Goal: Answer question/provide support

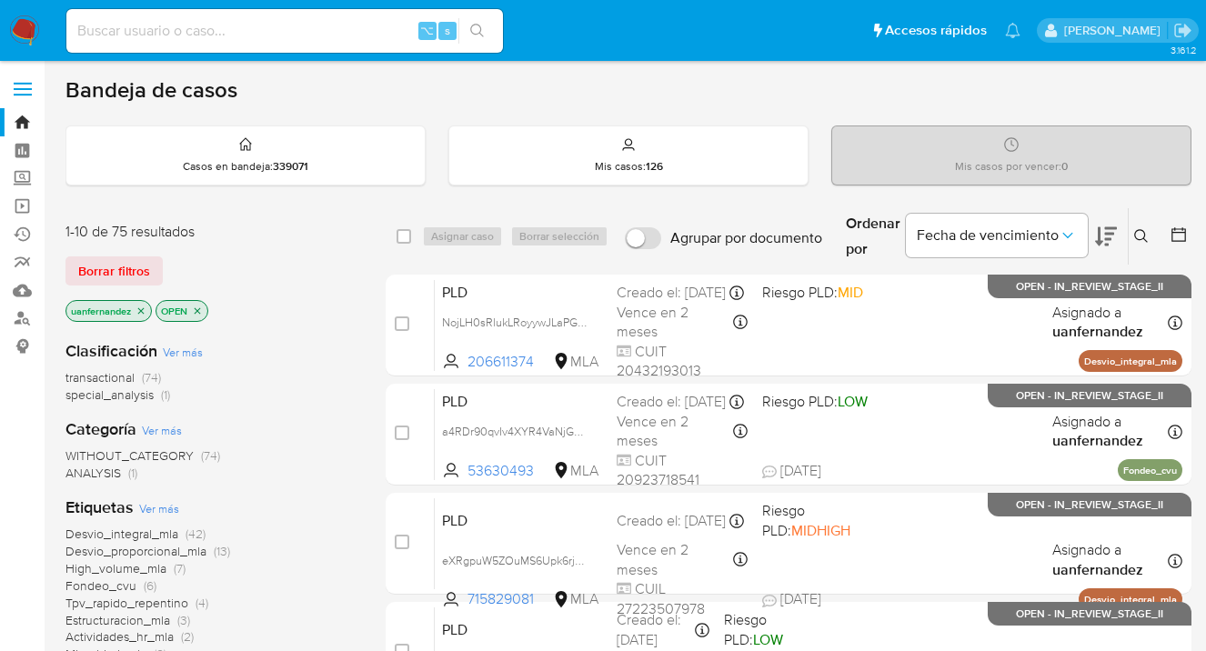
click at [1142, 234] on icon at bounding box center [1141, 236] width 15 height 15
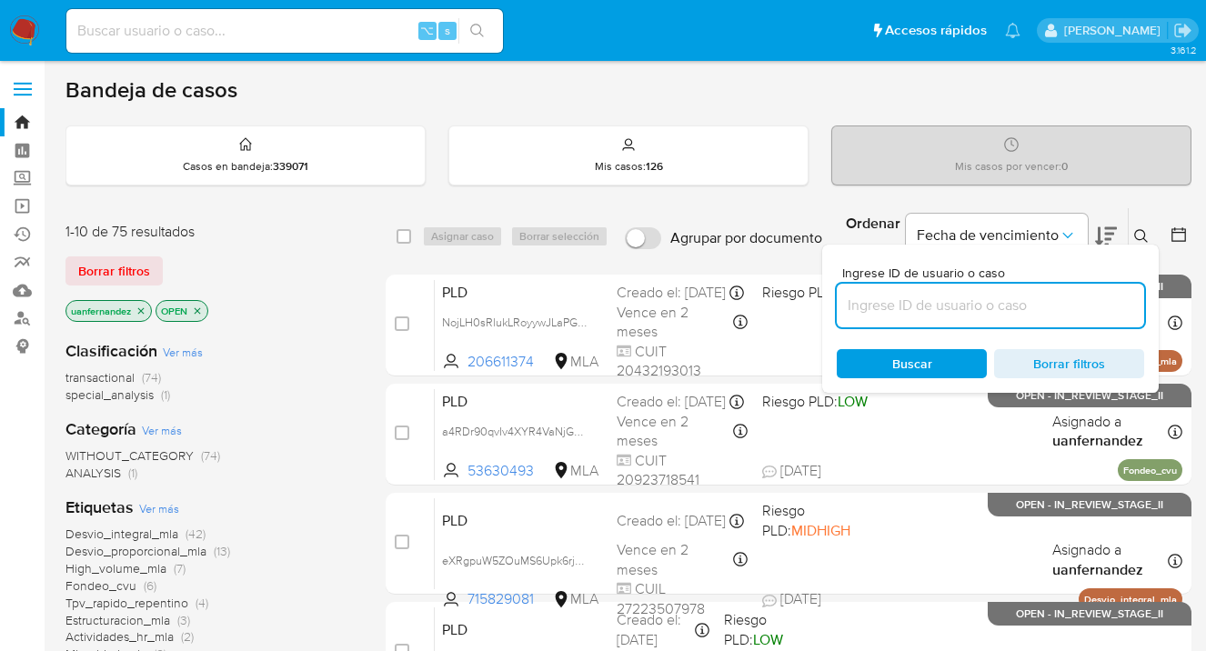
click at [913, 304] on input at bounding box center [989, 306] width 307 height 24
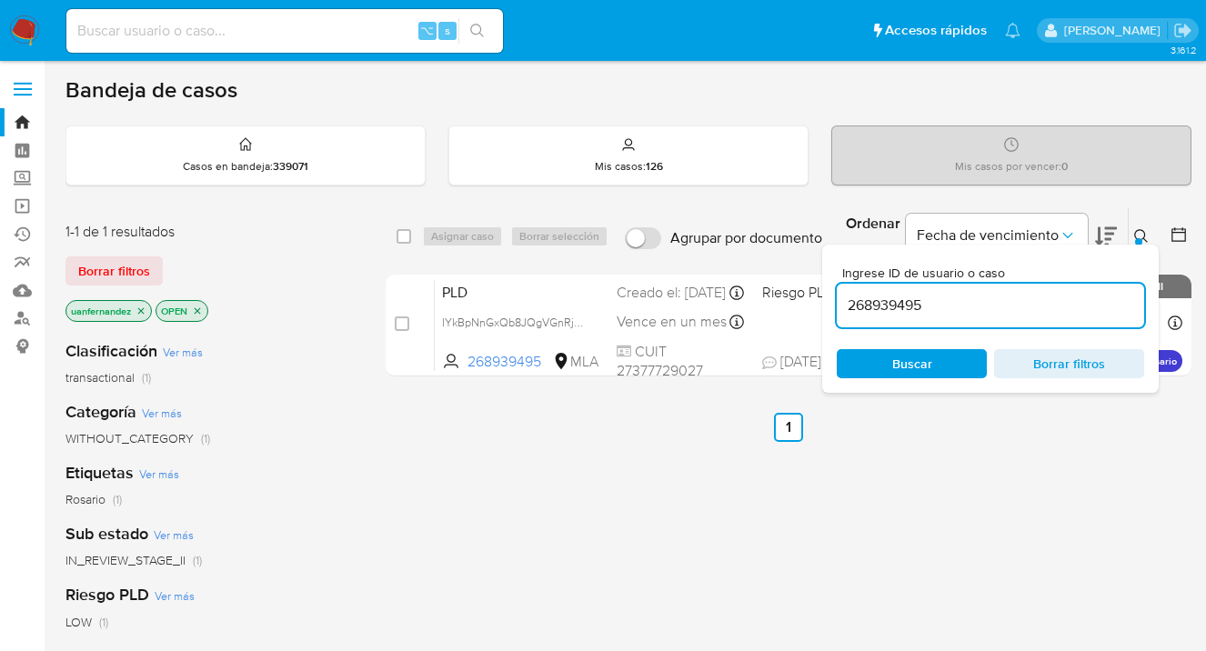
click at [1141, 234] on icon at bounding box center [1141, 236] width 15 height 15
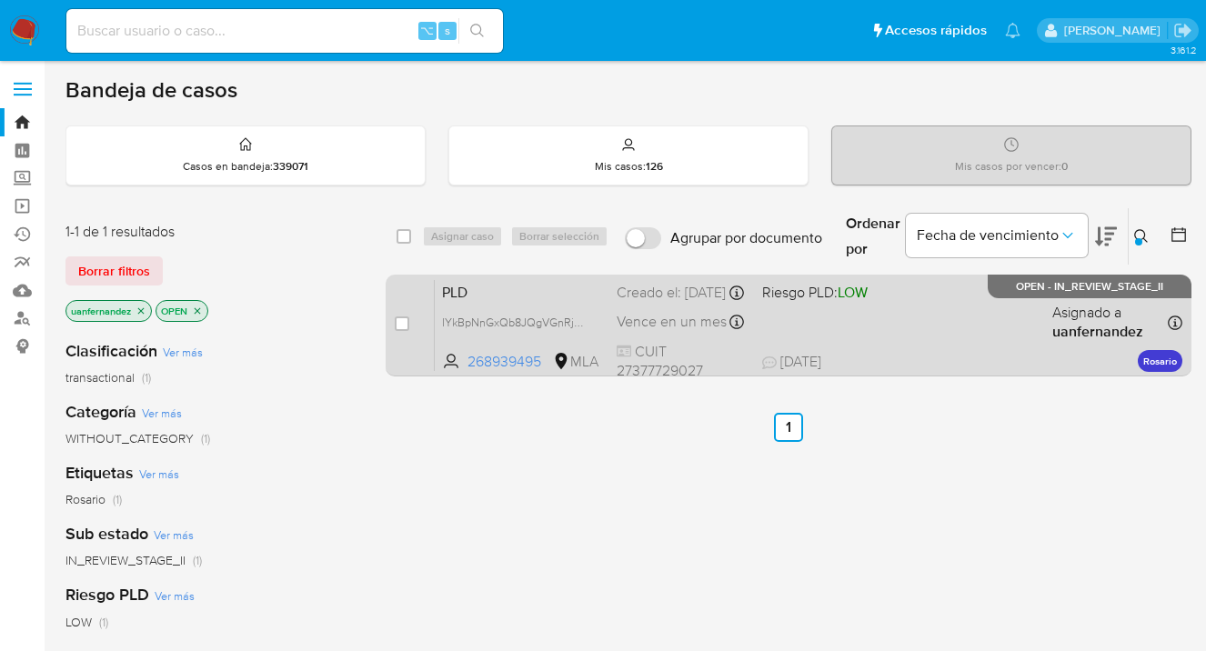
click at [962, 292] on div "PLD IYkBpNnGxQb8JQgVGnRj70v3 268939495 MLA Riesgo PLD: LOW Creado el: 12/09/202…" at bounding box center [808, 325] width 747 height 92
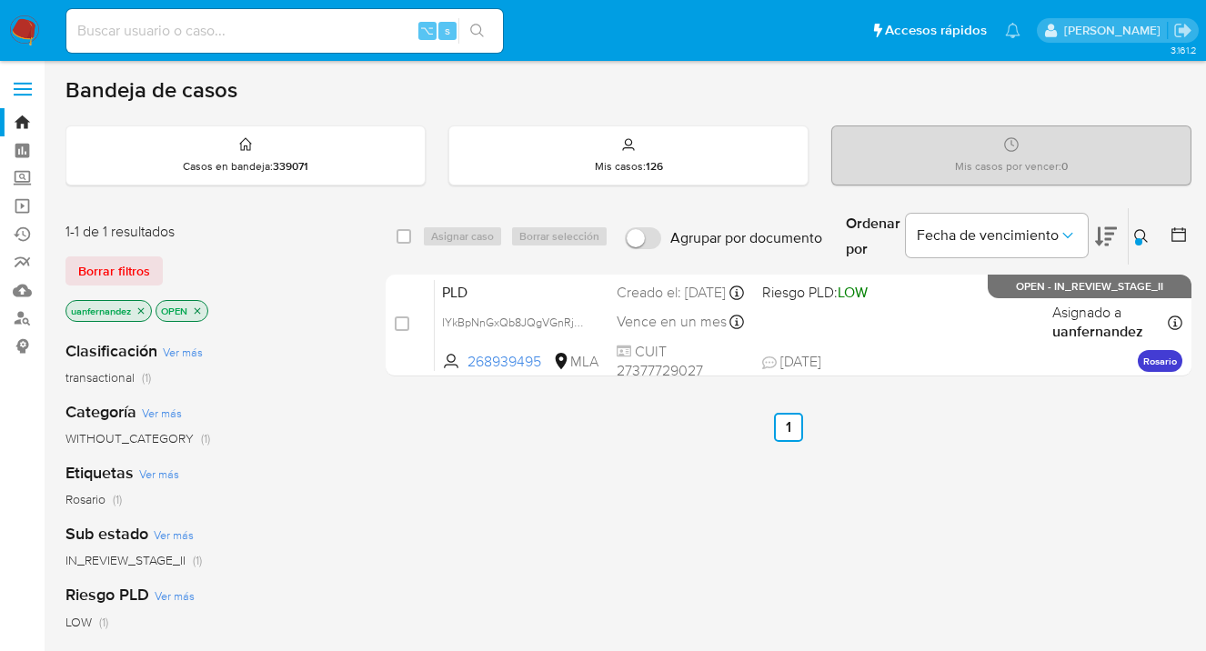
click at [1141, 232] on icon at bounding box center [1141, 236] width 15 height 15
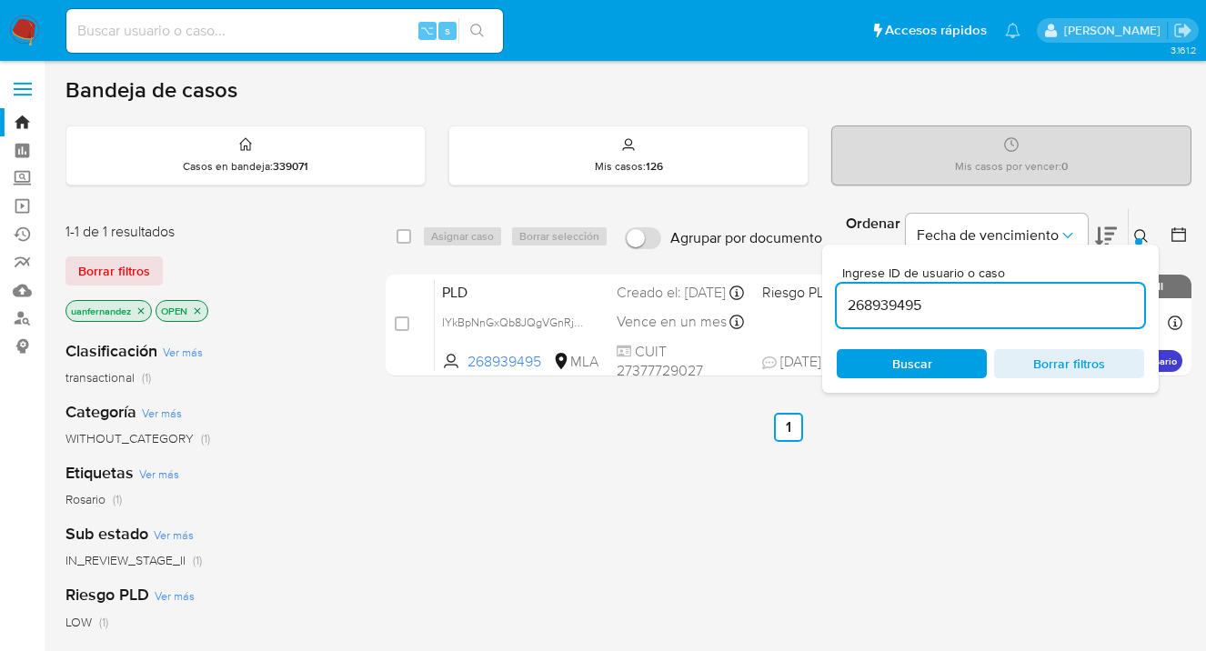
drag, startPoint x: 996, startPoint y: 303, endPoint x: 842, endPoint y: 306, distance: 153.7
click at [842, 306] on input "268939495" at bounding box center [989, 306] width 307 height 24
click at [1143, 235] on icon at bounding box center [1141, 236] width 14 height 14
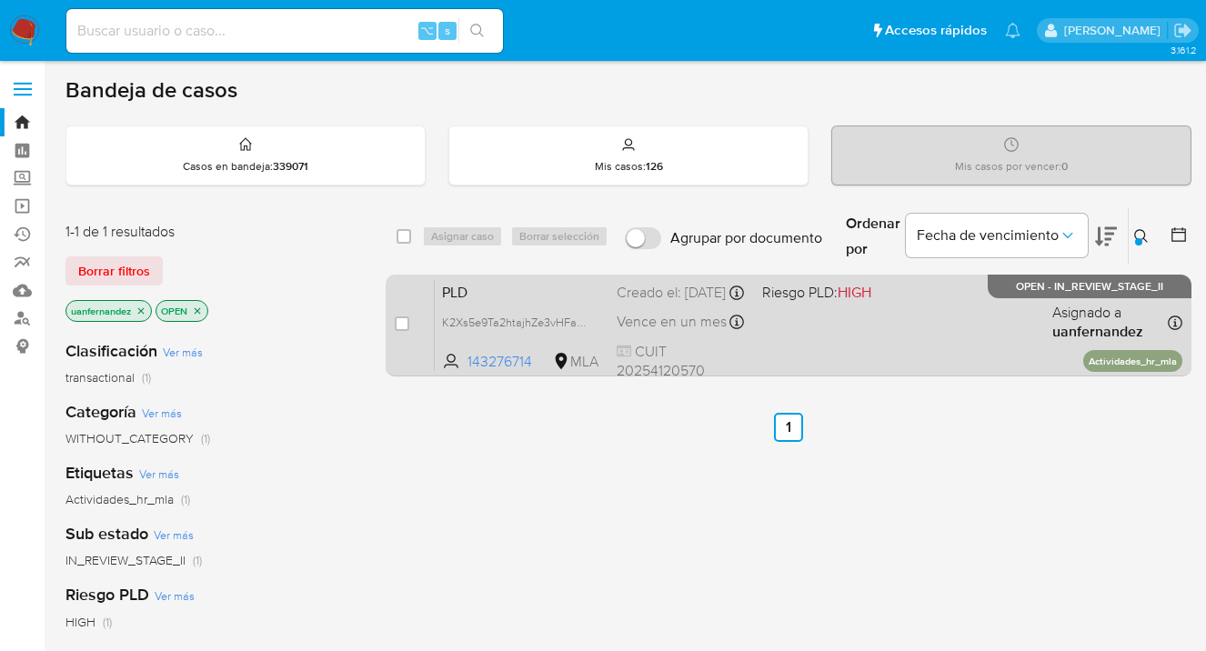
click at [1021, 336] on div "PLD K2Xs5e9Ta2htajhZe3vHFafW 143276714 MLA Riesgo PLD: HIGH Creado el: 12/09/20…" at bounding box center [808, 325] width 747 height 92
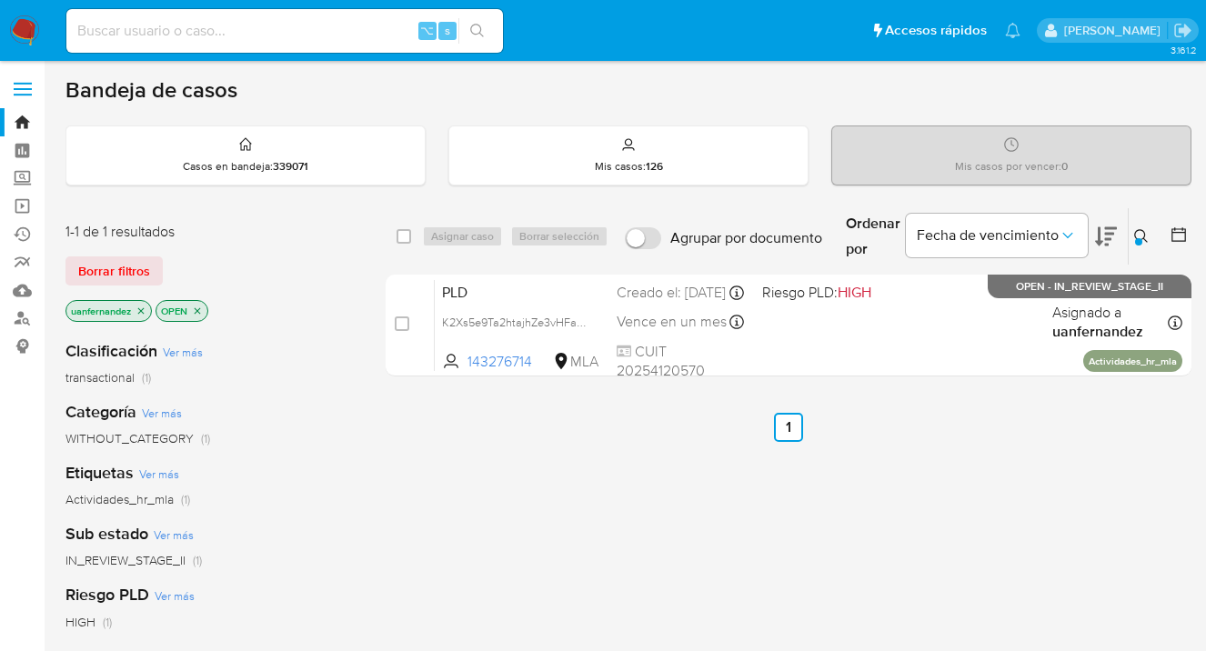
click at [1139, 234] on icon at bounding box center [1141, 236] width 15 height 15
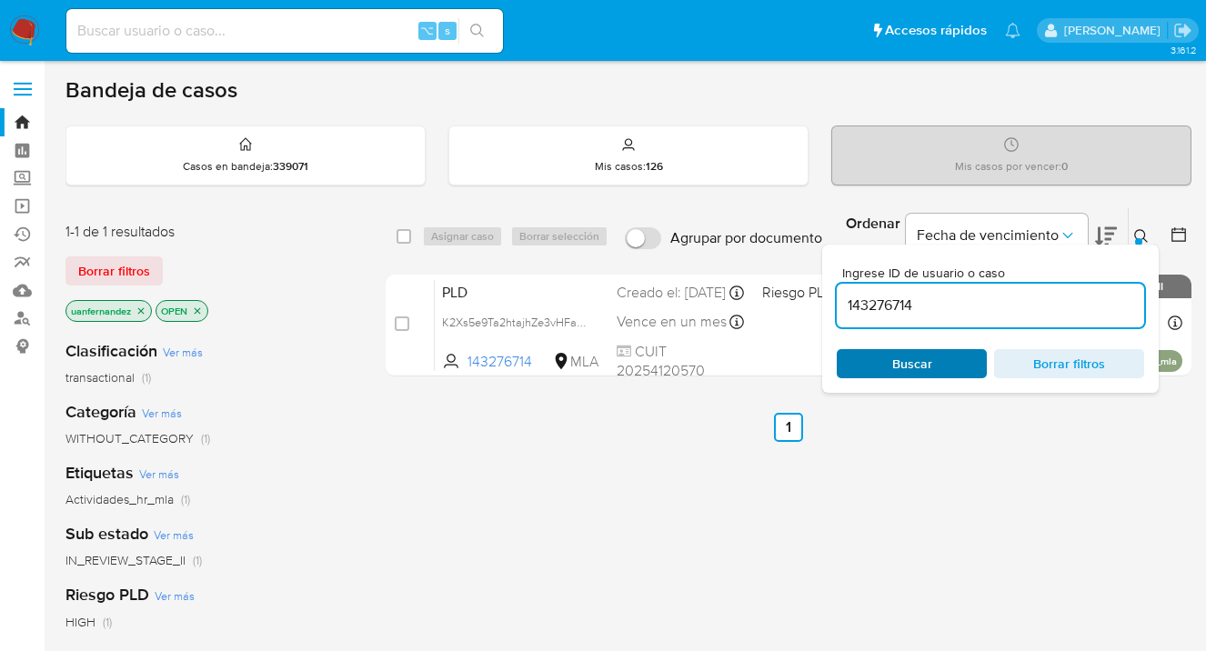
click at [963, 361] on span "Buscar" at bounding box center [911, 363] width 125 height 25
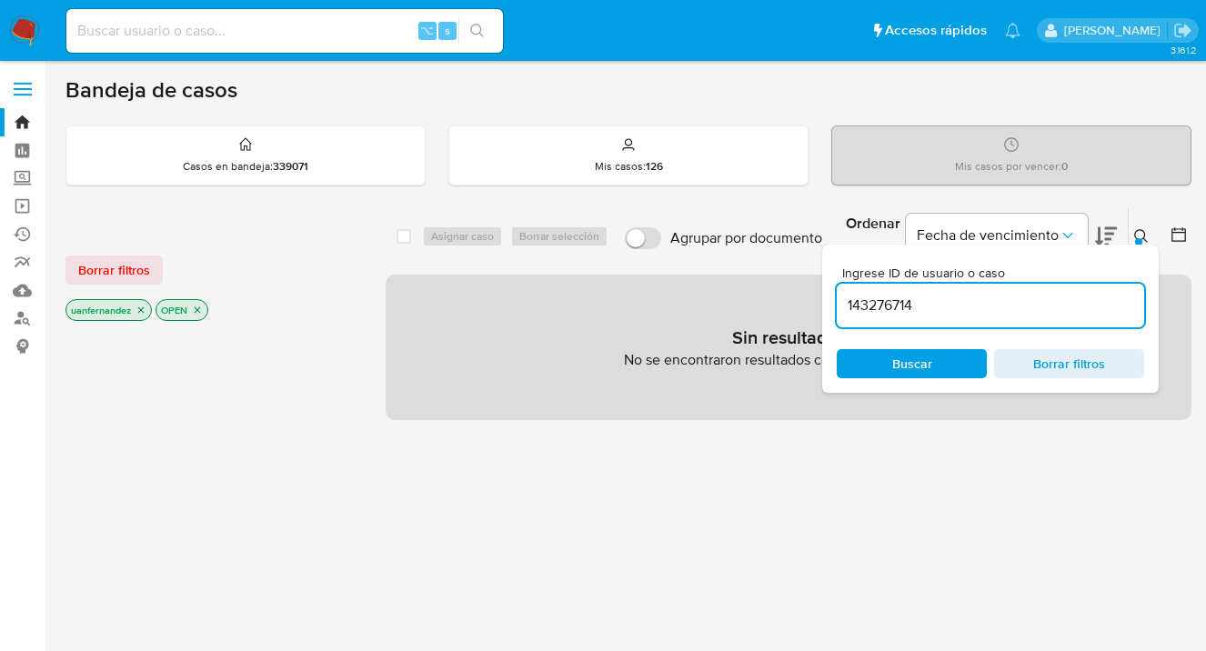
click at [1140, 235] on icon at bounding box center [1141, 236] width 15 height 15
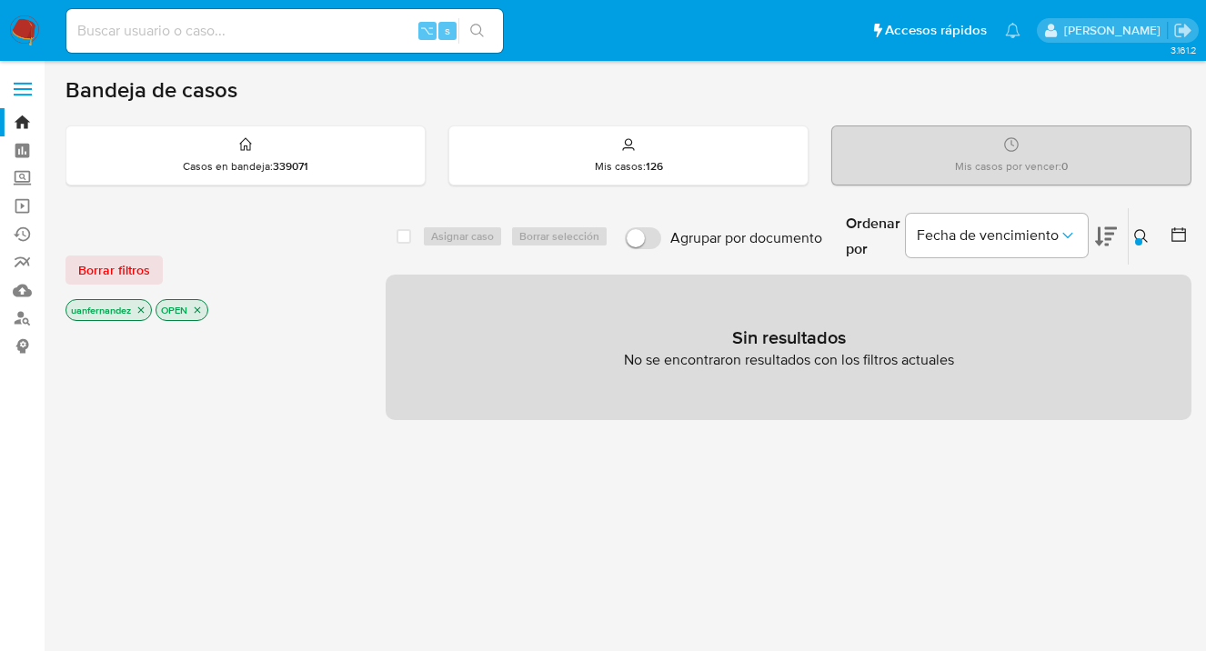
click at [1139, 232] on icon at bounding box center [1141, 236] width 15 height 15
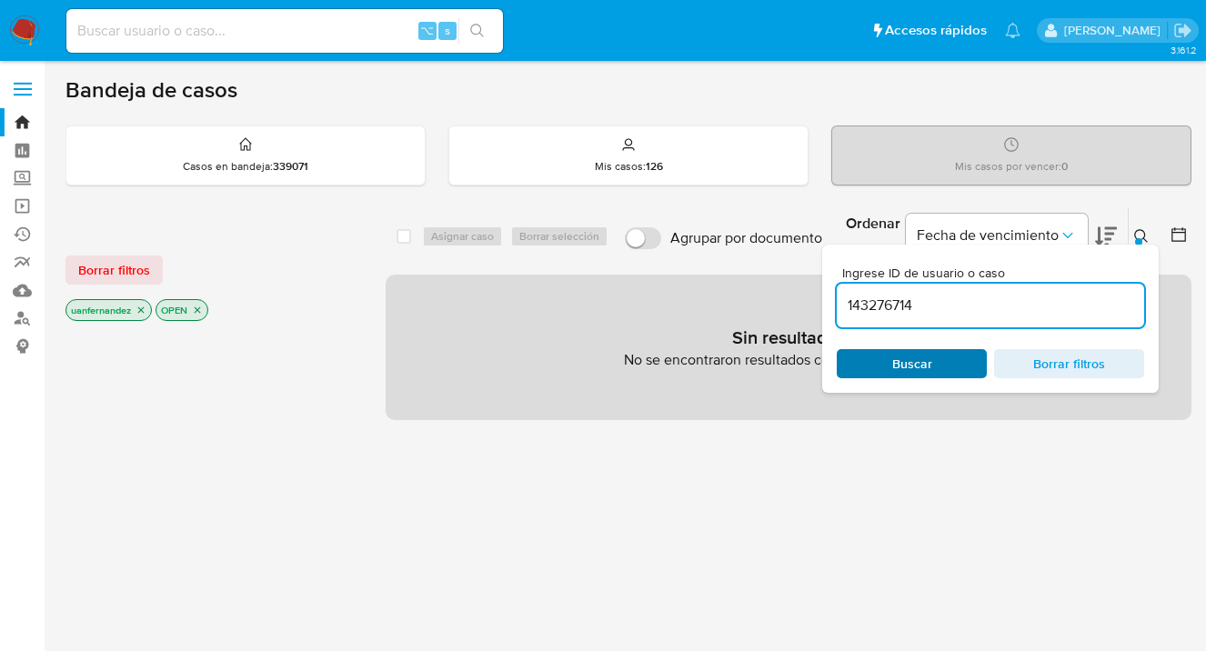
click at [938, 366] on span "Buscar" at bounding box center [911, 363] width 125 height 25
drag, startPoint x: 1146, startPoint y: 232, endPoint x: 1058, endPoint y: 252, distance: 90.4
click at [1143, 233] on icon at bounding box center [1141, 236] width 15 height 15
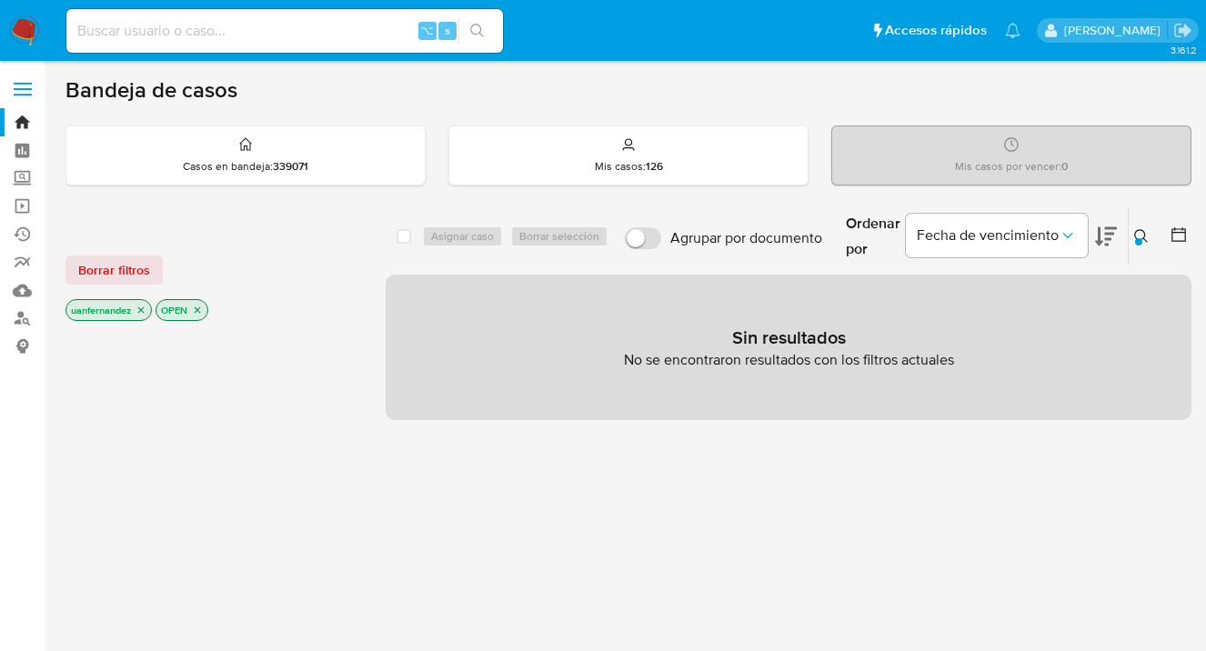
drag, startPoint x: 115, startPoint y: 273, endPoint x: 125, endPoint y: 270, distance: 10.4
click at [115, 273] on span "Borrar filtros" at bounding box center [114, 269] width 72 height 25
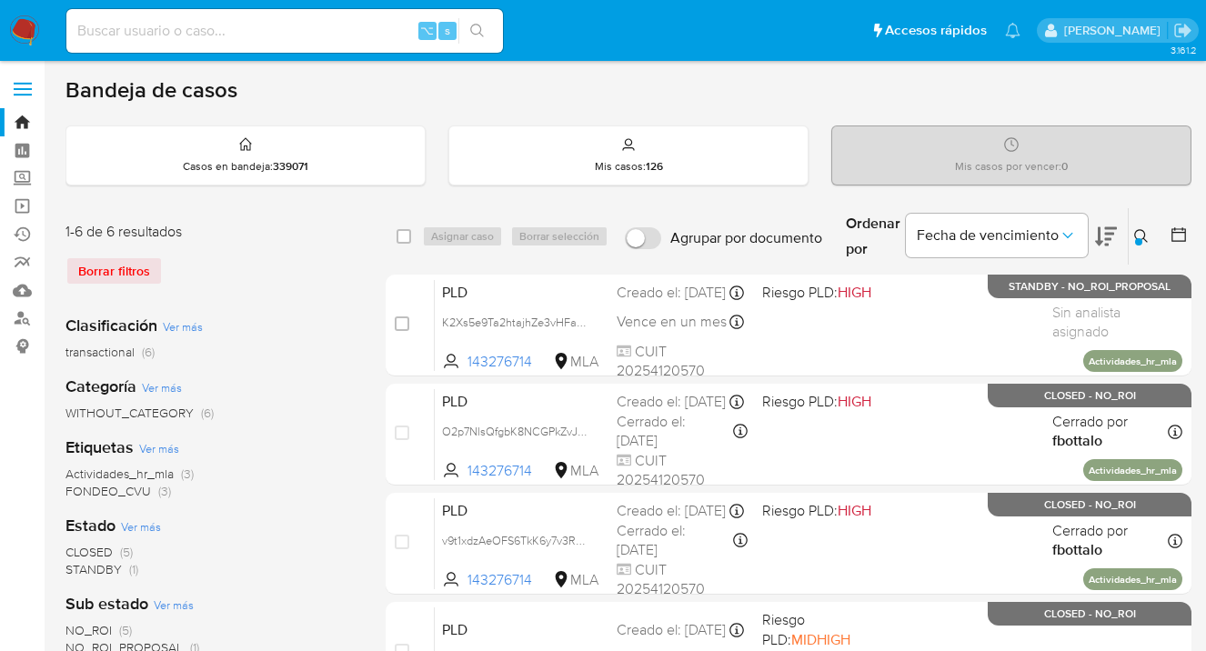
click at [1140, 234] on icon at bounding box center [1141, 236] width 15 height 15
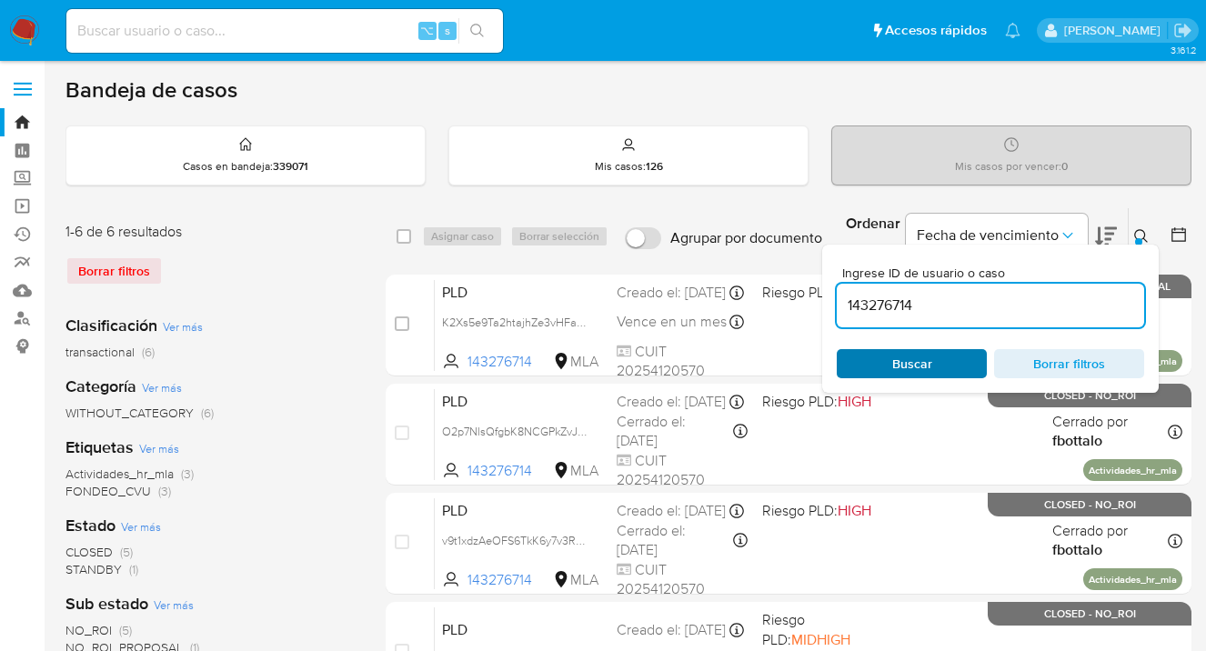
click at [879, 369] on span "Buscar" at bounding box center [911, 363] width 125 height 25
click at [1142, 234] on icon at bounding box center [1141, 236] width 15 height 15
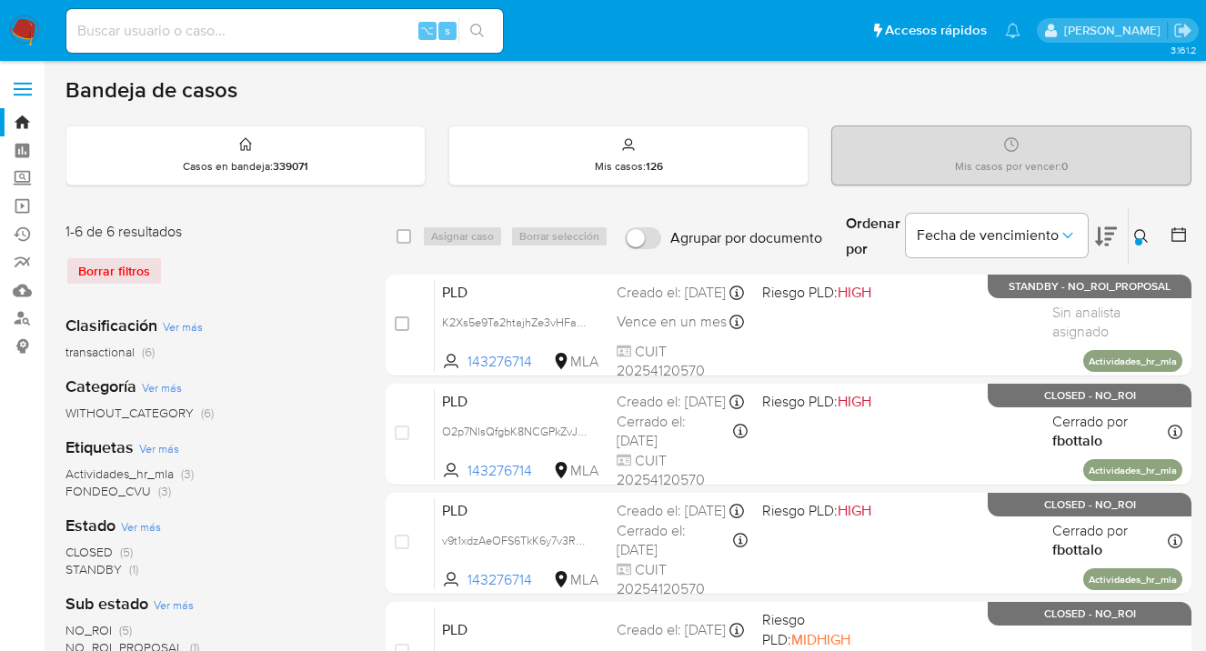
click at [1140, 229] on icon at bounding box center [1141, 236] width 14 height 14
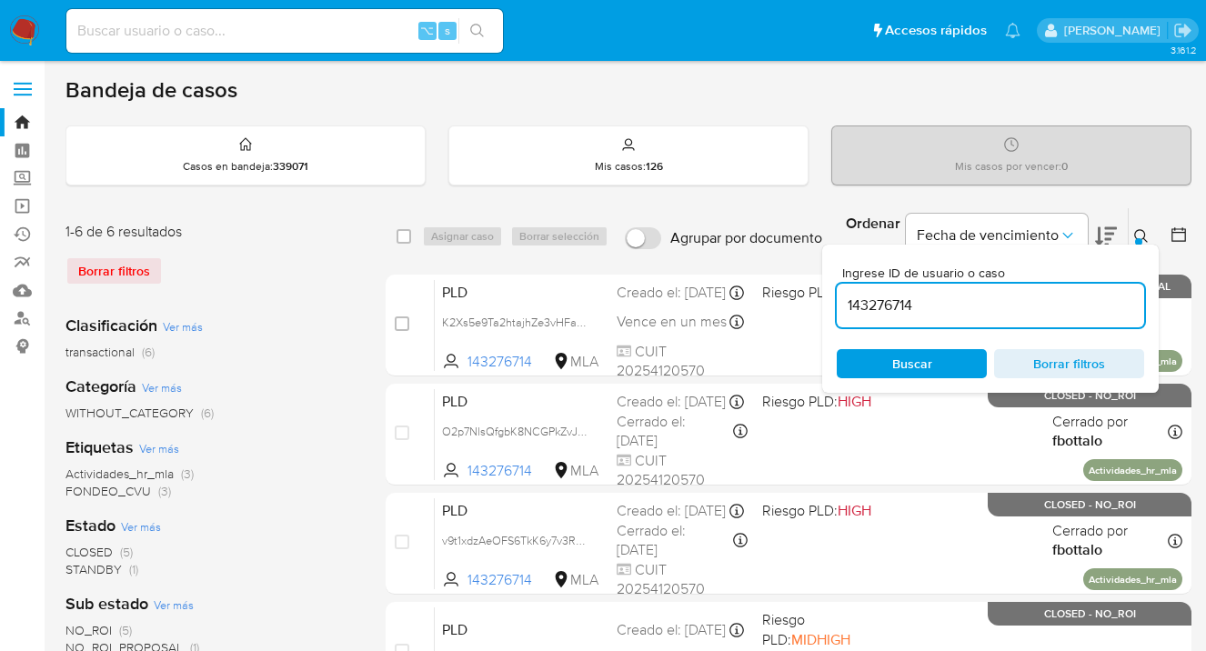
drag, startPoint x: 868, startPoint y: 300, endPoint x: 830, endPoint y: 303, distance: 38.3
click at [830, 303] on div "Ingrese ID de usuario o caso 143276714 Buscar Borrar filtros" at bounding box center [990, 319] width 336 height 148
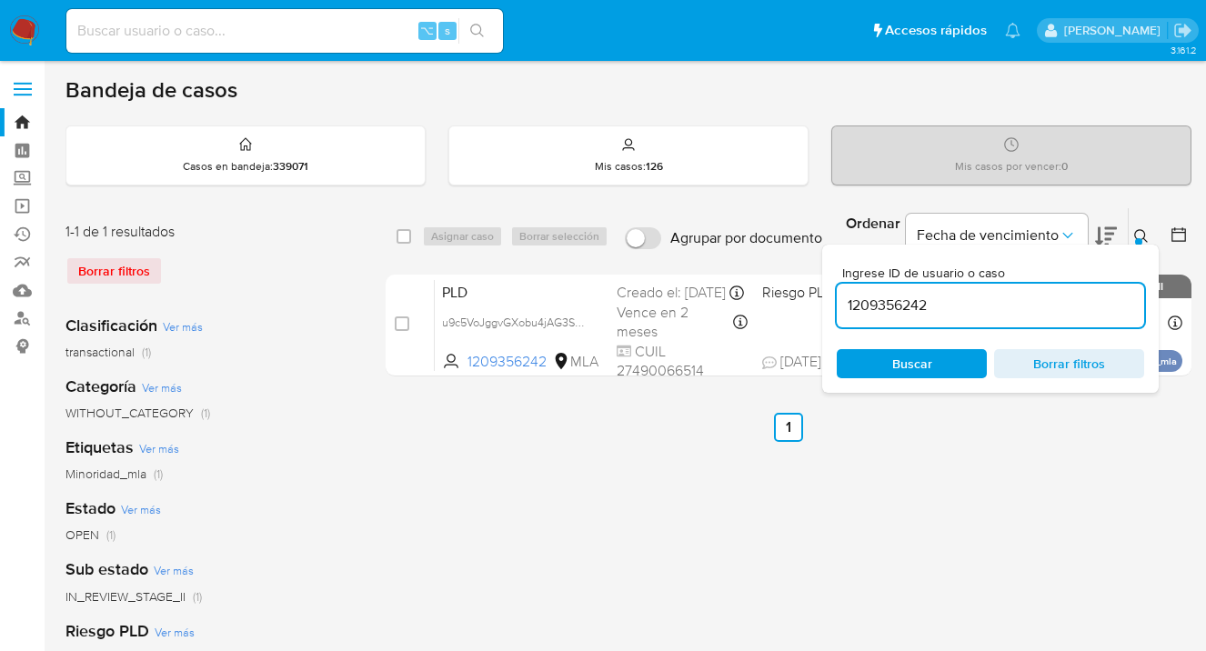
click at [1136, 231] on icon at bounding box center [1141, 236] width 15 height 15
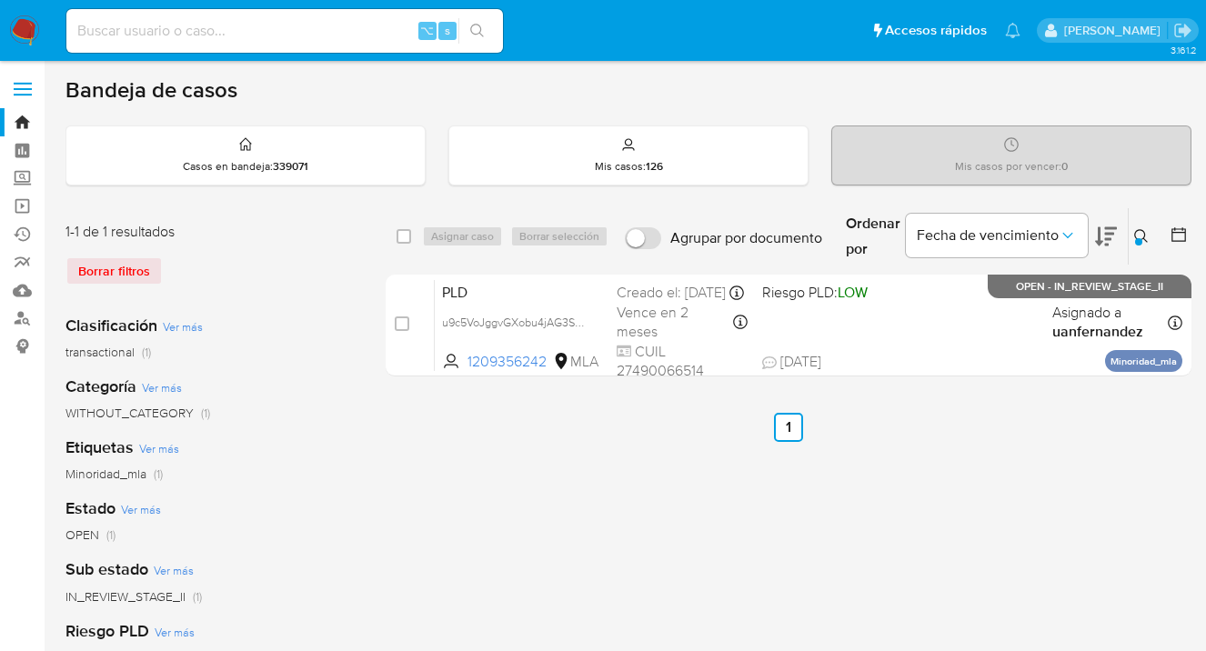
click at [1136, 232] on icon at bounding box center [1141, 236] width 15 height 15
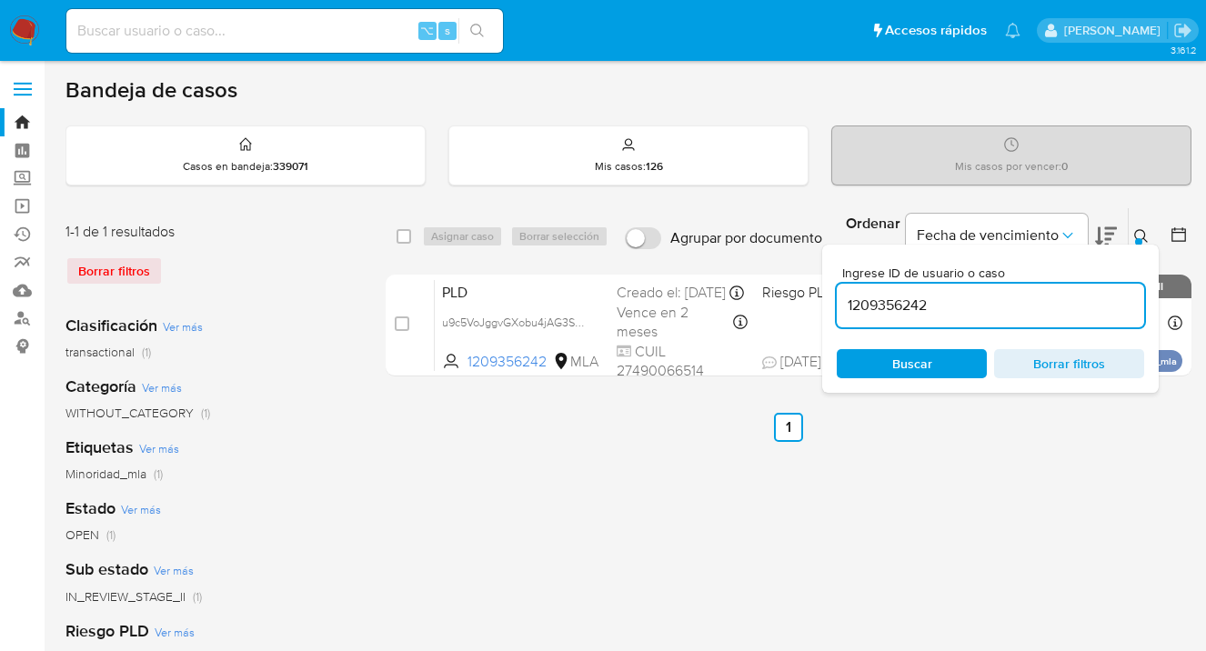
drag, startPoint x: 918, startPoint y: 306, endPoint x: 845, endPoint y: 305, distance: 73.7
click at [845, 305] on input "1209356242" at bounding box center [989, 306] width 307 height 24
click at [1140, 233] on icon at bounding box center [1141, 236] width 15 height 15
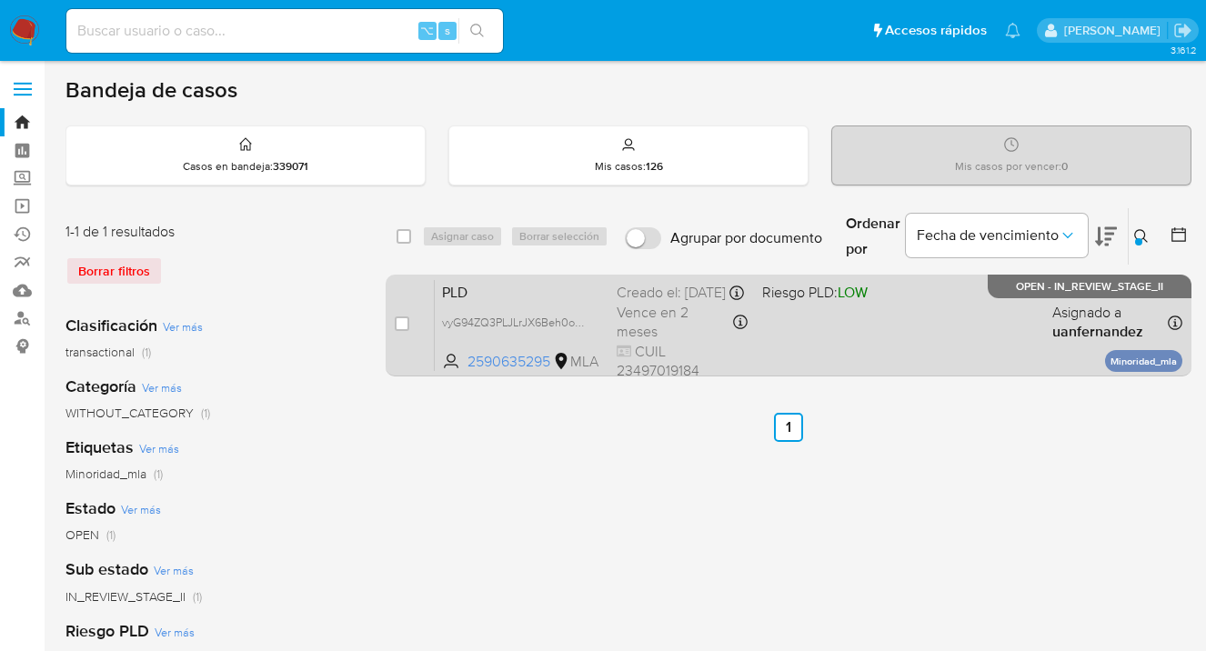
click at [946, 324] on div "PLD vyG94ZQ3PLJLrJX6Beh0oqdq 2590635295 MLA Riesgo PLD: LOW Creado el: 12/09/20…" at bounding box center [808, 325] width 747 height 92
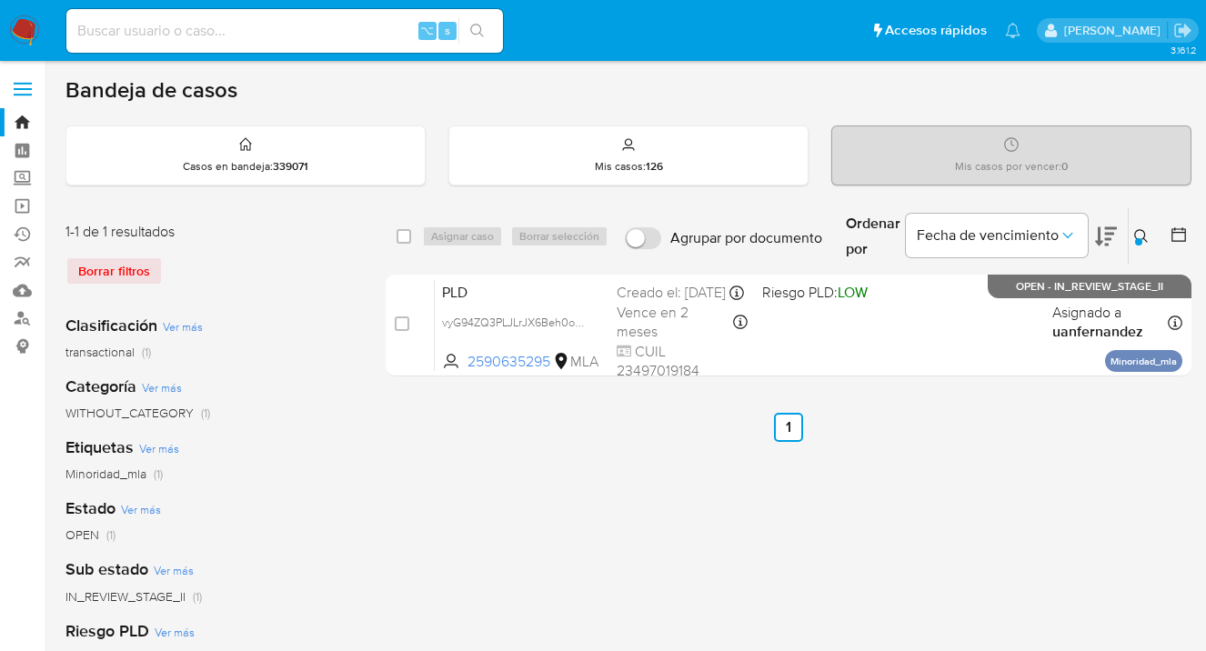
click at [1140, 233] on icon at bounding box center [1141, 236] width 15 height 15
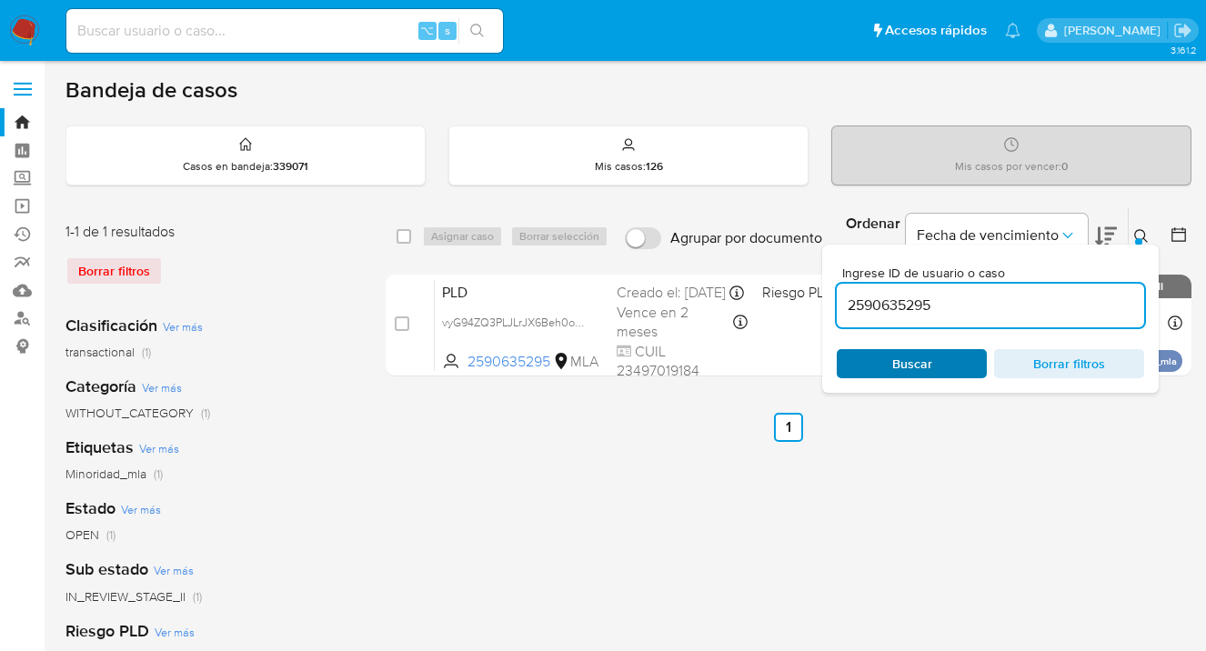
click at [942, 362] on span "Buscar" at bounding box center [911, 363] width 125 height 25
click at [1139, 234] on icon at bounding box center [1141, 236] width 15 height 15
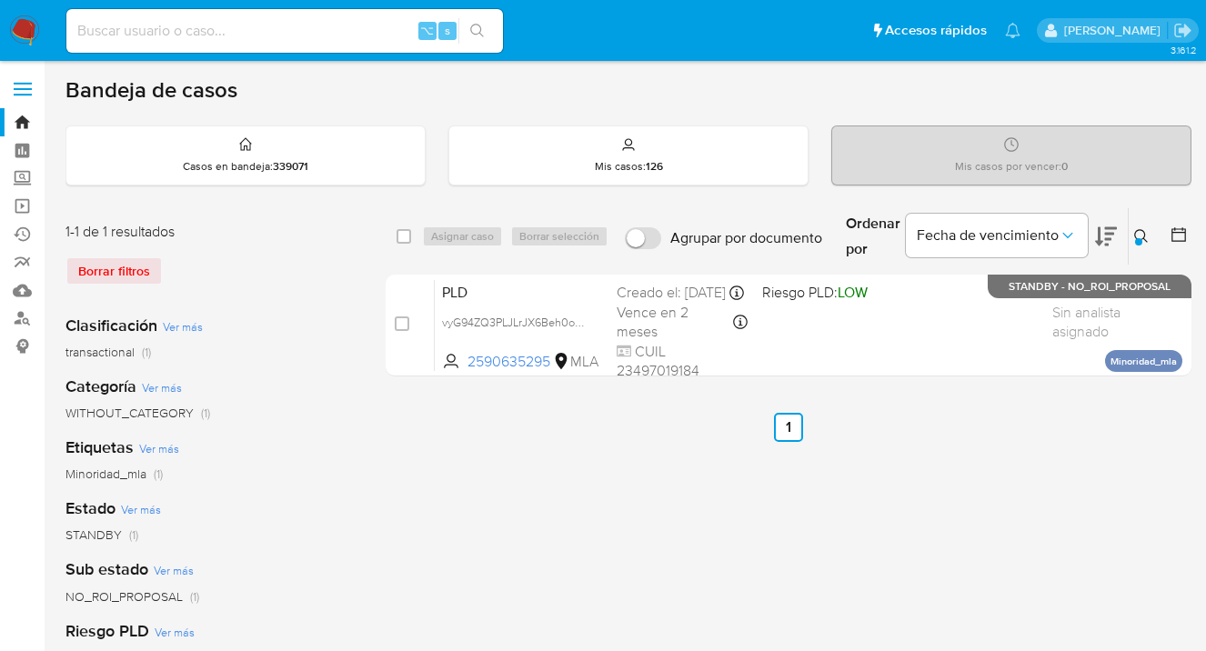
click at [1140, 234] on icon at bounding box center [1141, 236] width 15 height 15
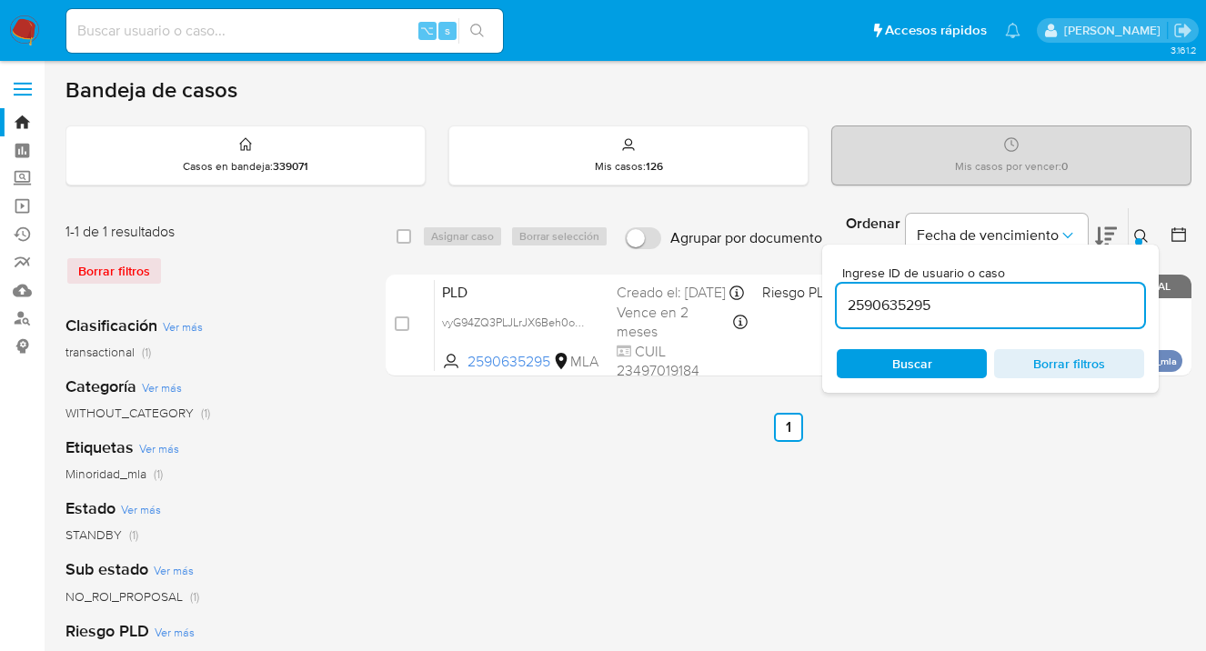
drag, startPoint x: 952, startPoint y: 306, endPoint x: 840, endPoint y: 308, distance: 111.8
click at [840, 308] on input "2590635295" at bounding box center [989, 306] width 307 height 24
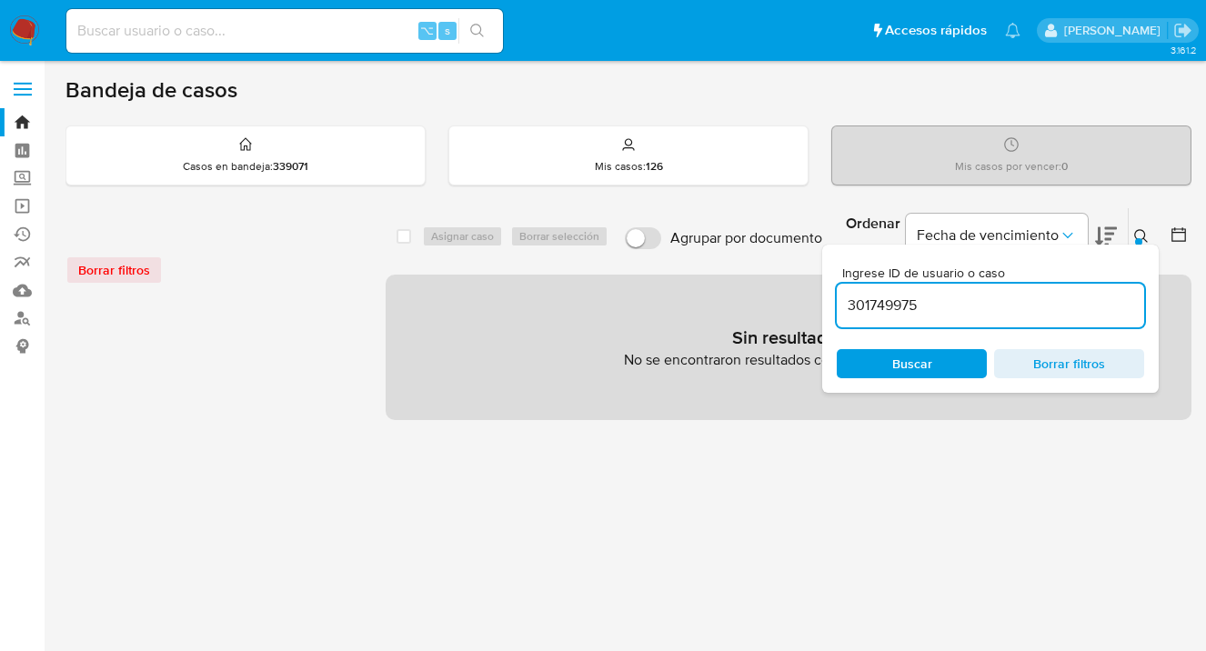
click at [1037, 303] on input "301749975" at bounding box center [989, 306] width 307 height 24
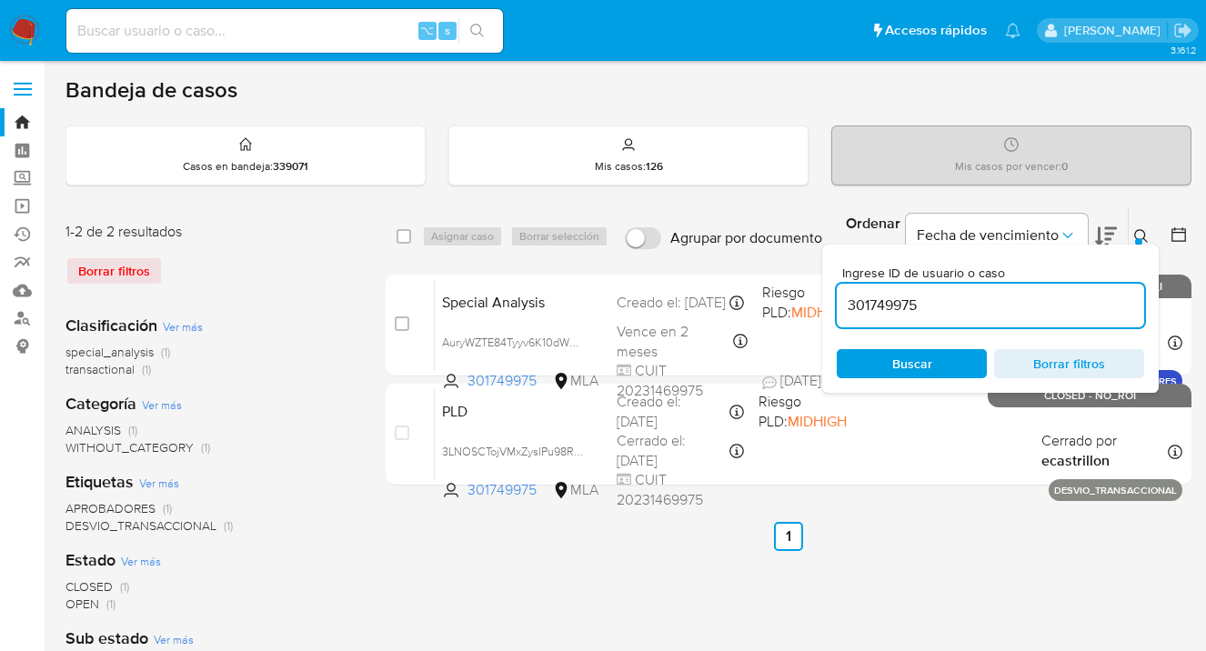
click at [1139, 229] on icon at bounding box center [1141, 236] width 15 height 15
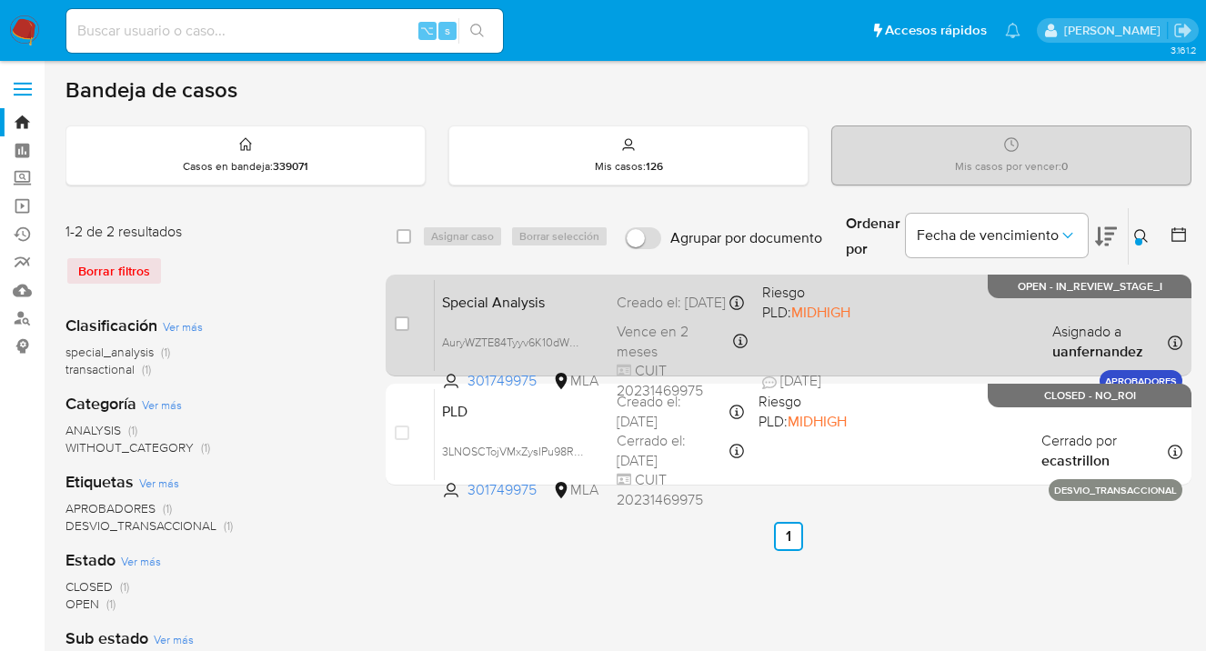
click at [932, 323] on div "Special Analysis AuryWZTE84Tyyv6K10dWMNiT 301749975 MLA Riesgo PLD: MIDHIGH Cre…" at bounding box center [808, 325] width 747 height 92
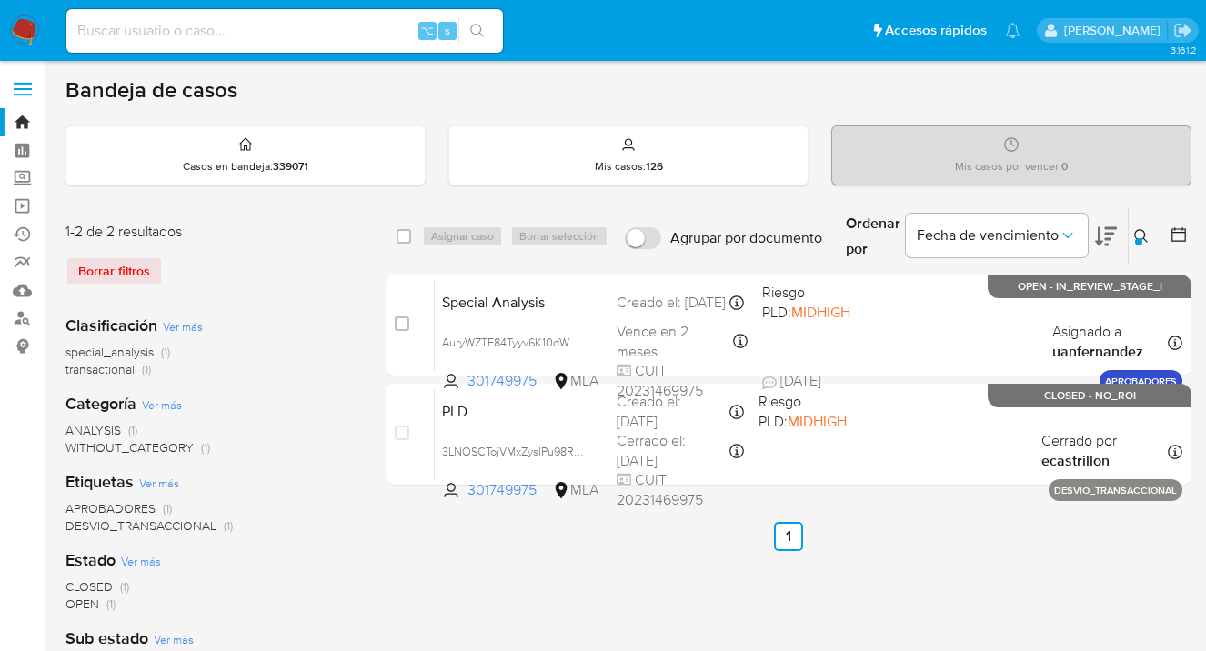
click at [1144, 232] on icon at bounding box center [1141, 236] width 14 height 14
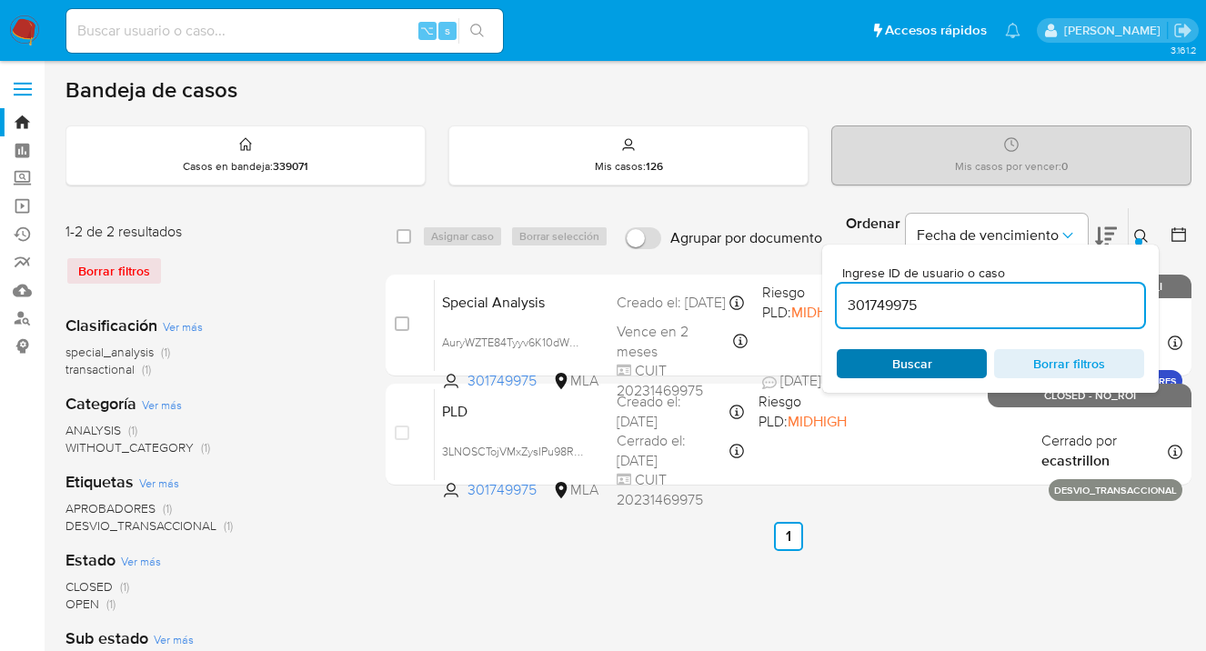
click at [921, 367] on span "Buscar" at bounding box center [912, 363] width 40 height 29
drag, startPoint x: 1139, startPoint y: 234, endPoint x: 1035, endPoint y: 270, distance: 110.7
click at [1139, 235] on icon at bounding box center [1141, 236] width 15 height 15
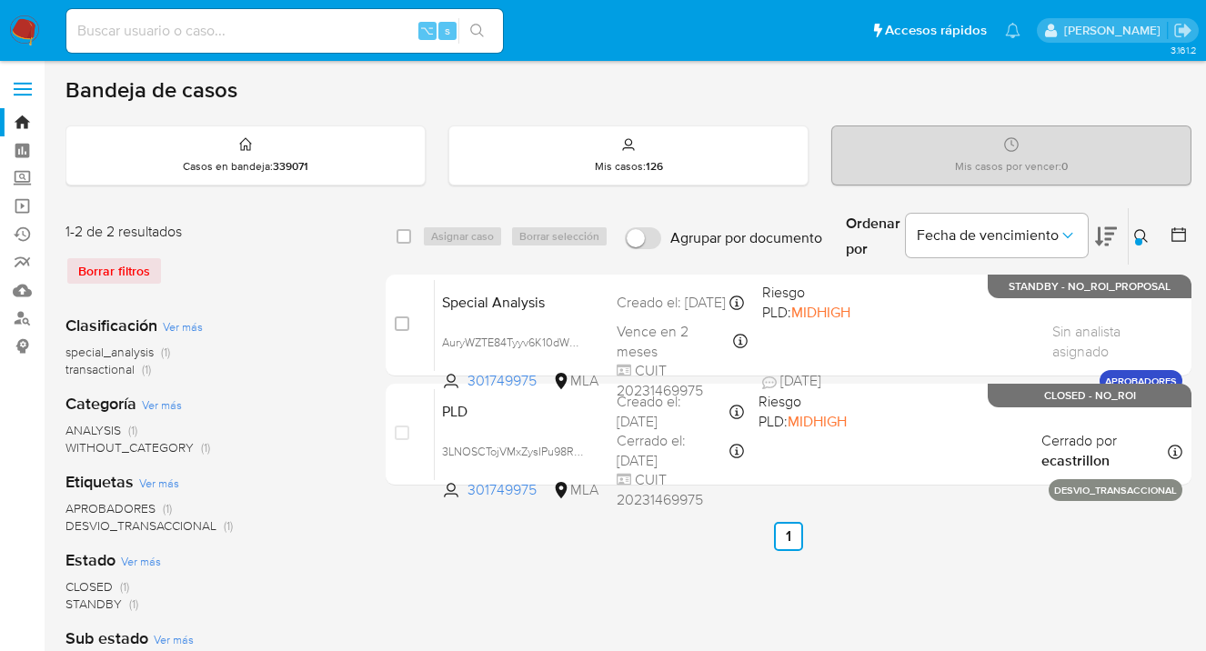
drag, startPoint x: 1136, startPoint y: 231, endPoint x: 1115, endPoint y: 254, distance: 31.5
click at [1137, 231] on icon at bounding box center [1141, 236] width 15 height 15
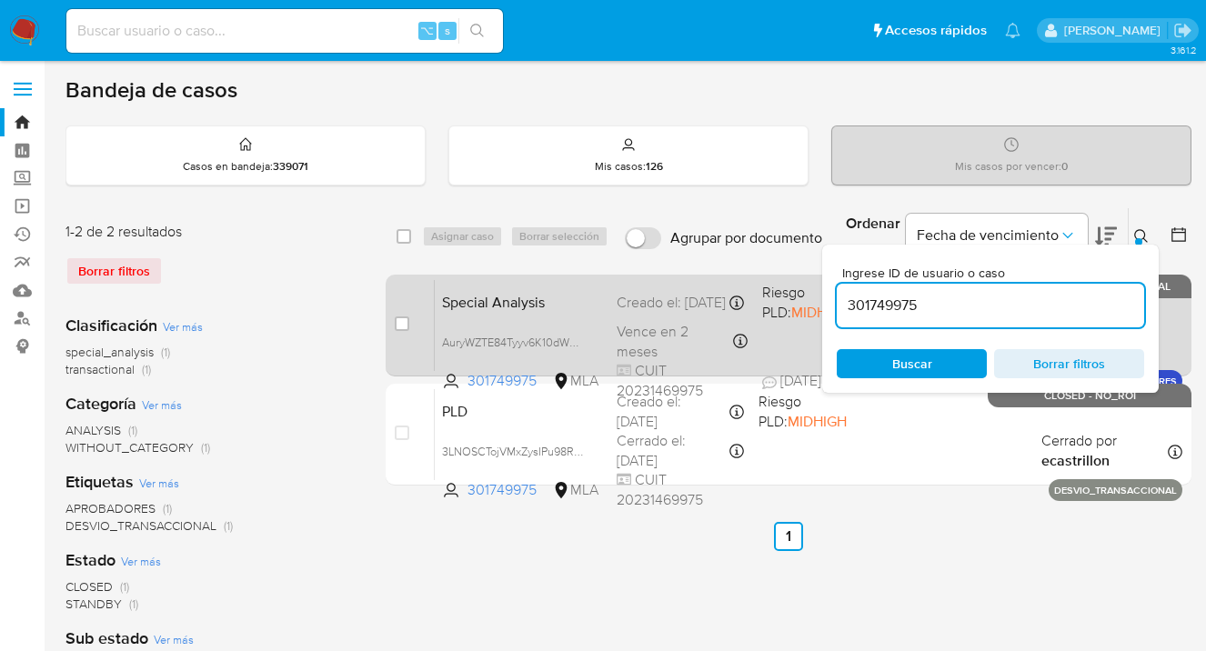
drag, startPoint x: 1007, startPoint y: 300, endPoint x: 816, endPoint y: 285, distance: 191.5
click at [816, 285] on div "select-all-cases-checkbox Asignar caso Borrar selección Agrupar por documento O…" at bounding box center [788, 349] width 806 height 285
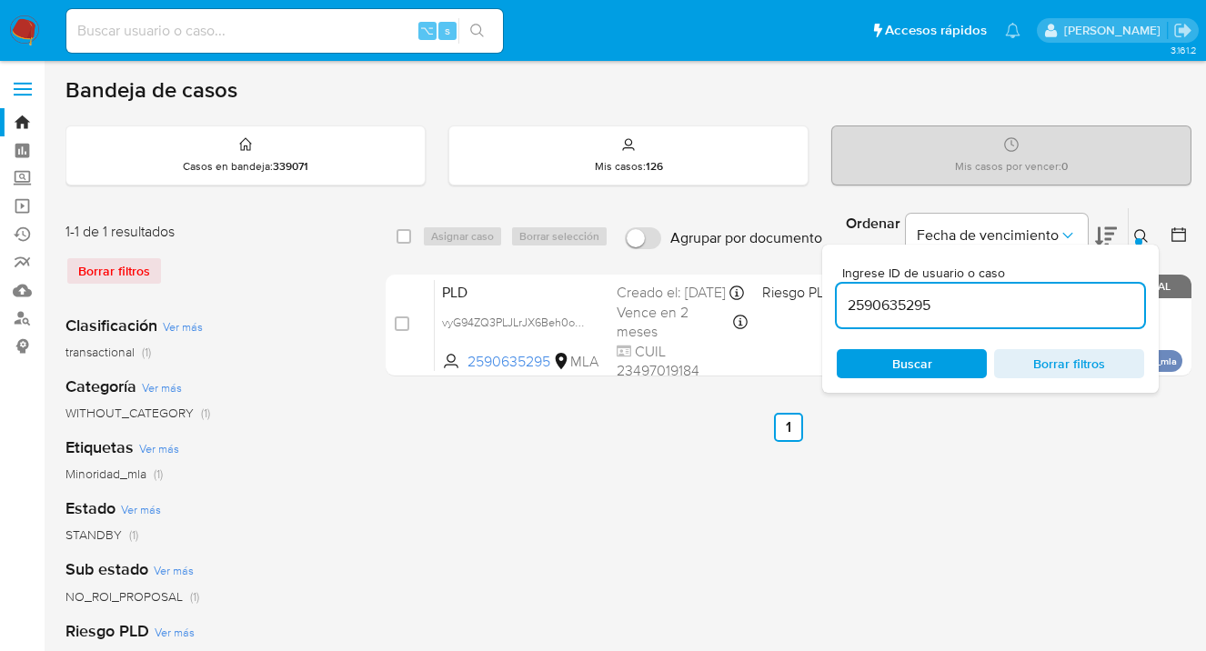
click at [1142, 233] on icon at bounding box center [1141, 236] width 15 height 15
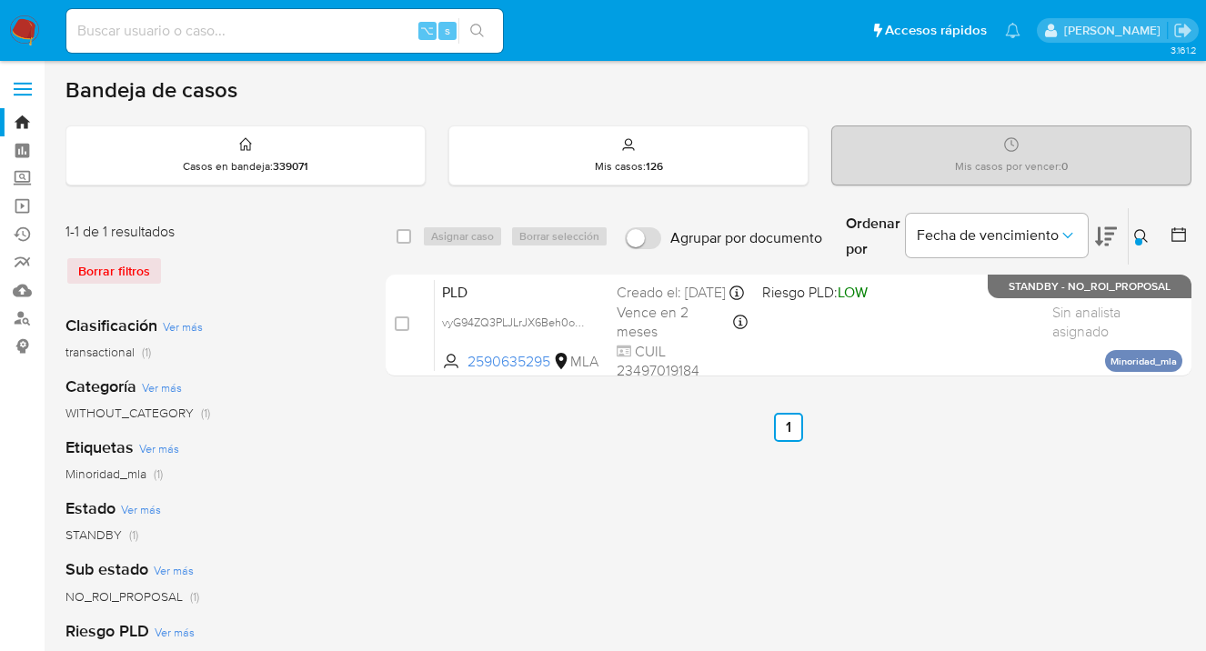
click at [1139, 234] on icon at bounding box center [1141, 236] width 15 height 15
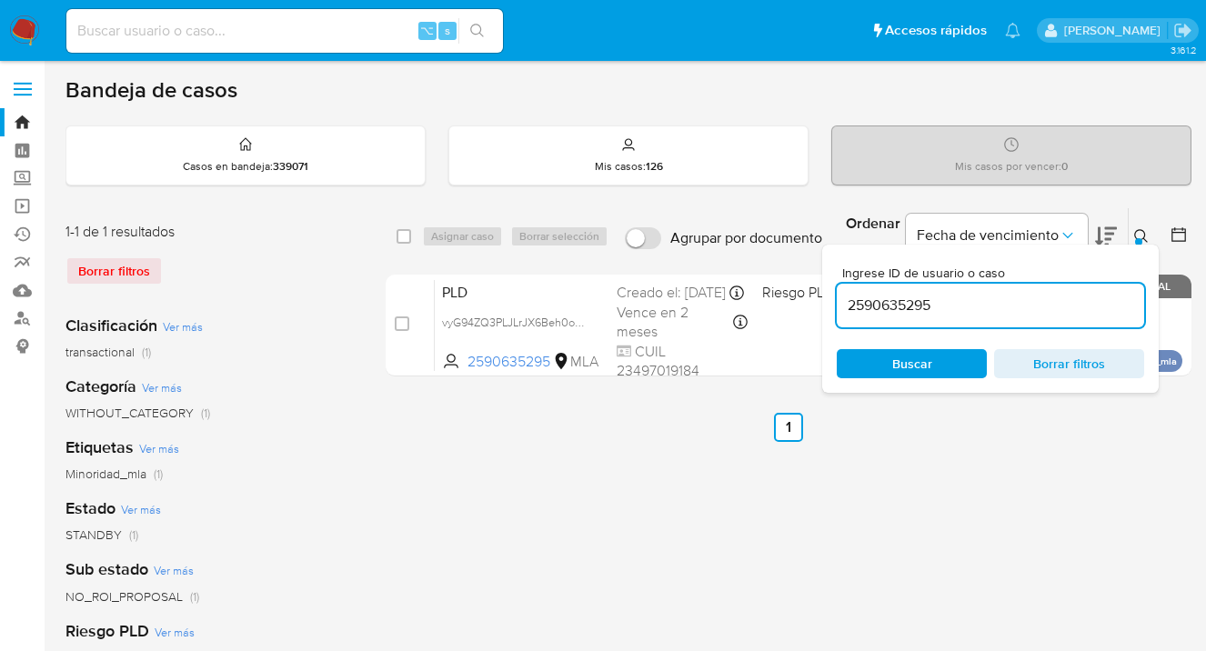
drag, startPoint x: 983, startPoint y: 313, endPoint x: 843, endPoint y: 302, distance: 140.4
click at [843, 302] on input "2590635295" at bounding box center [989, 306] width 307 height 24
drag, startPoint x: 1144, startPoint y: 239, endPoint x: 1119, endPoint y: 247, distance: 25.9
click at [1144, 239] on icon at bounding box center [1141, 236] width 15 height 15
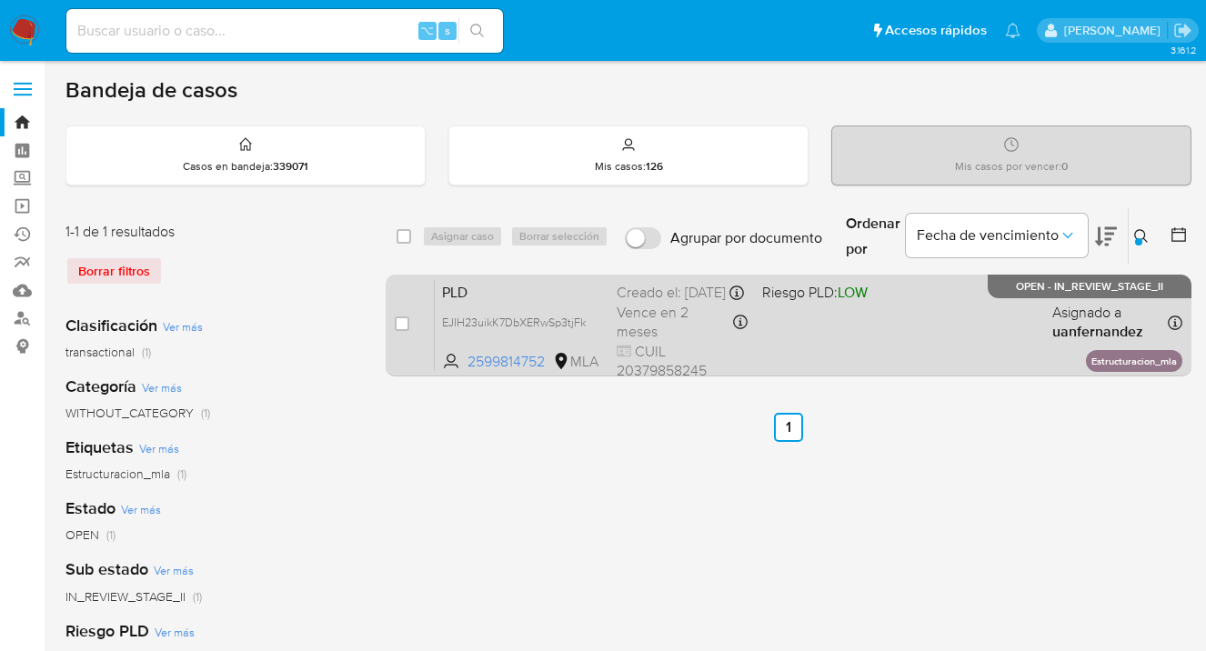
click at [917, 327] on div "PLD EJIH23uikK7DbXERwSp3tjFk 2599814752 MLA Riesgo PLD: LOW Creado el: 12/09/20…" at bounding box center [808, 325] width 747 height 92
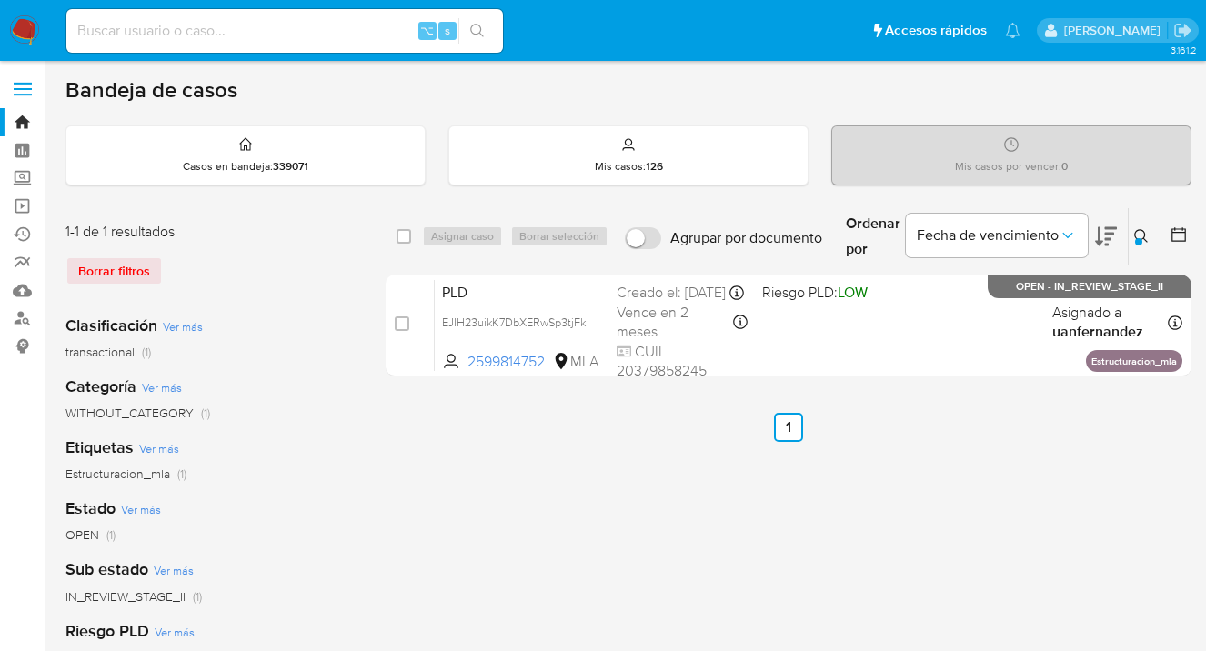
click at [1138, 235] on icon at bounding box center [1141, 236] width 15 height 15
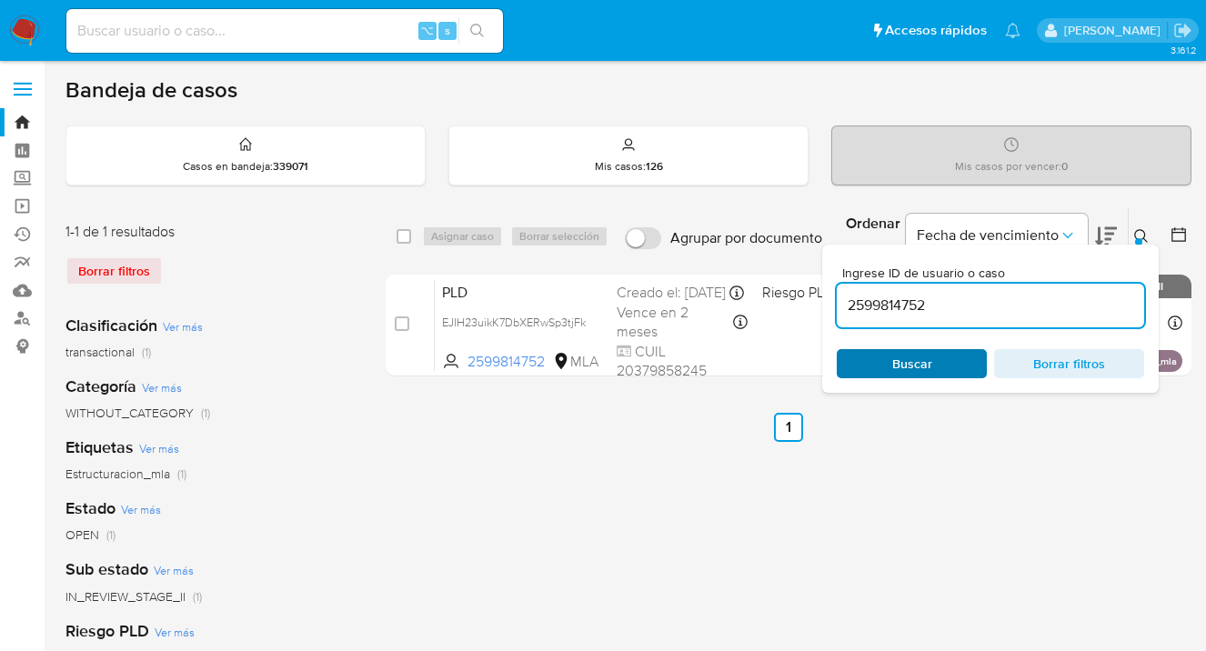
click at [939, 366] on span "Buscar" at bounding box center [911, 363] width 125 height 25
click at [1146, 229] on icon at bounding box center [1141, 236] width 15 height 15
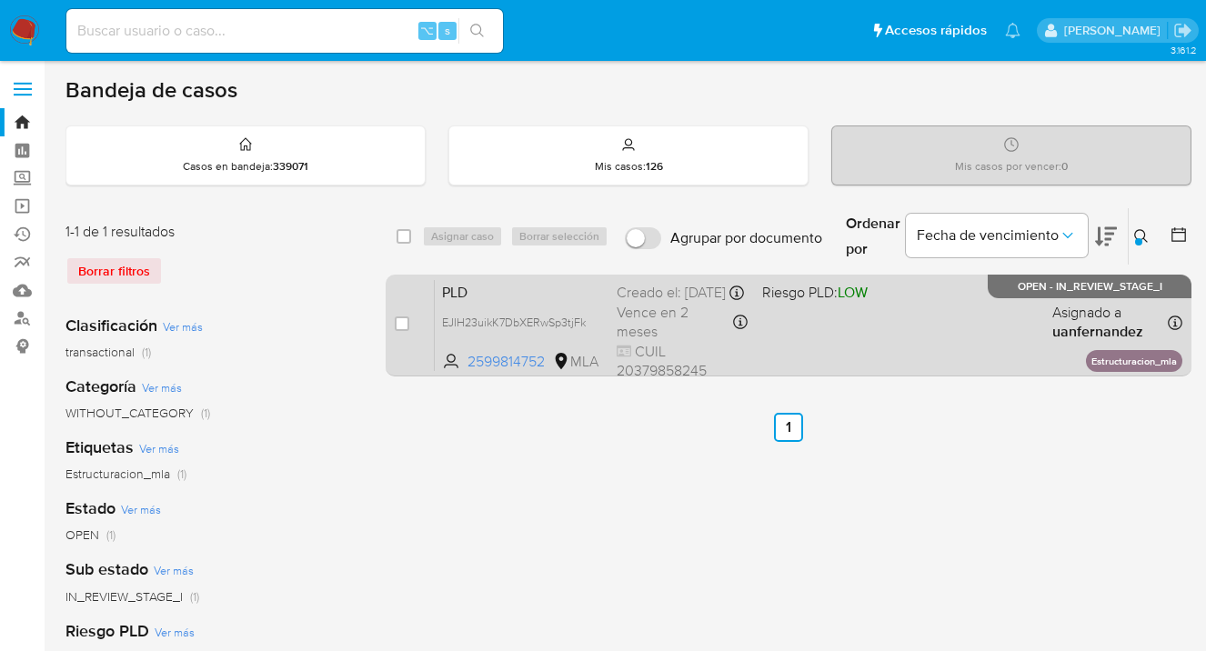
click at [893, 341] on div "PLD EJIH23uikK7DbXERwSp3tjFk 2599814752 MLA Riesgo PLD: LOW Creado el: 12/09/20…" at bounding box center [808, 325] width 747 height 92
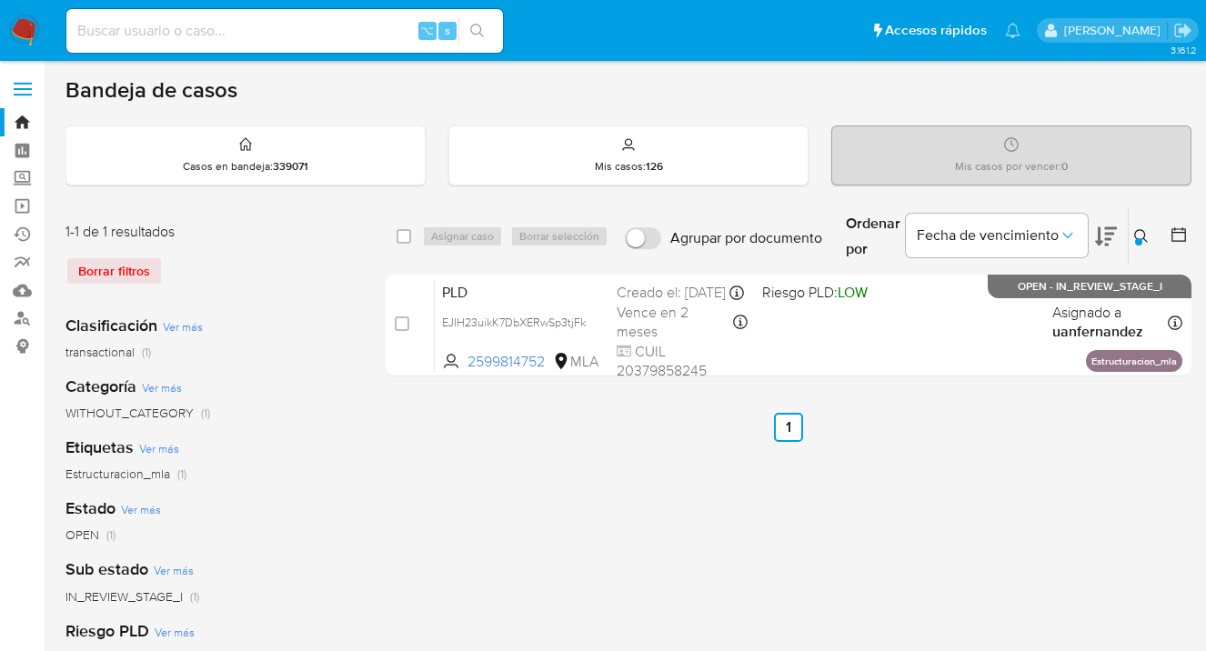
drag, startPoint x: 1145, startPoint y: 233, endPoint x: 1054, endPoint y: 305, distance: 115.9
click at [1145, 233] on icon at bounding box center [1141, 236] width 15 height 15
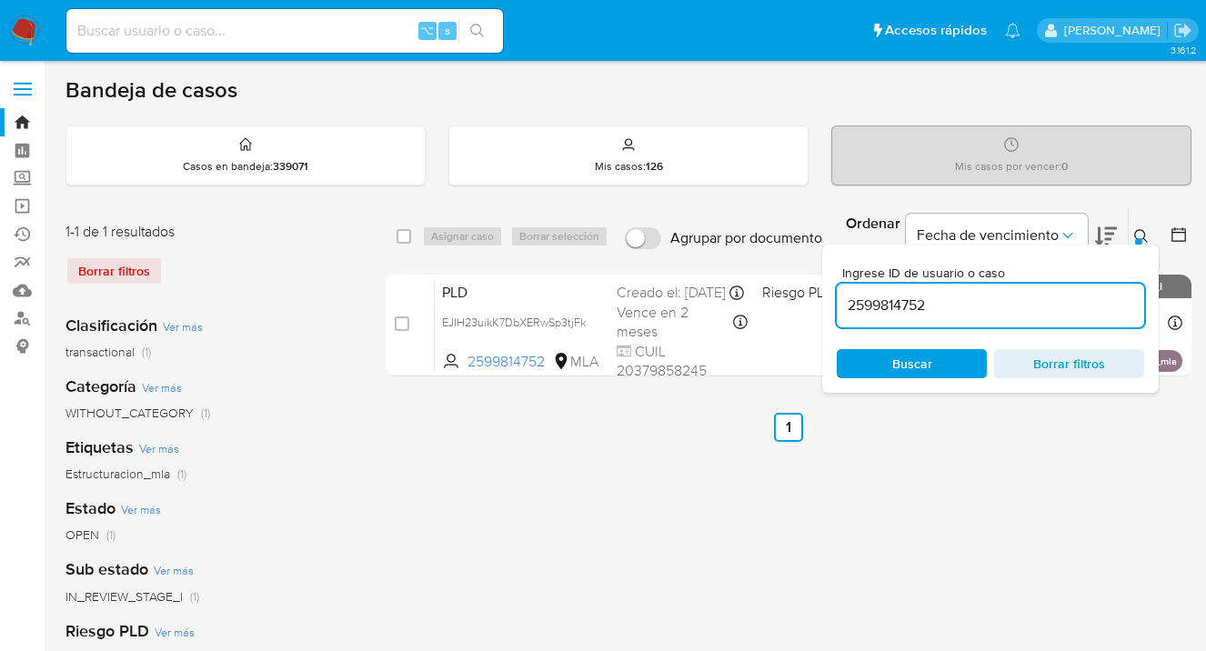
drag, startPoint x: 946, startPoint y: 359, endPoint x: 1074, endPoint y: 304, distance: 138.8
click at [946, 359] on span "Buscar" at bounding box center [911, 363] width 125 height 25
click at [1140, 232] on icon at bounding box center [1141, 236] width 15 height 15
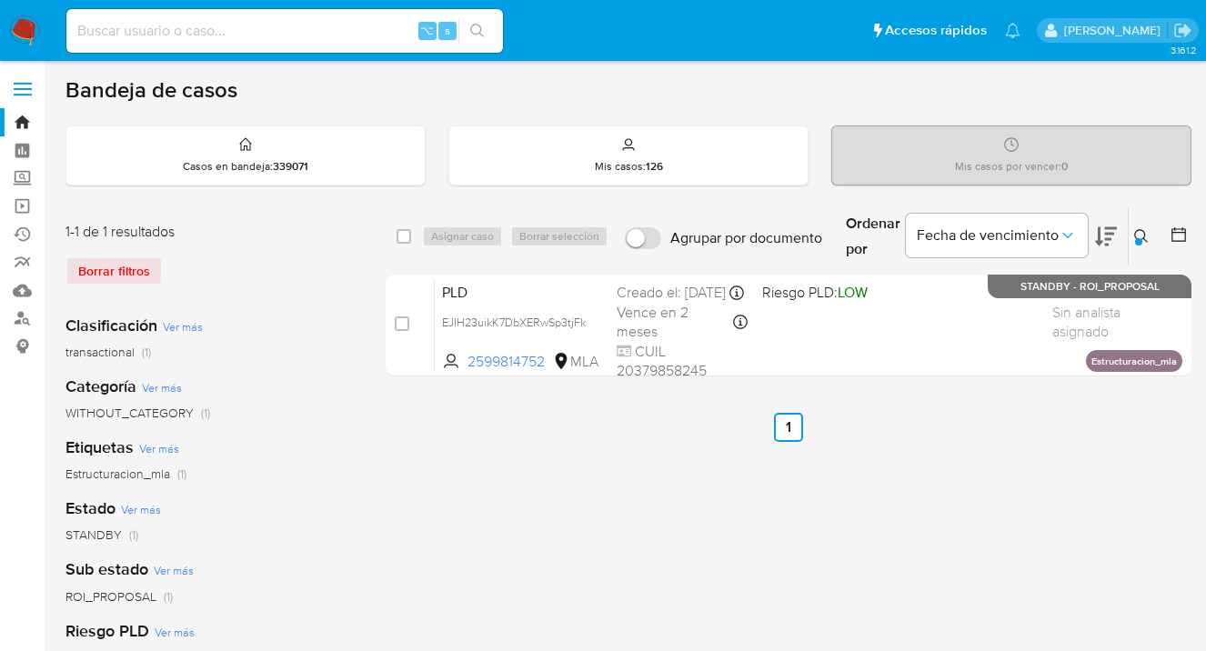
drag, startPoint x: 1141, startPoint y: 231, endPoint x: 1114, endPoint y: 254, distance: 35.5
click at [1141, 232] on icon at bounding box center [1141, 236] width 15 height 15
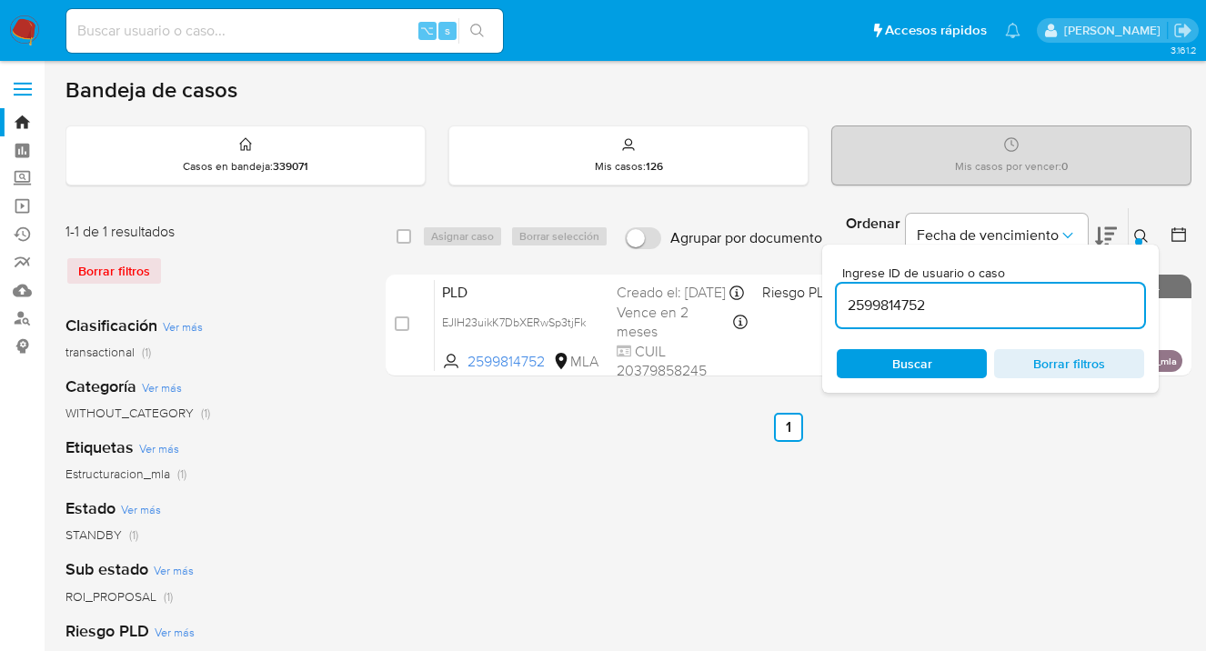
drag, startPoint x: 1028, startPoint y: 315, endPoint x: 847, endPoint y: 292, distance: 182.3
click at [847, 294] on input "2599814752" at bounding box center [989, 306] width 307 height 24
click at [1139, 234] on icon at bounding box center [1141, 236] width 15 height 15
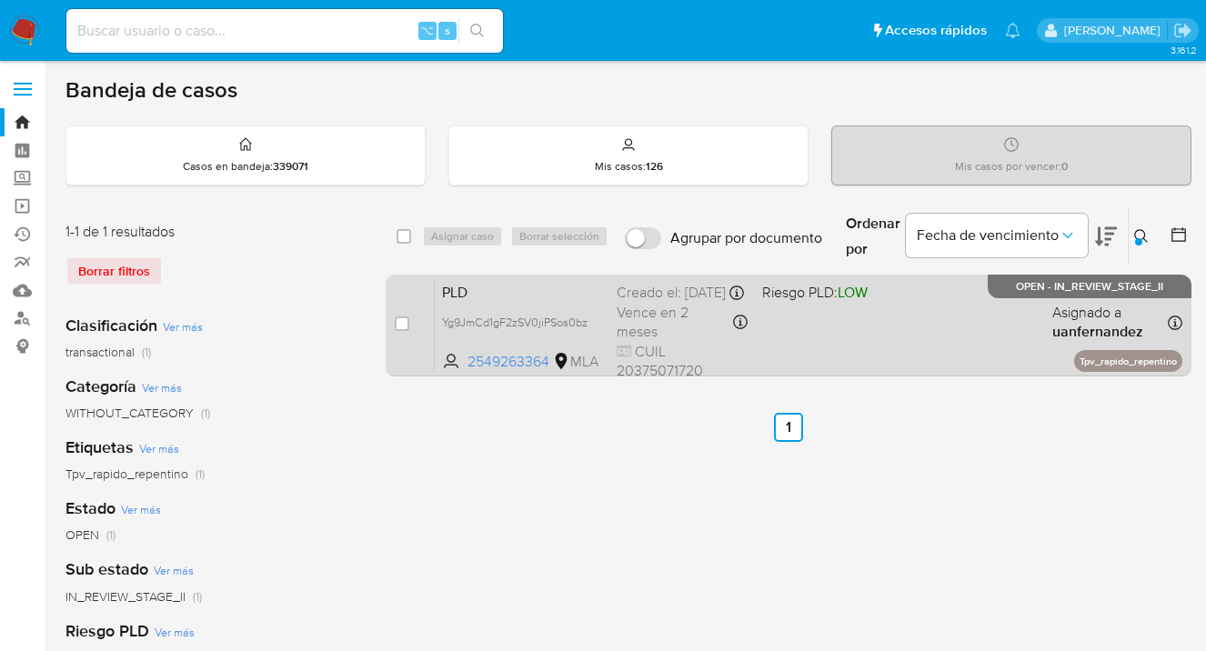
click at [894, 345] on div "PLD Yg9JmCd1gF2zSV0jiPSos0bz 2549263364 MLA Riesgo PLD: LOW Creado el: 12/09/20…" at bounding box center [808, 325] width 747 height 92
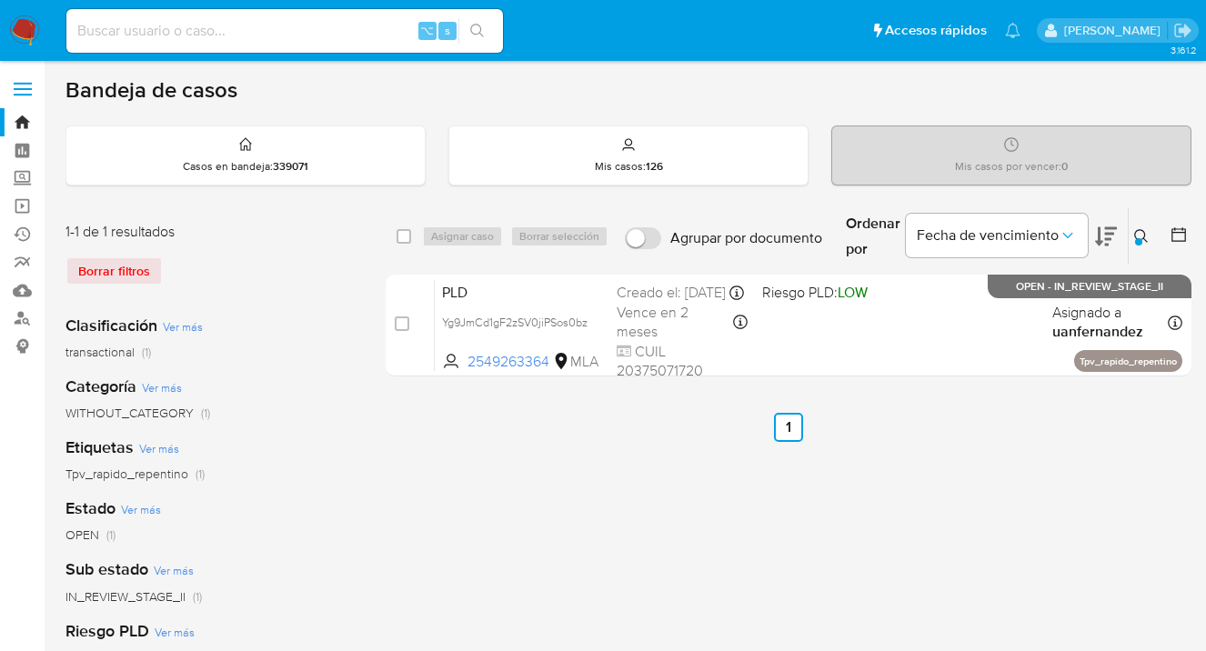
click at [1134, 235] on icon at bounding box center [1141, 236] width 15 height 15
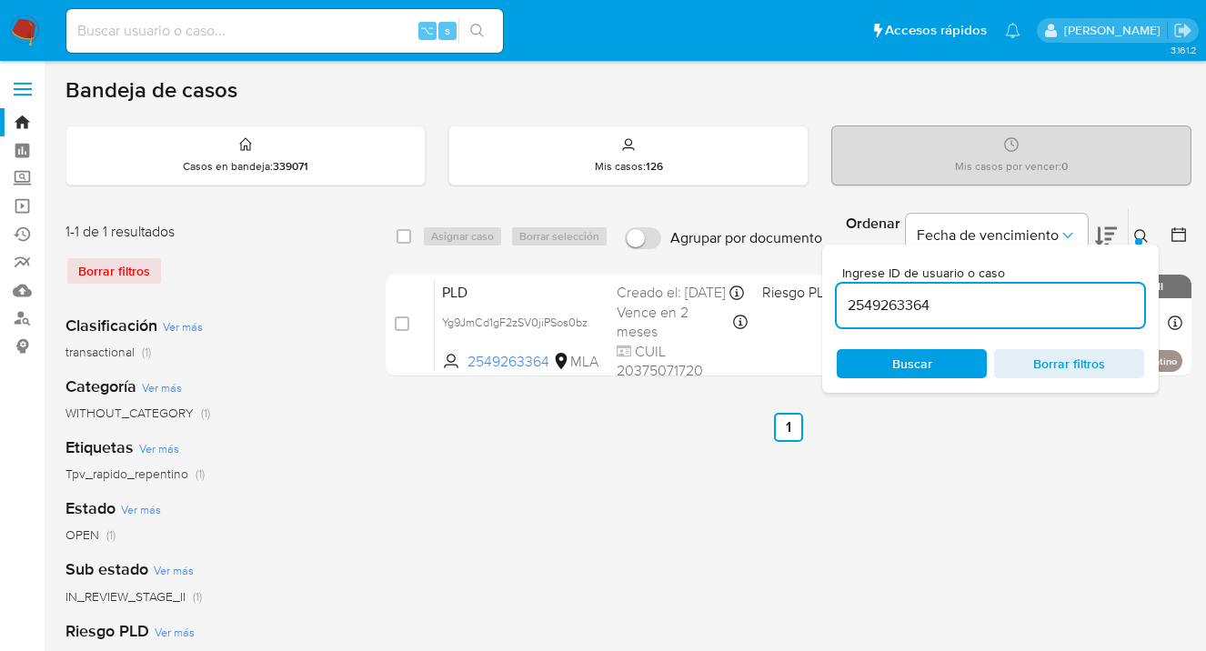
drag, startPoint x: 956, startPoint y: 305, endPoint x: 839, endPoint y: 291, distance: 117.2
click at [839, 291] on div "2549263364" at bounding box center [989, 306] width 307 height 44
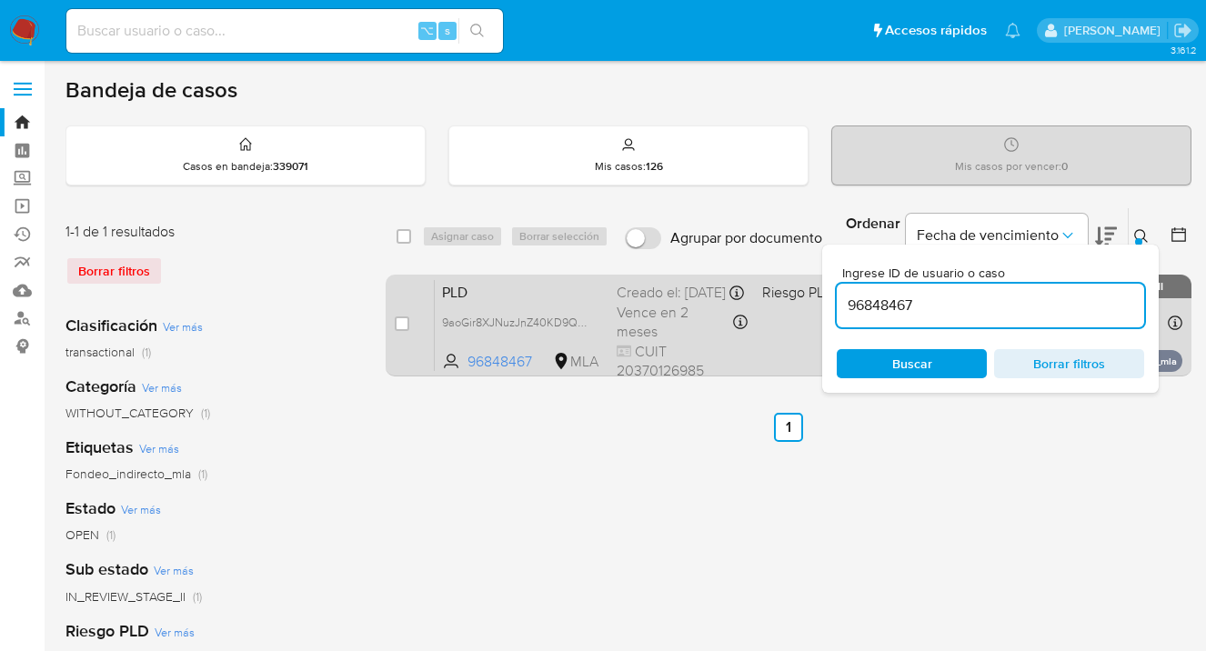
drag, startPoint x: 1140, startPoint y: 234, endPoint x: 967, endPoint y: 299, distance: 184.7
click at [1140, 234] on icon at bounding box center [1141, 236] width 15 height 15
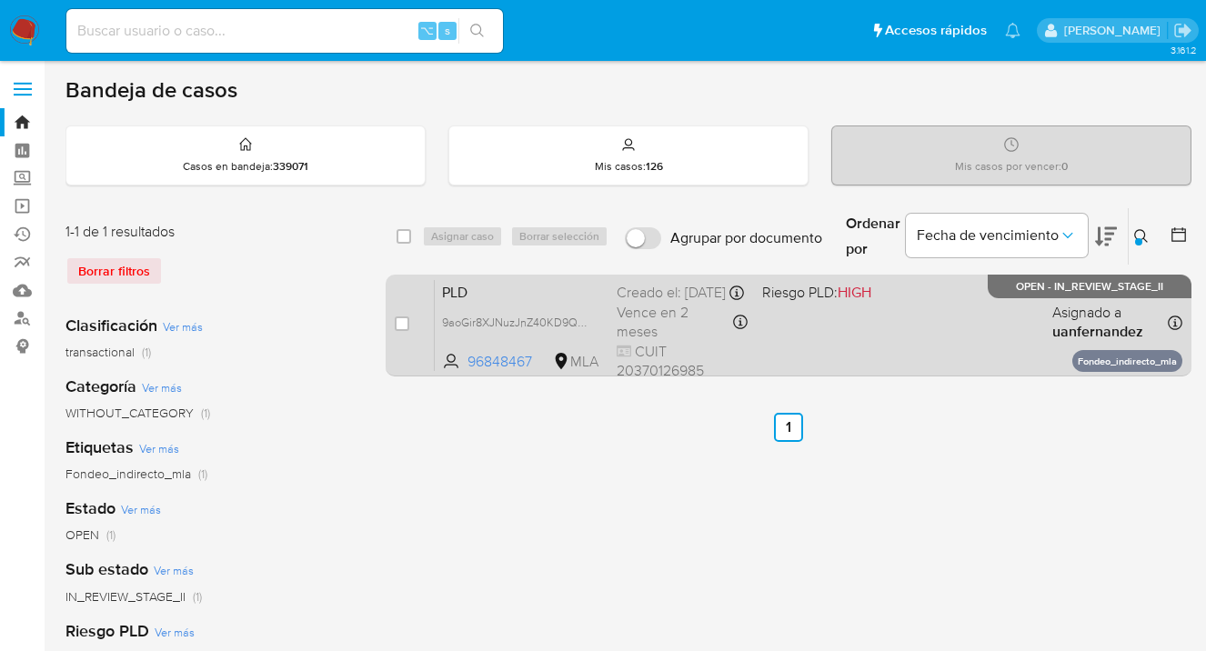
click at [962, 318] on div "PLD 9aoGir8XJNuzJnZ40KD9Q9Tt 96848467 MLA Riesgo PLD: HIGH Creado el: 12/09/202…" at bounding box center [808, 325] width 747 height 92
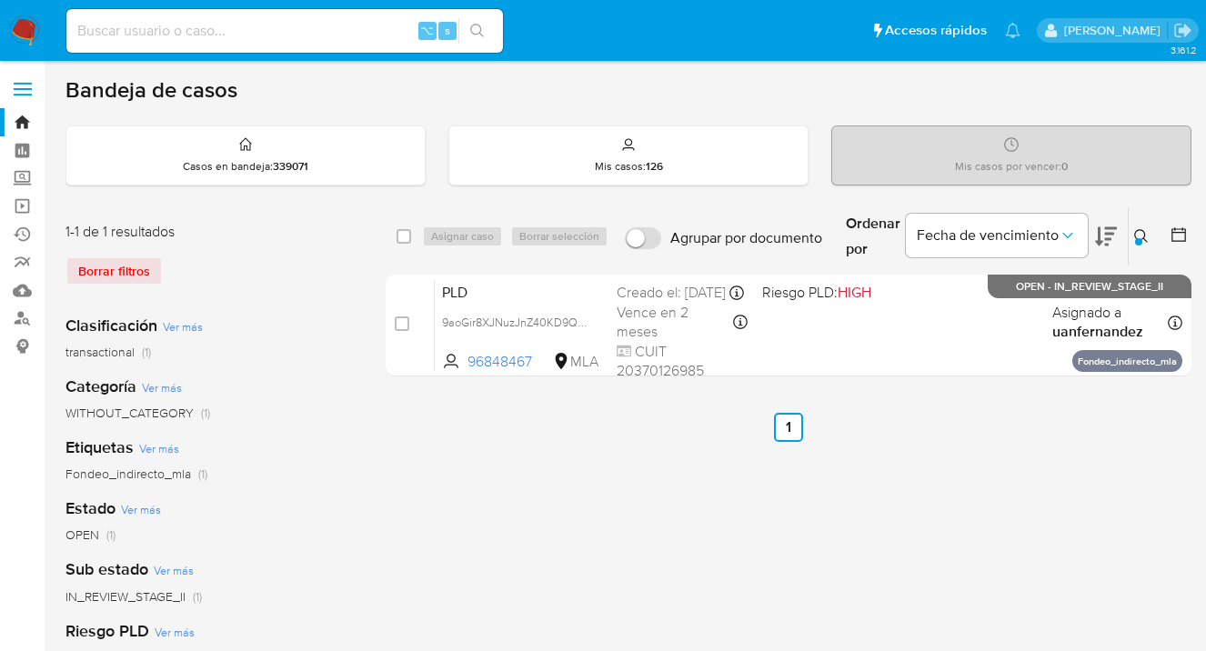
drag, startPoint x: 1142, startPoint y: 235, endPoint x: 1128, endPoint y: 244, distance: 16.4
click at [1140, 235] on icon at bounding box center [1141, 236] width 15 height 15
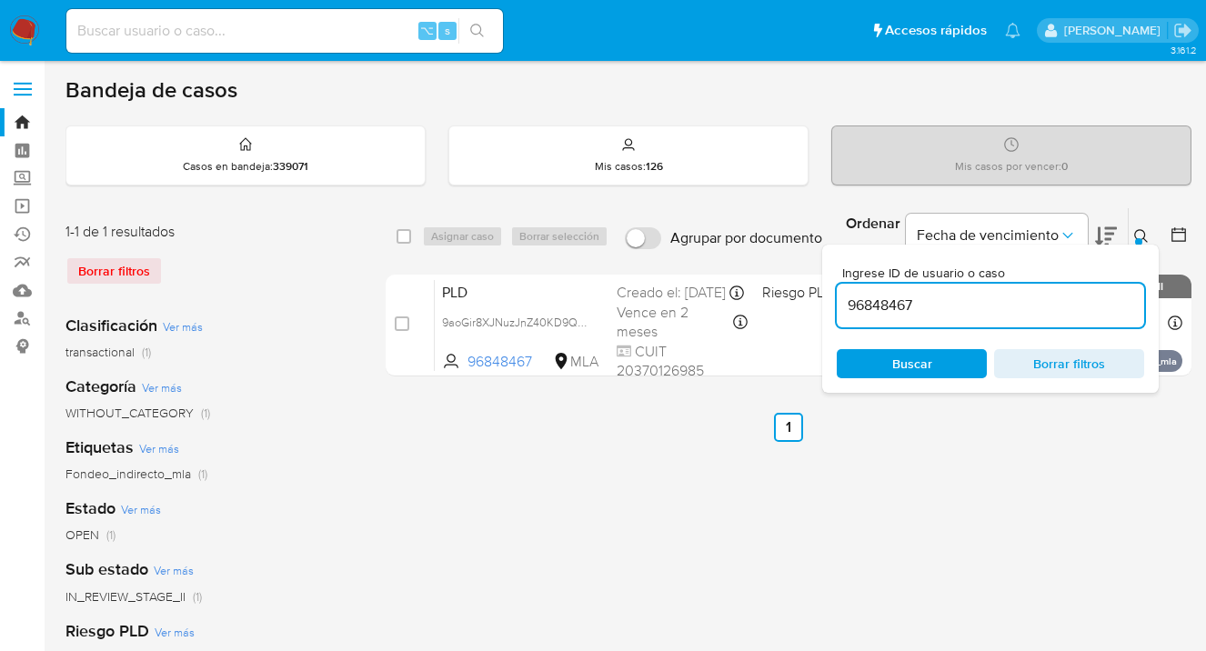
drag, startPoint x: 944, startPoint y: 300, endPoint x: 846, endPoint y: 296, distance: 97.3
click at [846, 296] on input "96848467" at bounding box center [989, 306] width 307 height 24
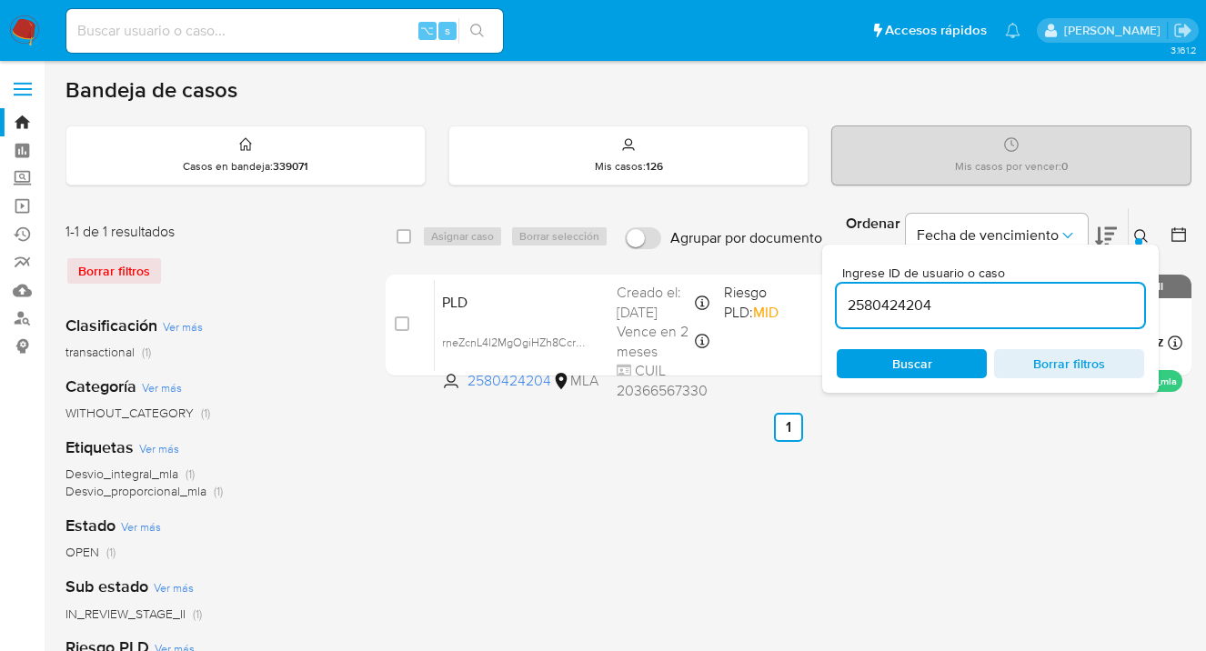
click at [1140, 232] on icon at bounding box center [1141, 236] width 15 height 15
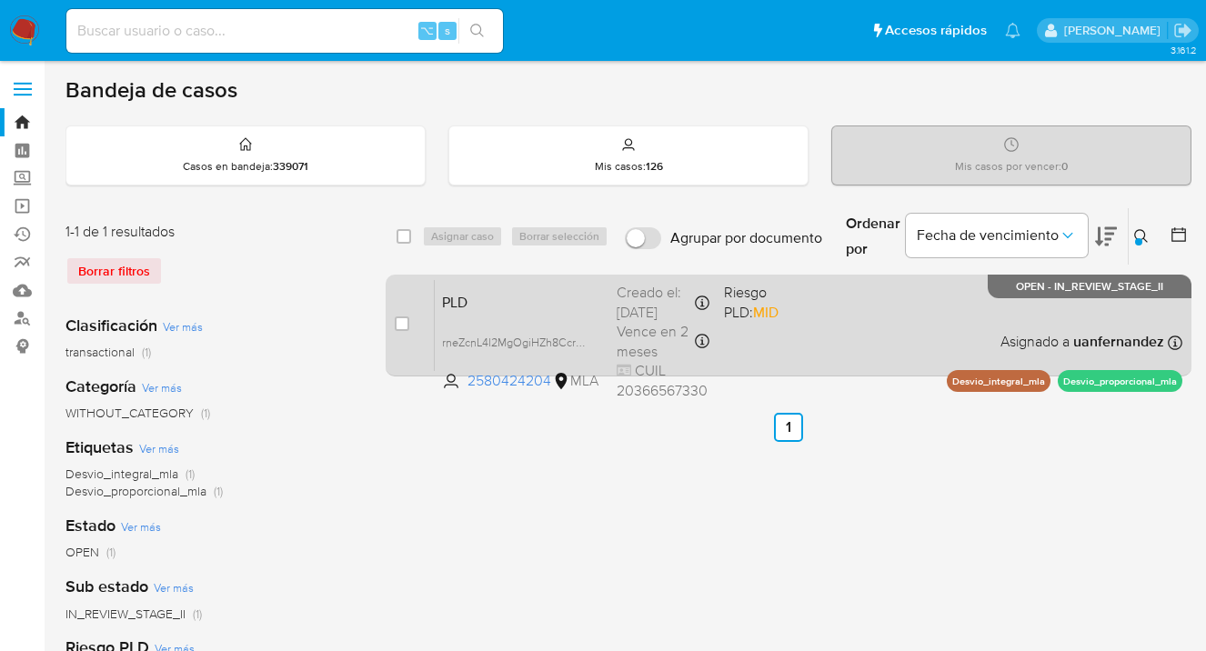
click at [955, 335] on div "PLD rneZcnL4l2MgOgiHZh8Ccr7m 2580424204 MLA Riesgo PLD: MID Creado el: 12/09/20…" at bounding box center [808, 325] width 747 height 92
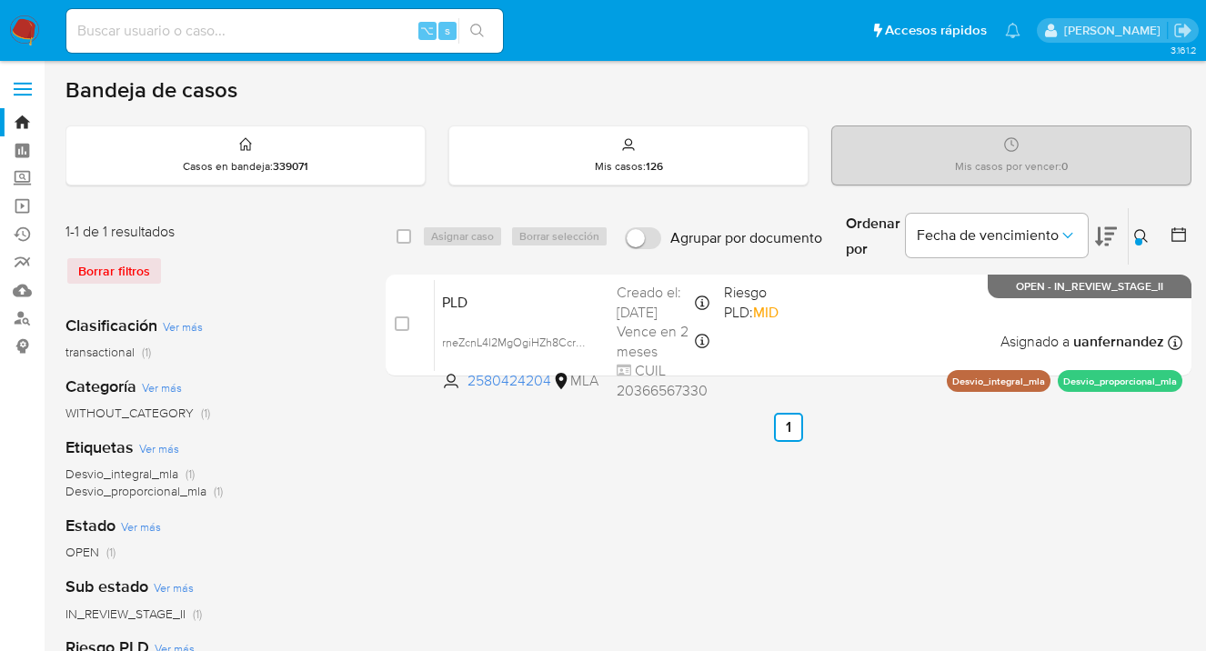
click at [1138, 236] on icon at bounding box center [1141, 236] width 15 height 15
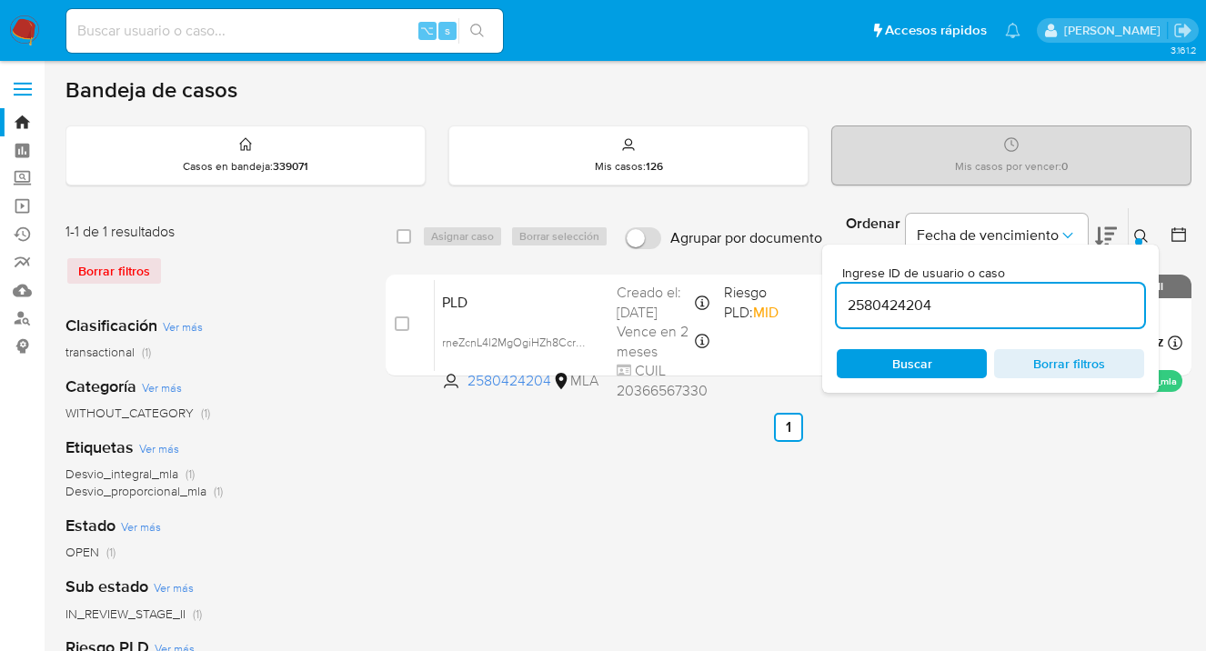
drag, startPoint x: 935, startPoint y: 308, endPoint x: 848, endPoint y: 295, distance: 87.4
click at [848, 295] on input "2580424204" at bounding box center [989, 306] width 307 height 24
click at [1137, 235] on icon at bounding box center [1141, 236] width 15 height 15
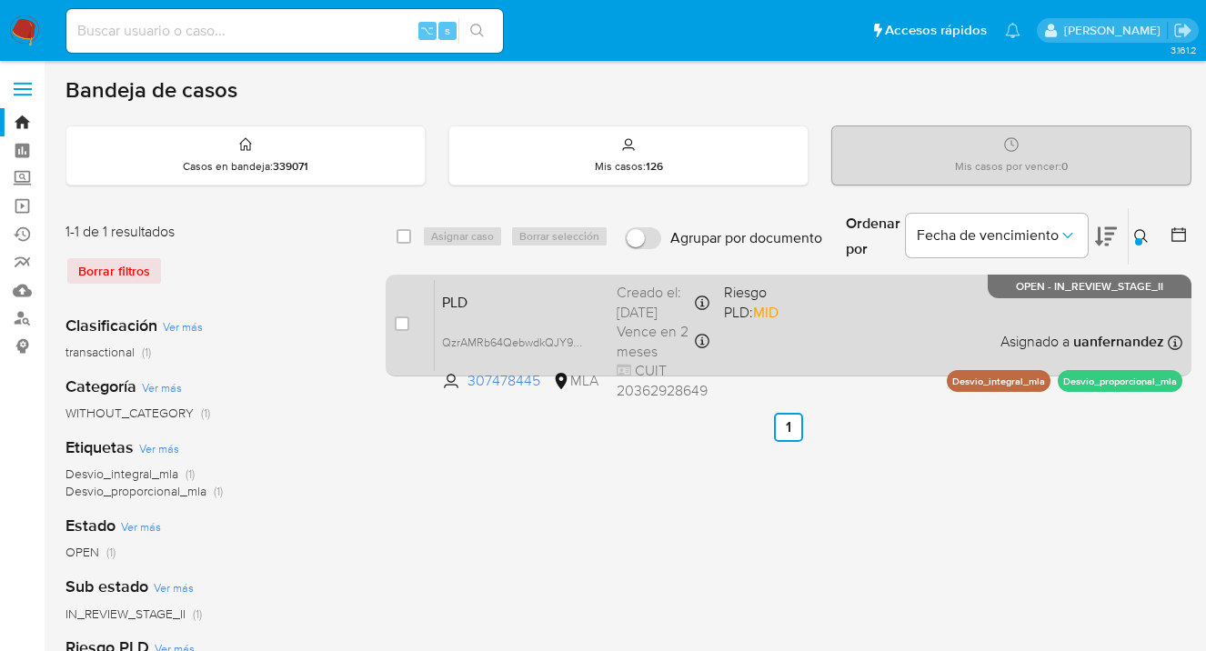
click at [871, 330] on div "PLD QzrAMRb64QebwdkQJY9uu5Z4 307478445 MLA Riesgo PLD: MID Creado el: 12/09/202…" at bounding box center [808, 325] width 747 height 92
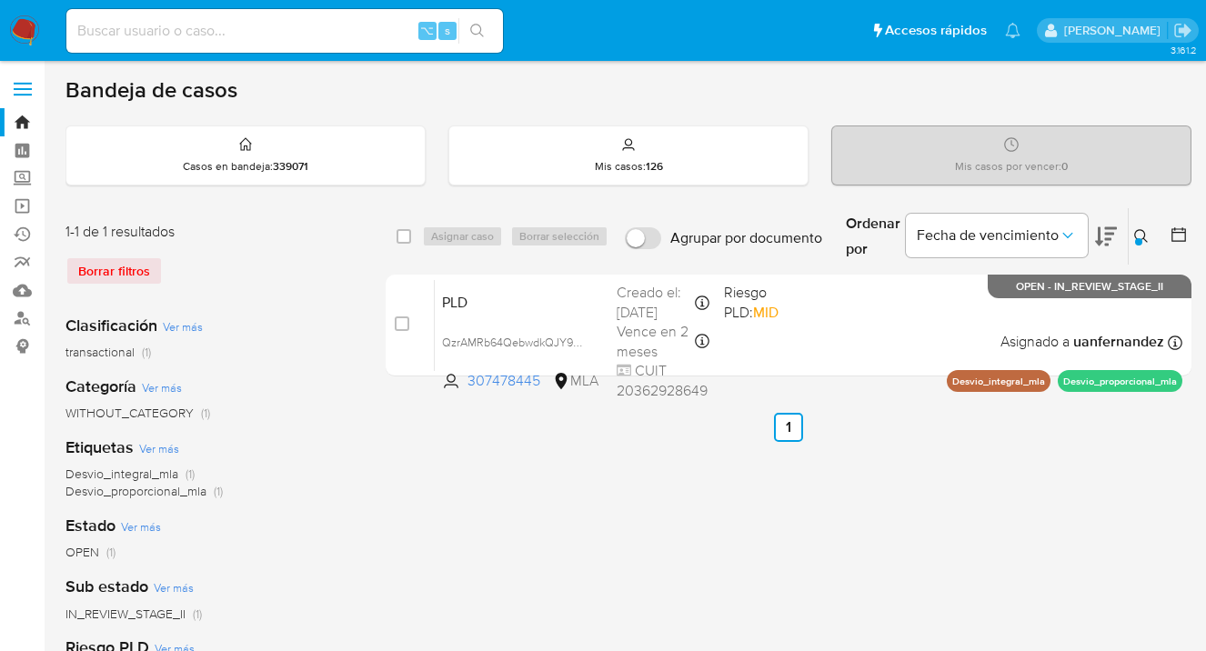
drag, startPoint x: 1139, startPoint y: 232, endPoint x: 1012, endPoint y: 309, distance: 148.9
click at [1139, 232] on icon at bounding box center [1141, 236] width 15 height 15
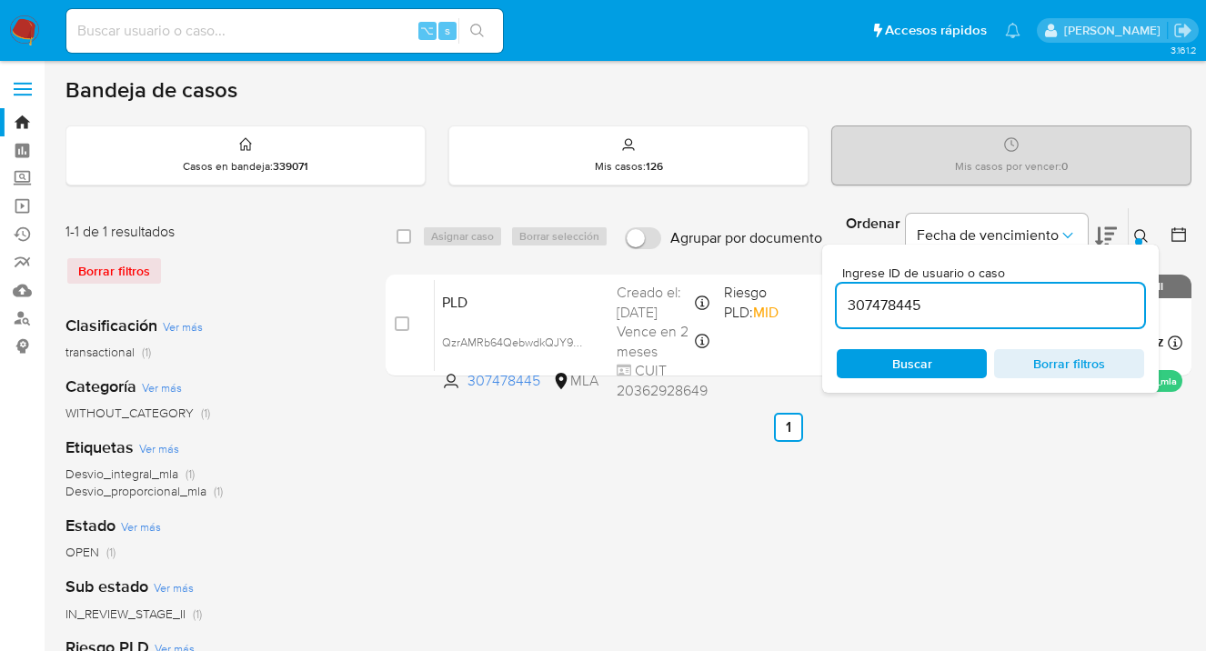
drag, startPoint x: 963, startPoint y: 302, endPoint x: 840, endPoint y: 301, distance: 122.7
click at [841, 302] on input "307478445" at bounding box center [989, 306] width 307 height 24
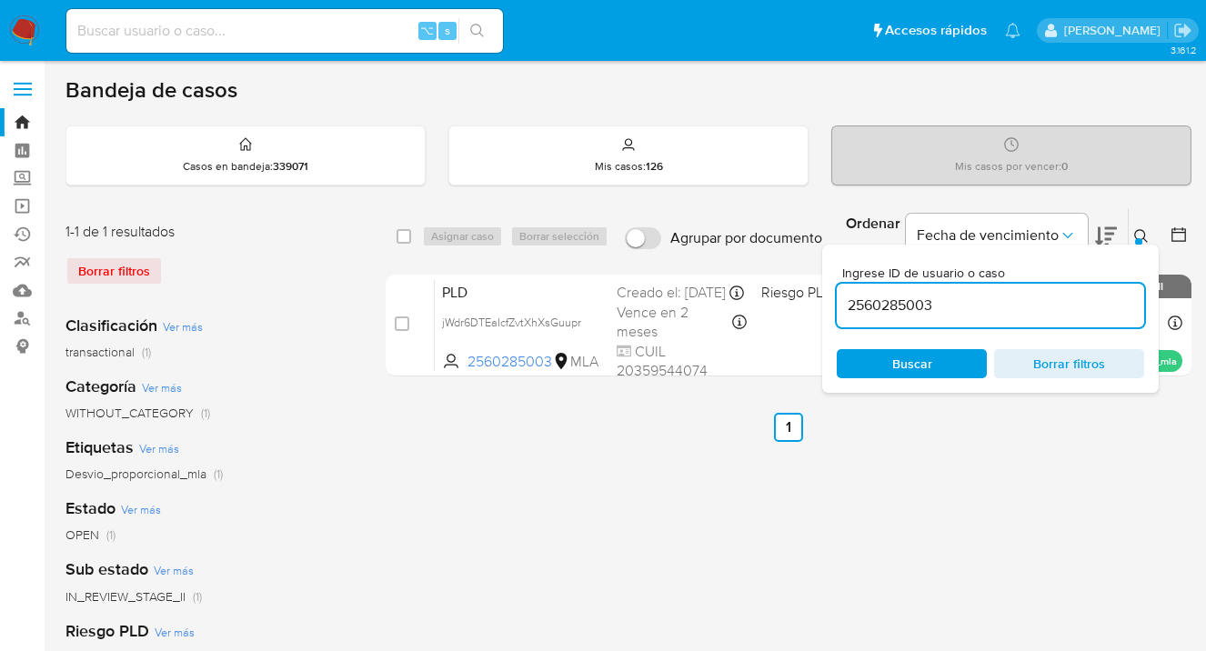
click at [1140, 229] on icon at bounding box center [1141, 236] width 14 height 14
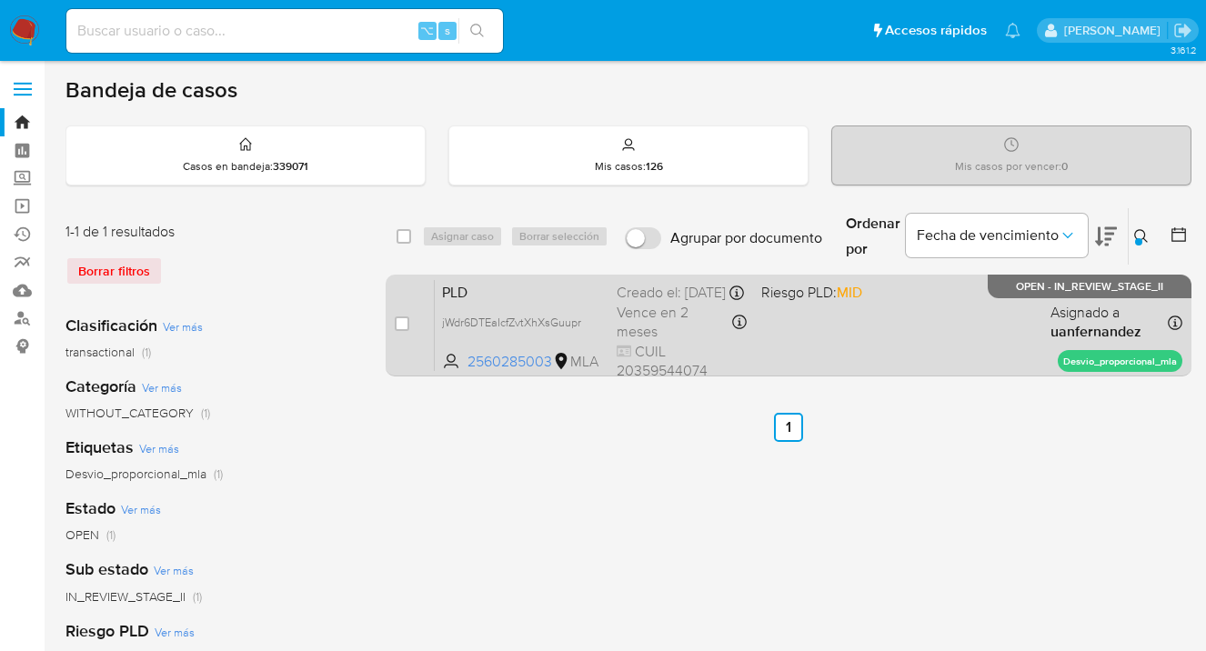
click at [927, 328] on div "PLD jWdr6DTEaIcfZvtXhXsGuupr 2560285003 MLA Riesgo PLD: MID Creado el: 12/09/20…" at bounding box center [808, 325] width 747 height 92
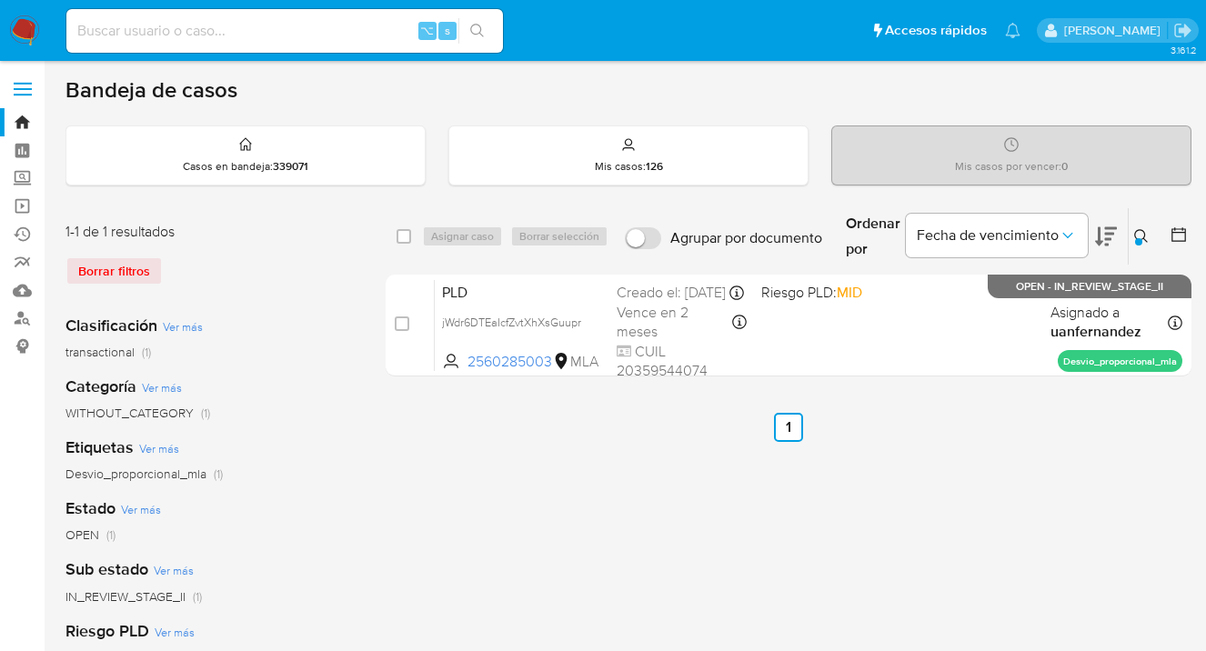
click at [1136, 229] on icon at bounding box center [1141, 236] width 14 height 14
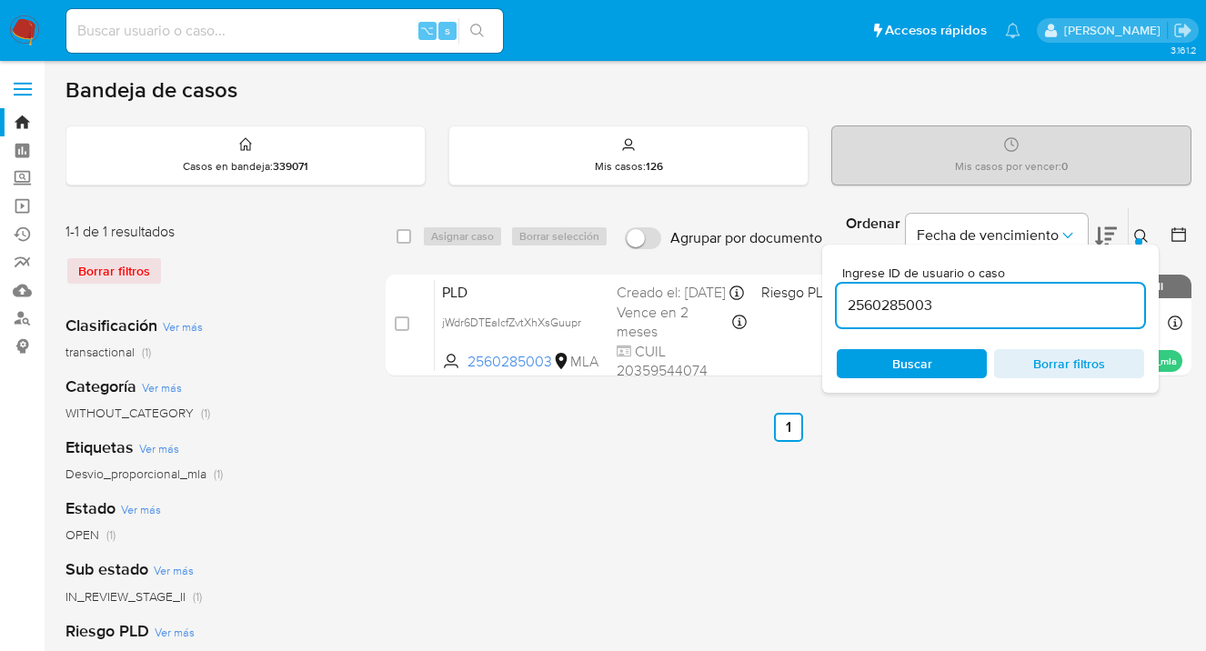
drag, startPoint x: 932, startPoint y: 305, endPoint x: 844, endPoint y: 297, distance: 88.6
click at [844, 297] on input "2560285003" at bounding box center [989, 306] width 307 height 24
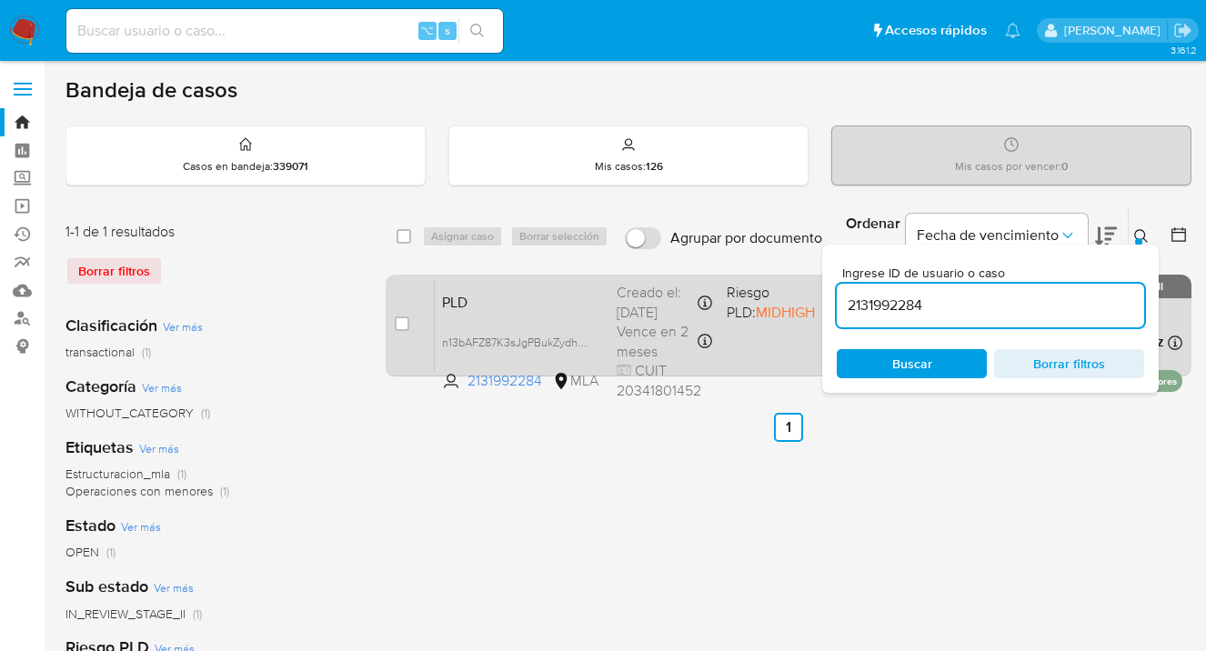
click at [769, 344] on div "PLD n13bAFZ87K3sJgPBukZydhwq 2131992284 MLA Riesgo PLD: MIDHIGH Creado el: 12/0…" at bounding box center [808, 325] width 747 height 92
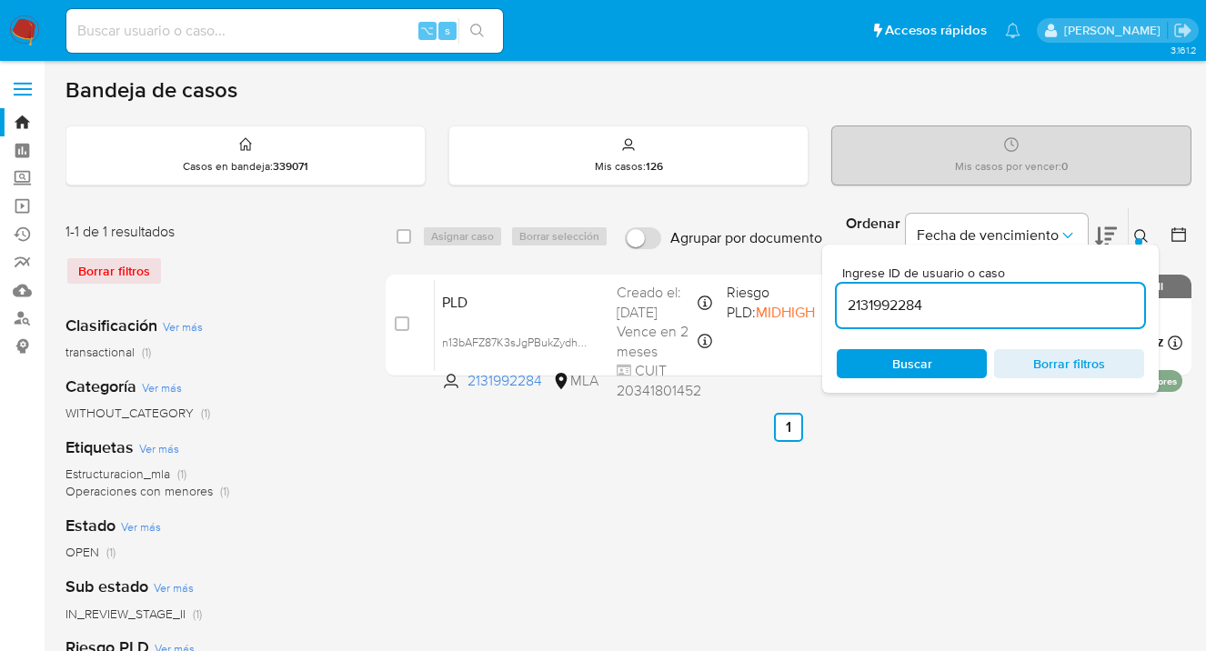
drag, startPoint x: 949, startPoint y: 307, endPoint x: 843, endPoint y: 295, distance: 107.1
click at [843, 295] on input "2131992284" at bounding box center [989, 306] width 307 height 24
paste input "3174622"
click at [1138, 235] on icon at bounding box center [1141, 236] width 15 height 15
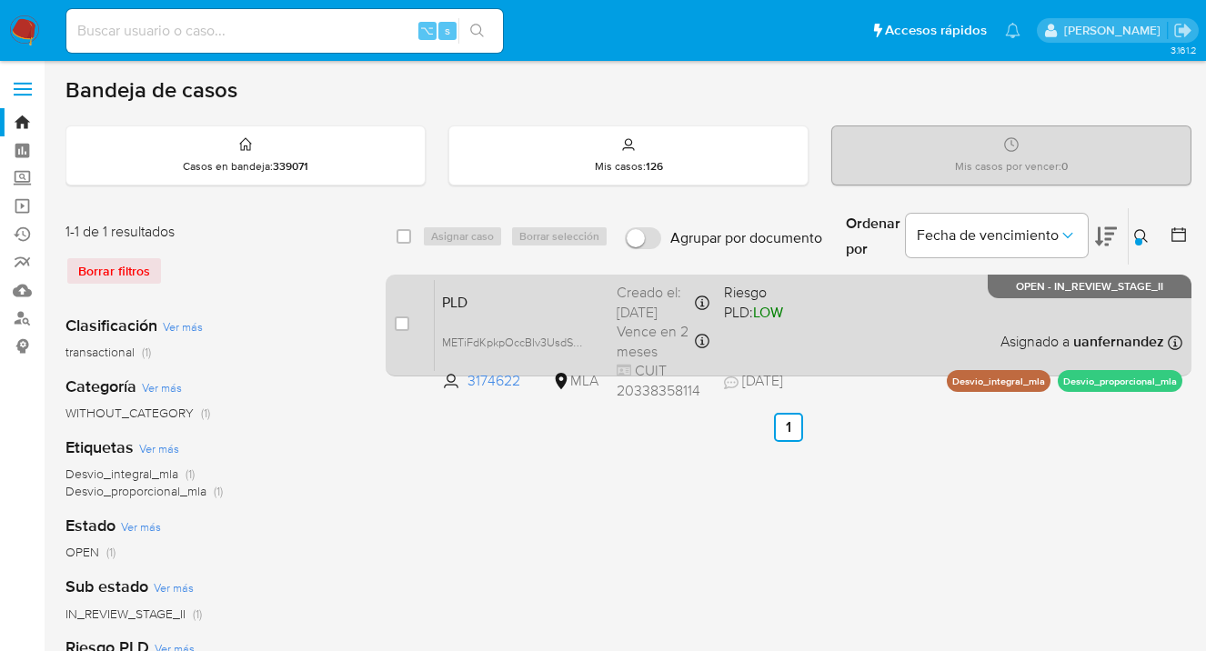
click at [931, 337] on div "PLD METiFdKpkpOccBIv3UsdSZy0 3174622 MLA Riesgo PLD: LOW Creado el: 12/09/2025 …" at bounding box center [808, 325] width 747 height 92
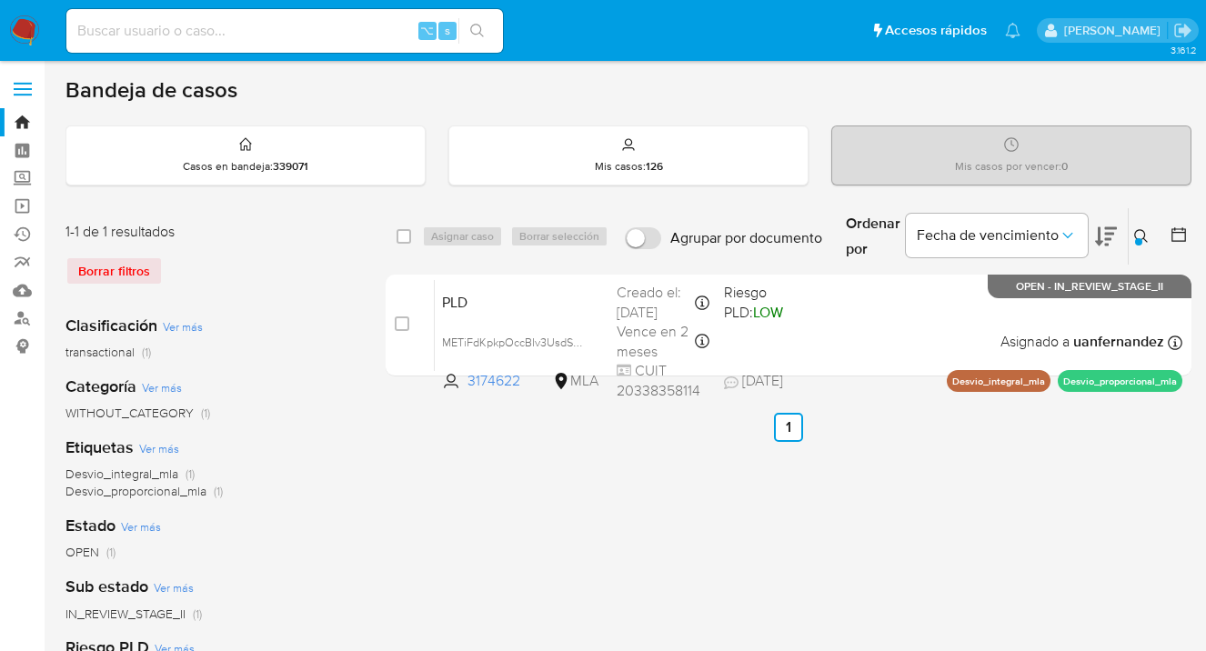
drag, startPoint x: 1136, startPoint y: 235, endPoint x: 1093, endPoint y: 247, distance: 45.5
click at [1136, 235] on icon at bounding box center [1141, 236] width 15 height 15
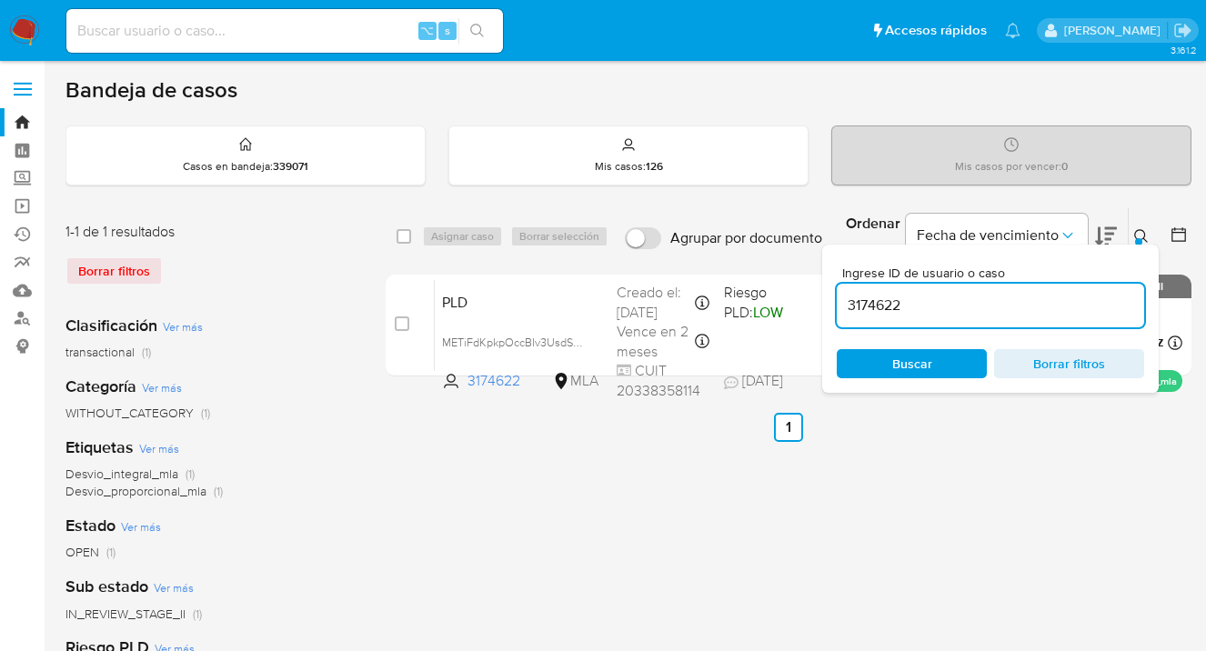
drag, startPoint x: 903, startPoint y: 313, endPoint x: 846, endPoint y: 304, distance: 57.1
click at [846, 304] on input "3174622" at bounding box center [989, 306] width 307 height 24
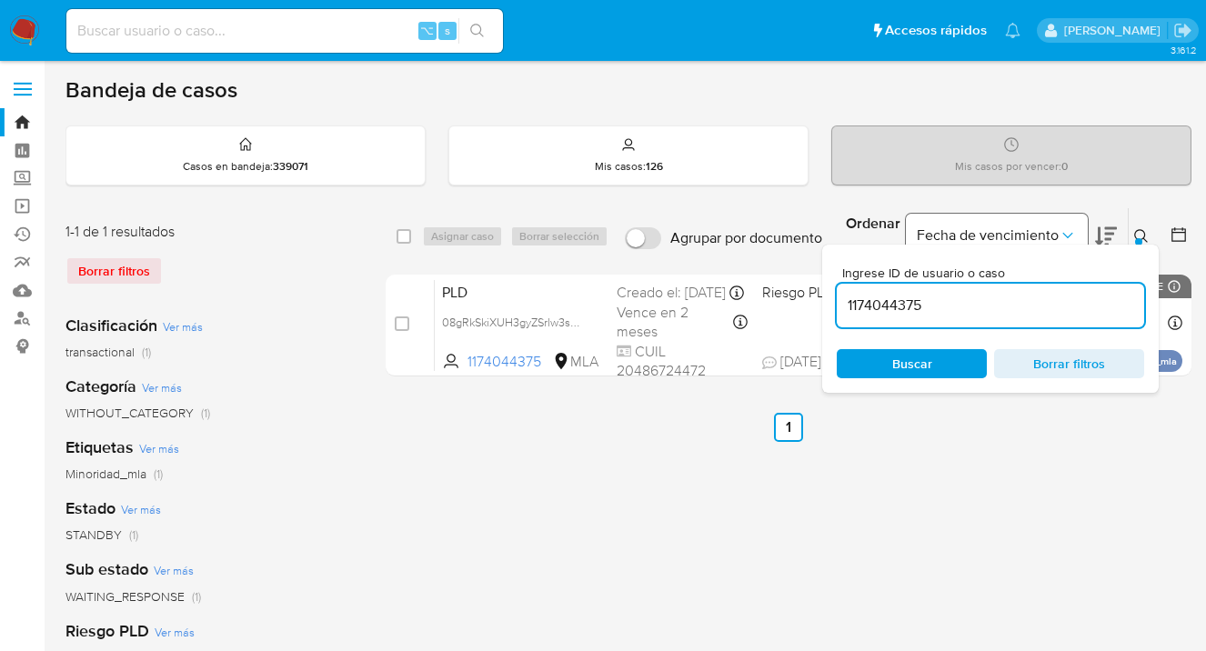
drag, startPoint x: 1140, startPoint y: 235, endPoint x: 981, endPoint y: 238, distance: 159.1
click at [1140, 235] on icon at bounding box center [1141, 236] width 15 height 15
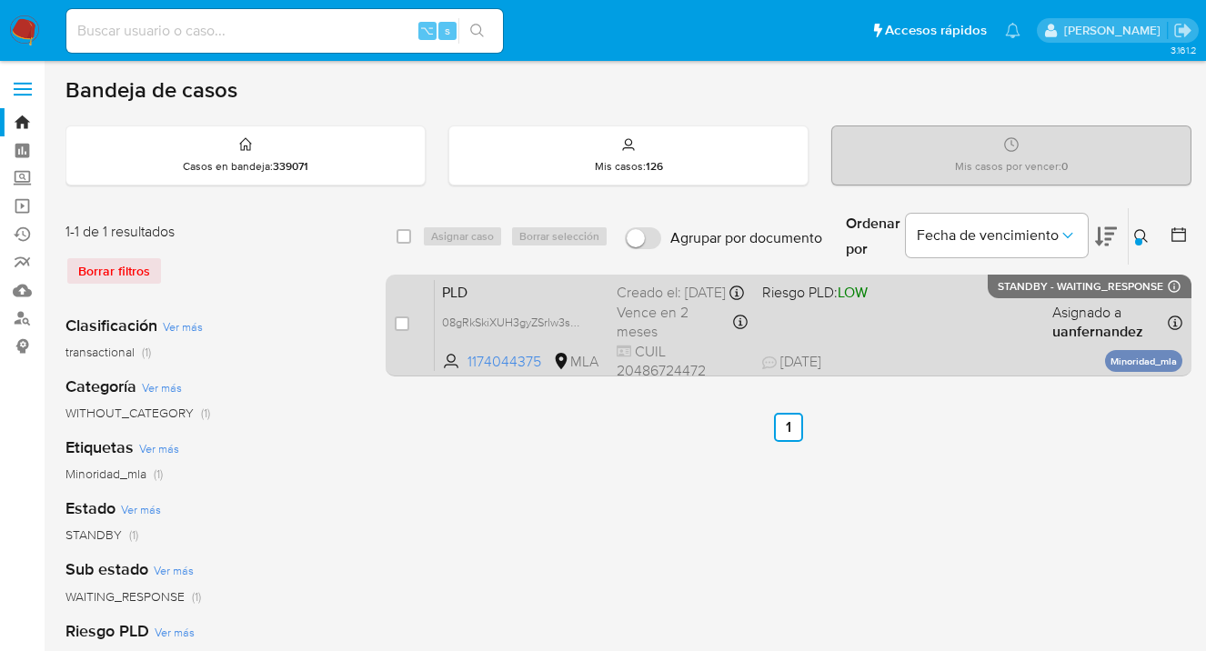
click at [924, 324] on div "PLD 08gRkSkiXUH3gyZSrlw3sGZD 1174044375 MLA Riesgo PLD: LOW Creado el: 12/09/20…" at bounding box center [808, 325] width 747 height 92
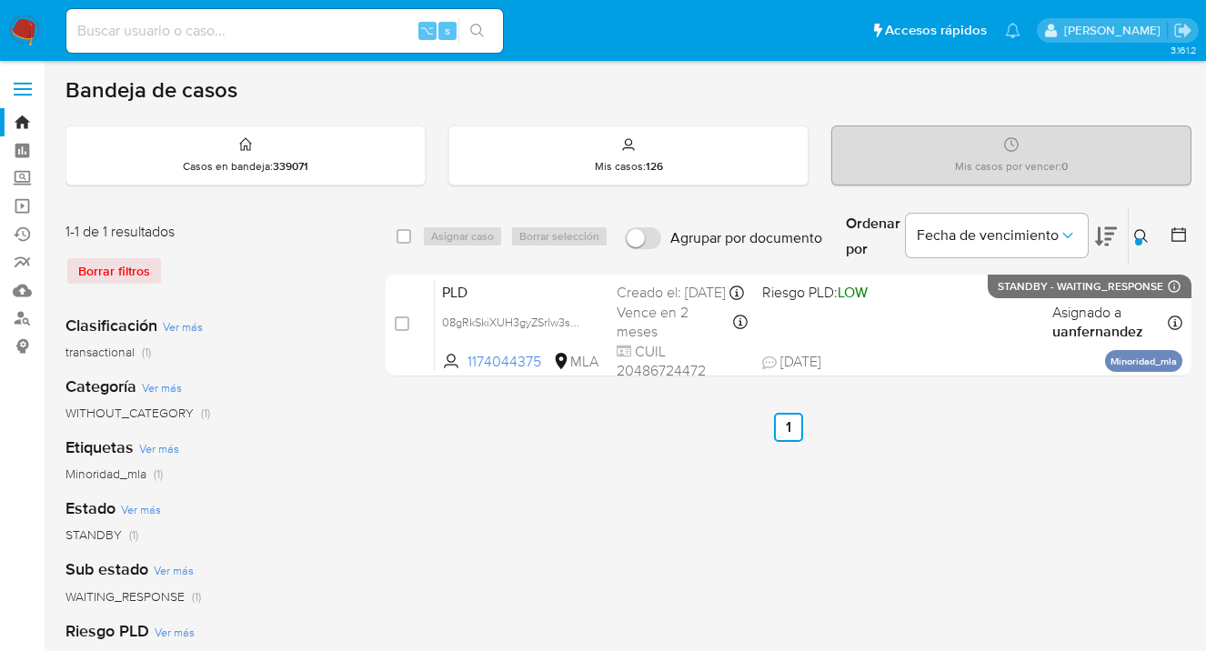
click at [1139, 233] on icon at bounding box center [1141, 236] width 15 height 15
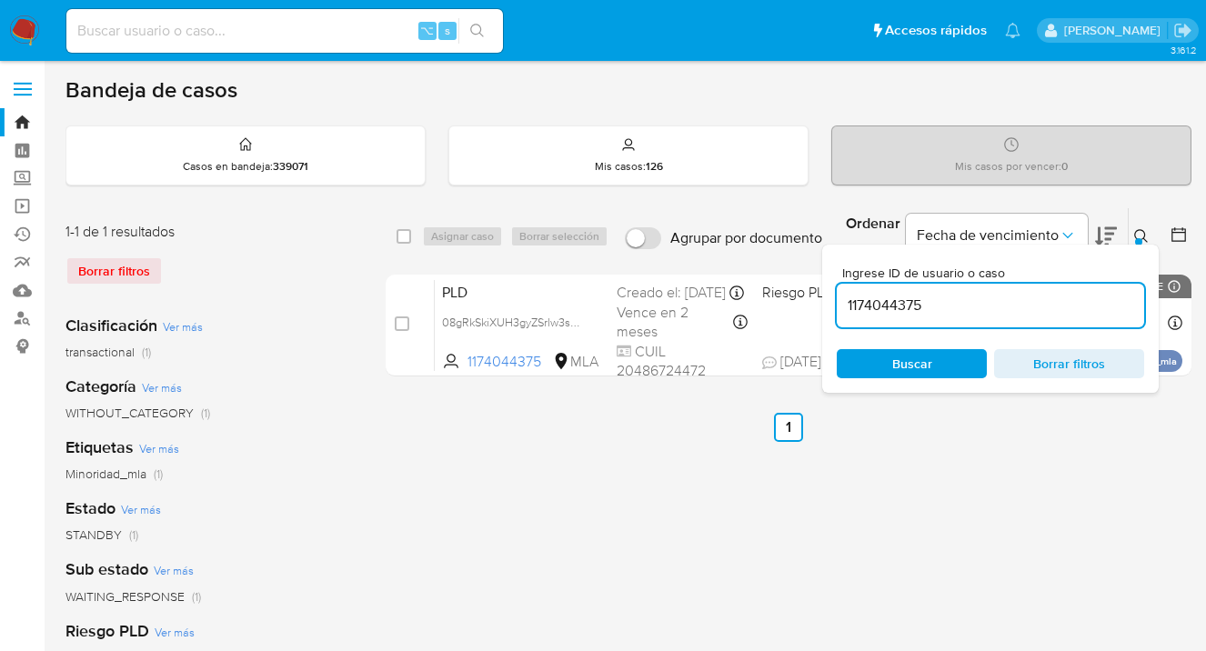
drag, startPoint x: 948, startPoint y: 313, endPoint x: 844, endPoint y: 298, distance: 105.6
click at [844, 298] on input "1174044375" at bounding box center [989, 306] width 307 height 24
type input "2549263364"
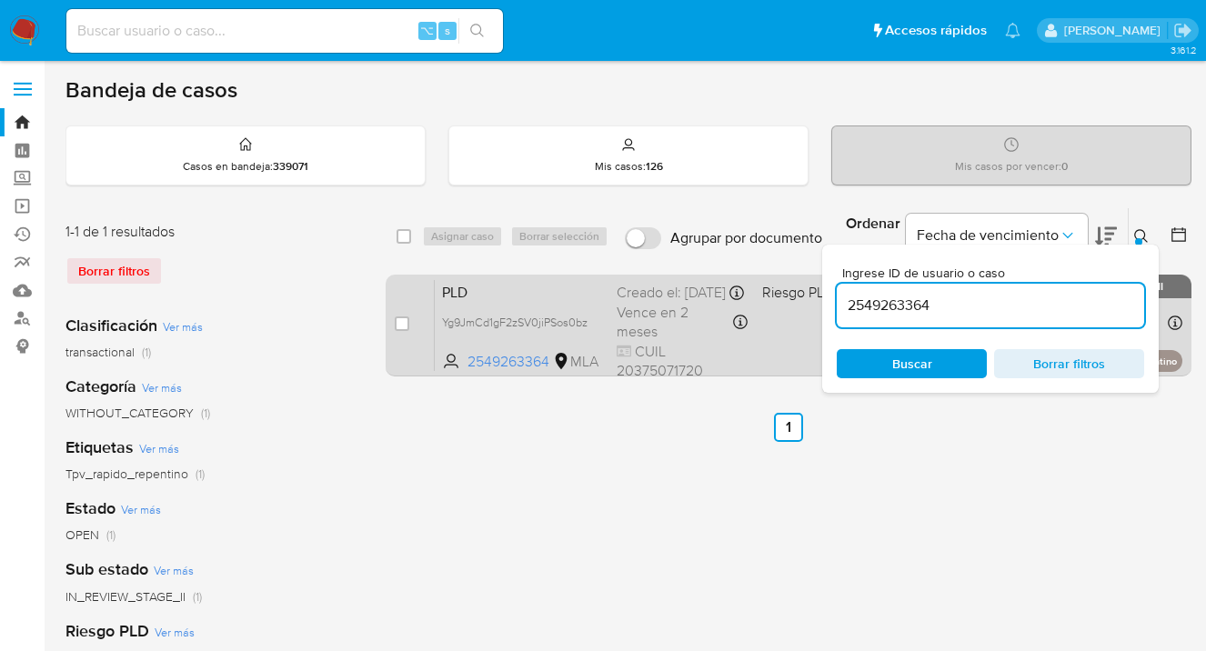
drag, startPoint x: 1138, startPoint y: 229, endPoint x: 963, endPoint y: 294, distance: 187.0
click at [1138, 229] on icon at bounding box center [1141, 236] width 14 height 14
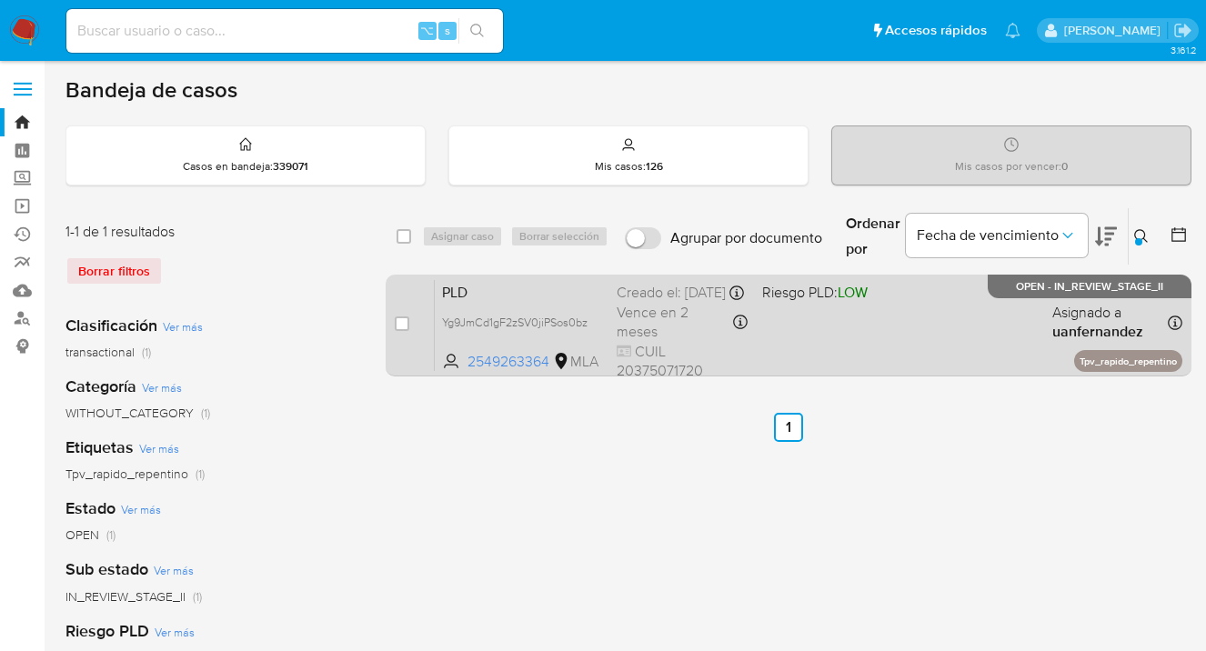
click at [947, 335] on div "PLD Yg9JmCd1gF2zSV0jiPSos0bz 2549263364 MLA Riesgo PLD: LOW Creado el: 12/09/20…" at bounding box center [808, 325] width 747 height 92
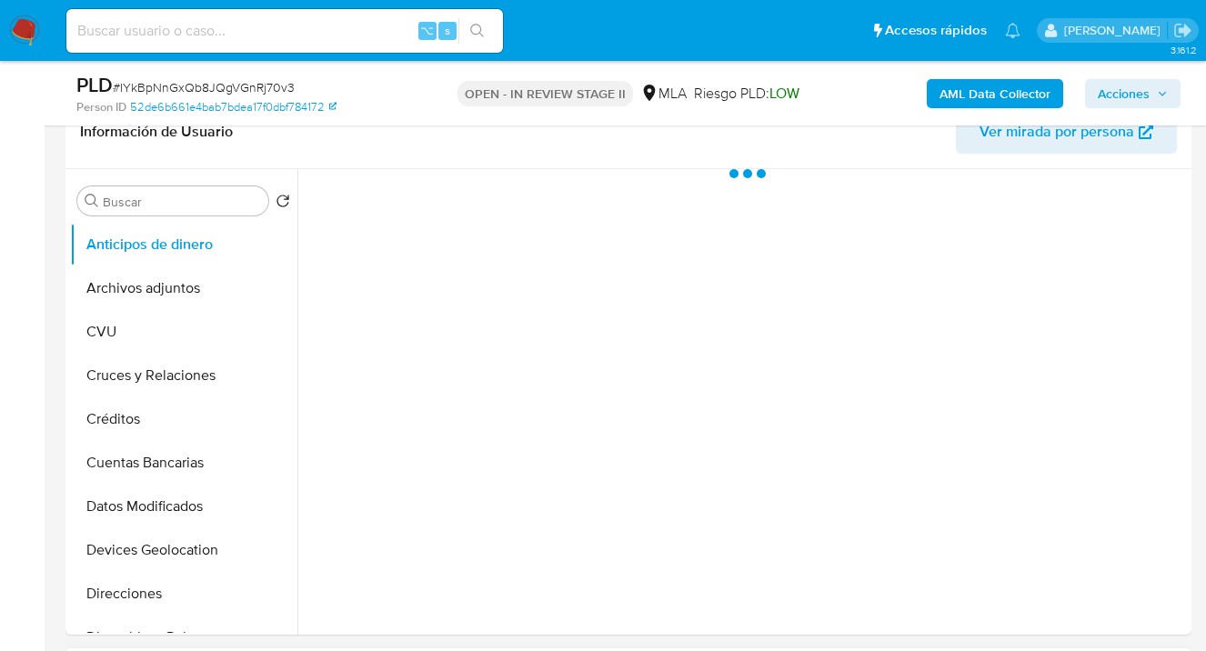
scroll to position [692, 0]
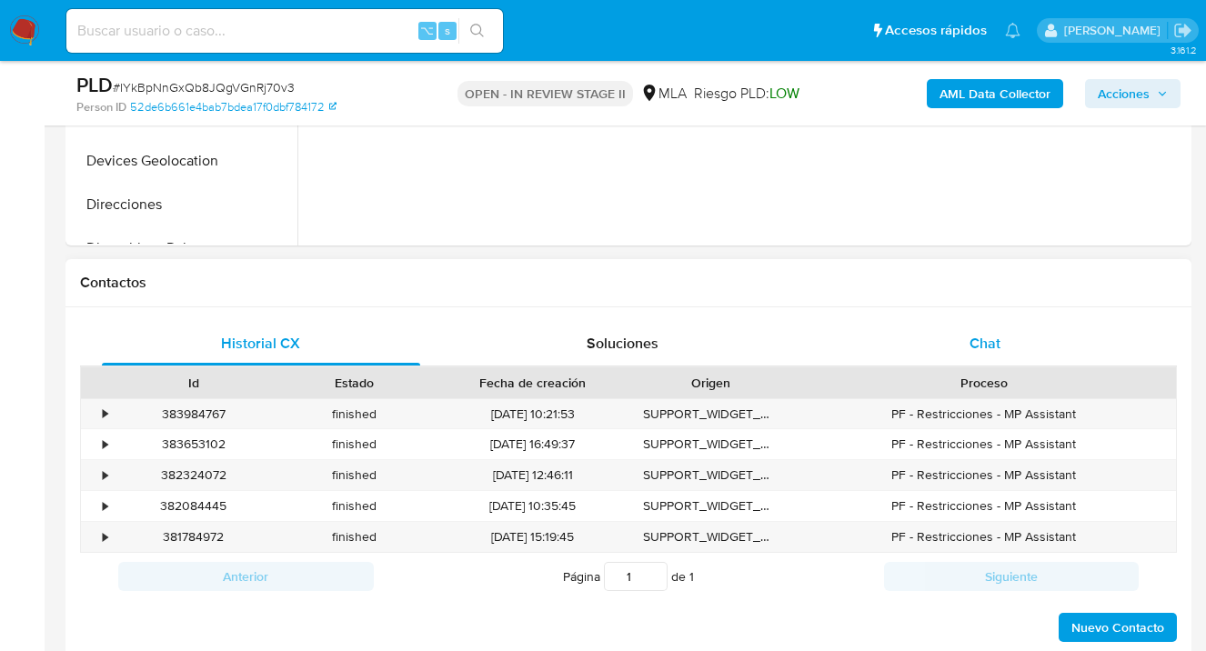
select select "10"
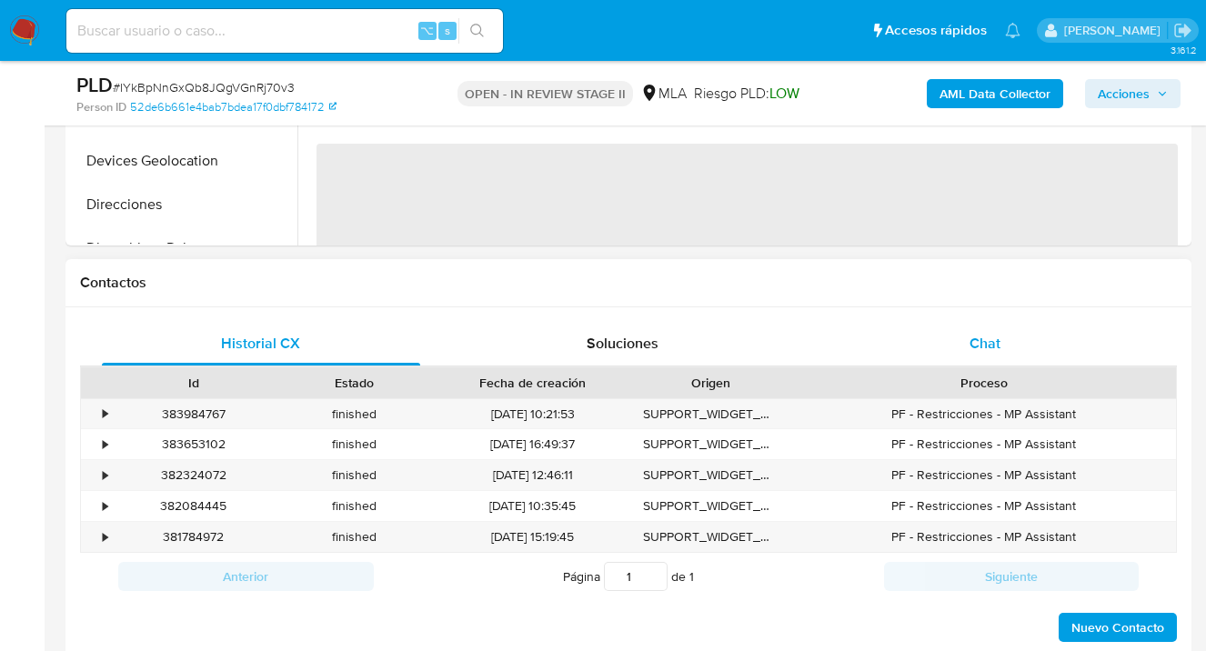
click at [998, 340] on span "Chat" at bounding box center [984, 343] width 31 height 21
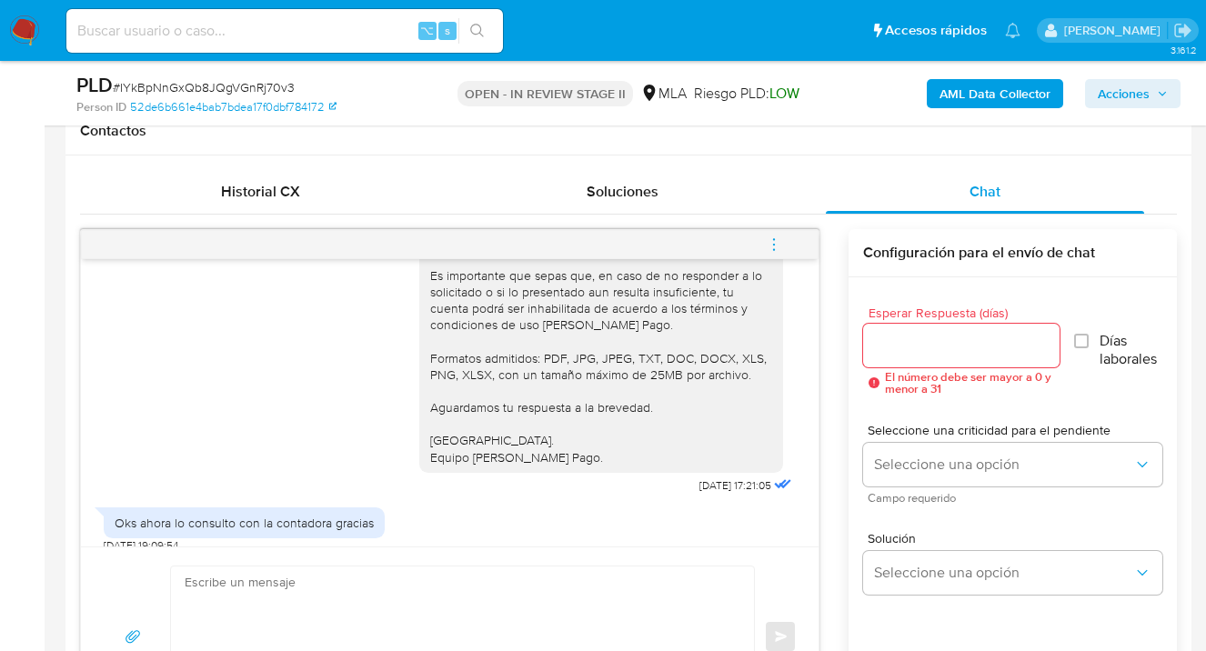
scroll to position [3764, 0]
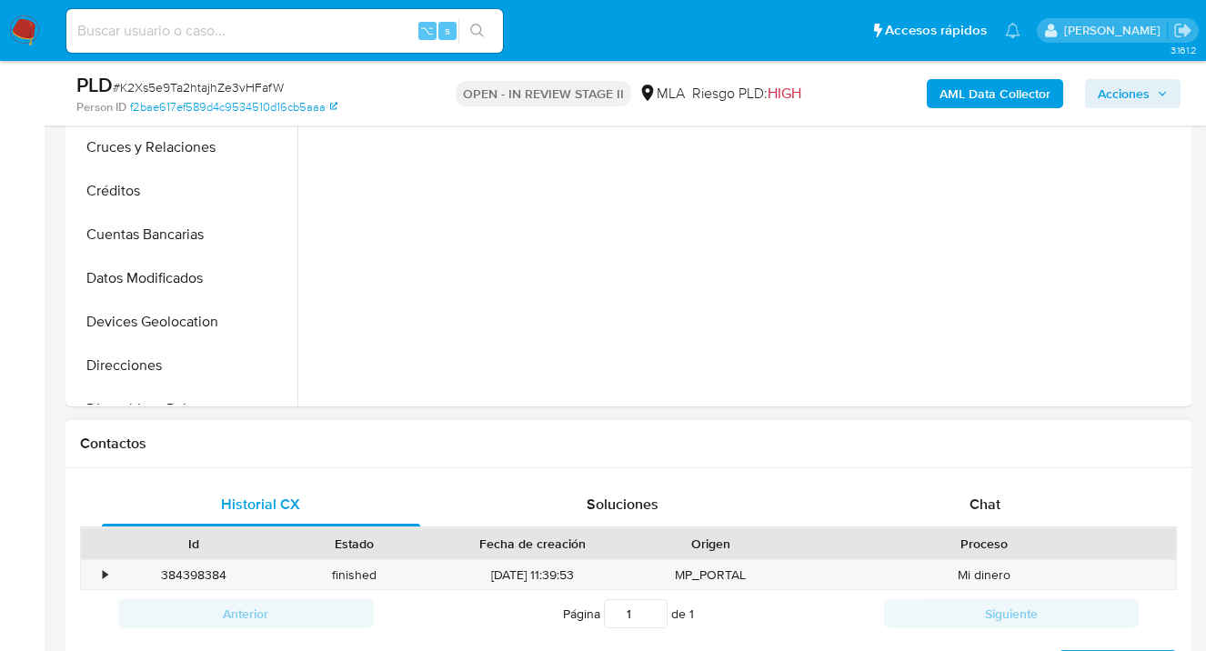
select select "10"
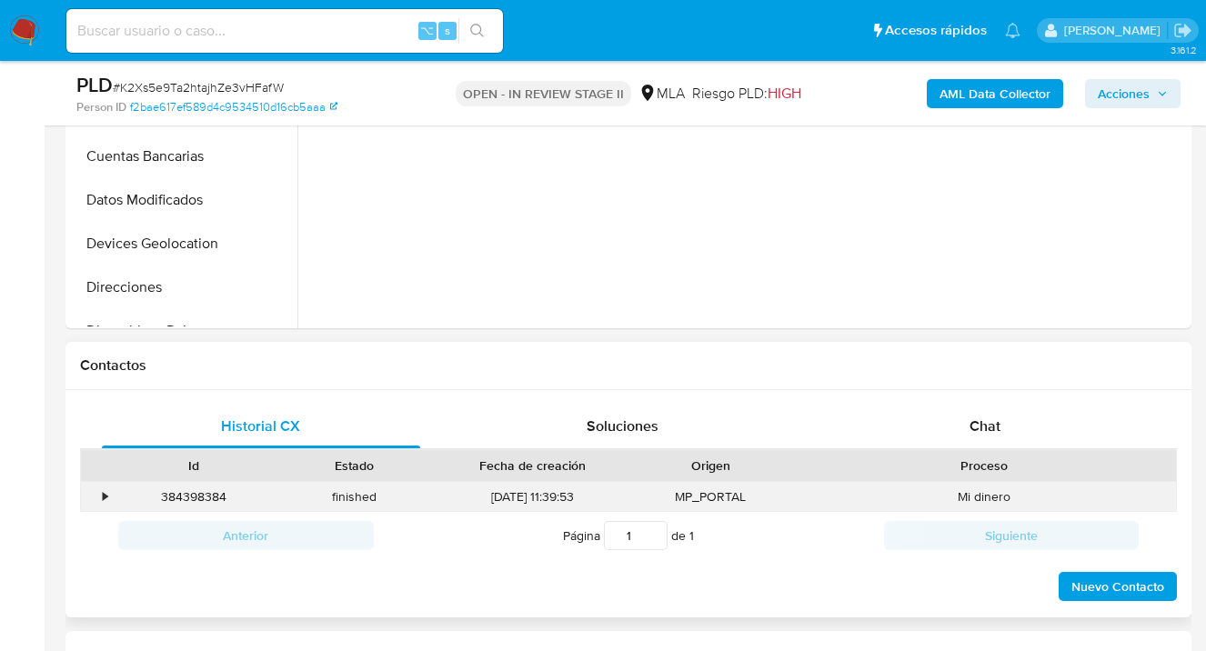
scroll to position [680, 0]
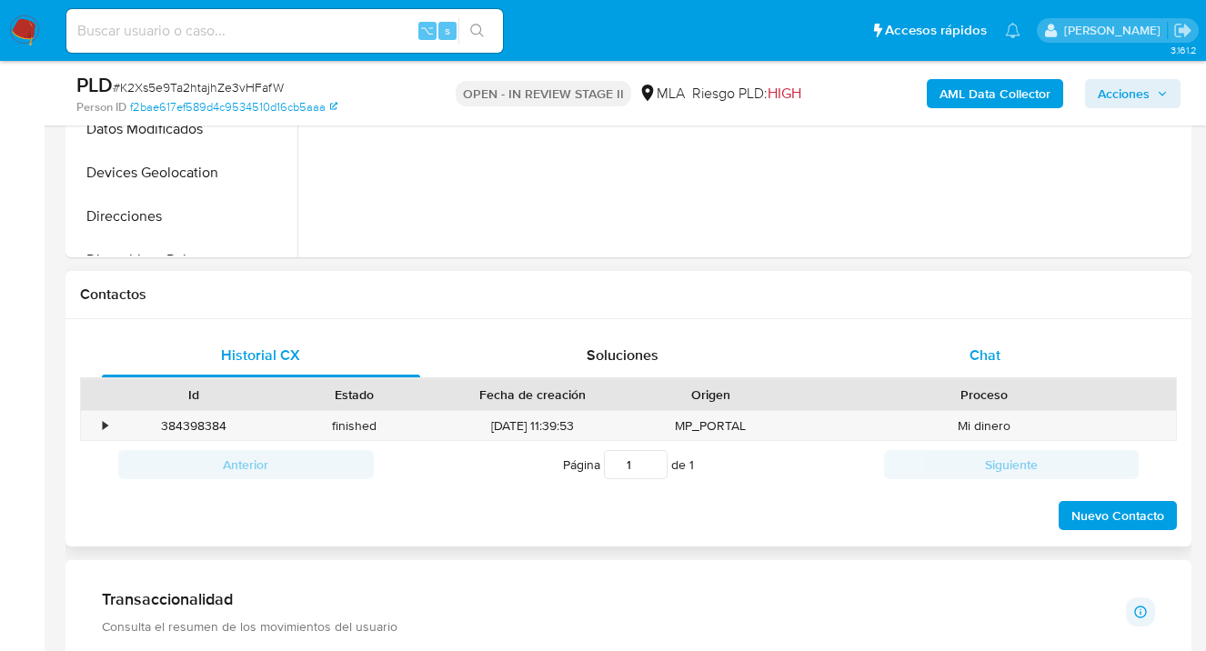
click at [993, 353] on span "Chat" at bounding box center [984, 355] width 31 height 21
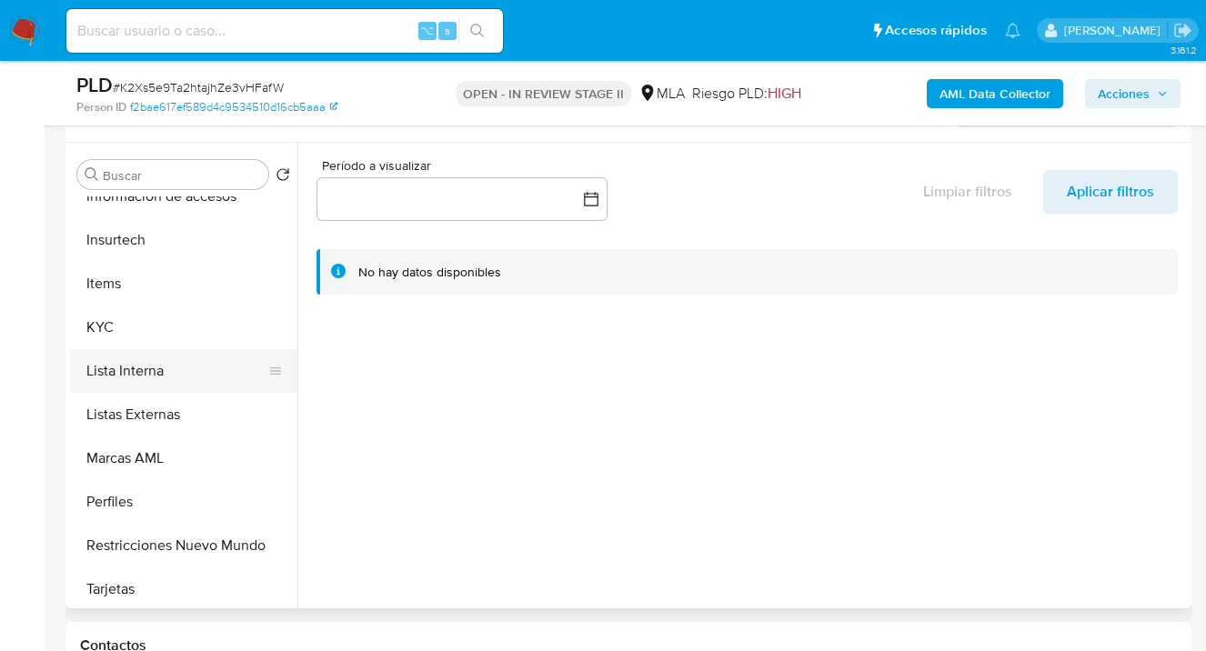
scroll to position [761, 0]
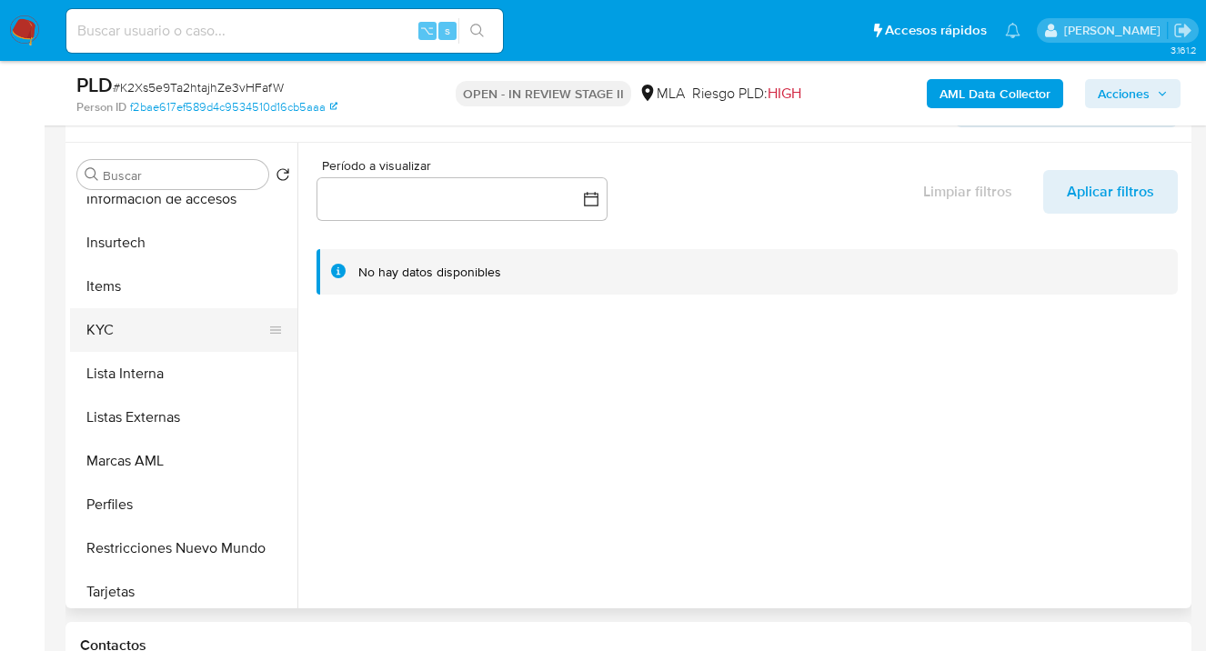
click at [235, 345] on button "KYC" at bounding box center [176, 330] width 213 height 44
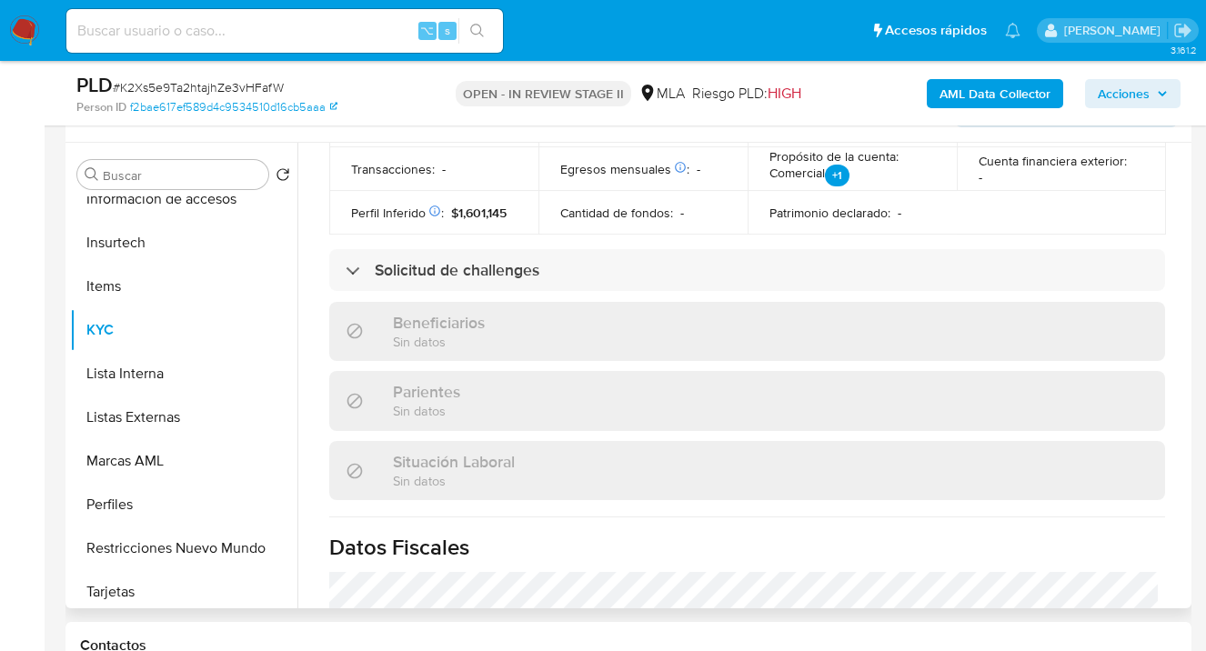
scroll to position [327, 0]
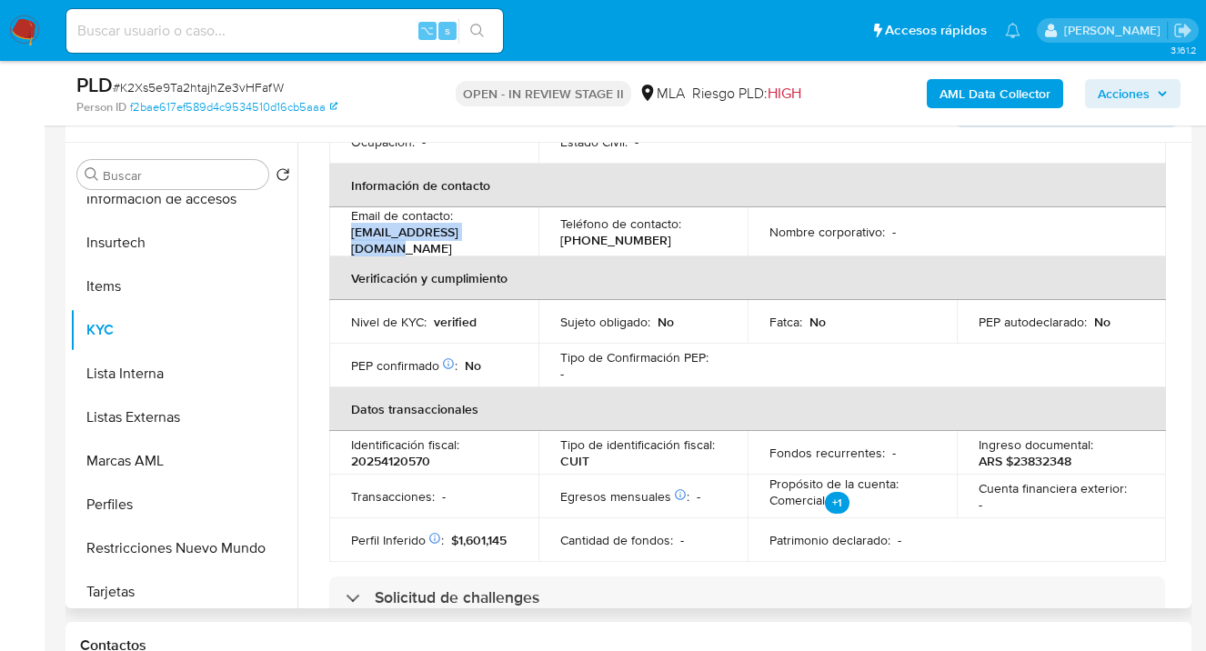
drag, startPoint x: 353, startPoint y: 238, endPoint x: 487, endPoint y: 232, distance: 134.7
click at [487, 232] on div "Email de contacto : albertoortar@gmail.com" at bounding box center [433, 231] width 165 height 49
copy p "albertoortar@gmail.com"
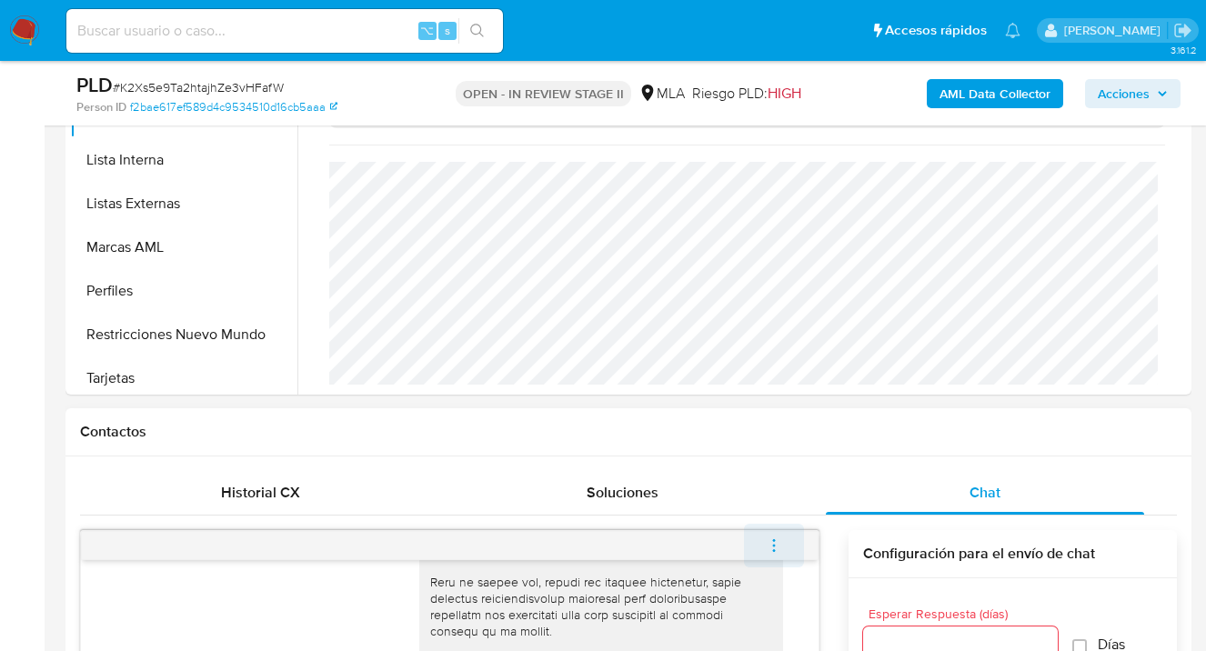
scroll to position [903, 0]
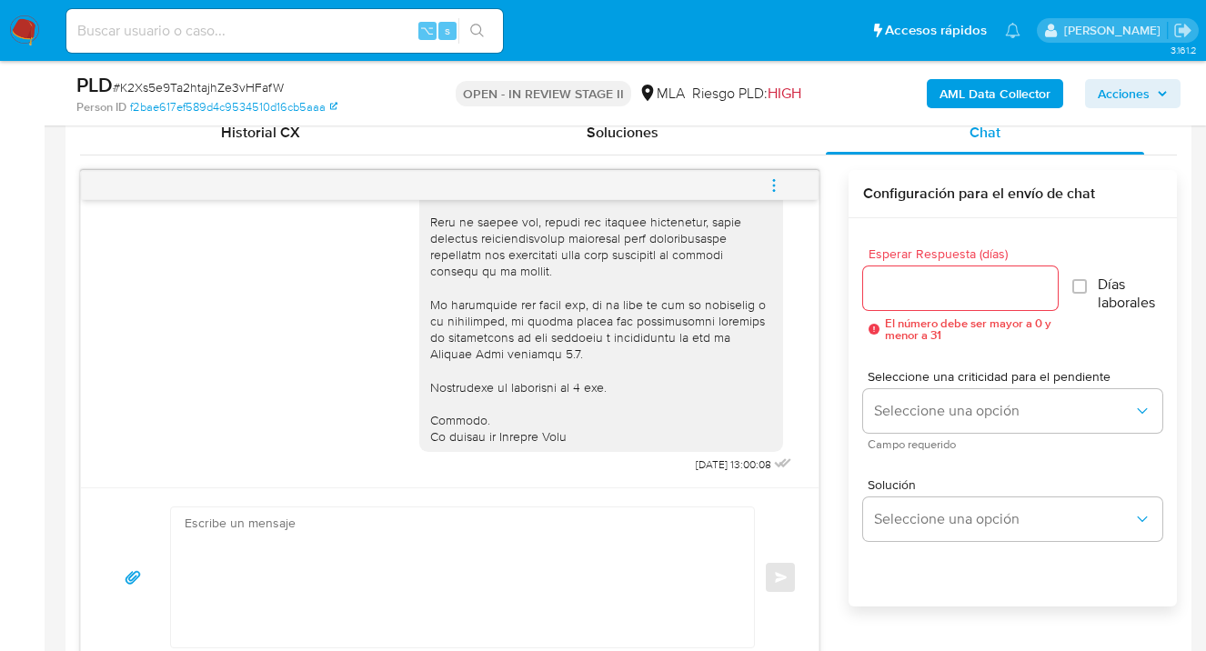
click at [775, 182] on icon "menu-action" at bounding box center [774, 185] width 16 height 16
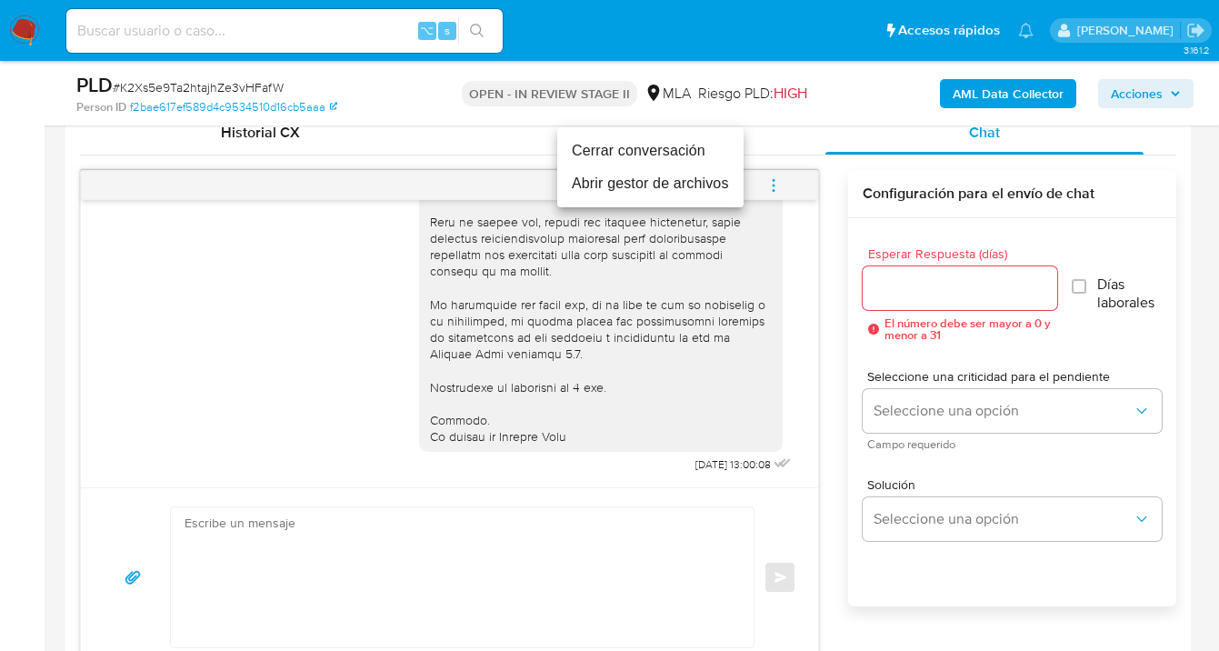
click at [680, 152] on li "Cerrar conversación" at bounding box center [650, 151] width 186 height 33
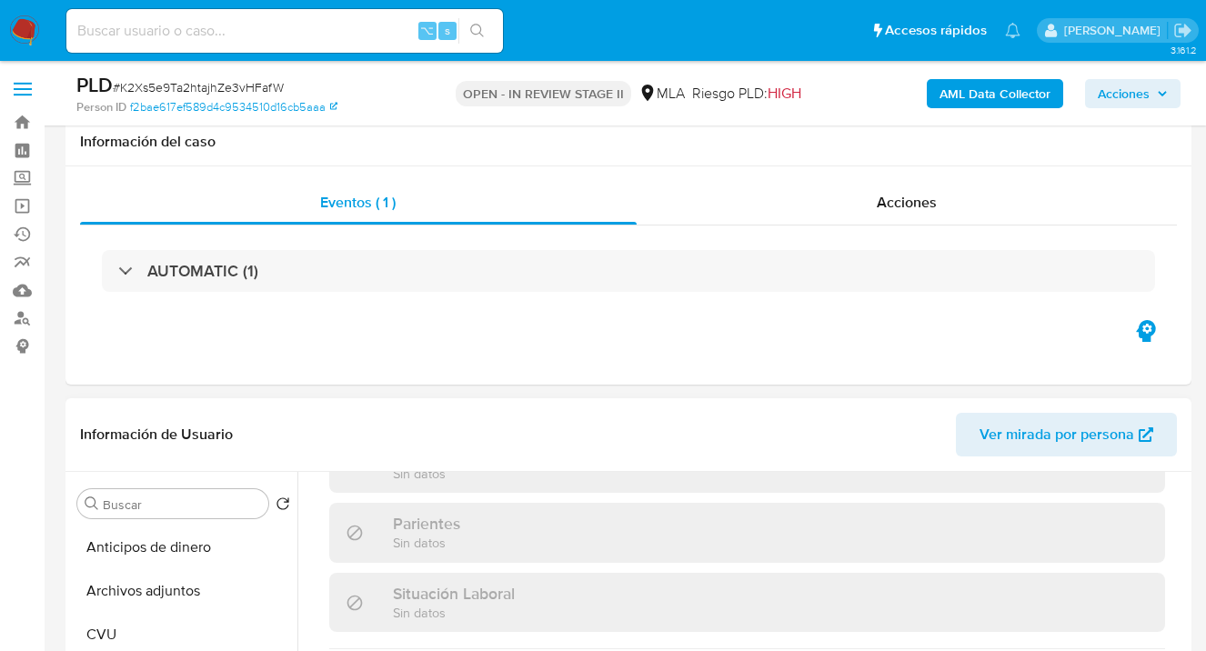
scroll to position [179, 0]
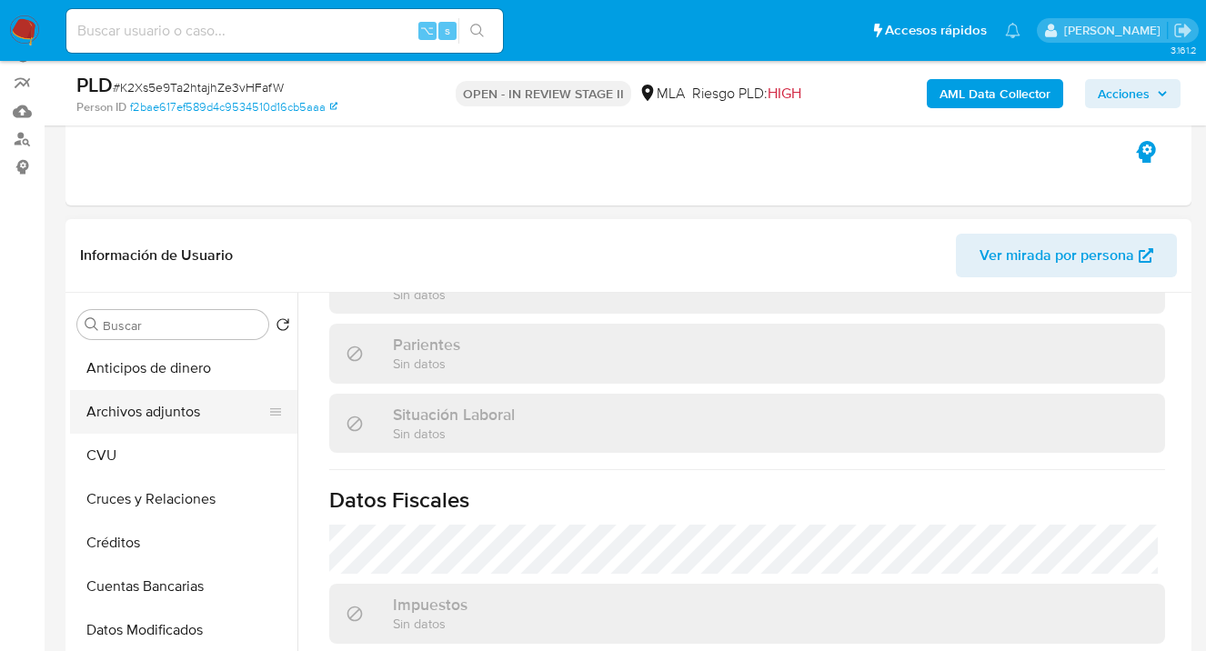
click at [185, 410] on button "Archivos adjuntos" at bounding box center [176, 412] width 213 height 44
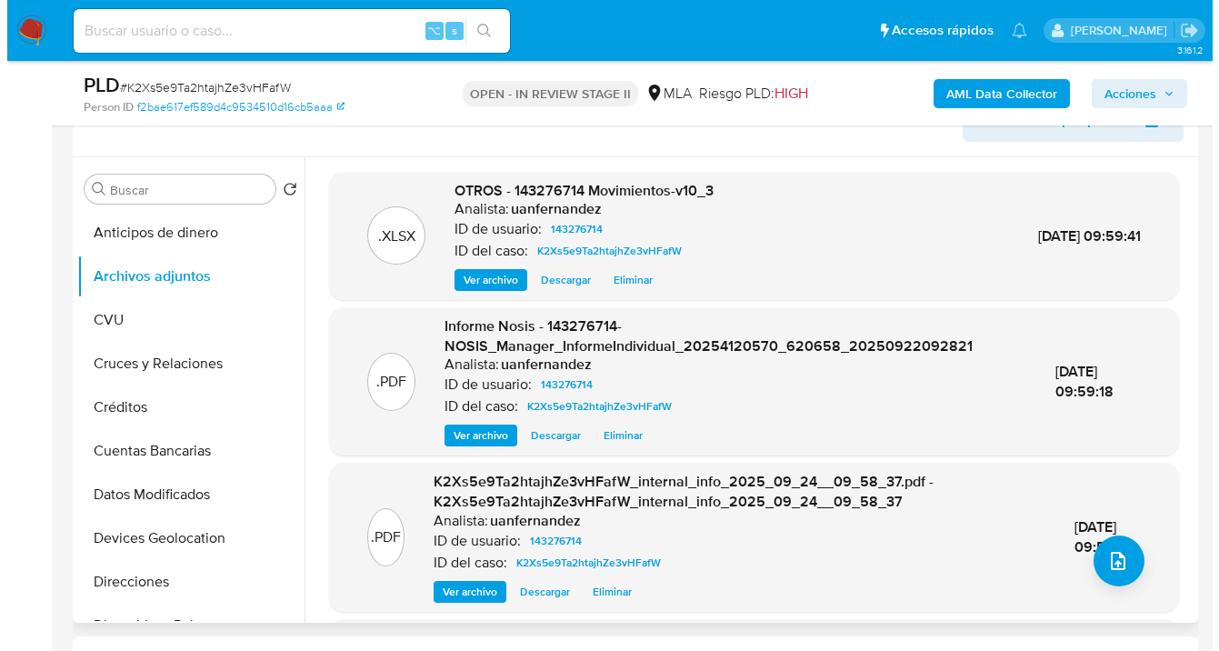
scroll to position [315, 0]
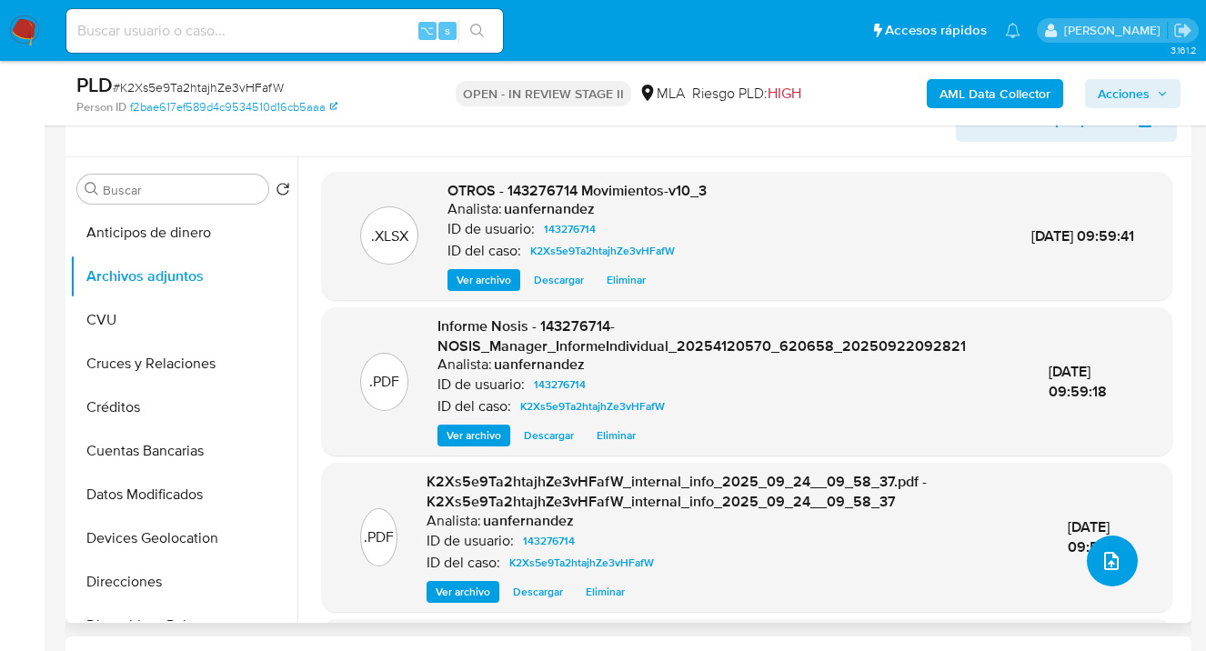
click at [1104, 564] on icon "upload-file" at bounding box center [1111, 561] width 15 height 18
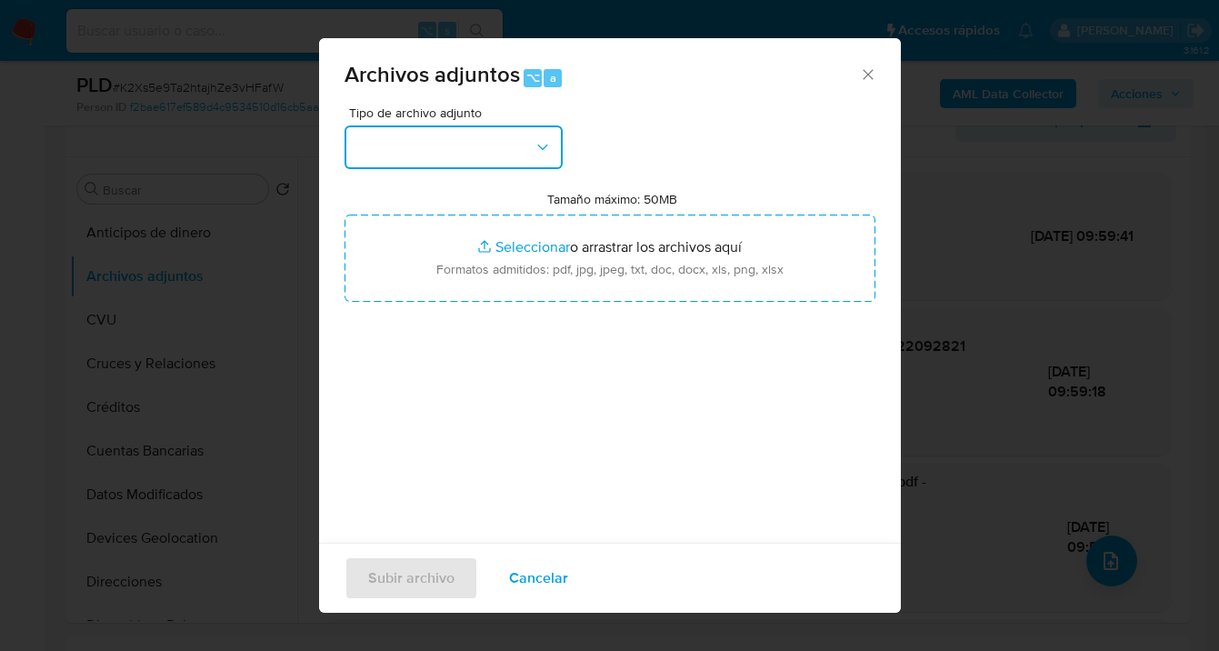
drag, startPoint x: 534, startPoint y: 145, endPoint x: 544, endPoint y: 165, distance: 22.4
click at [534, 145] on icon "button" at bounding box center [543, 147] width 18 height 18
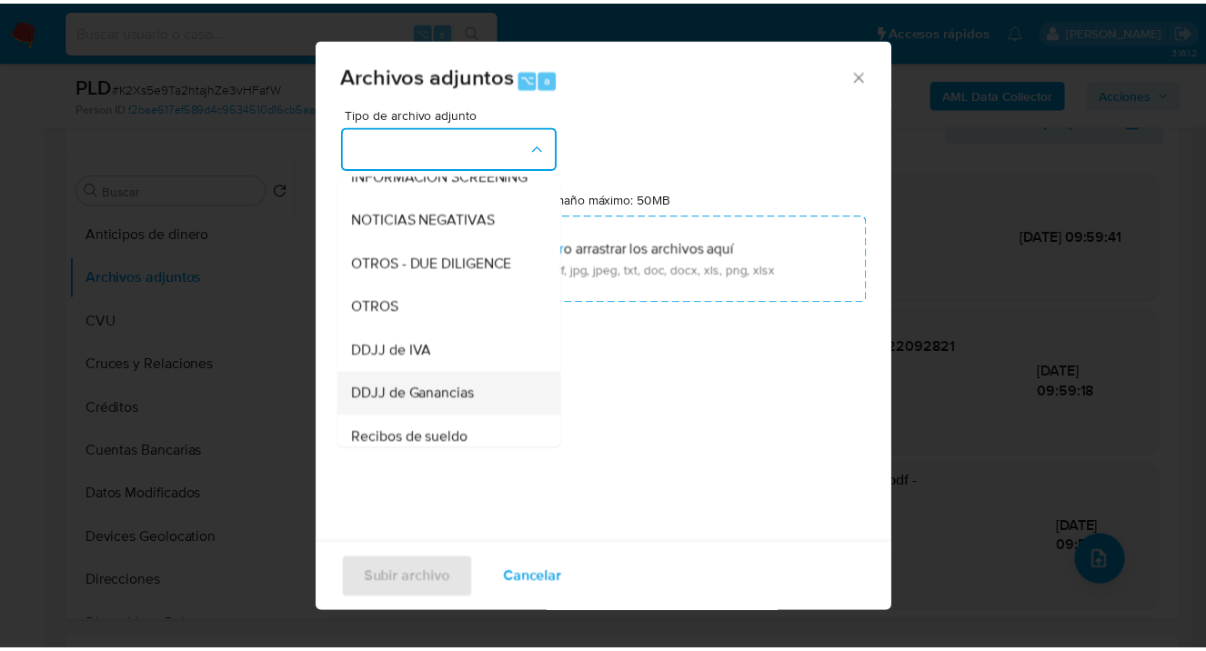
scroll to position [317, 0]
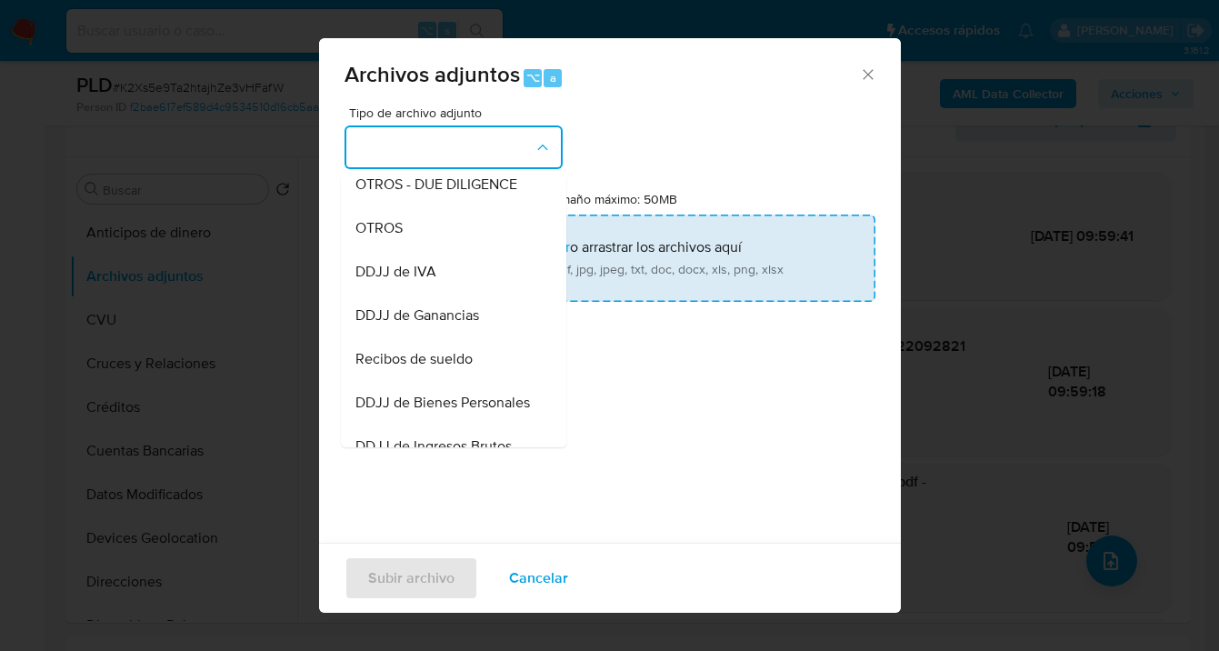
click at [450, 248] on div "OTROS" at bounding box center [447, 228] width 185 height 44
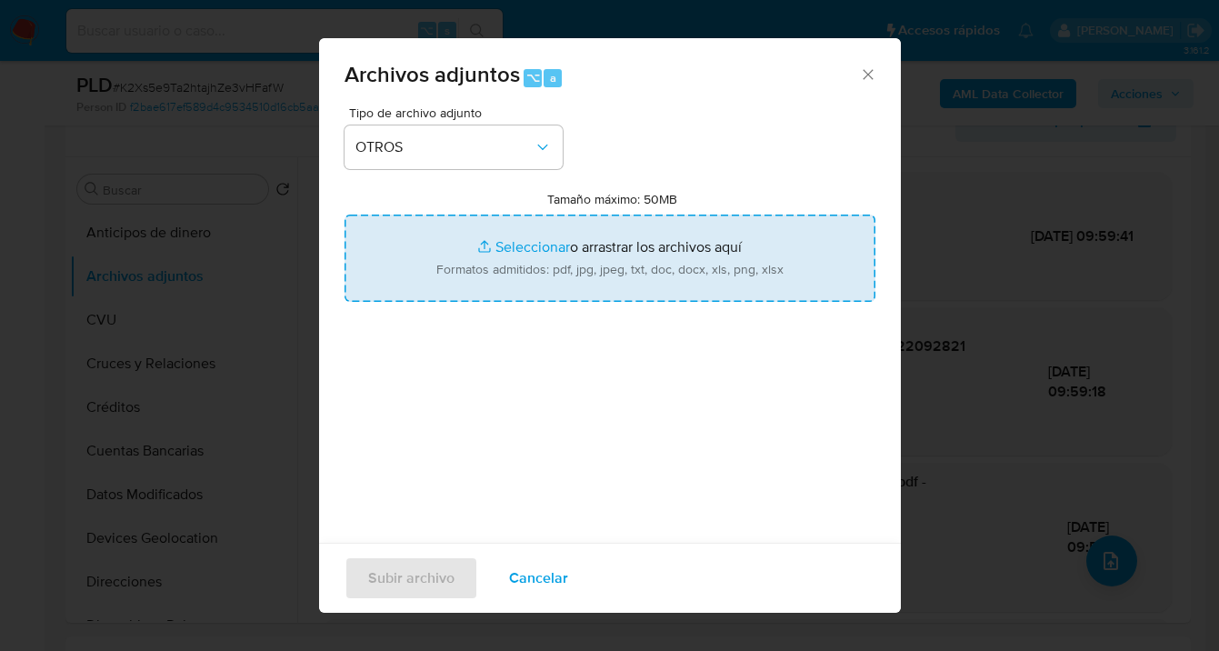
click at [574, 250] on input "Tamaño máximo: 50MB Seleccionar archivos" at bounding box center [610, 258] width 531 height 87
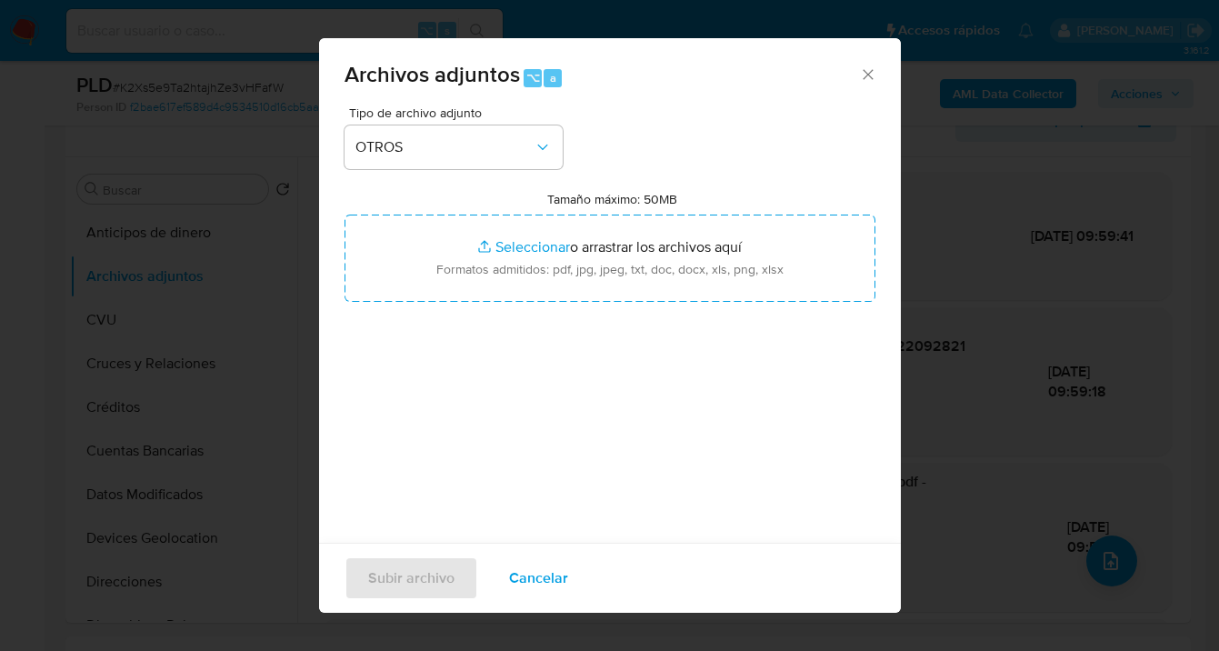
type input "C:\fakepath\143276714 analisis no roi Caselog K2Xs5e9Ta2htajhZe3vHFafW_2025_09_…"
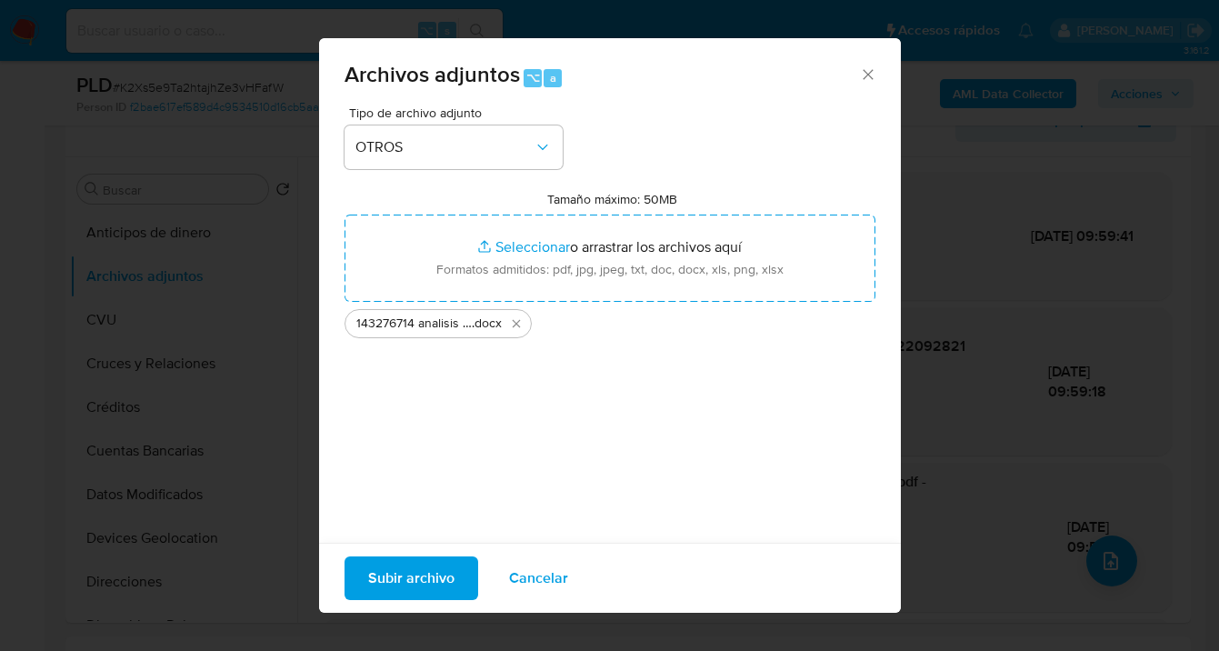
click at [399, 583] on span "Subir archivo" at bounding box center [411, 578] width 86 height 40
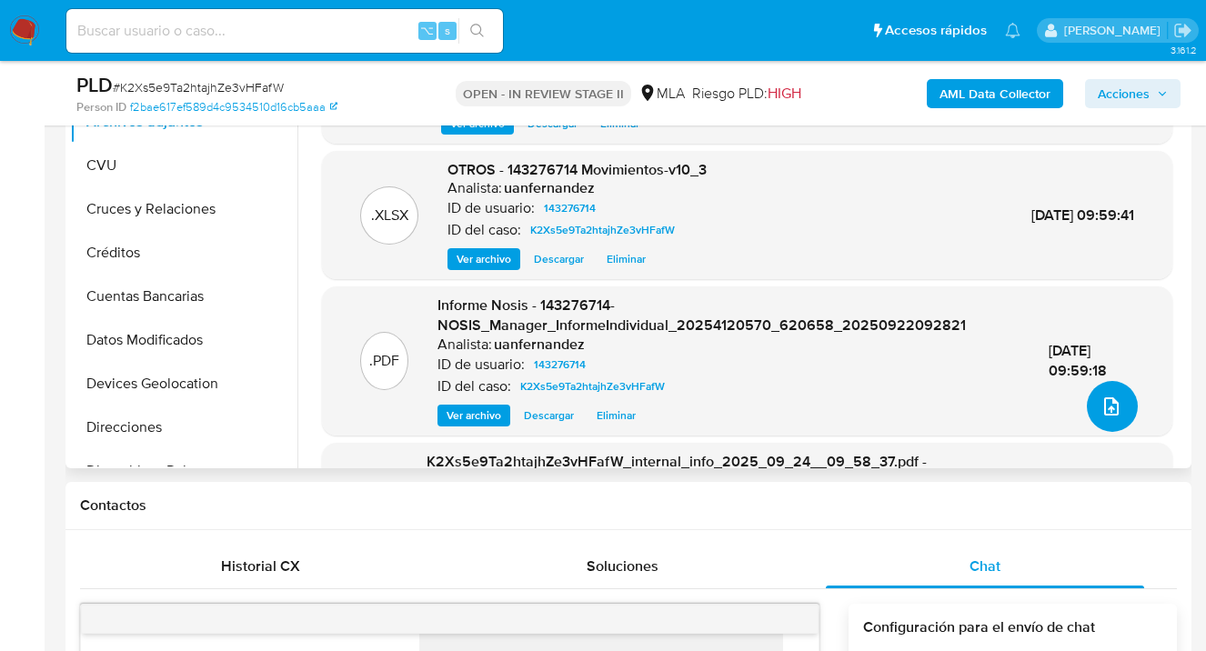
scroll to position [0, 0]
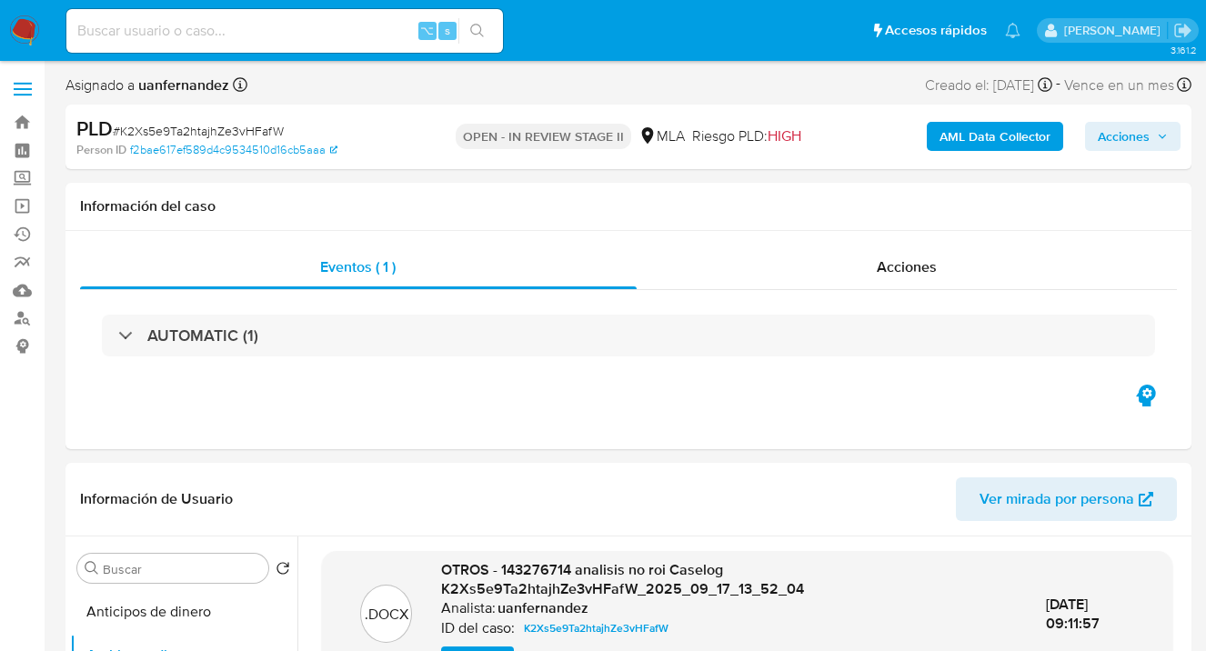
click at [1124, 137] on span "Acciones" at bounding box center [1123, 136] width 52 height 29
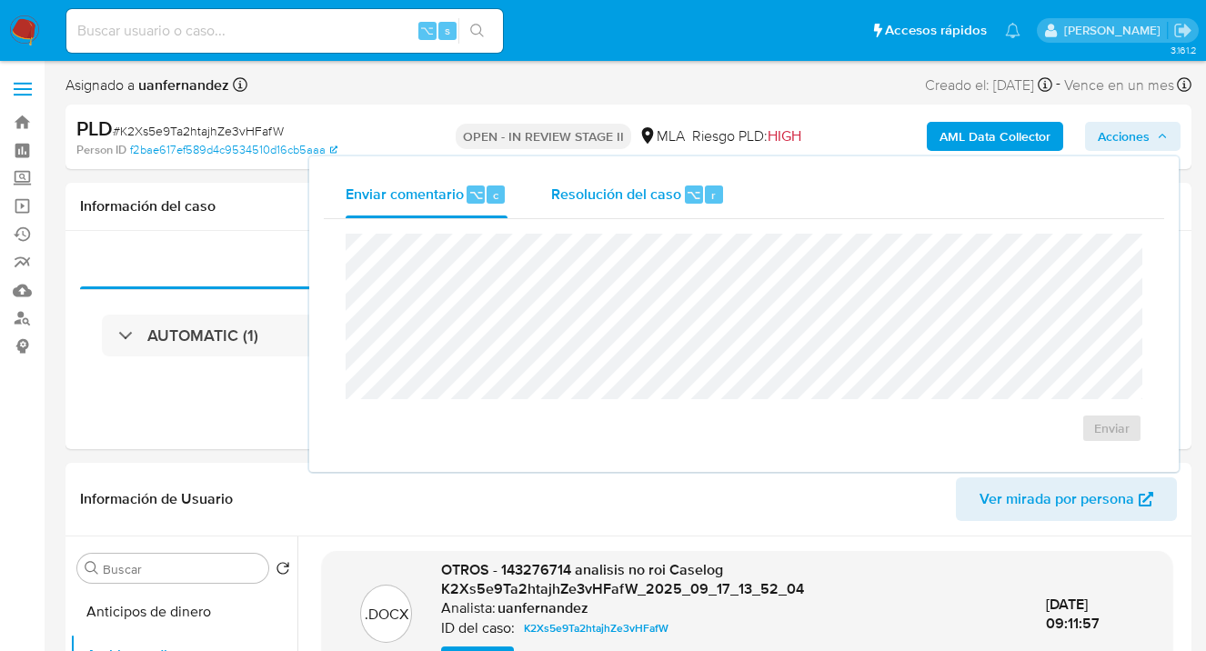
click at [640, 187] on span "Resolución del caso" at bounding box center [616, 194] width 130 height 21
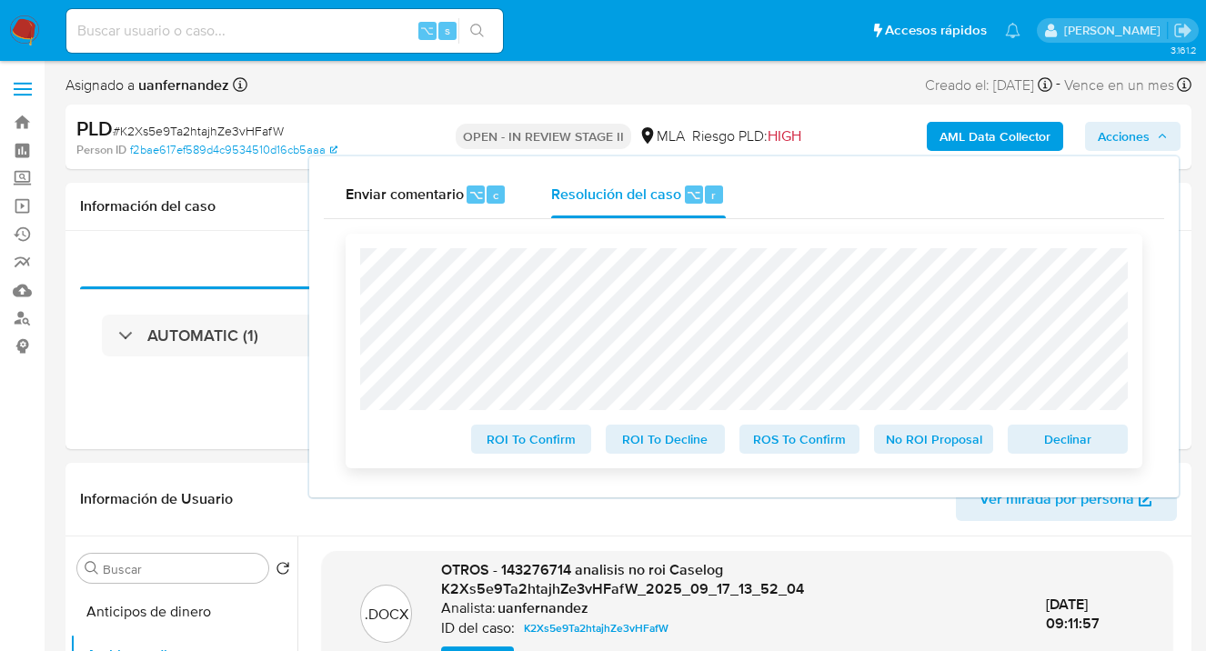
click at [966, 452] on span "No ROI Proposal" at bounding box center [933, 438] width 95 height 25
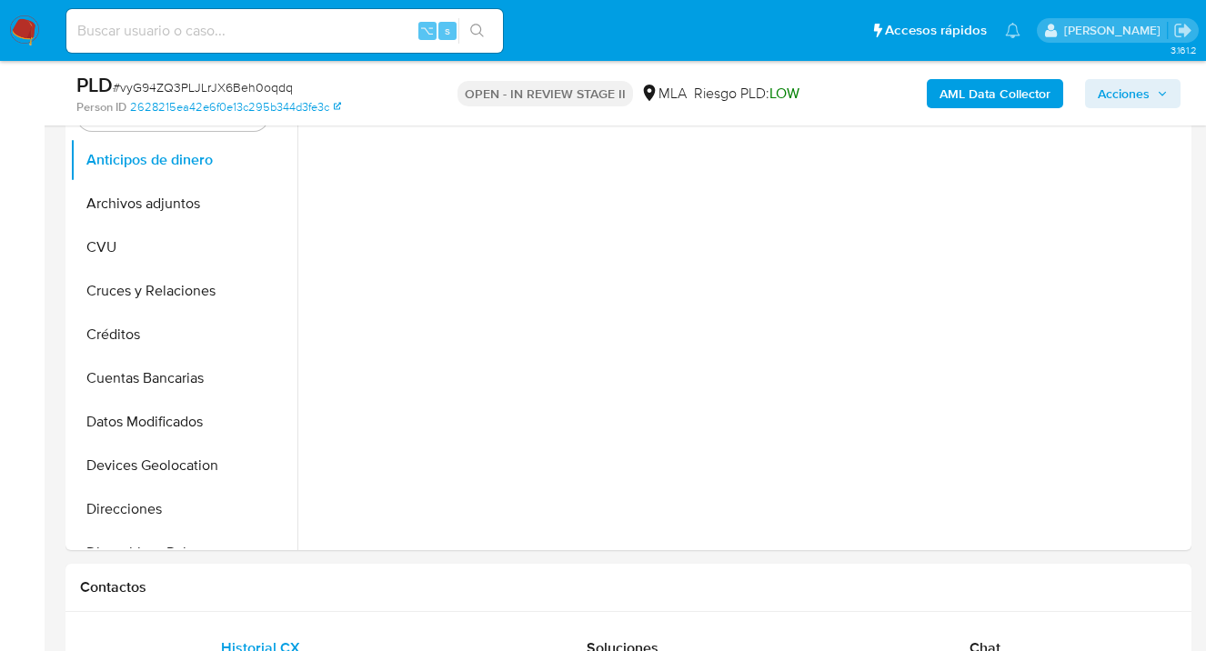
select select "10"
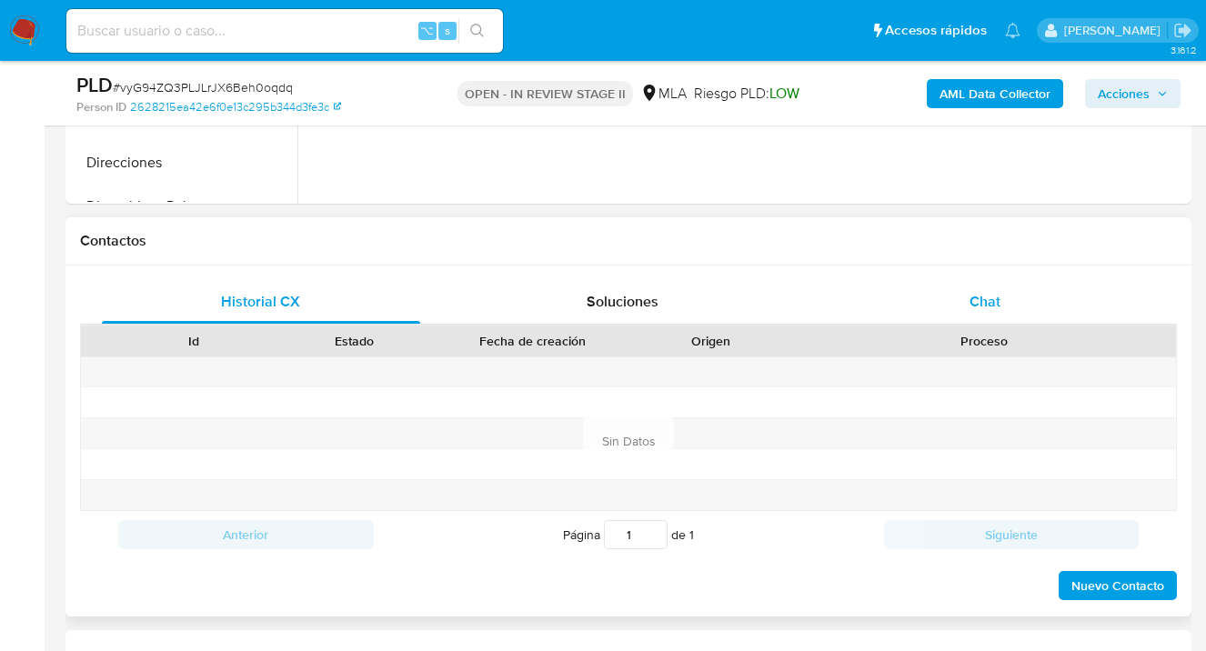
click at [972, 298] on span "Chat" at bounding box center [984, 301] width 31 height 21
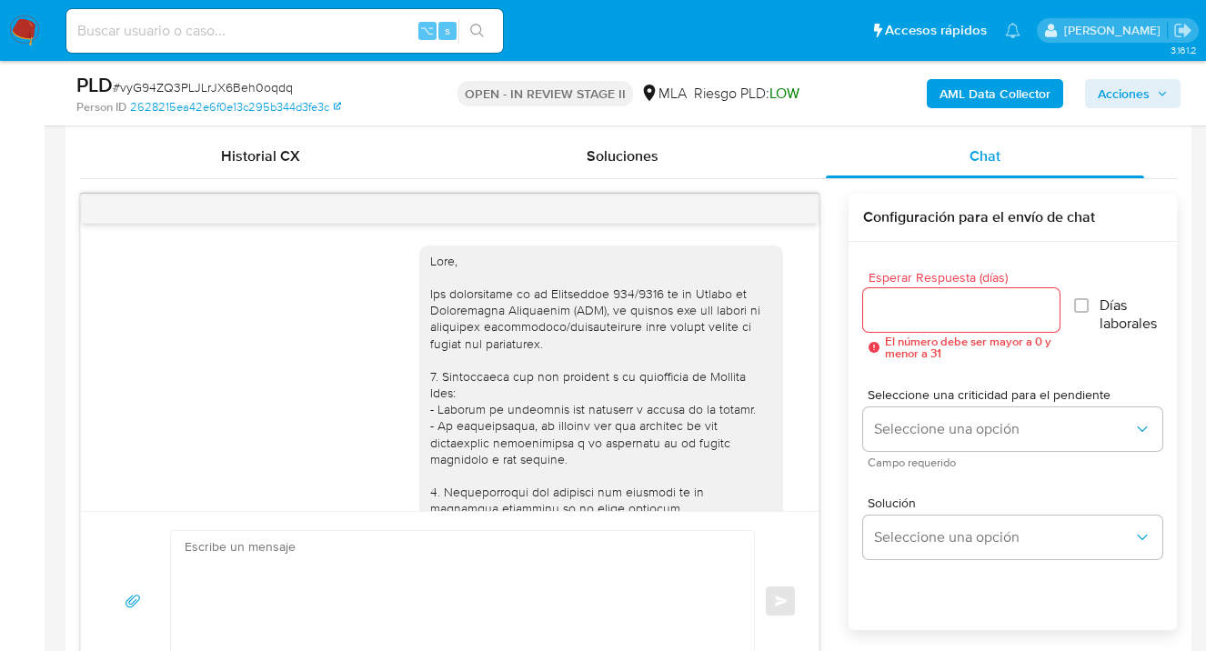
scroll to position [1228, 0]
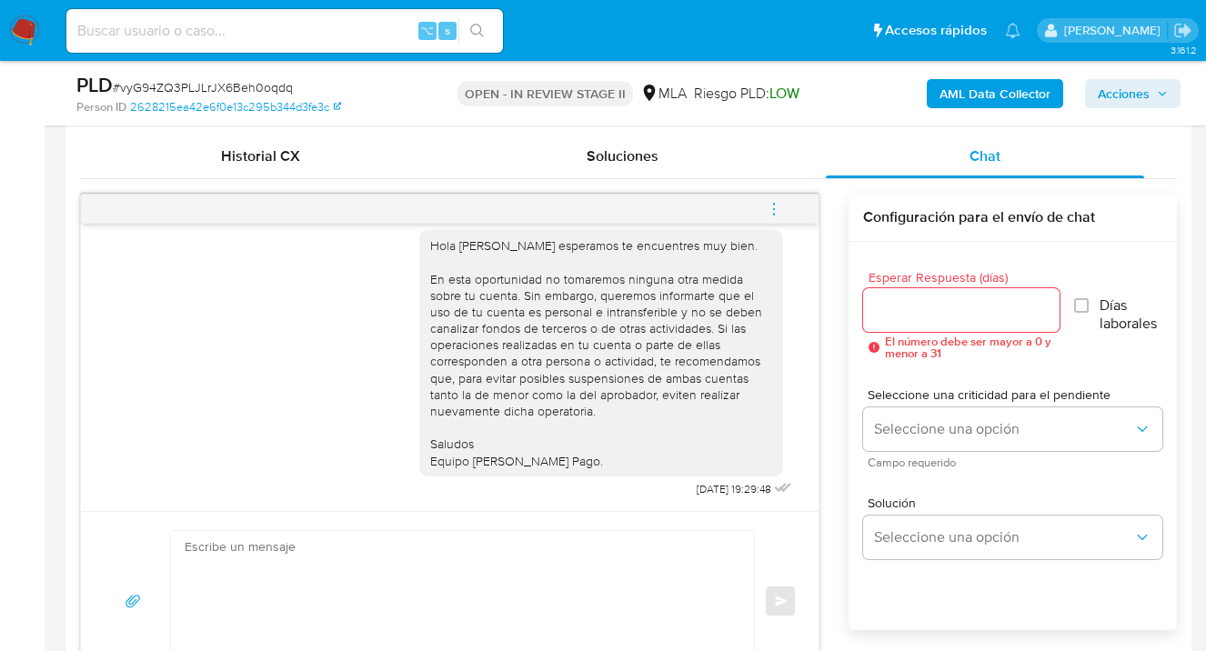
click at [773, 205] on icon "menu-action" at bounding box center [774, 209] width 16 height 16
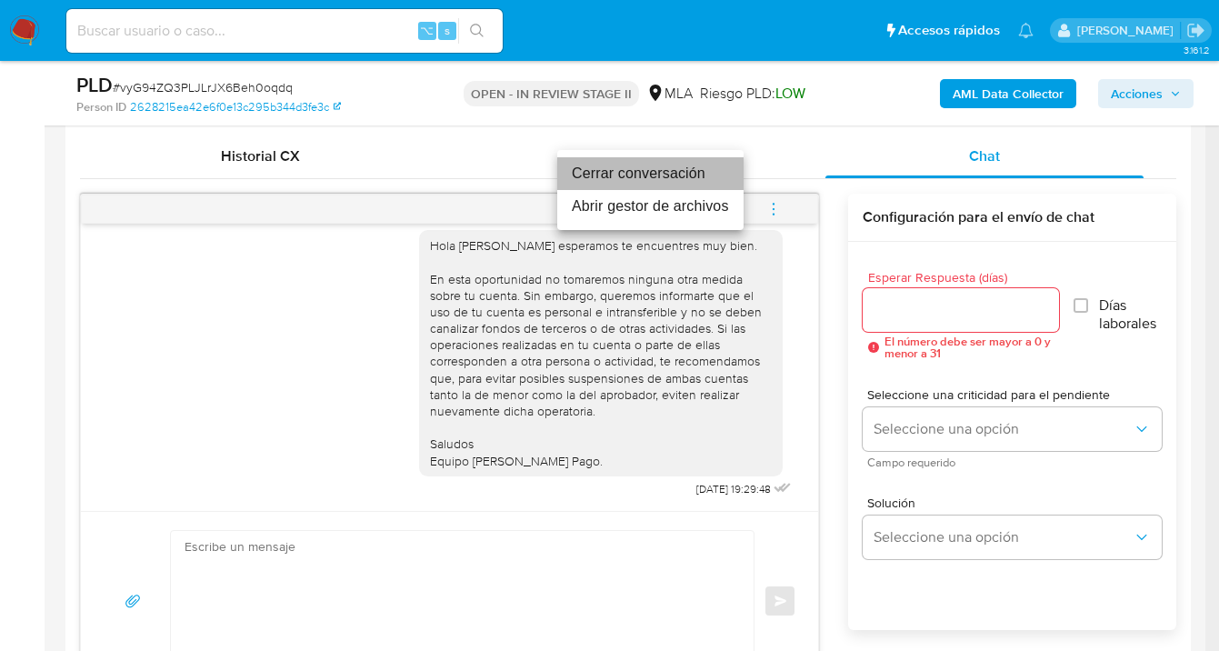
click at [686, 175] on li "Cerrar conversación" at bounding box center [650, 173] width 186 height 33
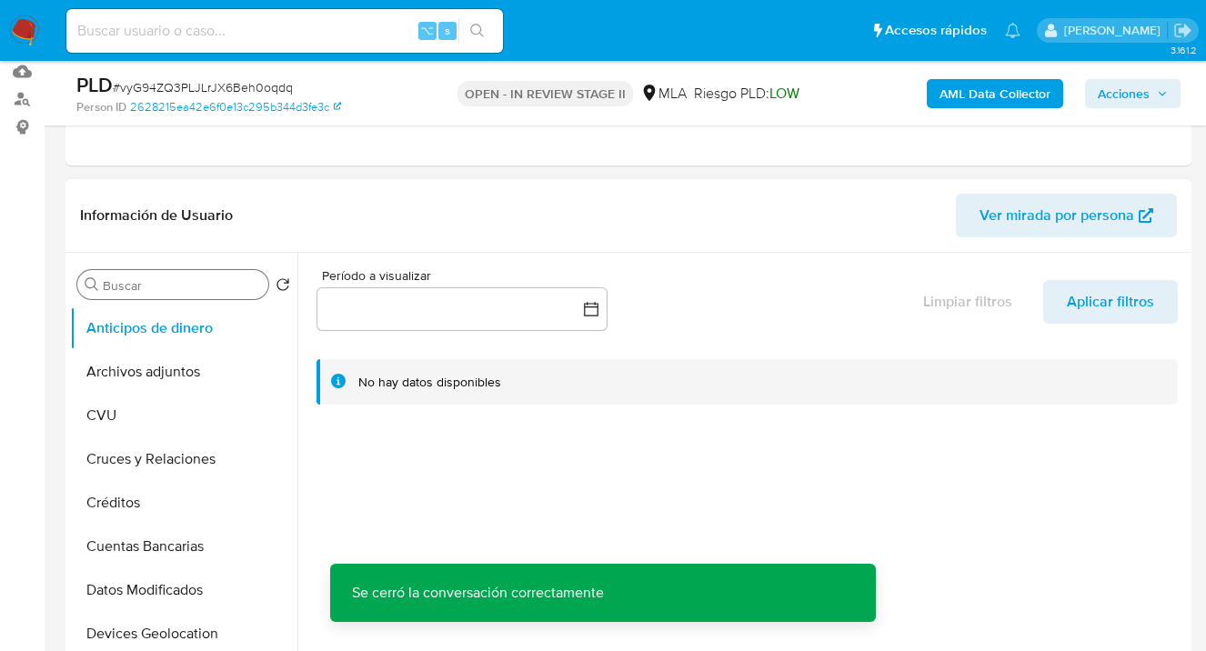
scroll to position [188, 0]
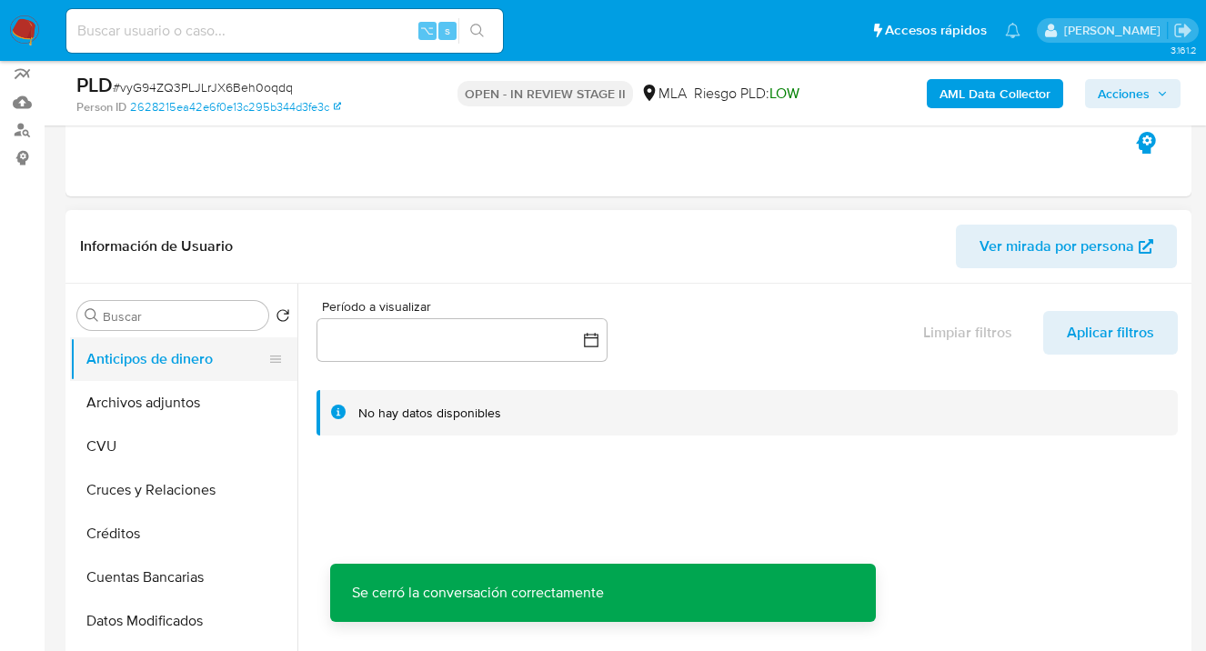
drag, startPoint x: 214, startPoint y: 385, endPoint x: 266, endPoint y: 340, distance: 69.6
click at [214, 385] on button "Archivos adjuntos" at bounding box center [183, 403] width 227 height 44
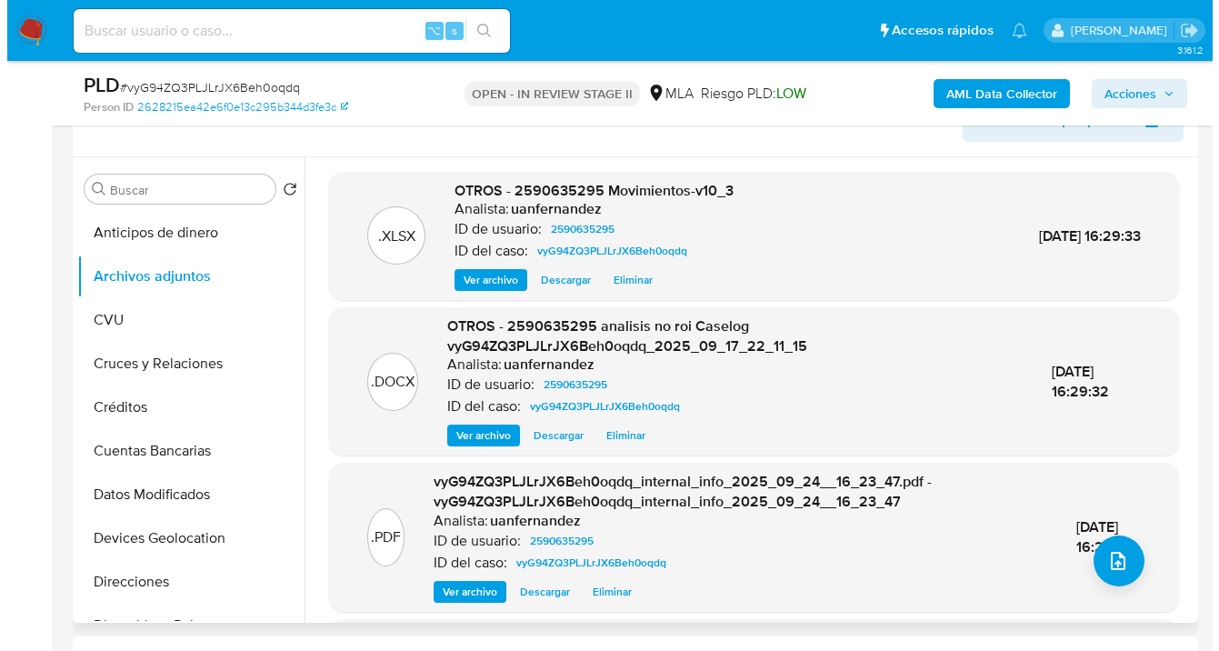
scroll to position [315, 0]
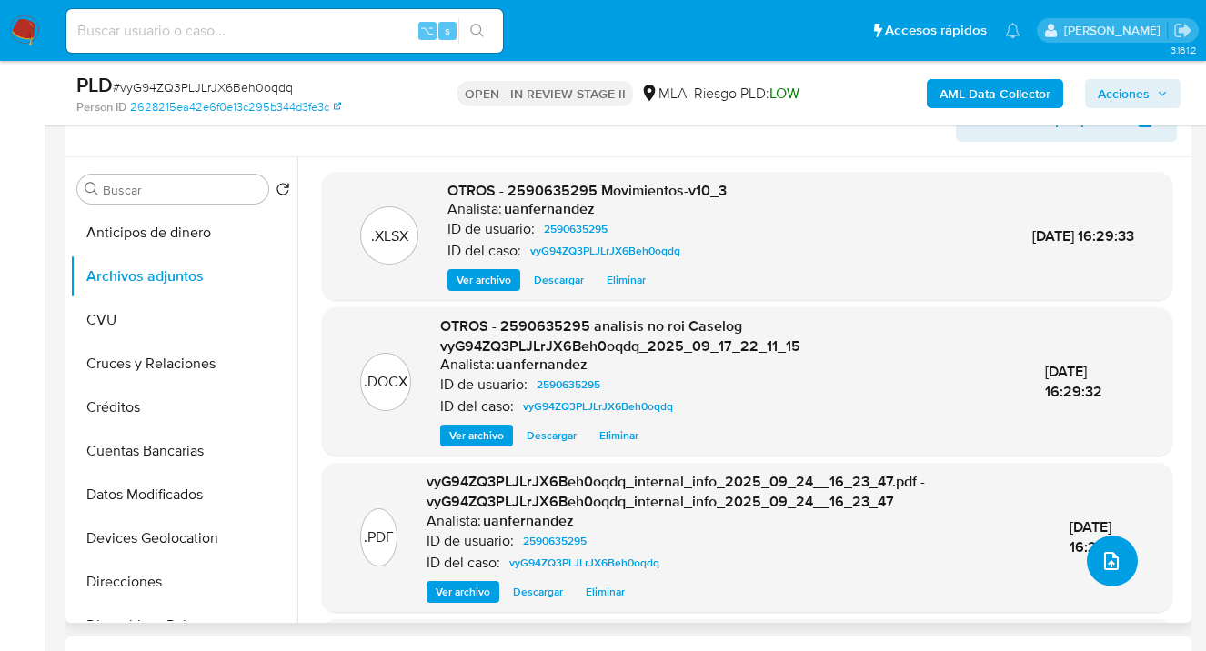
click at [1114, 555] on button "upload-file" at bounding box center [1111, 560] width 51 height 51
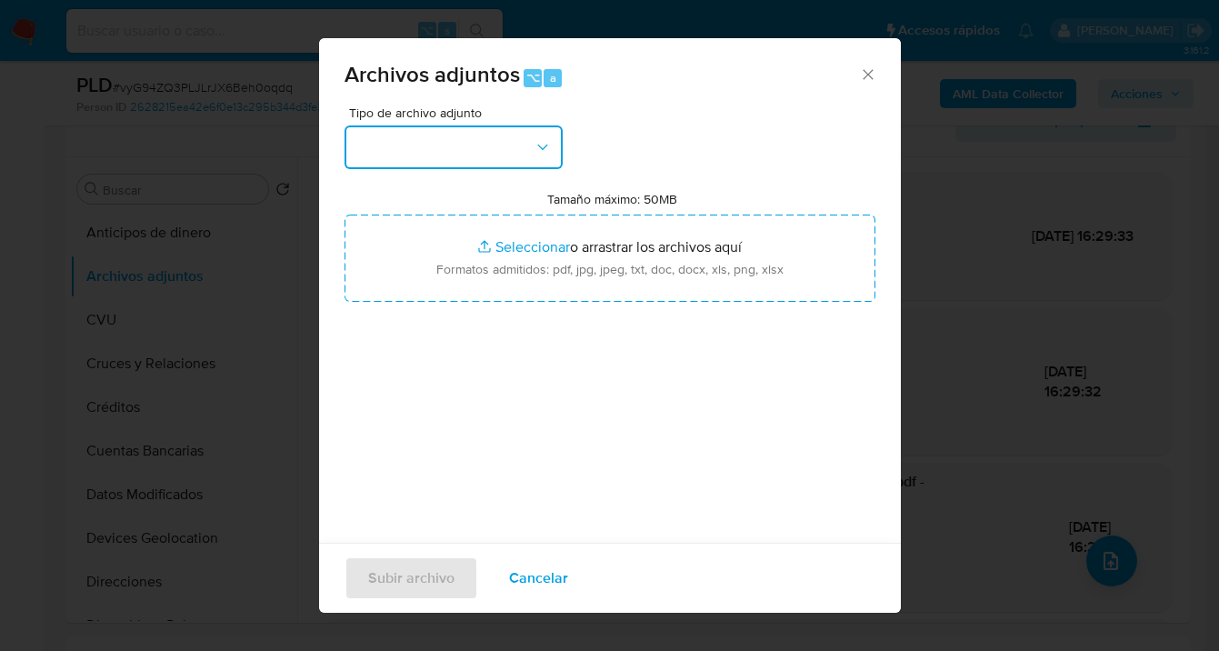
click at [539, 160] on button "button" at bounding box center [454, 147] width 218 height 44
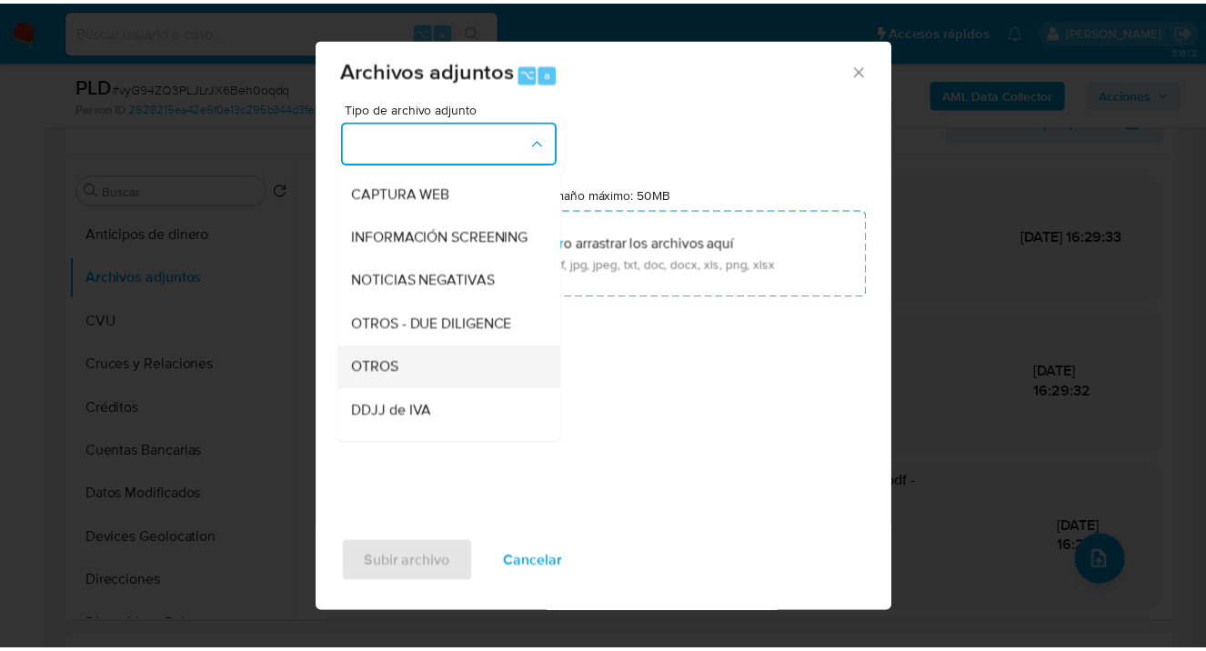
scroll to position [173, 0]
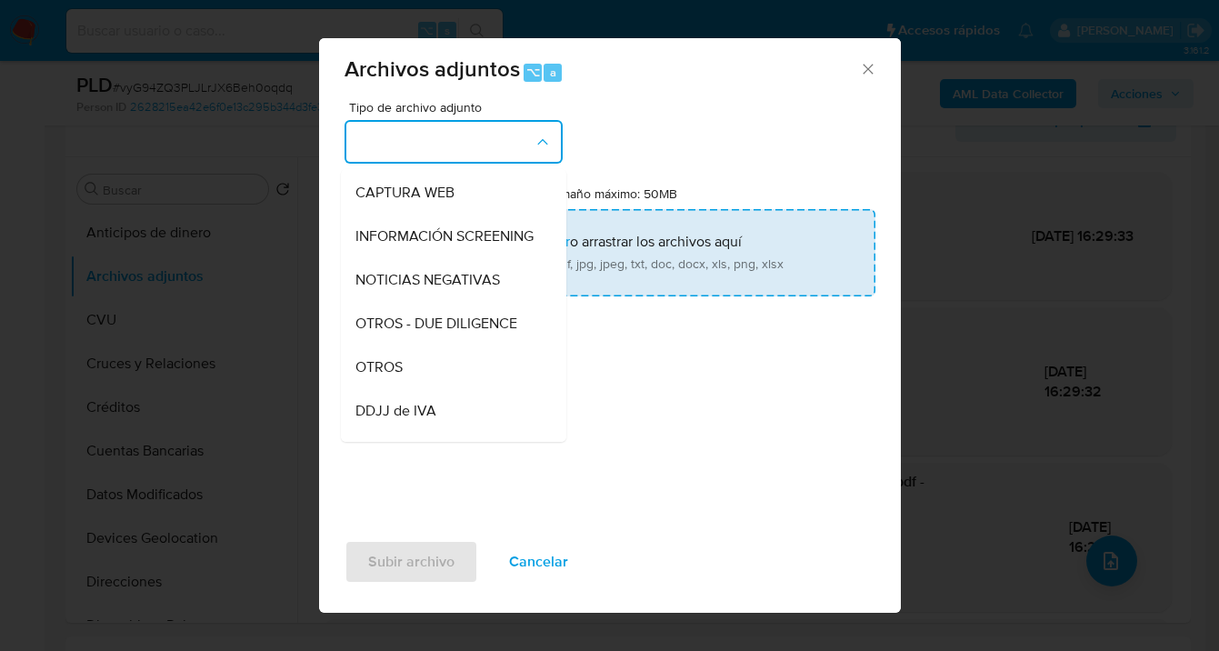
drag, startPoint x: 411, startPoint y: 378, endPoint x: 559, endPoint y: 252, distance: 194.8
click at [411, 377] on div "OTROS" at bounding box center [447, 367] width 185 height 44
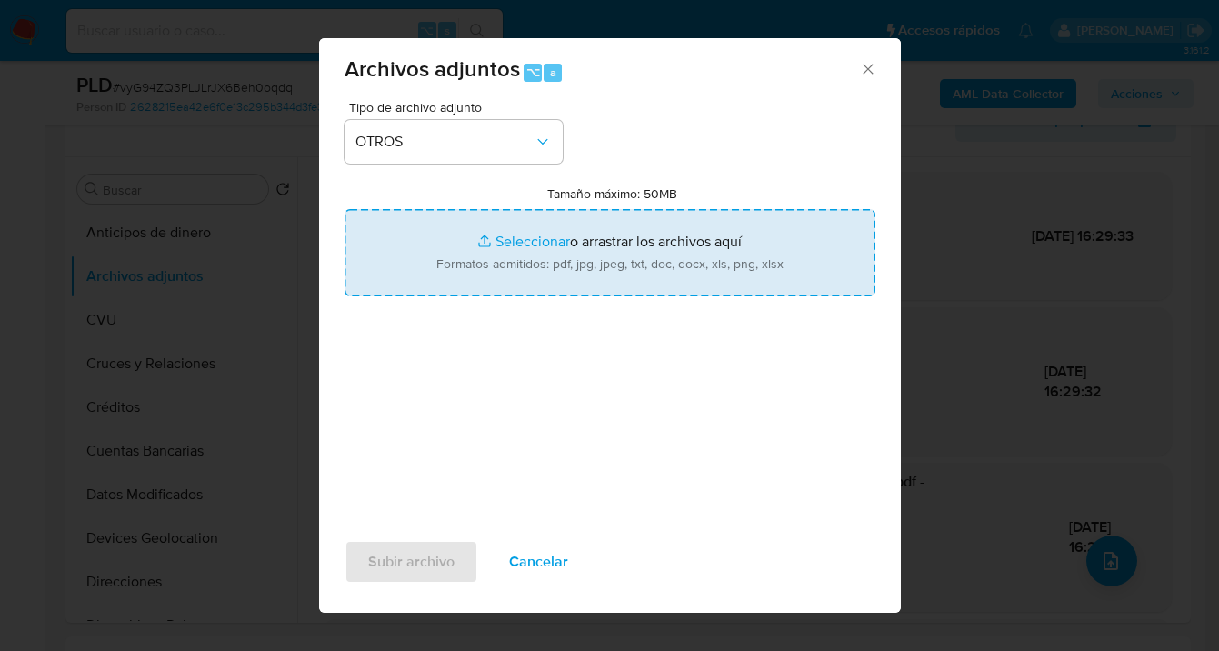
click at [567, 250] on input "Tamaño máximo: 50MB Seleccionar archivos" at bounding box center [610, 252] width 531 height 87
type input "C:\fakepath\2590635295 analisis no roi Caselog vyG94ZQ3PLJLrJX6Beh0oqdq_2025_09…"
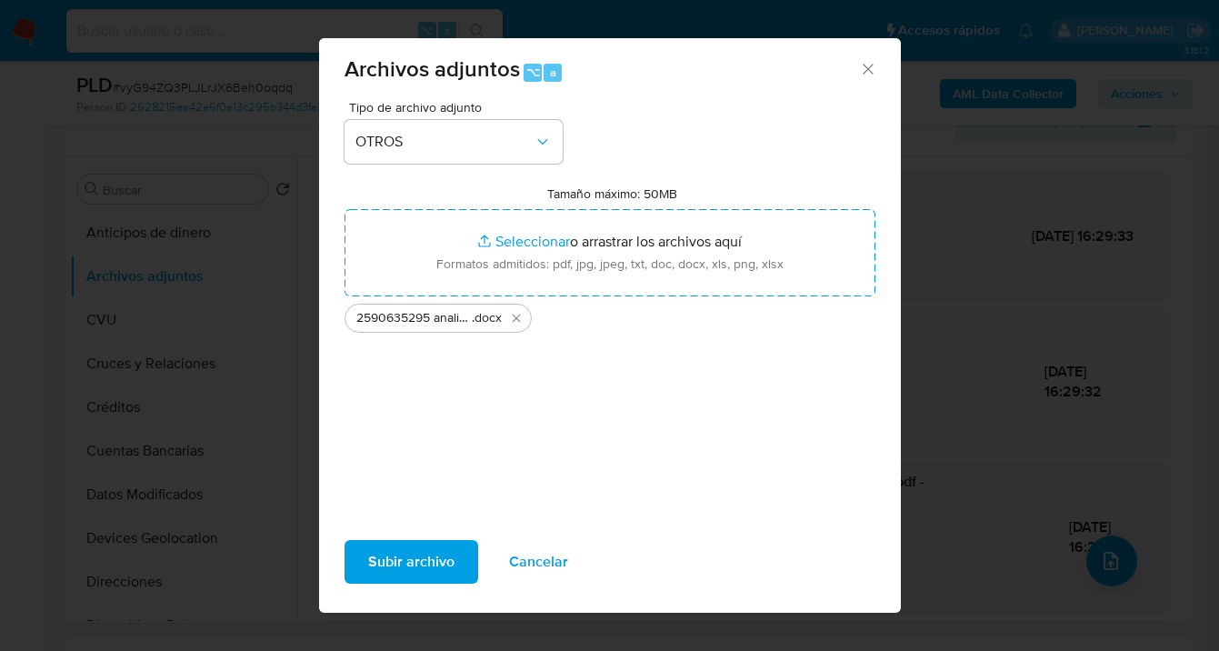
click at [405, 562] on span "Subir archivo" at bounding box center [411, 562] width 86 height 40
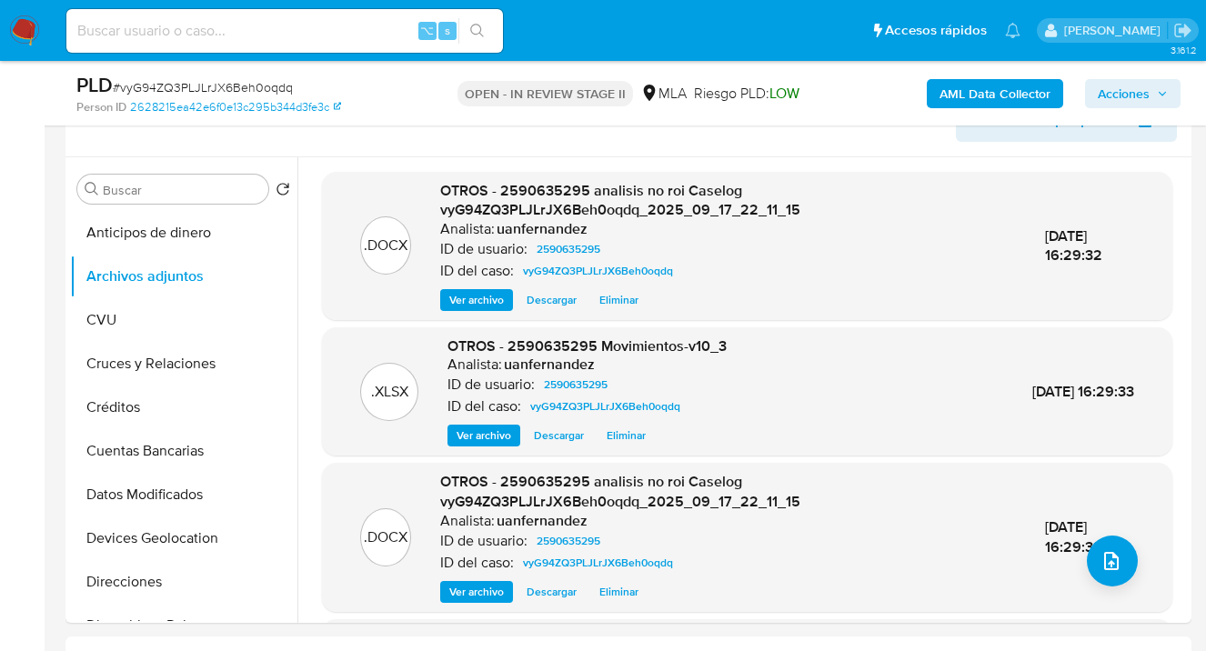
scroll to position [275, 0]
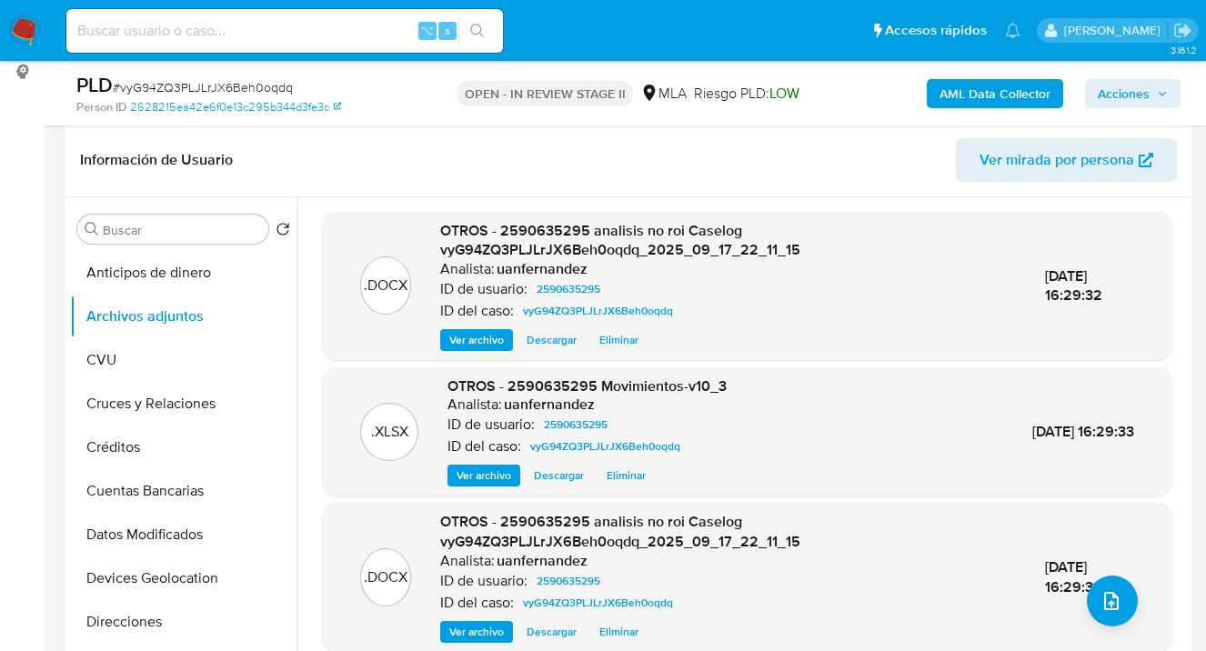
click at [1126, 95] on span "Acciones" at bounding box center [1123, 93] width 52 height 29
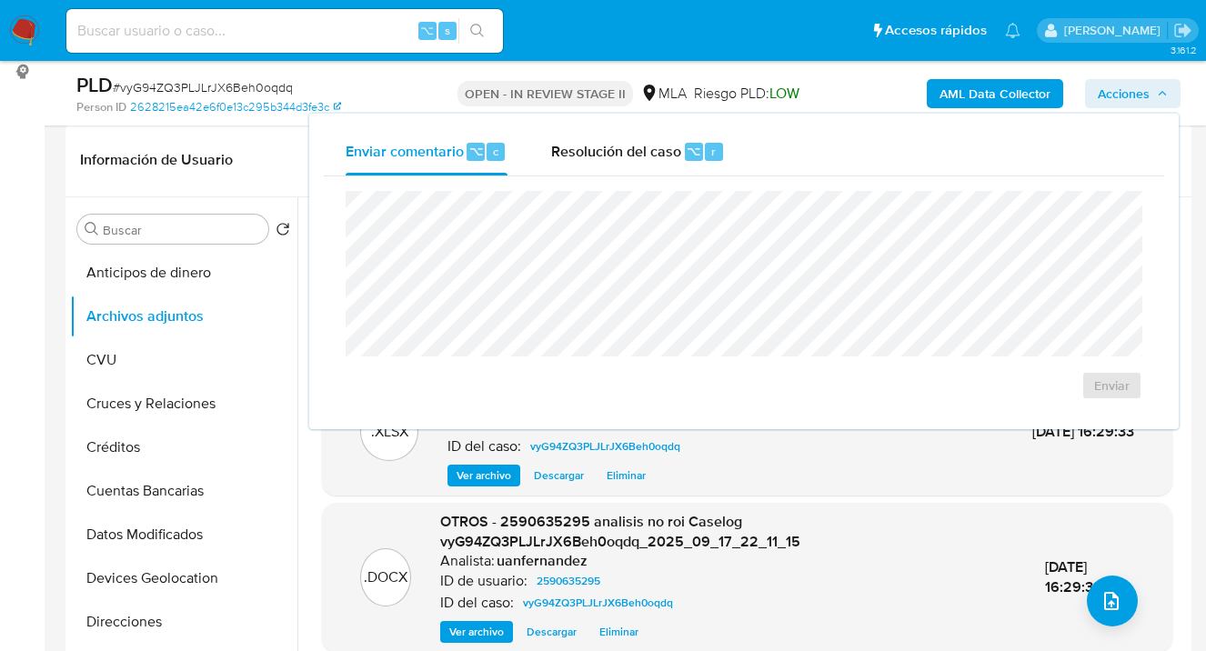
drag, startPoint x: 649, startPoint y: 157, endPoint x: 637, endPoint y: 189, distance: 33.9
click at [648, 156] on span "Resolución del caso" at bounding box center [616, 150] width 130 height 21
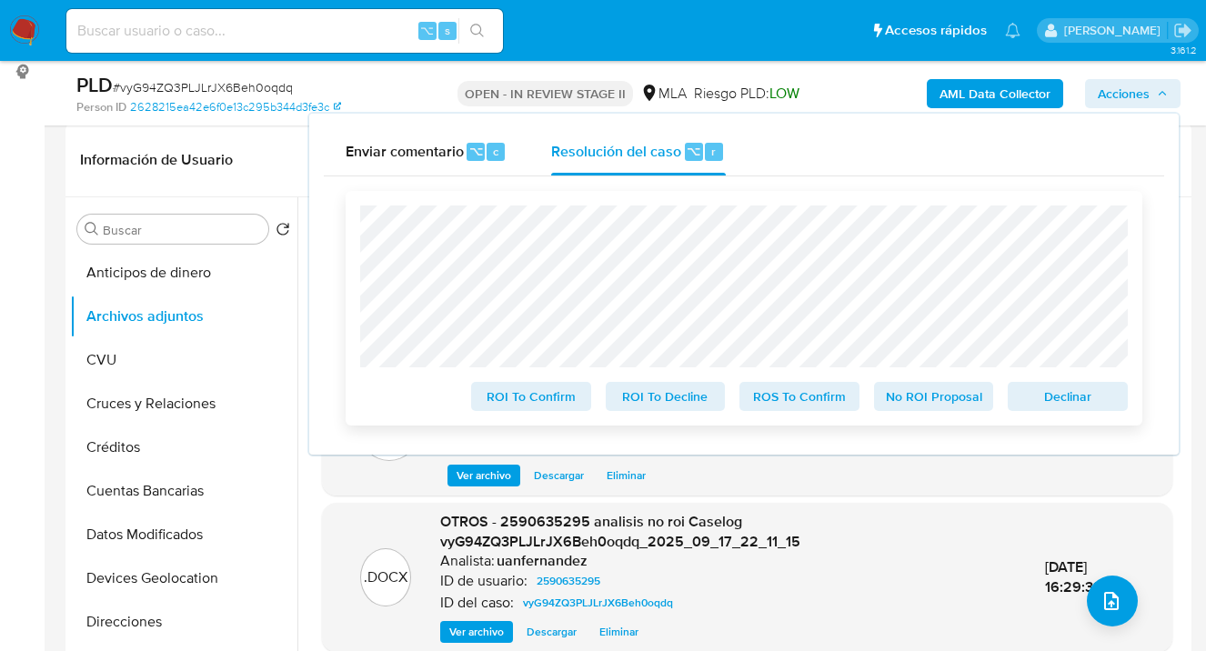
click at [933, 407] on span "No ROI Proposal" at bounding box center [933, 396] width 95 height 25
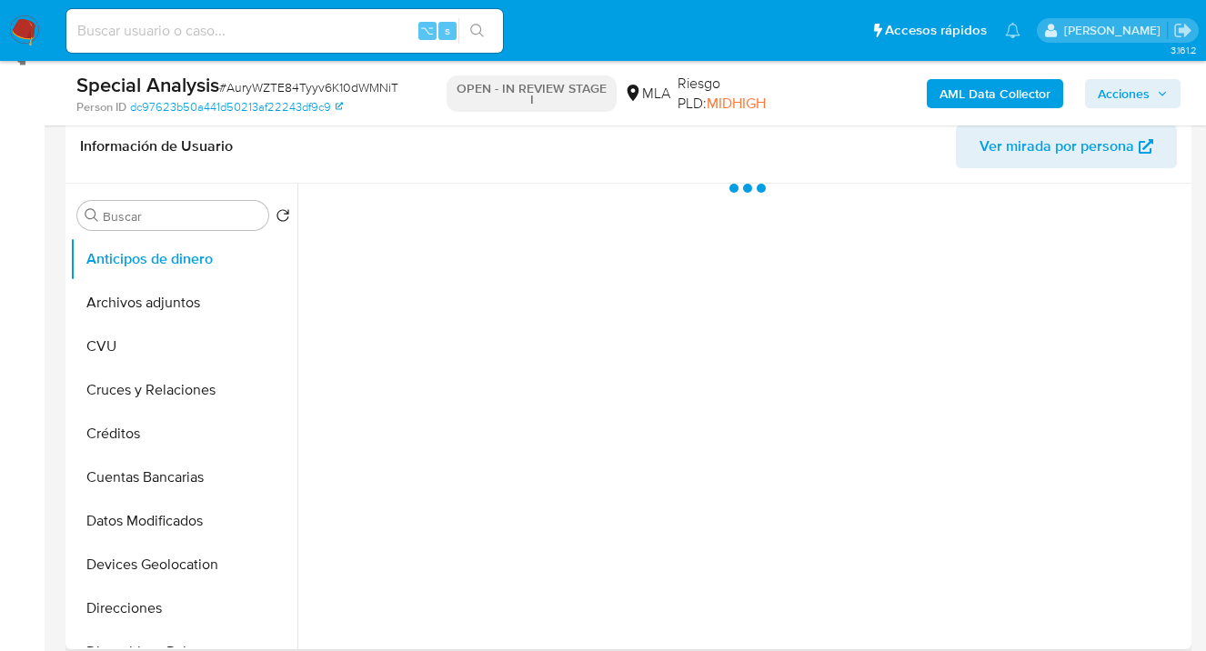
scroll to position [385, 0]
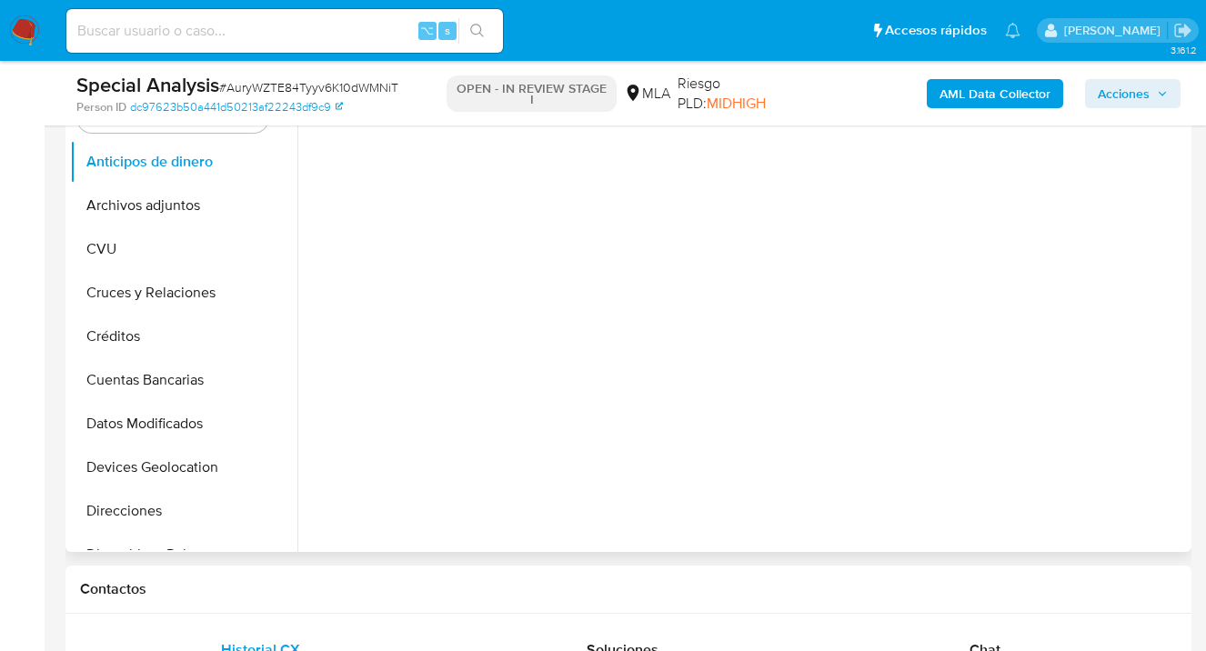
select select "10"
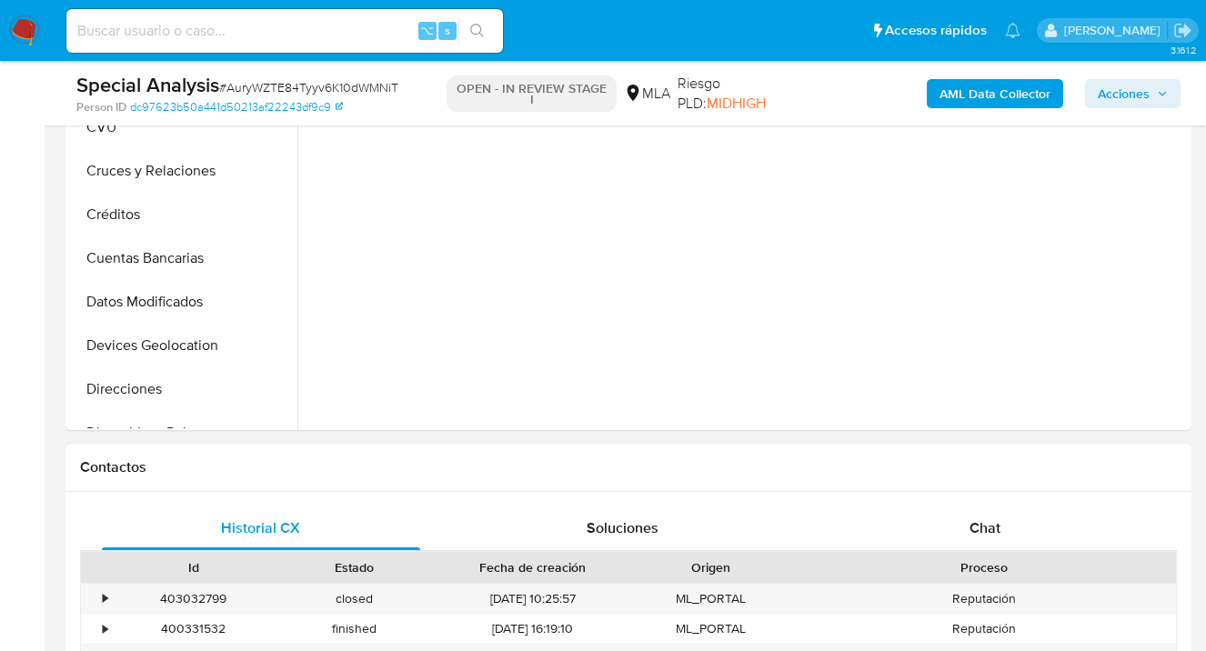
scroll to position [561, 0]
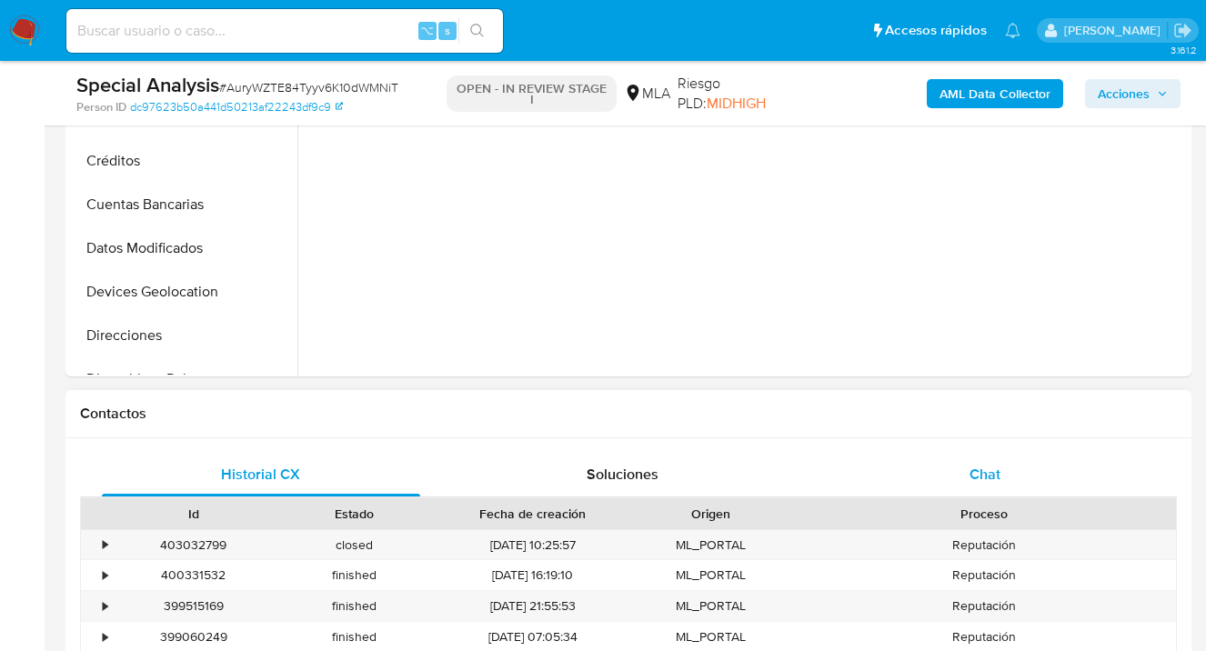
click at [1007, 478] on div "Chat" at bounding box center [985, 475] width 318 height 44
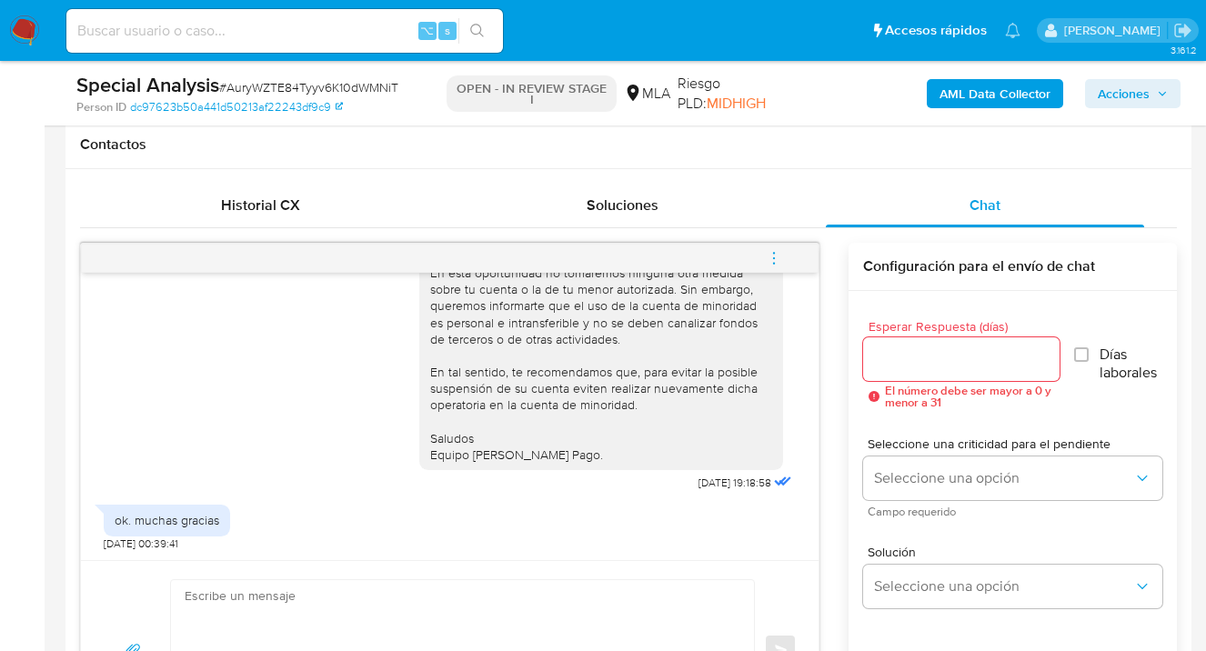
scroll to position [831, 0]
click at [776, 252] on icon "menu-action" at bounding box center [774, 257] width 16 height 16
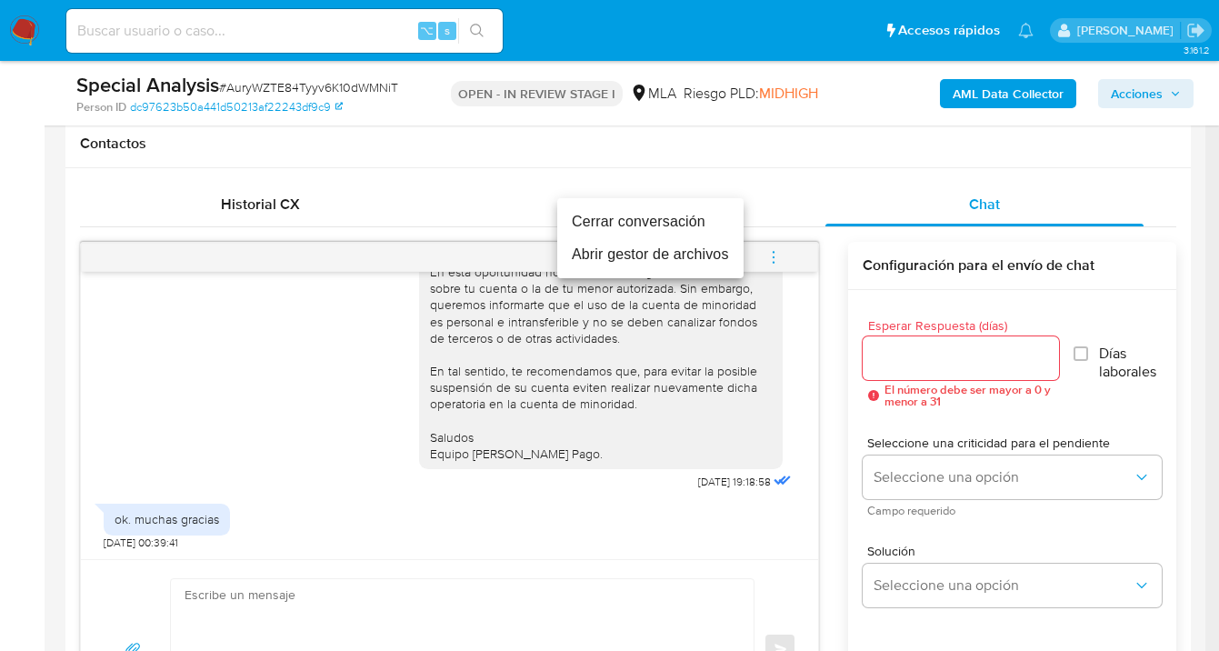
click at [644, 223] on li "Cerrar conversación" at bounding box center [650, 221] width 186 height 33
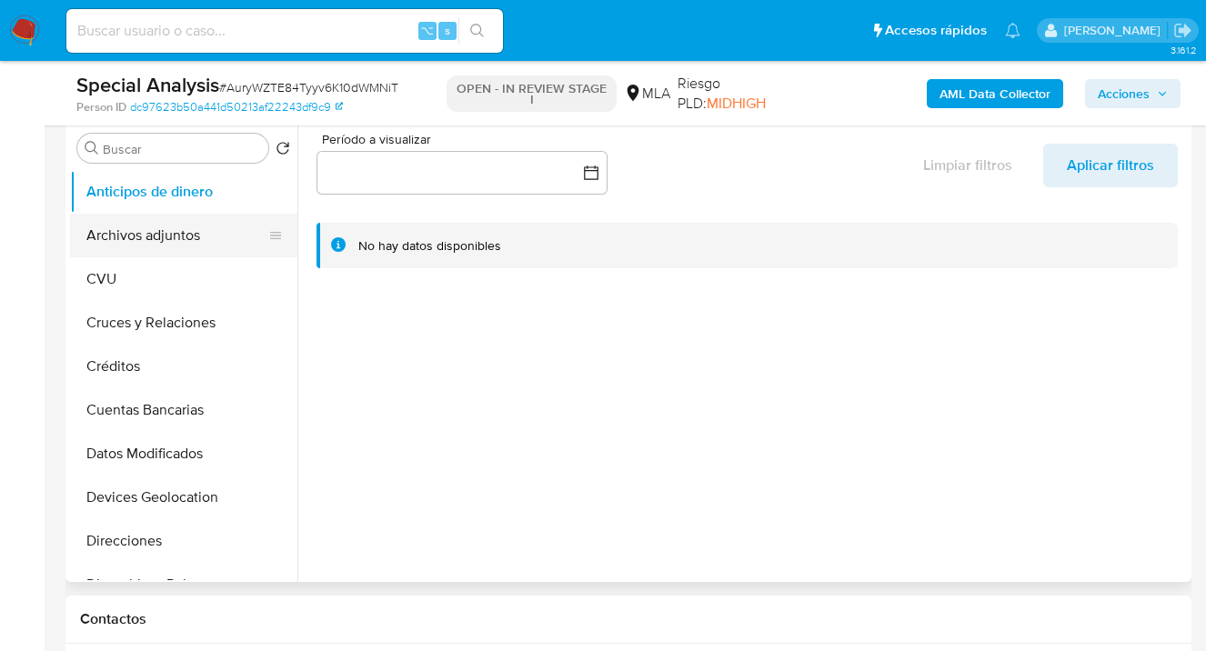
scroll to position [355, 0]
click at [170, 236] on button "Archivos adjuntos" at bounding box center [176, 236] width 213 height 44
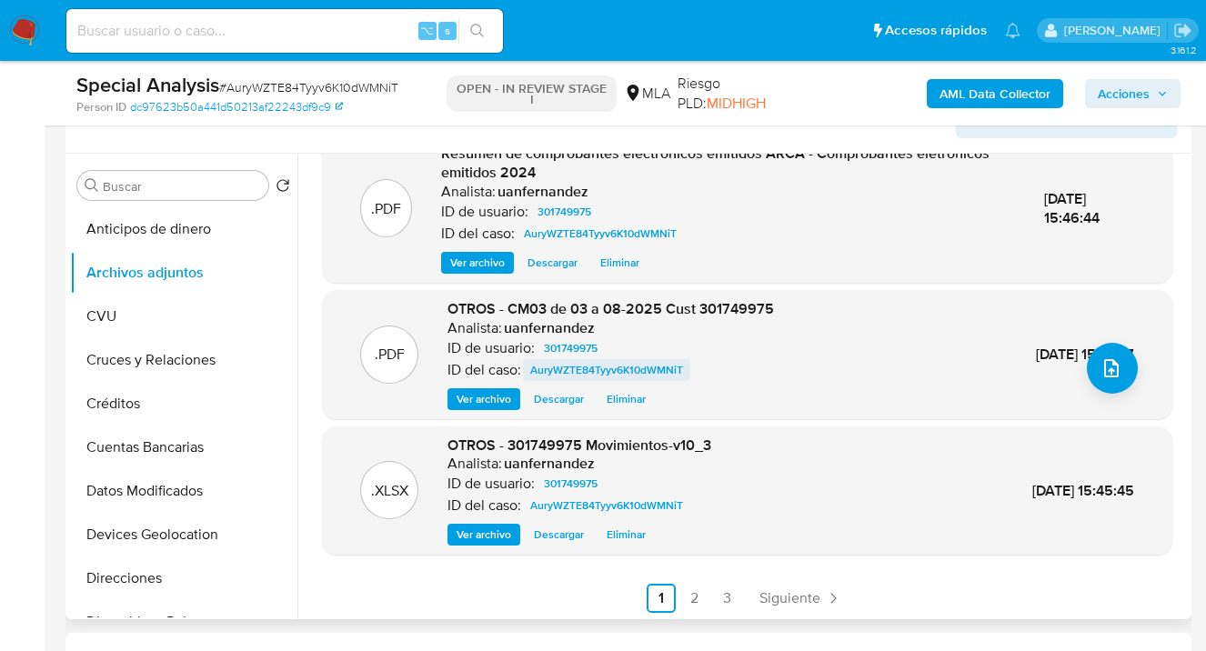
scroll to position [192, 0]
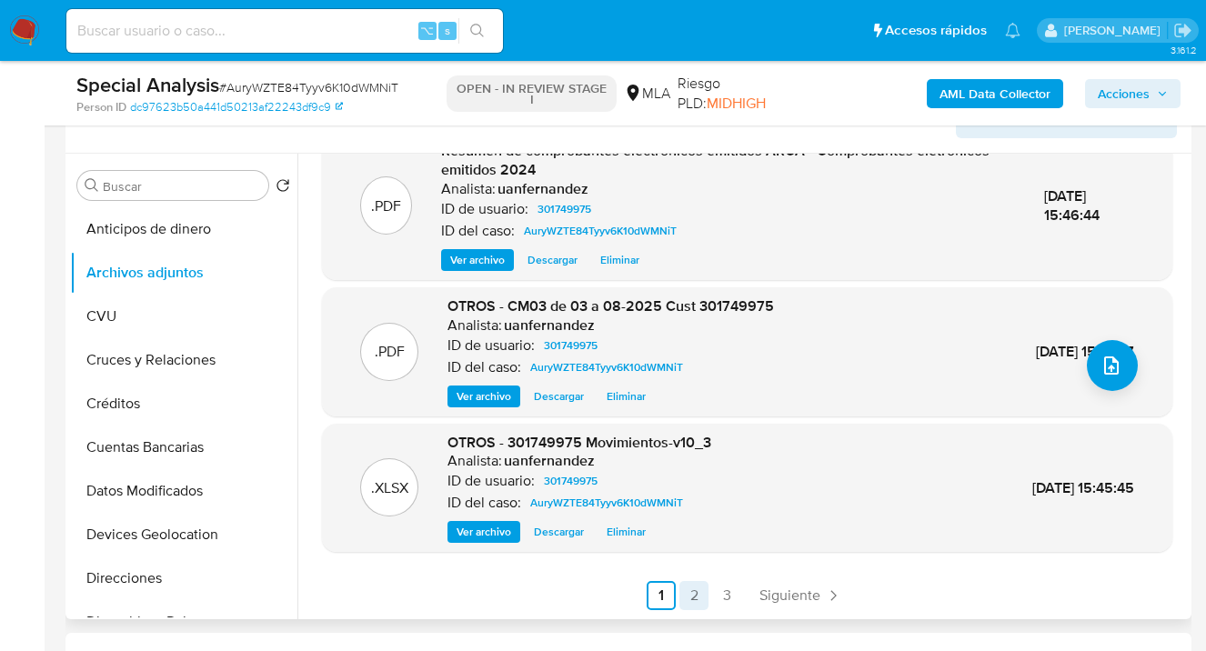
click at [687, 602] on link "2" at bounding box center [693, 595] width 29 height 29
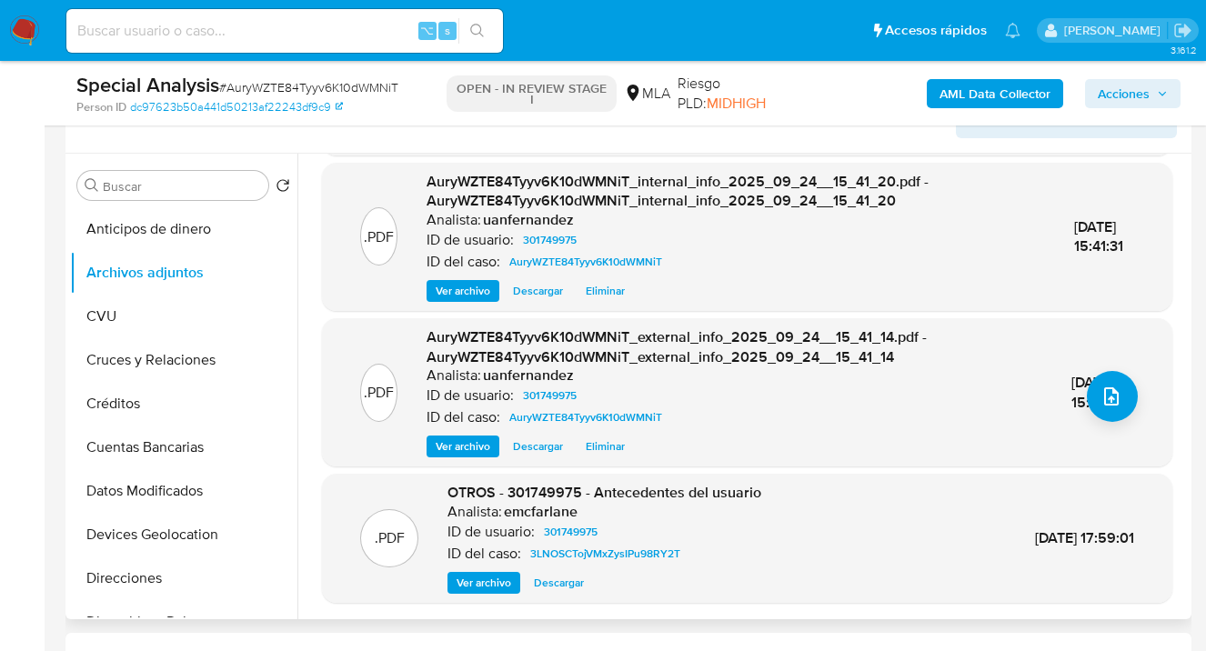
scroll to position [212, 0]
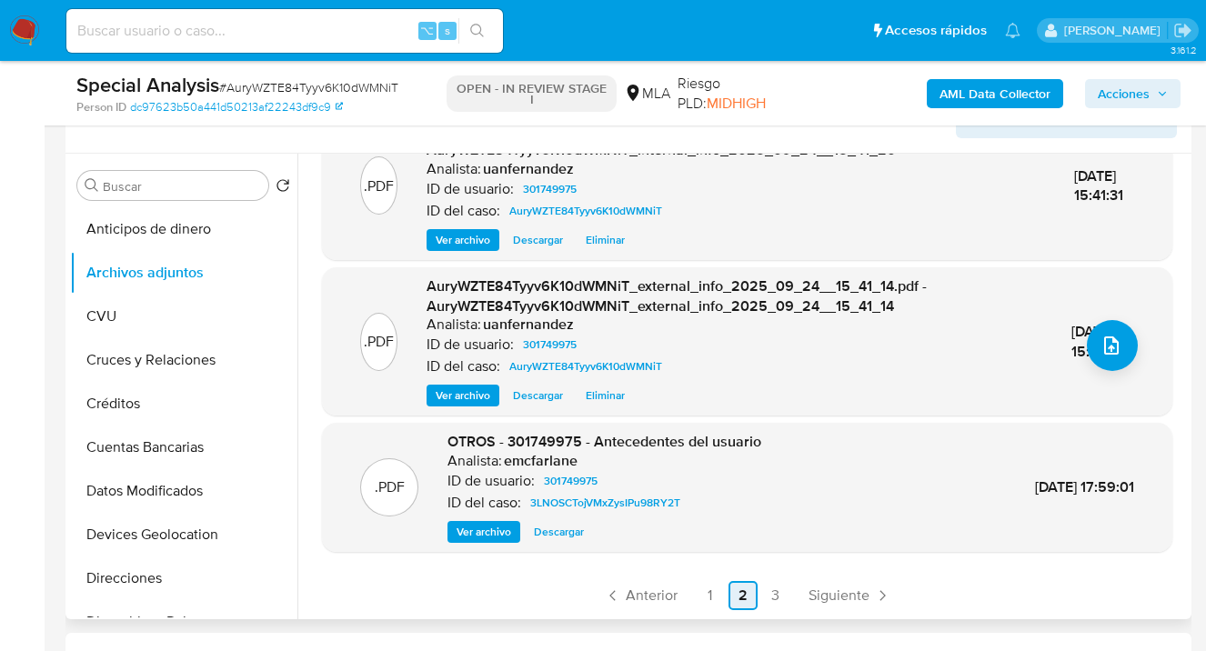
click at [703, 598] on link "1" at bounding box center [710, 595] width 29 height 29
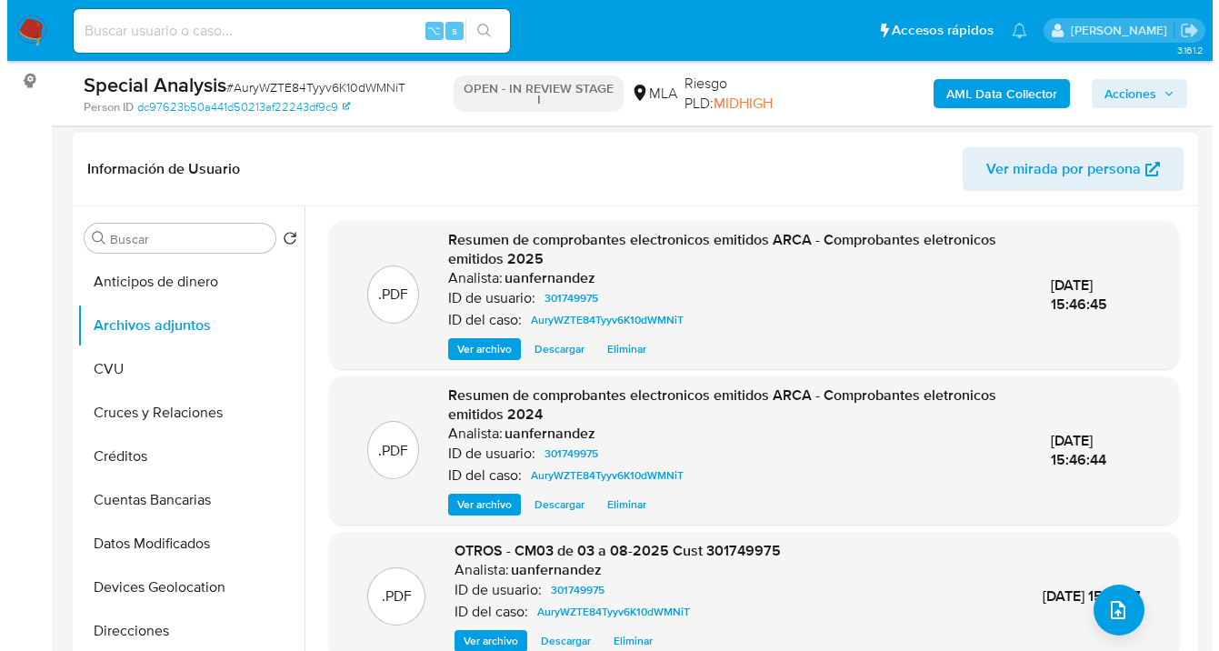
scroll to position [244, 0]
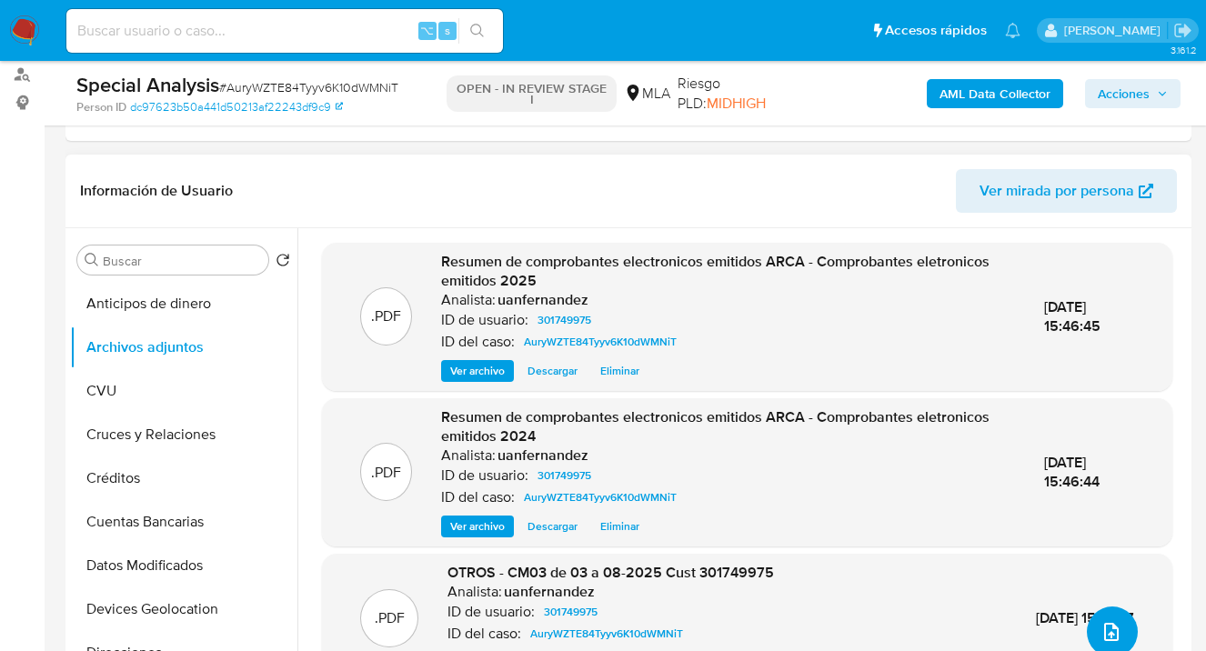
click at [1112, 626] on icon "upload-file" at bounding box center [1111, 632] width 22 height 22
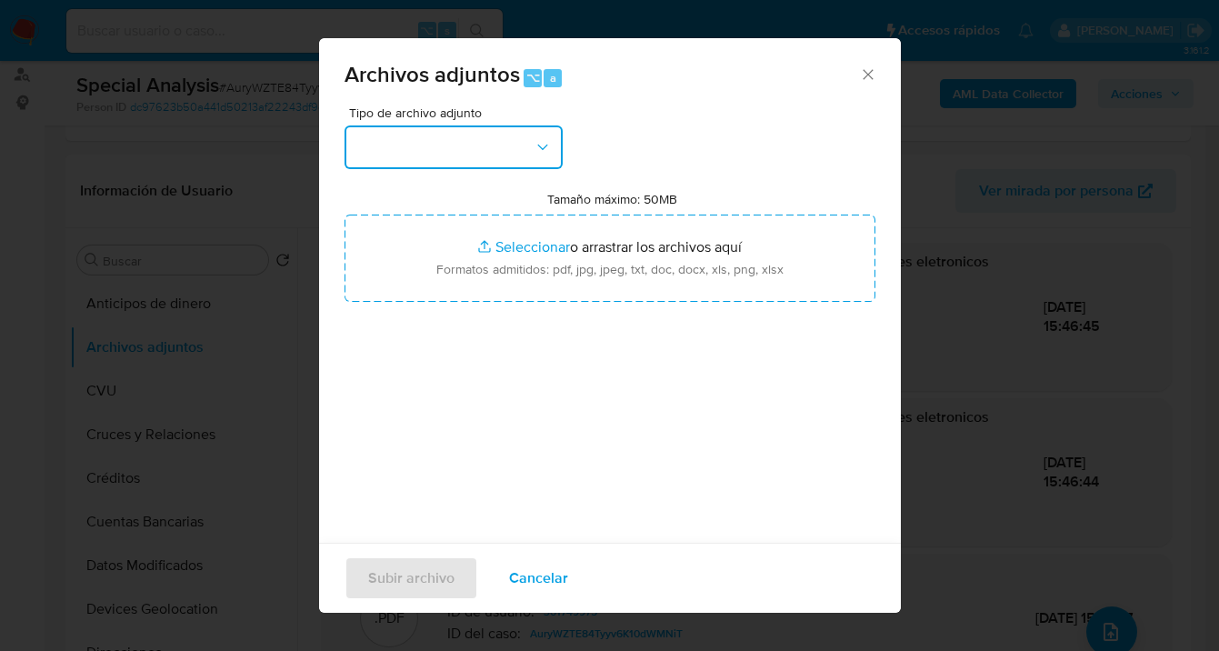
click at [550, 155] on icon "button" at bounding box center [543, 147] width 18 height 18
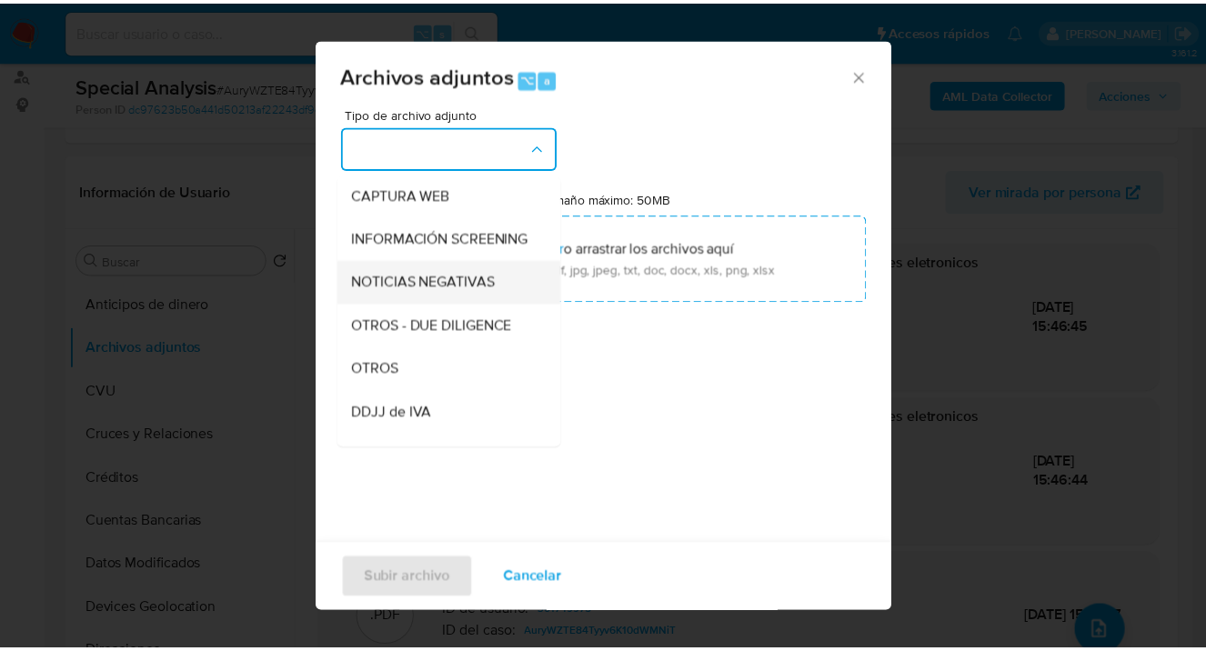
scroll to position [216, 0]
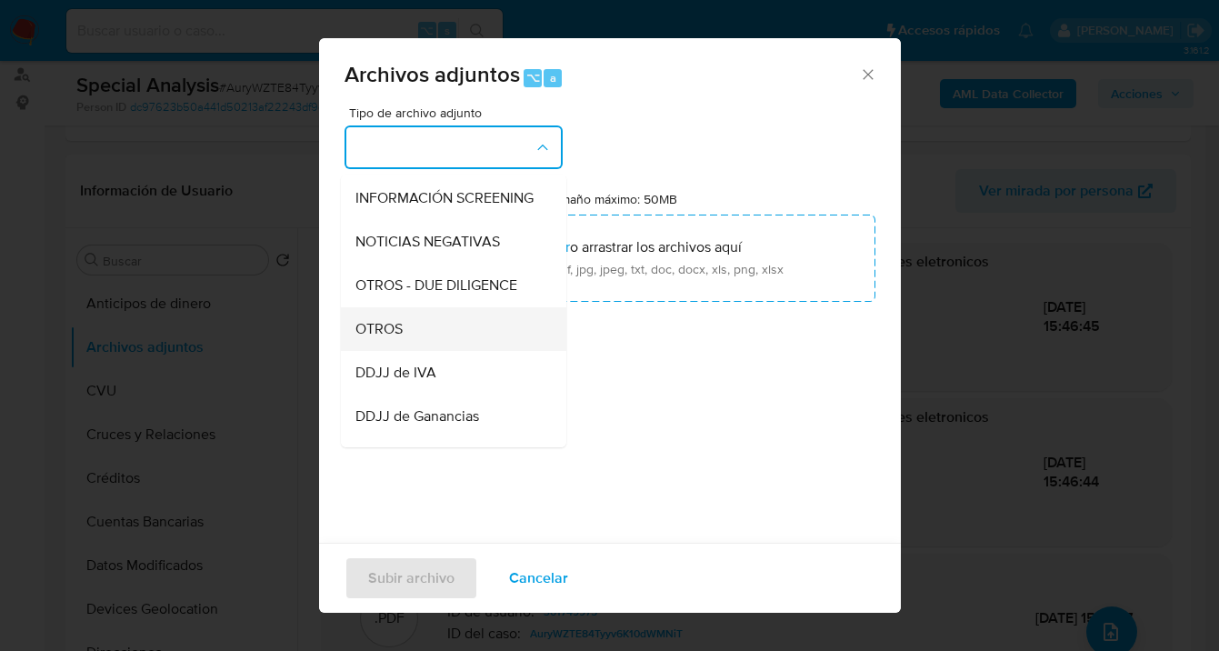
click at [441, 340] on div "OTROS" at bounding box center [447, 329] width 185 height 44
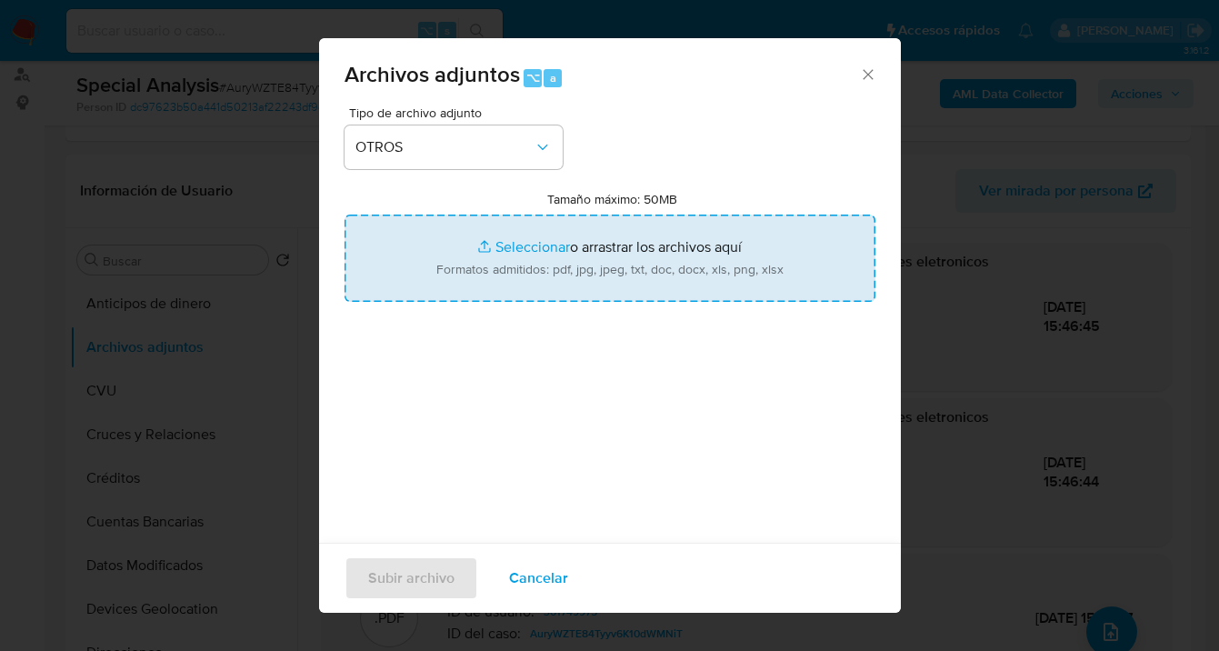
click at [596, 245] on input "Tamaño máximo: 50MB Seleccionar archivos" at bounding box center [610, 258] width 531 height 87
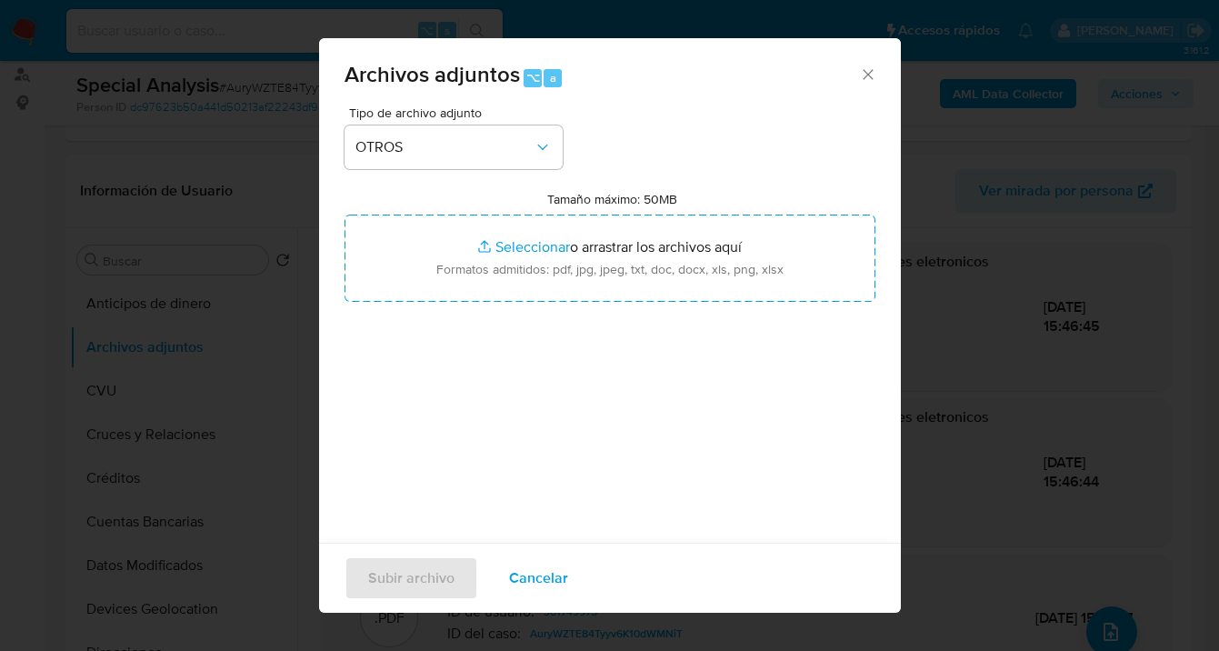
type input "C:\fakepath\301749975 analisis no roi Caselog AuryWZTE84Tyyv6K10dWMNiT_2025_09_…"
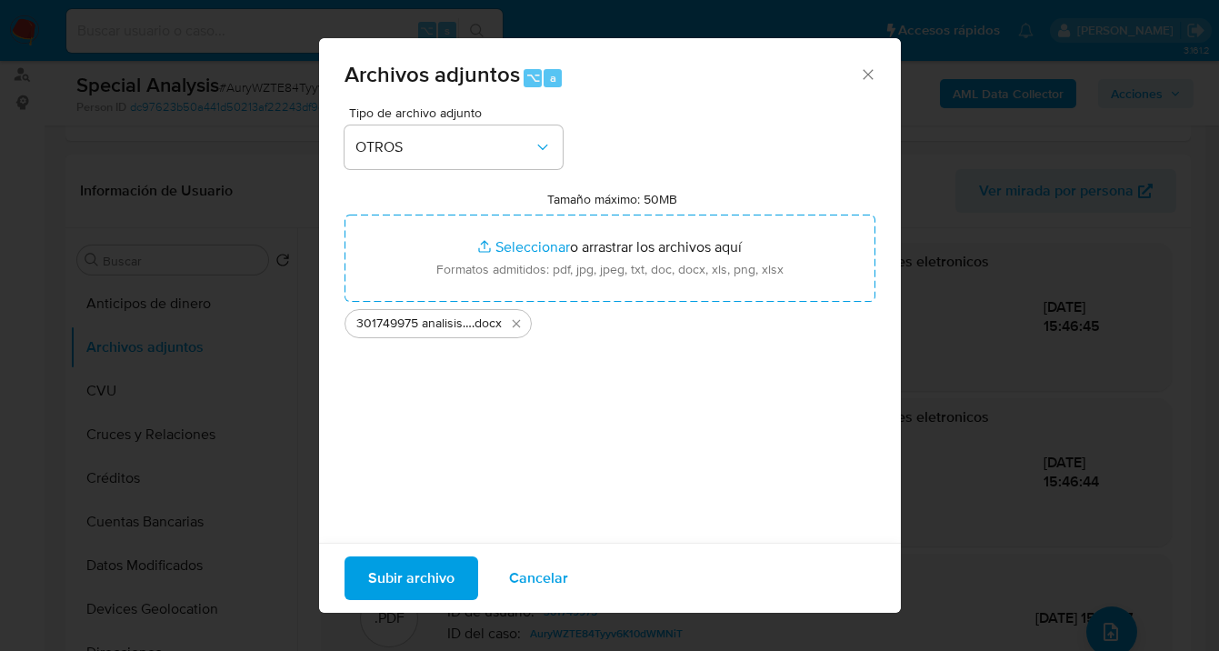
click at [406, 581] on span "Subir archivo" at bounding box center [411, 578] width 86 height 40
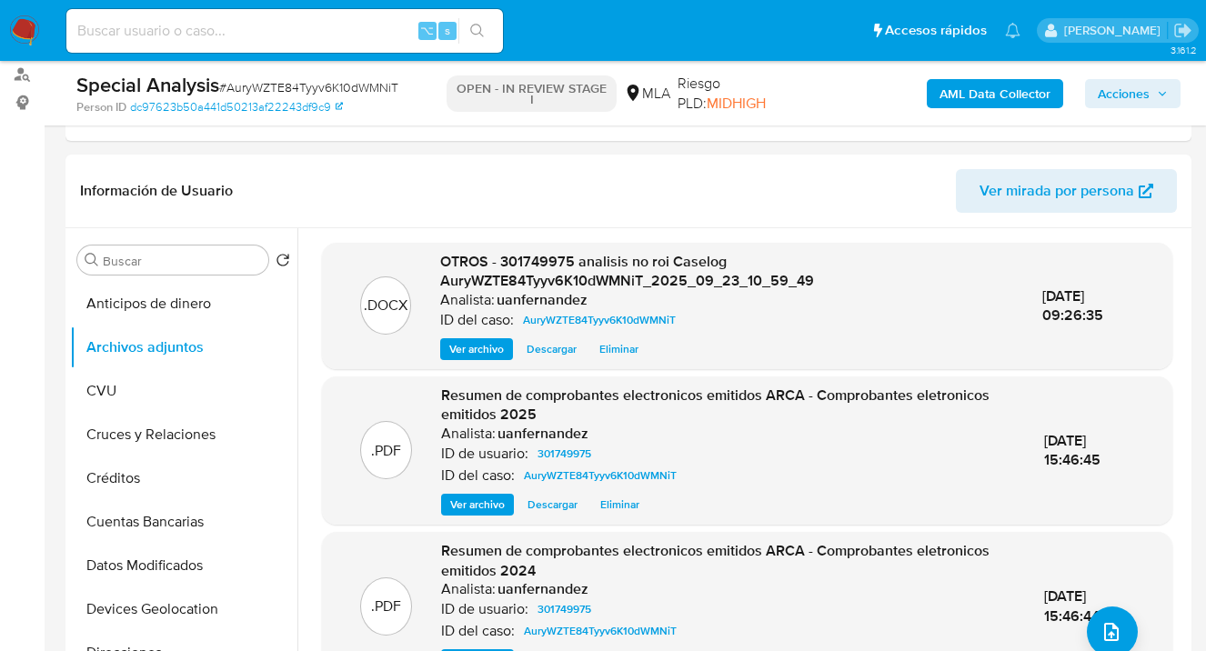
click at [1123, 93] on span "Acciones" at bounding box center [1123, 93] width 52 height 29
click at [1130, 94] on span "Acciones" at bounding box center [1123, 93] width 52 height 29
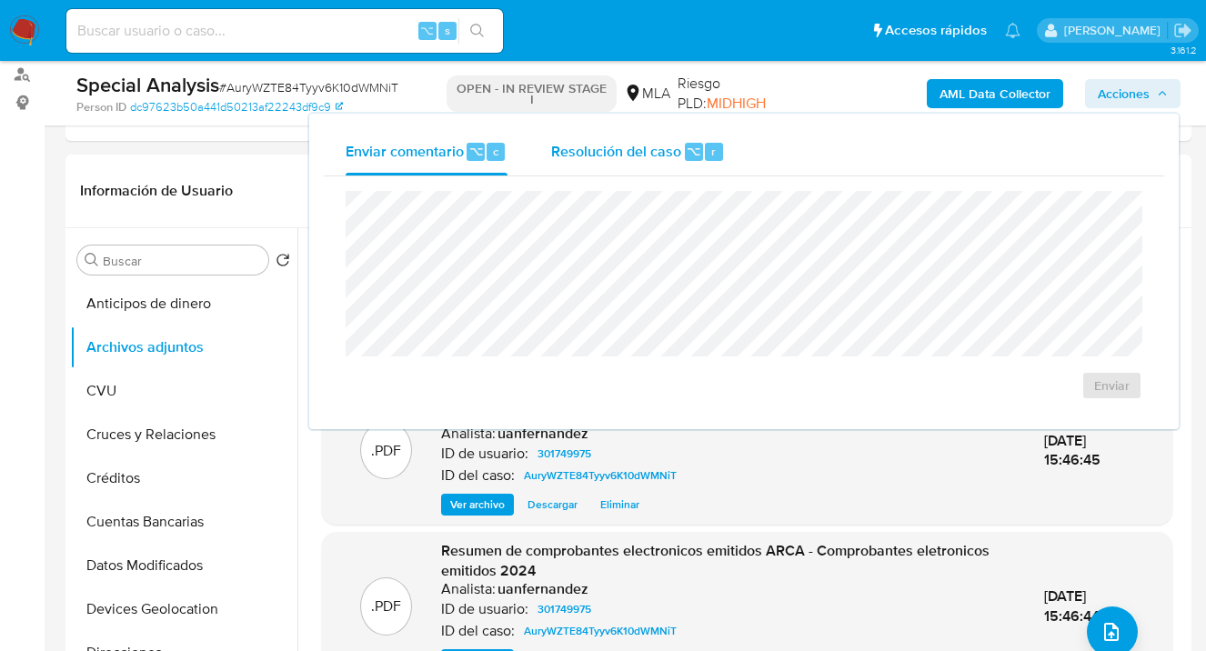
click at [618, 164] on div "Resolución del caso ⌥ r" at bounding box center [638, 151] width 174 height 47
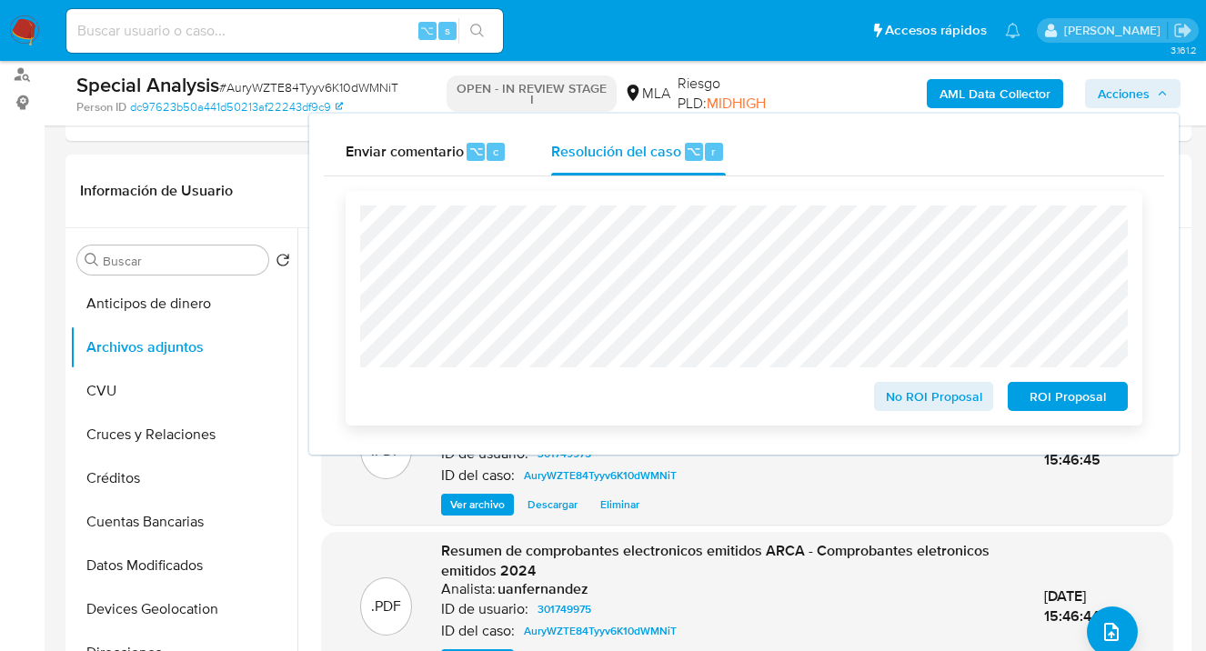
click at [947, 404] on span "No ROI Proposal" at bounding box center [933, 396] width 95 height 25
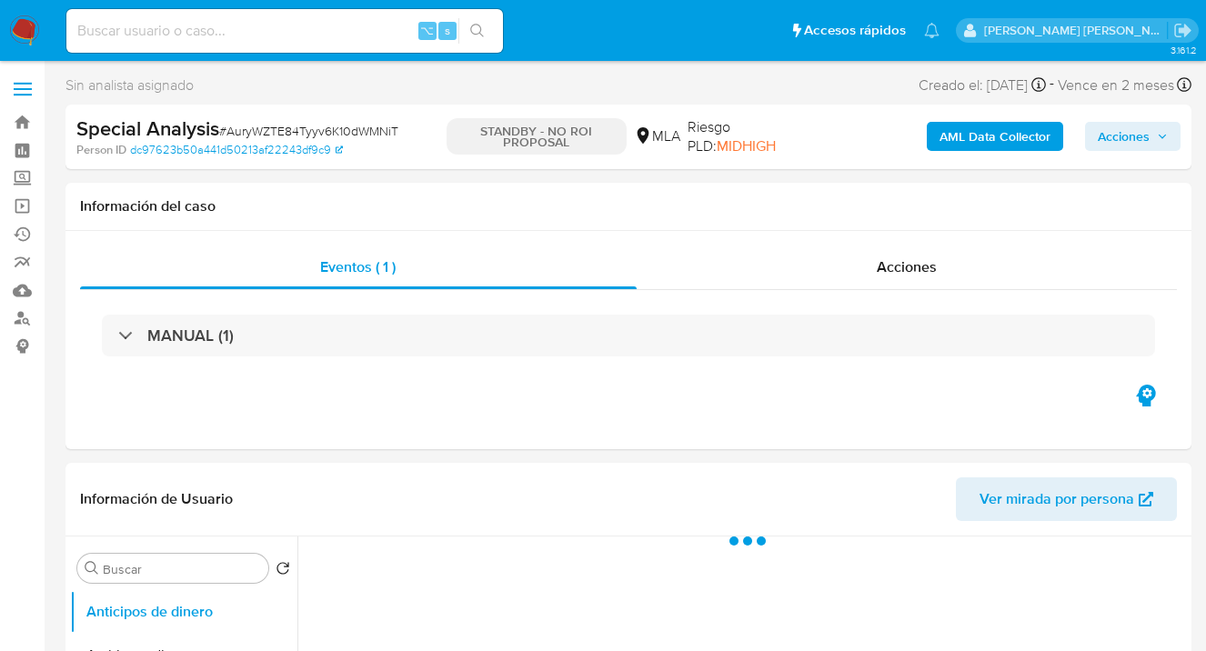
select select "10"
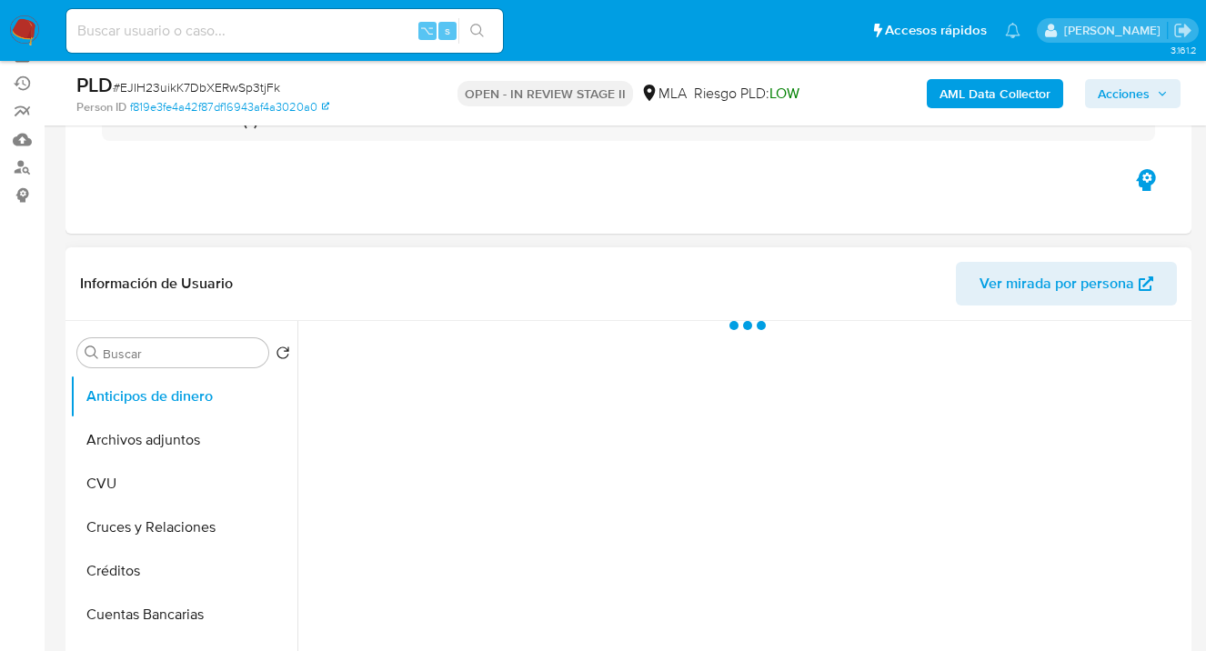
select select "10"
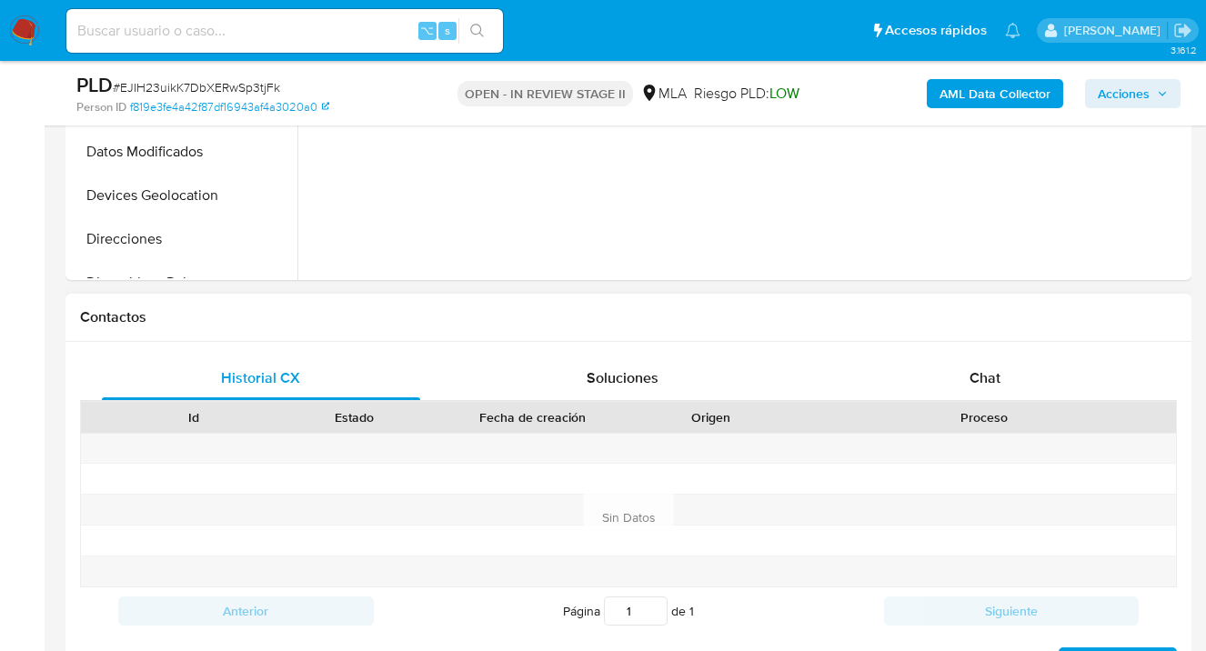
drag, startPoint x: 976, startPoint y: 379, endPoint x: 939, endPoint y: 325, distance: 64.8
click at [974, 378] on span "Chat" at bounding box center [984, 377] width 31 height 21
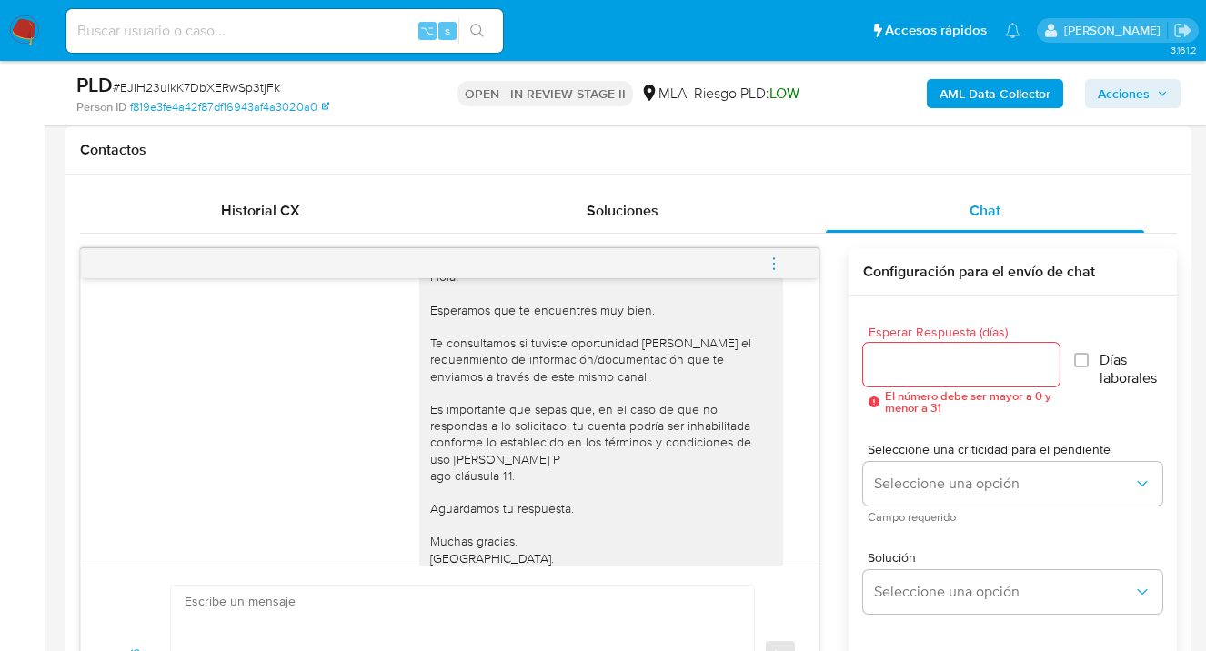
scroll to position [982, 0]
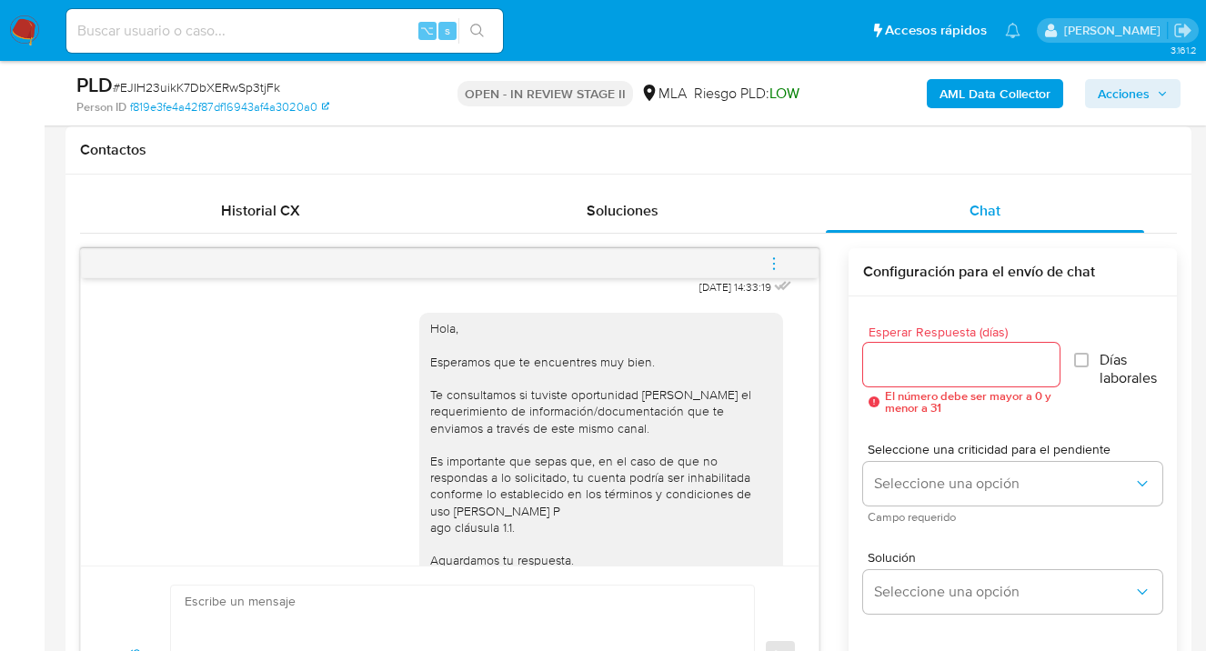
click at [770, 253] on span "menu-action" at bounding box center [774, 264] width 16 height 44
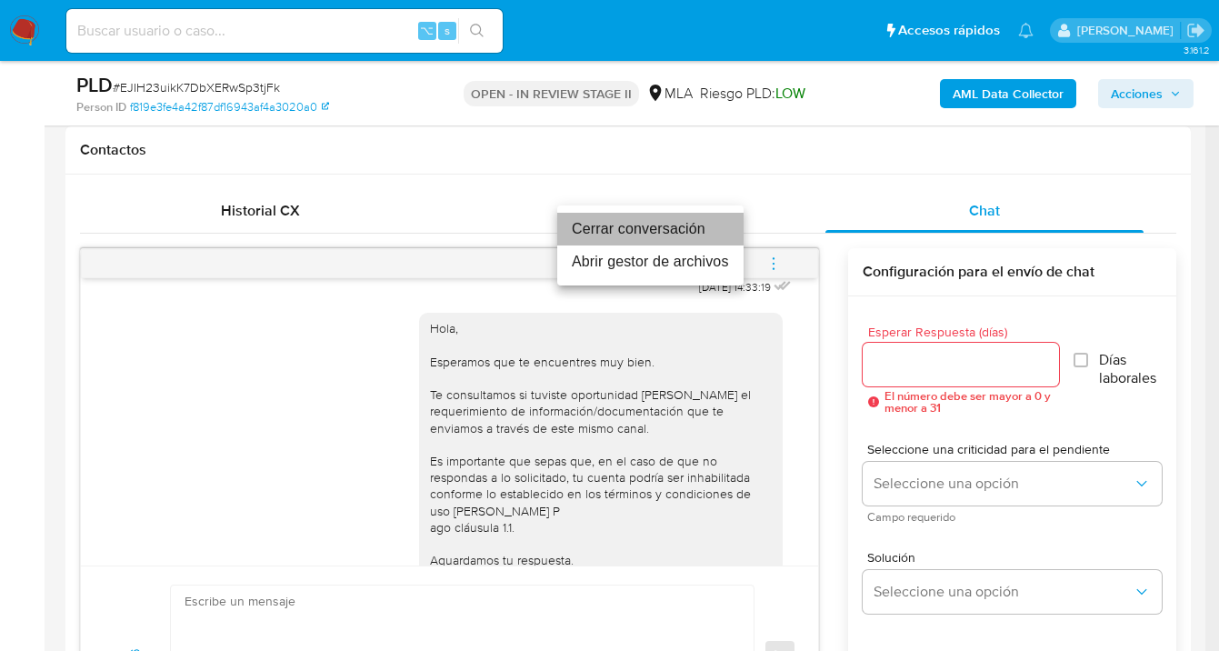
click at [586, 224] on li "Cerrar conversación" at bounding box center [650, 229] width 186 height 33
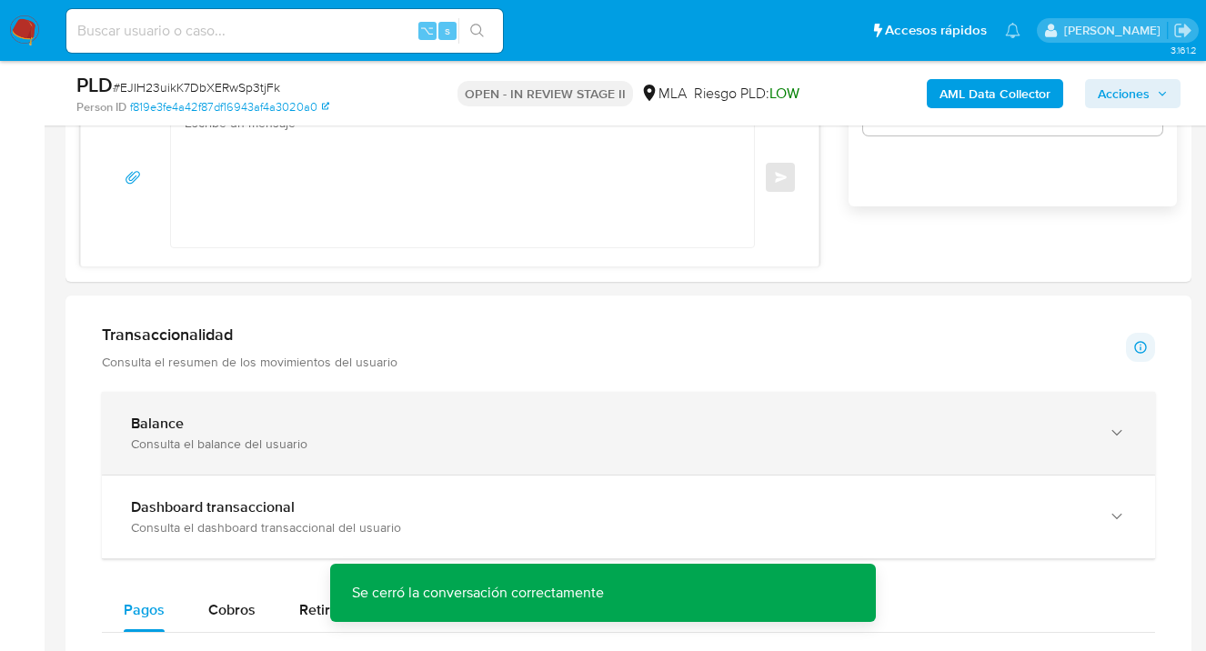
scroll to position [1370, 0]
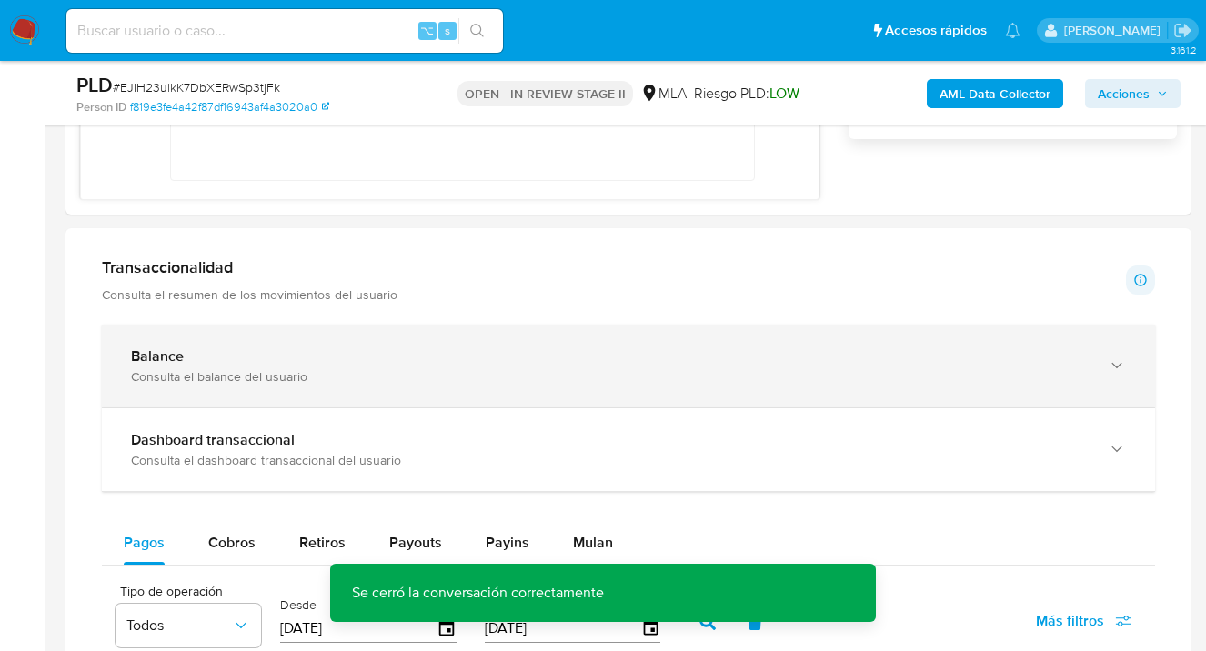
click at [1116, 374] on icon "button" at bounding box center [1116, 365] width 18 height 18
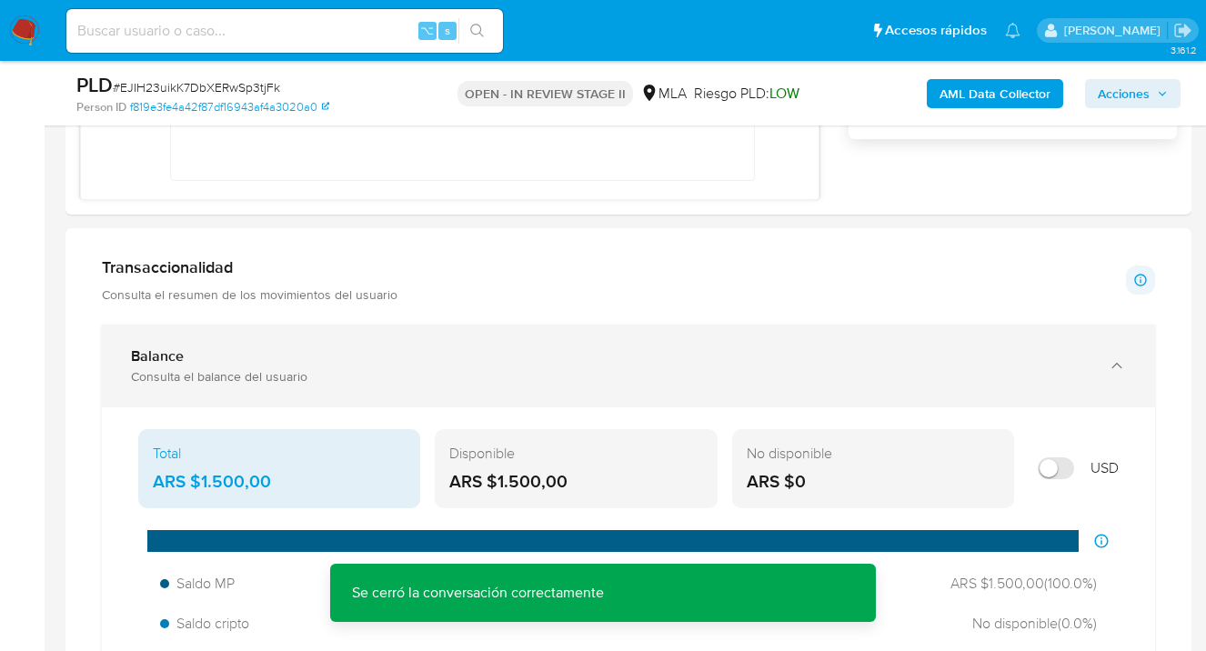
click at [1116, 370] on icon "button" at bounding box center [1116, 365] width 18 height 18
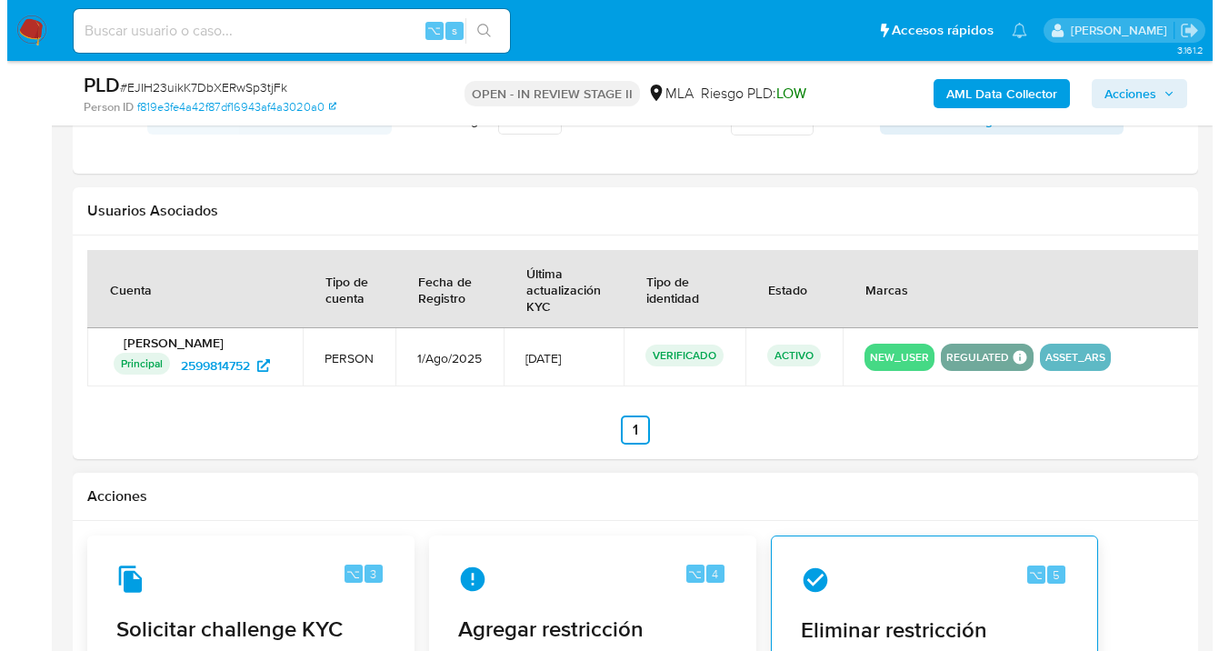
scroll to position [2817, 0]
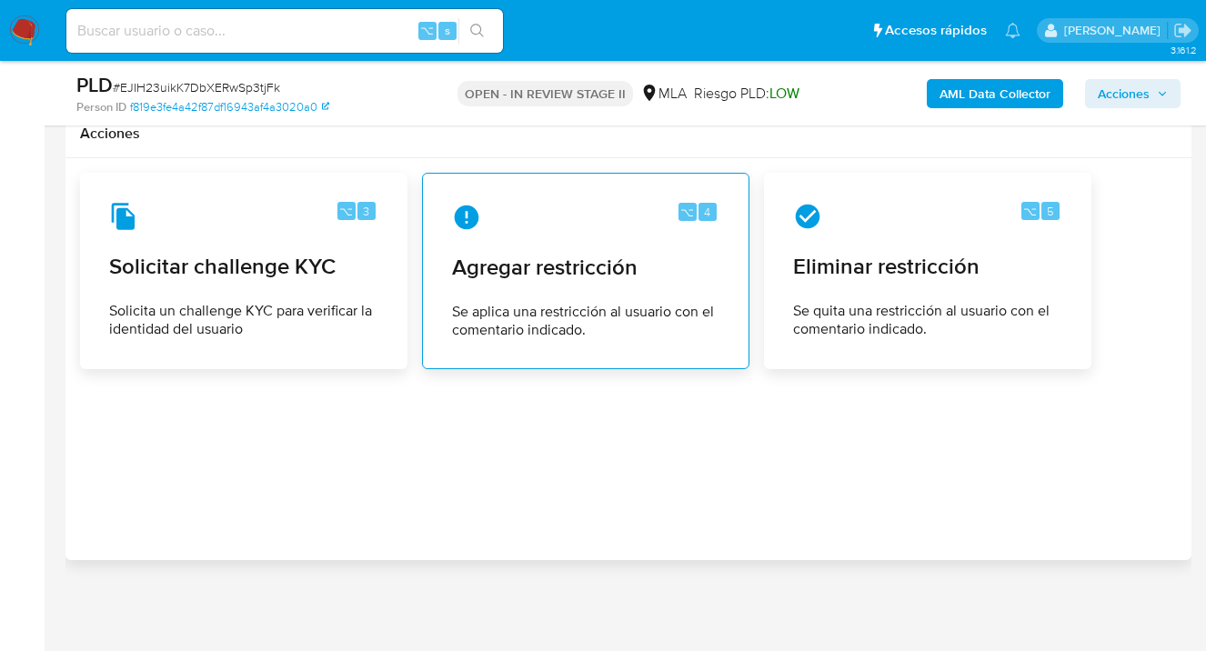
click at [546, 250] on div "⌥ 4 Agregar restricción Se aplica una restricción al usuario con el comentario …" at bounding box center [585, 270] width 296 height 165
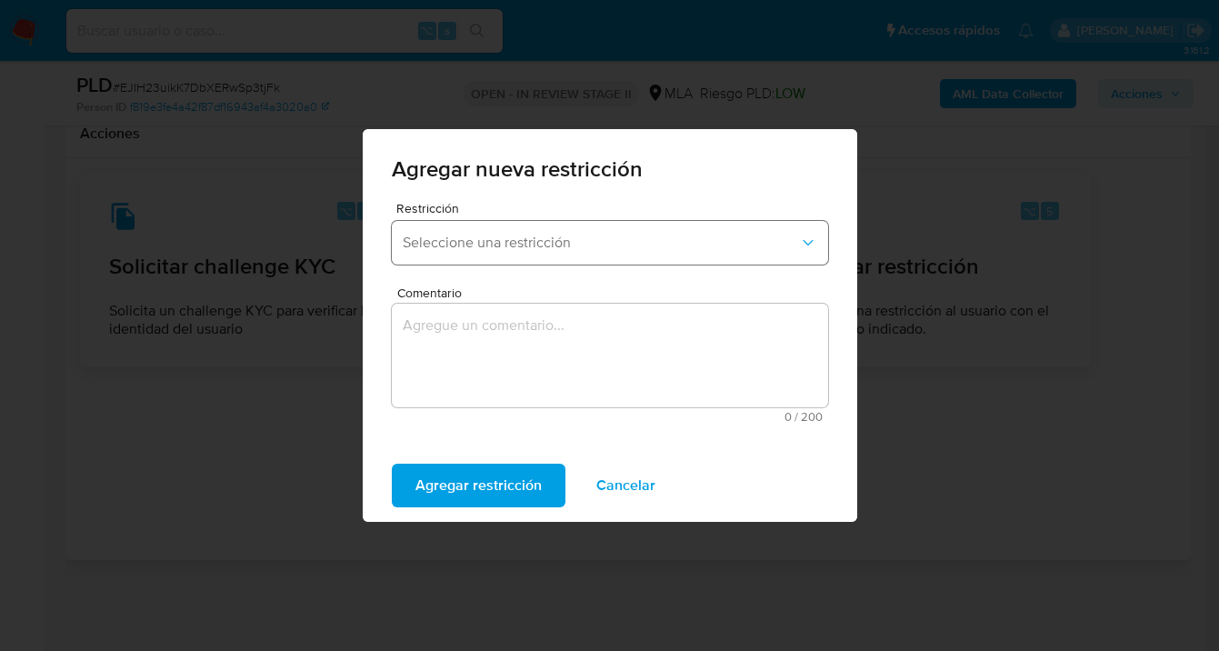
click at [538, 239] on span "Seleccione una restricción" at bounding box center [601, 243] width 396 height 18
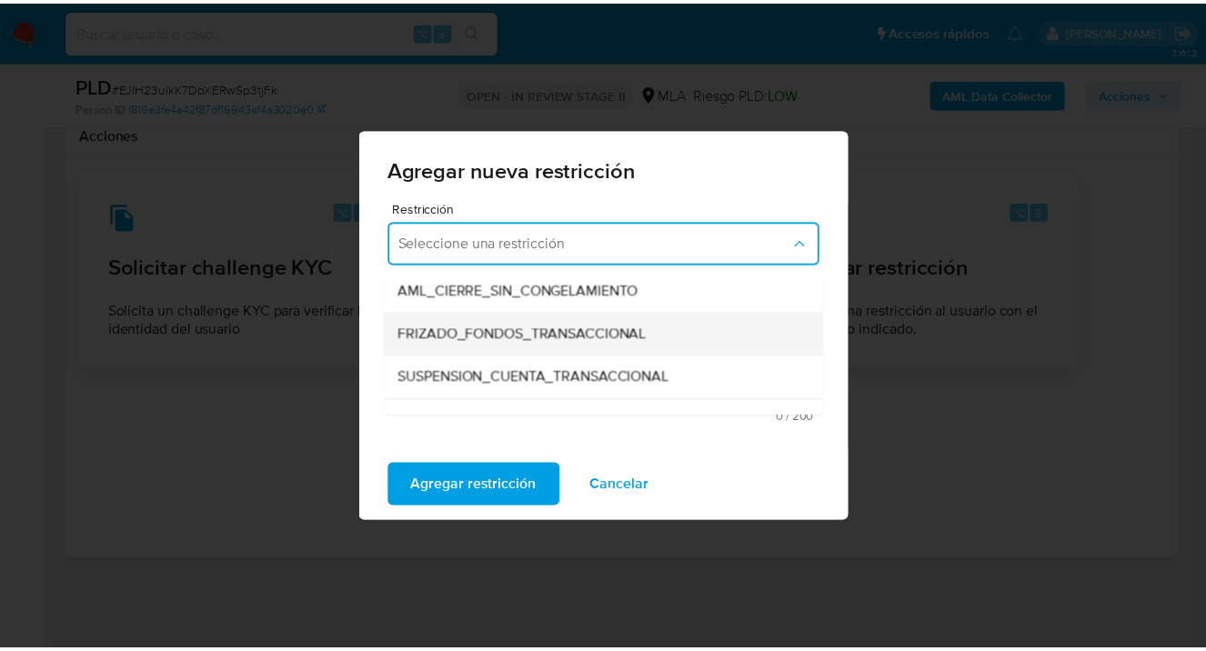
scroll to position [214, 0]
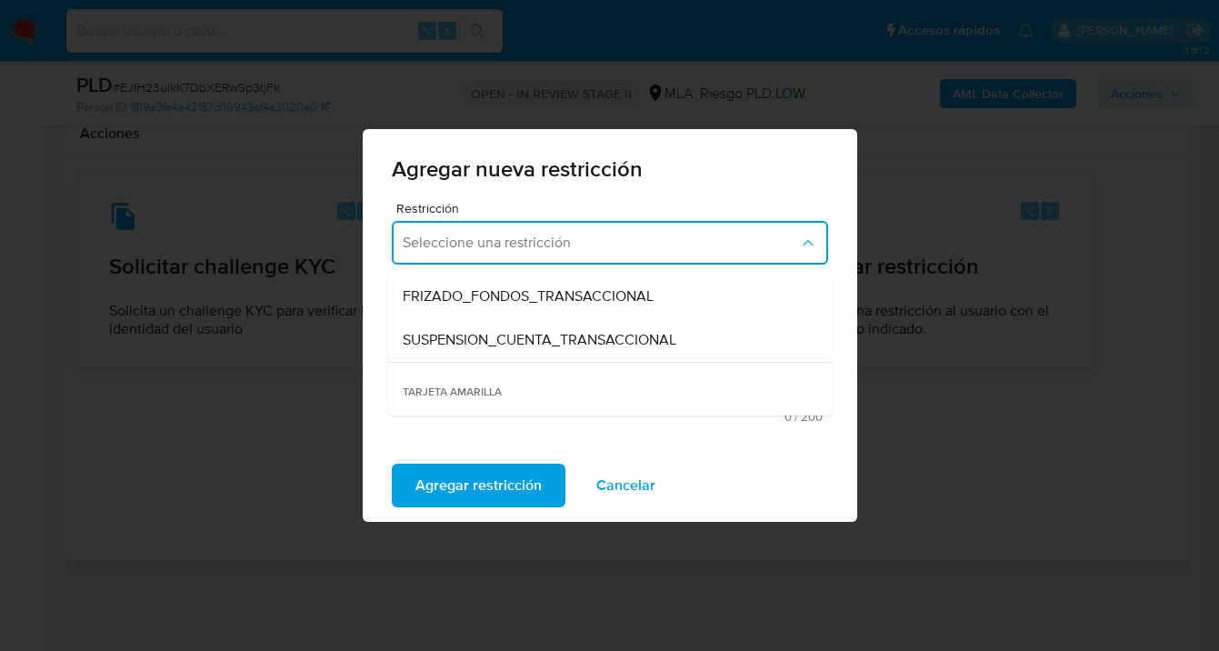
click at [490, 344] on span "SUSPENSION_CUENTA_TRANSACCIONAL" at bounding box center [540, 340] width 274 height 18
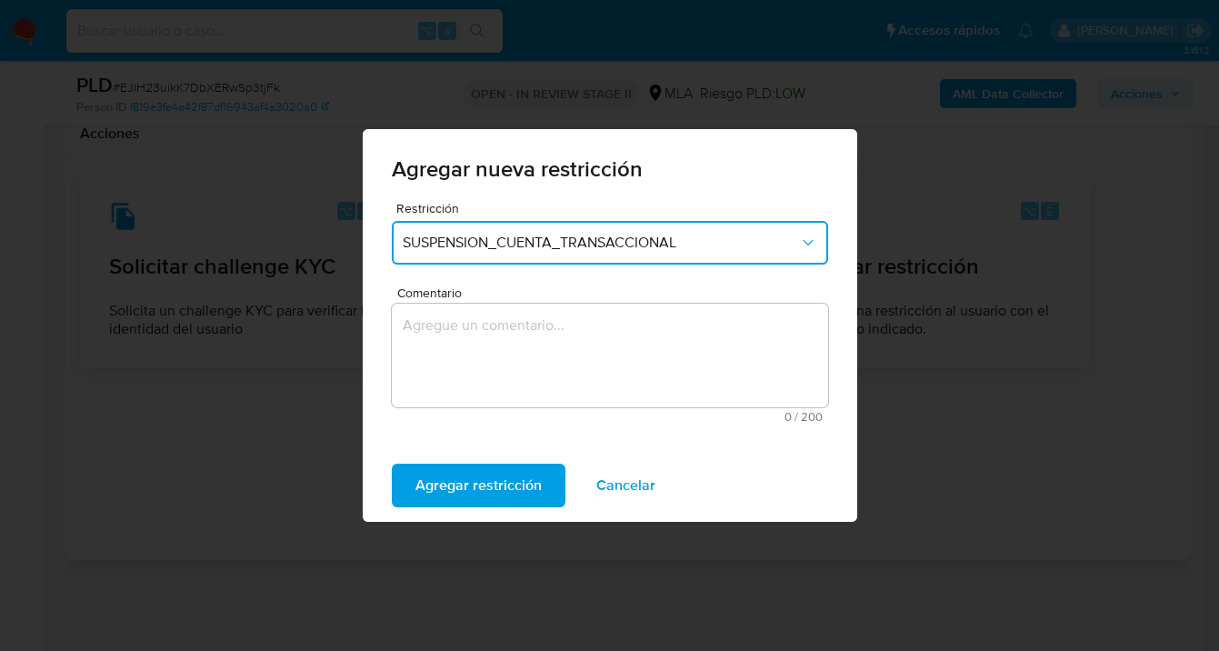
click at [476, 360] on textarea "Comentario" at bounding box center [610, 356] width 436 height 104
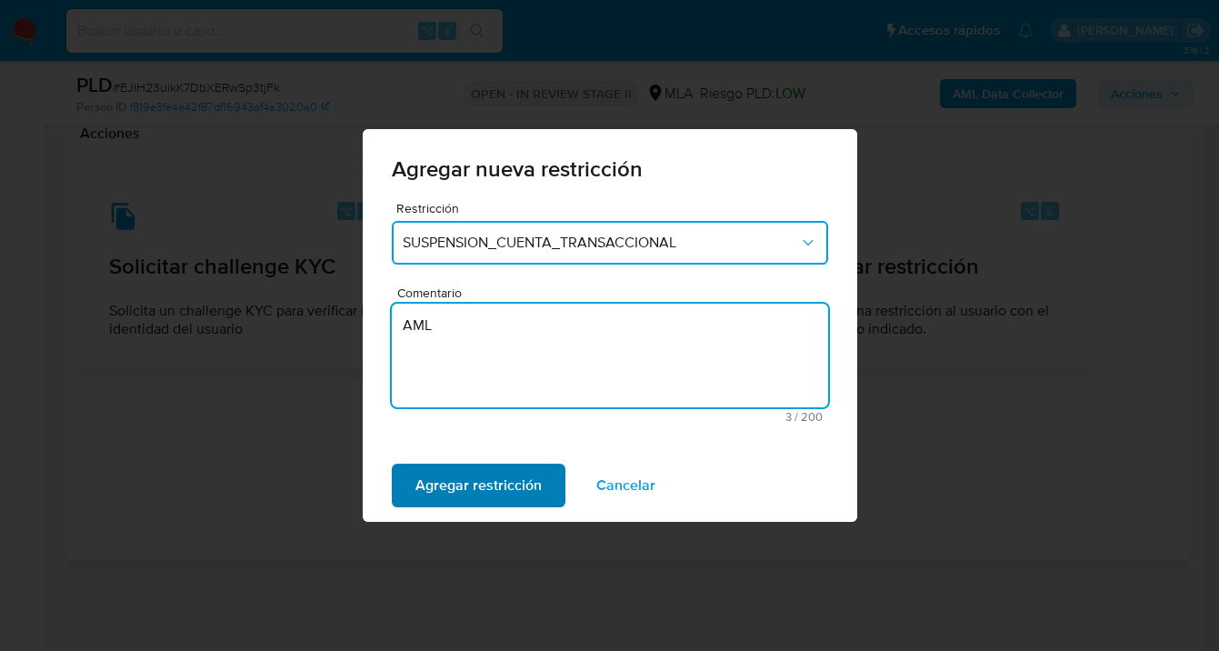
type textarea "AML"
click at [448, 492] on span "Agregar restricción" at bounding box center [478, 485] width 126 height 40
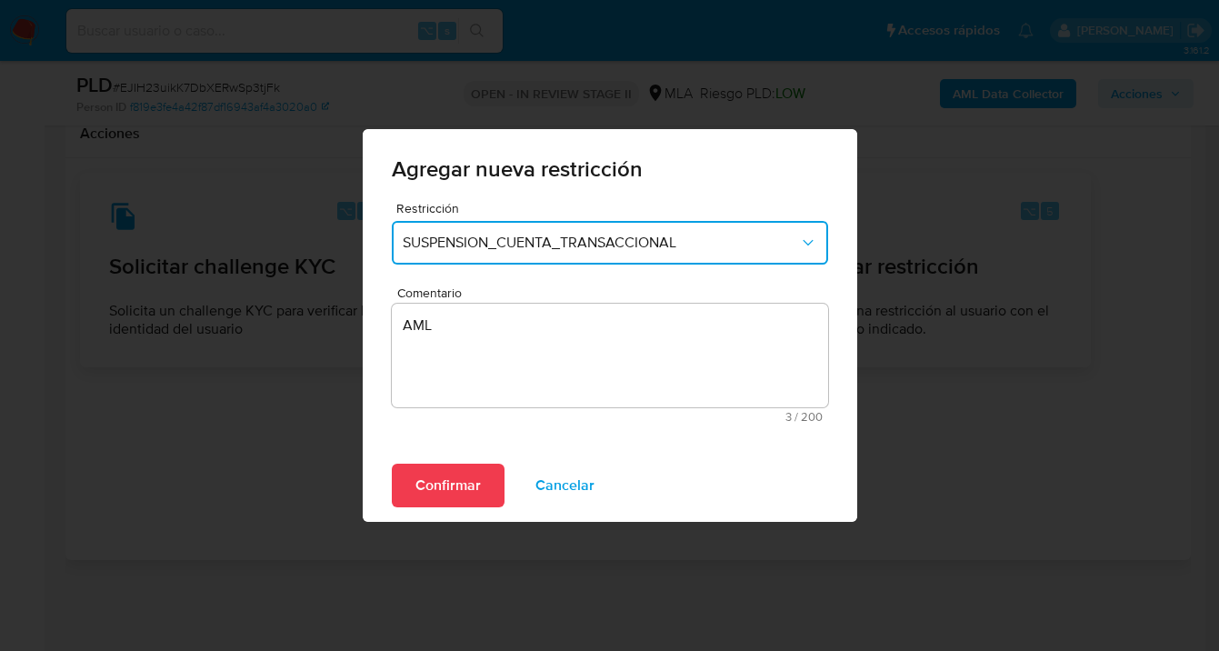
drag, startPoint x: 464, startPoint y: 486, endPoint x: 523, endPoint y: 445, distance: 71.9
click at [463, 486] on span "Confirmar" at bounding box center [447, 485] width 65 height 40
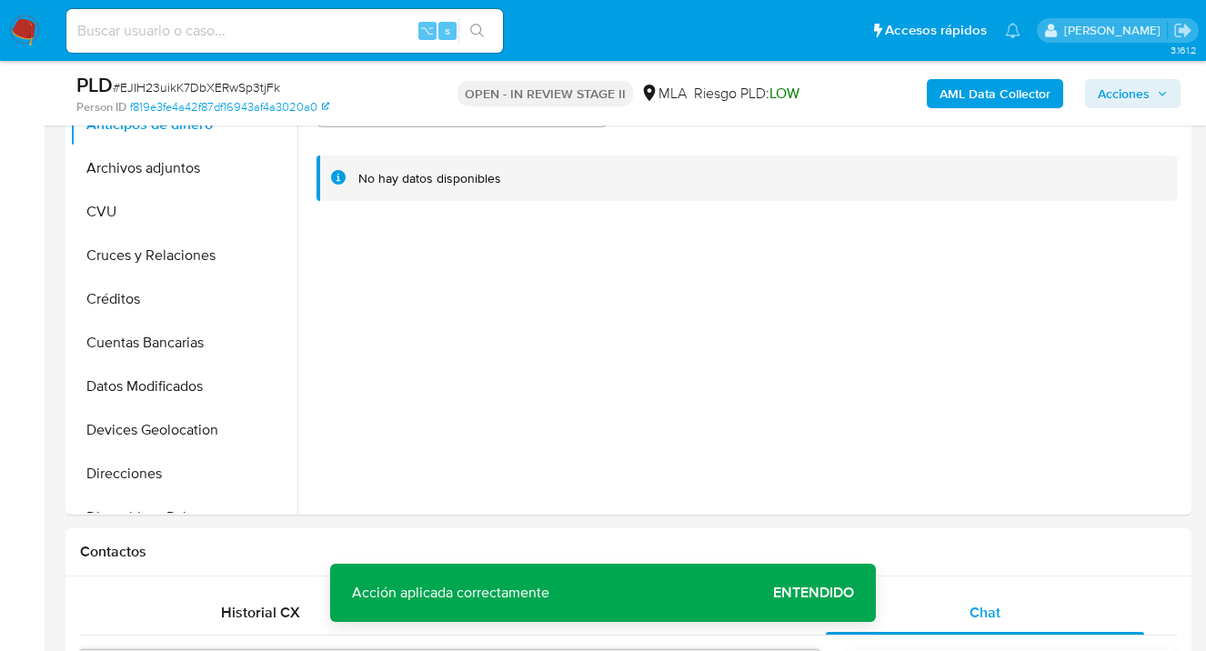
scroll to position [0, 0]
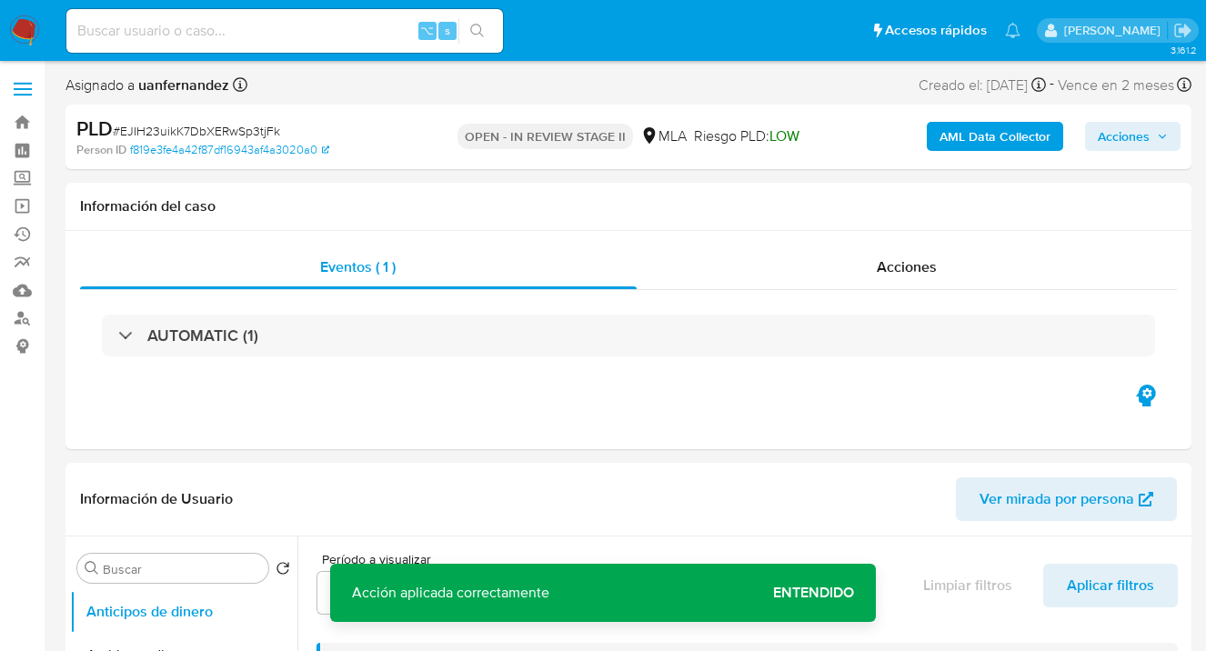
click at [1126, 140] on span "Acciones" at bounding box center [1123, 136] width 52 height 29
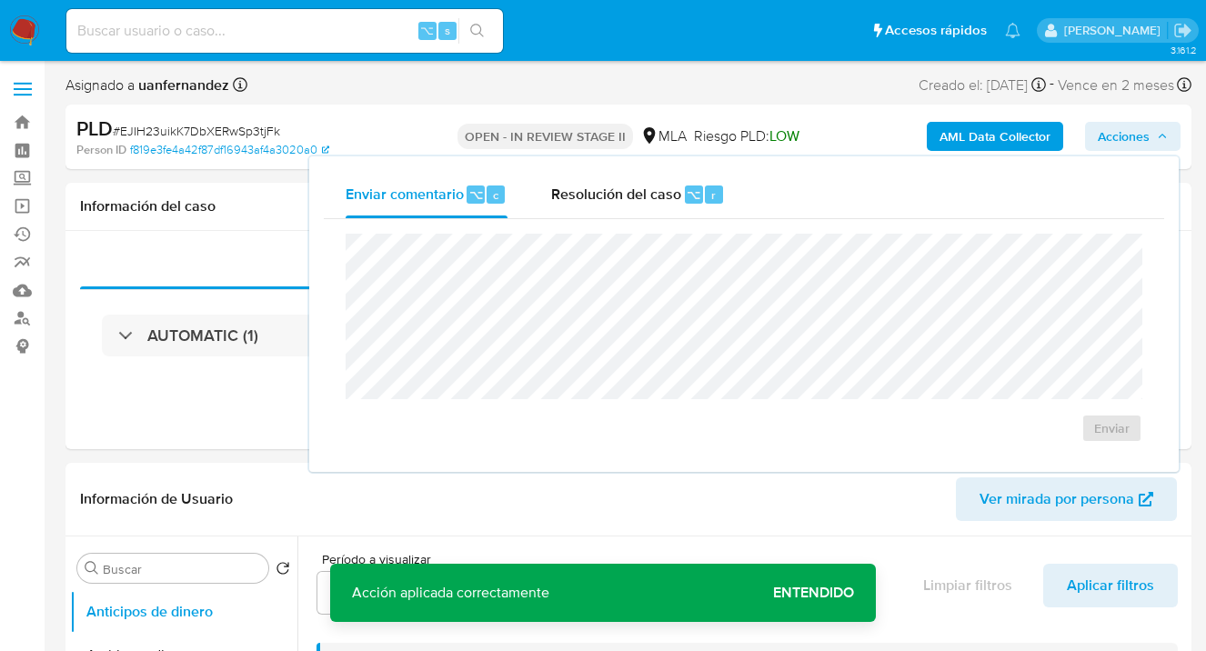
drag, startPoint x: 616, startPoint y: 204, endPoint x: 604, endPoint y: 233, distance: 31.4
click at [615, 205] on div "Resolución del caso ⌥ r" at bounding box center [638, 194] width 174 height 47
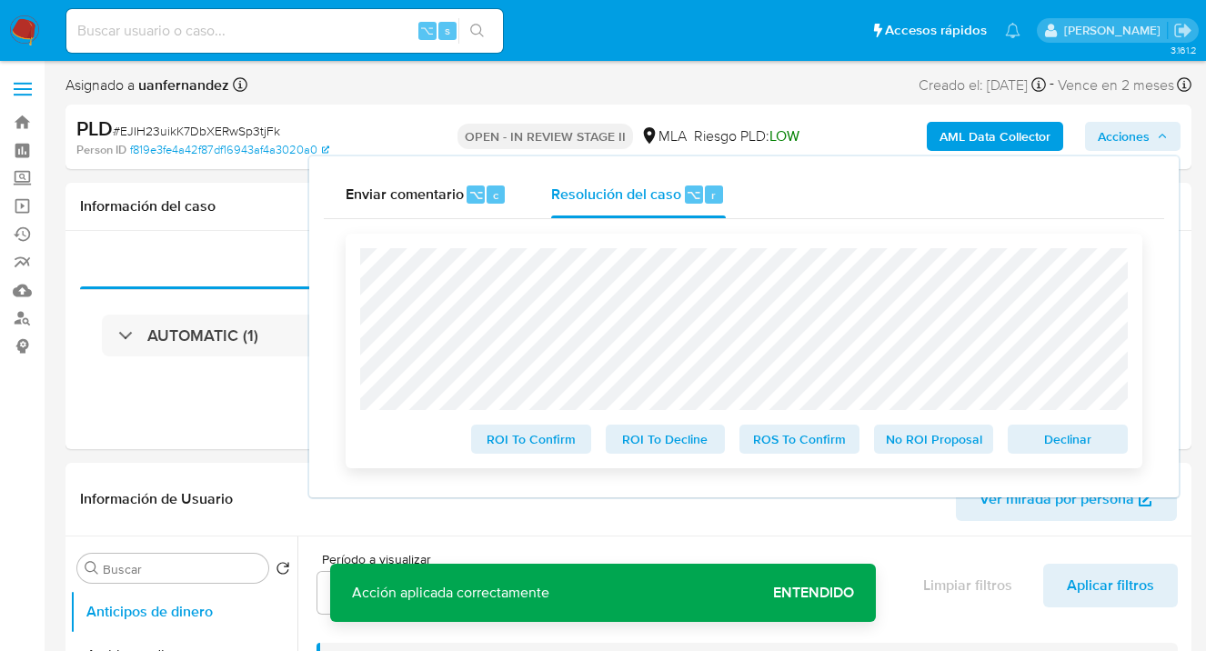
click at [1046, 438] on span "Declinar" at bounding box center [1067, 438] width 95 height 25
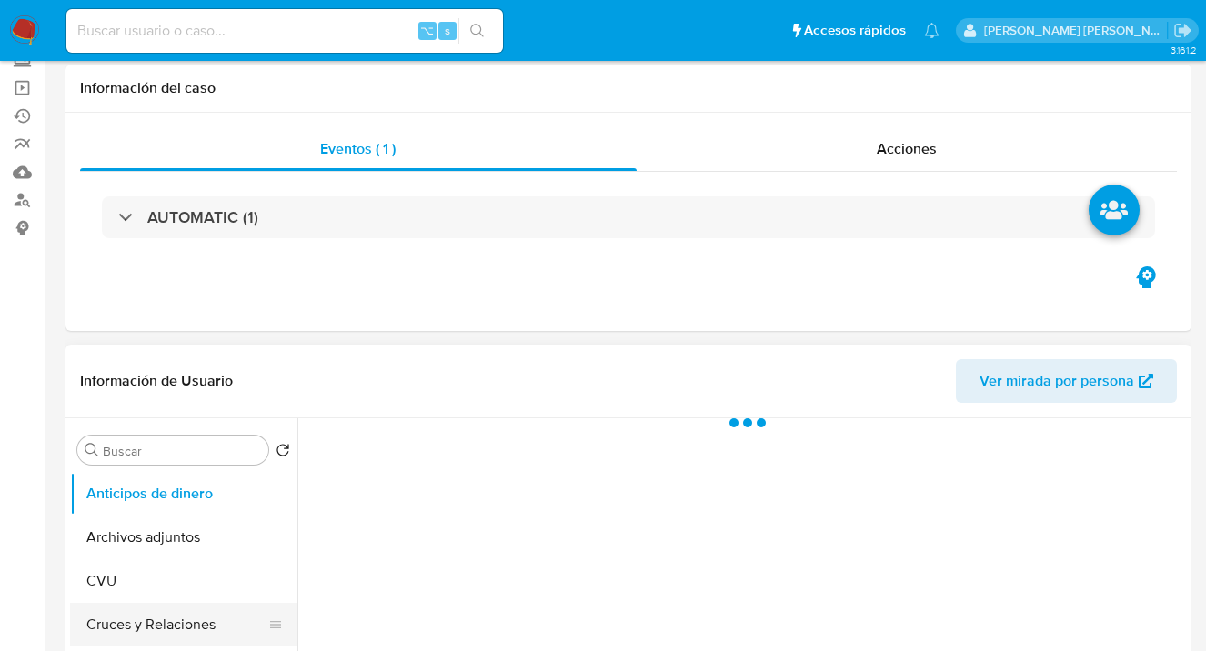
scroll to position [145, 0]
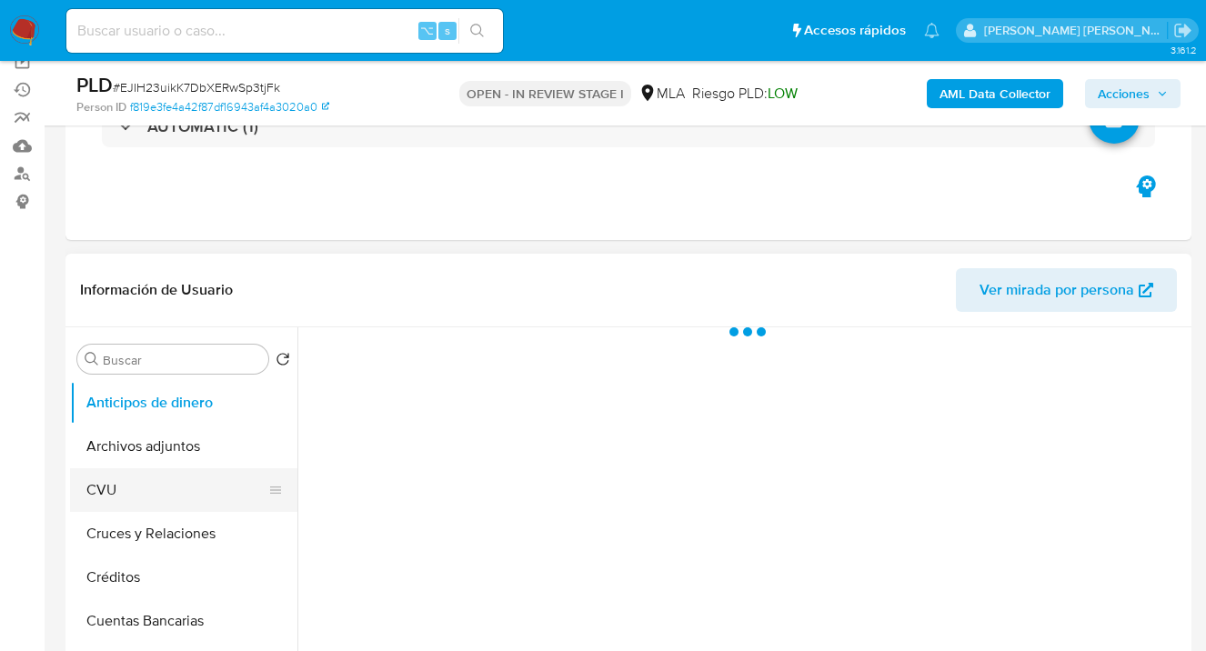
select select "10"
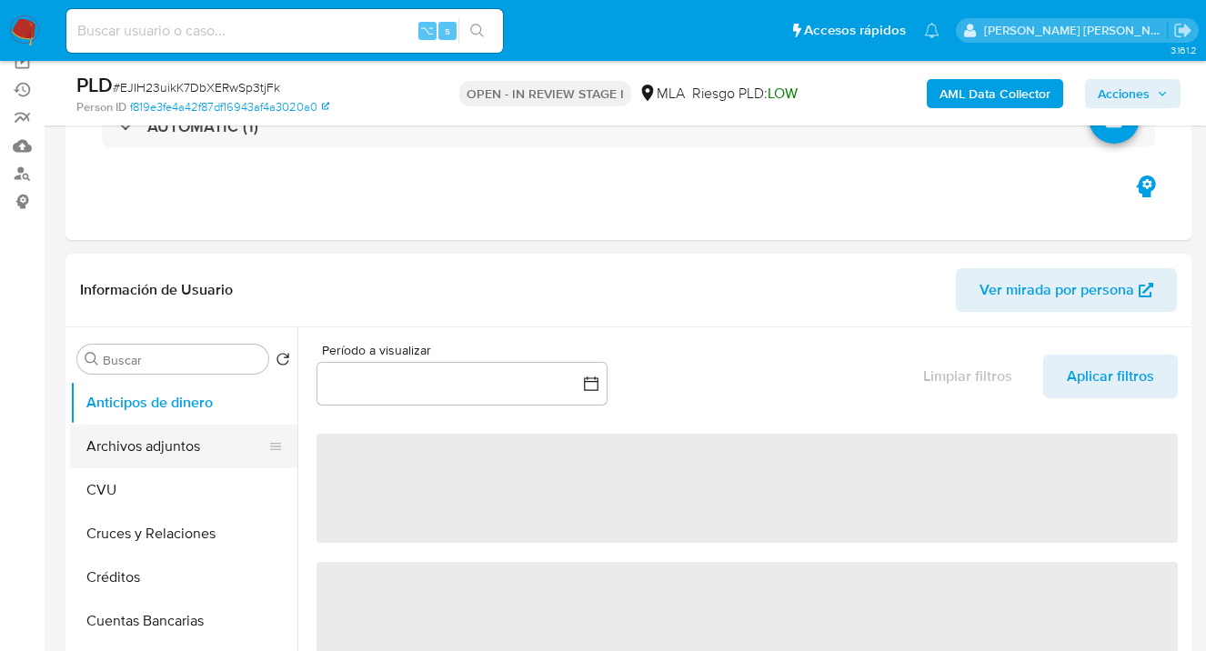
click at [175, 453] on button "Archivos adjuntos" at bounding box center [176, 447] width 213 height 44
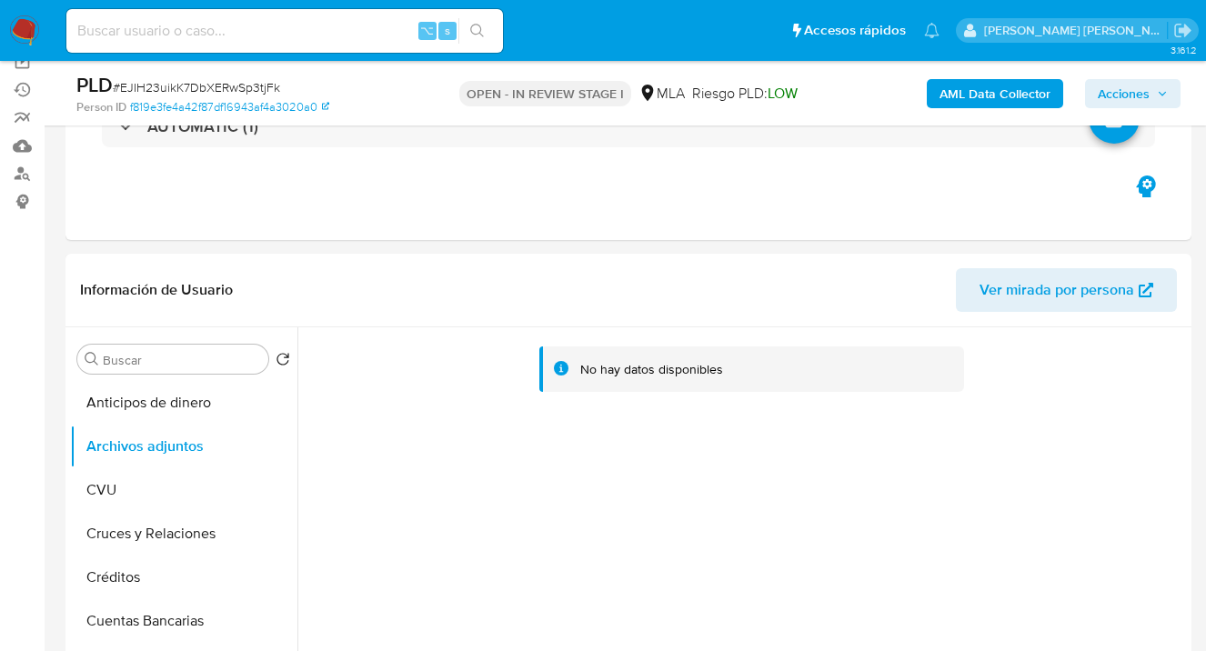
click at [975, 97] on b "AML Data Collector" at bounding box center [994, 93] width 111 height 29
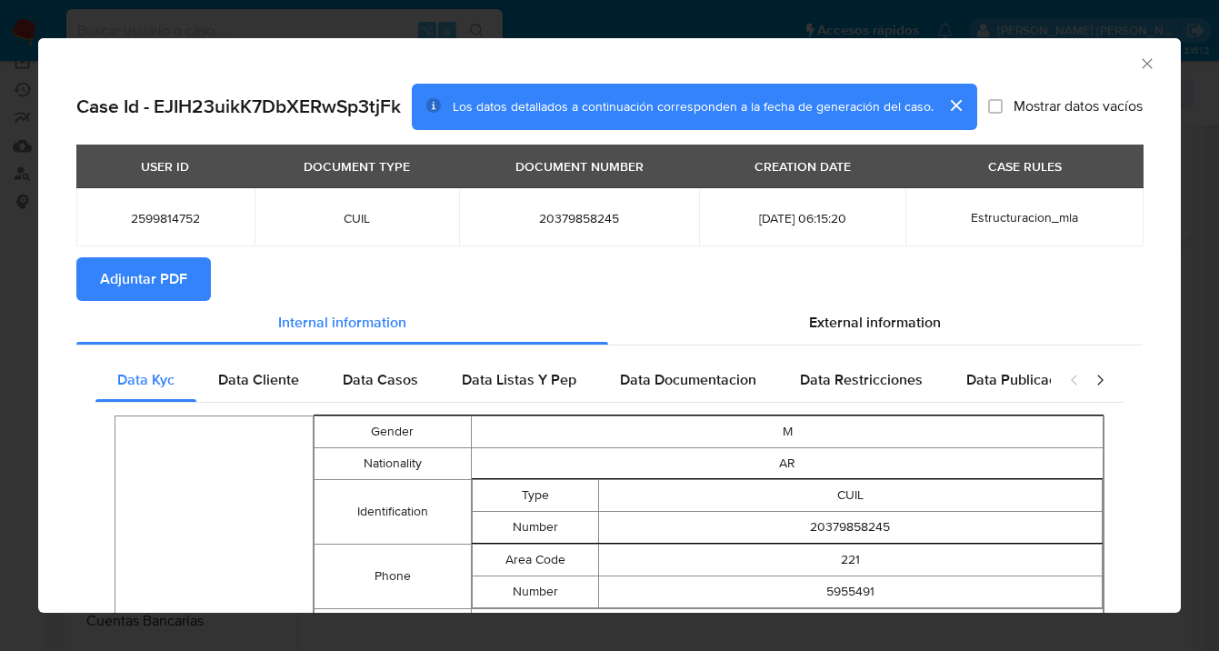
click at [159, 273] on span "Adjuntar PDF" at bounding box center [143, 279] width 87 height 40
click at [1138, 67] on icon "Cerrar ventana" at bounding box center [1147, 64] width 18 height 18
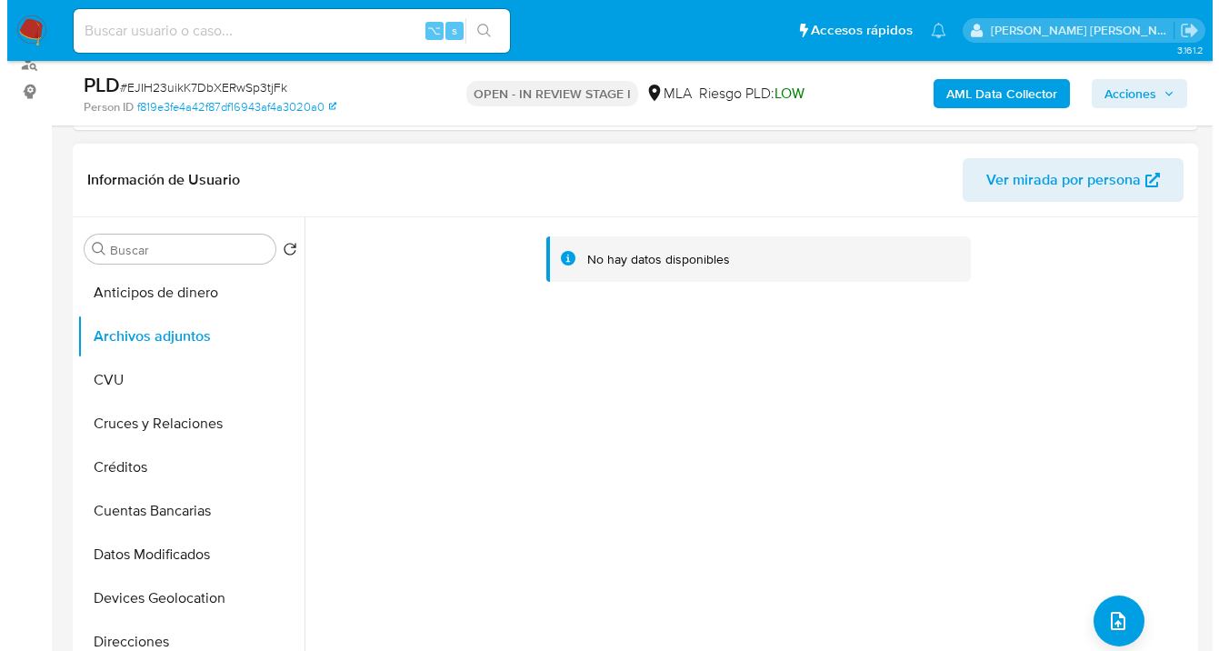
scroll to position [299, 0]
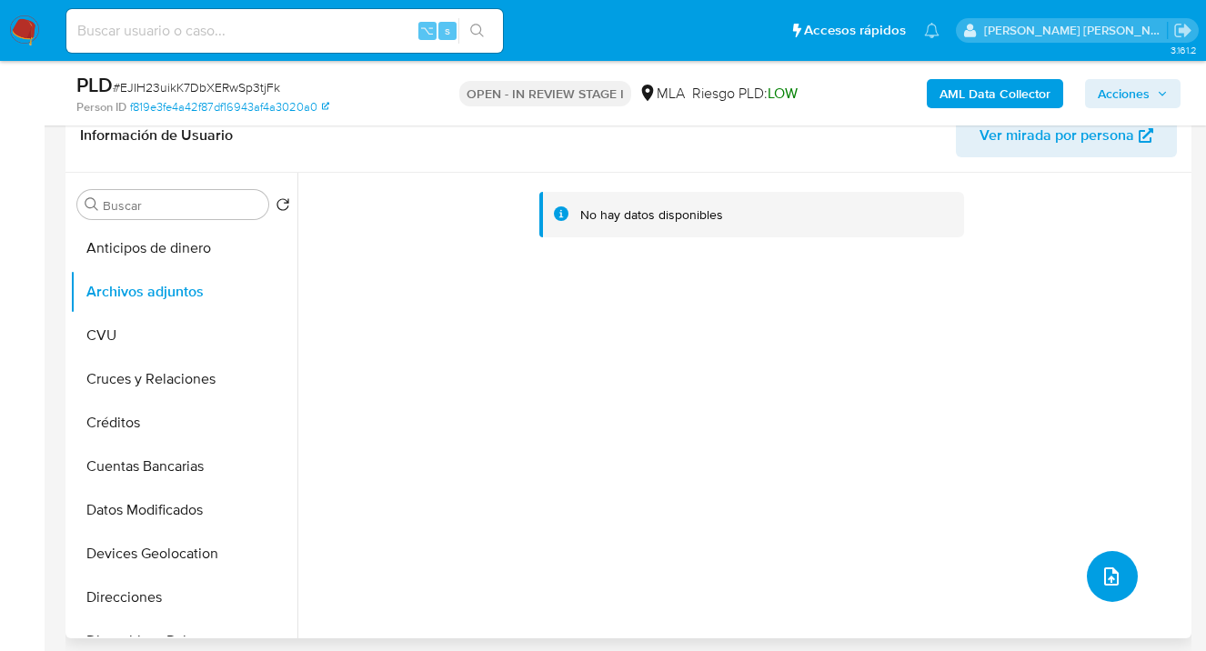
click at [1100, 576] on icon "upload-file" at bounding box center [1111, 576] width 22 height 22
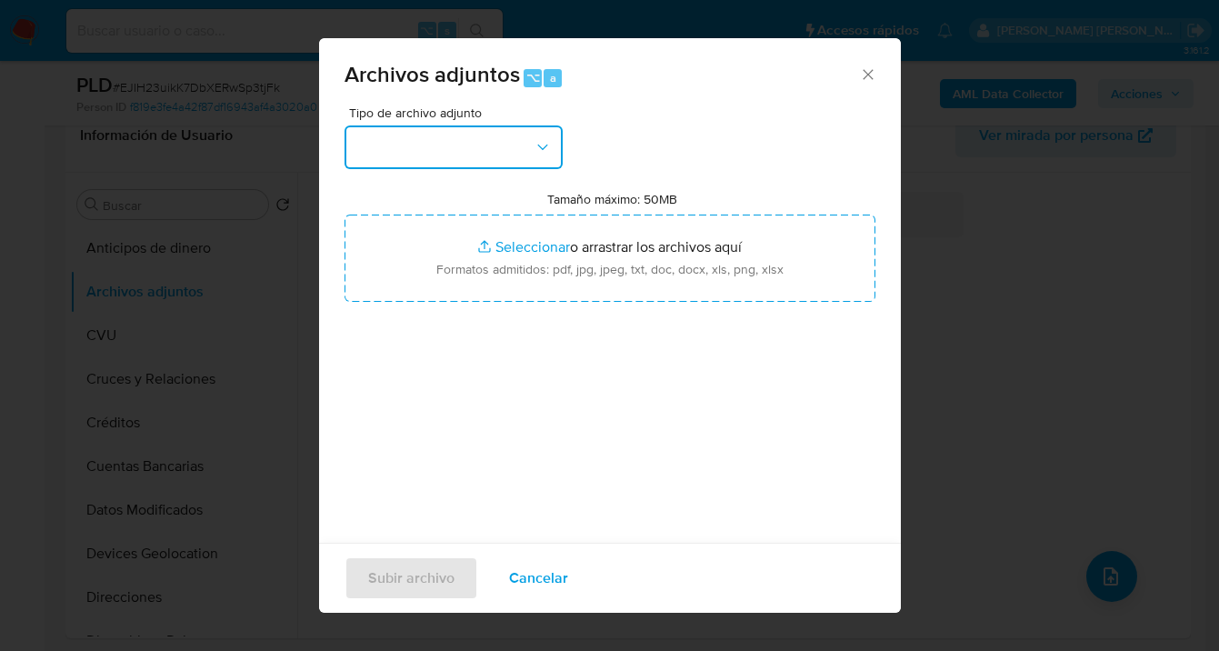
click at [532, 155] on button "button" at bounding box center [454, 147] width 218 height 44
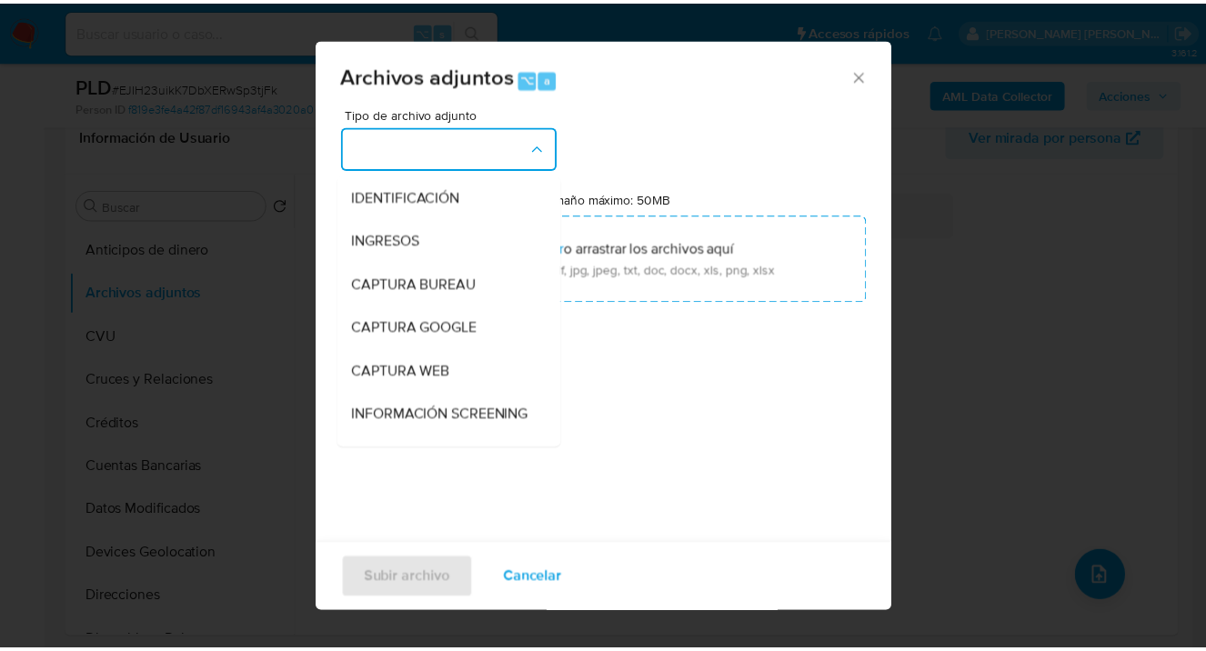
scroll to position [625, 0]
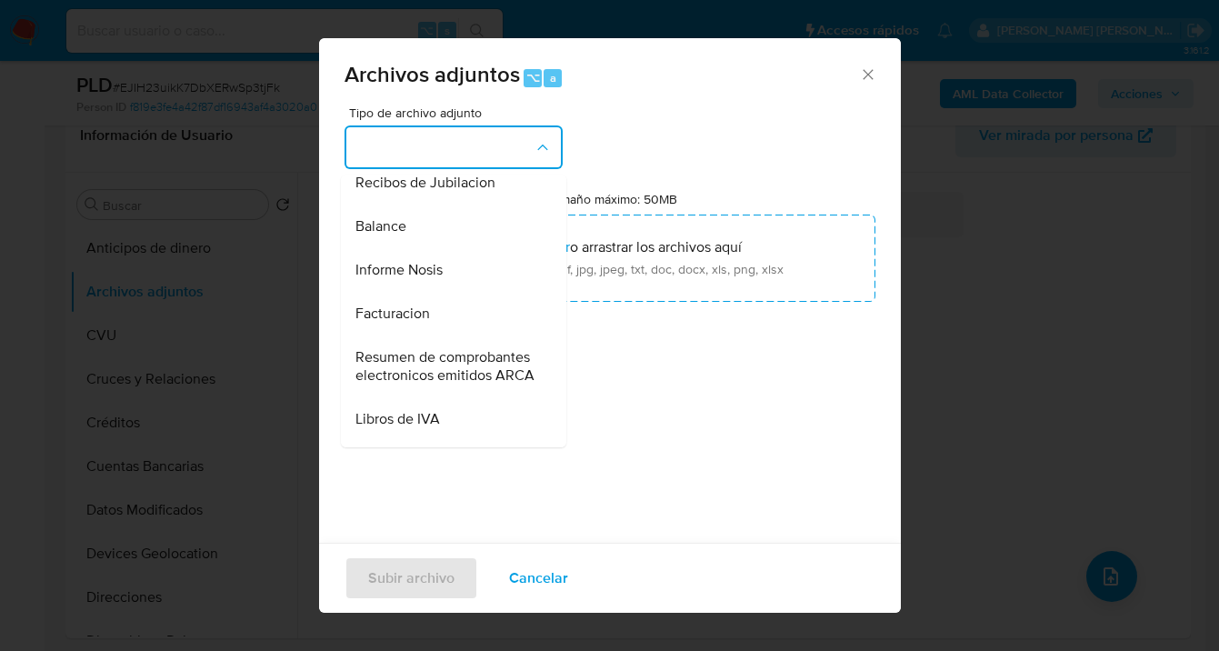
drag, startPoint x: 431, startPoint y: 320, endPoint x: 450, endPoint y: 316, distance: 19.4
click at [432, 292] on div "Informe Nosis" at bounding box center [447, 270] width 185 height 44
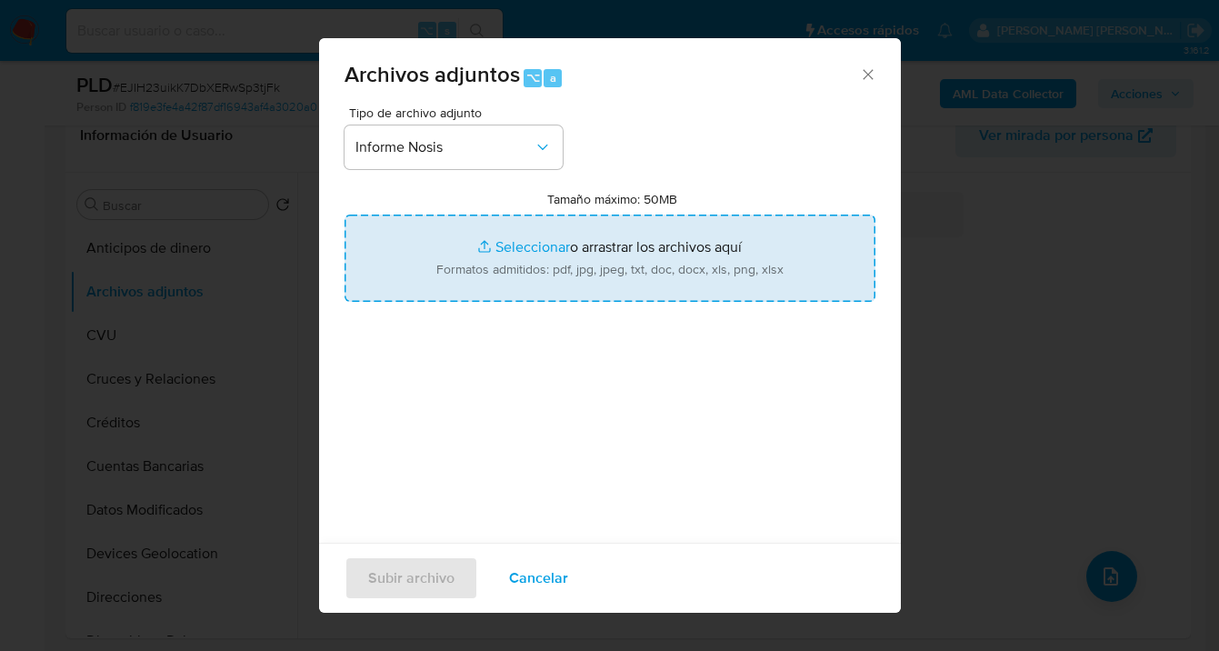
click at [652, 272] on input "Tamaño máximo: 50MB Seleccionar archivos" at bounding box center [610, 258] width 531 height 87
type input "C:\fakepath\2599814752-NOSIS_Manager_InformeIndividual_20379858245_620658_20250…"
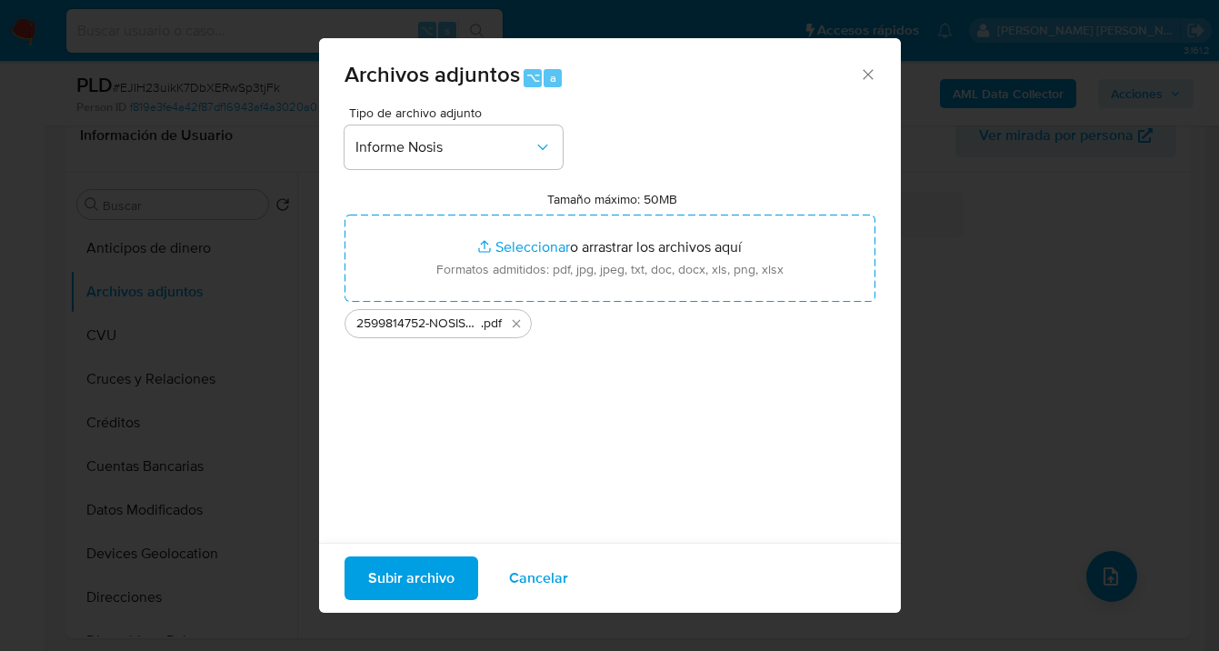
click at [421, 583] on span "Subir archivo" at bounding box center [411, 578] width 86 height 40
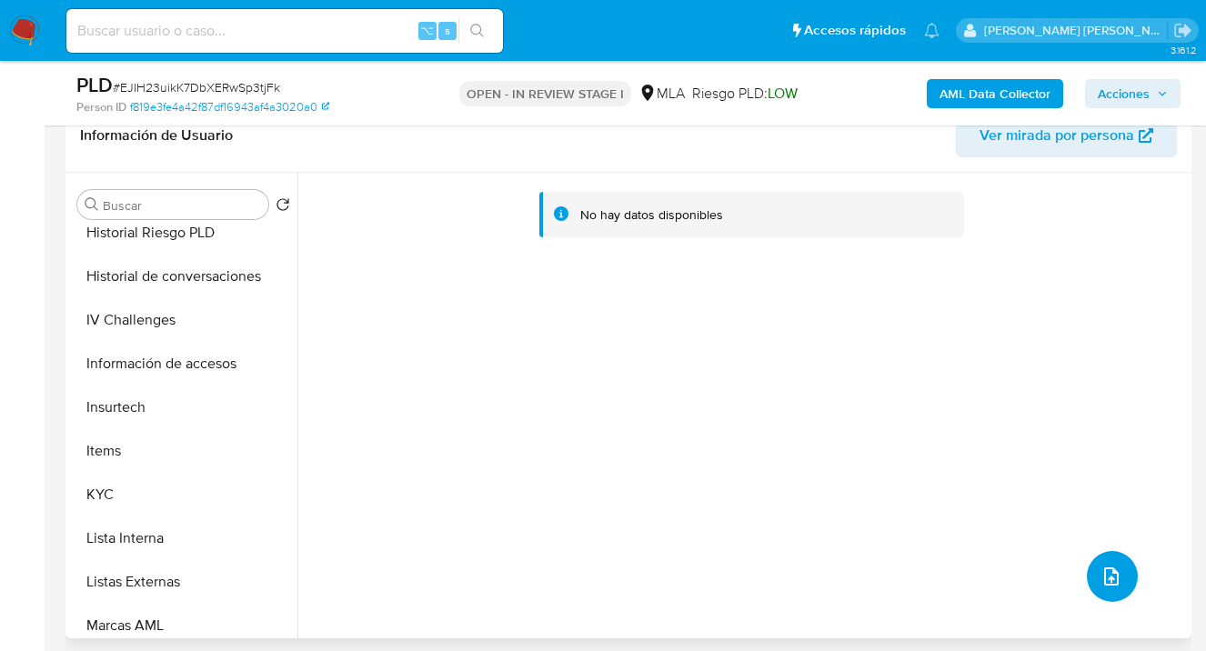
scroll to position [652, 0]
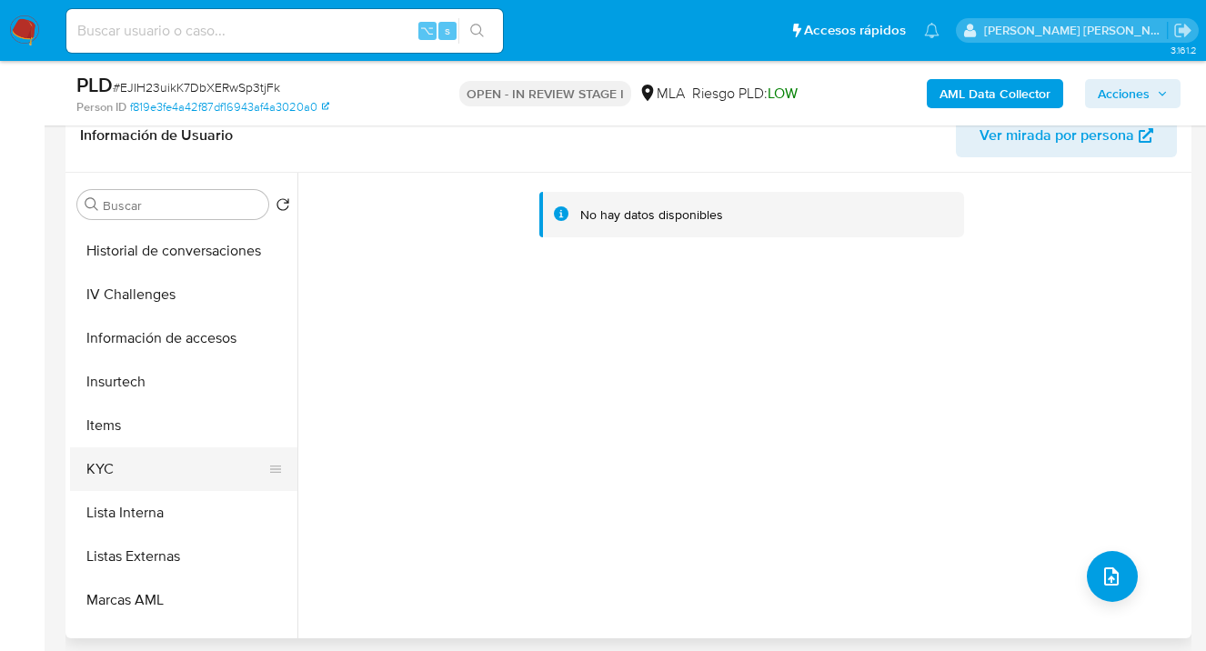
click at [219, 455] on button "KYC" at bounding box center [176, 469] width 213 height 44
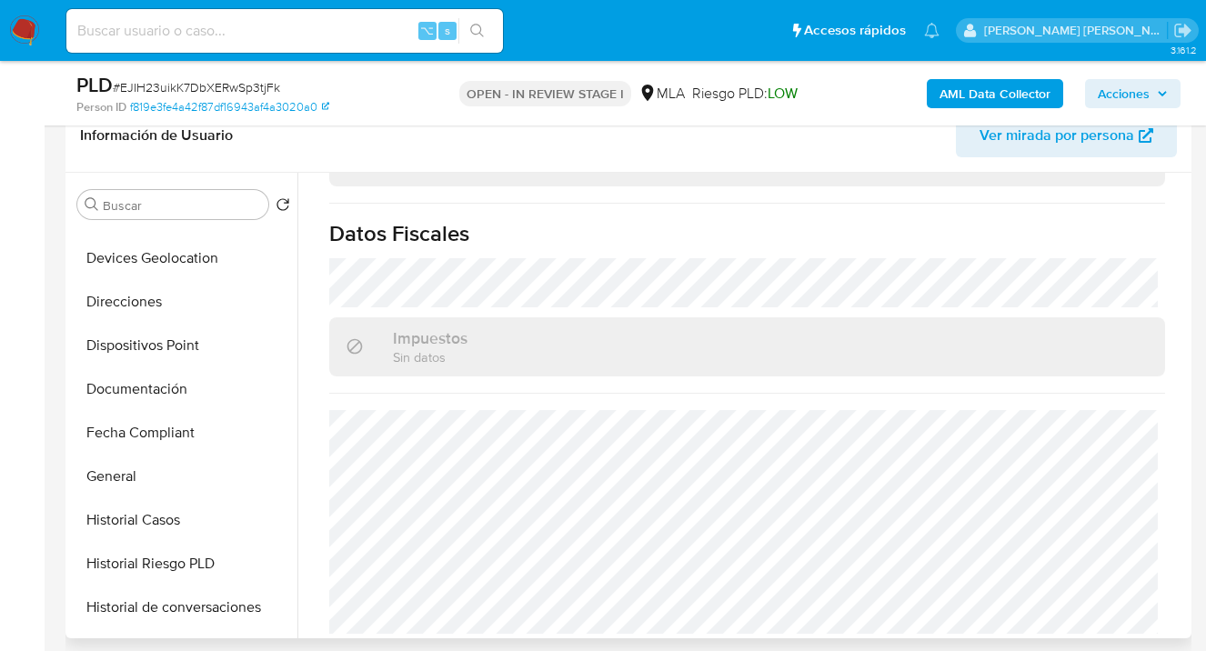
scroll to position [297, 0]
drag, startPoint x: 225, startPoint y: 305, endPoint x: 235, endPoint y: 306, distance: 10.0
click at [225, 306] on button "Direcciones" at bounding box center [176, 300] width 213 height 44
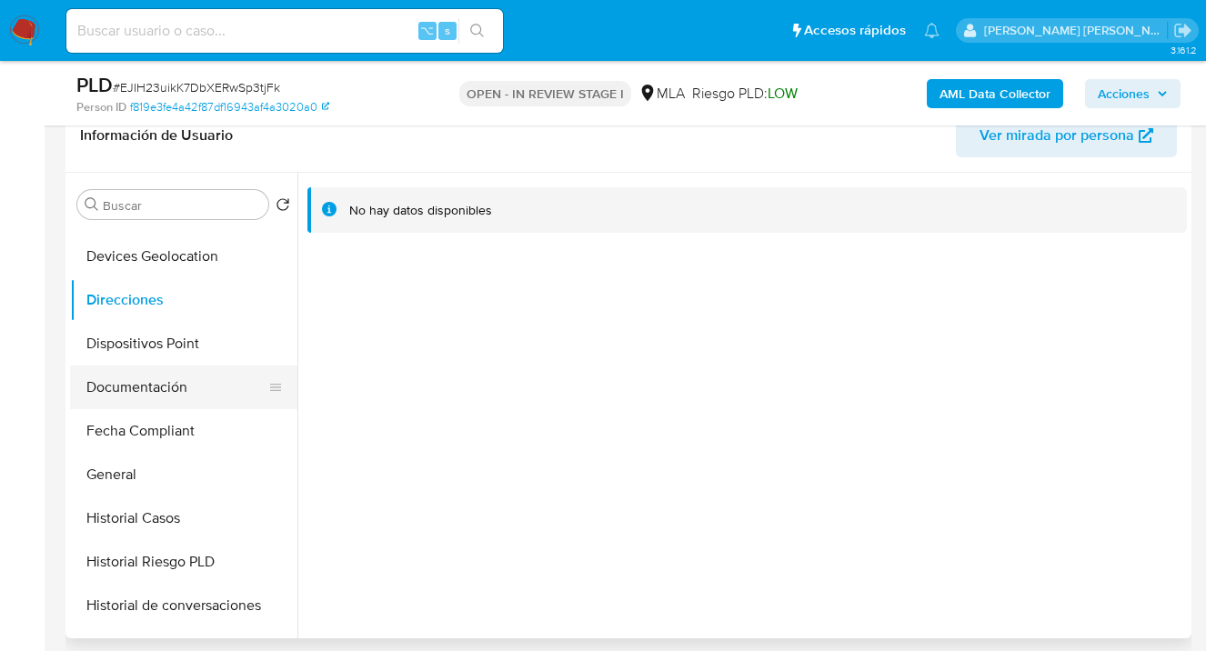
click at [205, 390] on button "Documentación" at bounding box center [176, 387] width 213 height 44
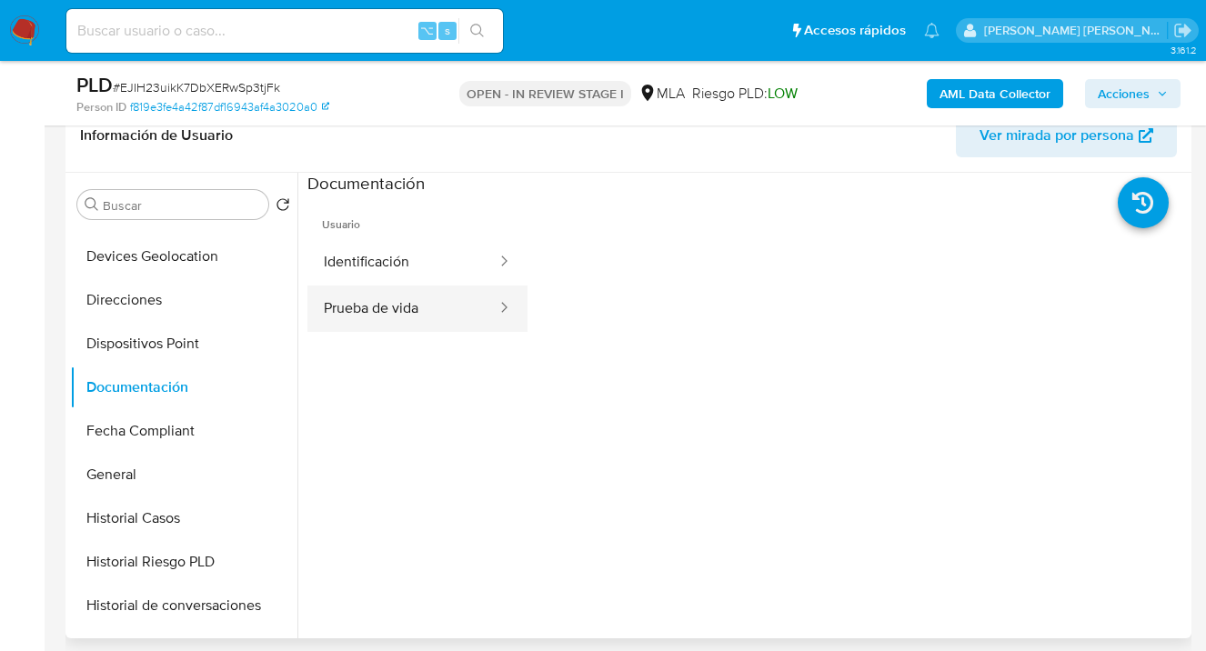
drag, startPoint x: 362, startPoint y: 315, endPoint x: 461, endPoint y: 329, distance: 100.0
click at [365, 315] on button "Prueba de vida" at bounding box center [402, 308] width 191 height 46
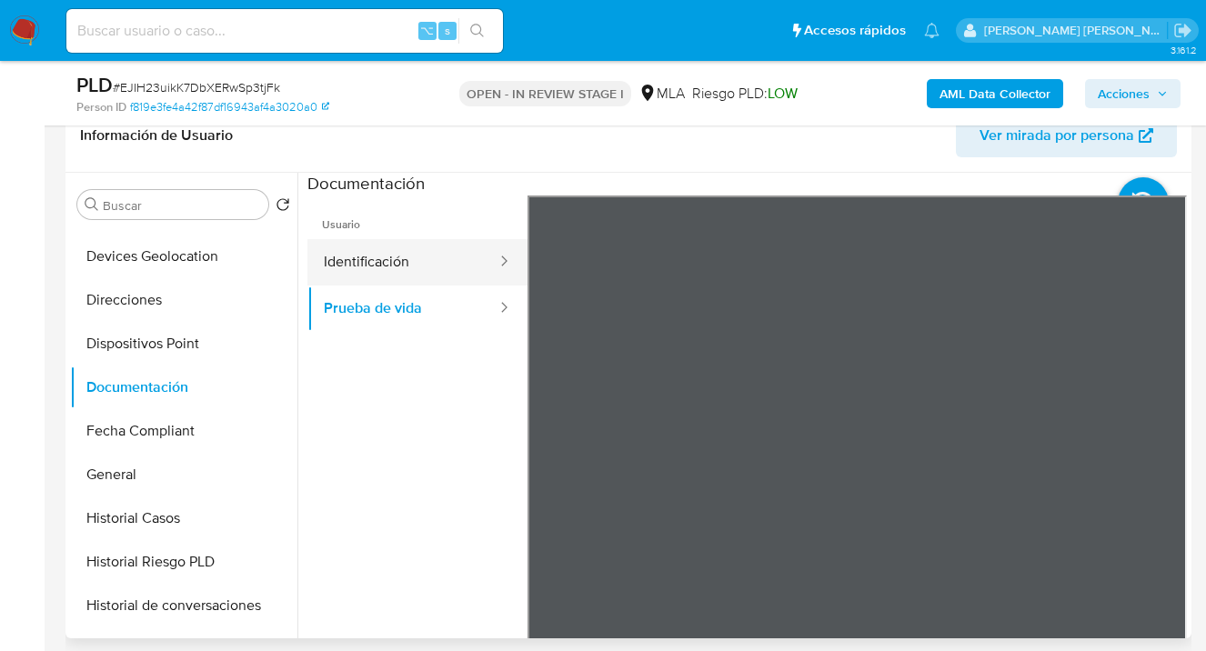
click at [407, 257] on button "Identificación" at bounding box center [402, 262] width 191 height 46
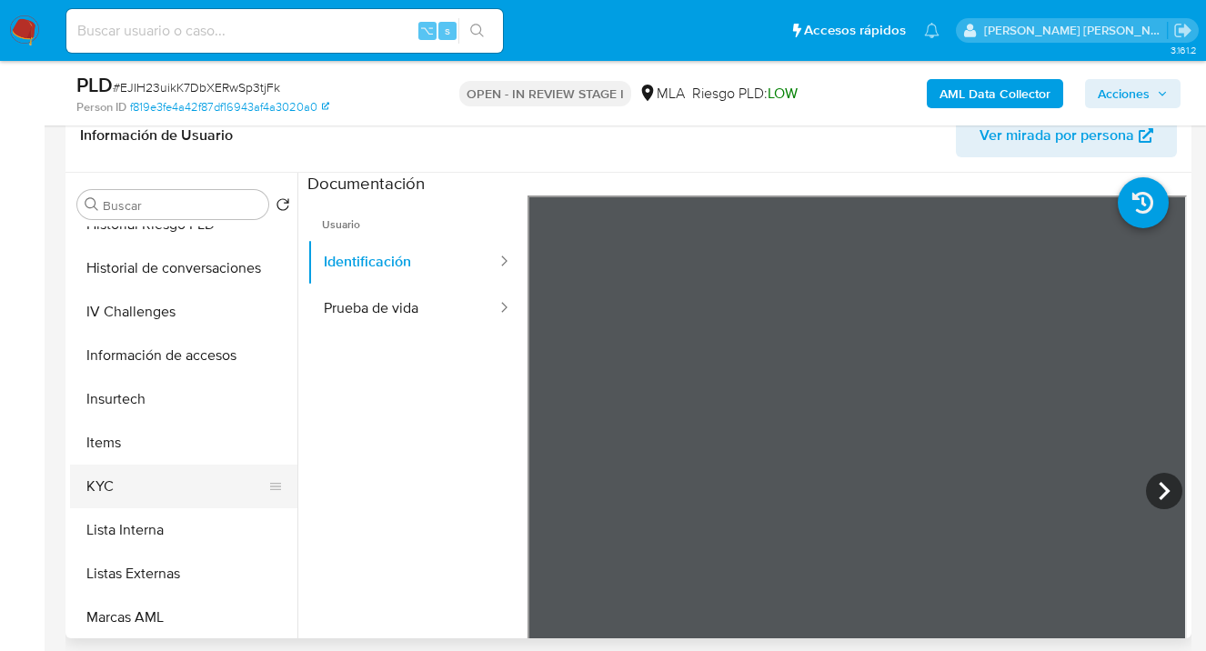
scroll to position [630, 0]
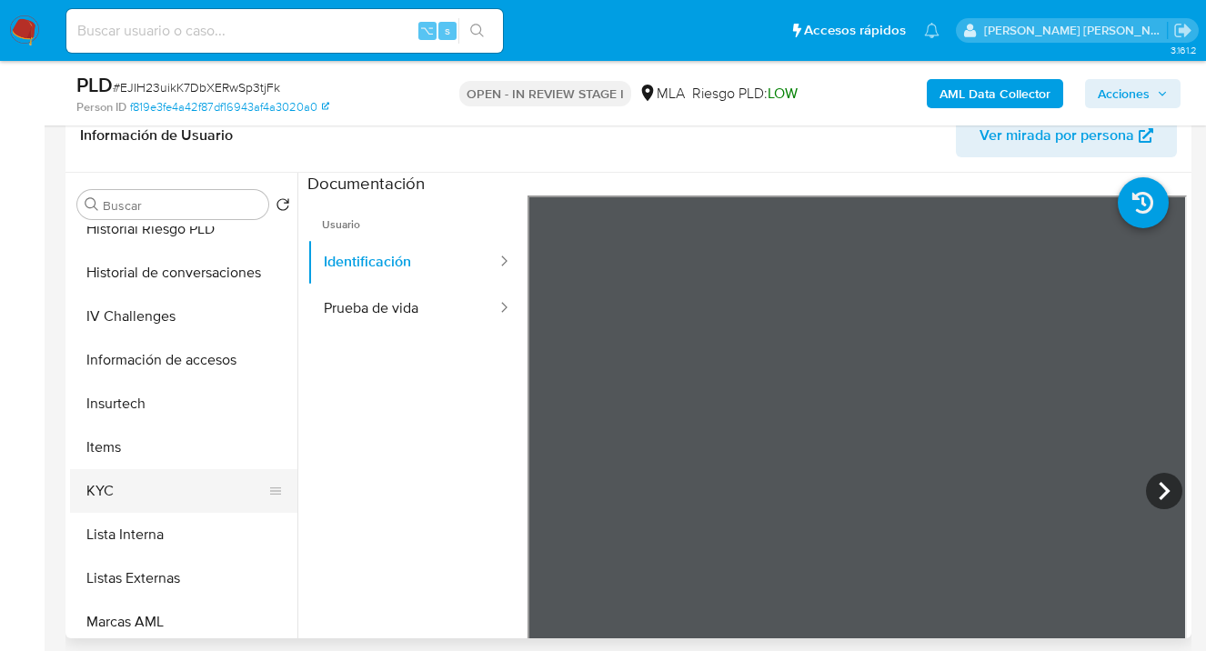
click at [202, 480] on button "KYC" at bounding box center [176, 491] width 213 height 44
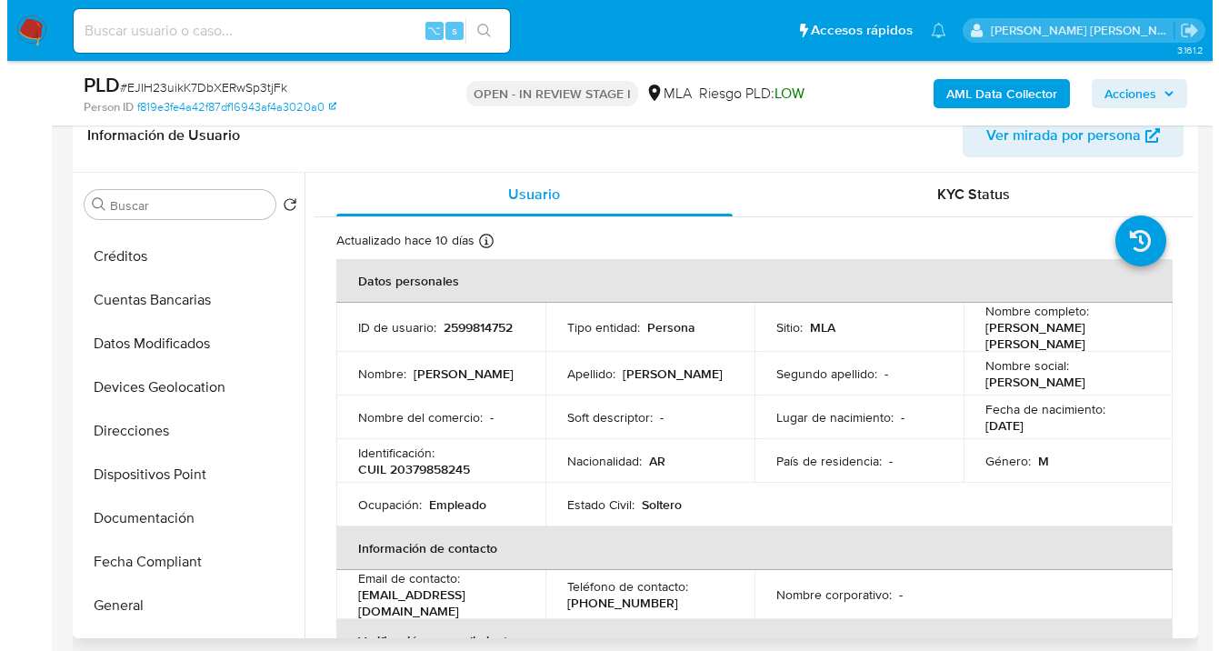
scroll to position [0, 0]
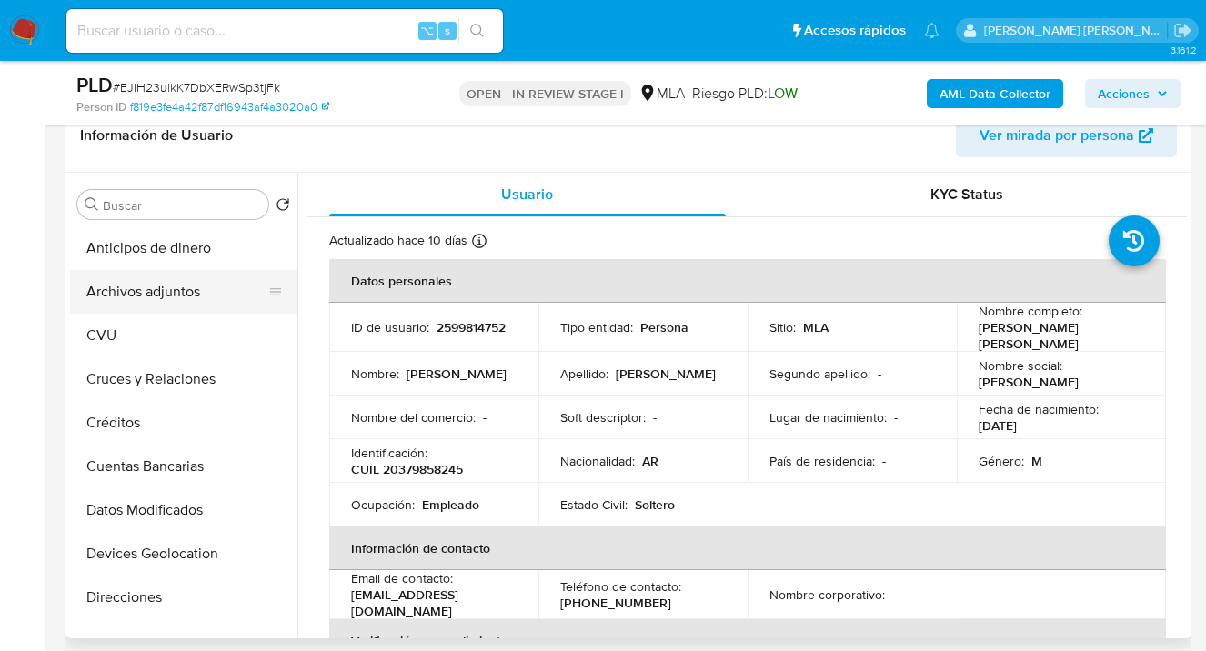
click at [165, 308] on button "Archivos adjuntos" at bounding box center [176, 292] width 213 height 44
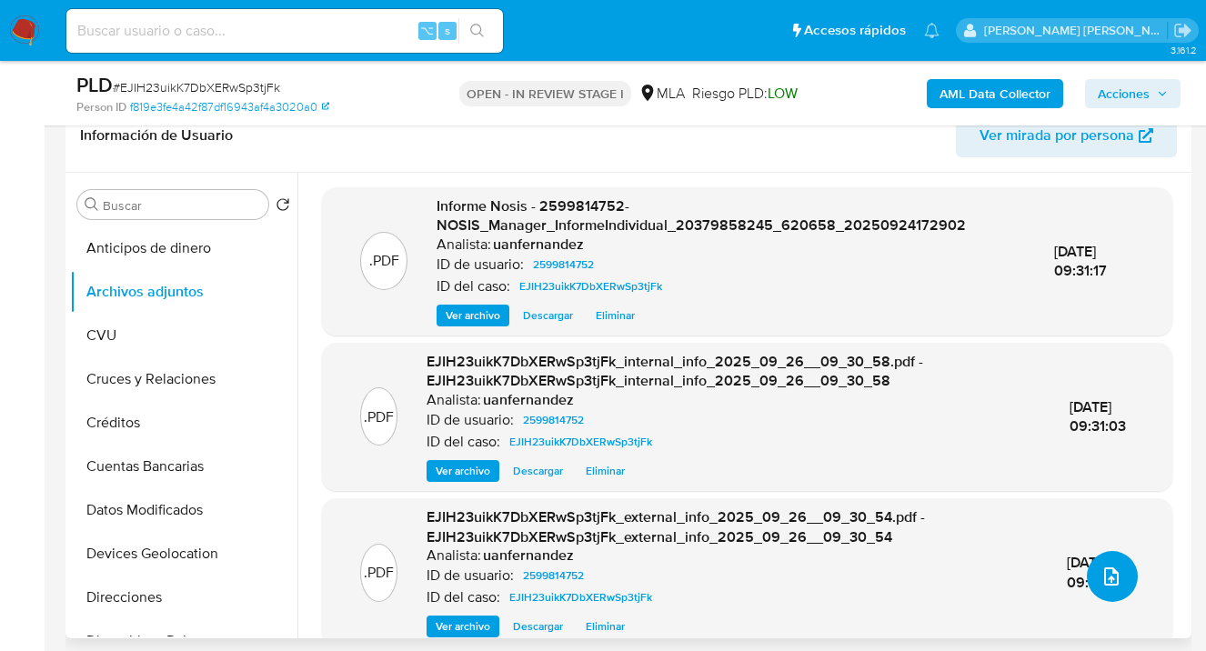
click at [1101, 572] on icon "upload-file" at bounding box center [1111, 576] width 22 height 22
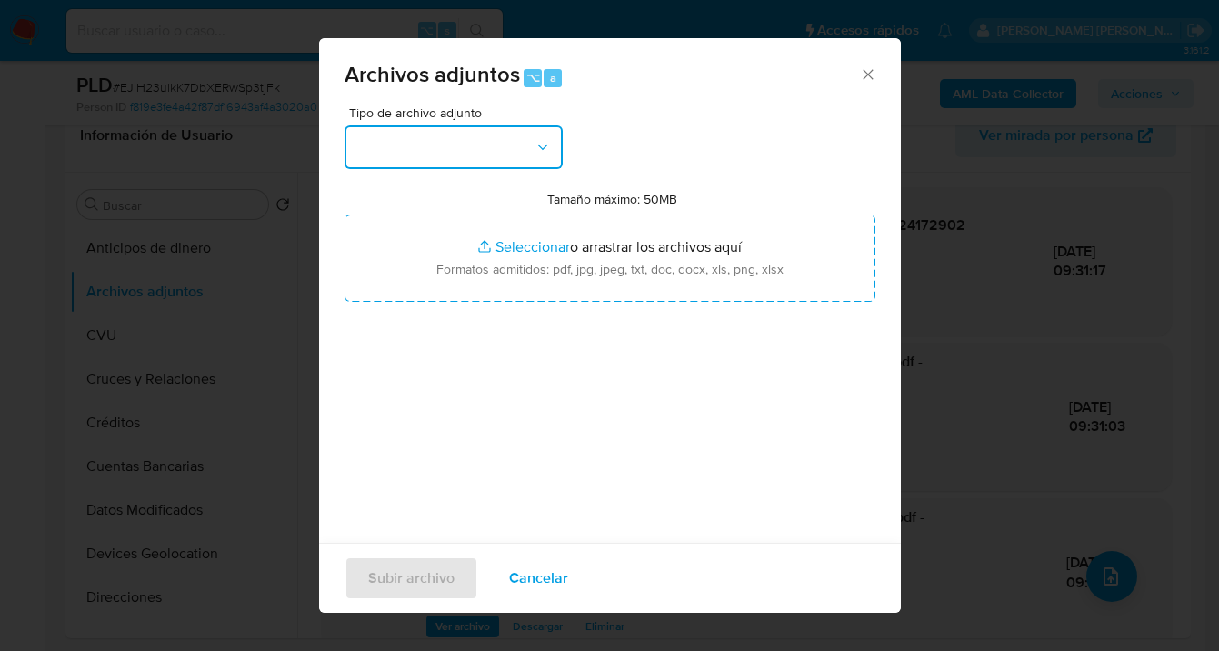
click at [535, 141] on icon "button" at bounding box center [543, 147] width 18 height 18
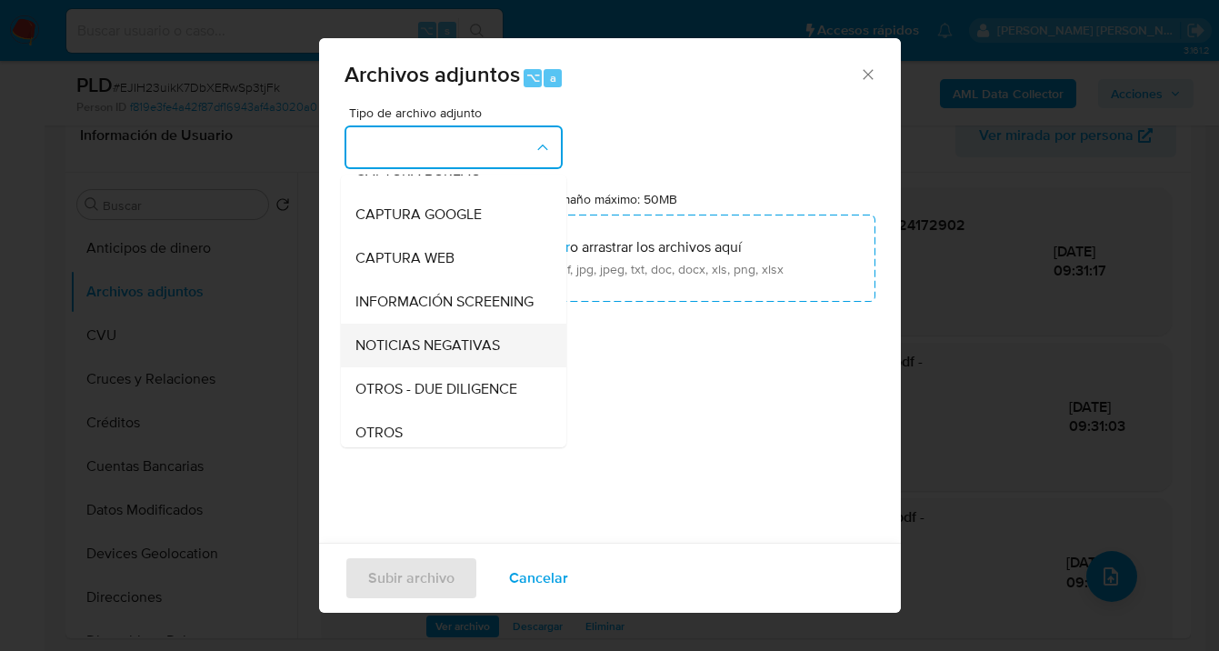
scroll to position [179, 0]
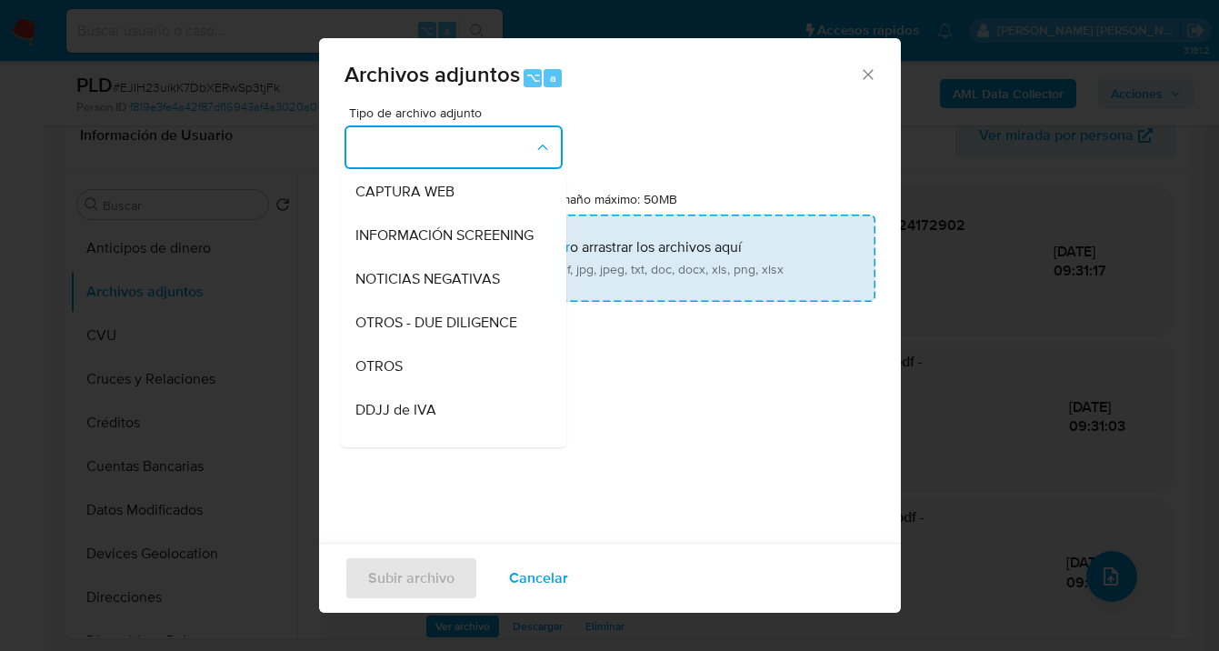
drag, startPoint x: 433, startPoint y: 377, endPoint x: 566, endPoint y: 274, distance: 169.1
click at [434, 377] on div "OTROS" at bounding box center [447, 367] width 185 height 44
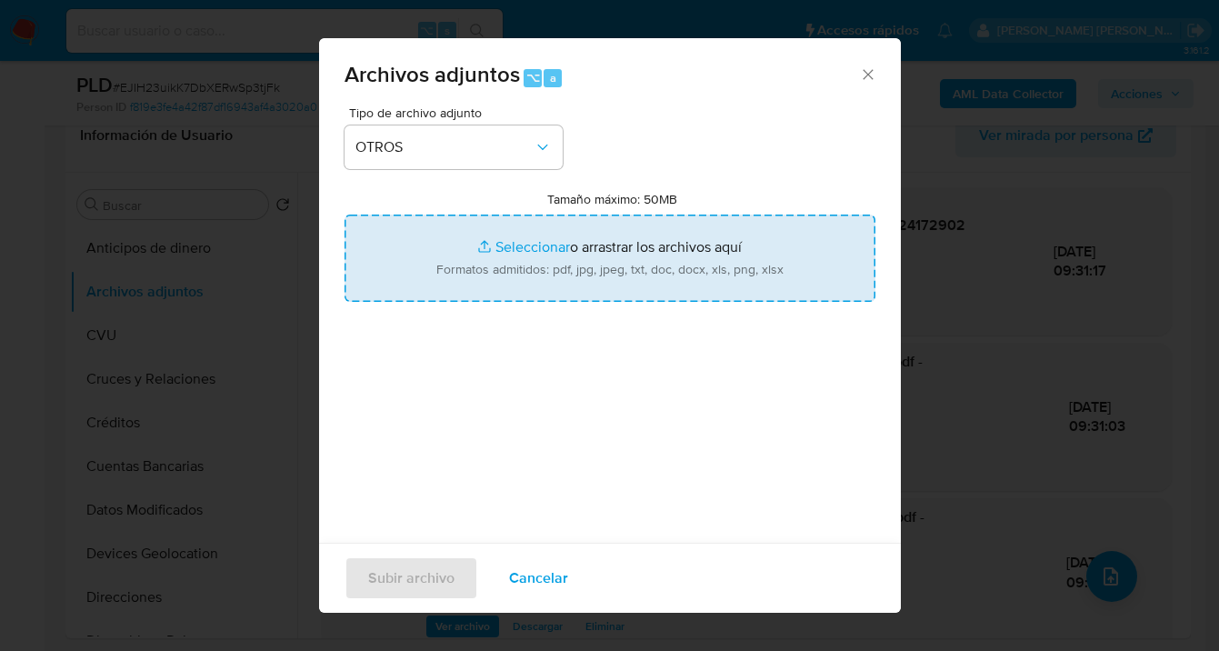
click at [586, 261] on input "Tamaño máximo: 50MB Seleccionar archivos" at bounding box center [610, 258] width 531 height 87
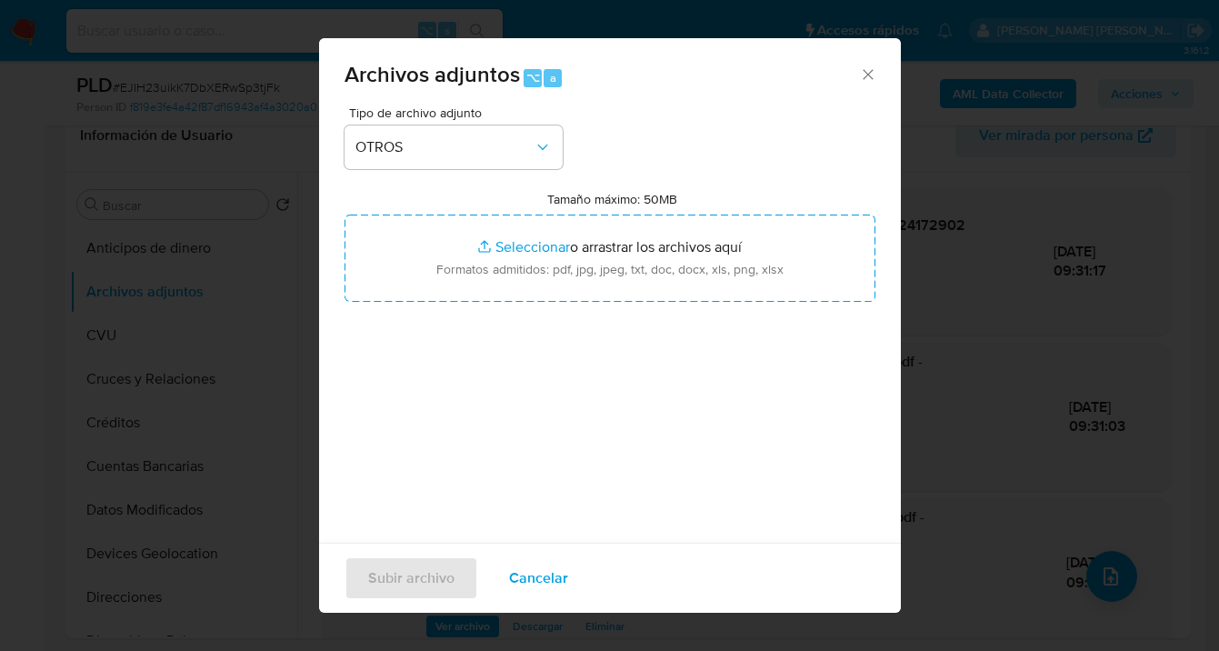
click at [553, 577] on span "Cancelar" at bounding box center [538, 578] width 59 height 40
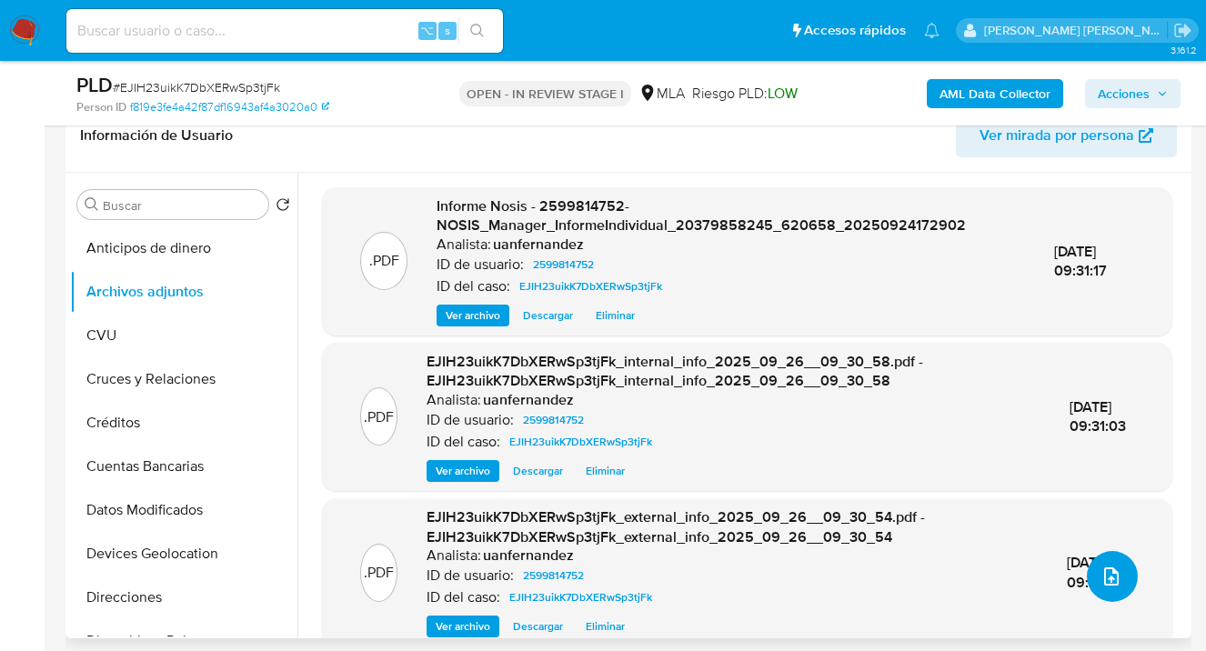
click at [1100, 579] on icon "upload-file" at bounding box center [1111, 576] width 22 height 22
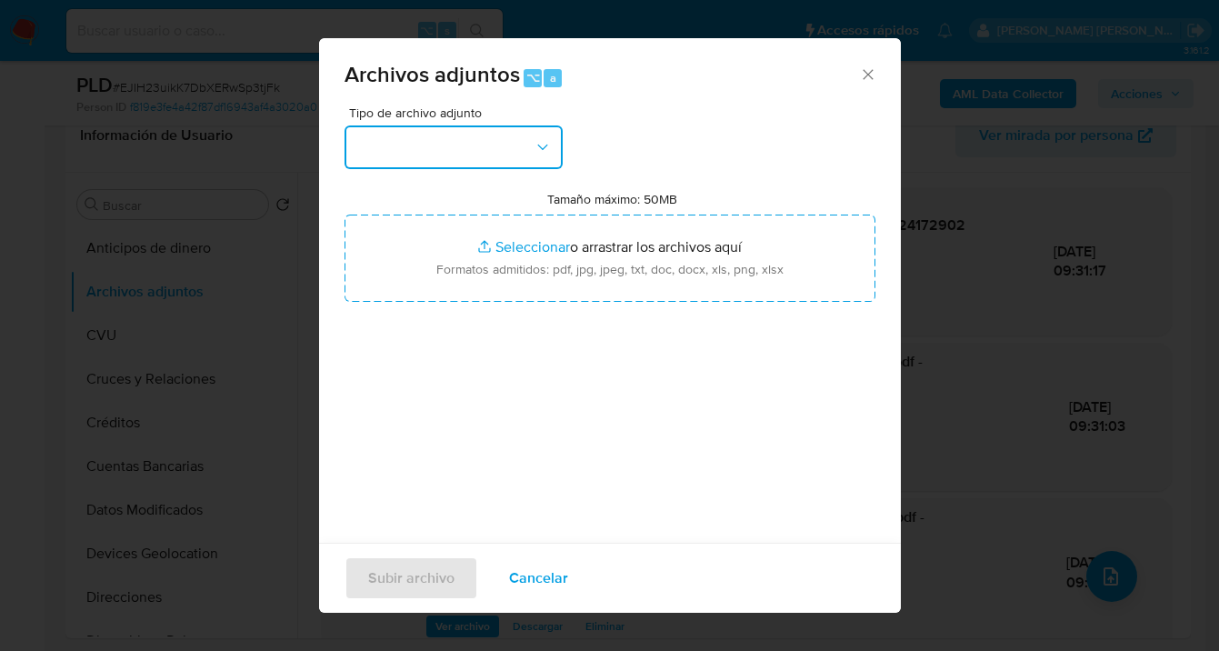
click at [461, 147] on button "button" at bounding box center [454, 147] width 218 height 44
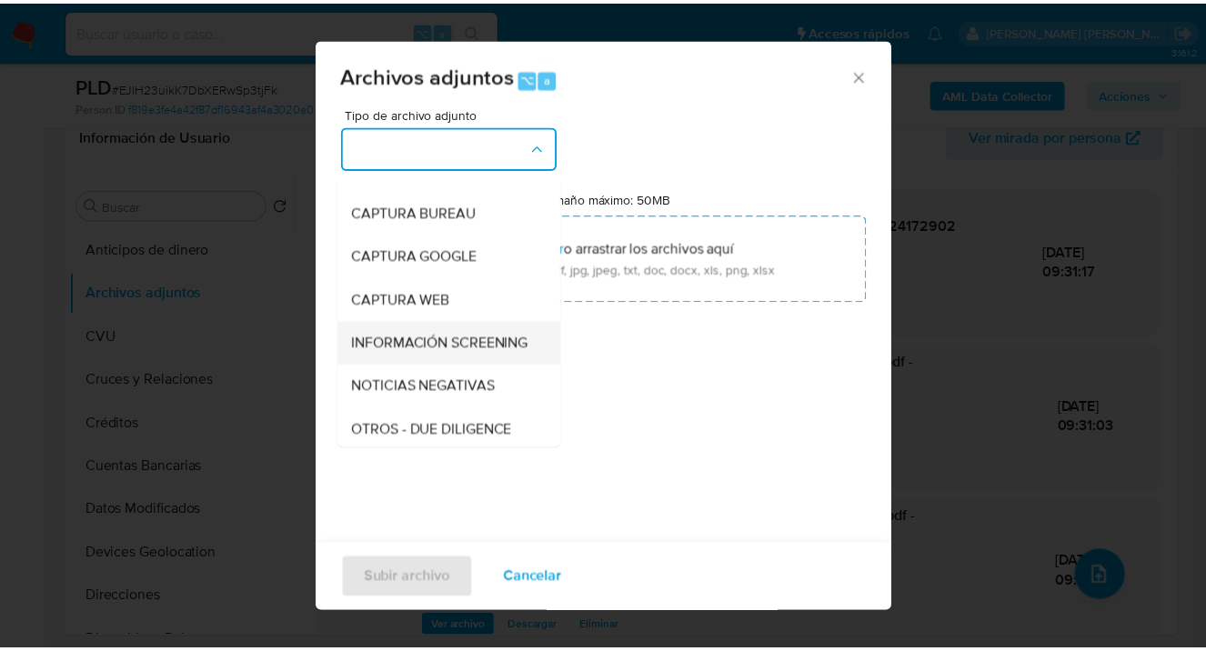
scroll to position [234, 0]
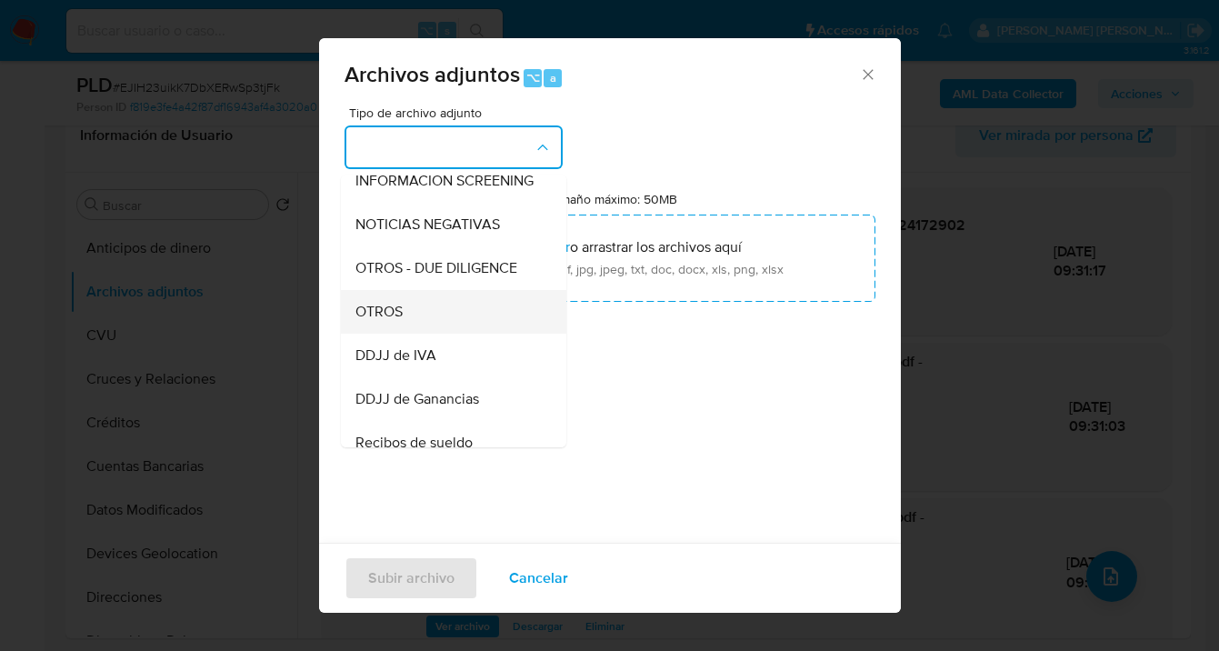
click at [425, 333] on div "OTROS" at bounding box center [447, 312] width 185 height 44
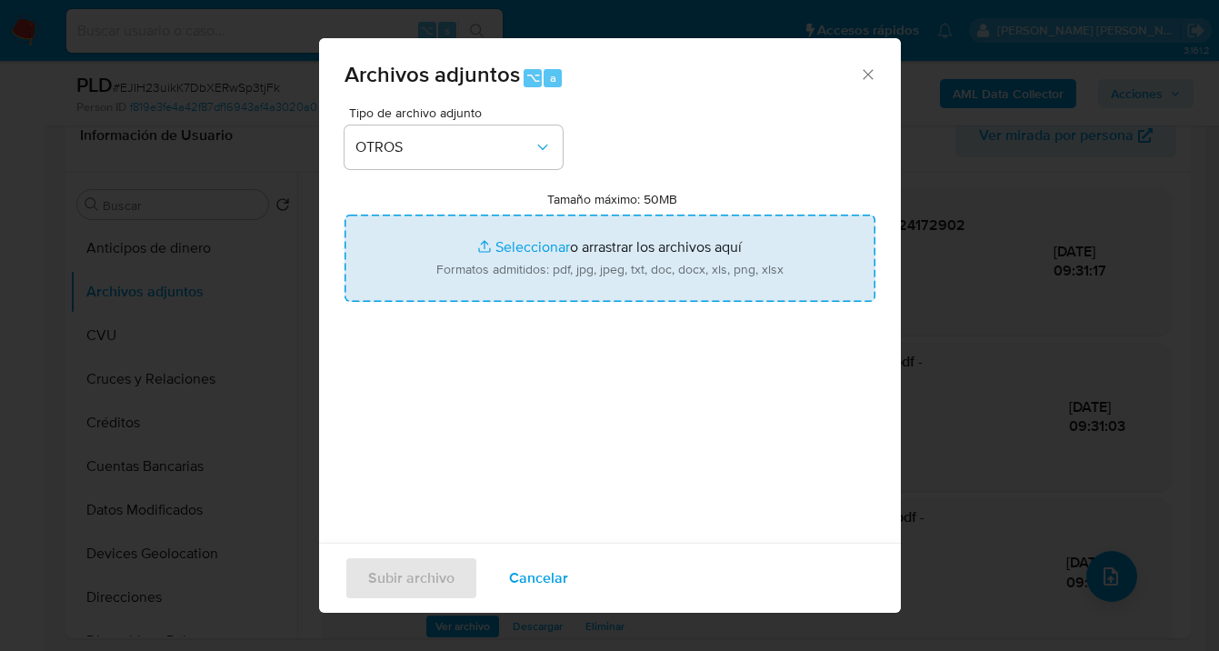
click at [603, 275] on input "Tamaño máximo: 50MB Seleccionar archivos" at bounding box center [610, 258] width 531 height 87
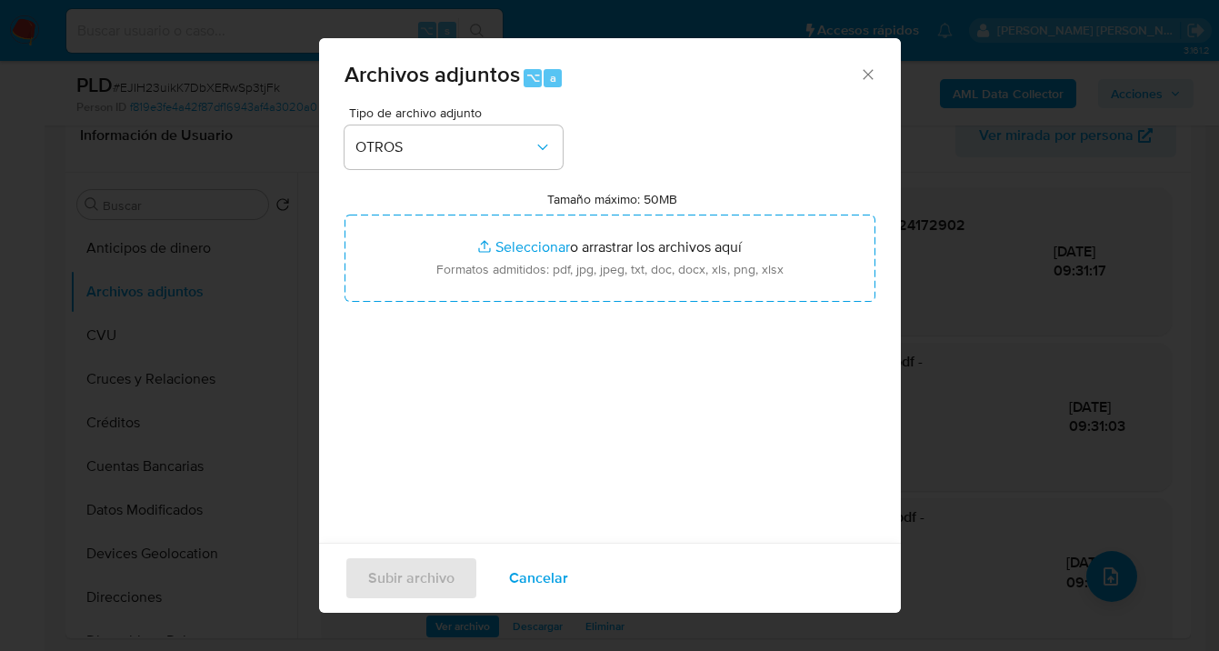
type input "C:\fakepath\2599814752 Movimientos-v10_3.xlsx"
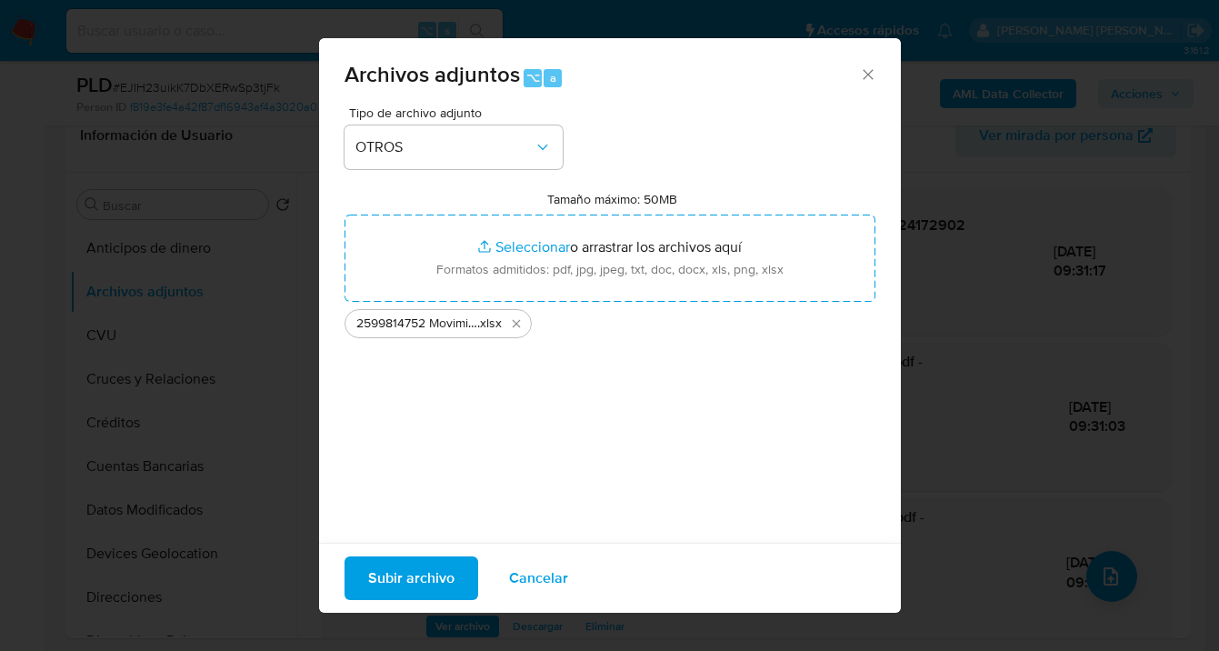
click at [411, 587] on span "Subir archivo" at bounding box center [411, 578] width 86 height 40
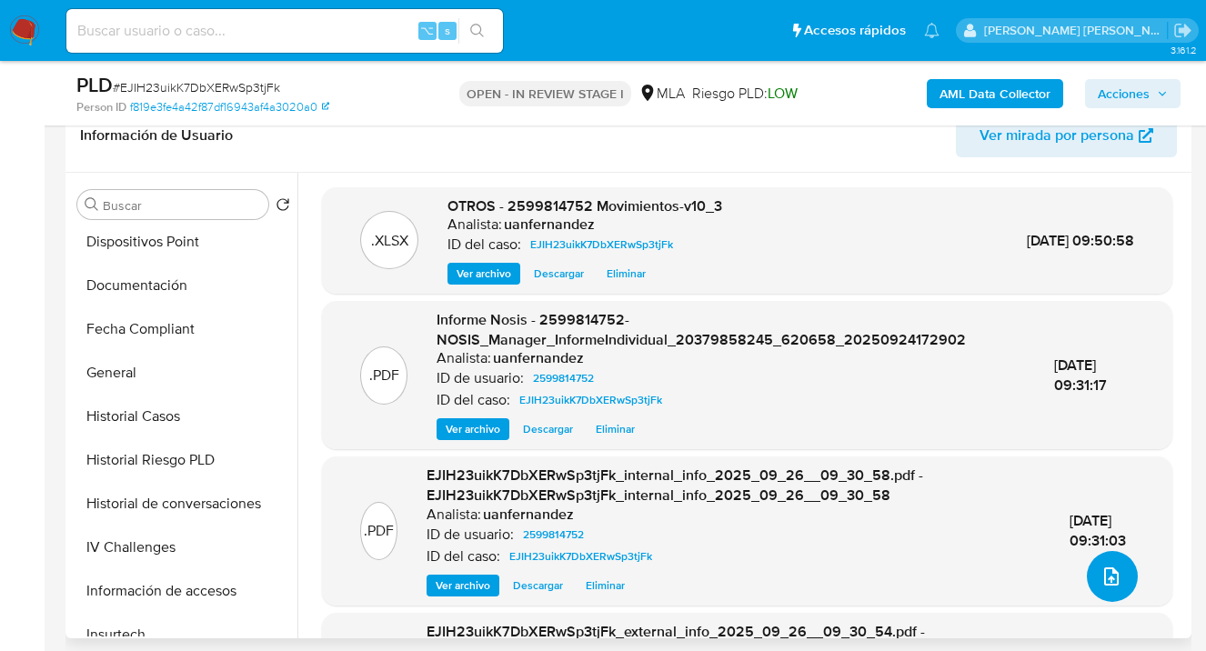
scroll to position [406, 0]
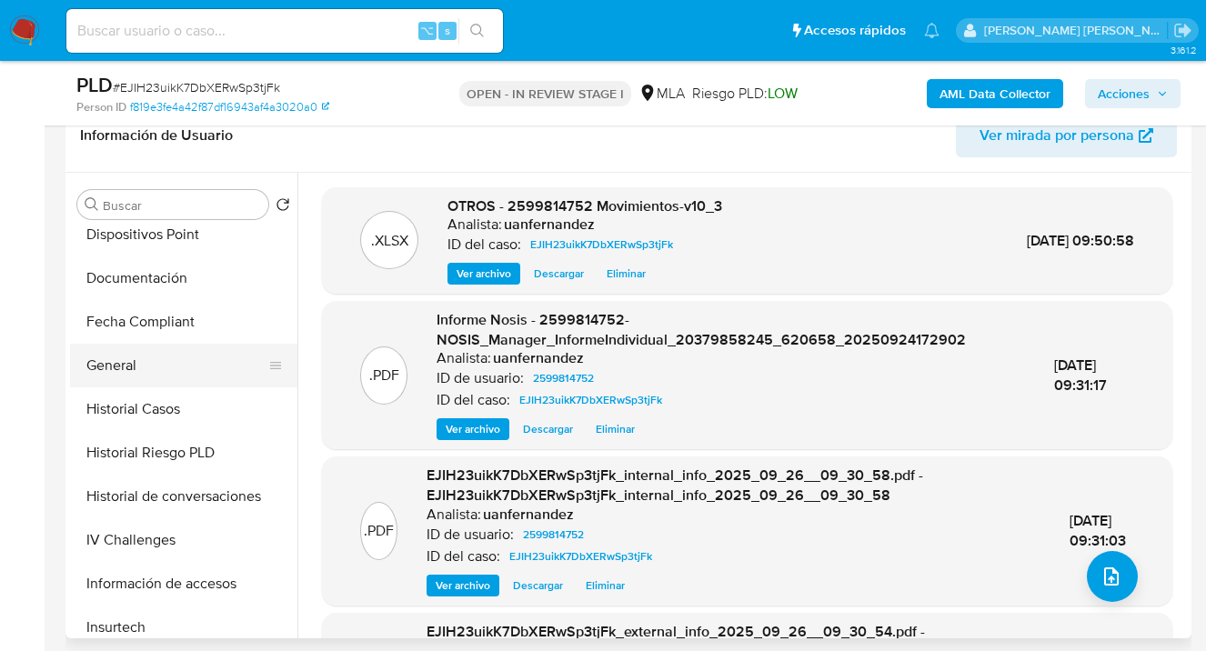
click at [213, 380] on button "General" at bounding box center [176, 366] width 213 height 44
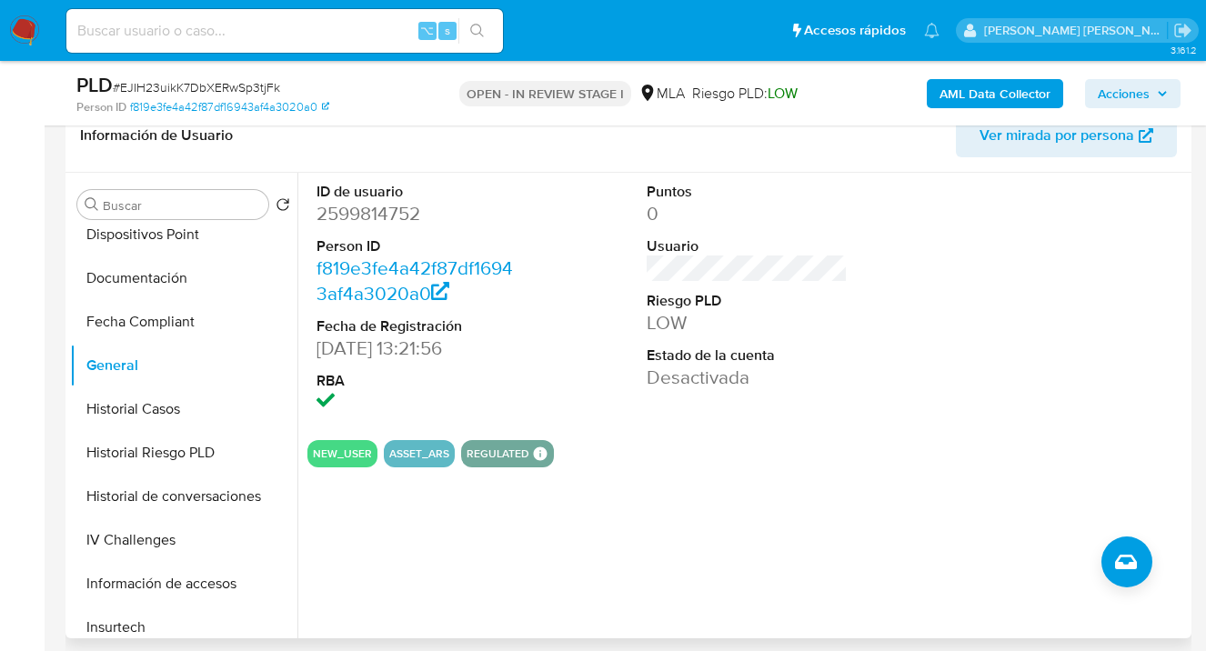
click at [1052, 144] on span "Ver mirada por persona" at bounding box center [1056, 136] width 155 height 44
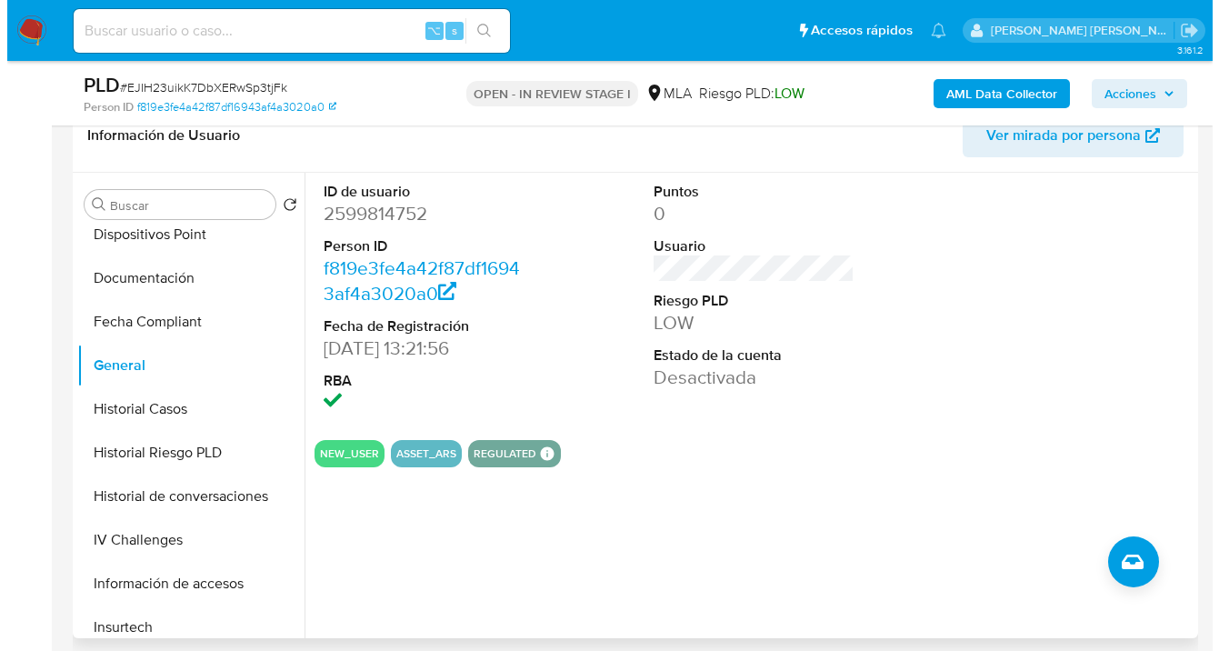
scroll to position [0, 0]
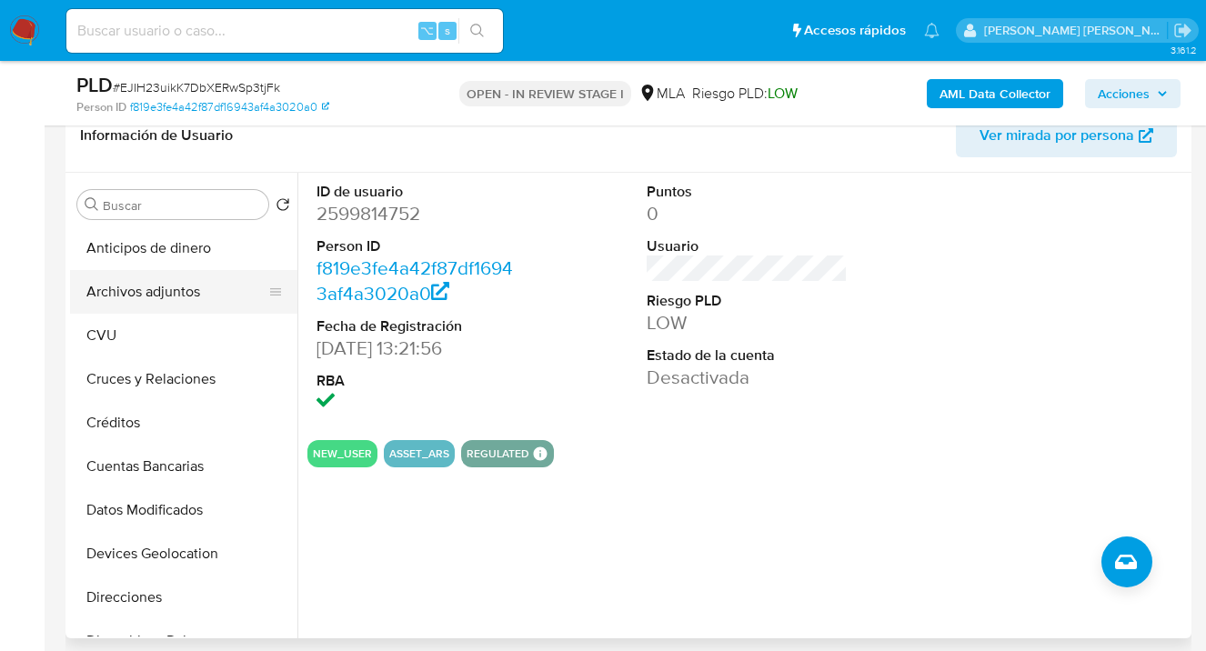
click at [195, 278] on button "Archivos adjuntos" at bounding box center [176, 292] width 213 height 44
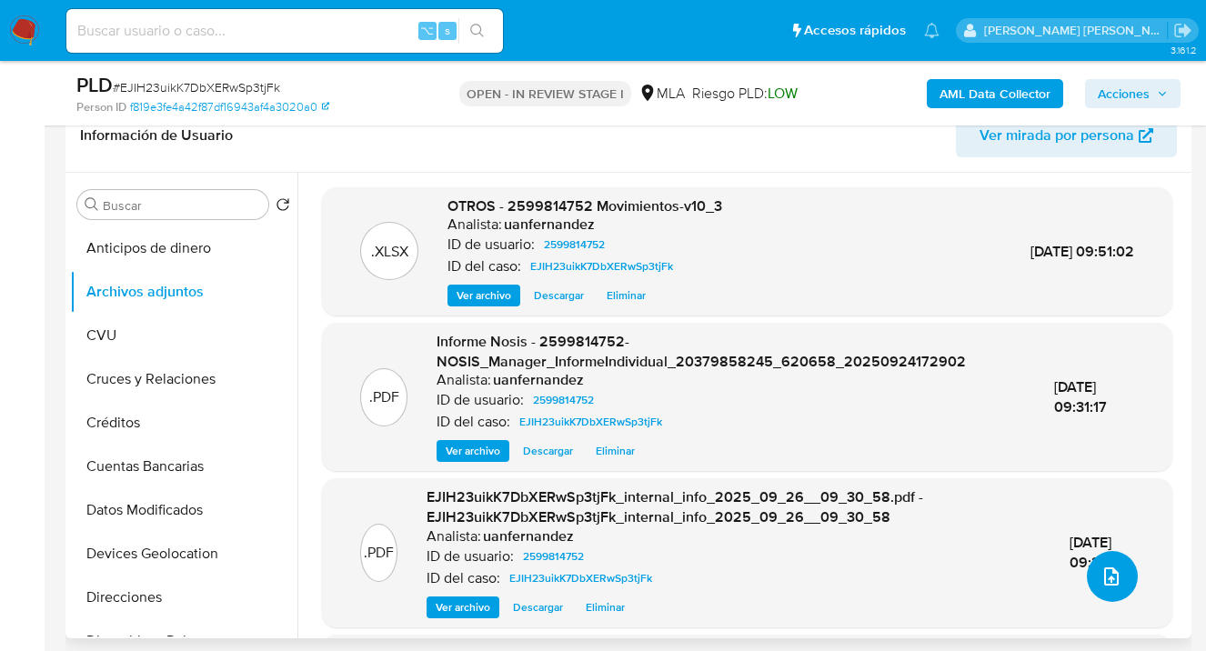
click at [1108, 589] on button "upload-file" at bounding box center [1111, 576] width 51 height 51
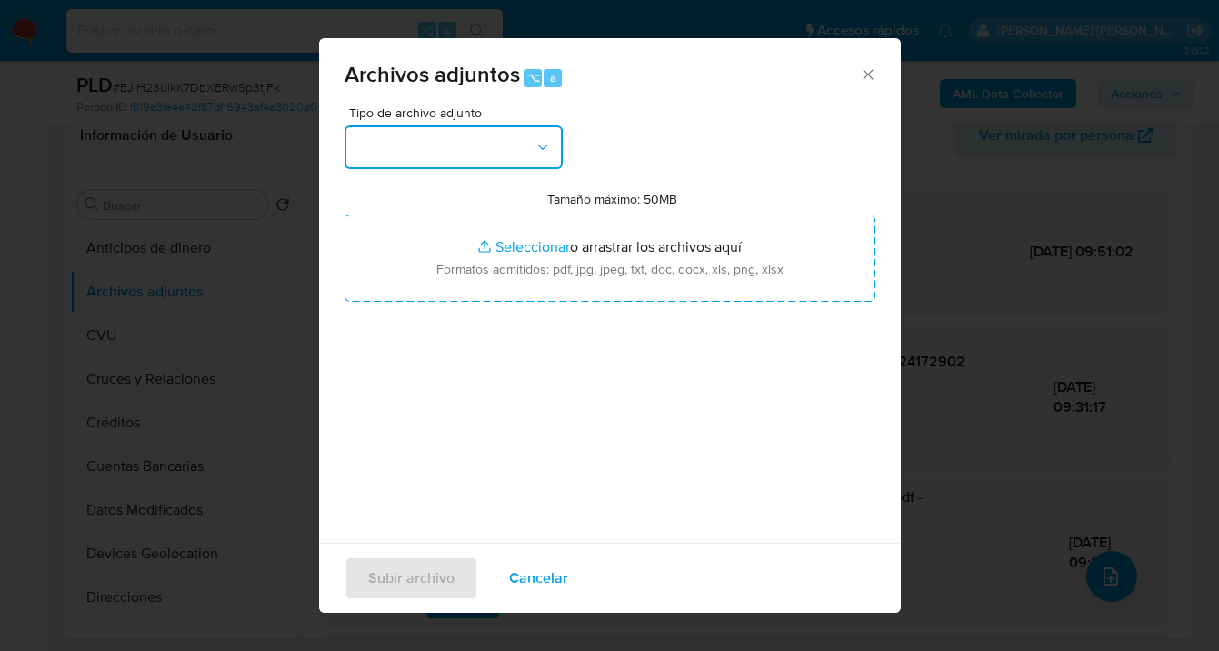
click at [534, 153] on icon "button" at bounding box center [543, 147] width 18 height 18
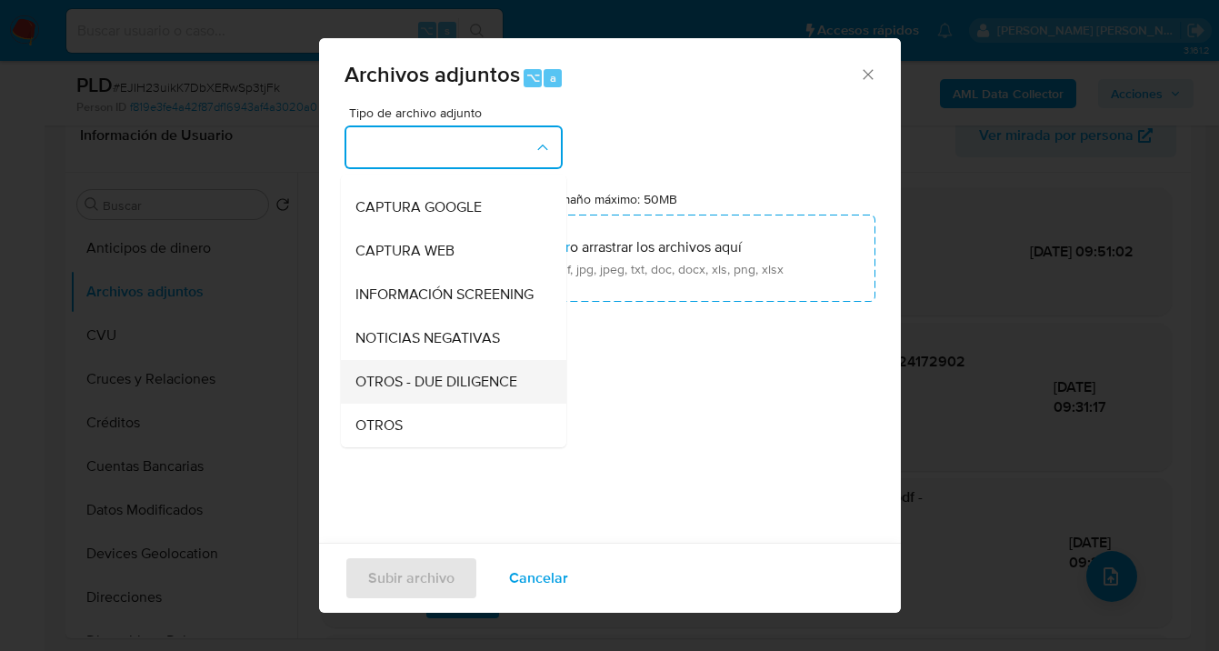
scroll to position [146, 0]
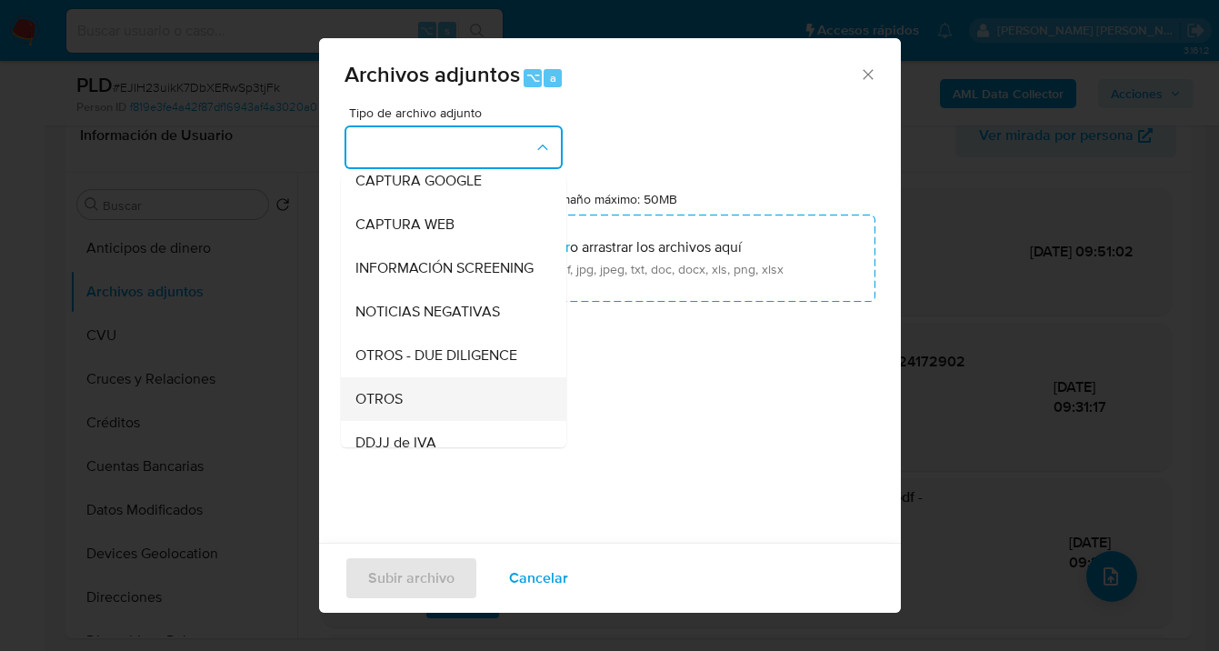
click at [430, 403] on div "OTROS" at bounding box center [447, 399] width 185 height 44
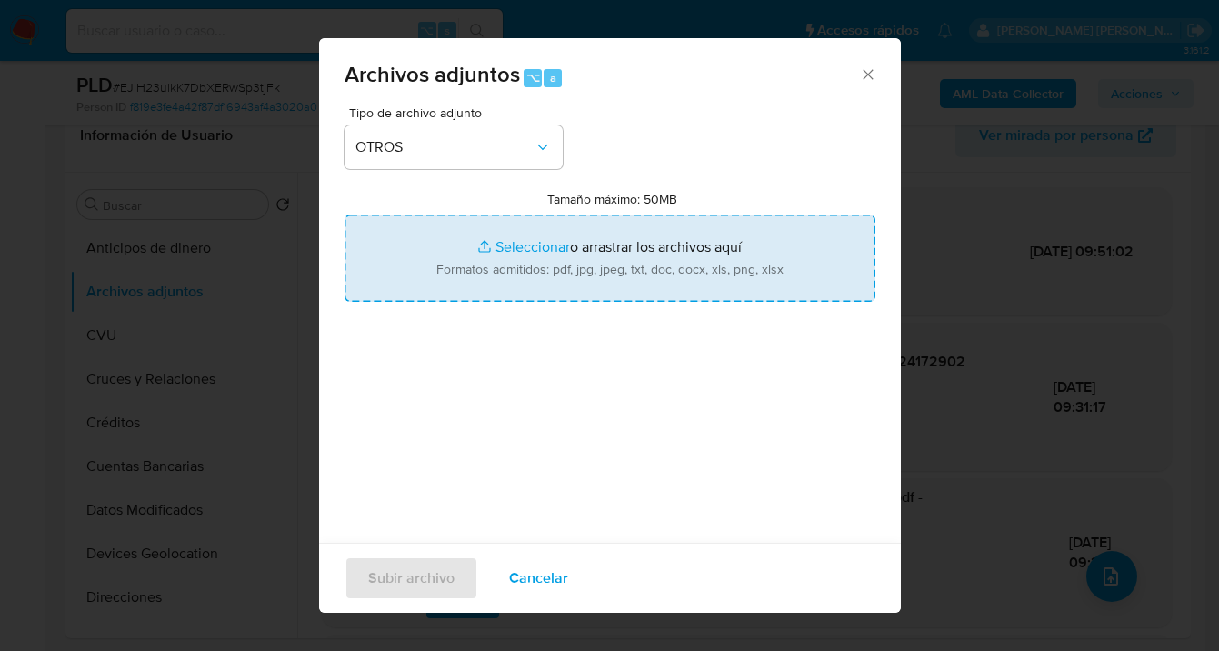
click at [453, 251] on input "Tamaño máximo: 50MB Seleccionar archivos" at bounding box center [610, 258] width 531 height 87
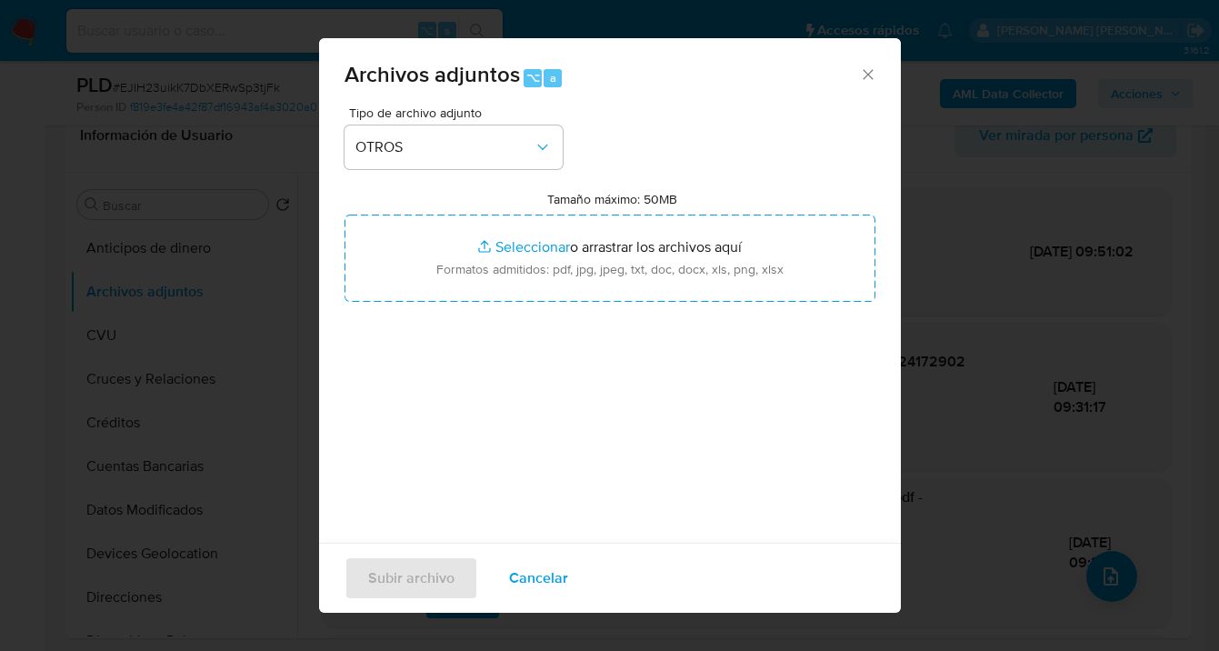
click at [524, 573] on span "Cancelar" at bounding box center [538, 578] width 59 height 40
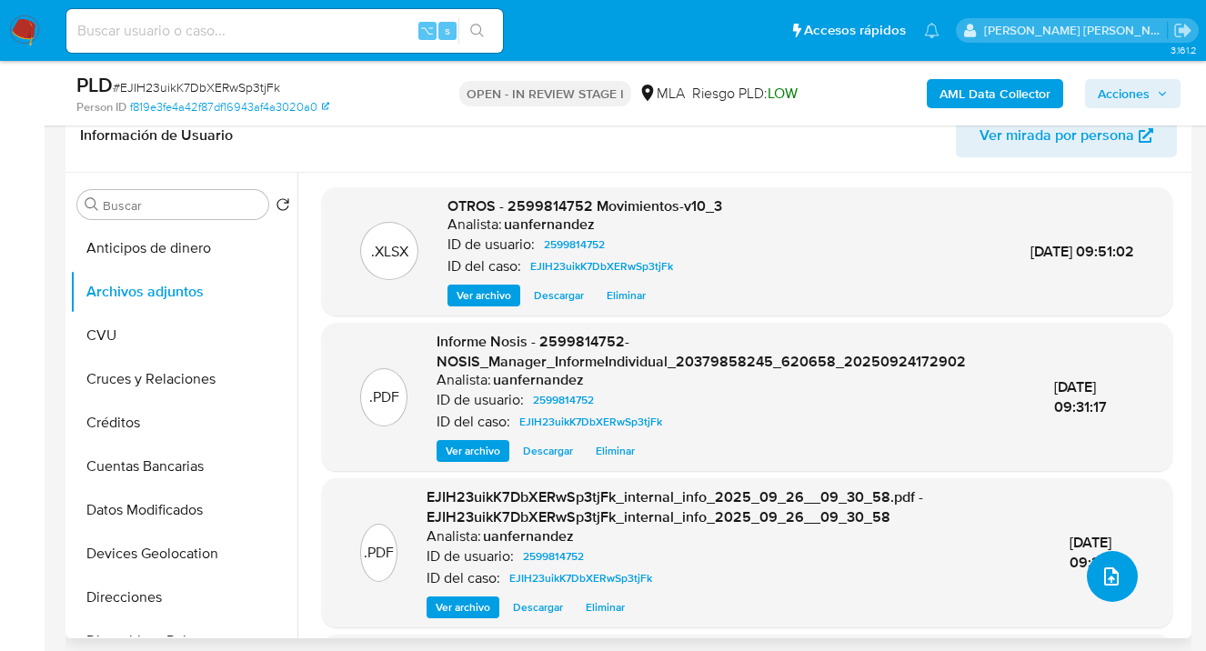
click at [1107, 575] on icon "upload-file" at bounding box center [1111, 576] width 22 height 22
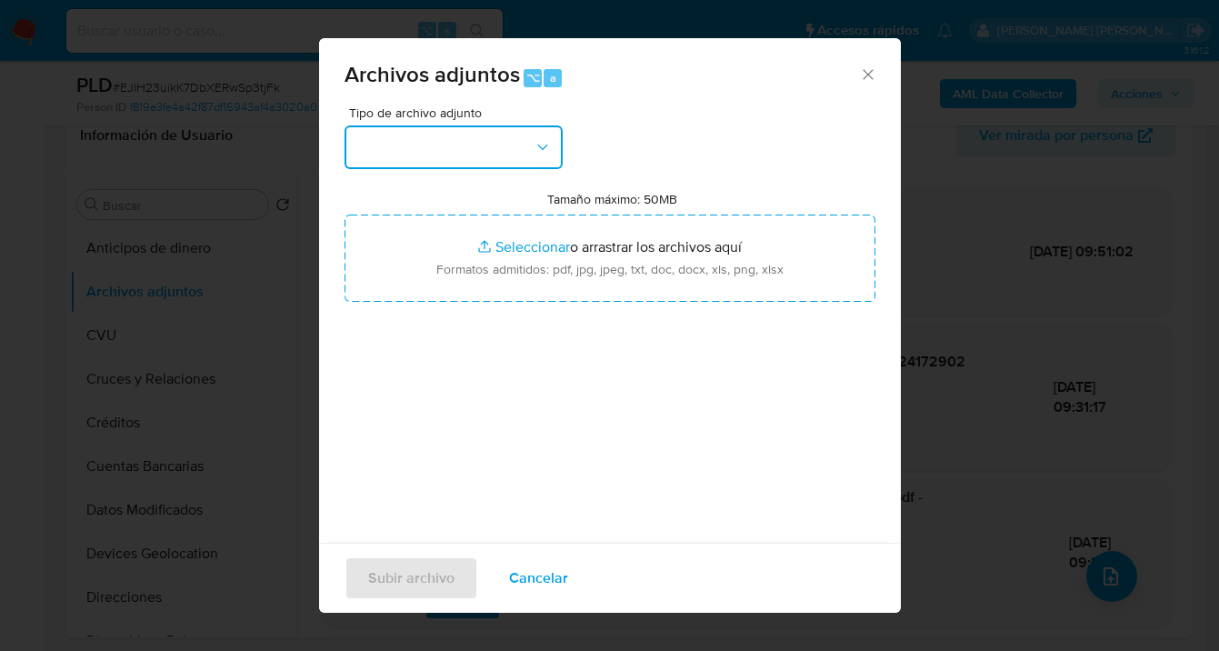
drag, startPoint x: 549, startPoint y: 145, endPoint x: 535, endPoint y: 163, distance: 22.6
click at [547, 145] on icon "button" at bounding box center [543, 147] width 18 height 18
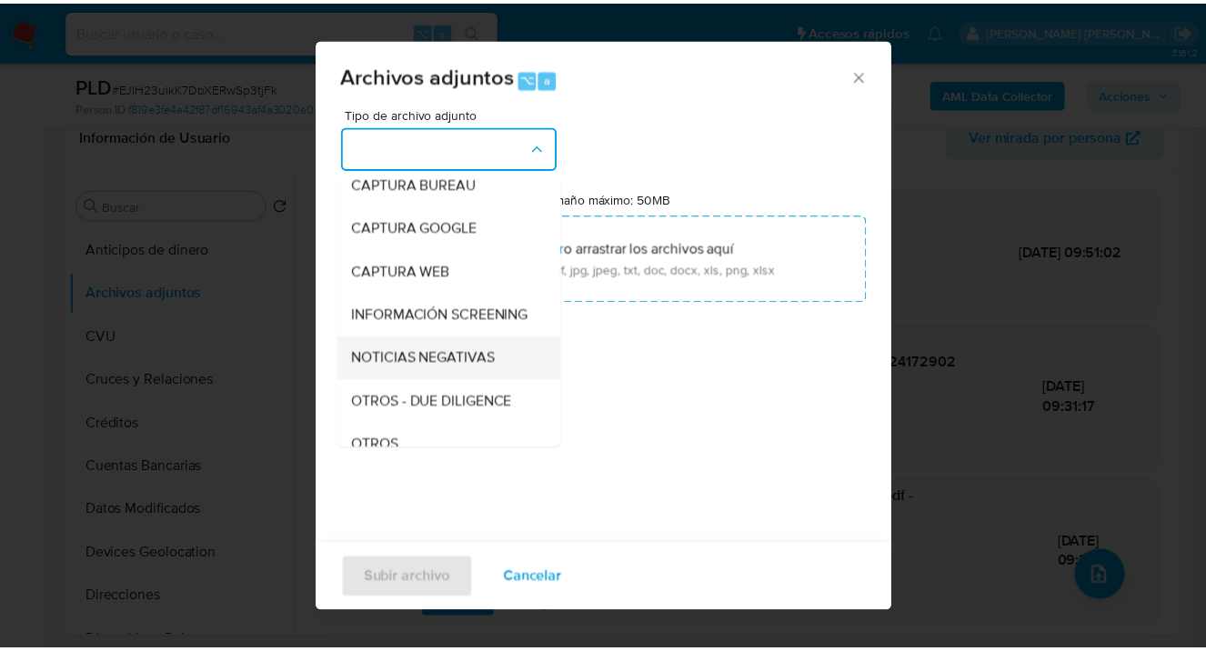
scroll to position [275, 0]
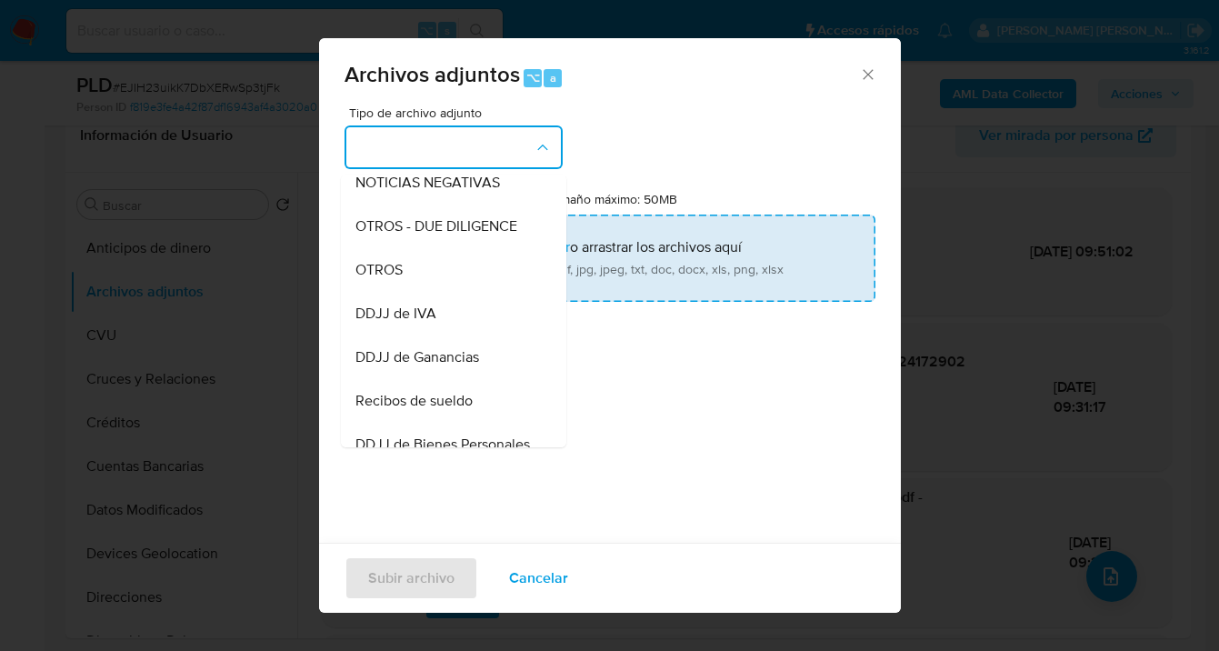
click at [430, 288] on div "OTROS" at bounding box center [447, 270] width 185 height 44
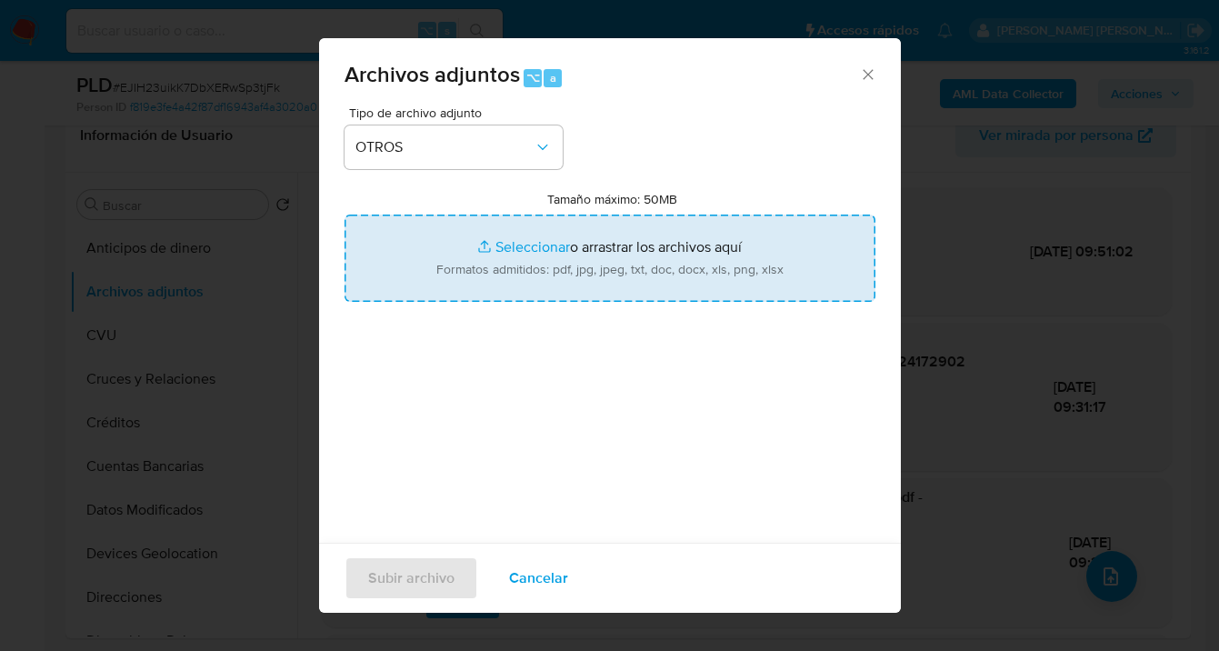
click at [638, 260] on input "Tamaño máximo: 50MB Seleccionar archivos" at bounding box center [610, 258] width 531 height 87
type input "C:\fakepath\Caselog EJIH23uikK7DbXERwSp3tjFk_2025_09_18_05_05_19.docx"
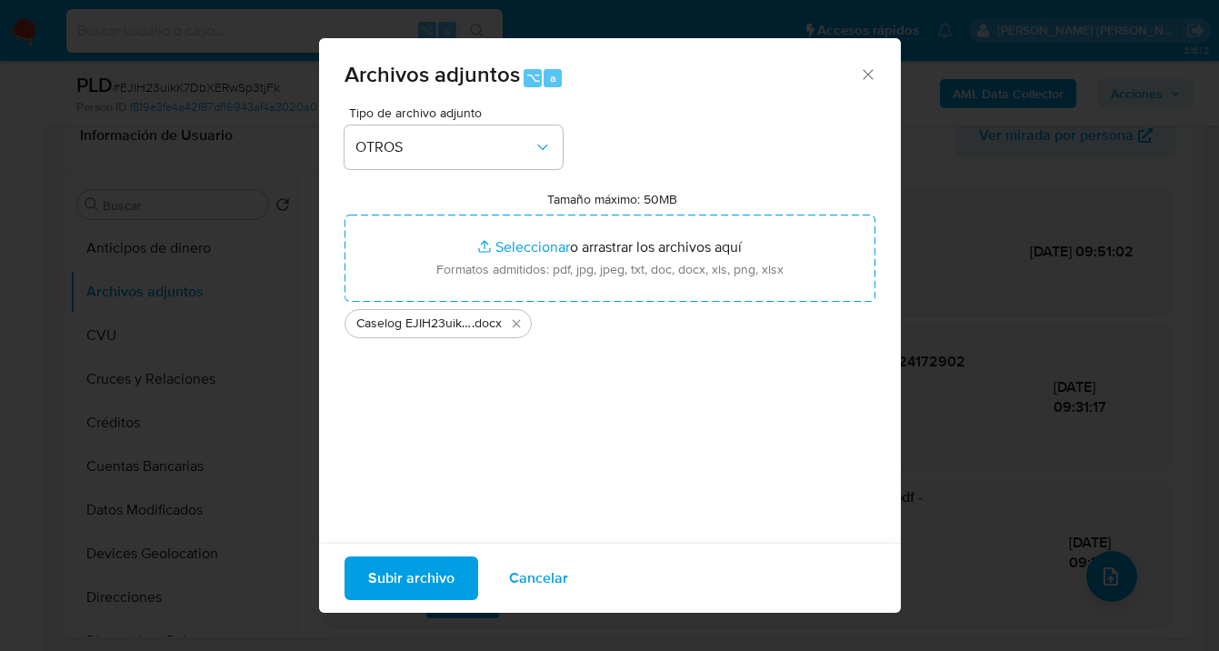
click at [407, 586] on span "Subir archivo" at bounding box center [411, 578] width 86 height 40
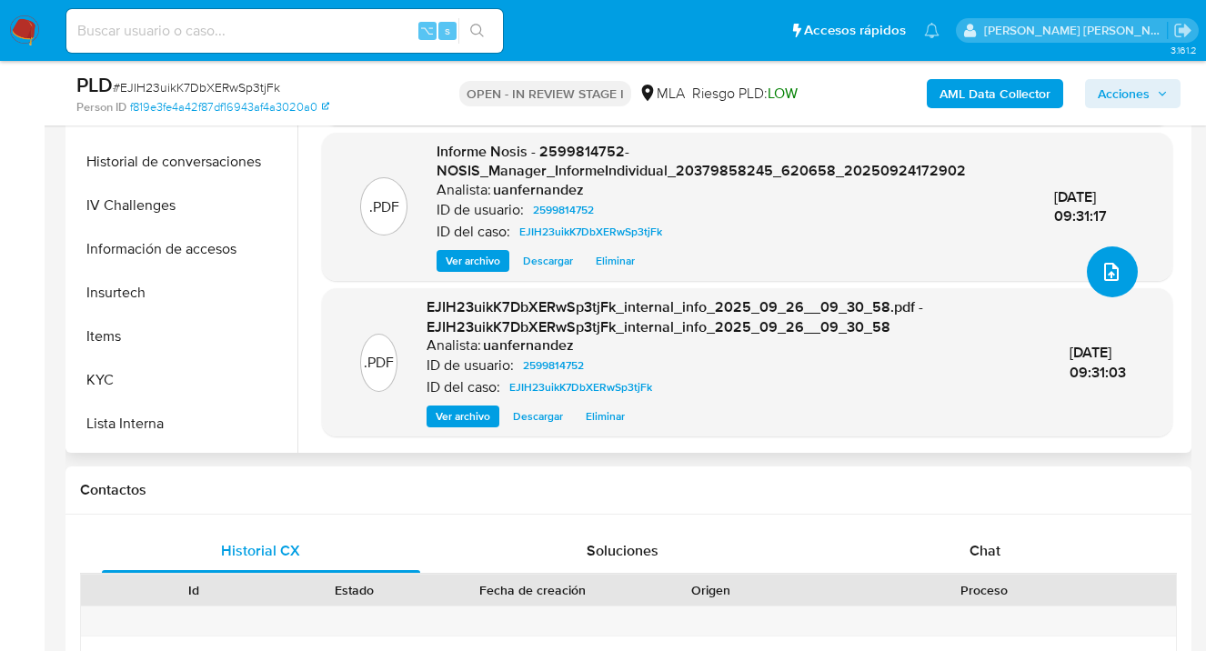
scroll to position [943, 0]
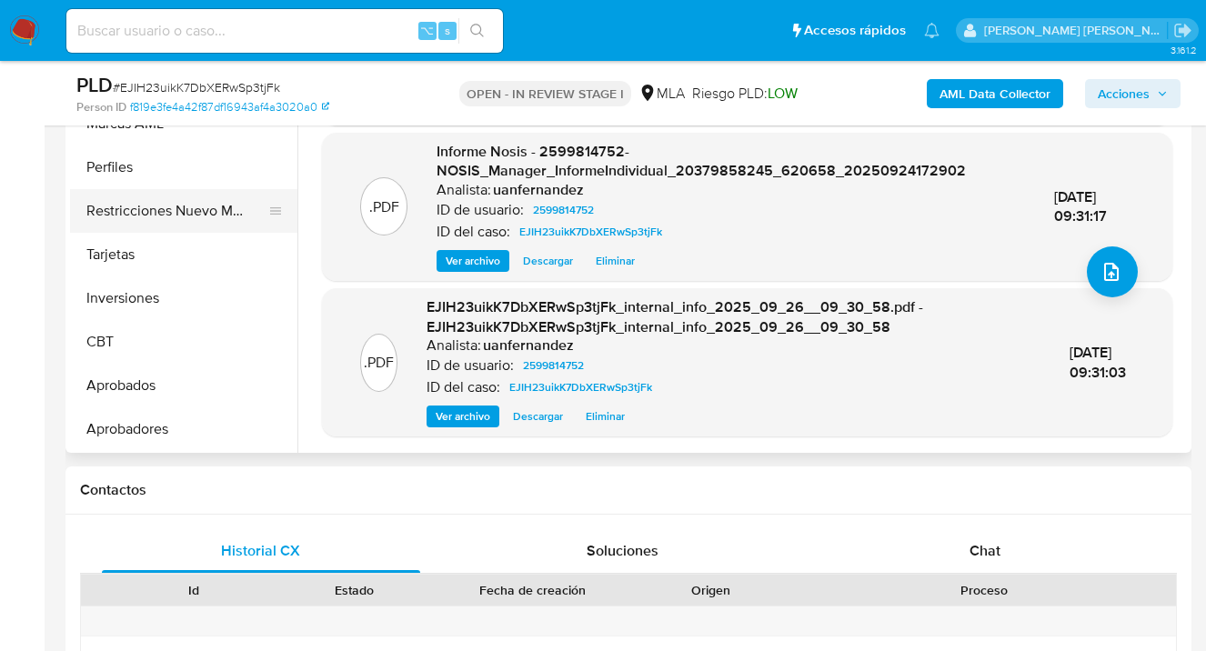
drag, startPoint x: 179, startPoint y: 217, endPoint x: 189, endPoint y: 220, distance: 10.4
click at [179, 217] on button "Restricciones Nuevo Mundo" at bounding box center [176, 211] width 213 height 44
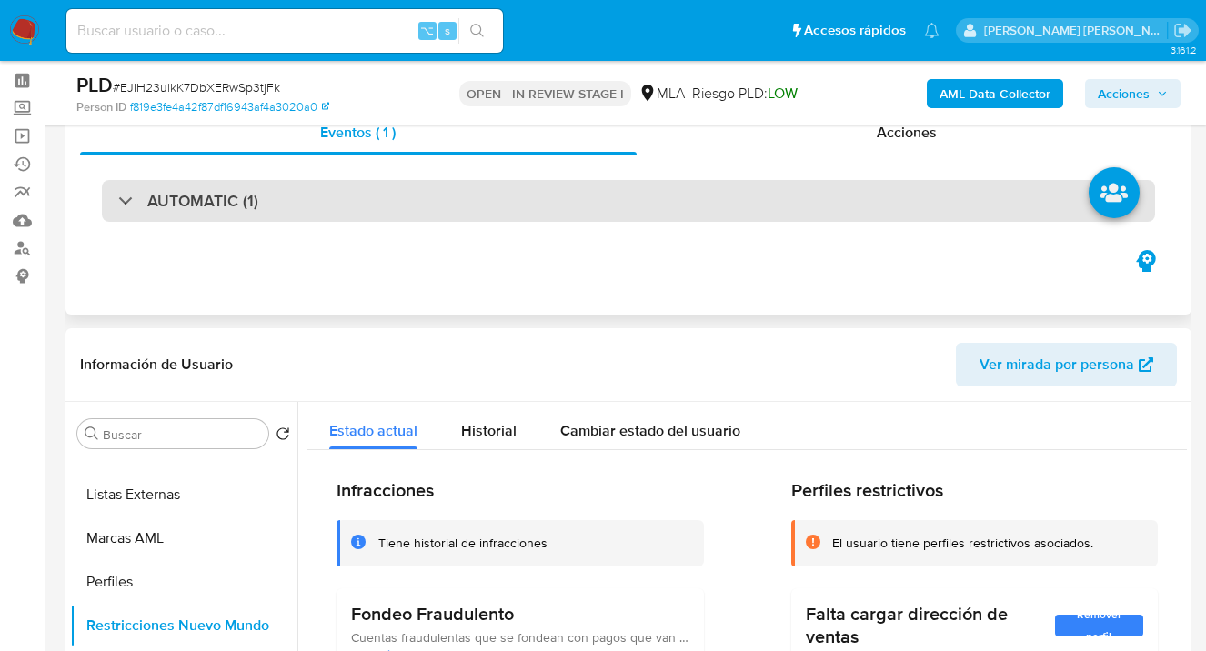
scroll to position [0, 0]
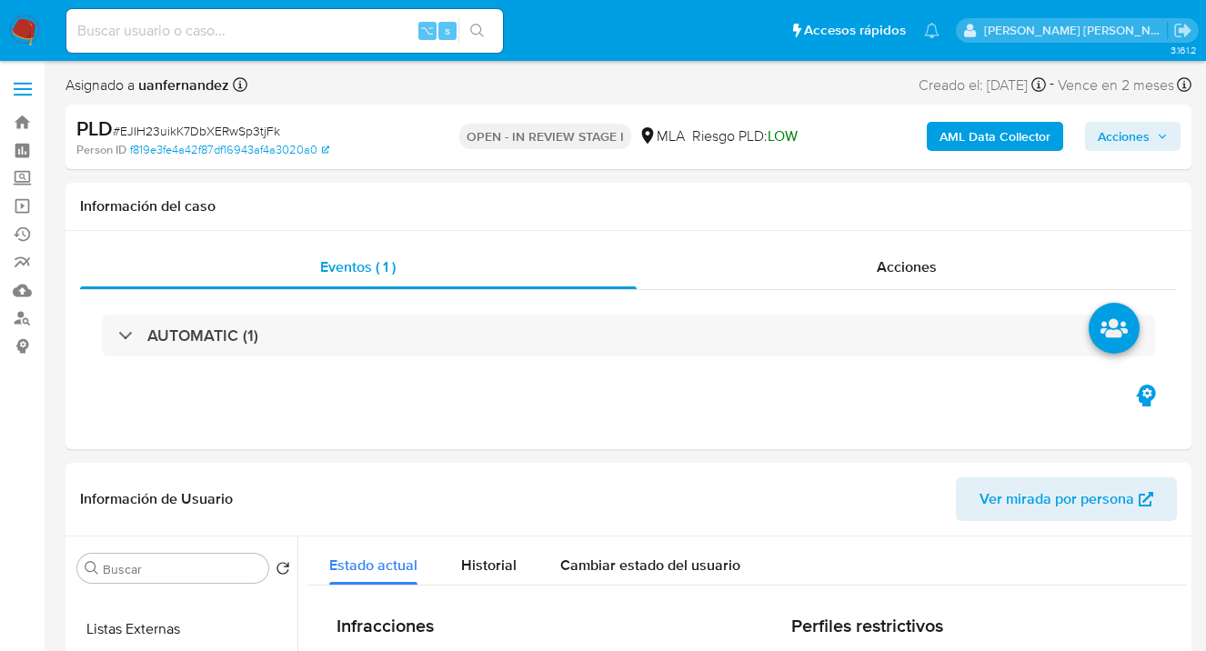
click at [1122, 131] on span "Acciones" at bounding box center [1123, 136] width 52 height 29
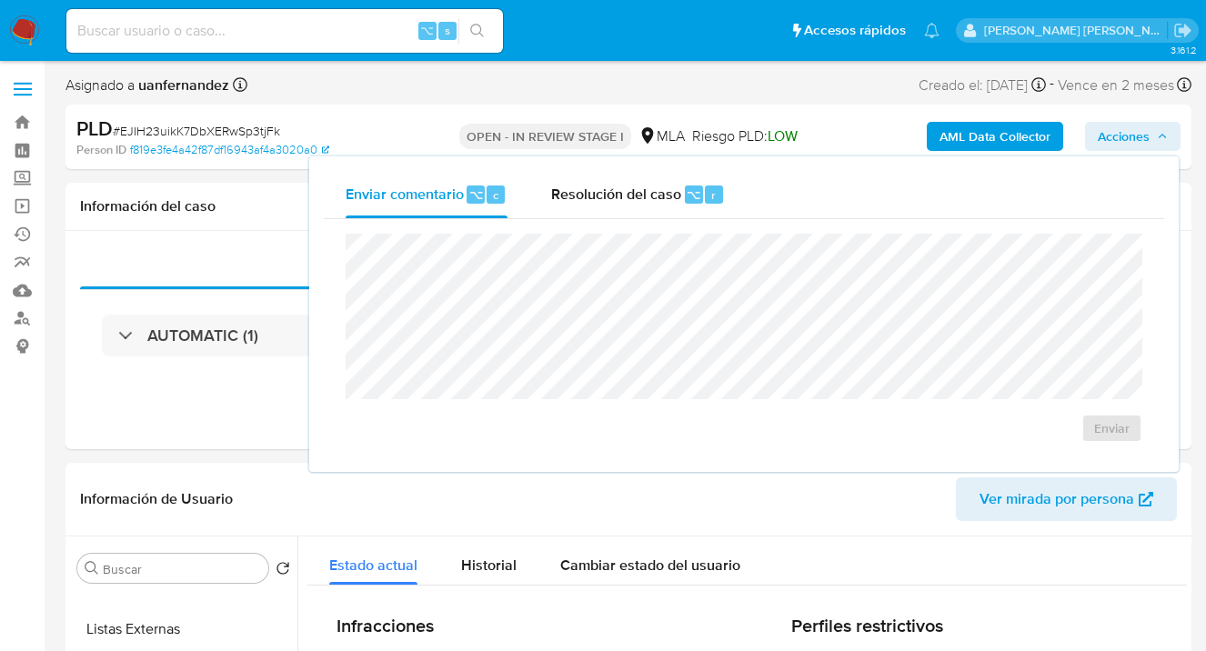
drag, startPoint x: 636, startPoint y: 189, endPoint x: 624, endPoint y: 223, distance: 36.0
click at [636, 191] on span "Resolución del caso" at bounding box center [616, 194] width 130 height 21
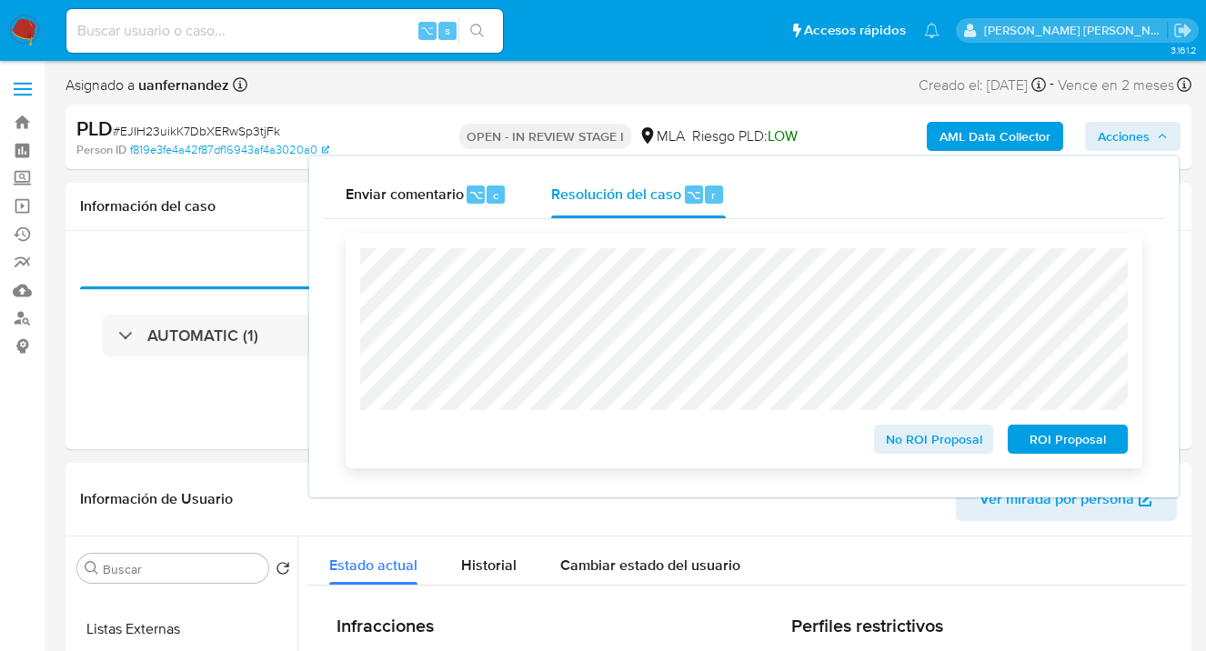
click at [1063, 449] on span "ROI Proposal" at bounding box center [1067, 438] width 95 height 25
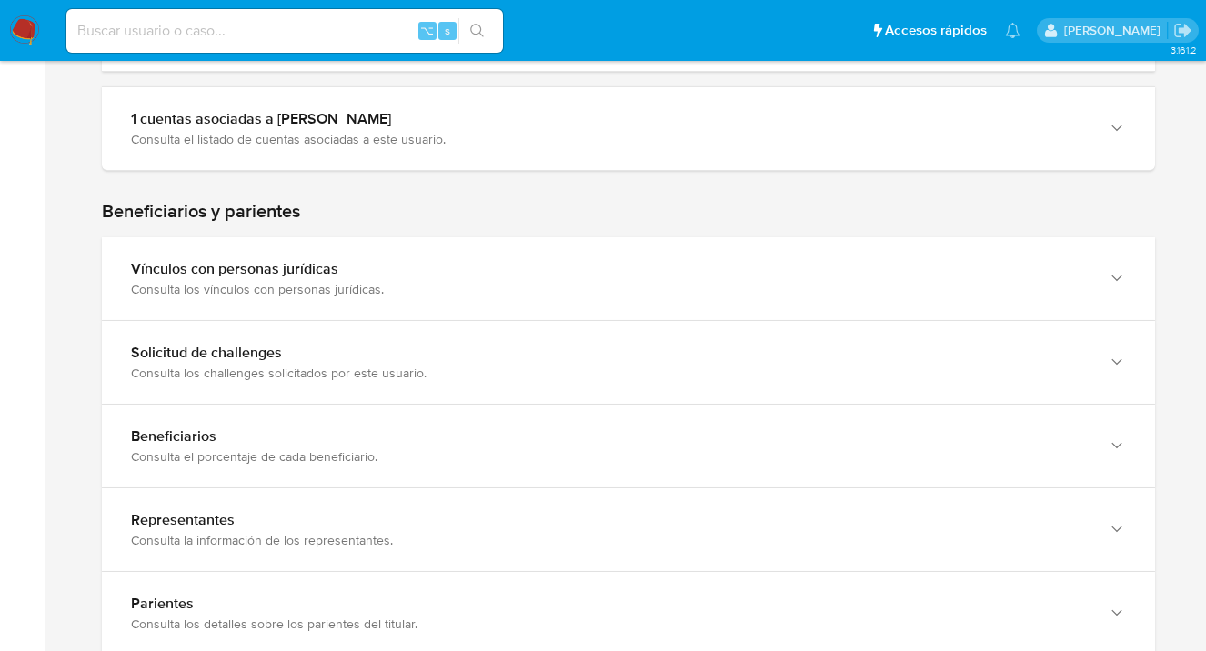
scroll to position [887, 0]
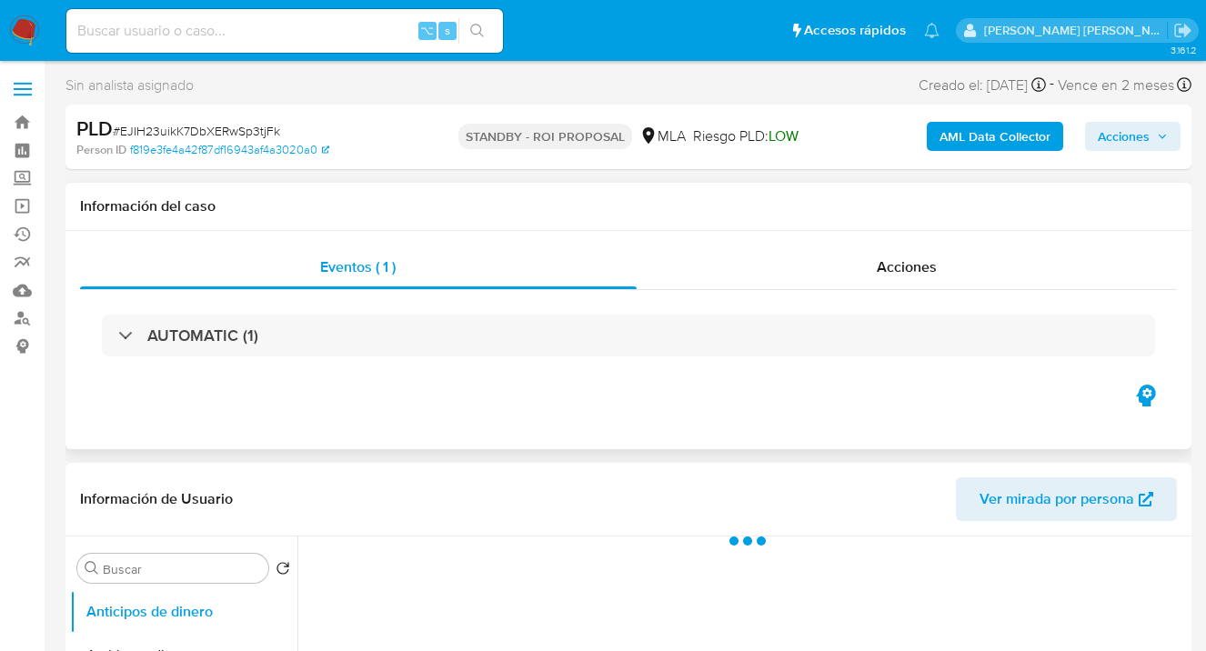
select select "10"
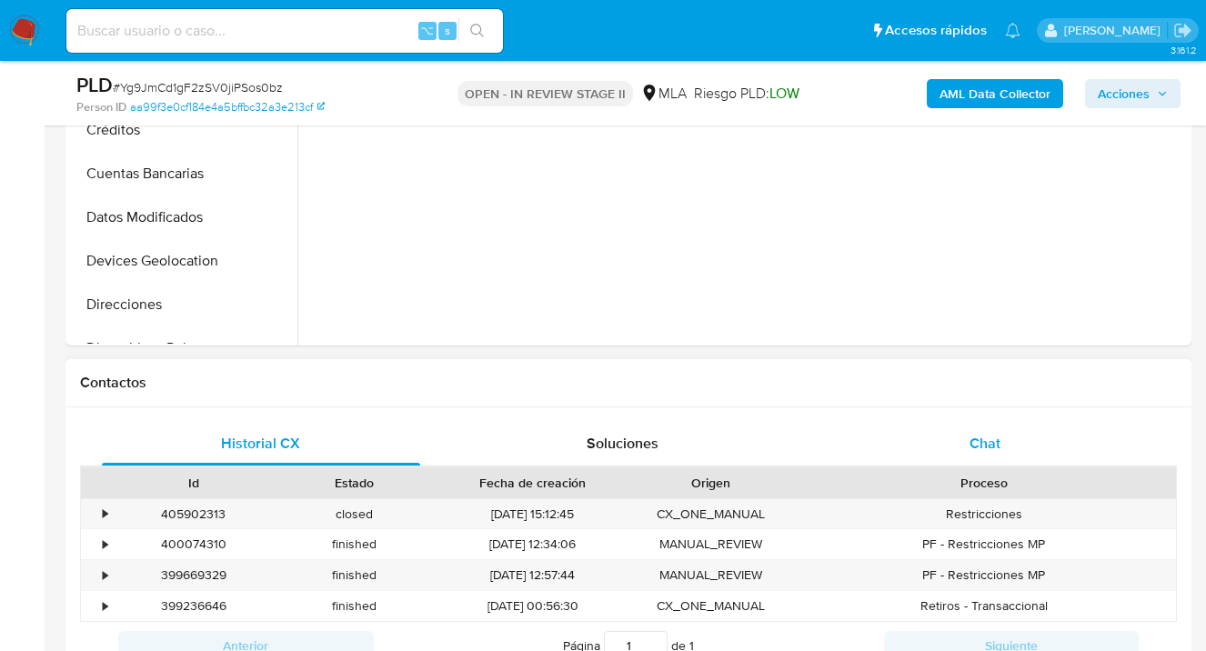
click at [1008, 446] on div "Chat" at bounding box center [985, 444] width 318 height 44
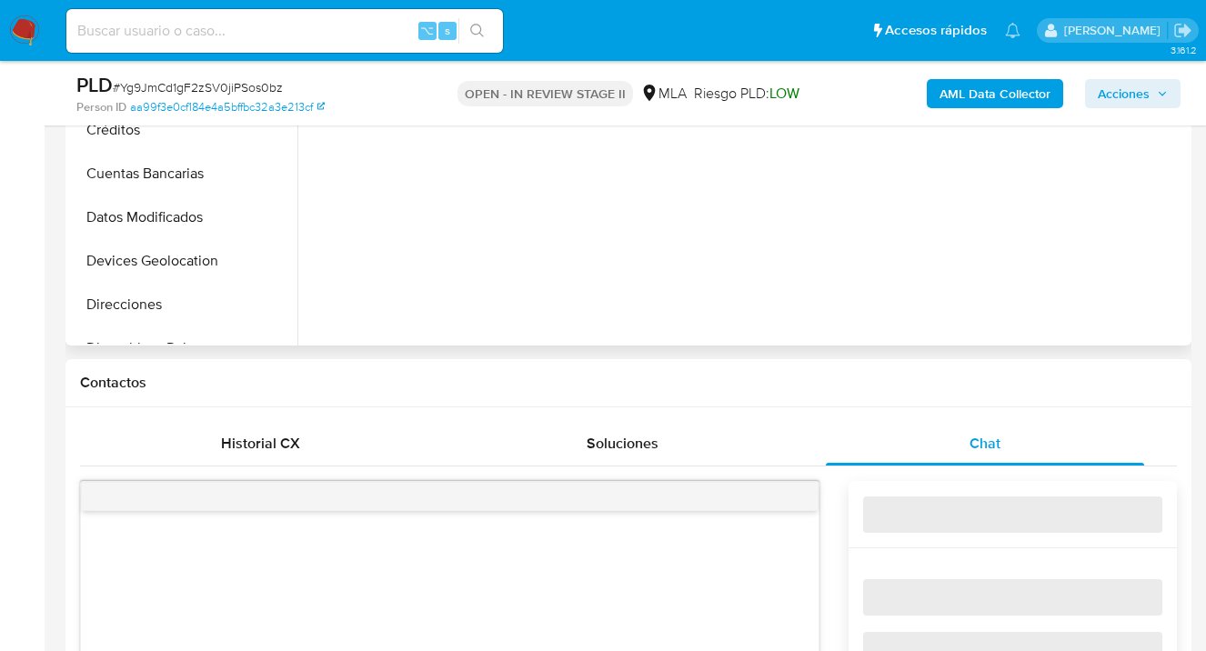
select select "10"
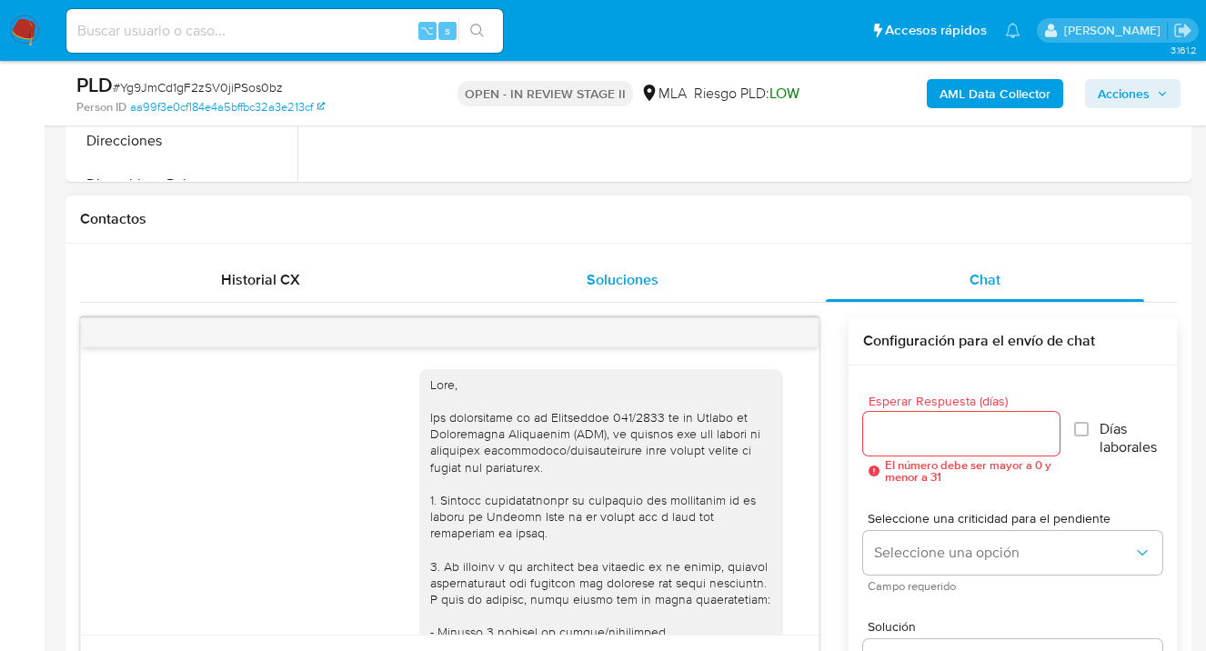
scroll to position [1143, 0]
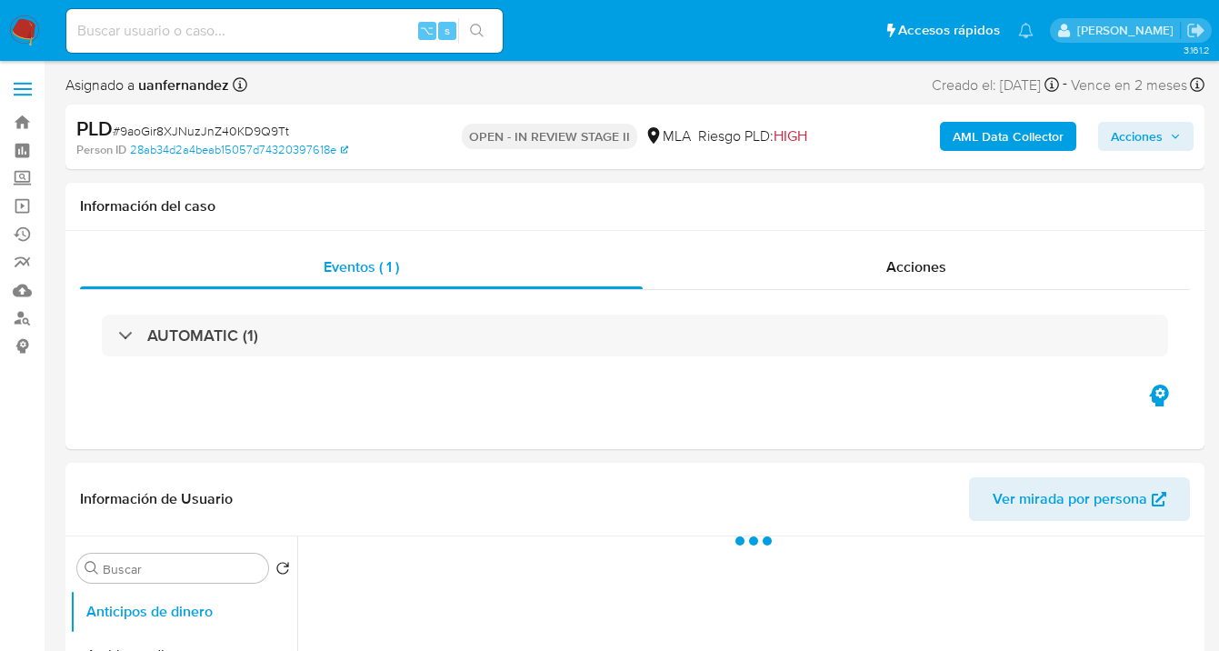
select select "10"
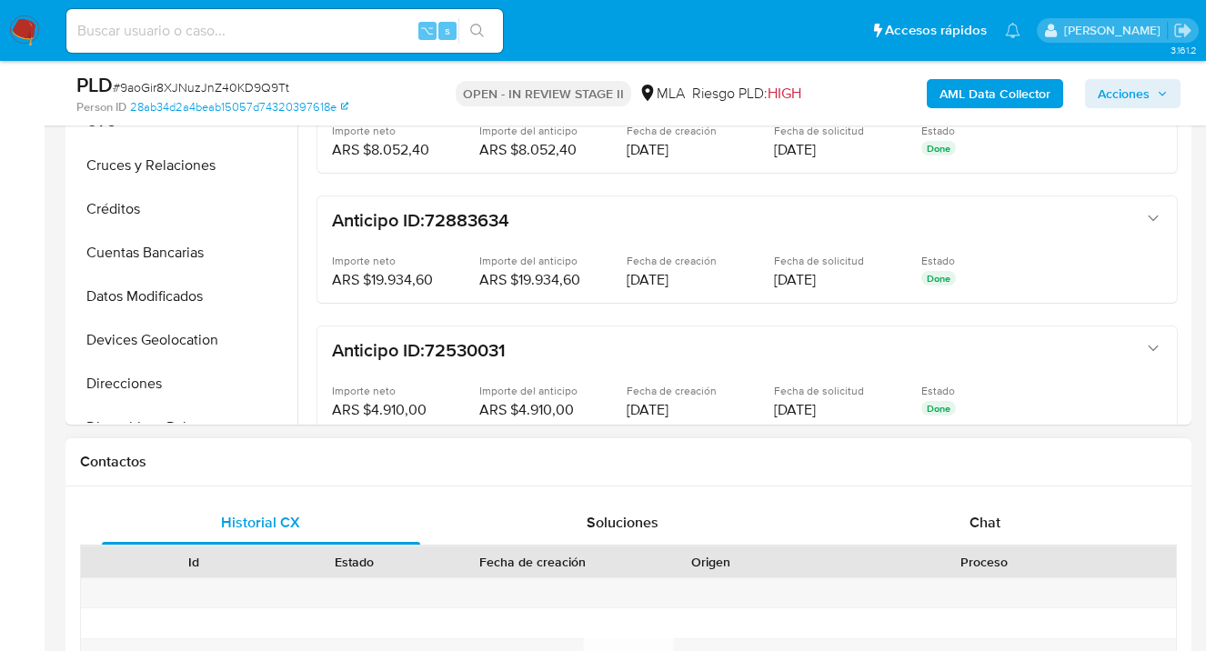
scroll to position [626, 0]
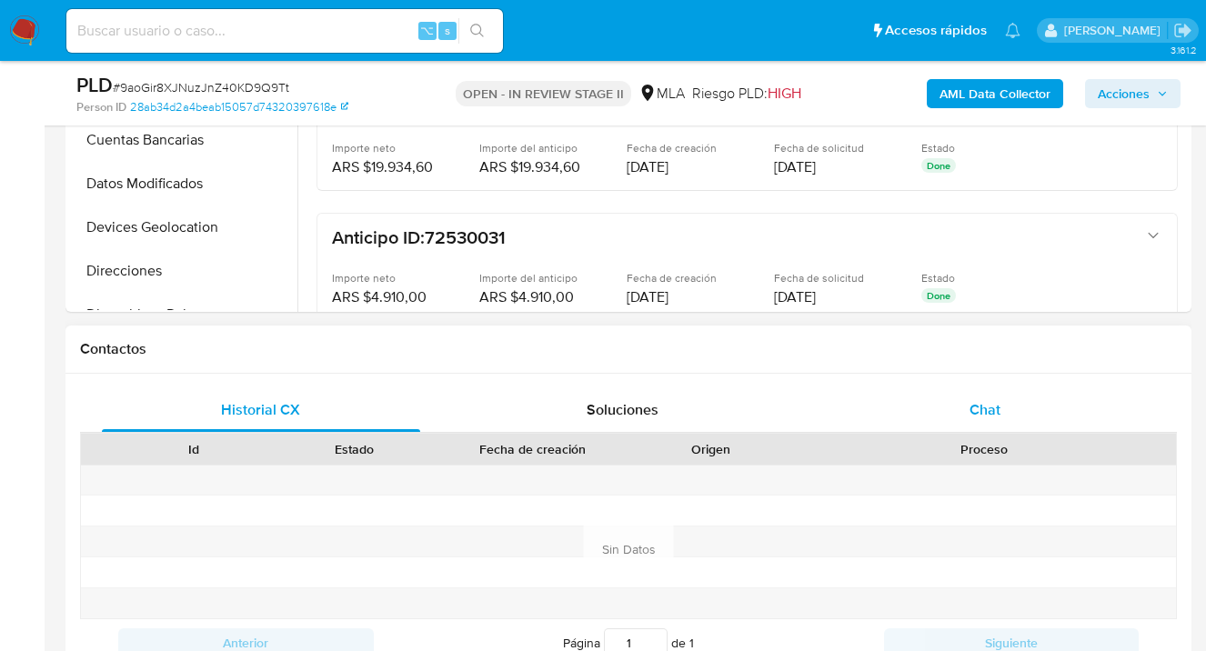
click at [987, 422] on div "Chat" at bounding box center [985, 410] width 318 height 44
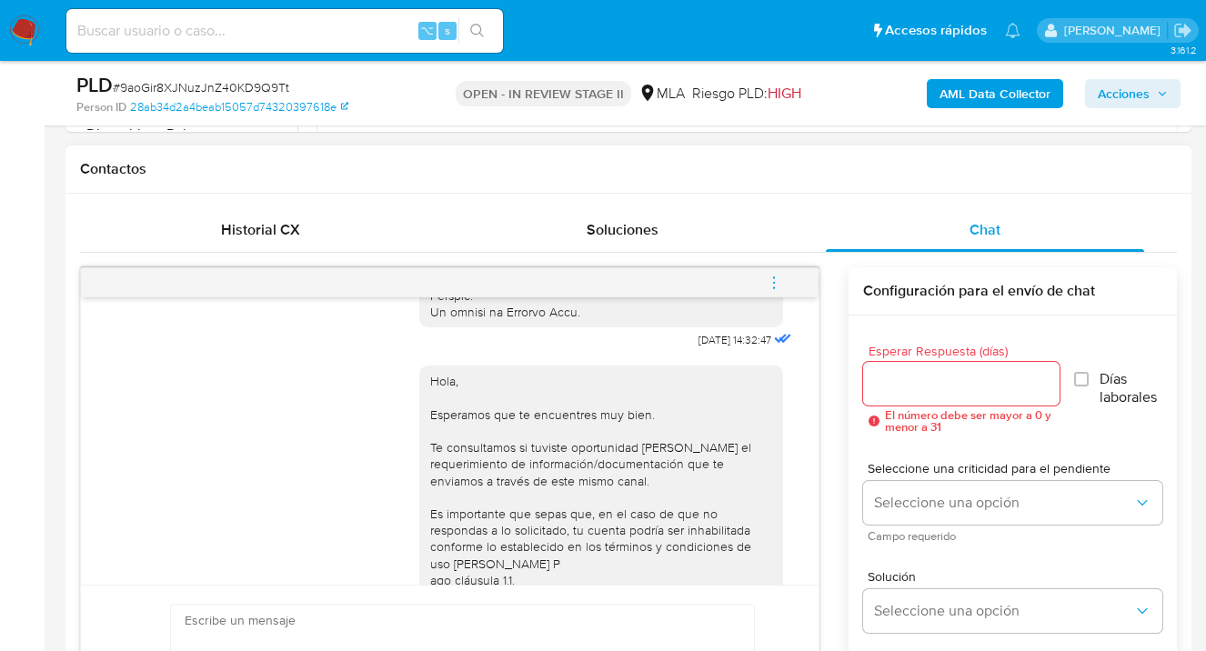
scroll to position [0, 0]
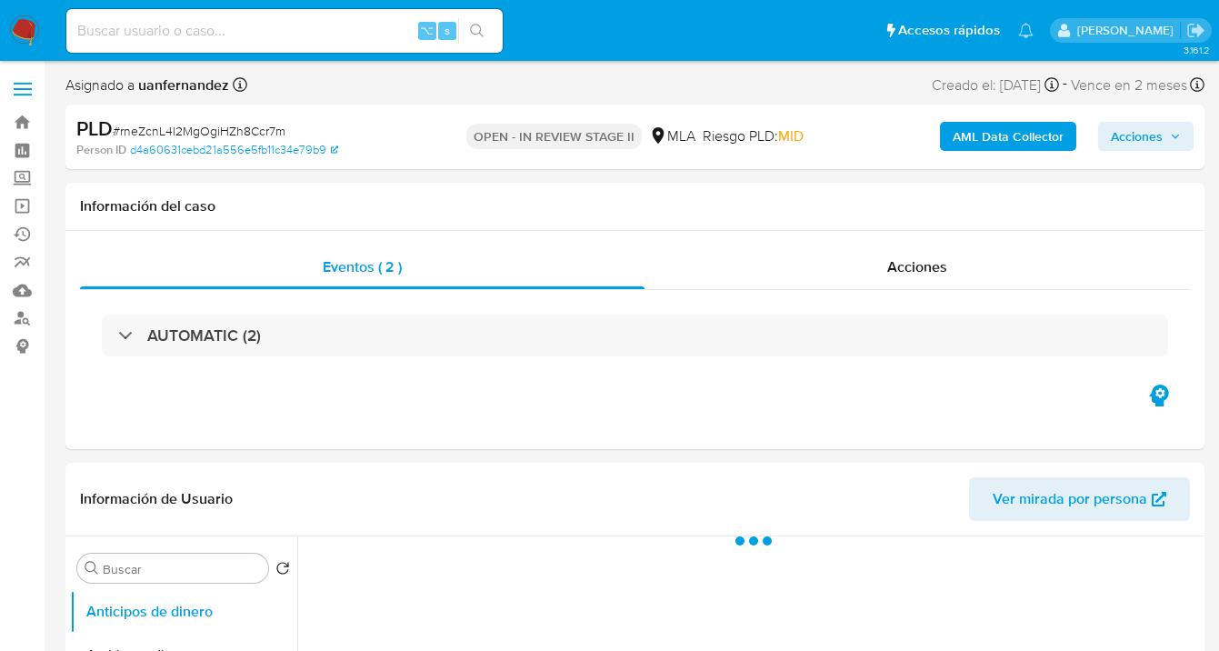
select select "10"
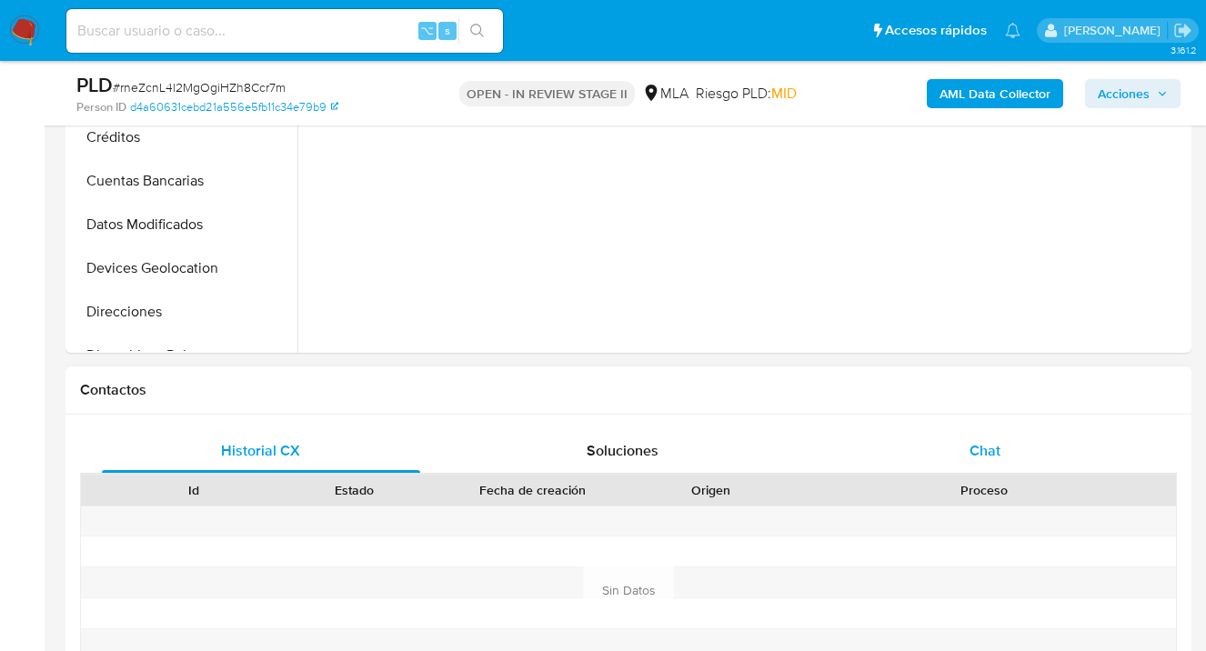
click at [997, 435] on div "Chat" at bounding box center [985, 451] width 318 height 44
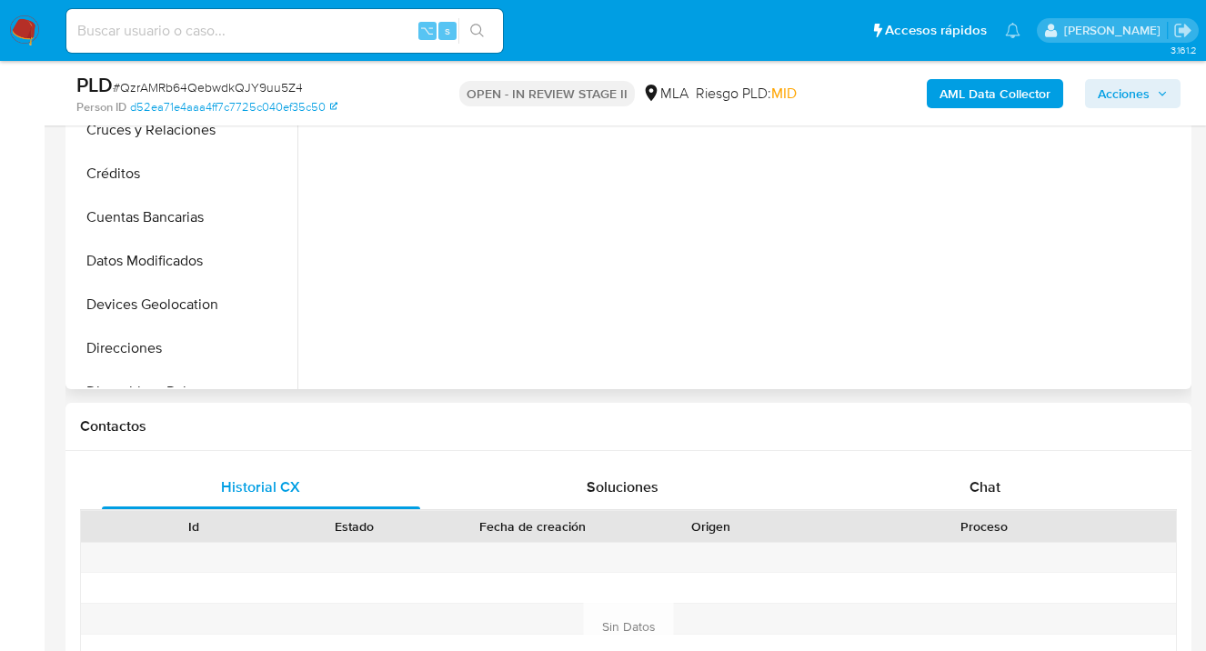
select select "10"
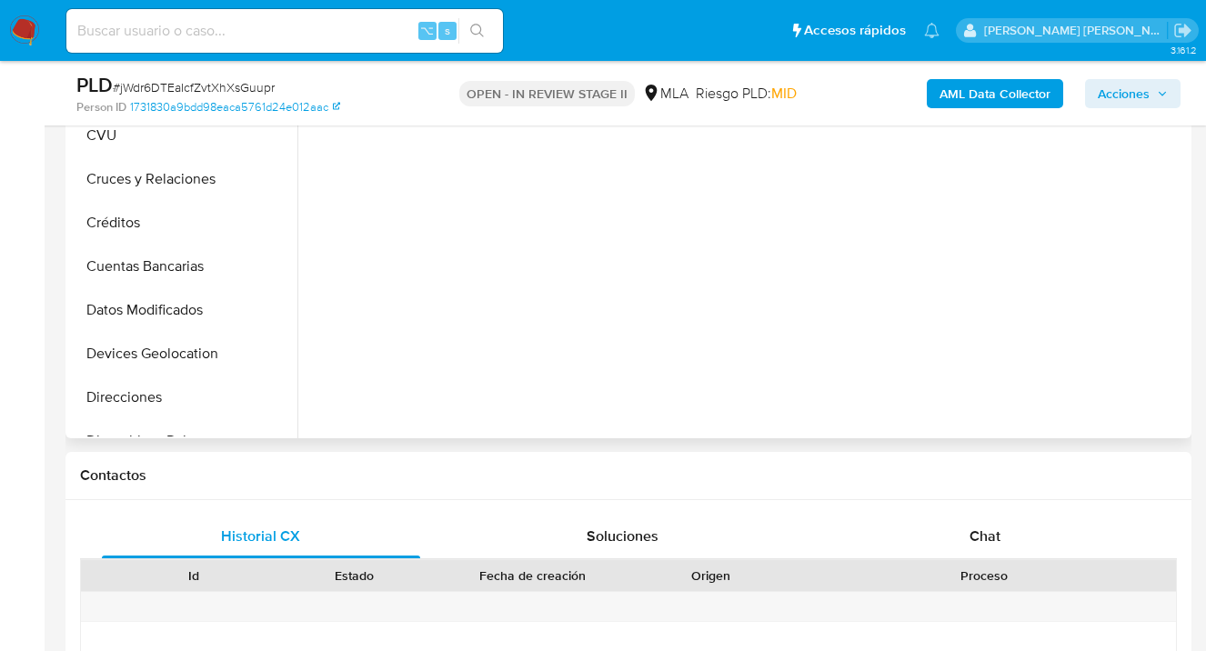
scroll to position [500, 0]
select select "10"
click at [991, 530] on span "Chat" at bounding box center [984, 535] width 31 height 21
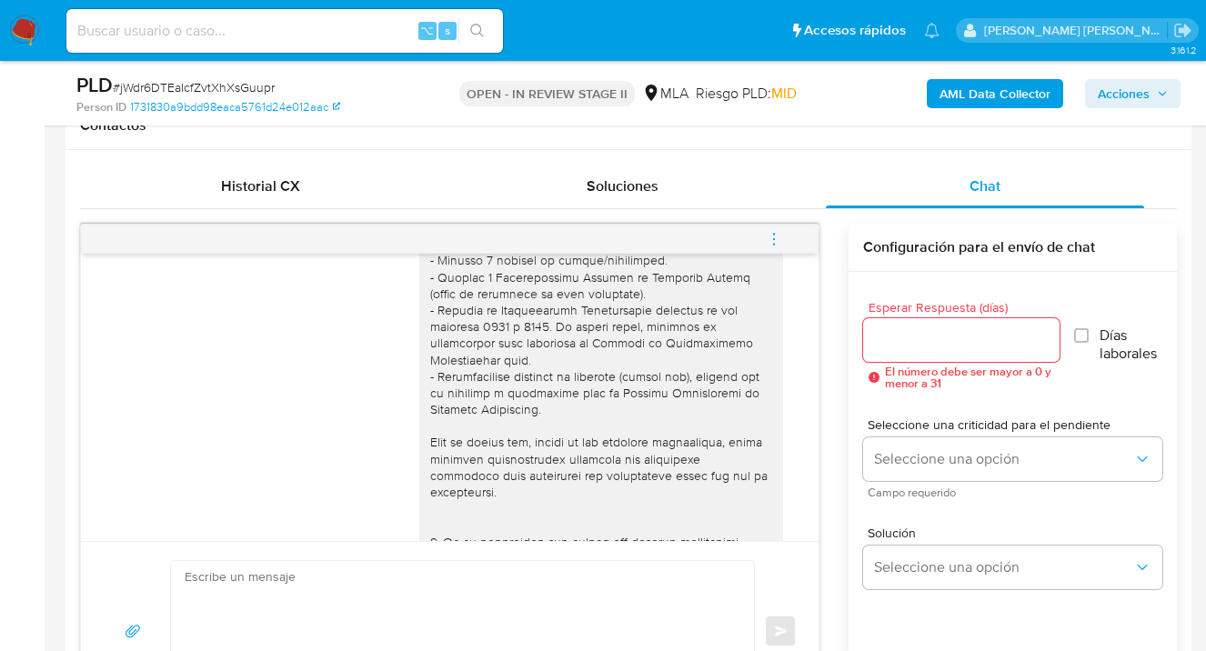
scroll to position [0, 0]
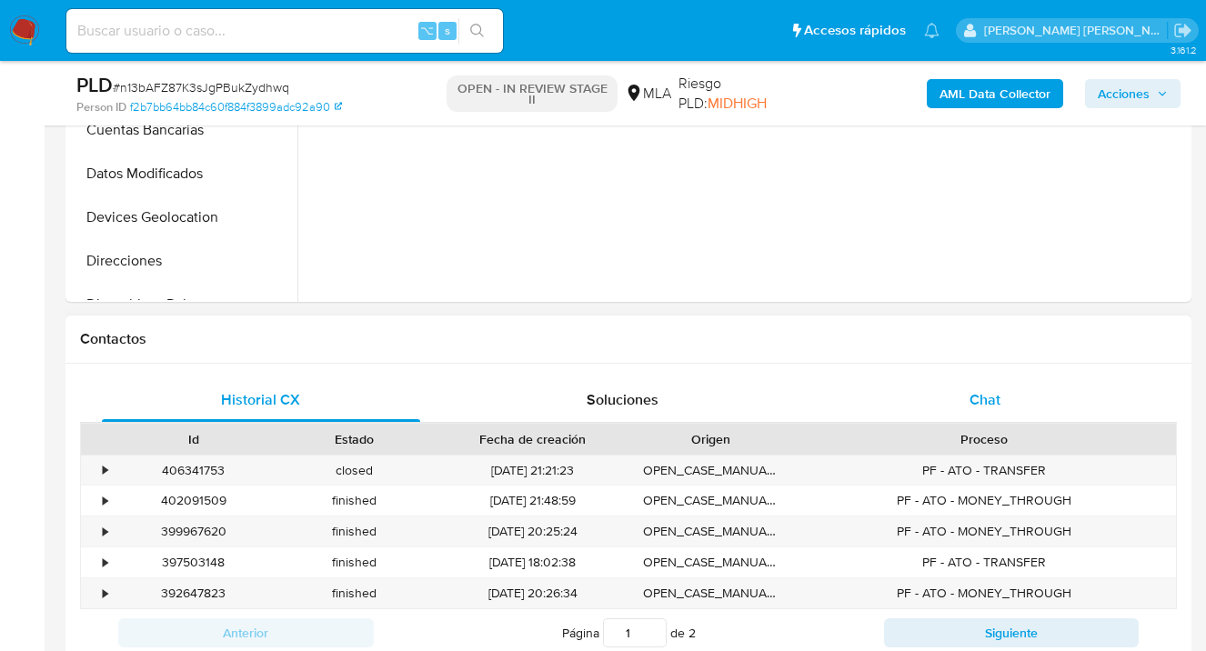
click at [998, 403] on span "Chat" at bounding box center [984, 399] width 31 height 21
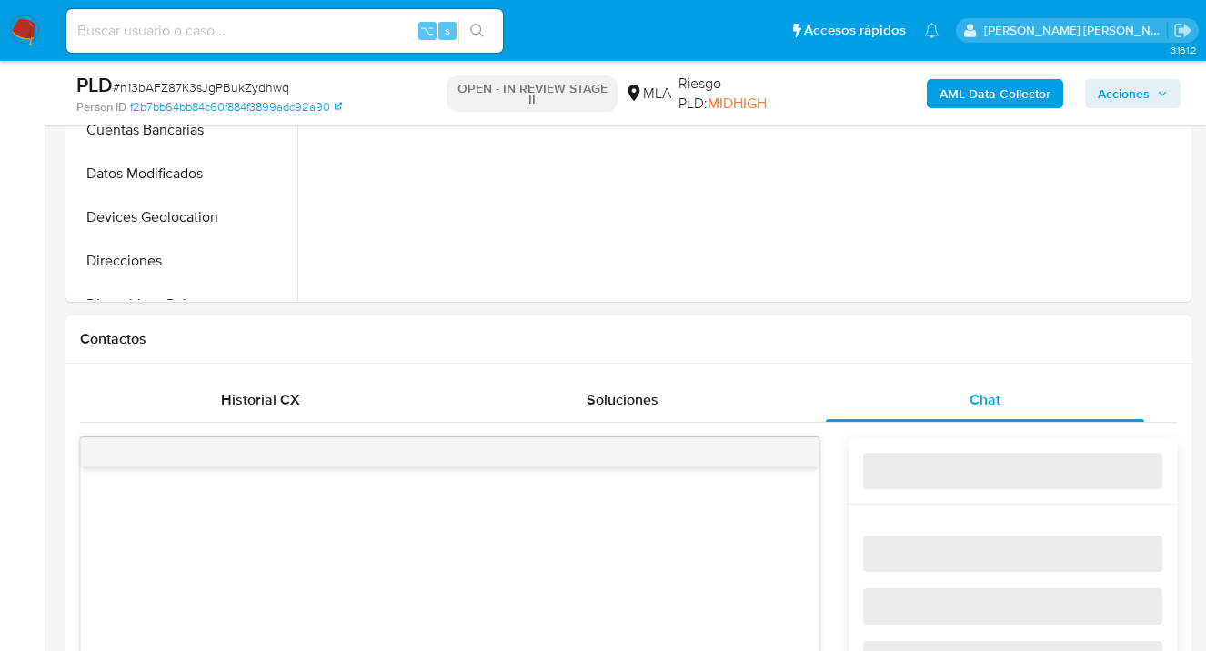
select select "10"
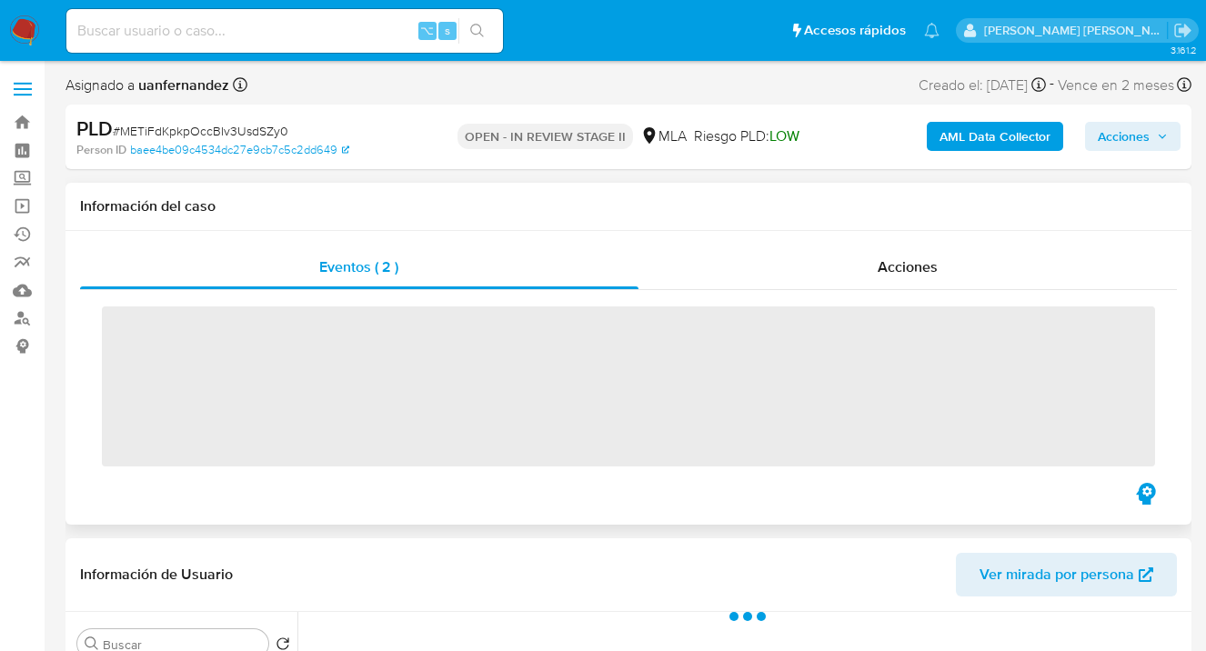
scroll to position [152, 0]
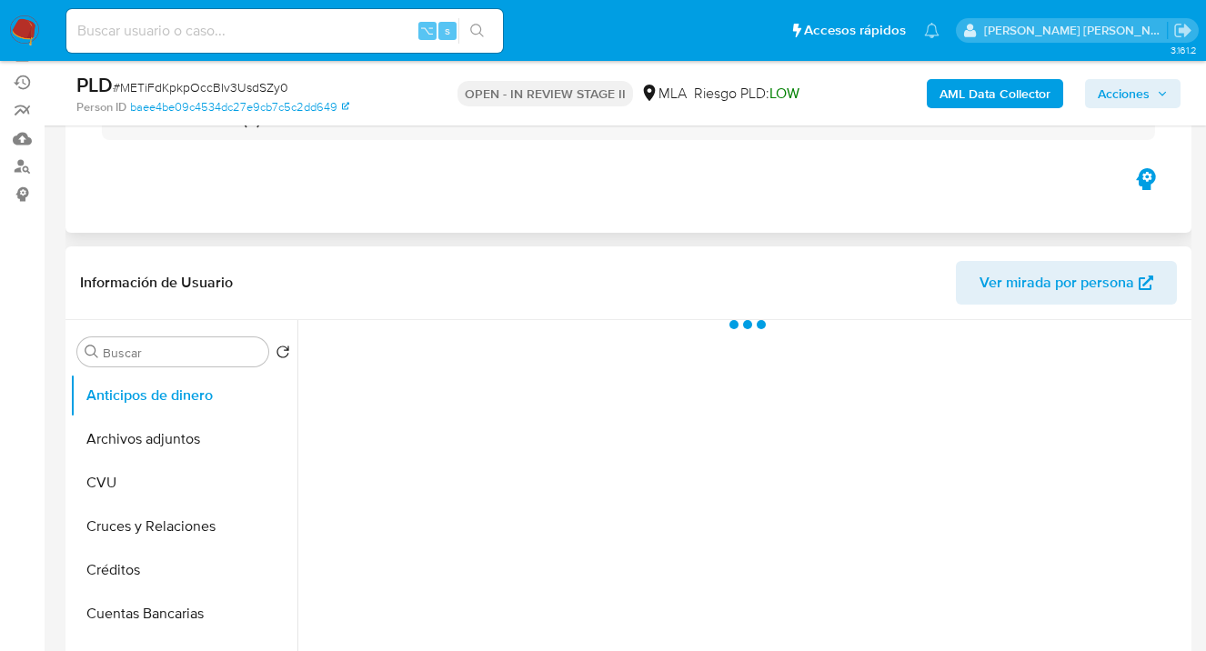
select select "10"
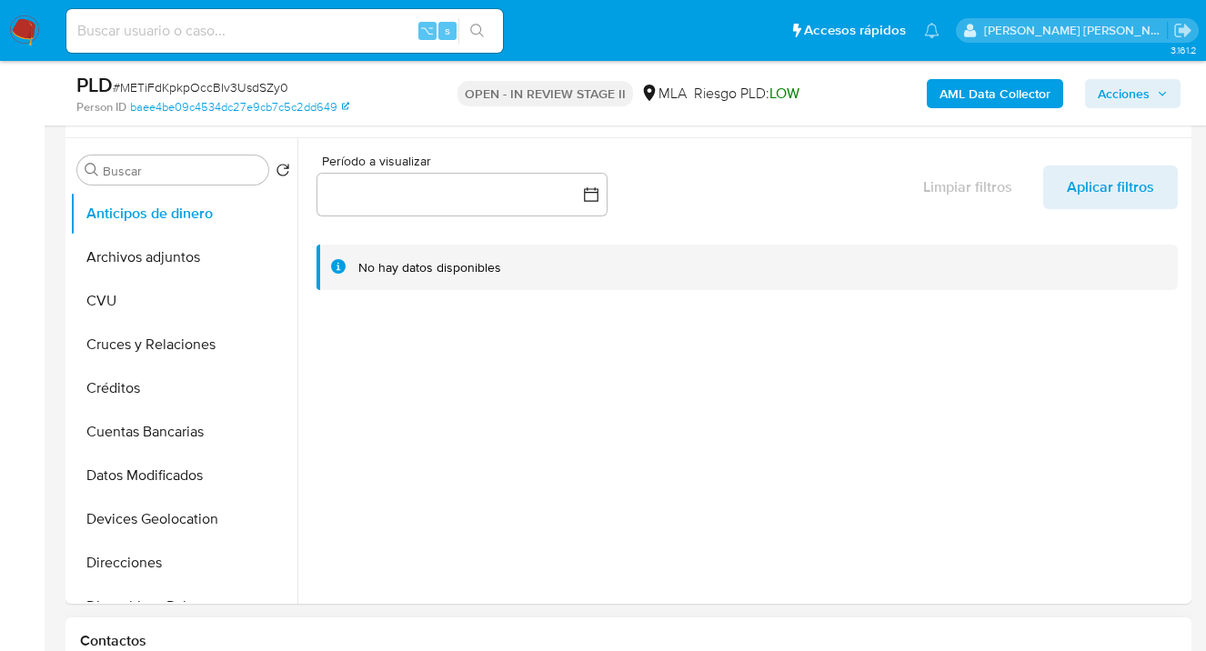
scroll to position [708, 0]
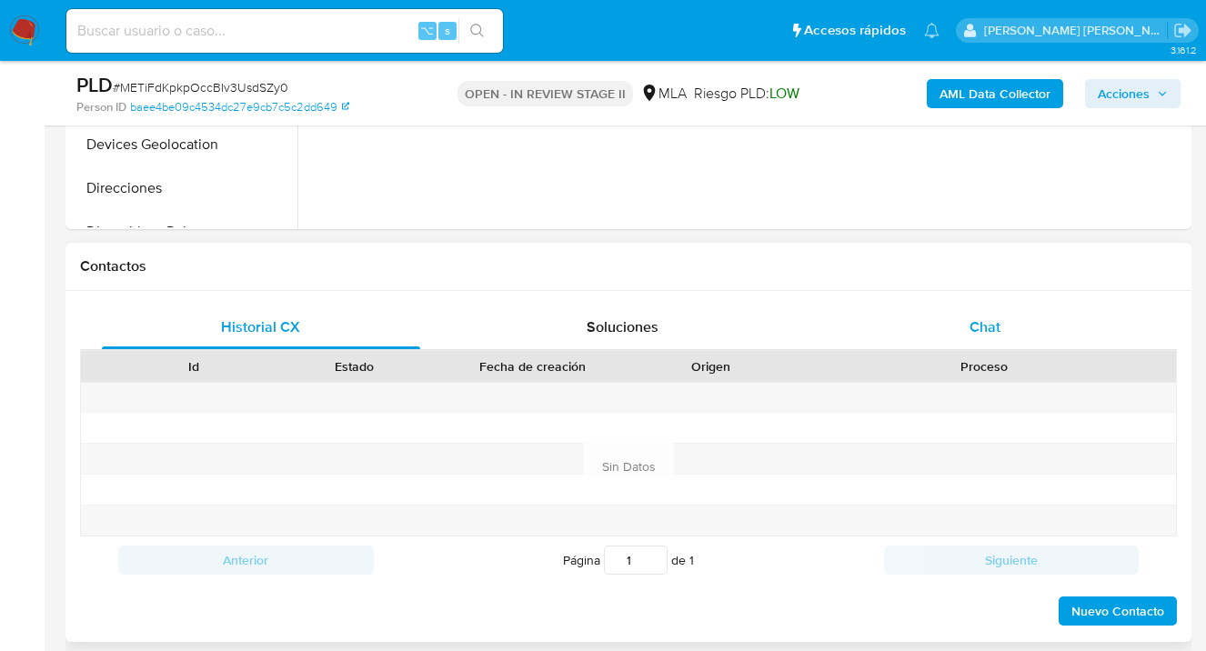
click at [999, 319] on span "Chat" at bounding box center [984, 326] width 31 height 21
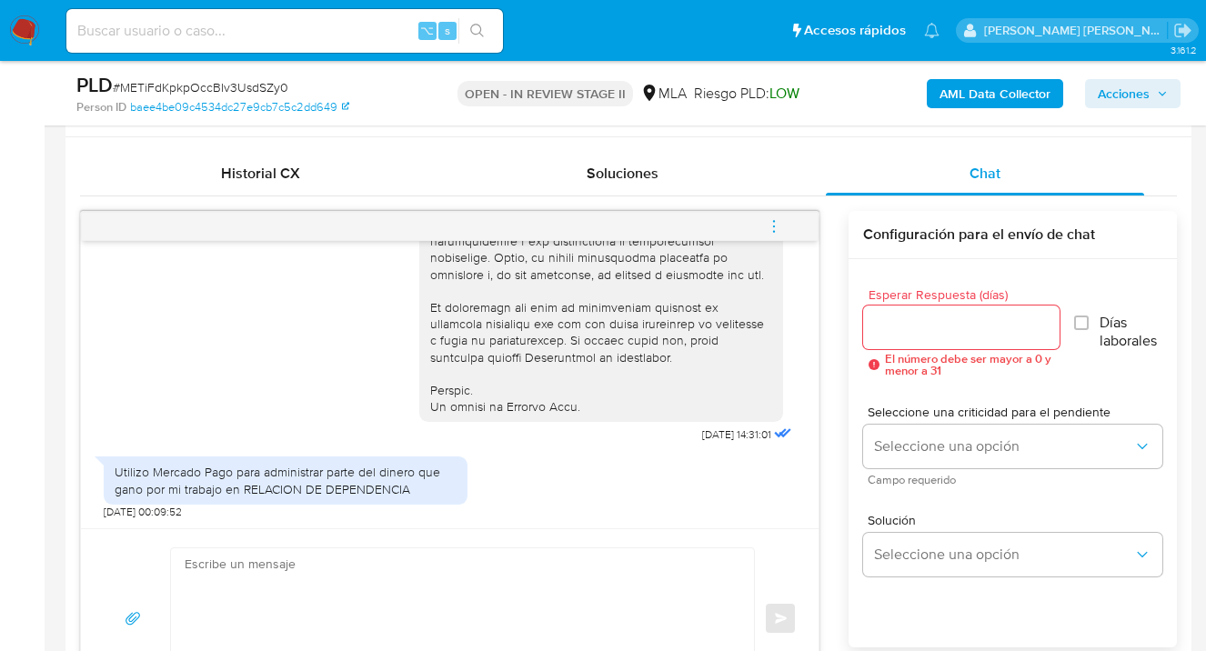
scroll to position [863, 0]
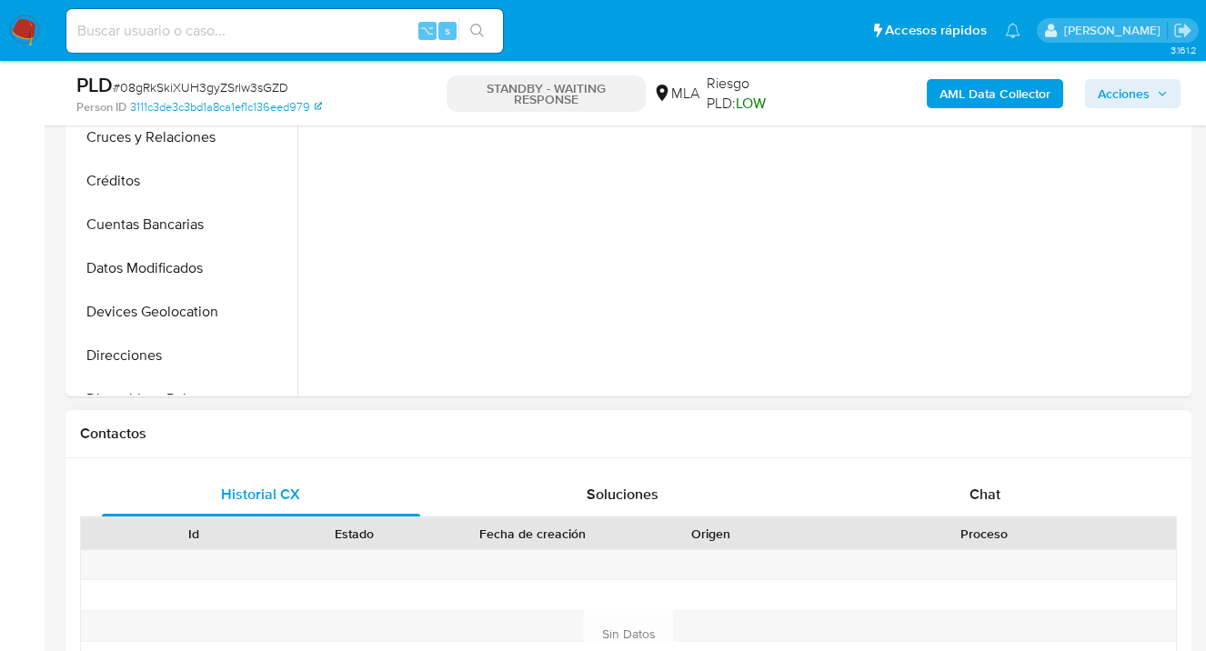
select select "10"
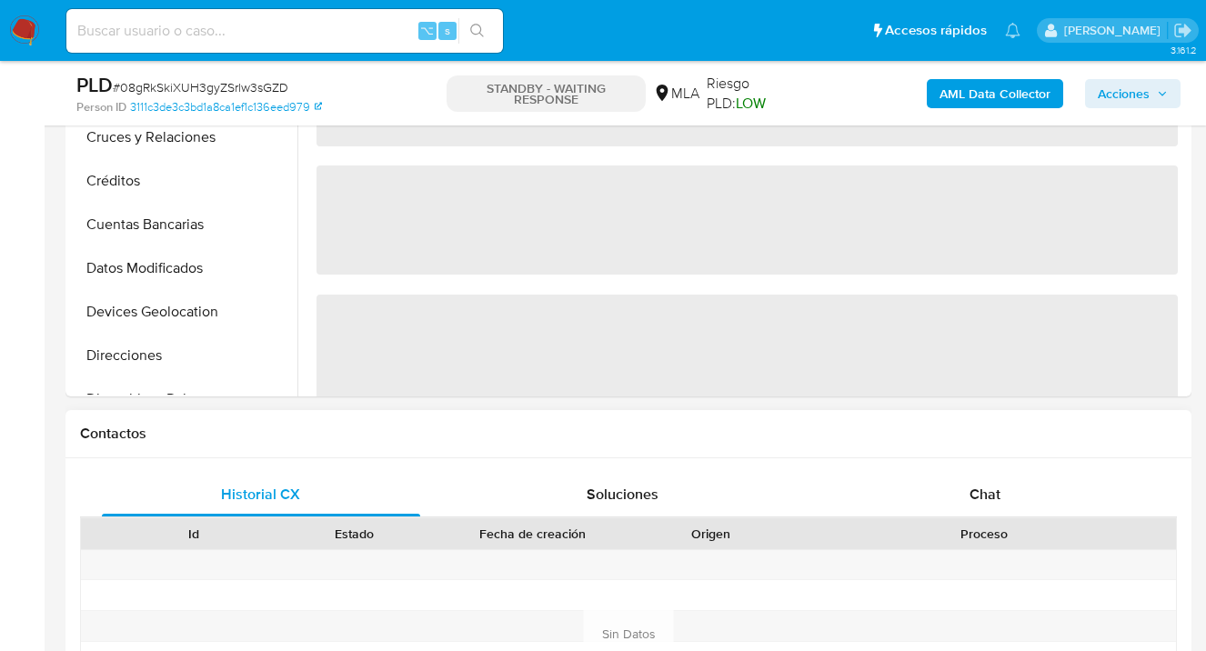
drag, startPoint x: 1012, startPoint y: 487, endPoint x: 986, endPoint y: 431, distance: 62.2
click at [1012, 487] on div "Chat" at bounding box center [985, 495] width 318 height 44
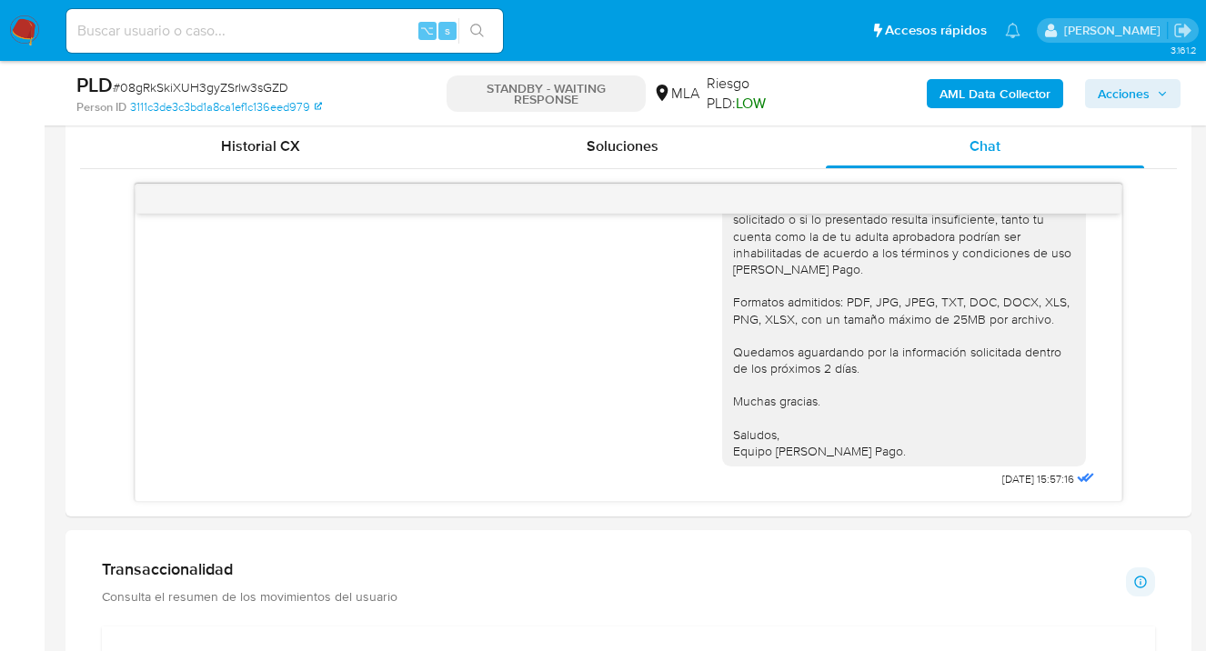
scroll to position [798, 0]
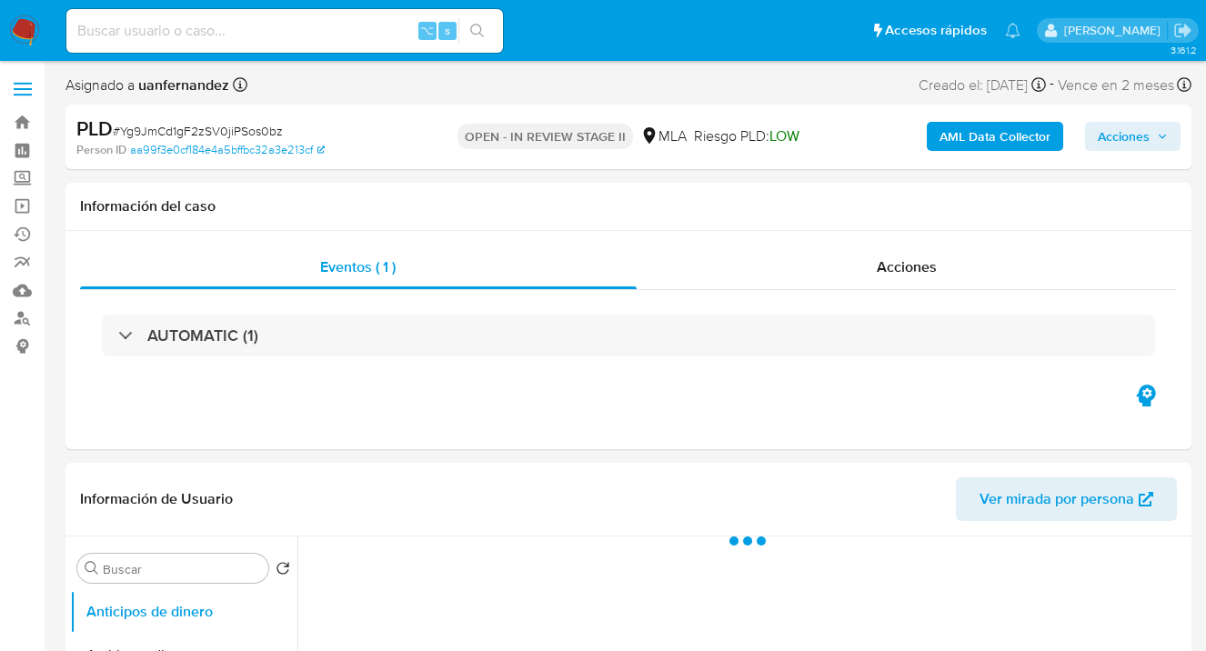
select select "10"
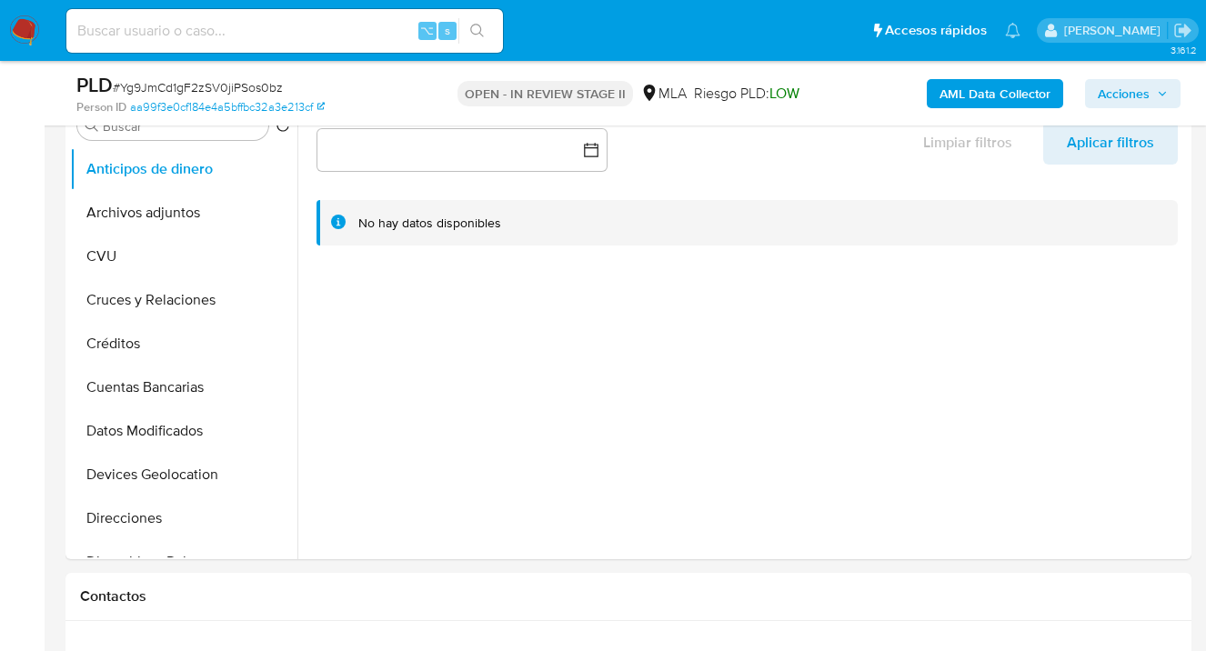
scroll to position [748, 0]
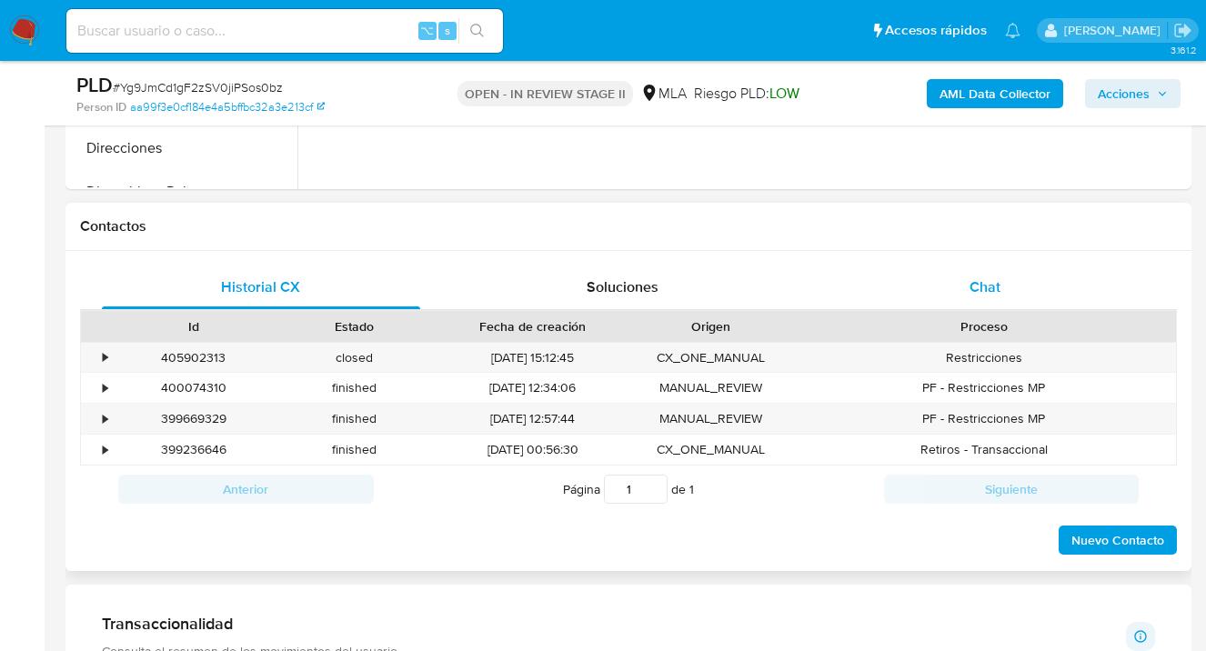
click at [982, 287] on span "Chat" at bounding box center [984, 286] width 31 height 21
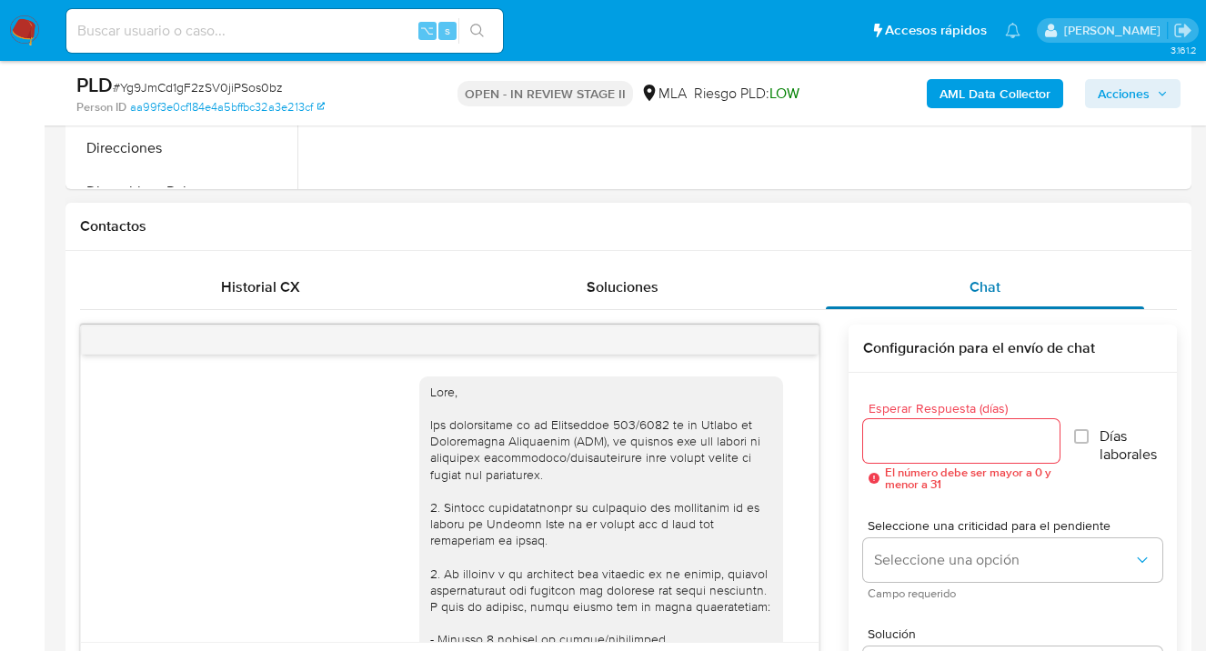
scroll to position [1143, 0]
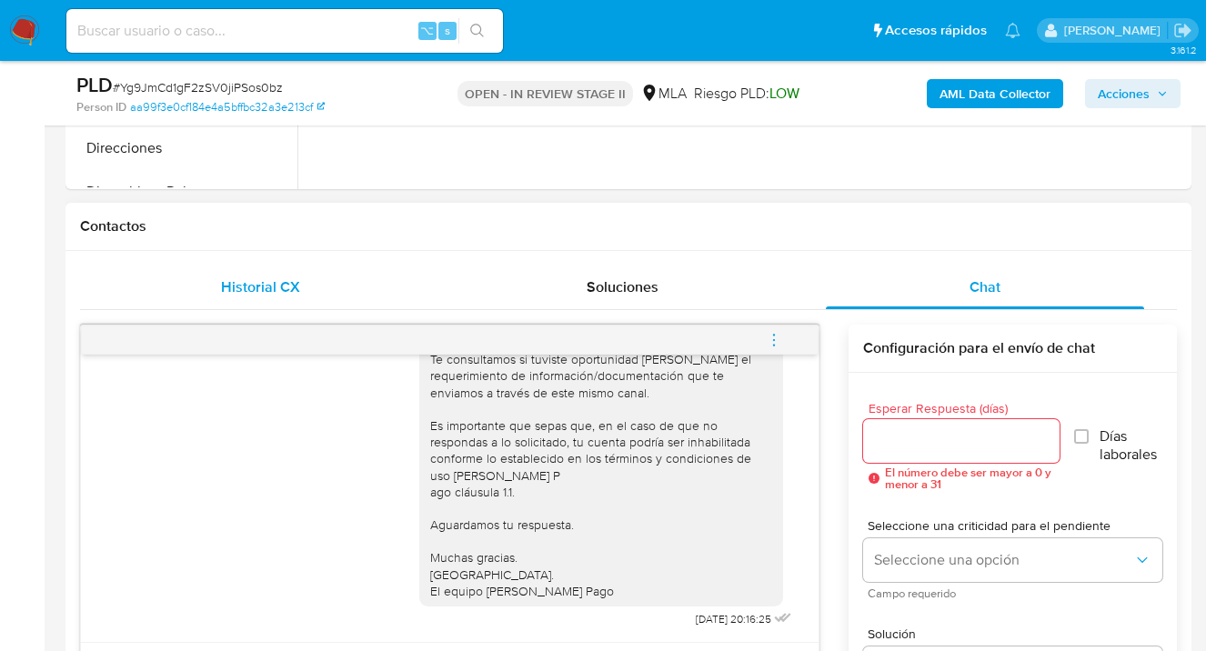
click at [253, 280] on span "Historial CX" at bounding box center [260, 286] width 79 height 21
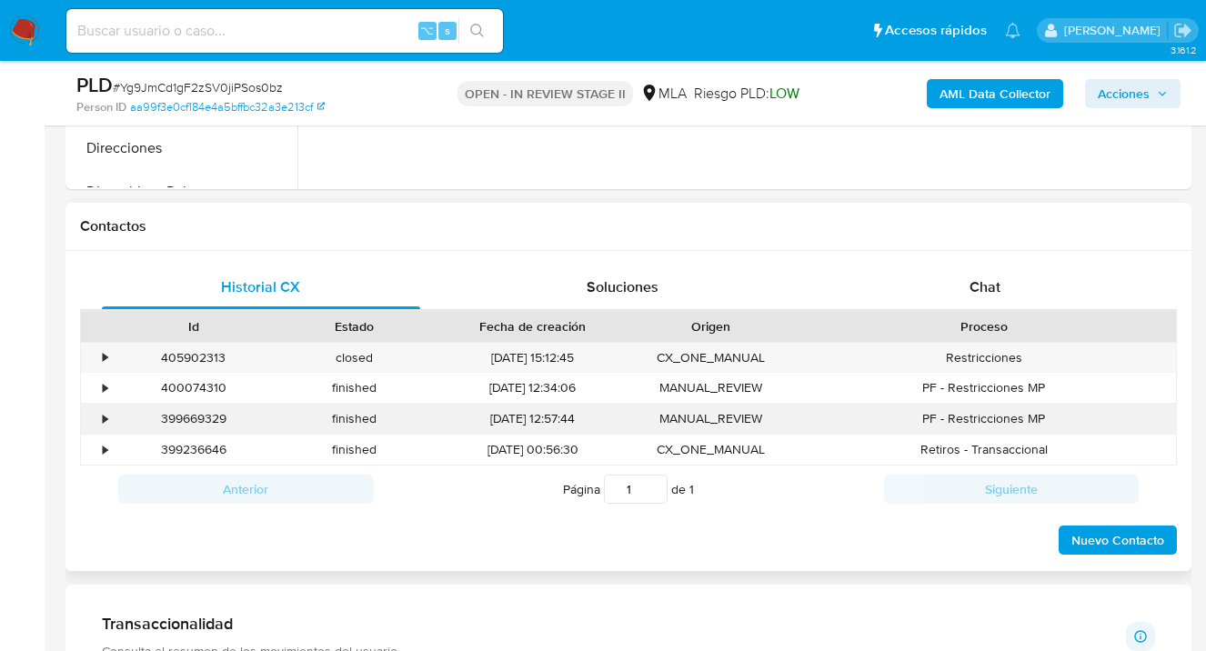
click at [104, 418] on div "•" at bounding box center [105, 418] width 5 height 17
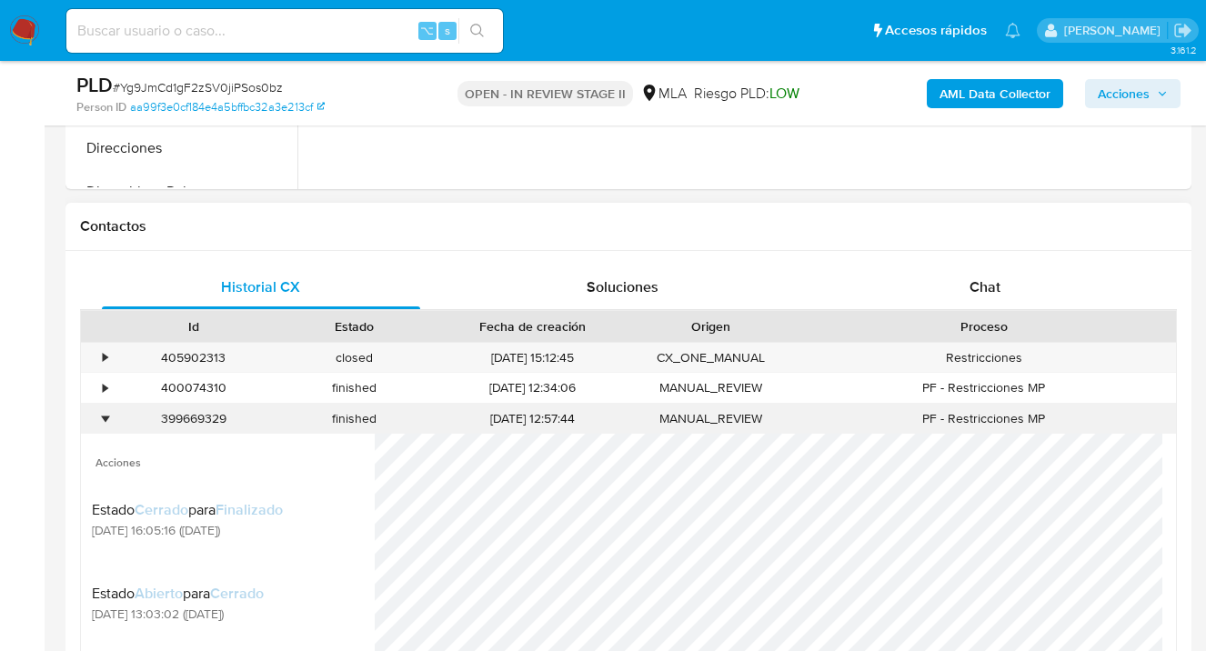
click at [106, 421] on div "•" at bounding box center [105, 418] width 5 height 17
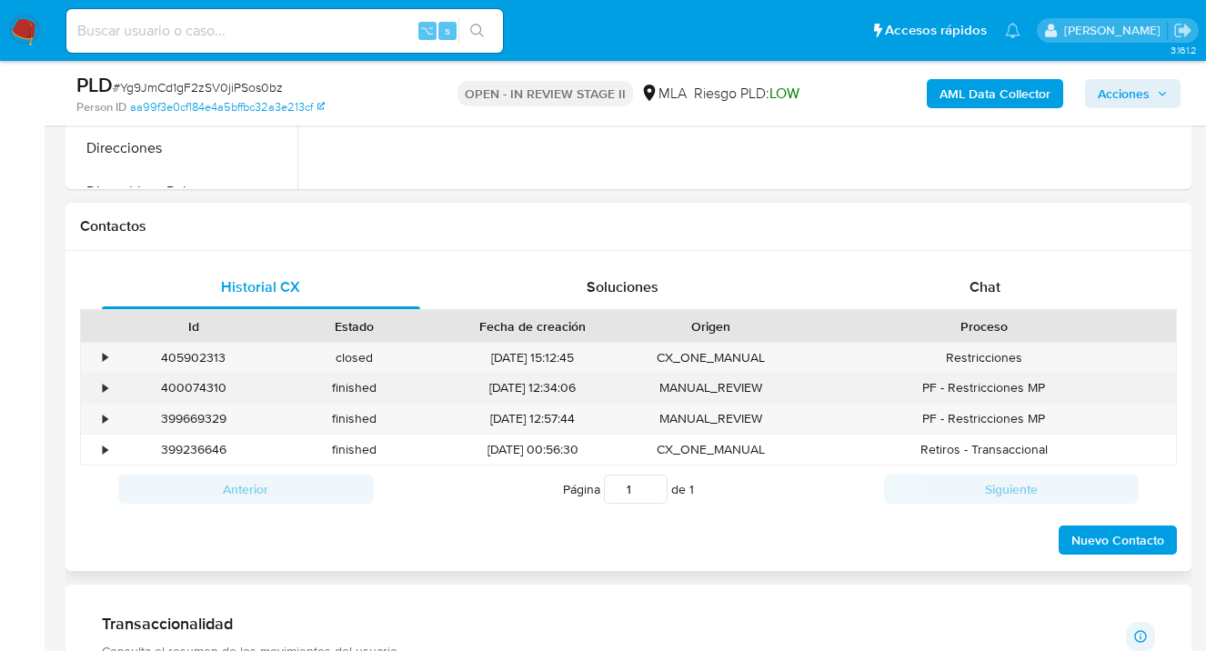
click at [105, 391] on div "•" at bounding box center [105, 387] width 5 height 17
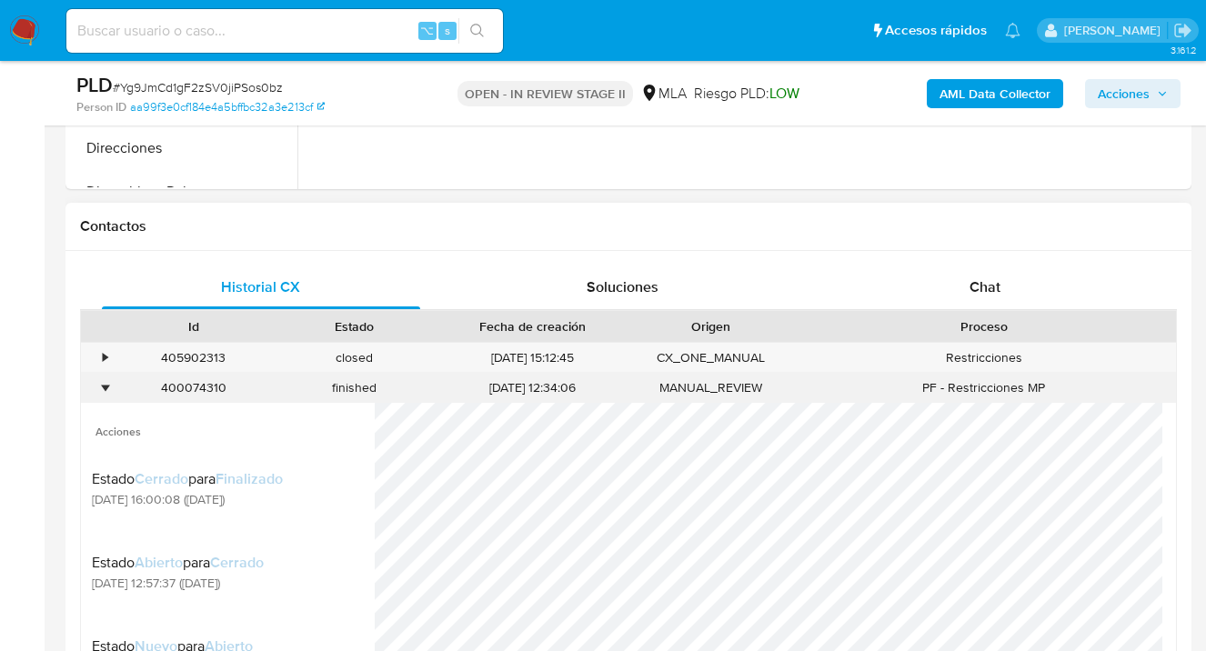
click at [105, 389] on div "•" at bounding box center [105, 387] width 5 height 17
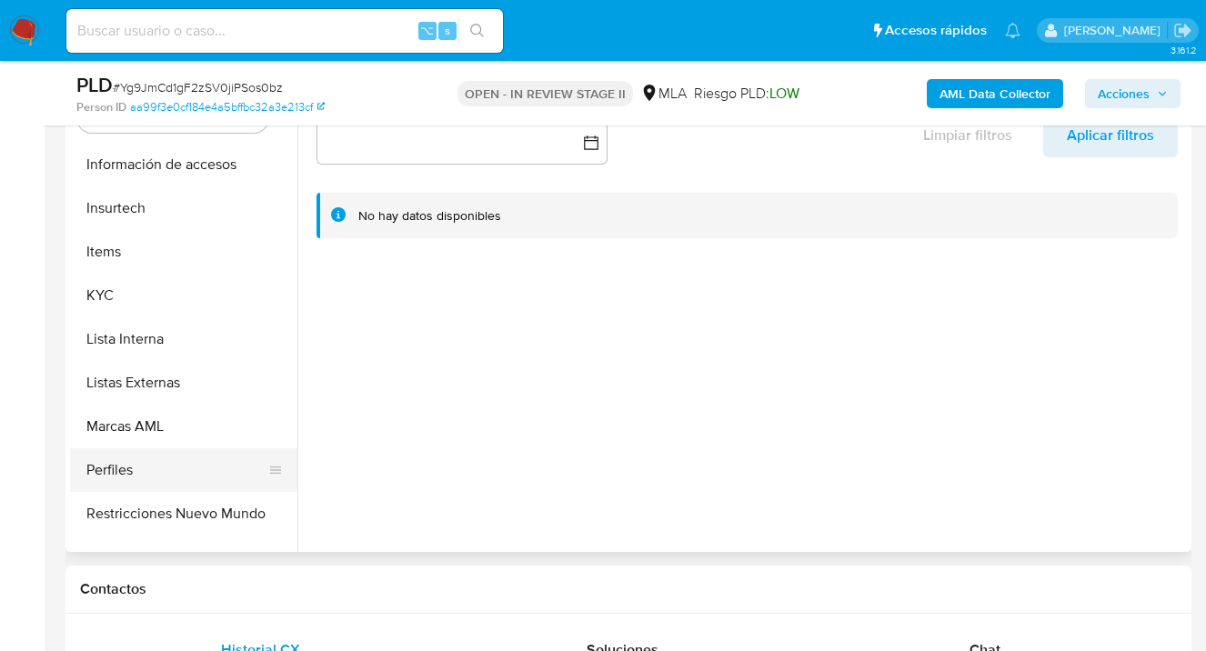
scroll to position [827, 0]
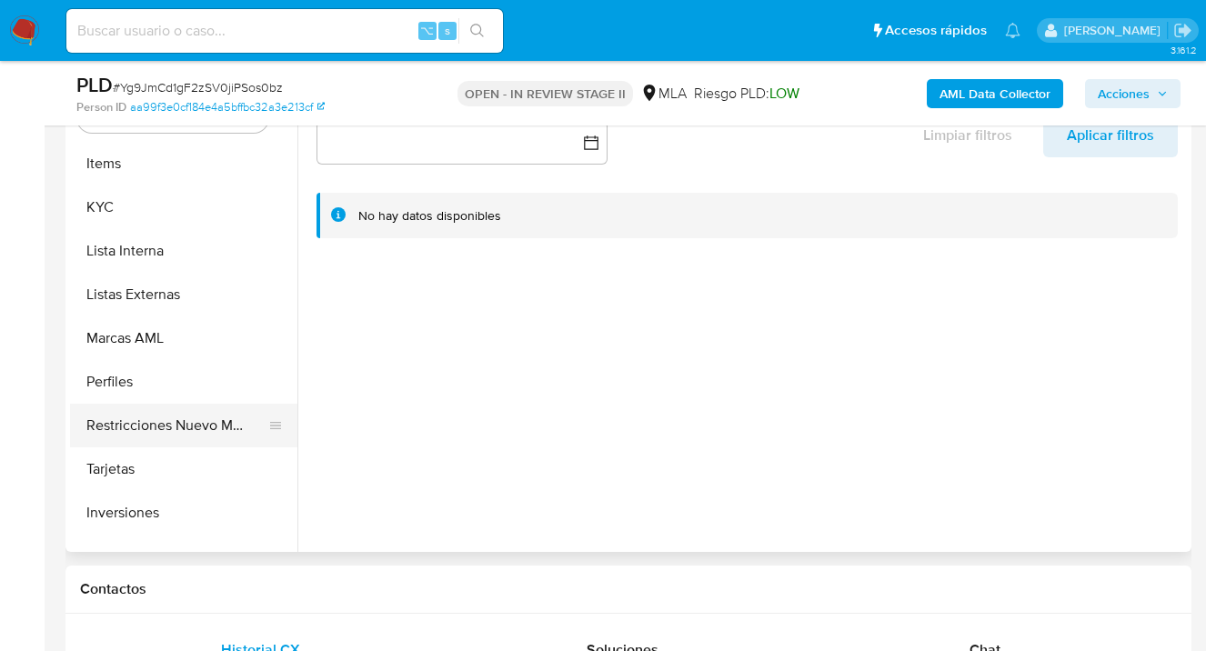
click at [180, 421] on button "Restricciones Nuevo Mundo" at bounding box center [176, 426] width 213 height 44
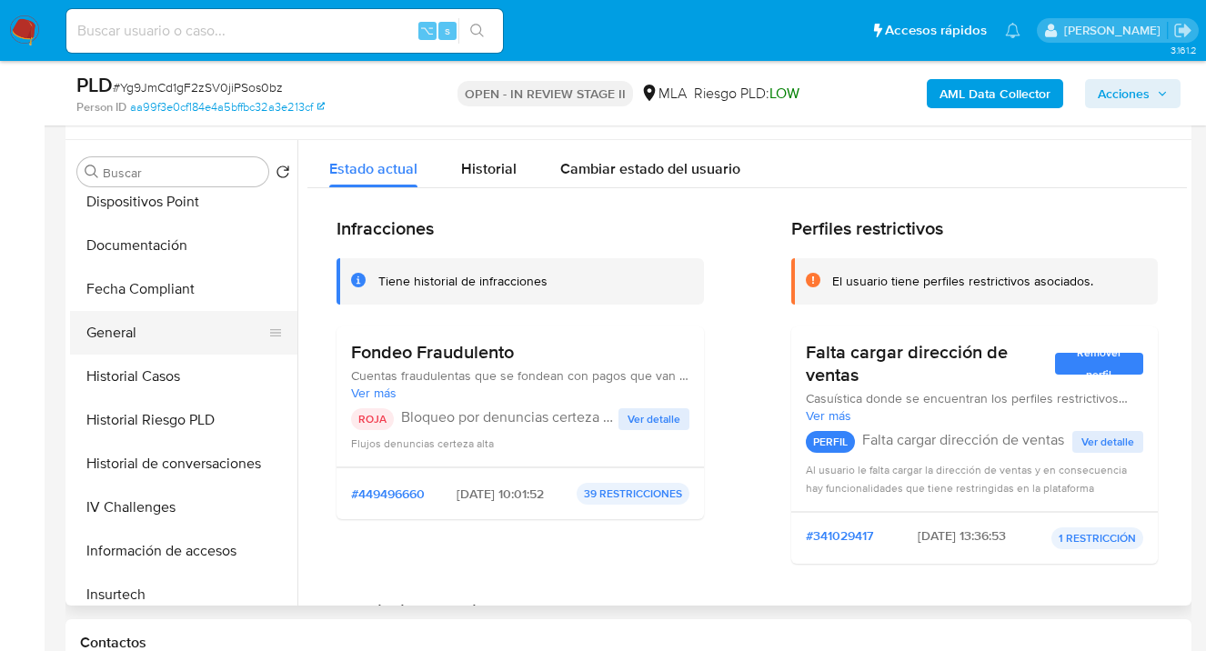
scroll to position [395, 0]
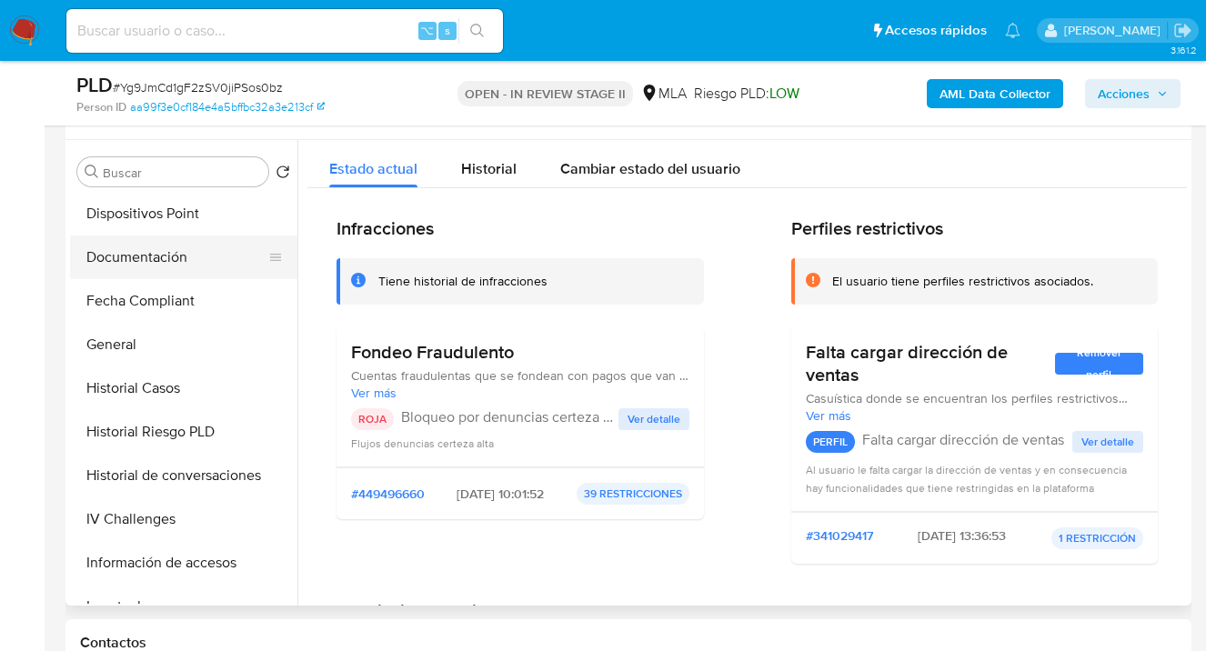
click at [201, 269] on button "Documentación" at bounding box center [176, 257] width 213 height 44
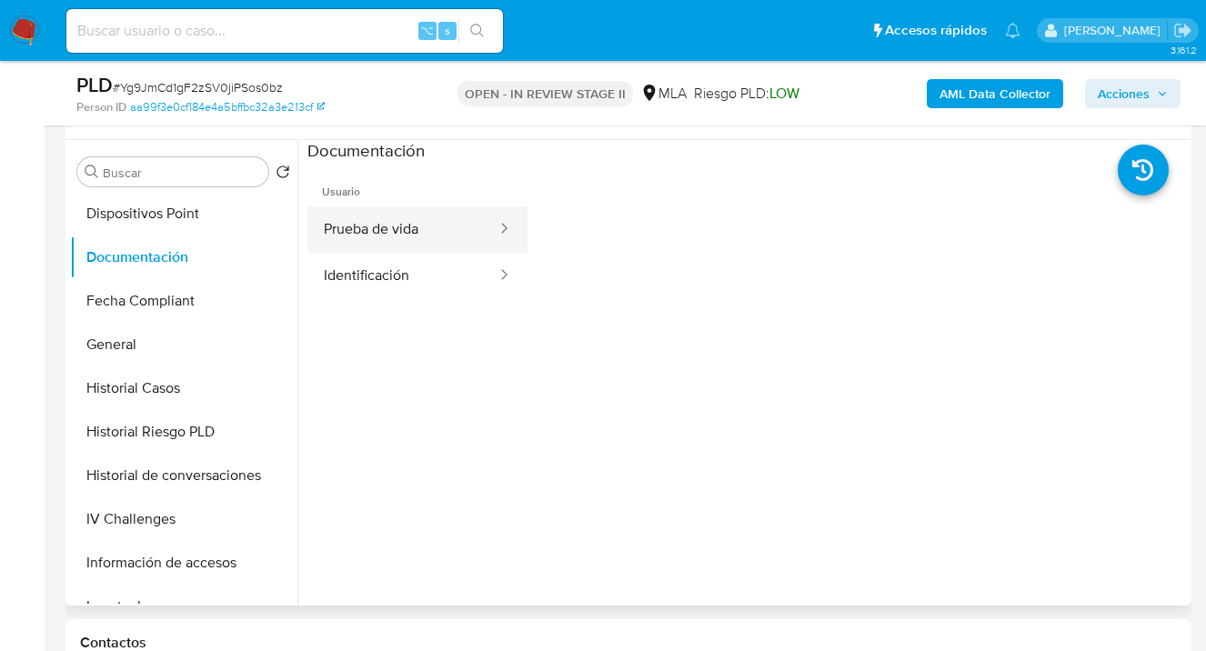
click at [406, 239] on button "Prueba de vida" at bounding box center [402, 229] width 191 height 46
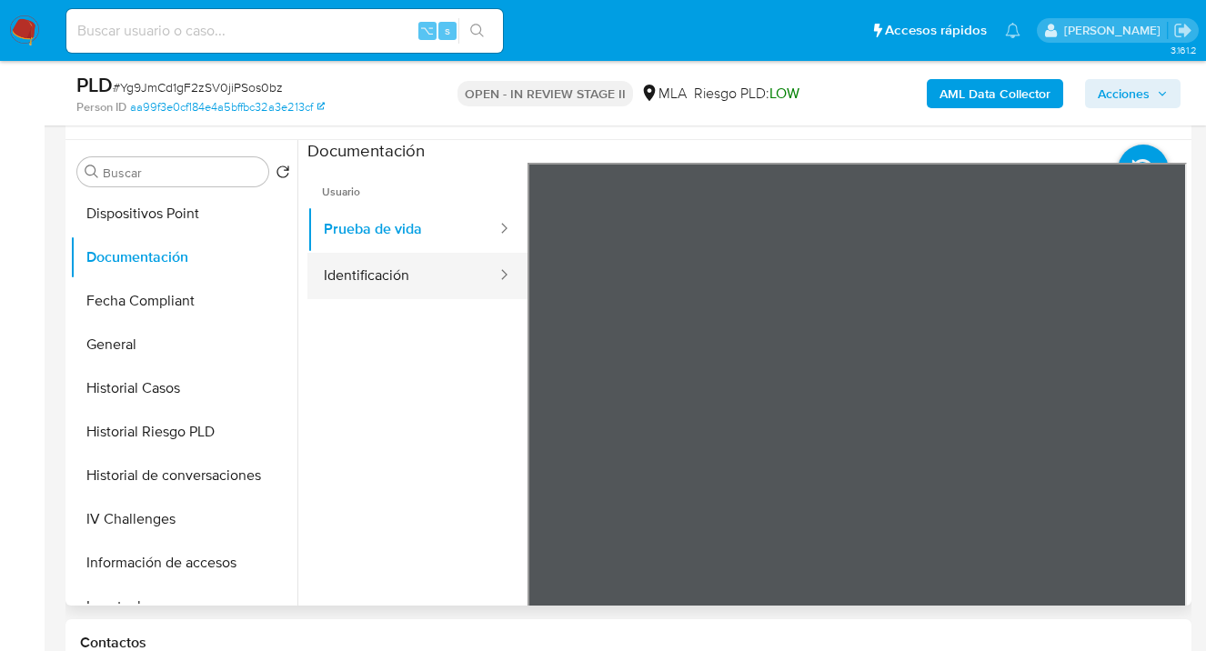
drag, startPoint x: 392, startPoint y: 284, endPoint x: 499, endPoint y: 285, distance: 107.3
click at [394, 283] on button "Identificación" at bounding box center [402, 276] width 191 height 46
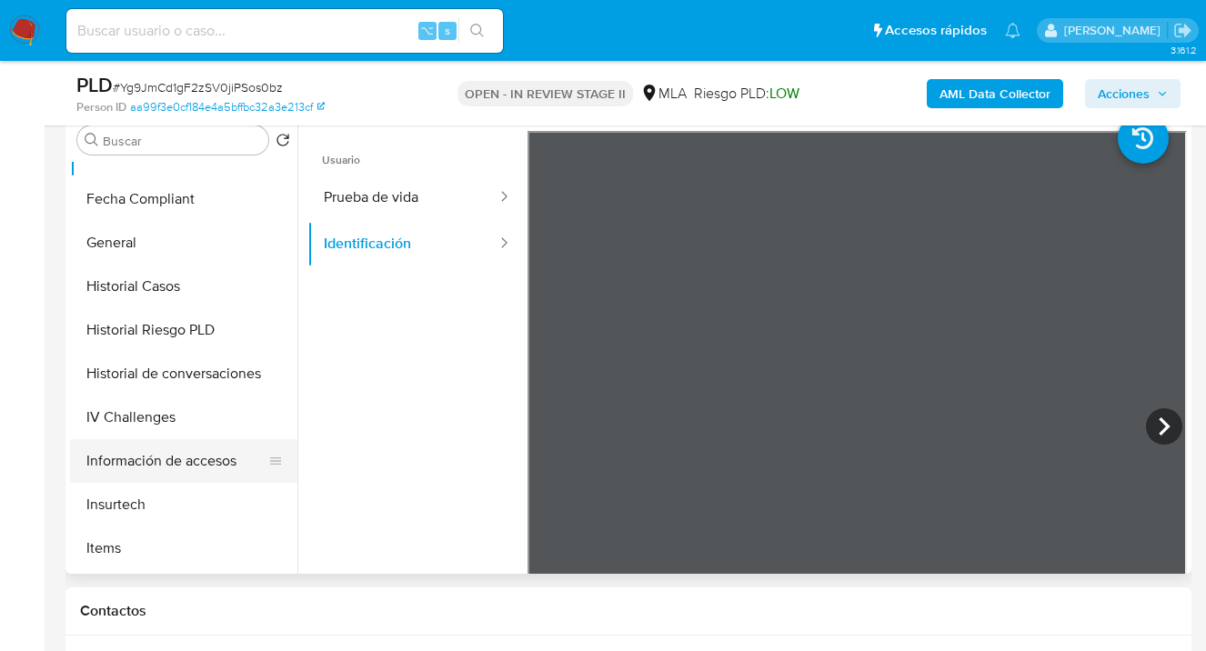
scroll to position [574, 0]
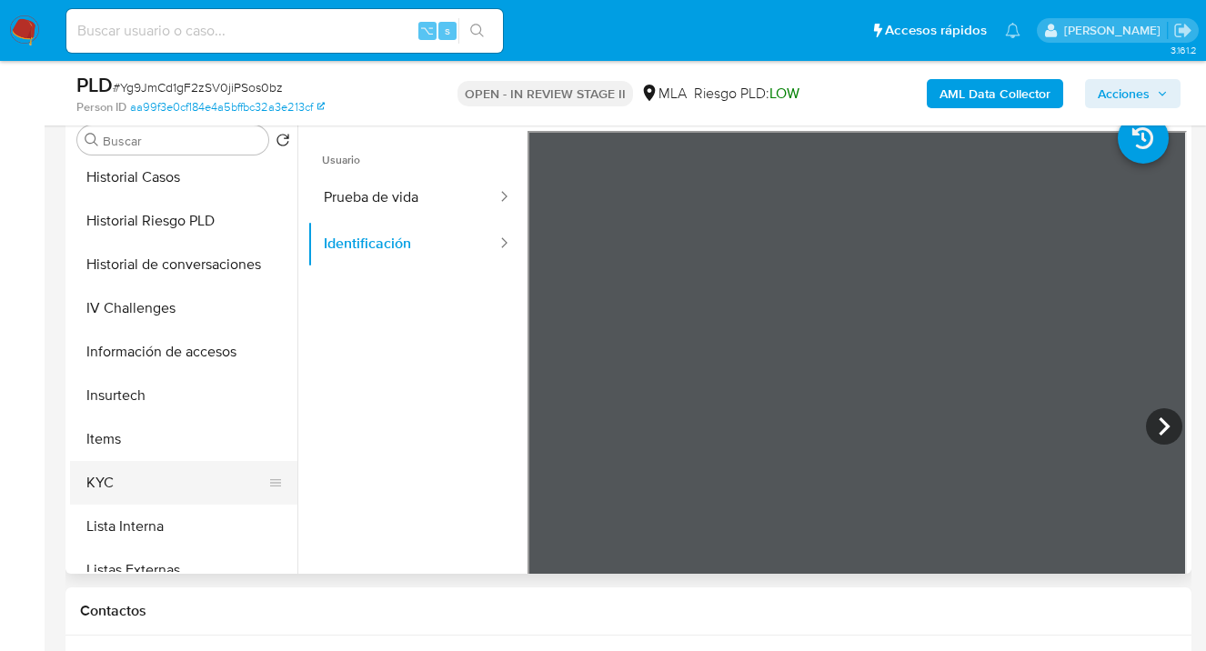
click at [186, 471] on button "KYC" at bounding box center [176, 483] width 213 height 44
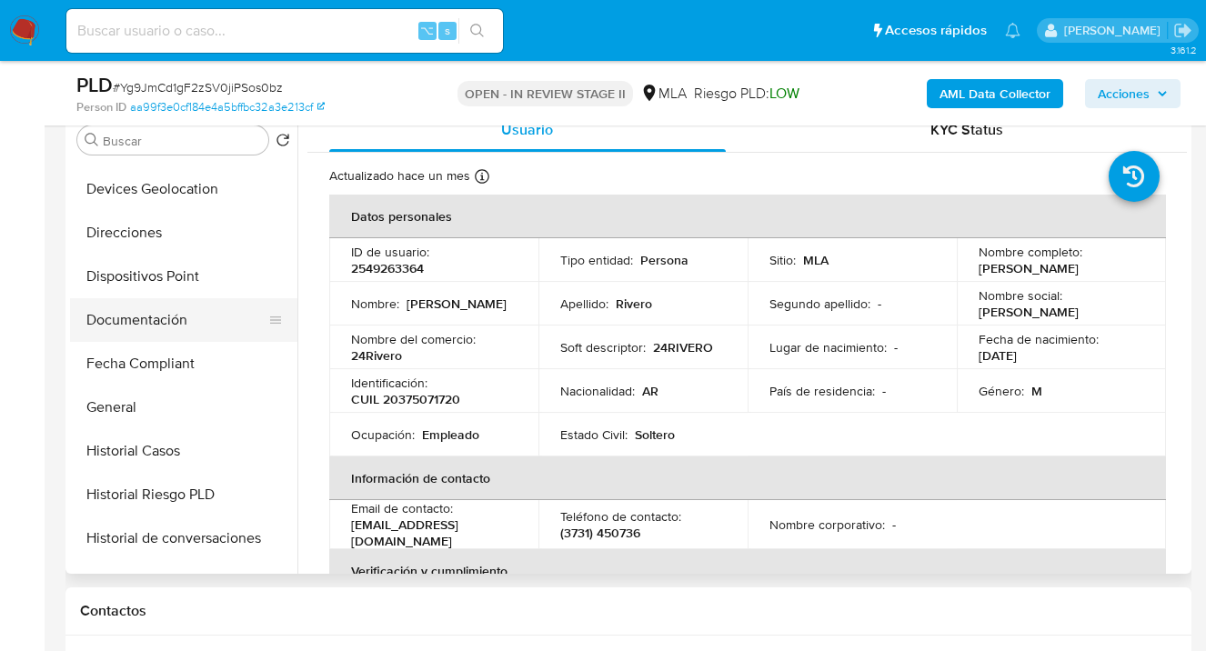
scroll to position [300, 0]
click at [214, 307] on button "Documentación" at bounding box center [176, 320] width 213 height 44
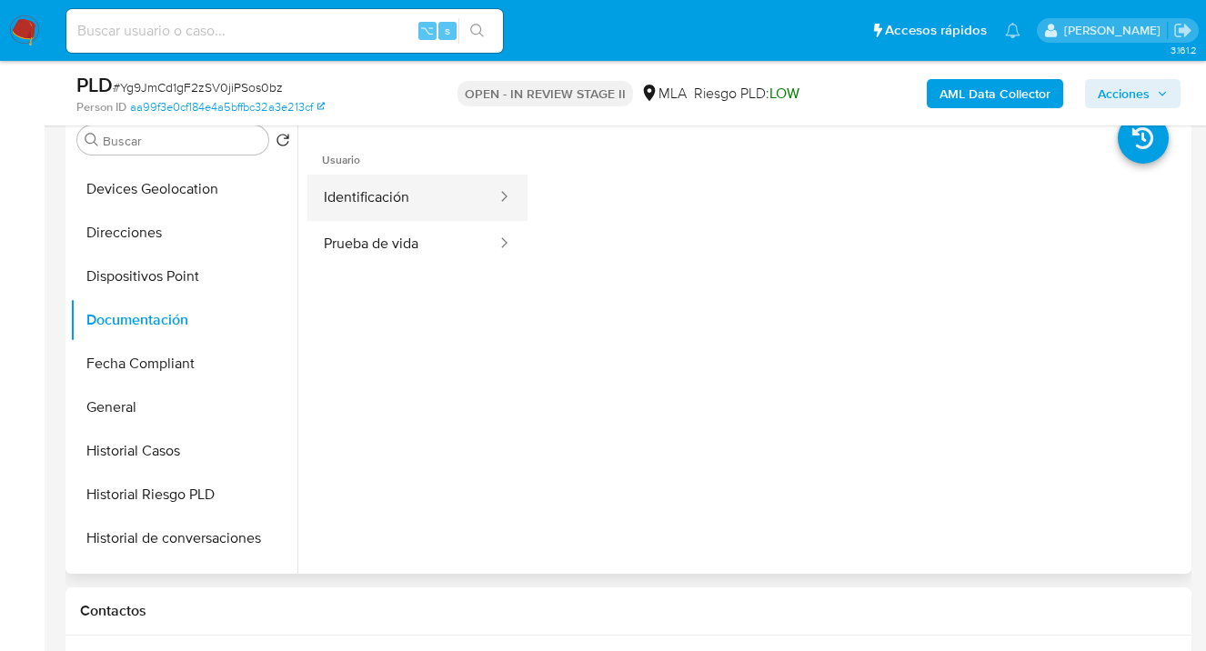
drag, startPoint x: 395, startPoint y: 204, endPoint x: 496, endPoint y: 215, distance: 101.6
click at [395, 203] on button "Identificación" at bounding box center [402, 198] width 191 height 46
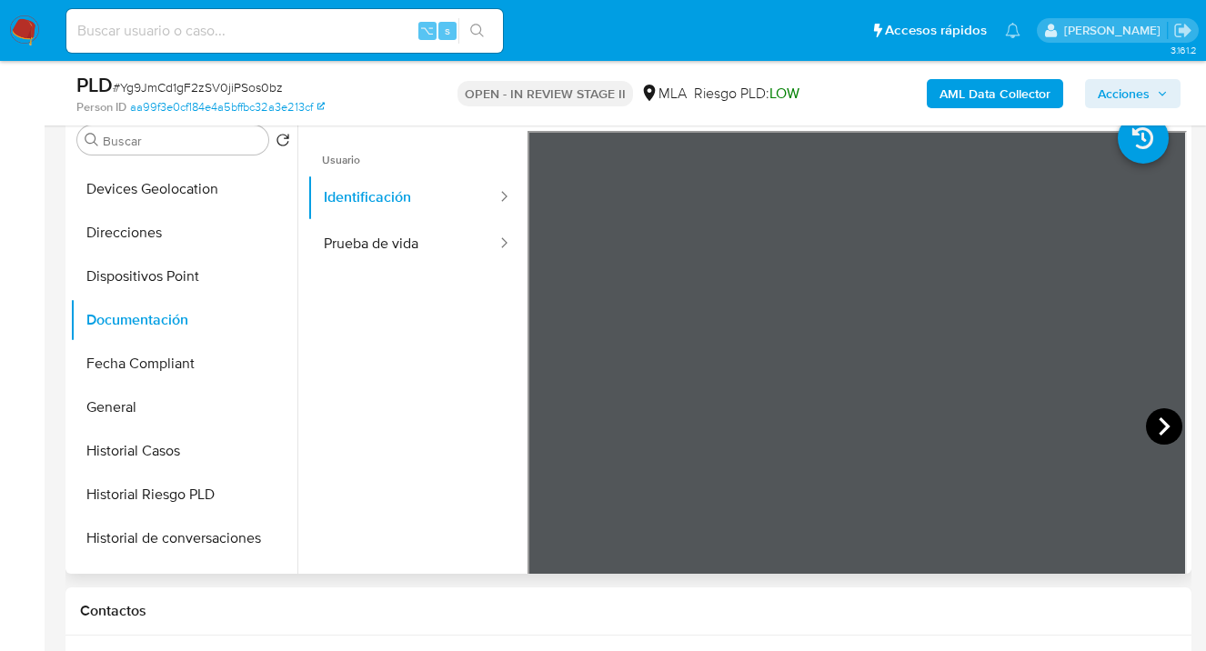
drag, startPoint x: 1157, startPoint y: 424, endPoint x: 1146, endPoint y: 424, distance: 10.9
click at [1146, 424] on icon at bounding box center [1164, 426] width 36 height 36
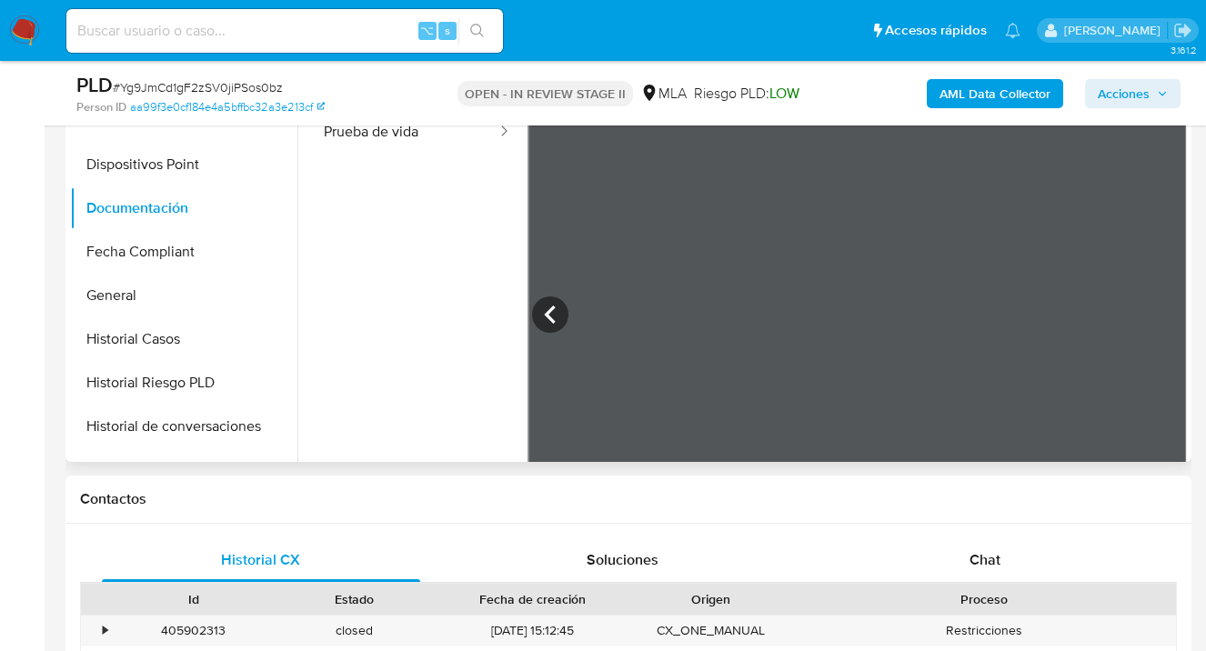
scroll to position [545, 0]
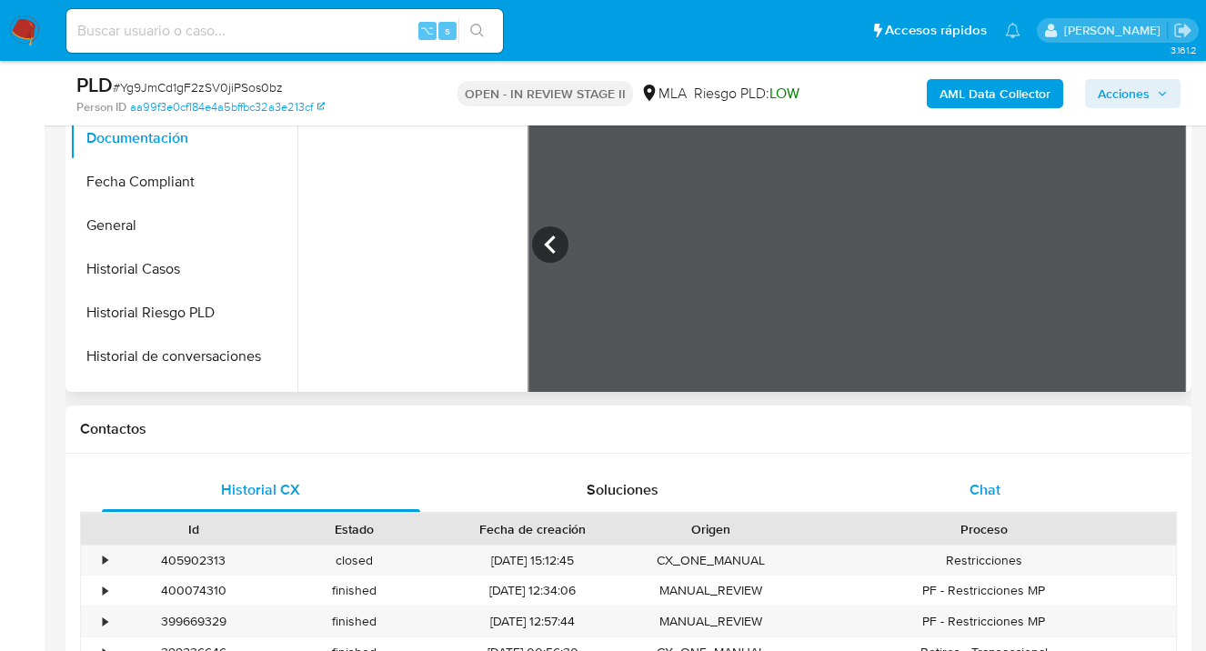
click at [985, 486] on span "Chat" at bounding box center [984, 489] width 31 height 21
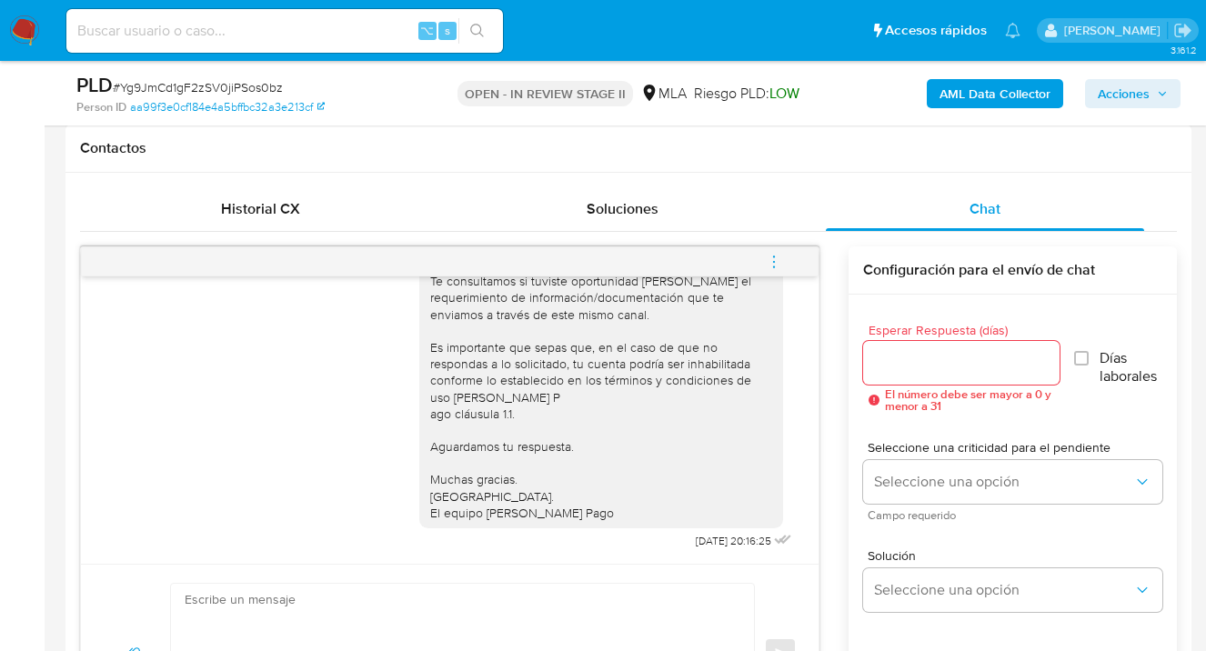
scroll to position [828, 0]
click at [776, 257] on icon "menu-action" at bounding box center [774, 260] width 16 height 16
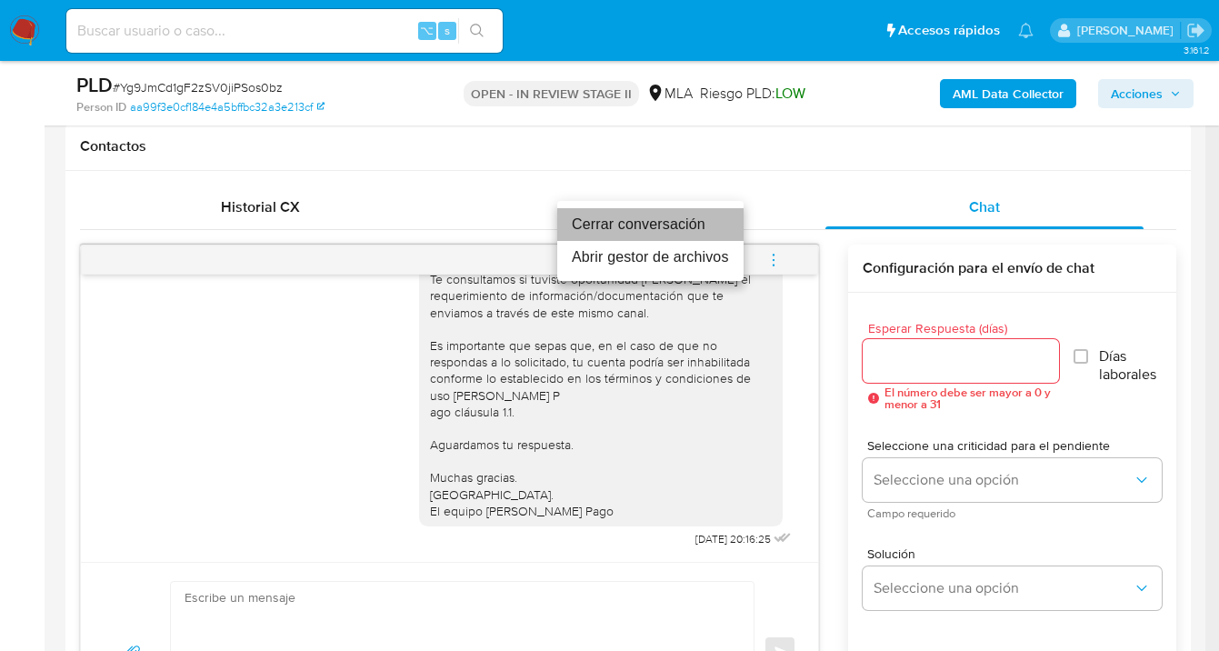
click at [626, 230] on li "Cerrar conversación" at bounding box center [650, 224] width 186 height 33
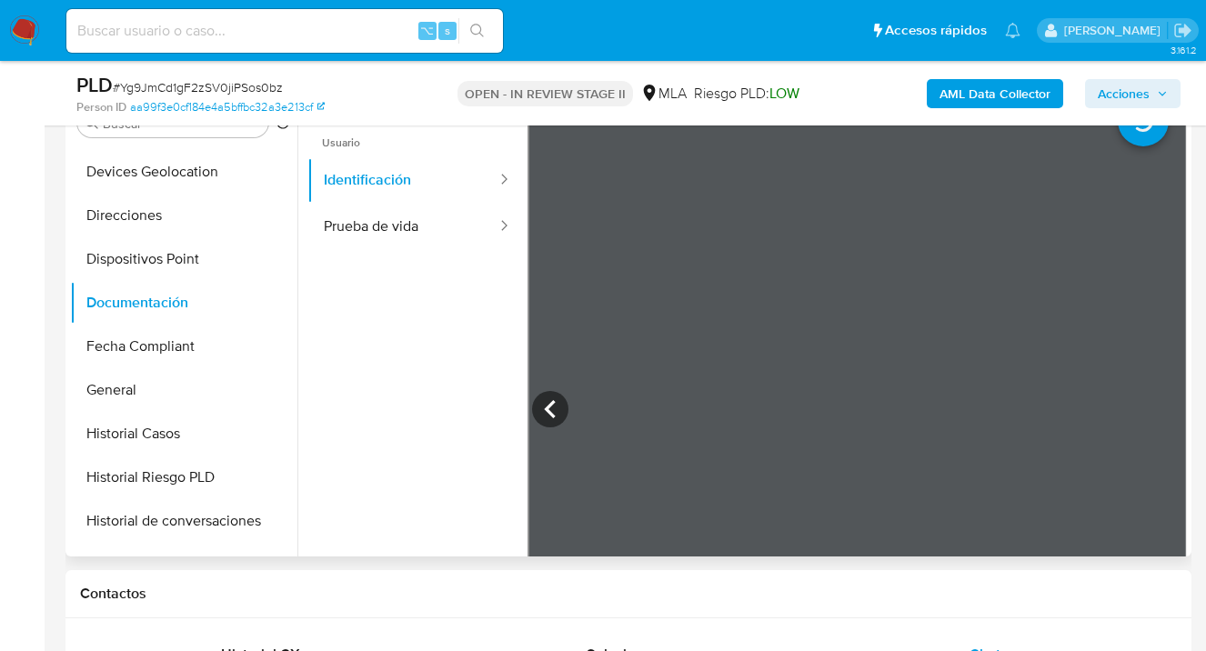
scroll to position [0, 0]
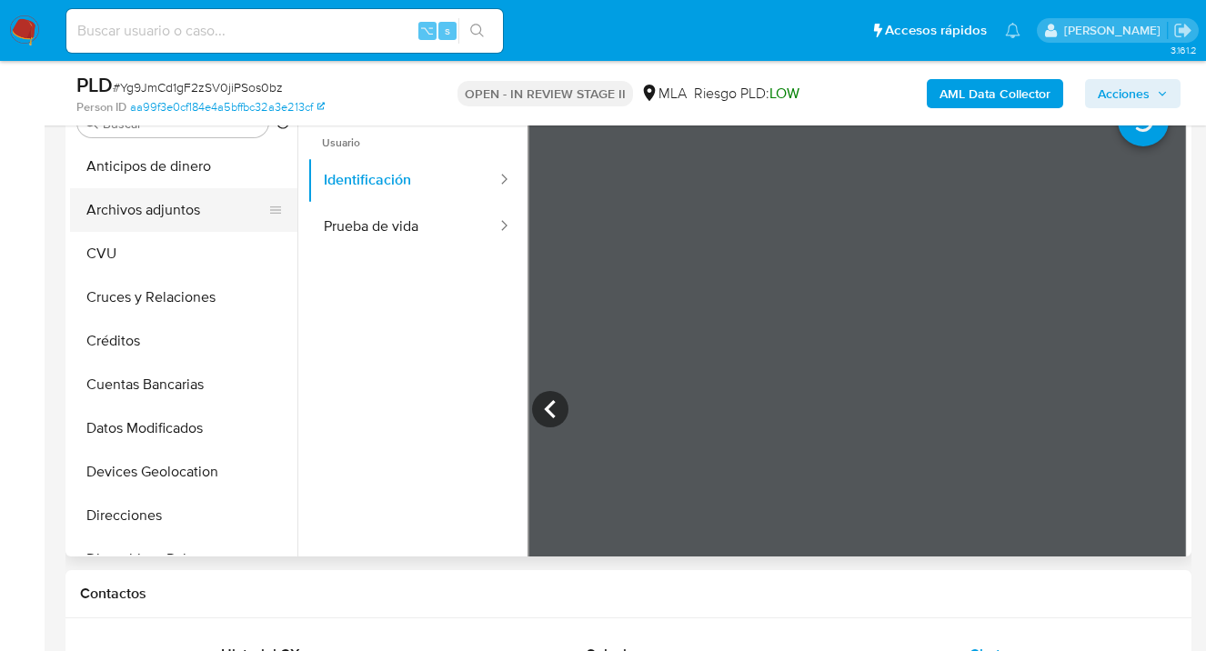
click at [211, 213] on button "Archivos adjuntos" at bounding box center [176, 210] width 213 height 44
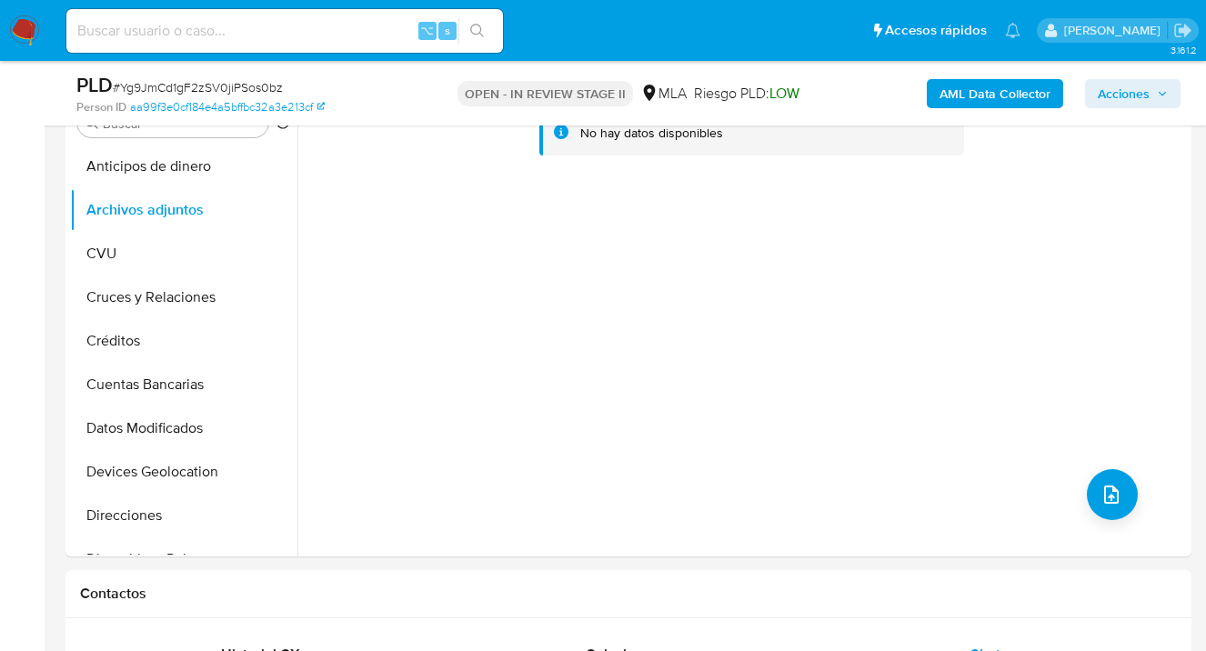
click at [963, 85] on b "AML Data Collector" at bounding box center [994, 93] width 111 height 29
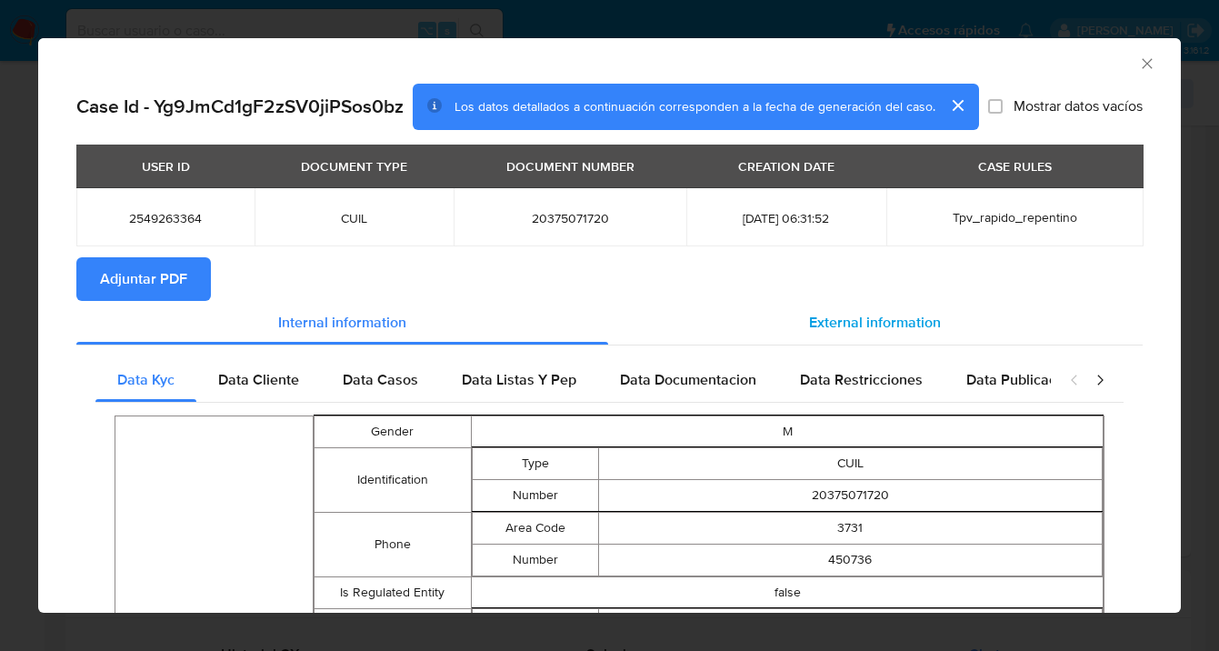
click at [842, 322] on span "External information" at bounding box center [875, 322] width 132 height 21
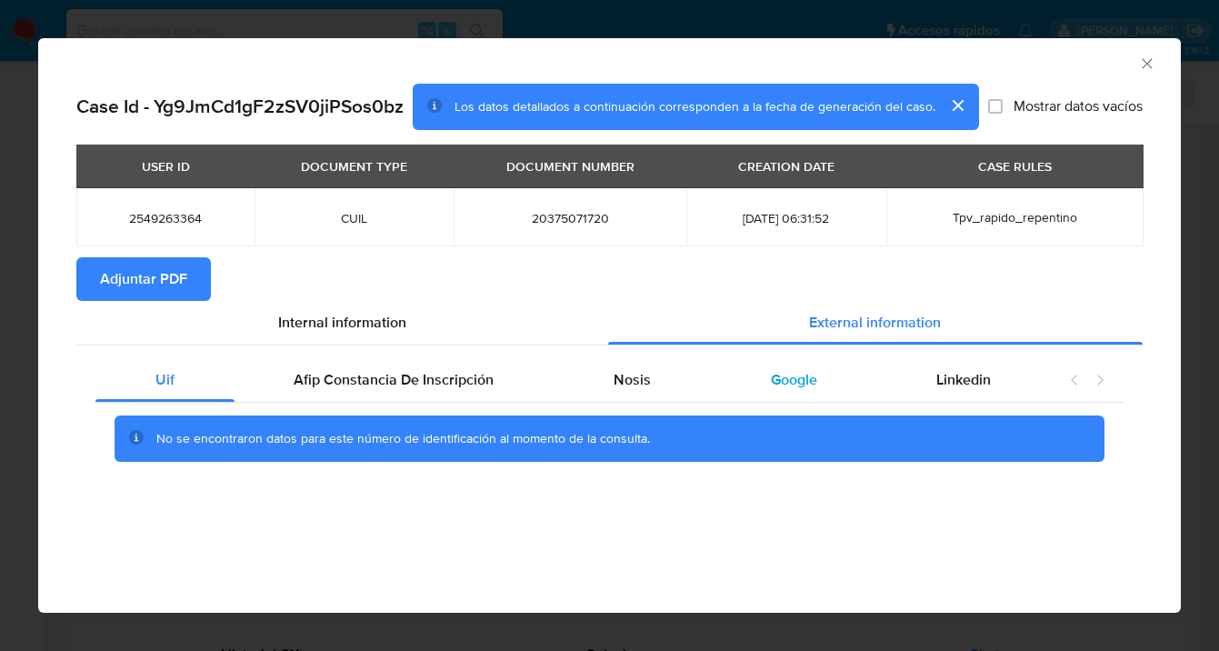
click at [794, 375] on span "Google" at bounding box center [794, 379] width 46 height 21
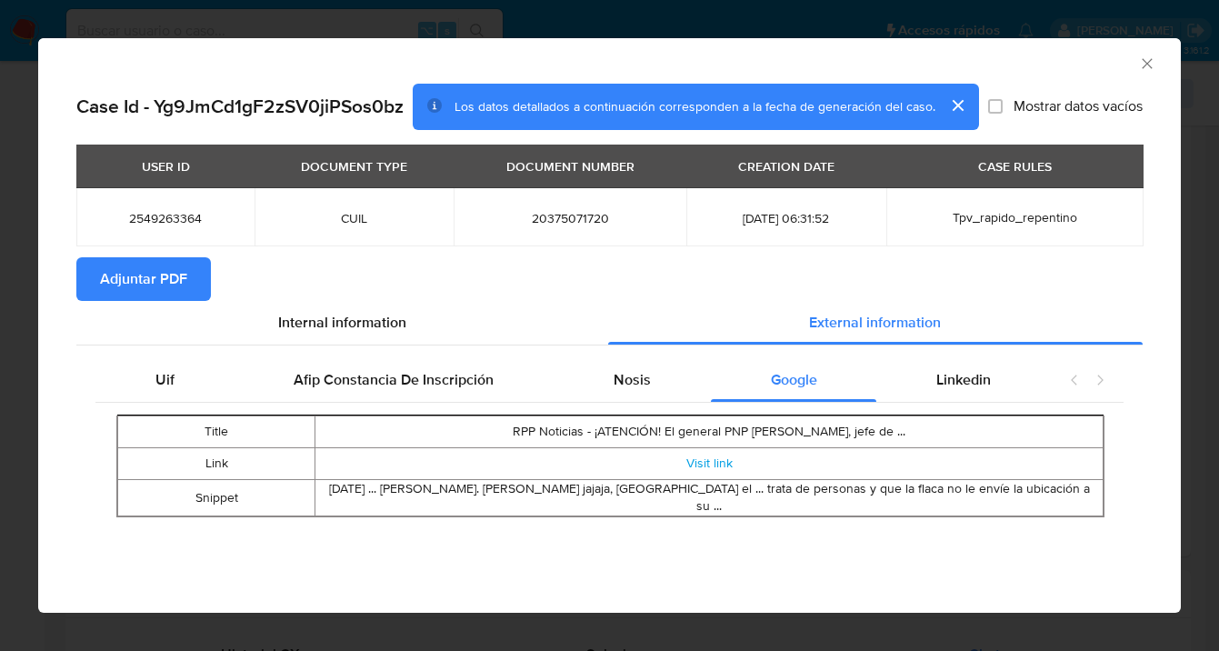
click at [157, 279] on span "Adjuntar PDF" at bounding box center [143, 279] width 87 height 40
click at [1146, 66] on icon "Cerrar ventana" at bounding box center [1147, 64] width 18 height 18
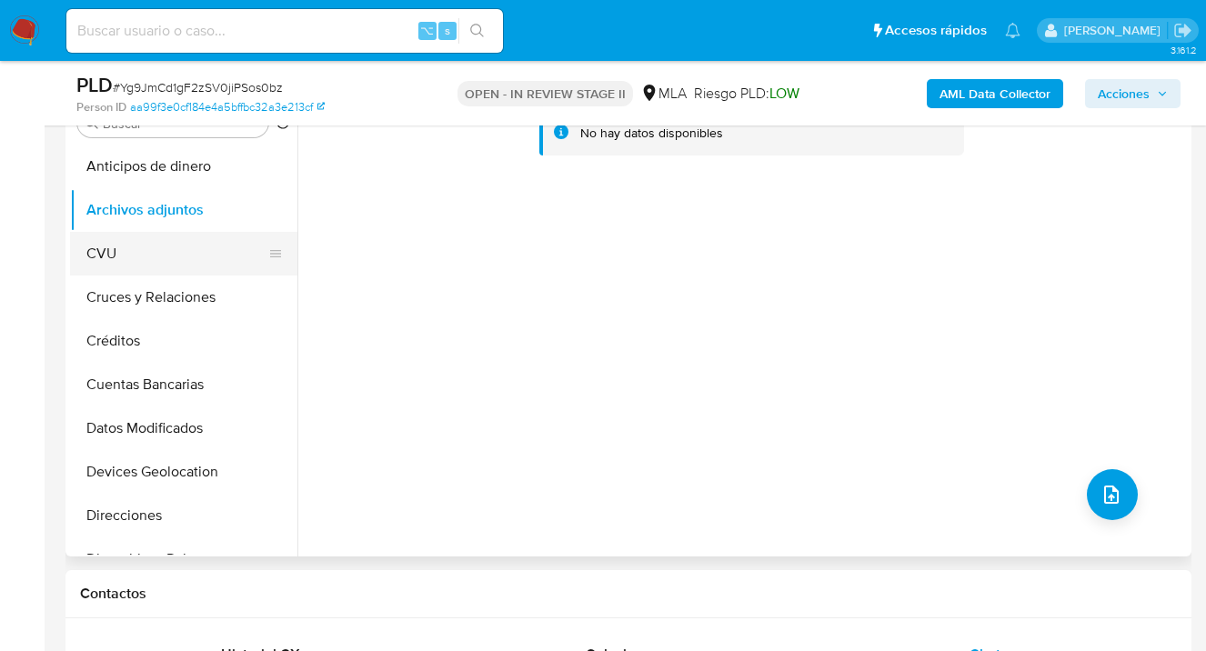
click at [204, 245] on button "CVU" at bounding box center [176, 254] width 213 height 44
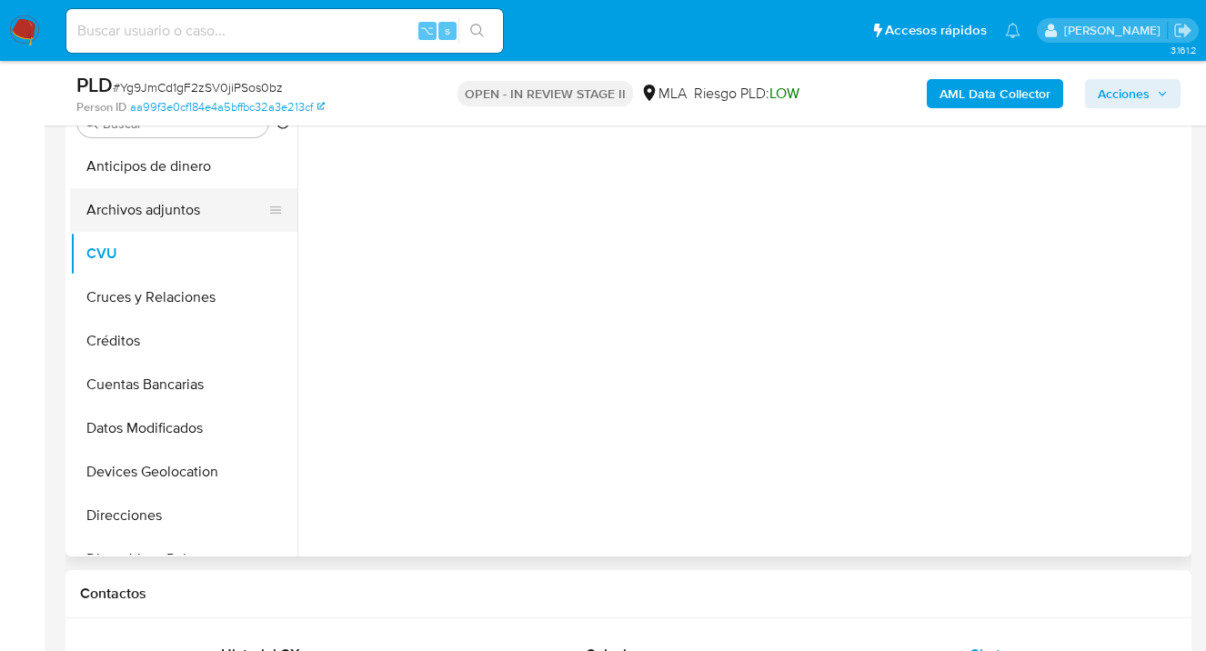
click at [215, 214] on button "Archivos adjuntos" at bounding box center [176, 210] width 213 height 44
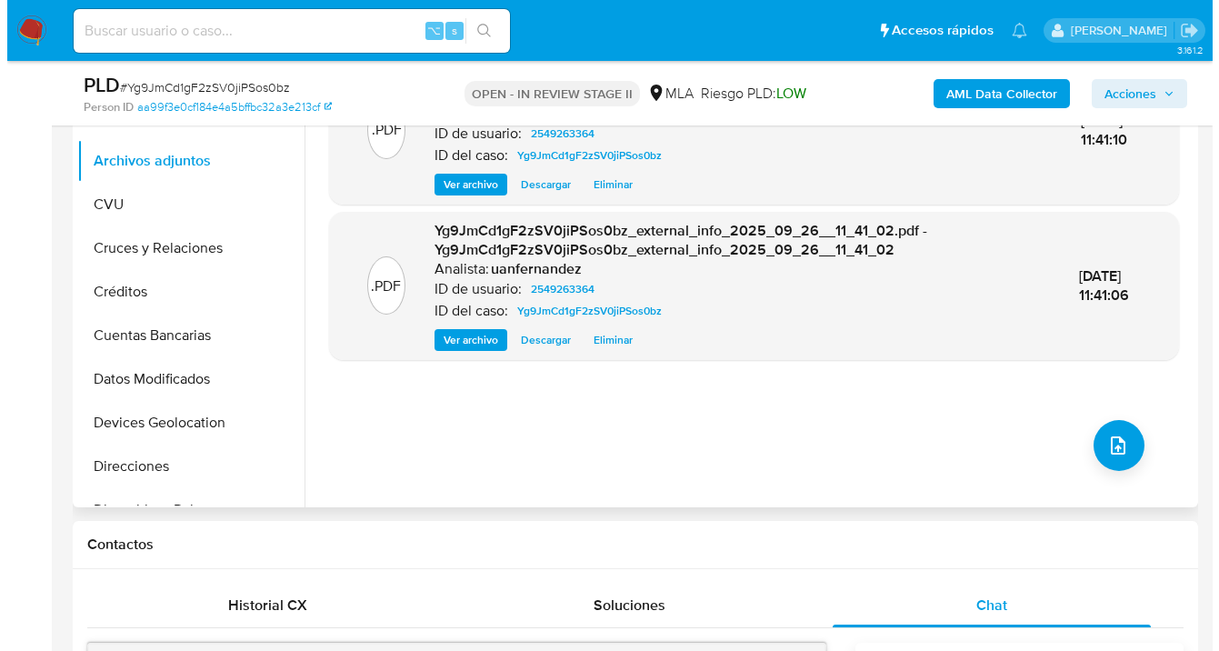
scroll to position [473, 0]
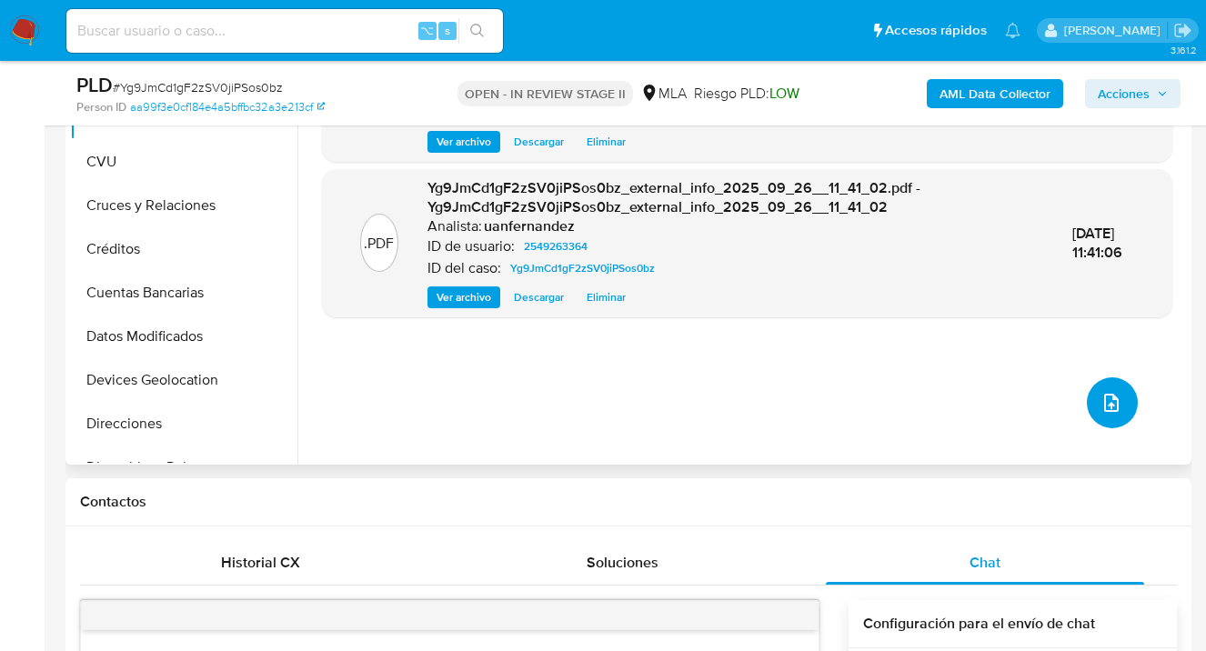
click at [1110, 403] on icon "upload-file" at bounding box center [1111, 403] width 22 height 22
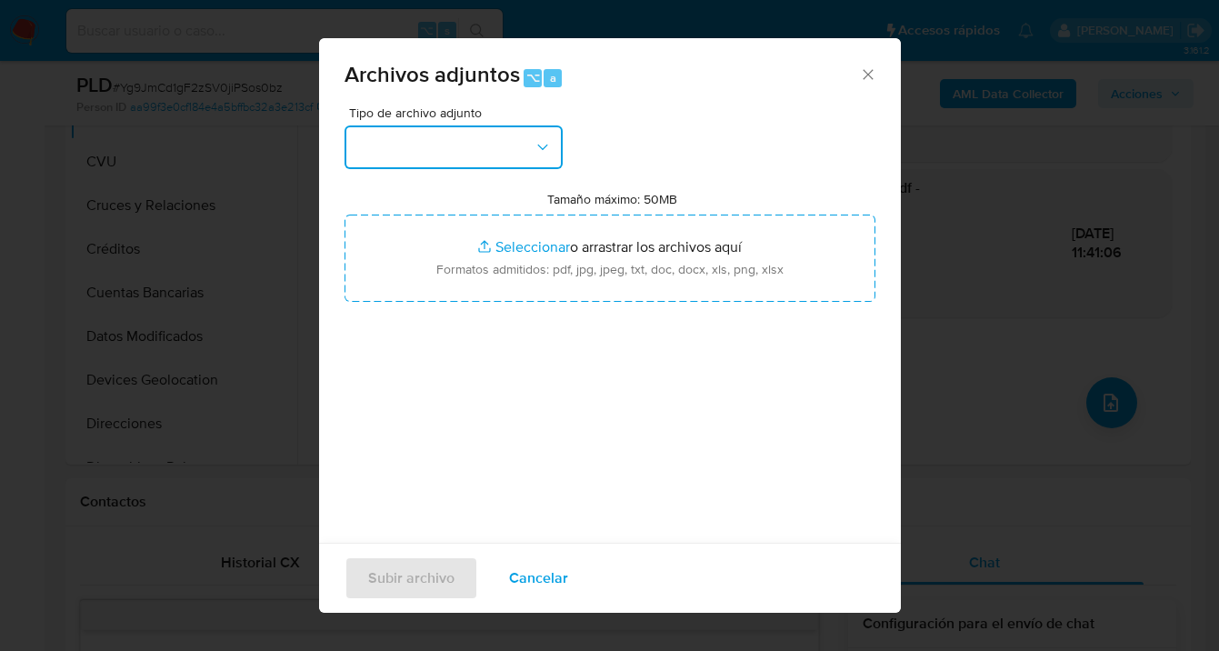
click at [506, 149] on button "button" at bounding box center [454, 147] width 218 height 44
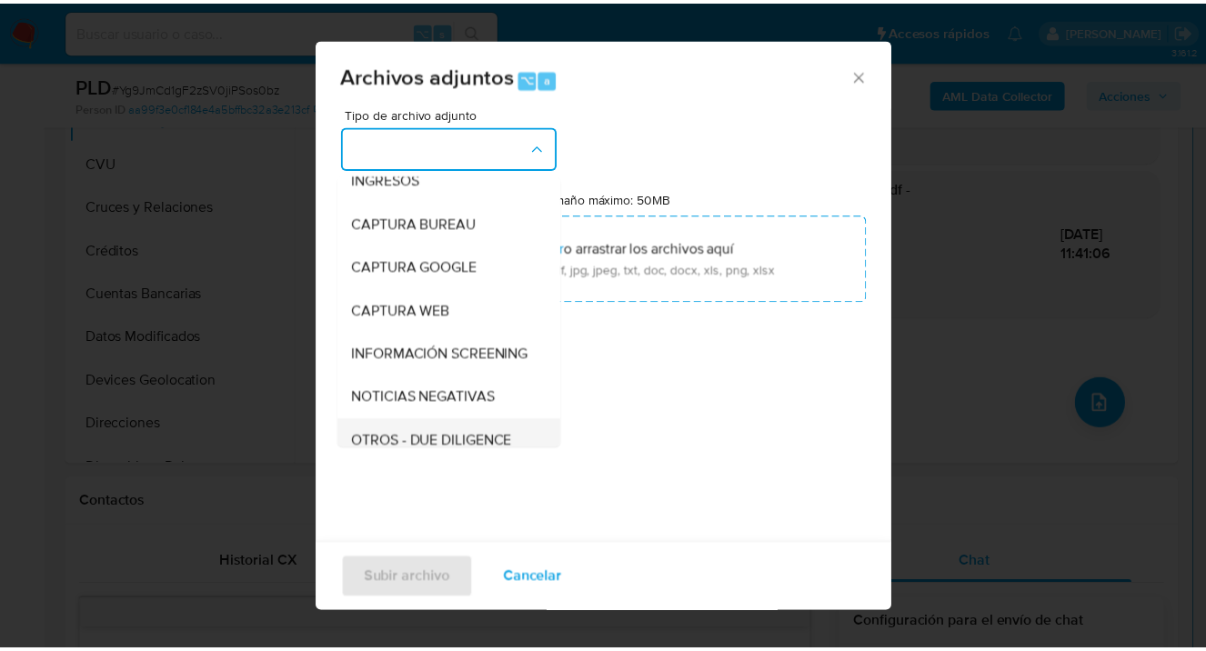
scroll to position [151, 0]
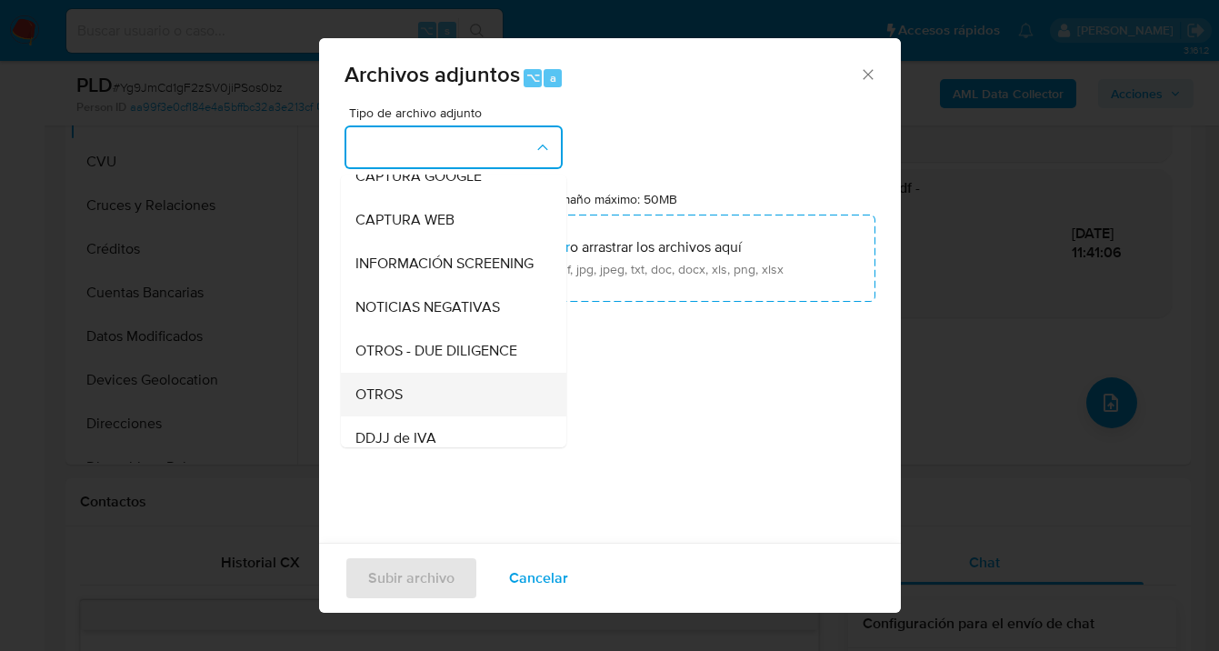
click at [445, 393] on div "OTROS" at bounding box center [447, 395] width 185 height 44
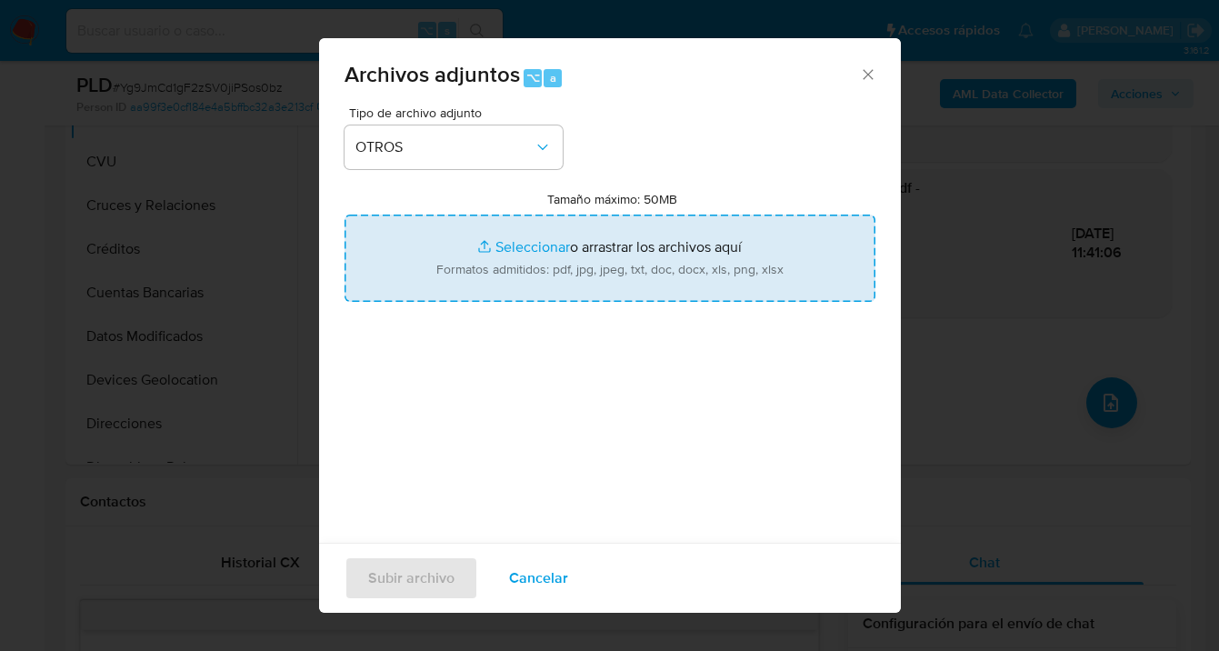
click at [565, 249] on input "Tamaño máximo: 50MB Seleccionar archivos" at bounding box center [610, 258] width 531 height 87
type input "C:\fakepath\2549263364 Movimientos-v10_3.xlsx"
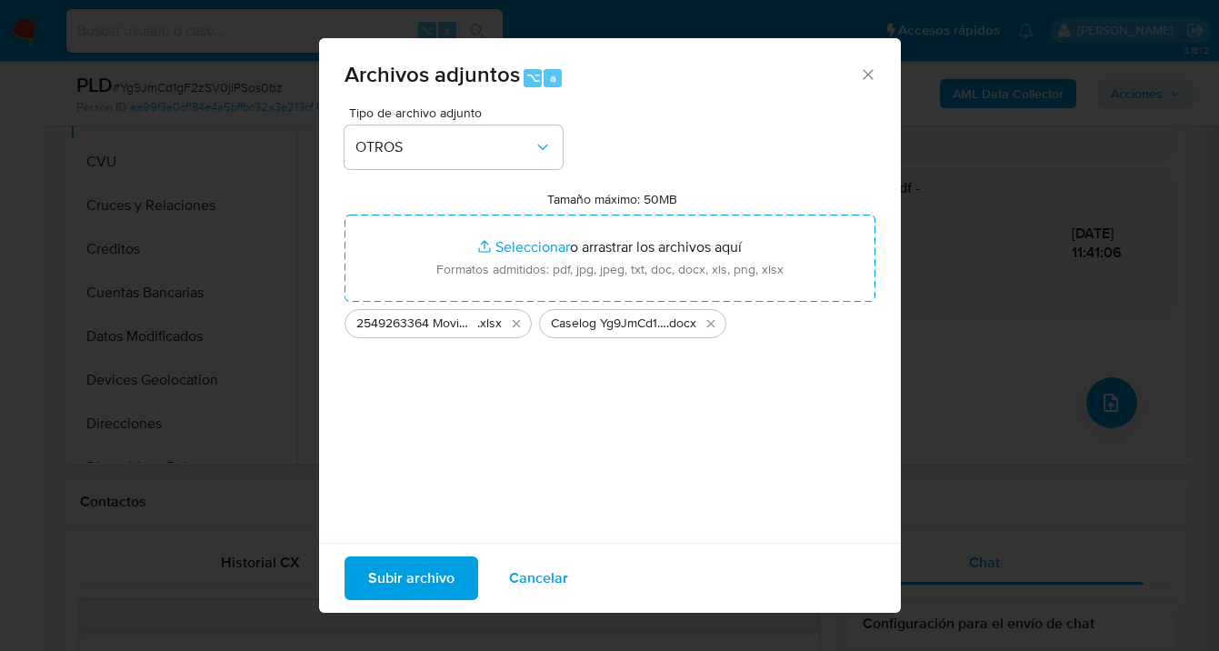
click at [417, 572] on span "Subir archivo" at bounding box center [411, 578] width 86 height 40
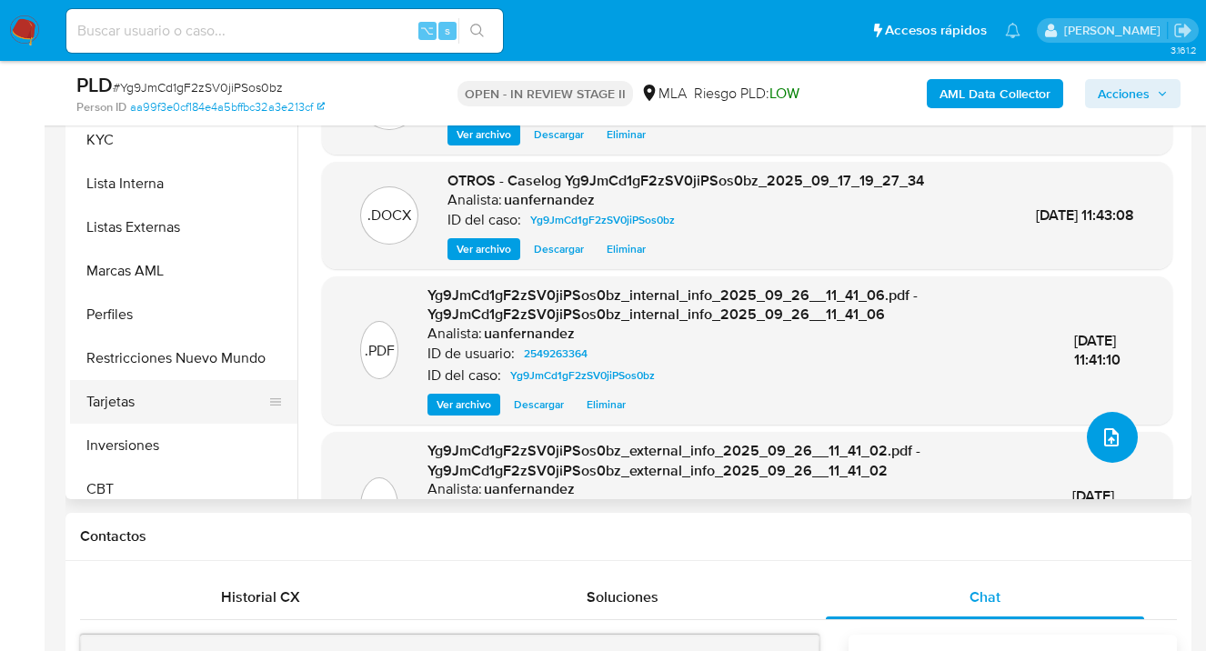
scroll to position [836, 0]
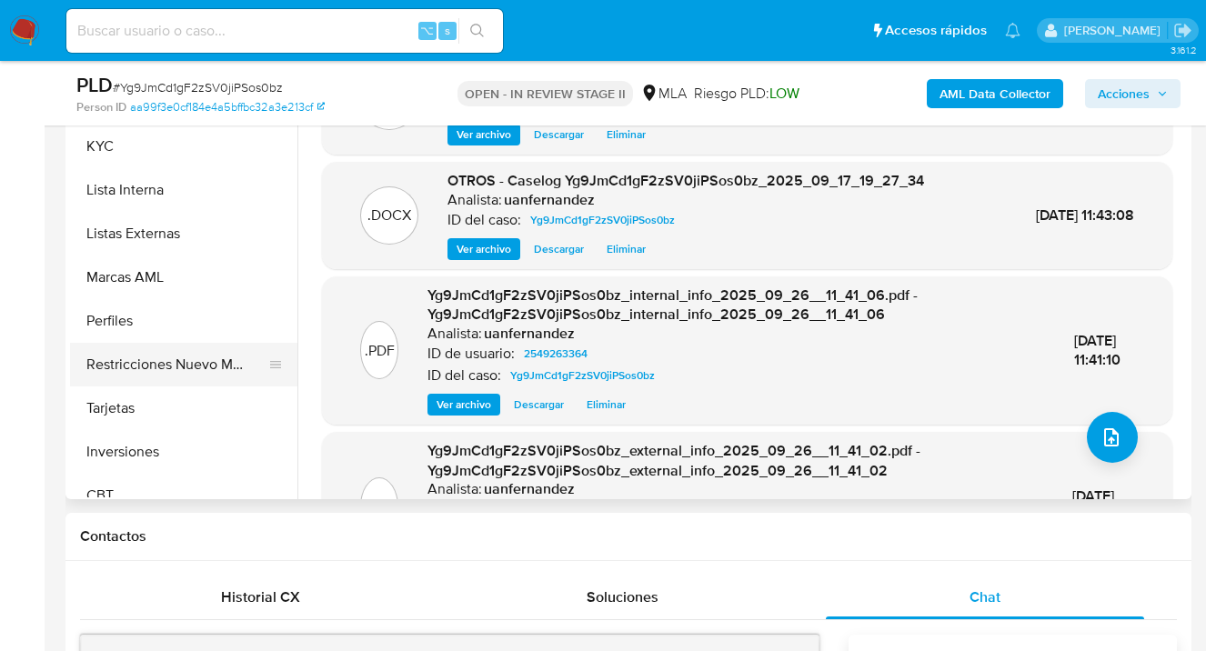
click at [211, 369] on button "Restricciones Nuevo Mundo" at bounding box center [176, 365] width 213 height 44
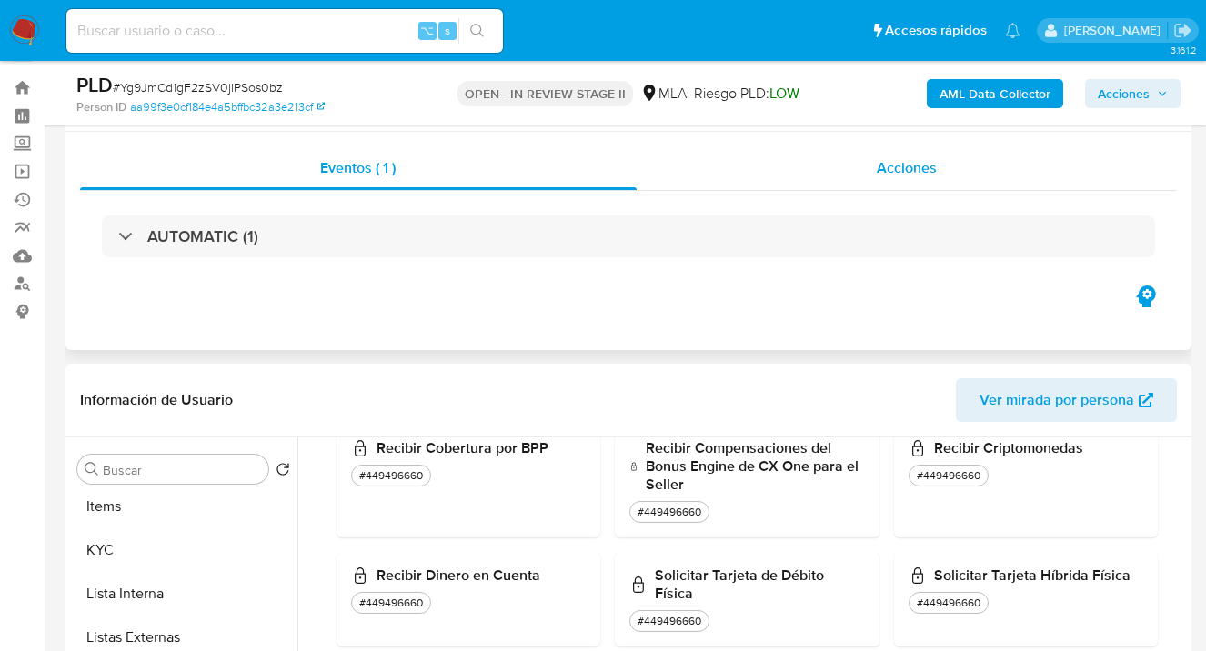
scroll to position [0, 0]
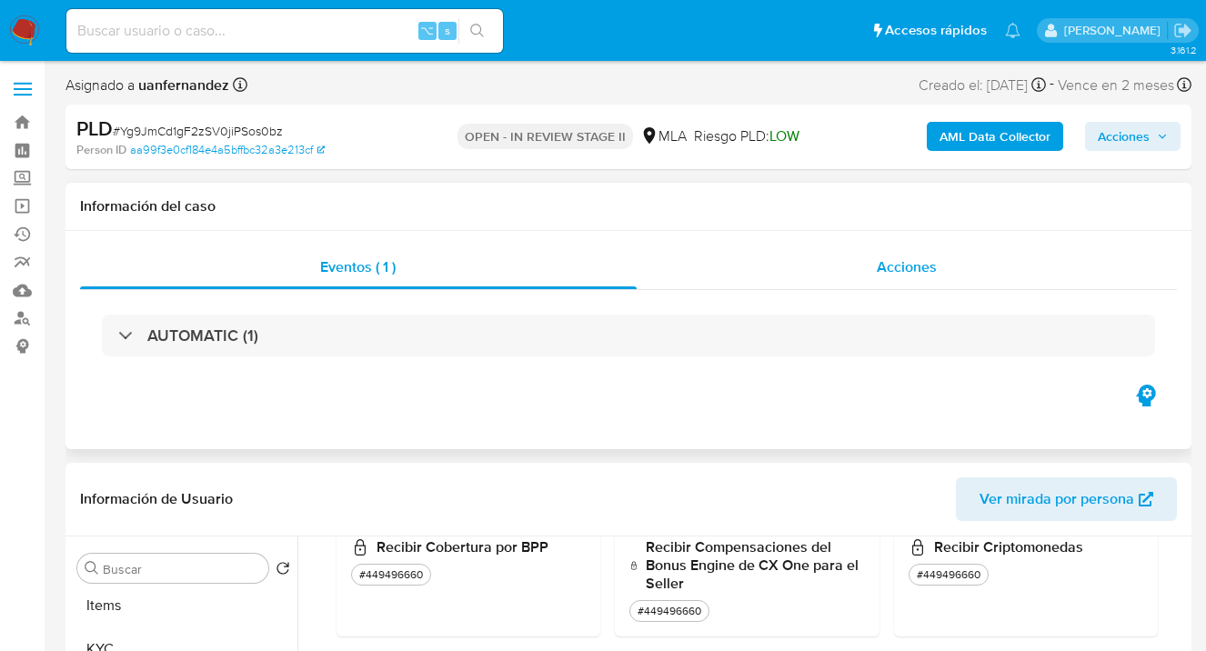
drag, startPoint x: 920, startPoint y: 269, endPoint x: 757, endPoint y: 247, distance: 164.2
click at [920, 269] on span "Acciones" at bounding box center [906, 266] width 60 height 21
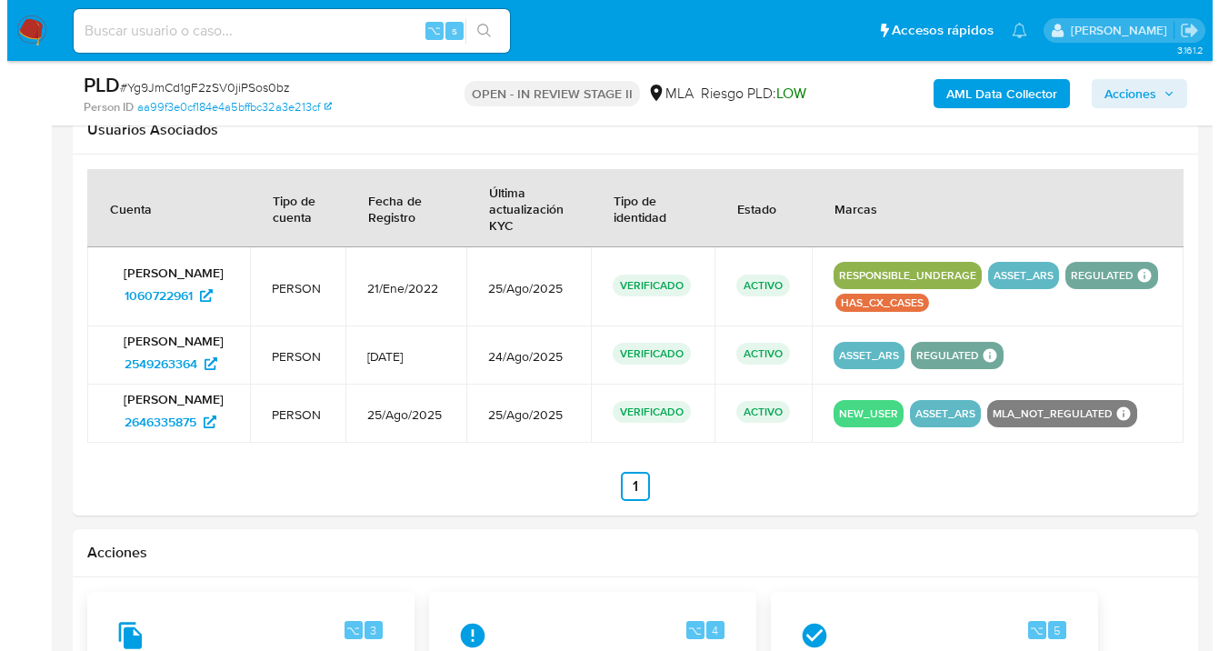
scroll to position [2998, 0]
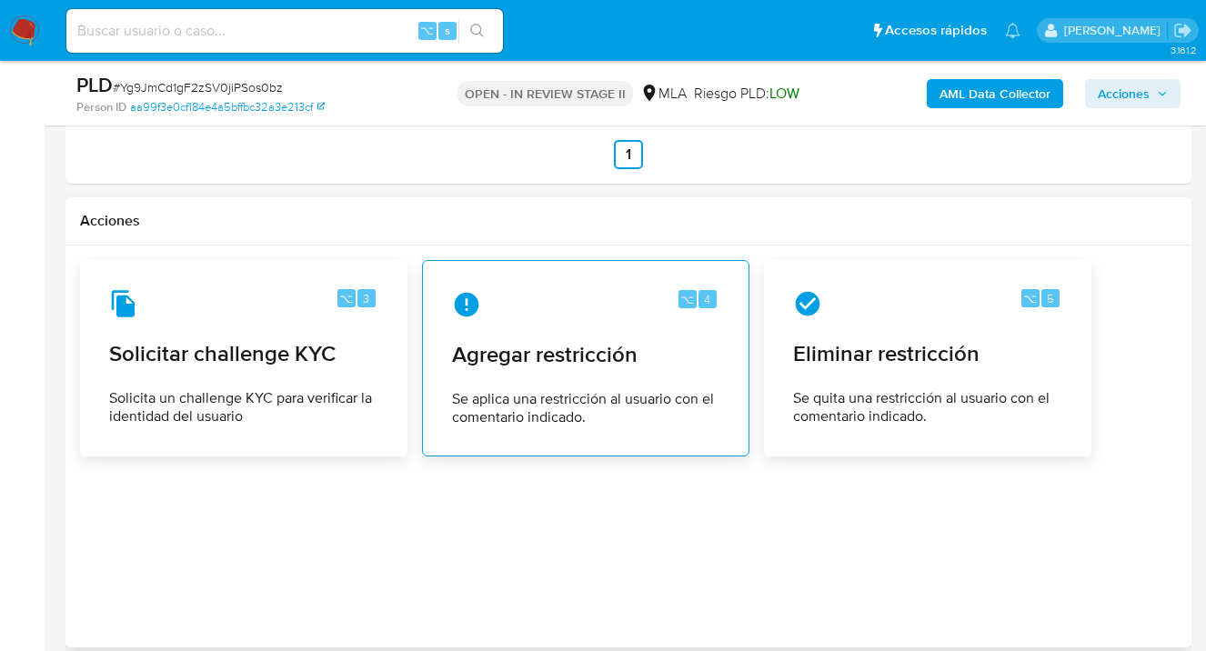
click at [546, 368] on span "Agregar restricción" at bounding box center [585, 354] width 267 height 27
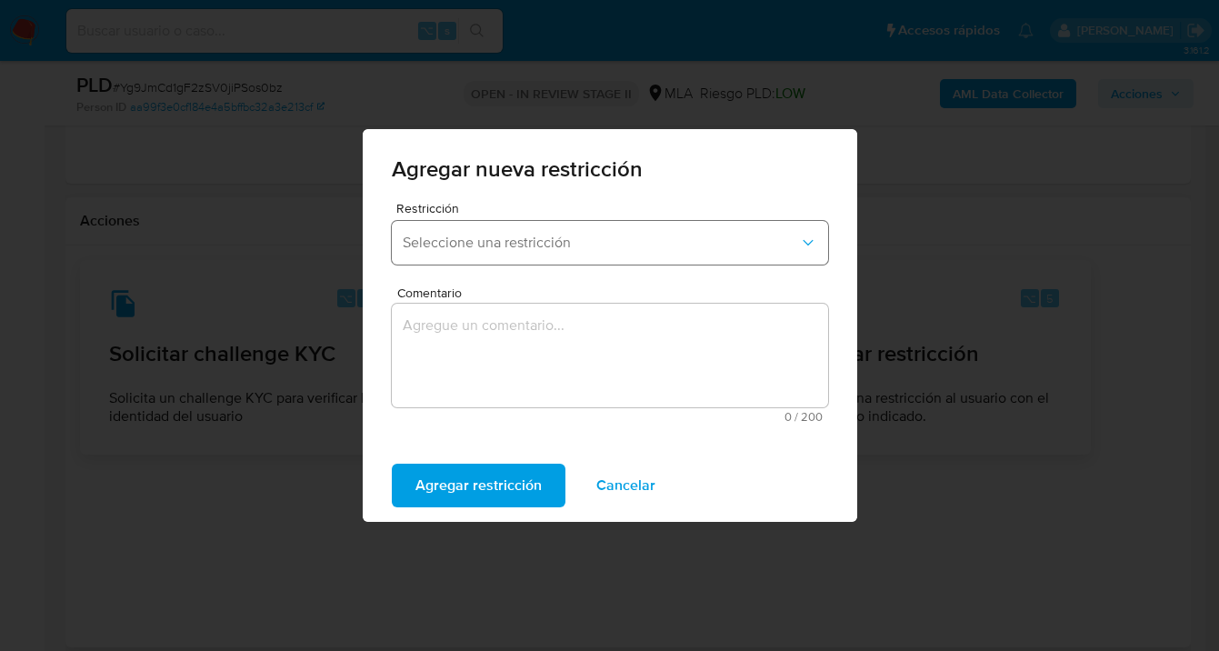
click at [486, 242] on span "Seleccione una restricción" at bounding box center [601, 243] width 396 height 18
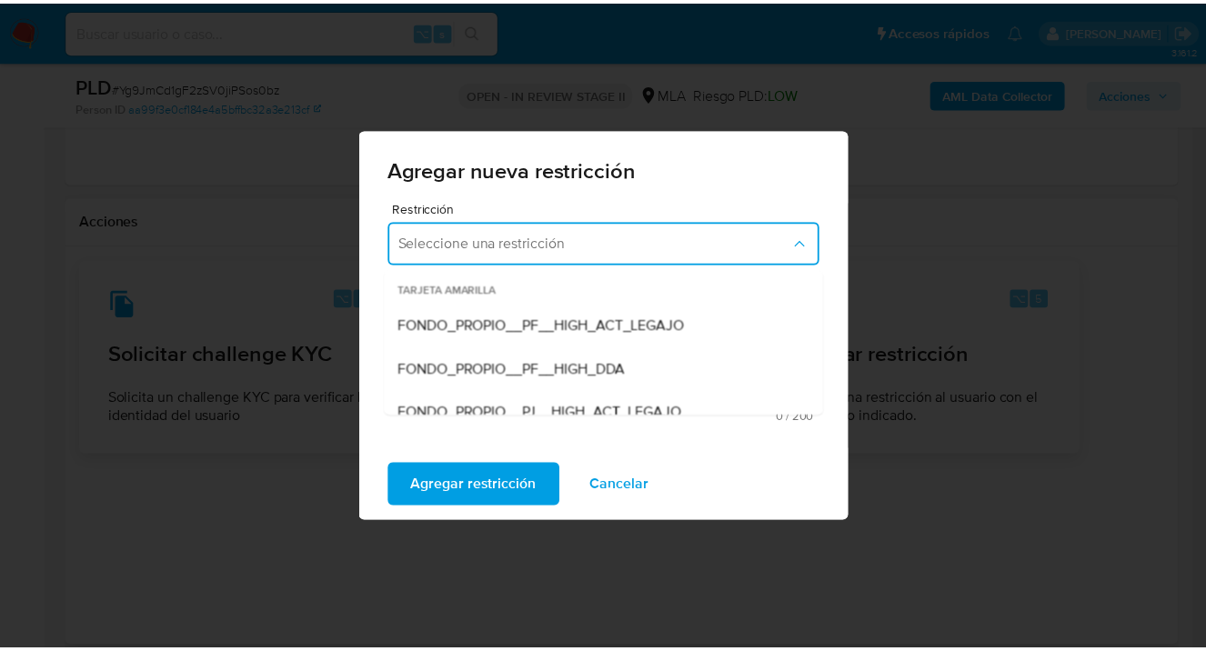
scroll to position [277, 0]
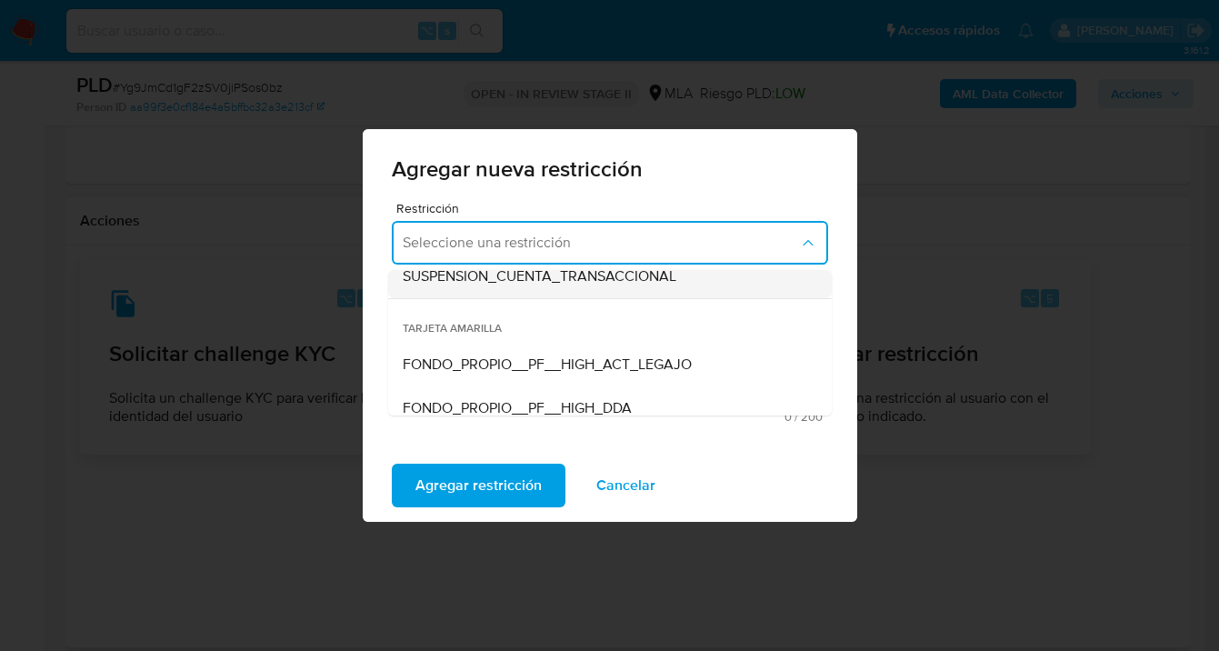
click at [475, 286] on div "SUSPENSION_CUENTA_TRANSACCIONAL" at bounding box center [605, 277] width 404 height 44
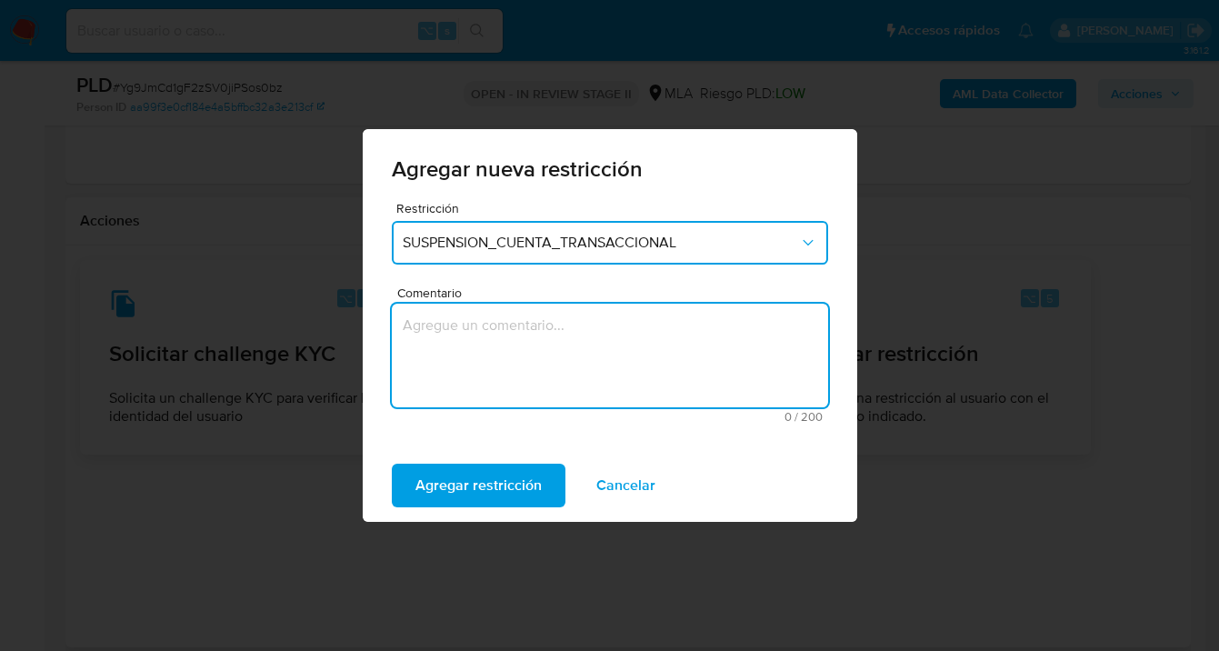
click at [441, 370] on textarea "Comentario" at bounding box center [610, 356] width 436 height 104
type textarea "AML"
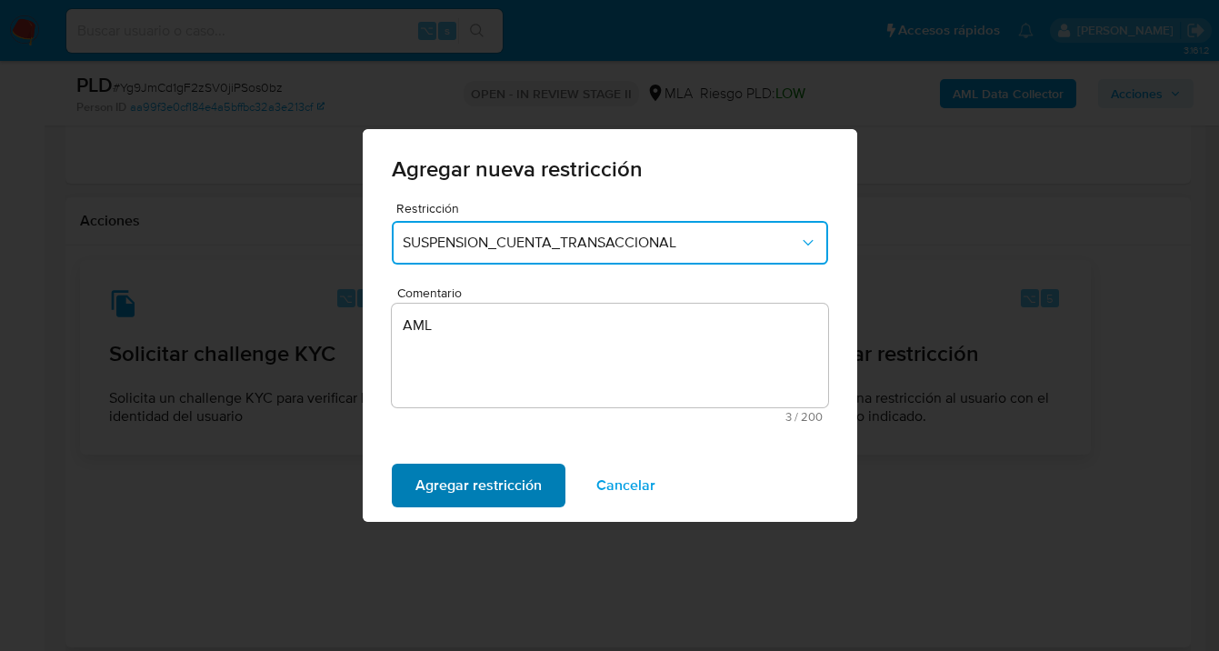
click at [432, 483] on span "Agregar restricción" at bounding box center [478, 485] width 126 height 40
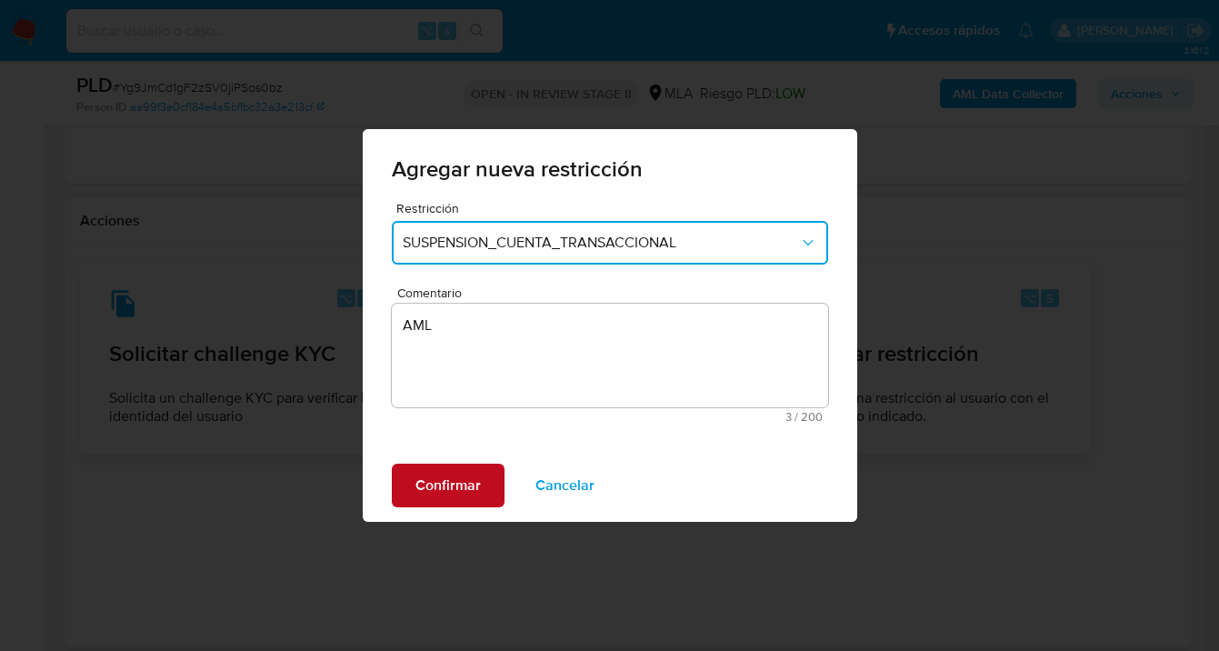
click at [442, 480] on span "Confirmar" at bounding box center [447, 485] width 65 height 40
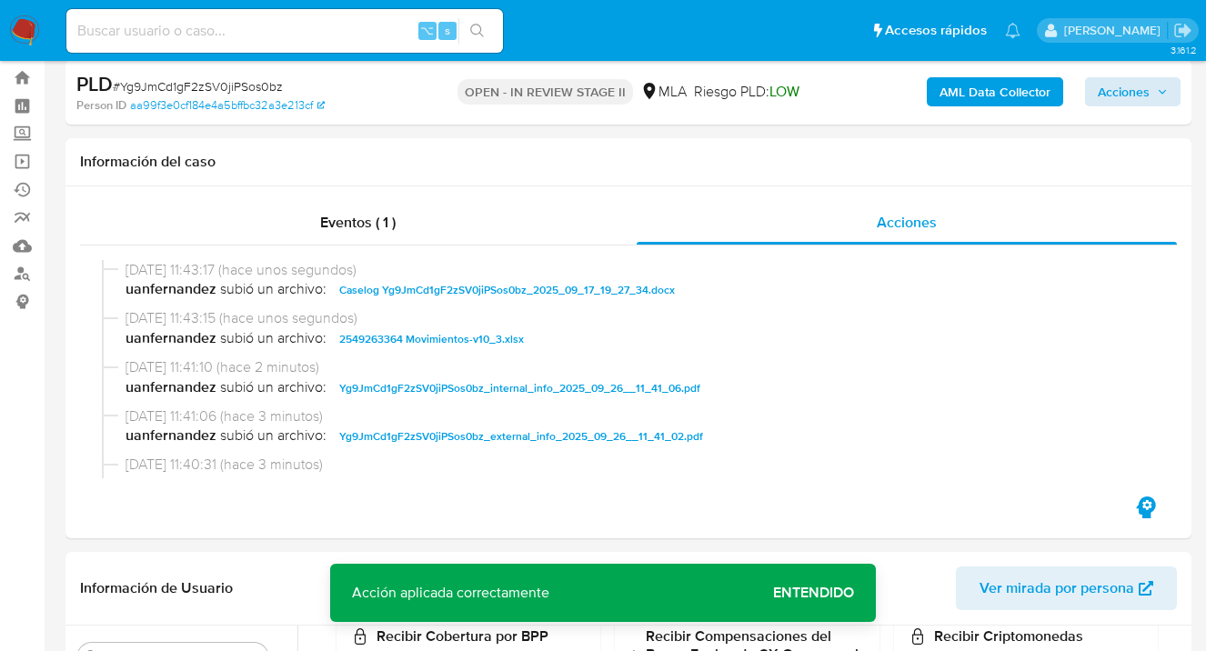
scroll to position [0, 0]
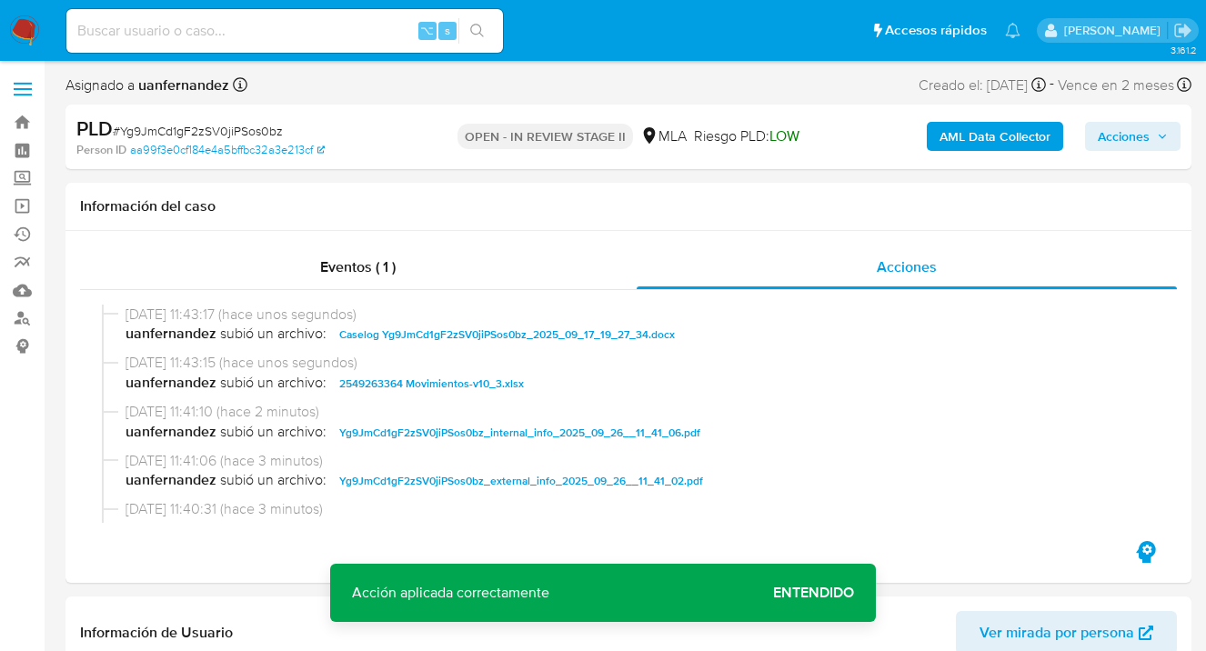
drag, startPoint x: 1126, startPoint y: 134, endPoint x: 1096, endPoint y: 144, distance: 31.6
click at [1126, 133] on span "Acciones" at bounding box center [1123, 136] width 52 height 29
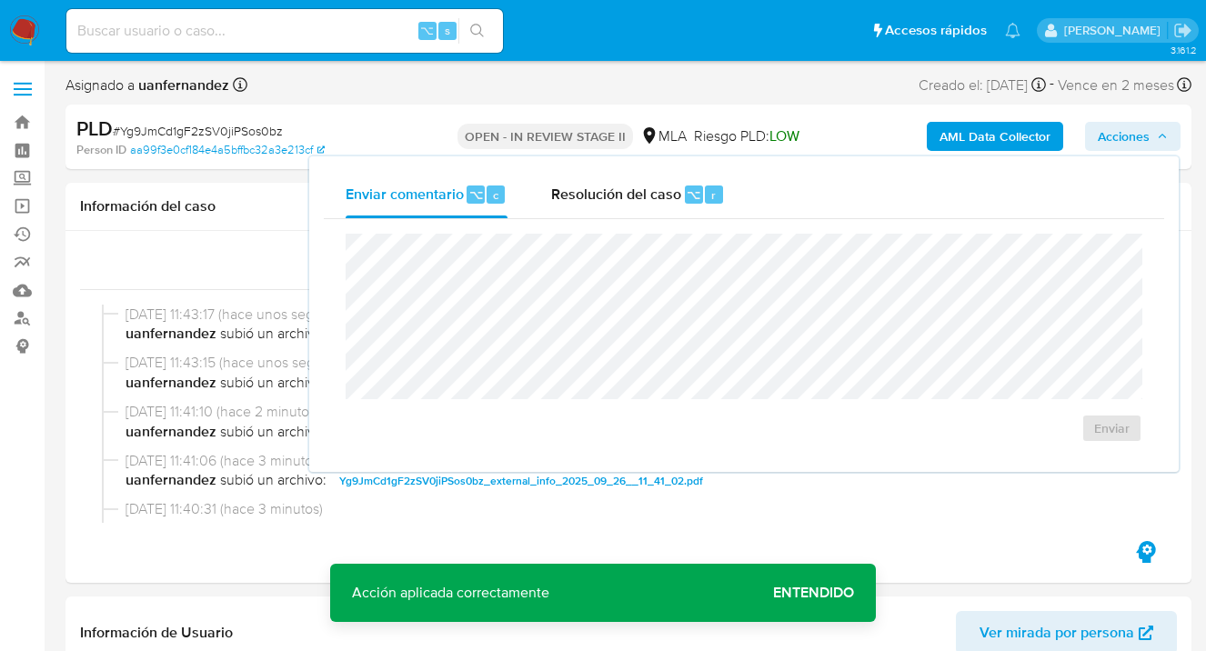
drag, startPoint x: 604, startPoint y: 195, endPoint x: 606, endPoint y: 226, distance: 31.9
click at [604, 195] on span "Resolución del caso" at bounding box center [616, 194] width 130 height 21
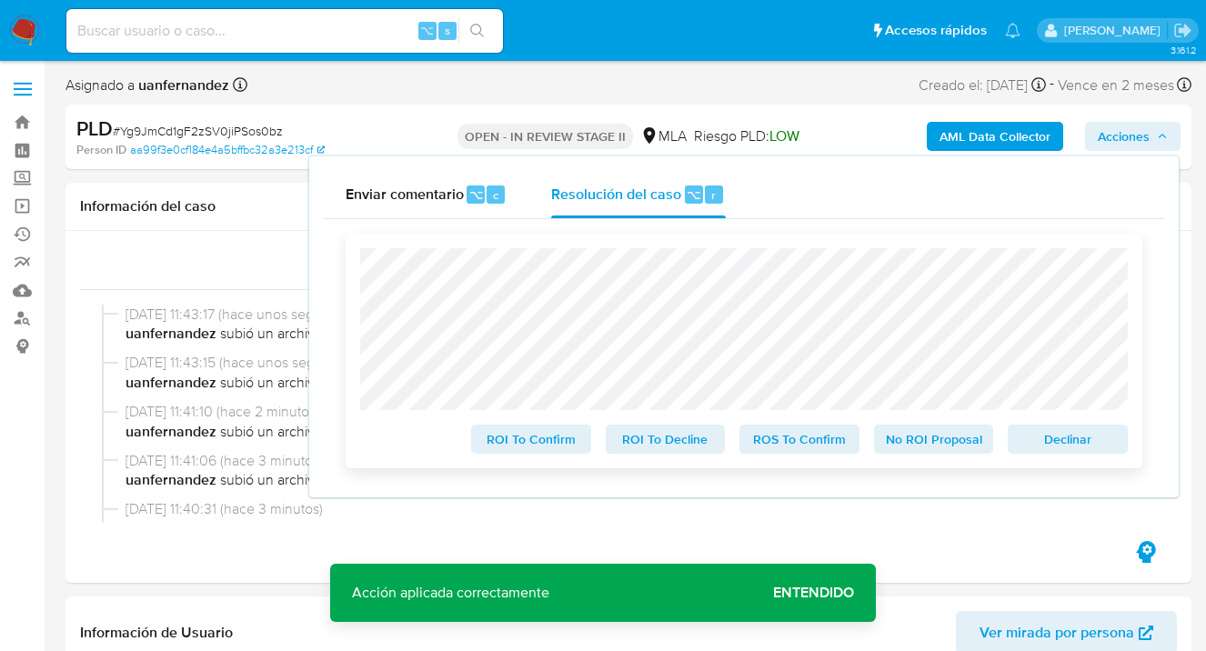
drag, startPoint x: 1050, startPoint y: 446, endPoint x: 1024, endPoint y: 438, distance: 27.6
click at [1050, 445] on span "Declinar" at bounding box center [1067, 438] width 95 height 25
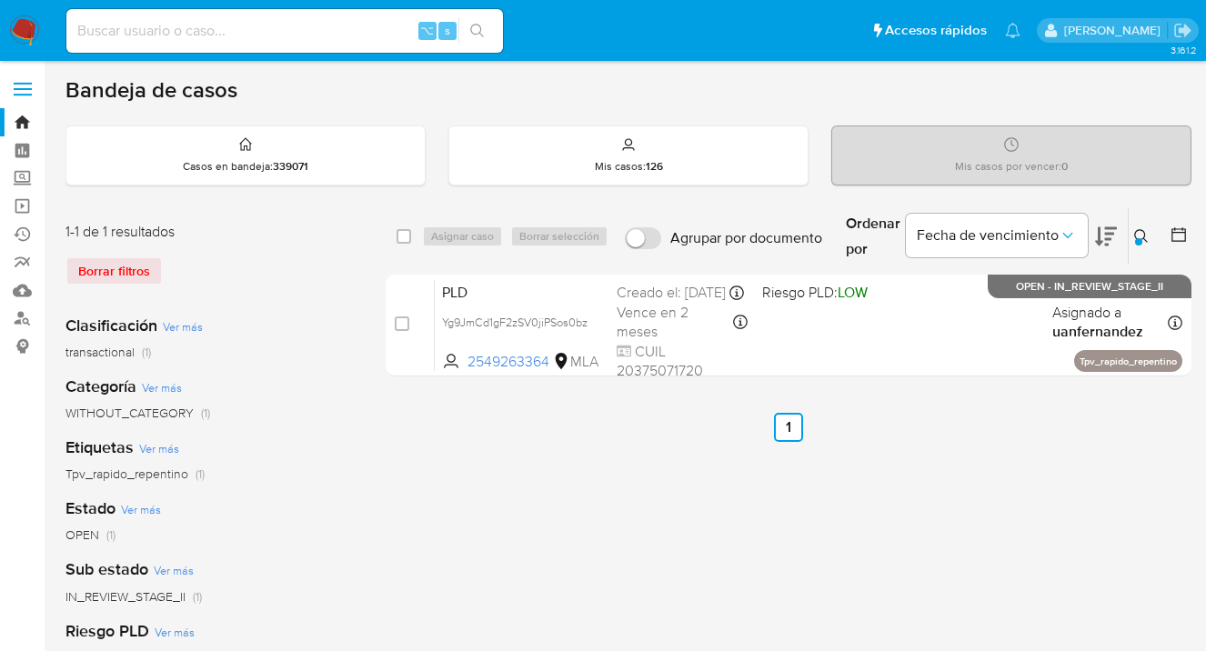
click at [1142, 237] on icon at bounding box center [1141, 236] width 14 height 14
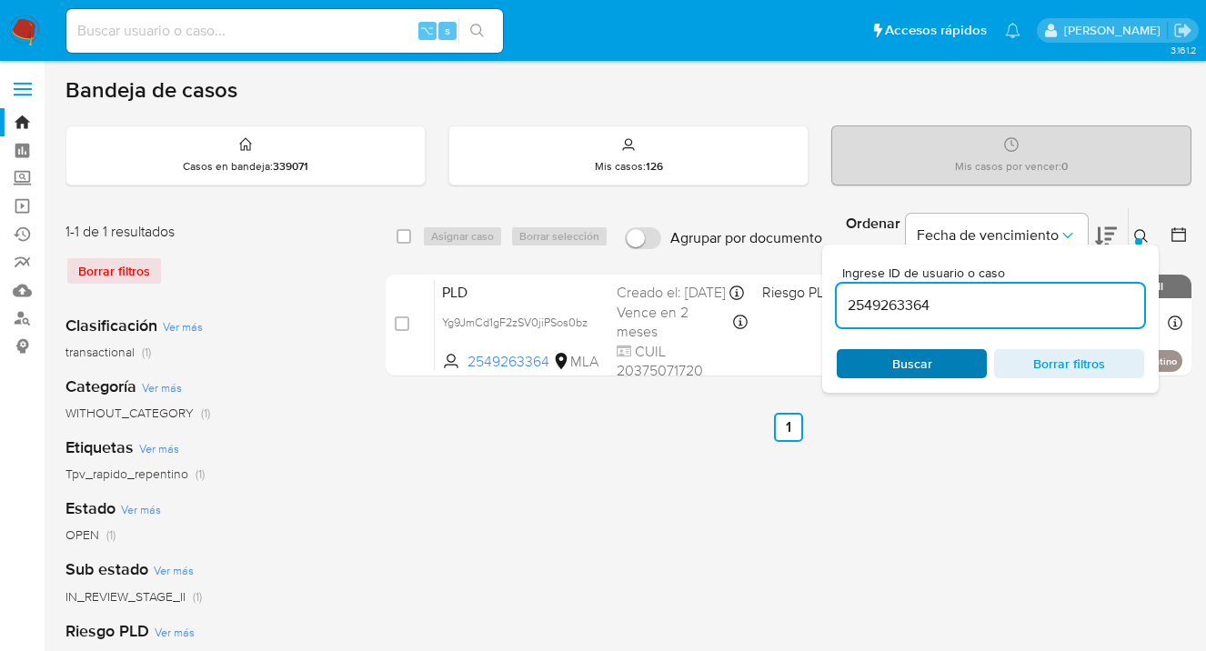
click at [943, 356] on span "Buscar" at bounding box center [911, 363] width 125 height 25
drag, startPoint x: 1141, startPoint y: 234, endPoint x: 1016, endPoint y: 231, distance: 125.5
click at [1141, 234] on icon at bounding box center [1141, 236] width 15 height 15
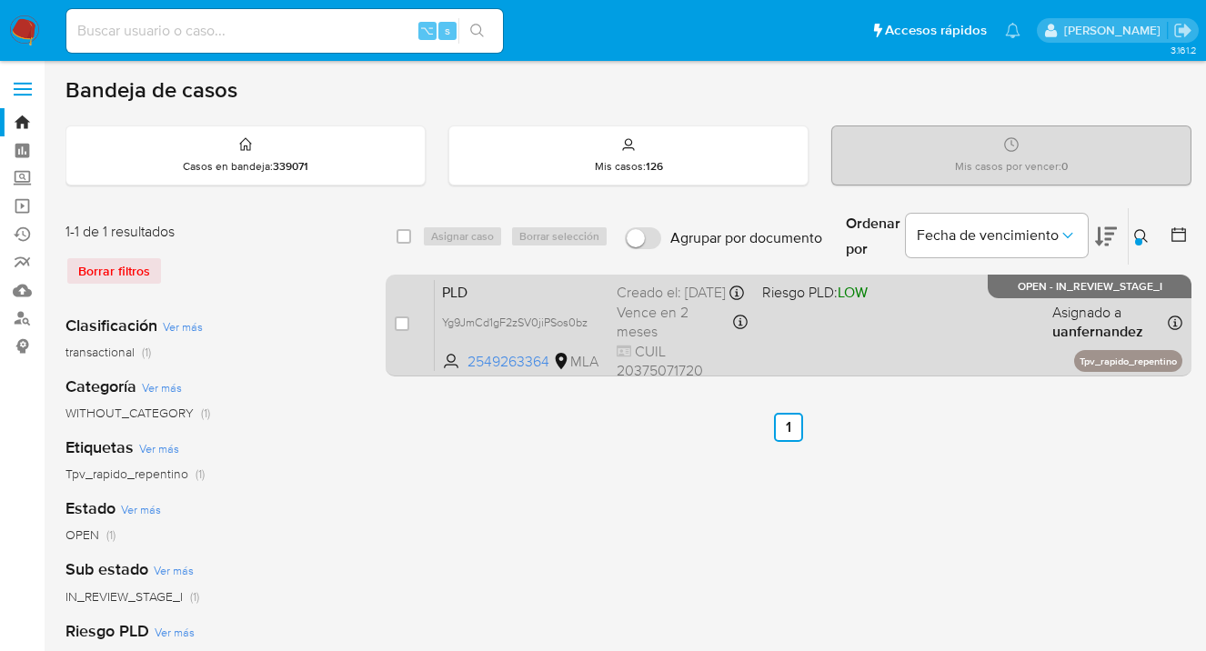
click at [945, 309] on div "PLD Yg9JmCd1gF2zSV0jiPSos0bz 2549263364 MLA Riesgo PLD: LOW Creado el: [DATE] C…" at bounding box center [808, 325] width 747 height 92
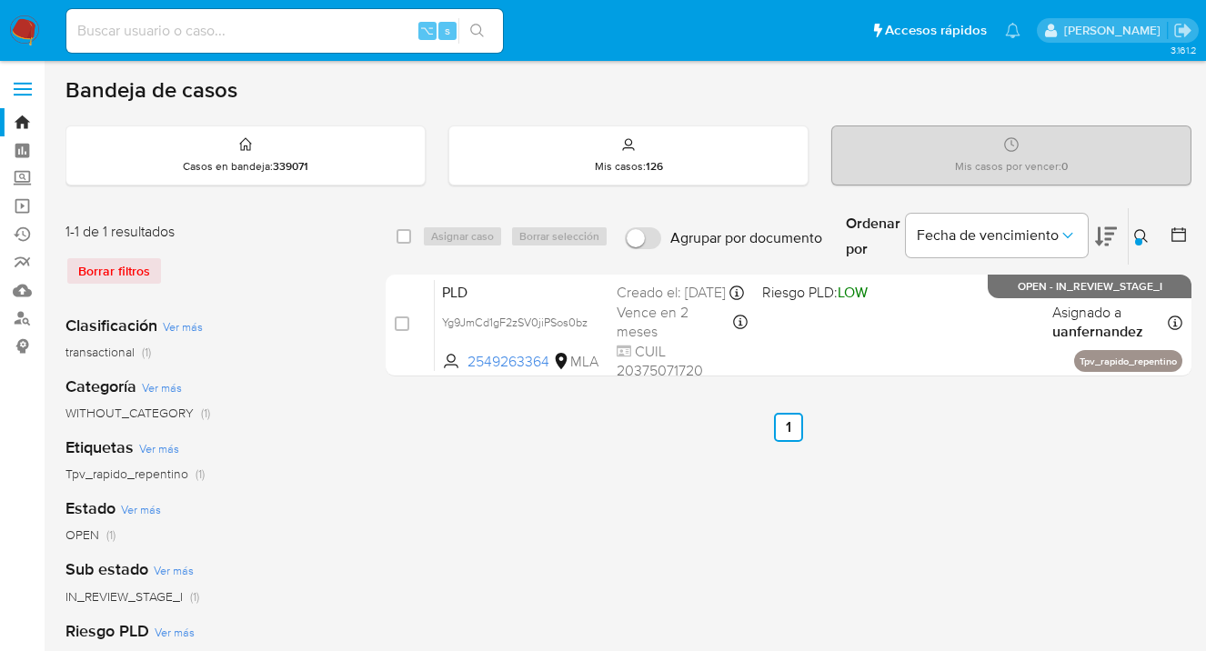
click at [1135, 235] on icon at bounding box center [1141, 236] width 14 height 14
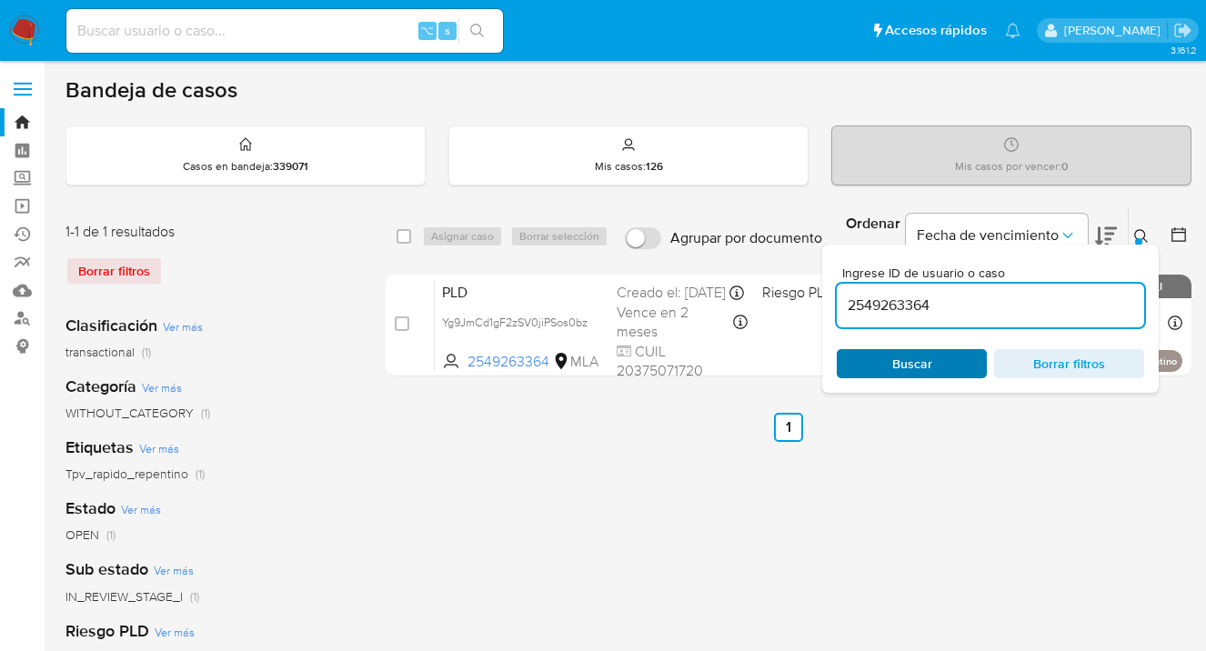
click at [952, 358] on span "Buscar" at bounding box center [911, 363] width 125 height 25
drag, startPoint x: 1140, startPoint y: 234, endPoint x: 1106, endPoint y: 235, distance: 33.7
click at [1140, 234] on icon at bounding box center [1141, 236] width 15 height 15
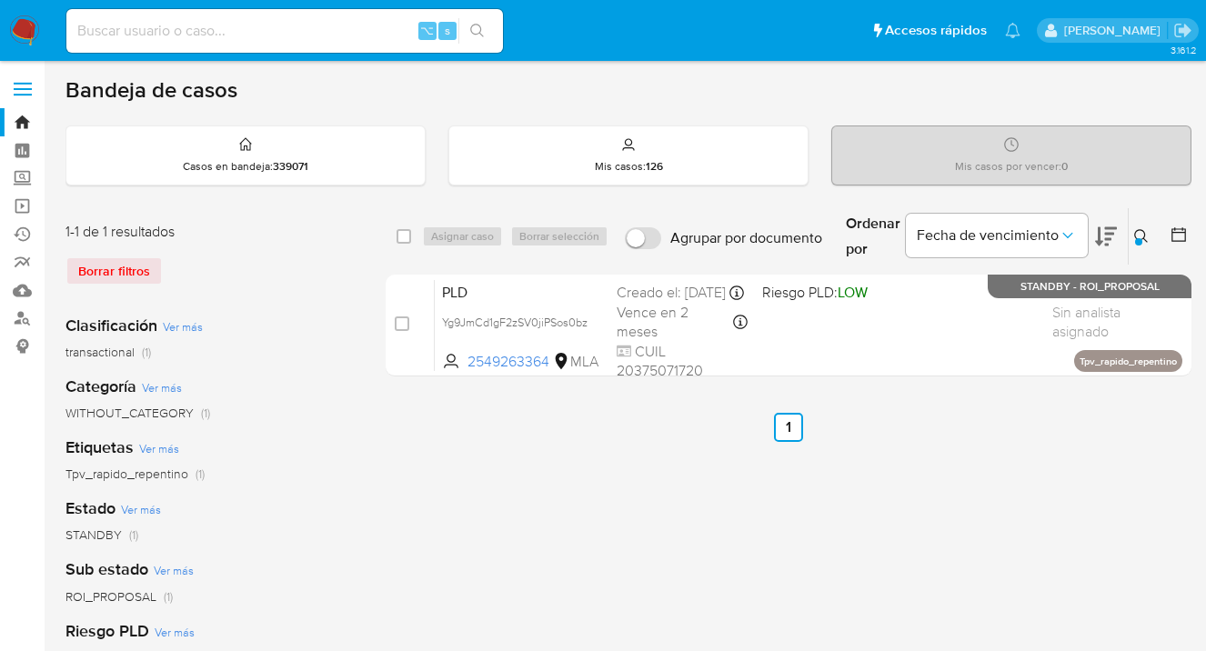
click at [1144, 234] on icon at bounding box center [1141, 236] width 15 height 15
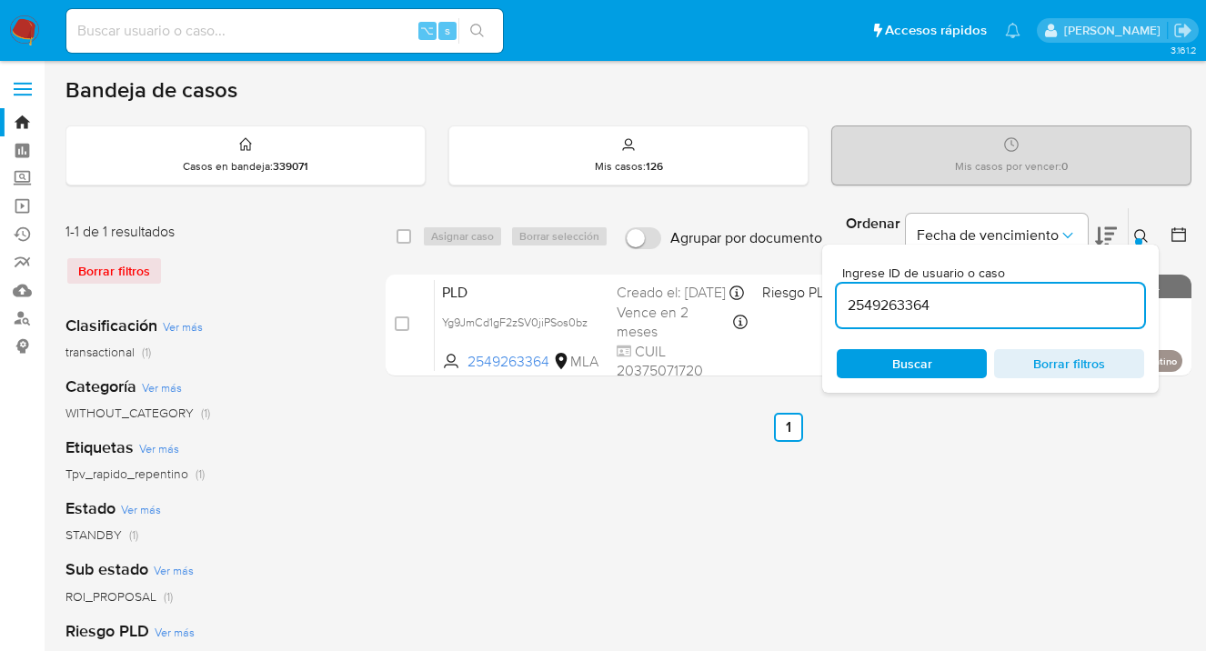
drag, startPoint x: 977, startPoint y: 308, endPoint x: 835, endPoint y: 299, distance: 143.0
click at [835, 299] on div "Ingrese ID de usuario o caso 2549263364 Buscar Borrar filtros" at bounding box center [990, 319] width 336 height 148
type input "96848467"
click at [1141, 232] on icon at bounding box center [1141, 236] width 15 height 15
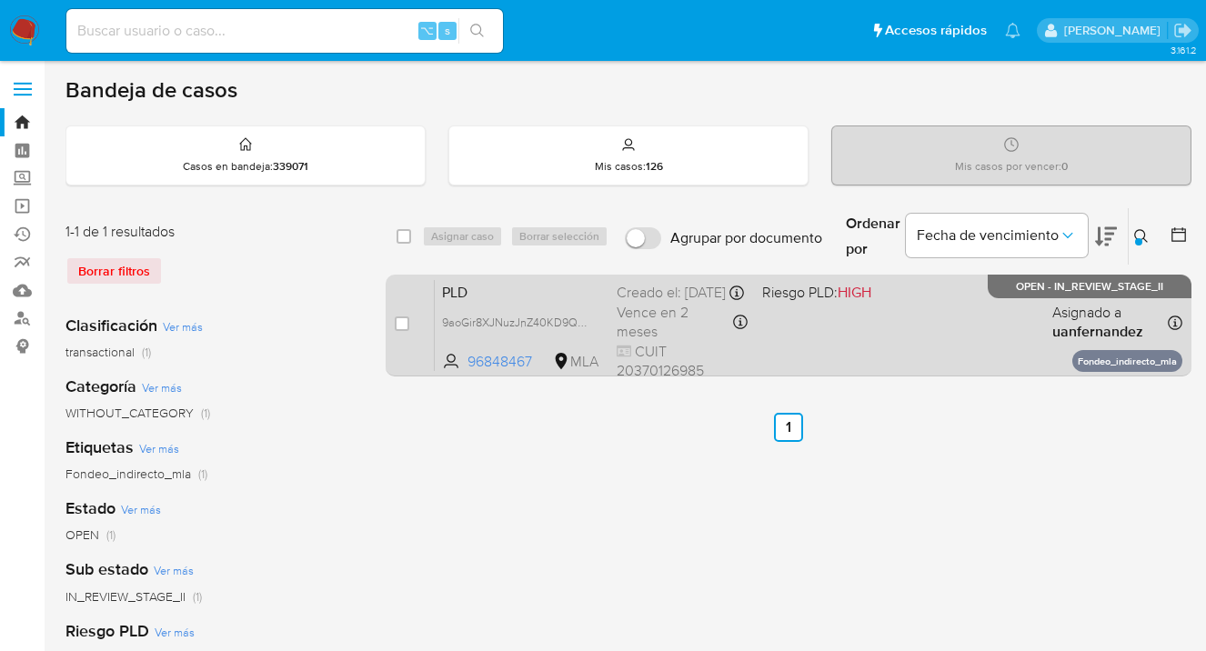
click at [964, 326] on div "PLD 9aoGir8XJNuzJnZ40KD9Q9Tt 96848467 MLA Riesgo PLD: HIGH Creado el: [DATE] Cr…" at bounding box center [808, 325] width 747 height 92
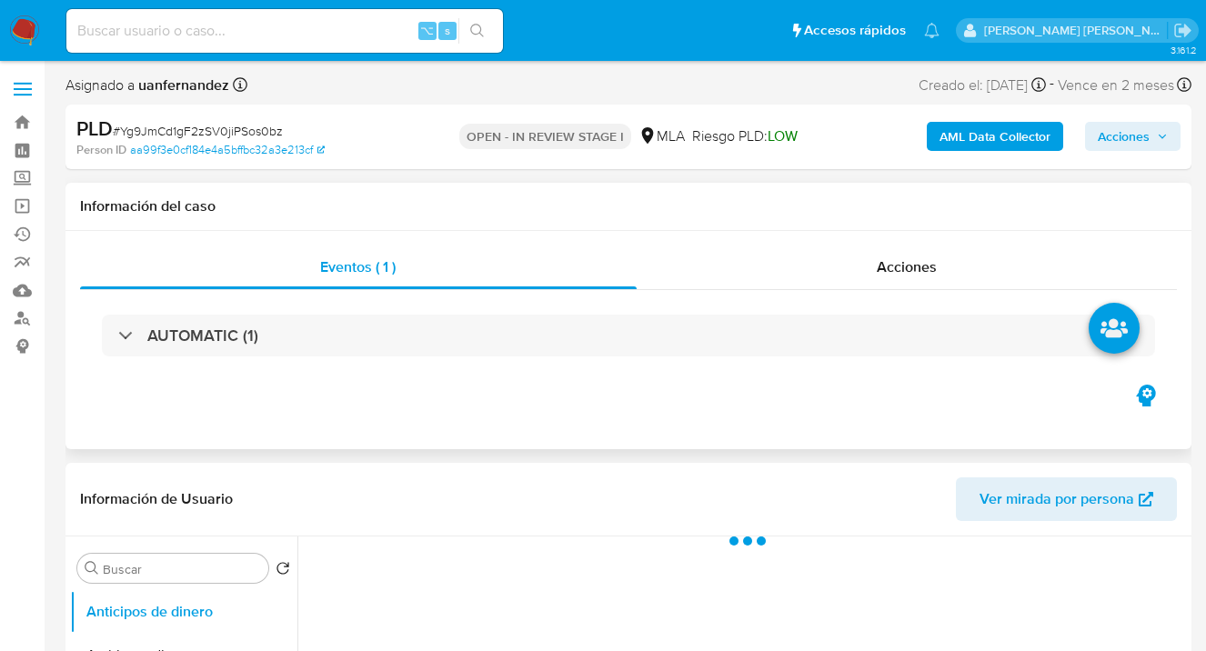
select select "10"
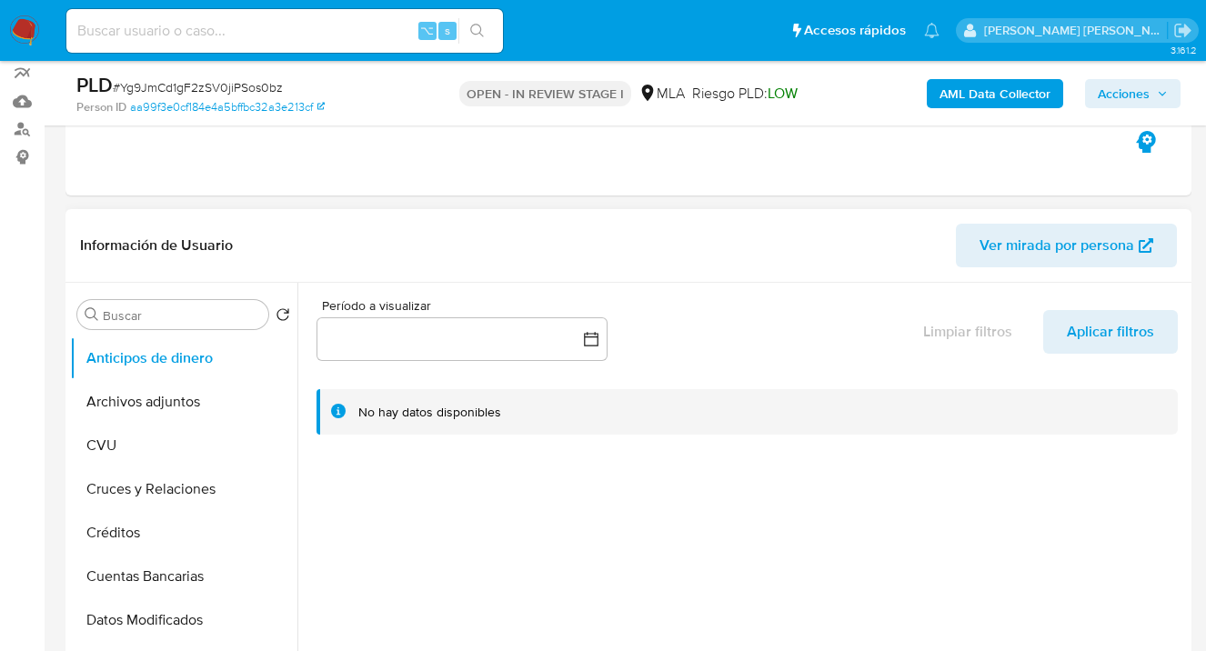
scroll to position [190, 0]
click at [212, 401] on button "Archivos adjuntos" at bounding box center [176, 401] width 213 height 44
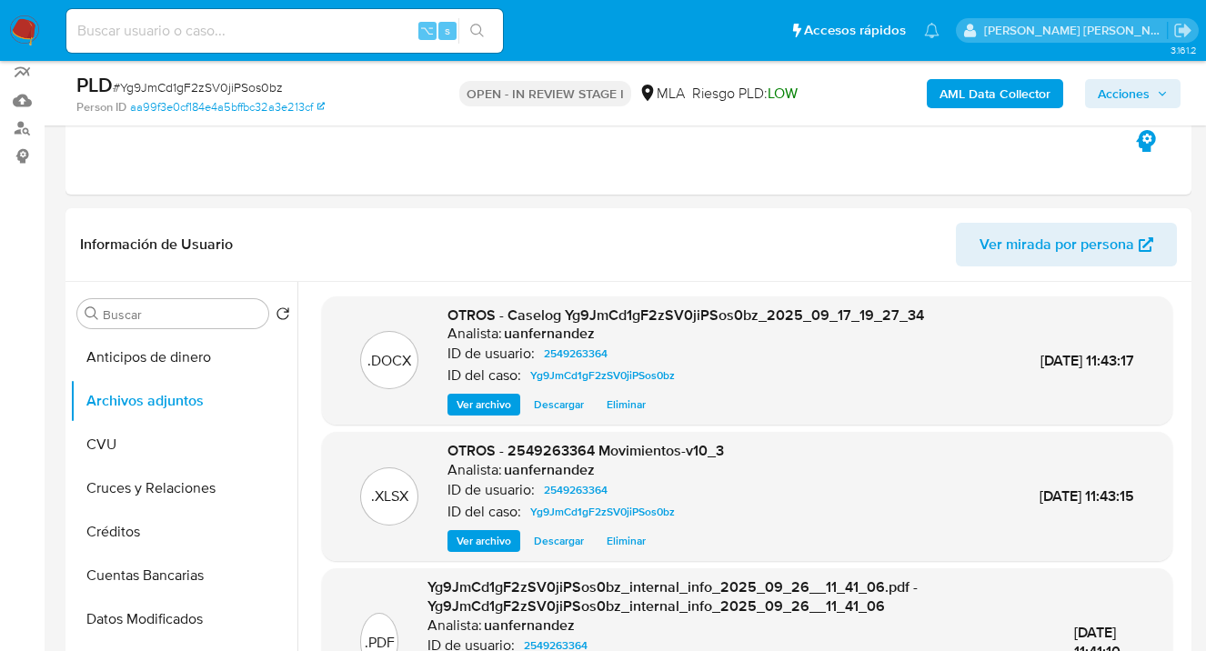
click at [1118, 95] on span "Acciones" at bounding box center [1123, 93] width 52 height 29
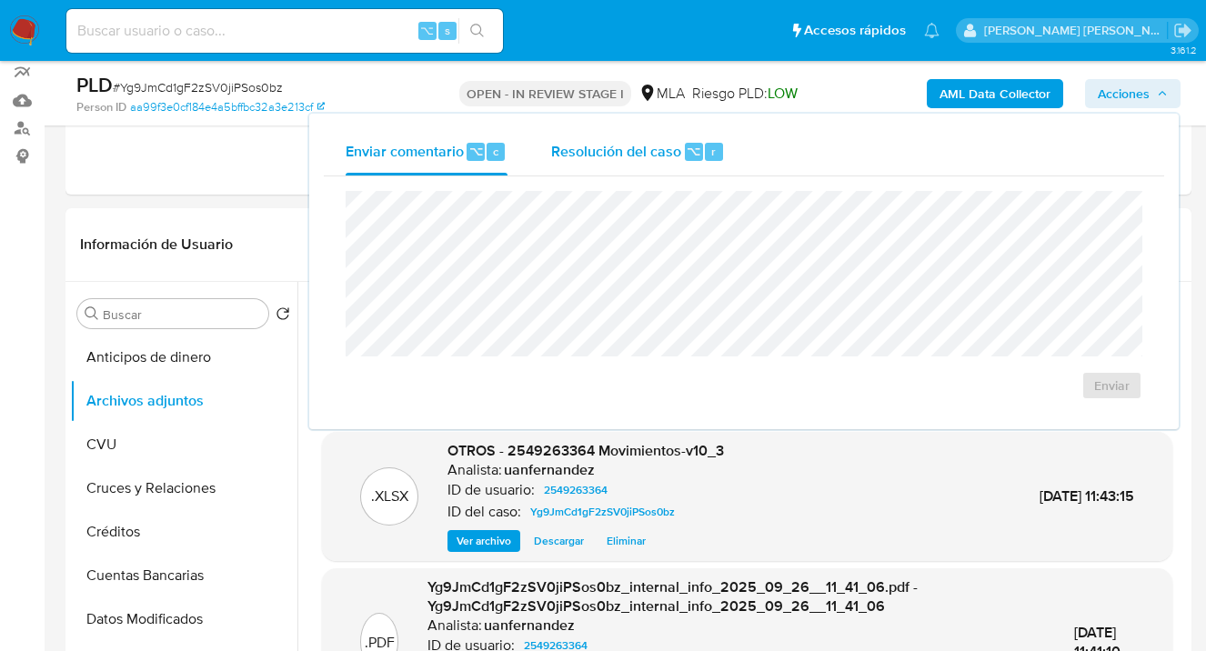
click at [596, 154] on span "Resolución del caso" at bounding box center [616, 150] width 130 height 21
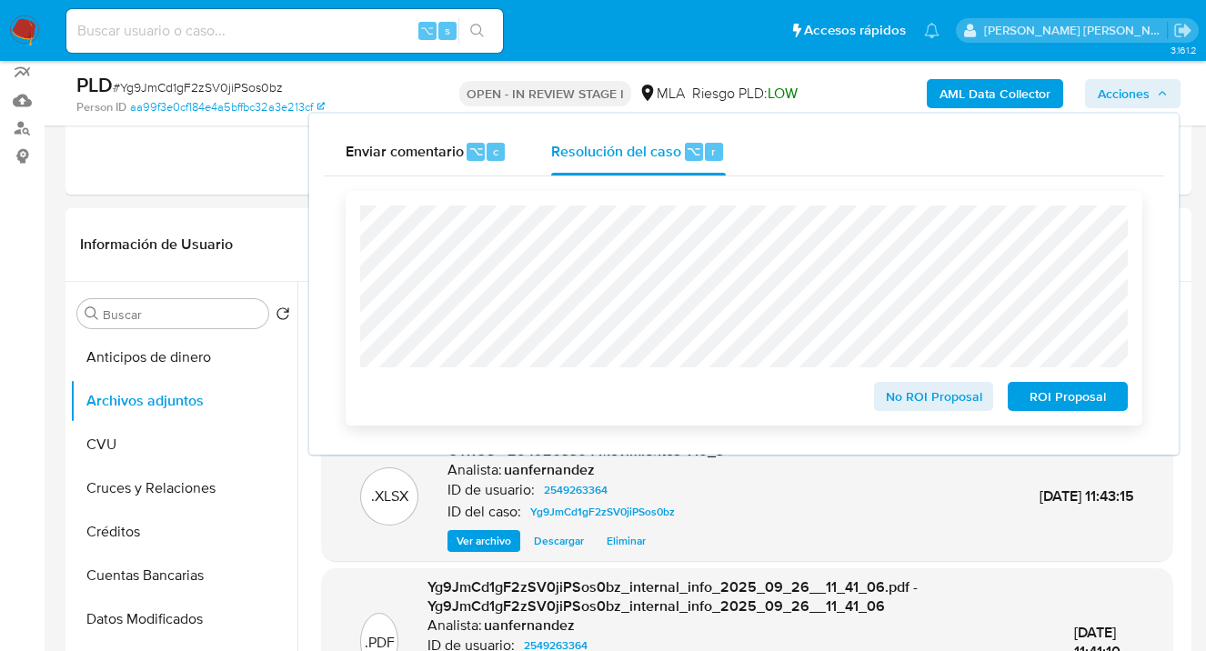
click at [1069, 400] on span "ROI Proposal" at bounding box center [1067, 396] width 95 height 25
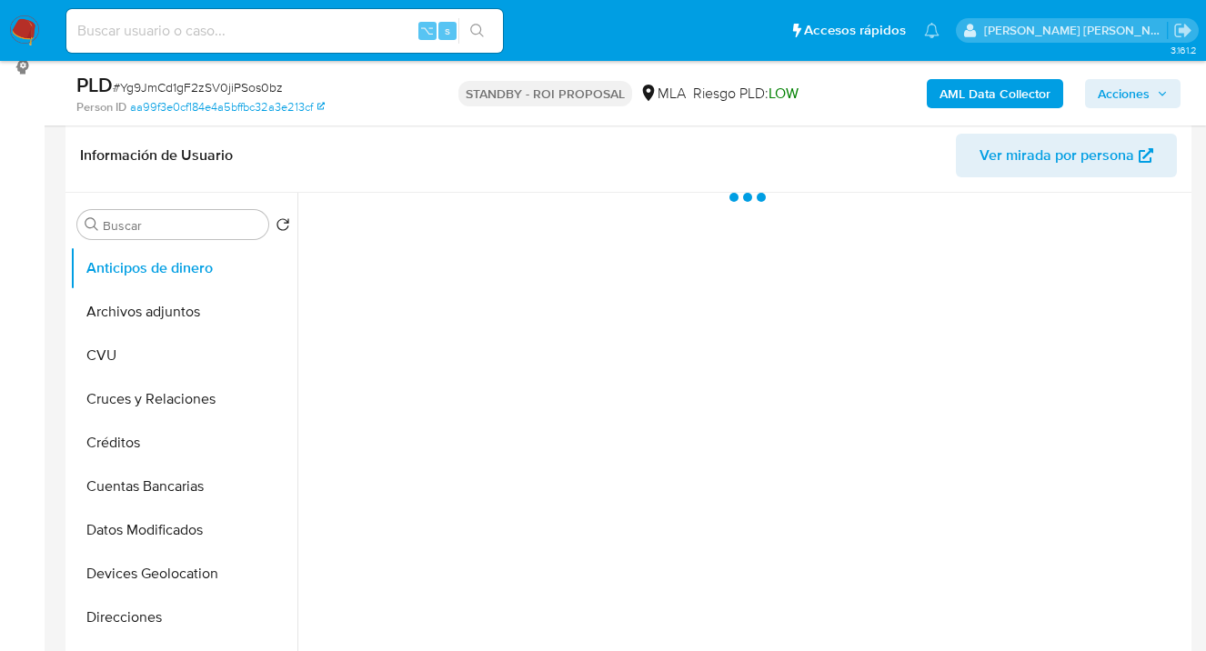
scroll to position [378, 0]
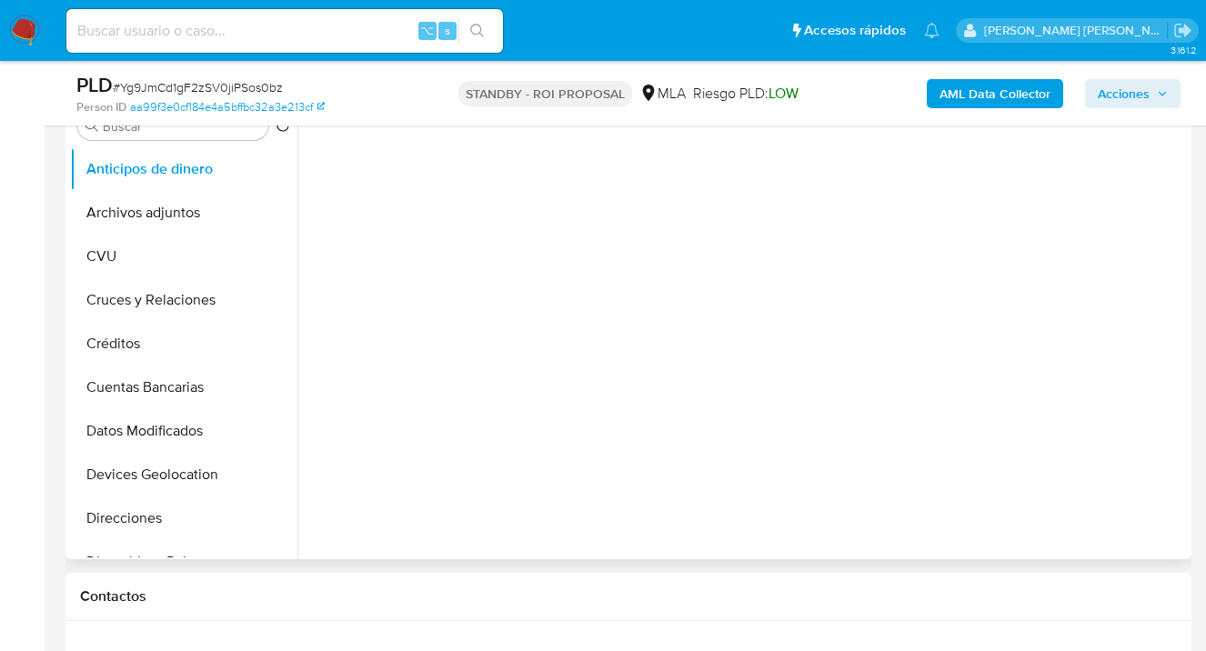
select select "10"
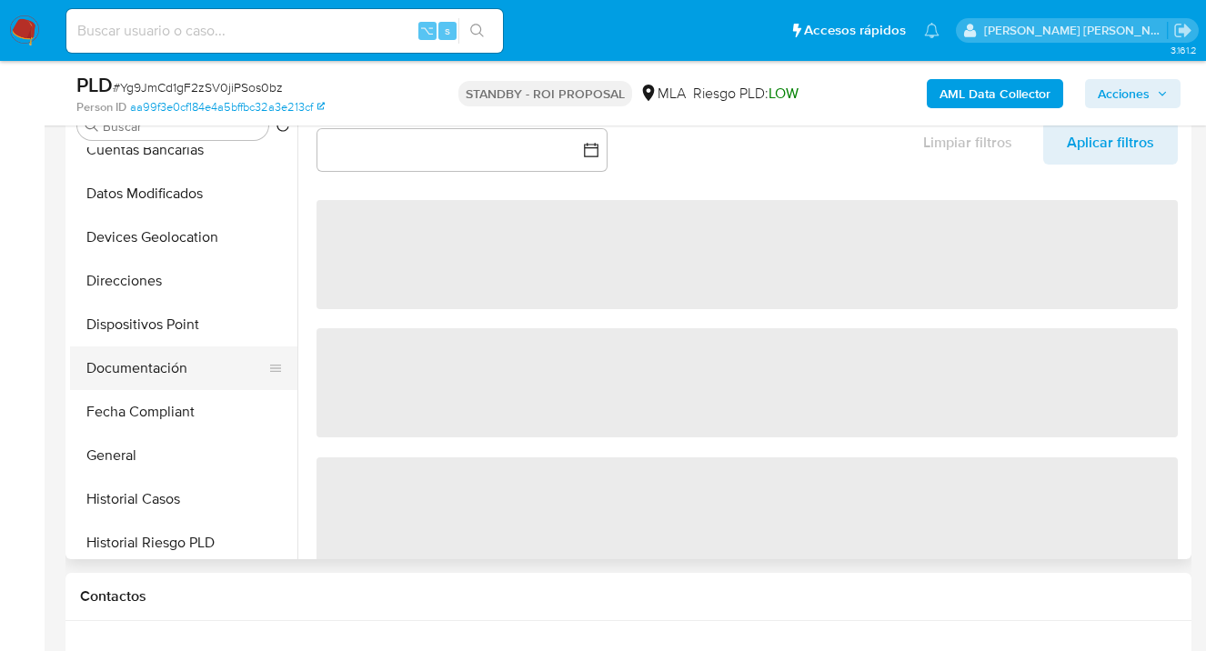
scroll to position [235, 0]
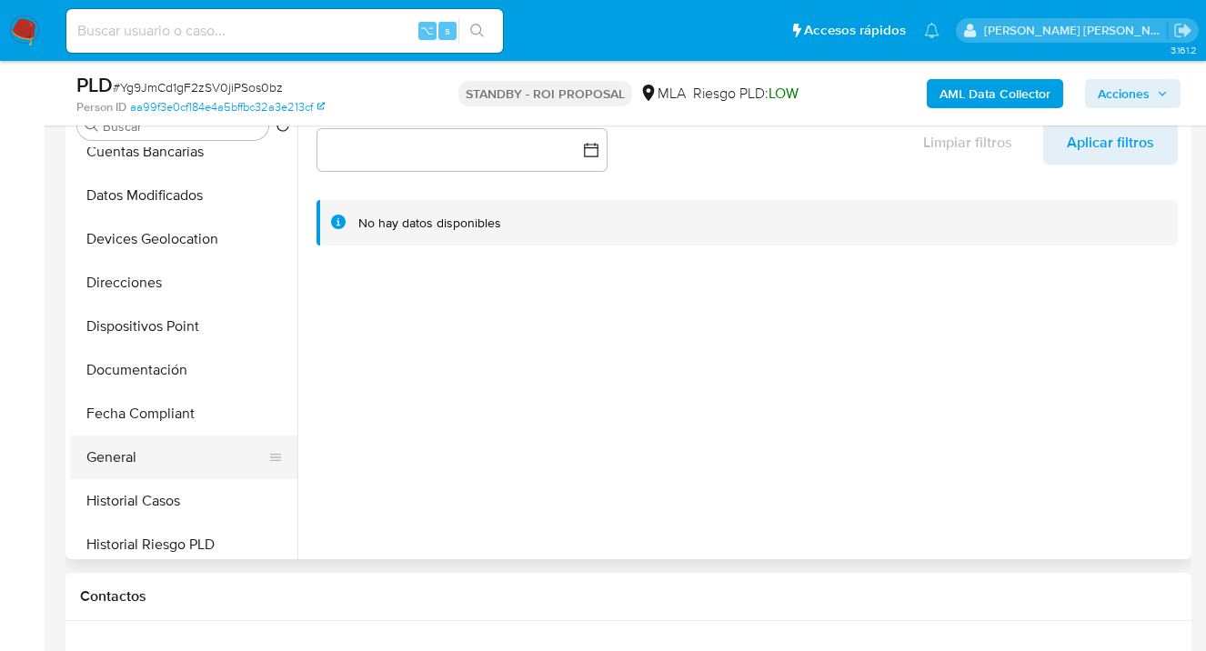
click at [200, 451] on button "General" at bounding box center [176, 457] width 213 height 44
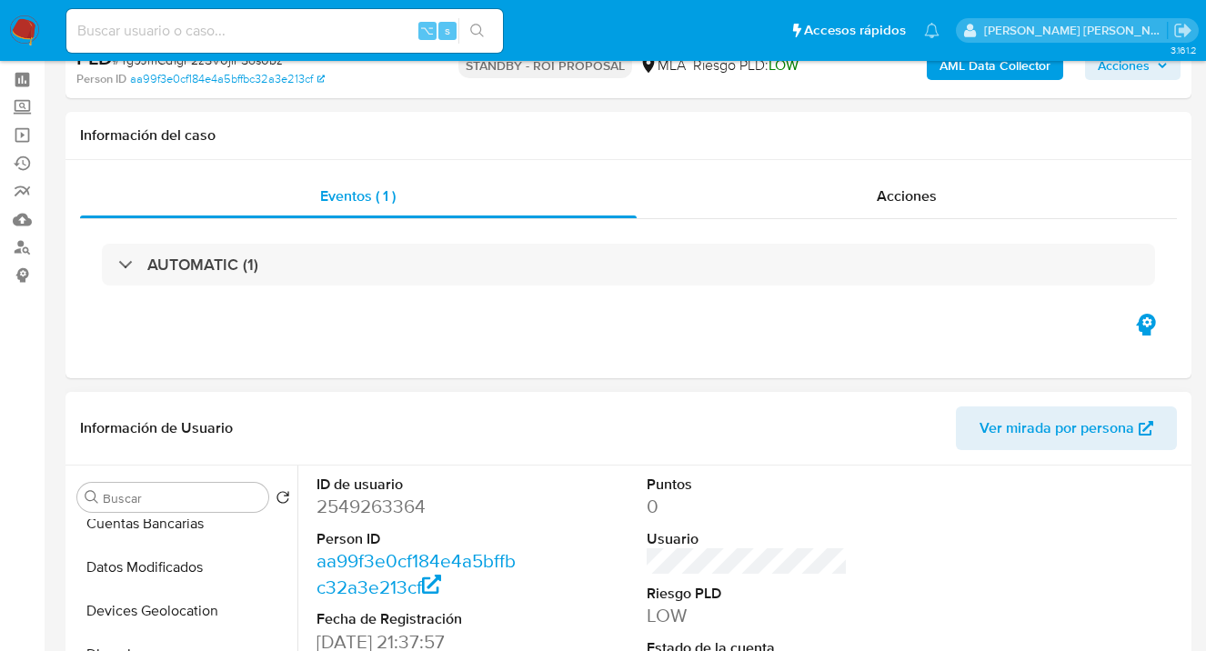
scroll to position [25, 0]
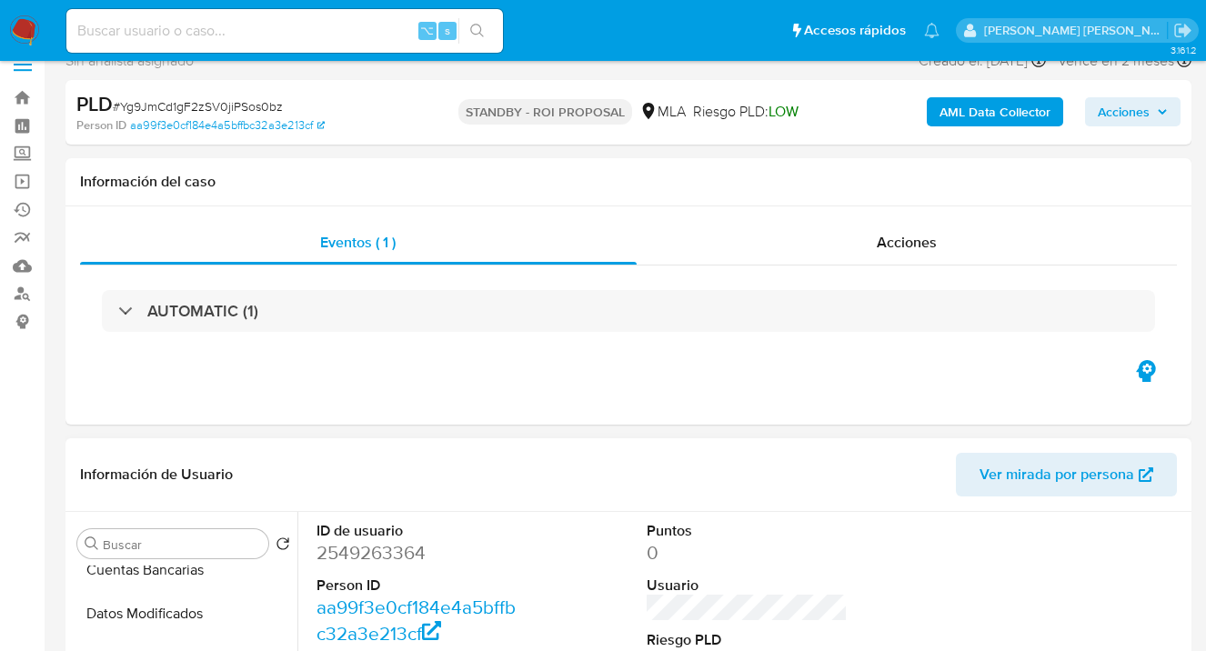
click at [1071, 481] on span "Ver mirada por persona" at bounding box center [1056, 475] width 155 height 44
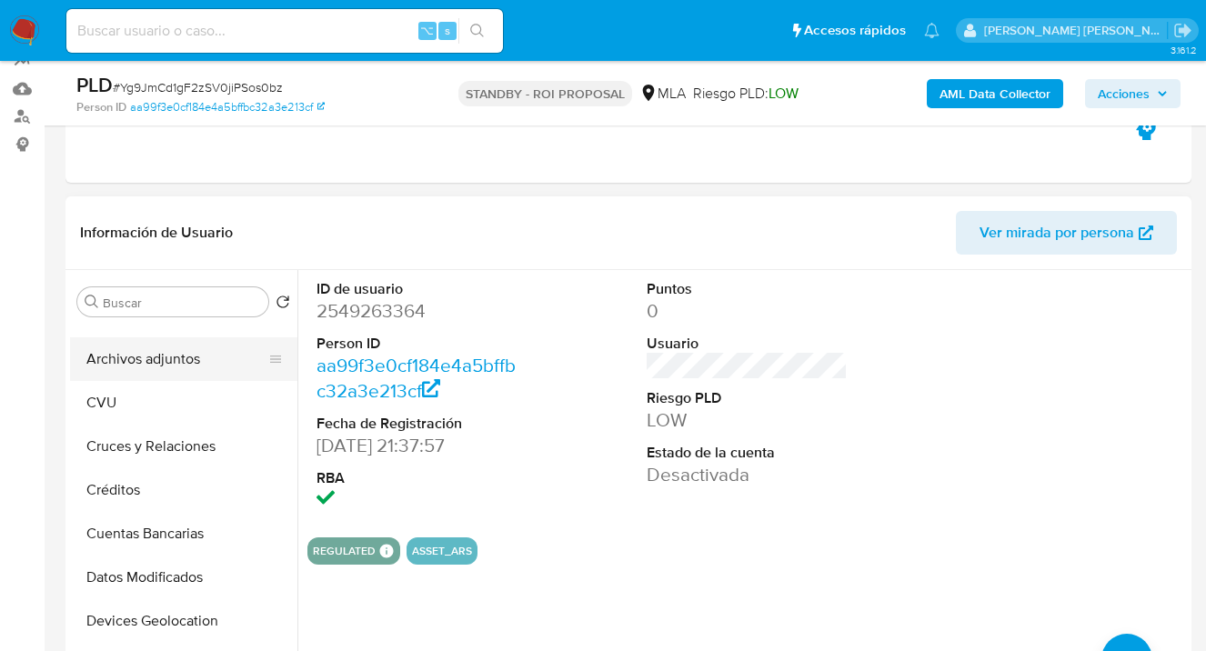
scroll to position [0, 0]
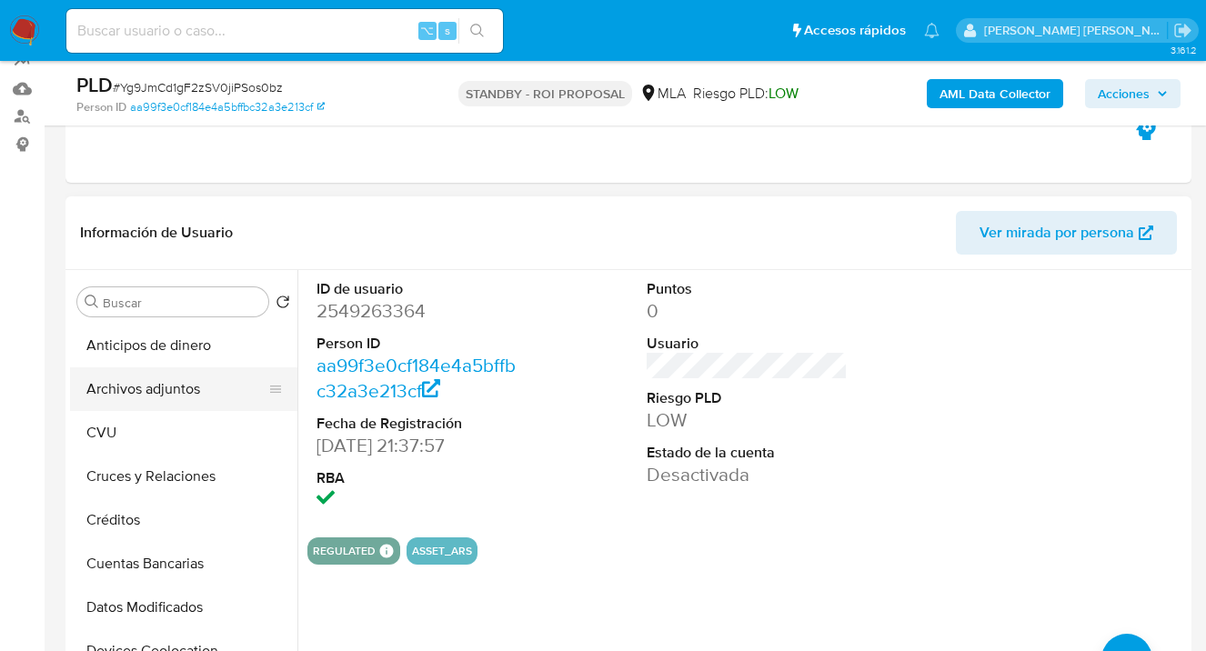
click at [149, 381] on button "Archivos adjuntos" at bounding box center [176, 389] width 213 height 44
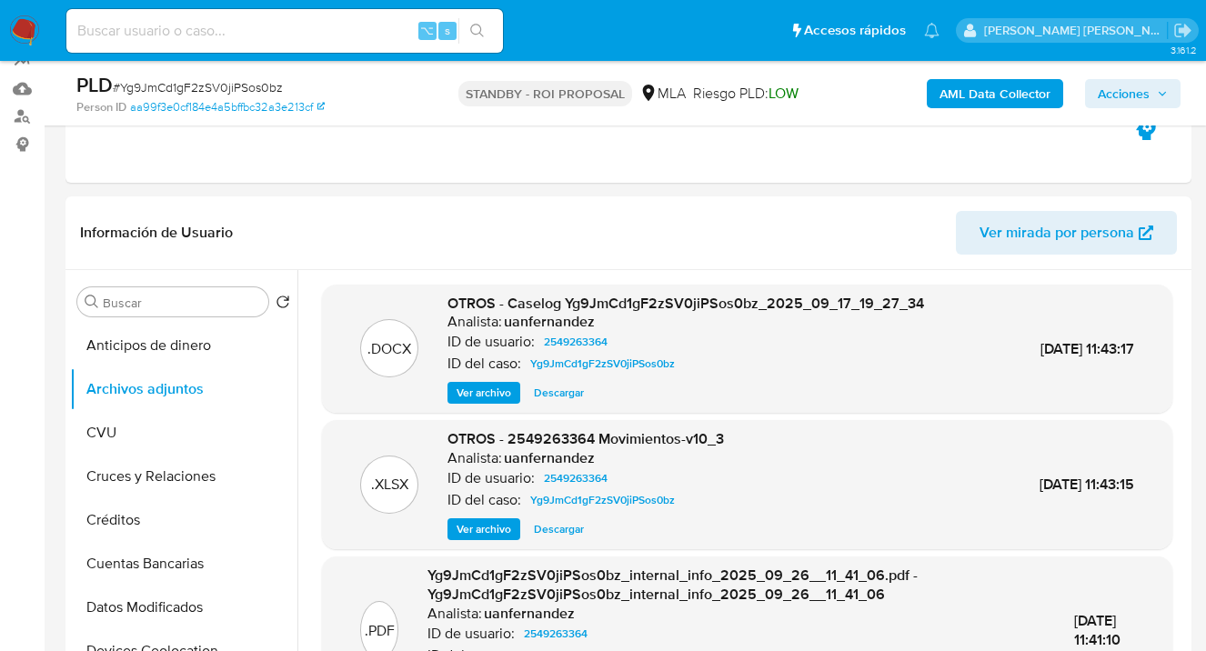
click at [1113, 93] on span "Acciones" at bounding box center [1123, 93] width 52 height 29
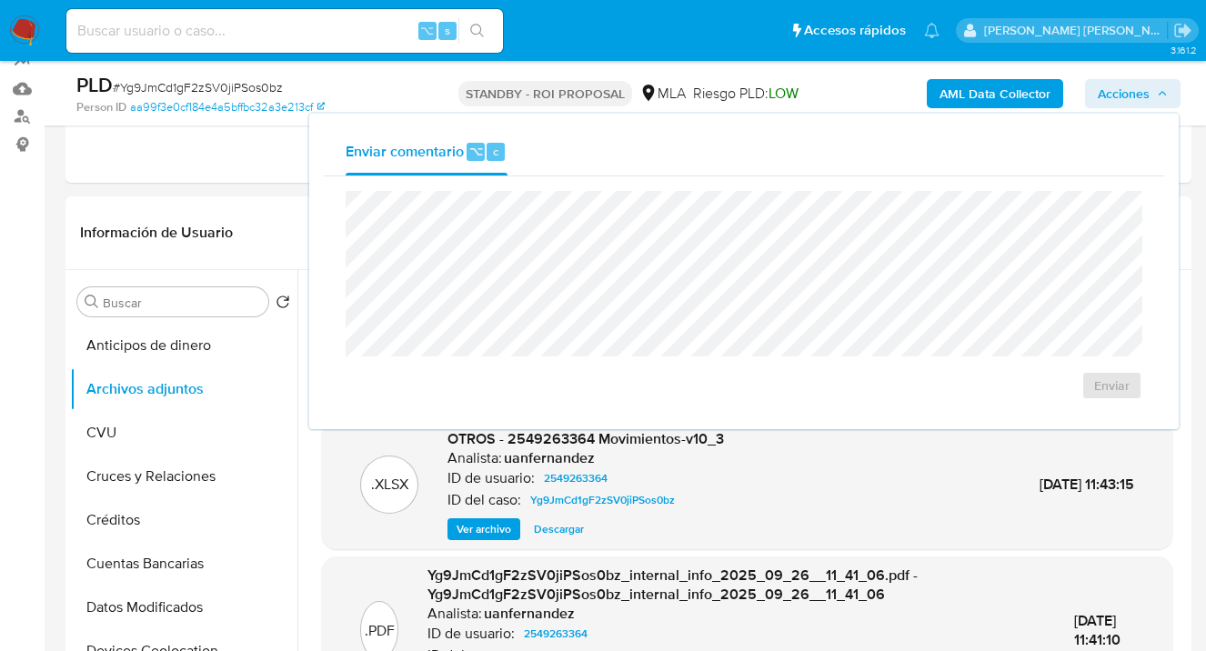
drag, startPoint x: 165, startPoint y: 196, endPoint x: 177, endPoint y: 187, distance: 15.6
click at [165, 196] on div "Información de Usuario Ver mirada por persona" at bounding box center [628, 233] width 1126 height 74
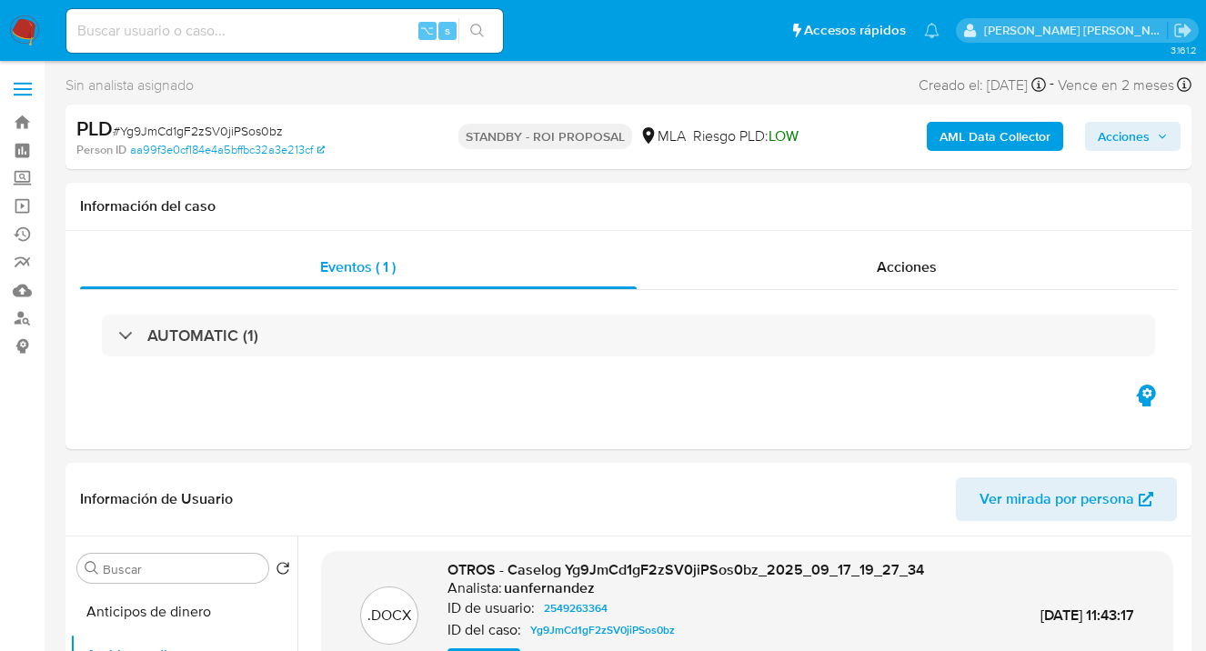
click at [1107, 131] on span "Acciones" at bounding box center [1123, 136] width 52 height 29
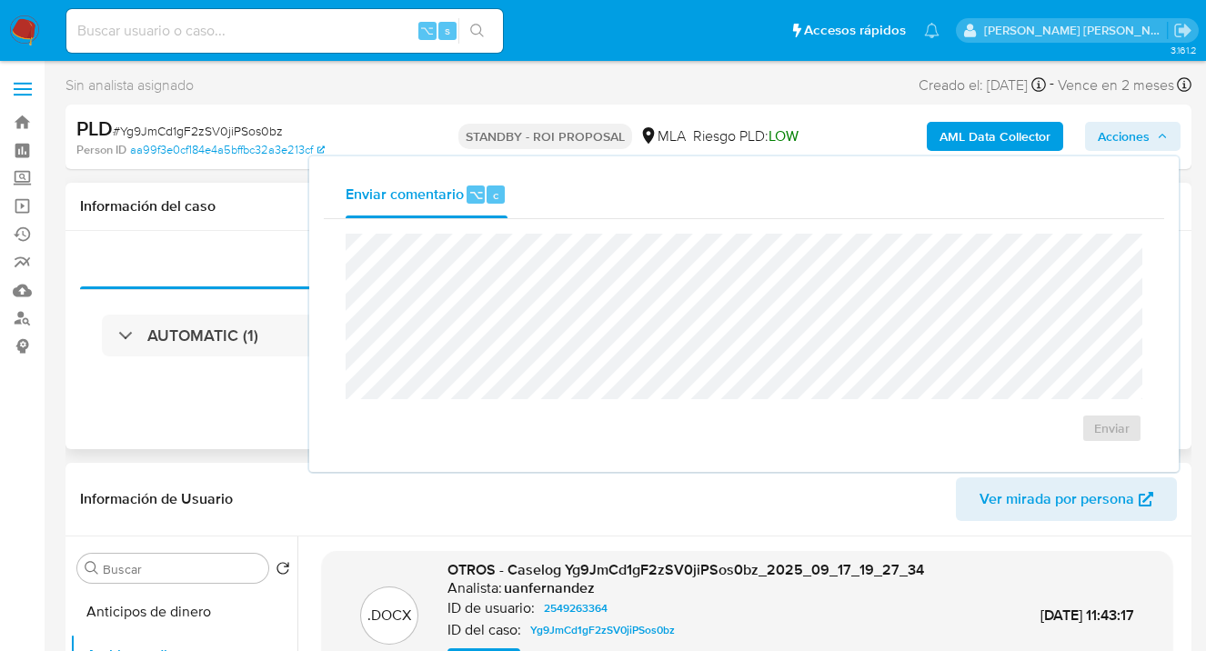
drag, startPoint x: 85, startPoint y: 263, endPoint x: 175, endPoint y: 209, distance: 104.8
click at [85, 265] on div "Eventos ( 1 )" at bounding box center [358, 267] width 556 height 44
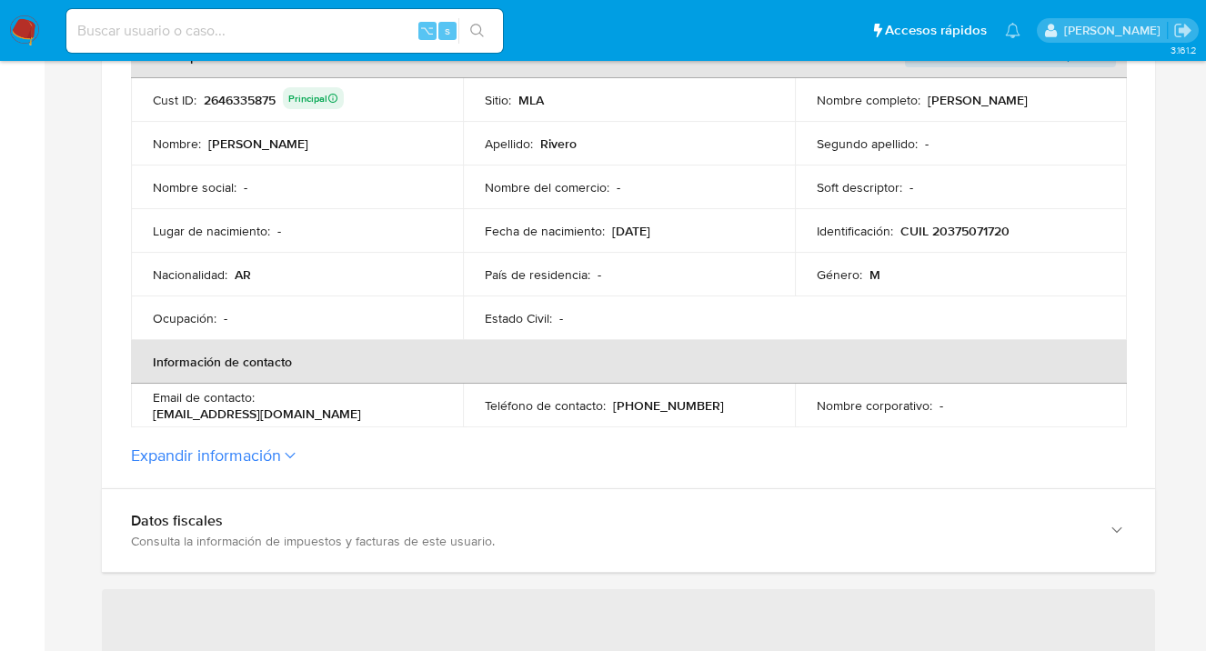
scroll to position [495, 0]
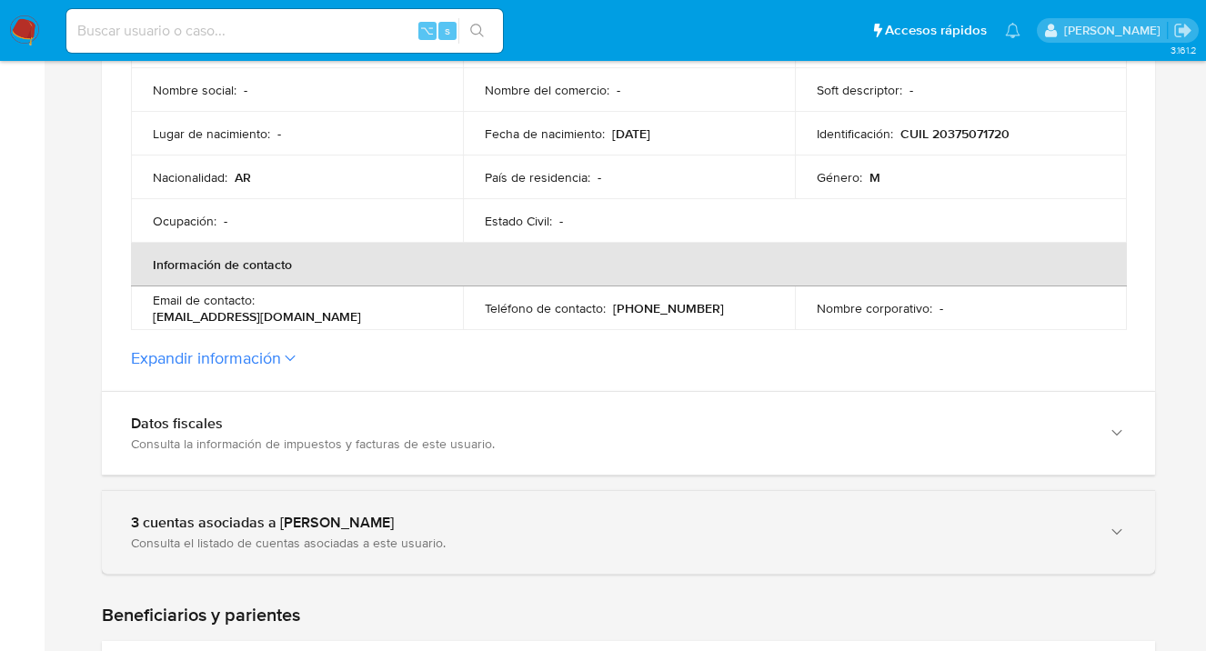
click at [1114, 528] on icon "button" at bounding box center [1116, 532] width 18 height 18
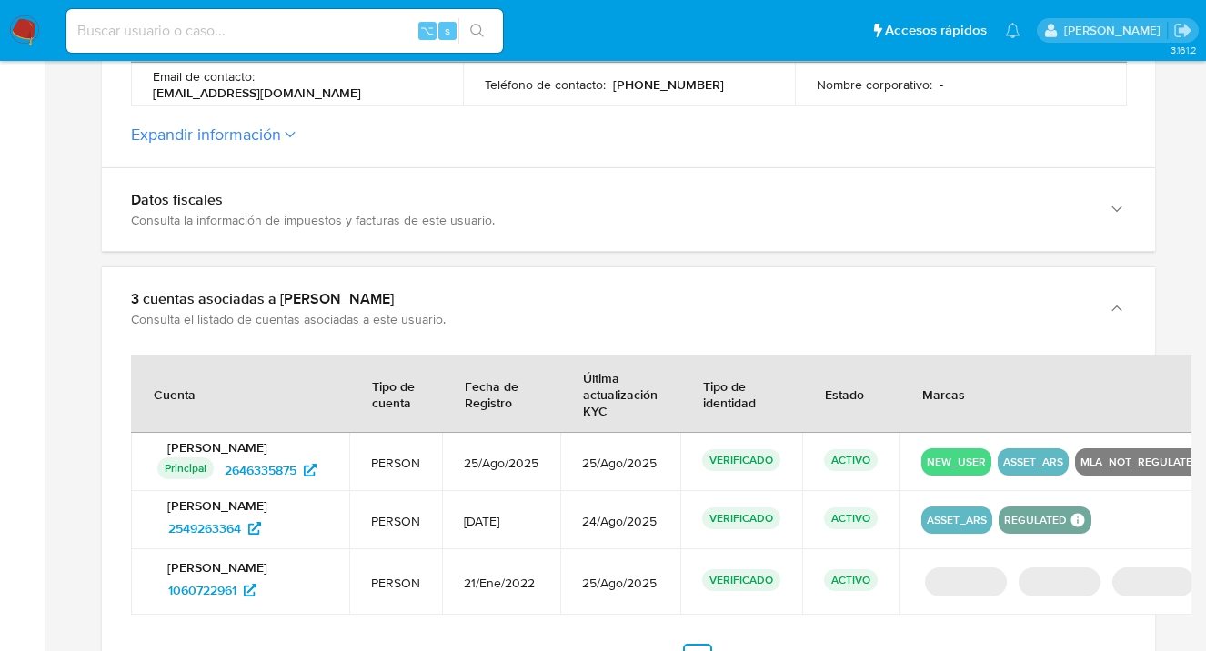
scroll to position [813, 0]
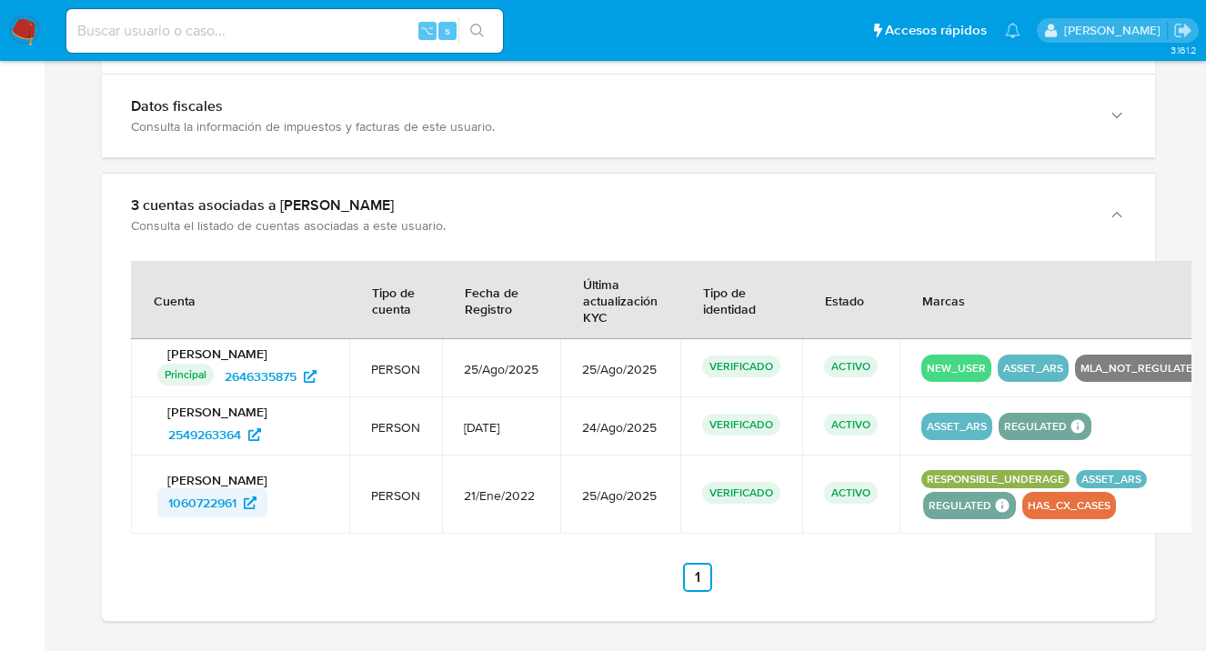
click at [208, 504] on span "1060722961" at bounding box center [202, 502] width 68 height 29
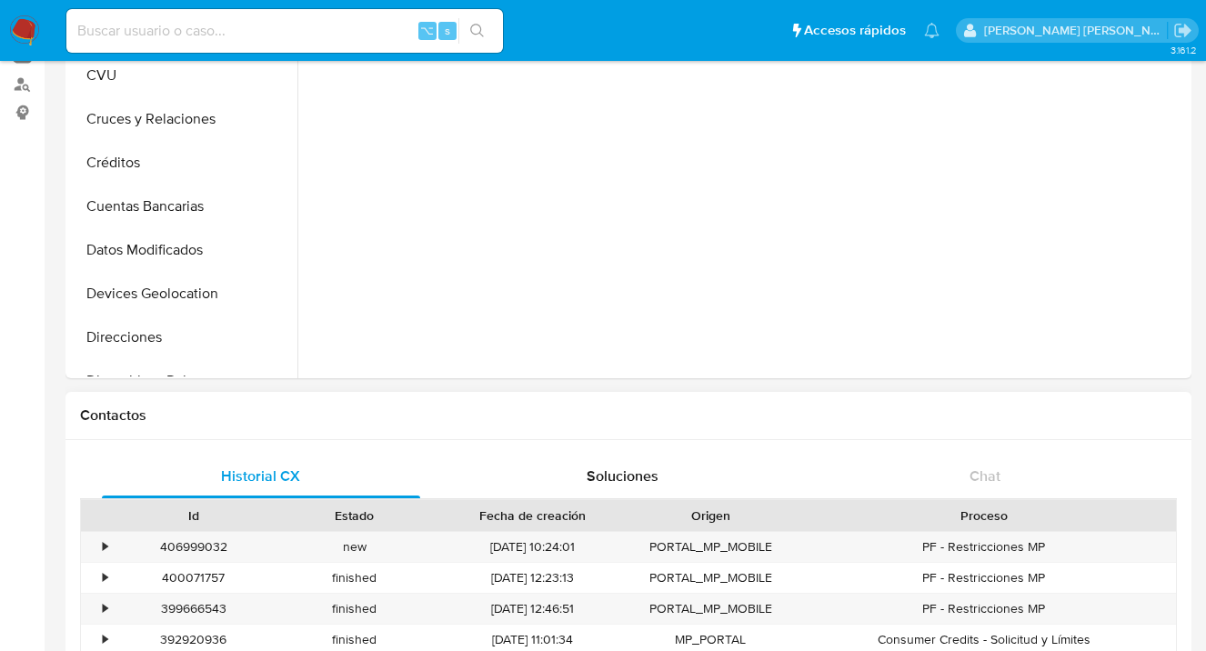
scroll to position [346, 0]
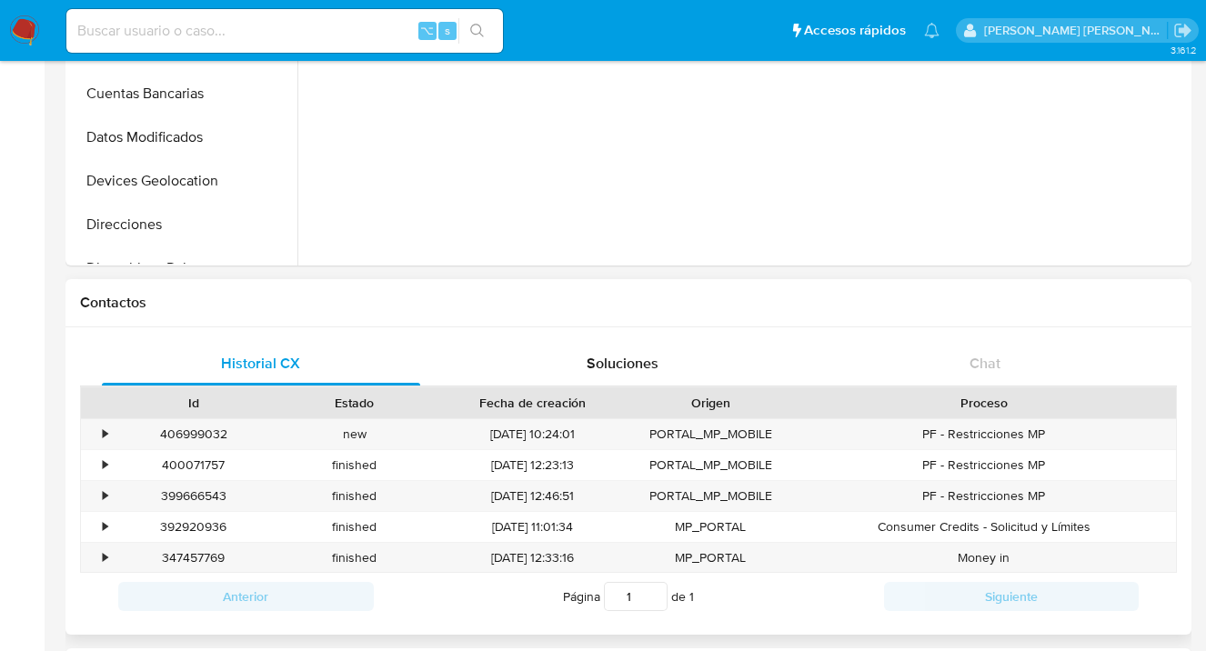
select select "10"
drag, startPoint x: 227, startPoint y: 436, endPoint x: 158, endPoint y: 428, distance: 69.6
click at [158, 428] on div "406999032" at bounding box center [193, 434] width 161 height 30
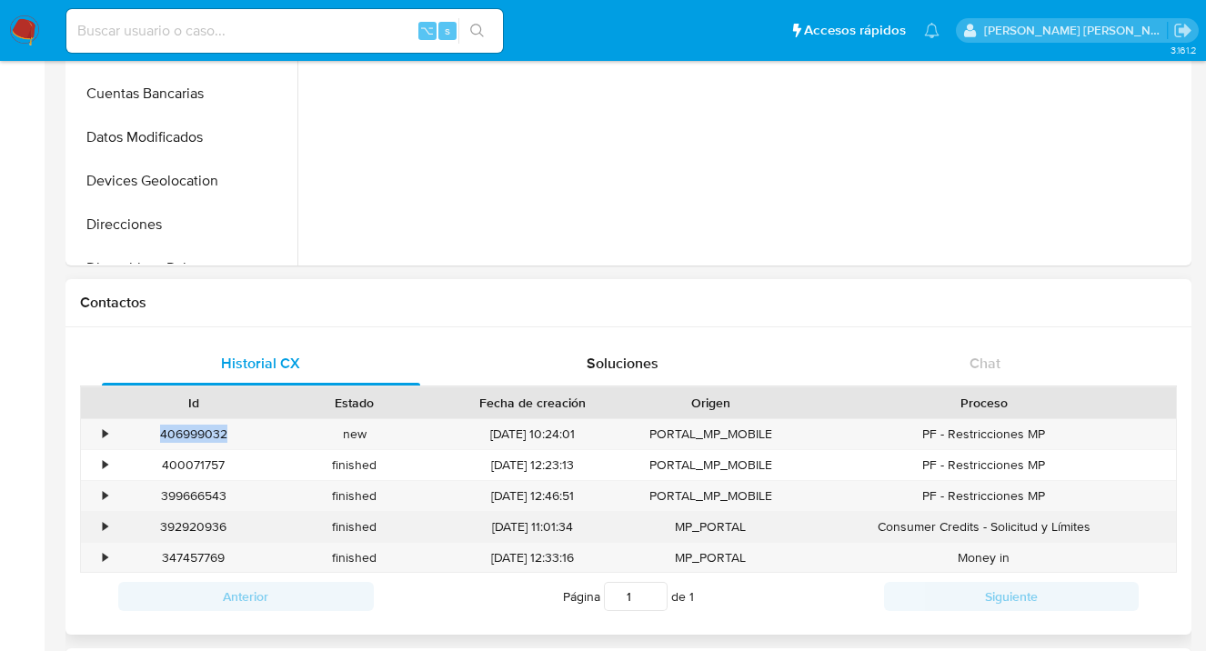
copy div "406999032"
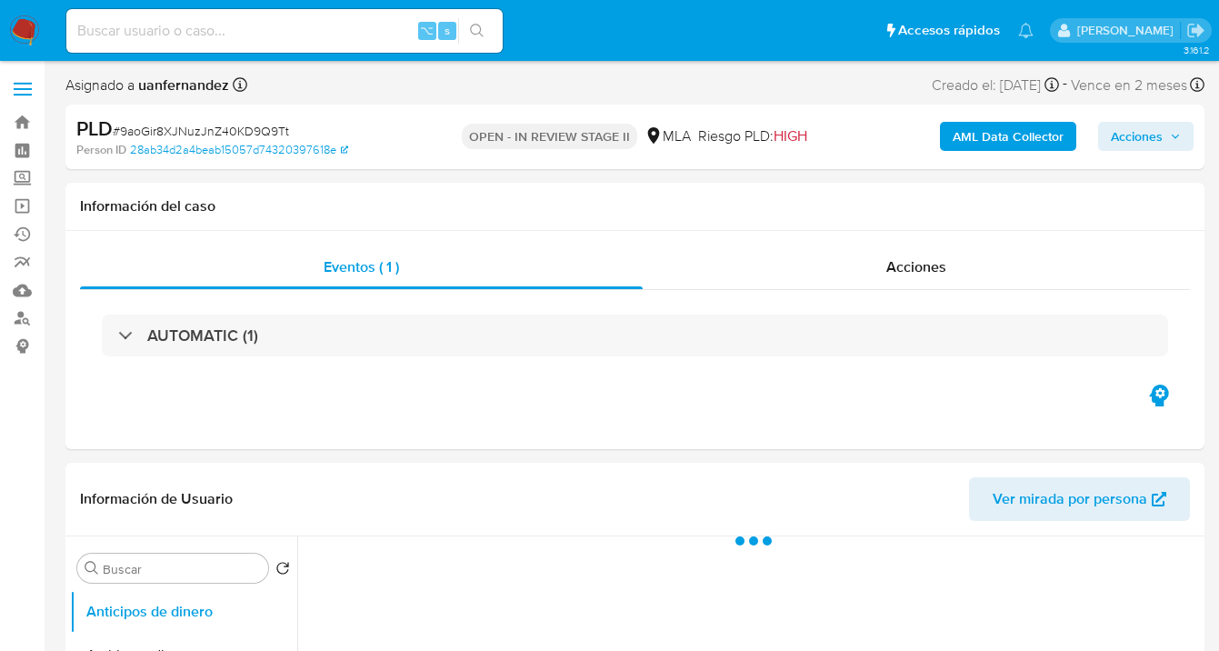
select select "10"
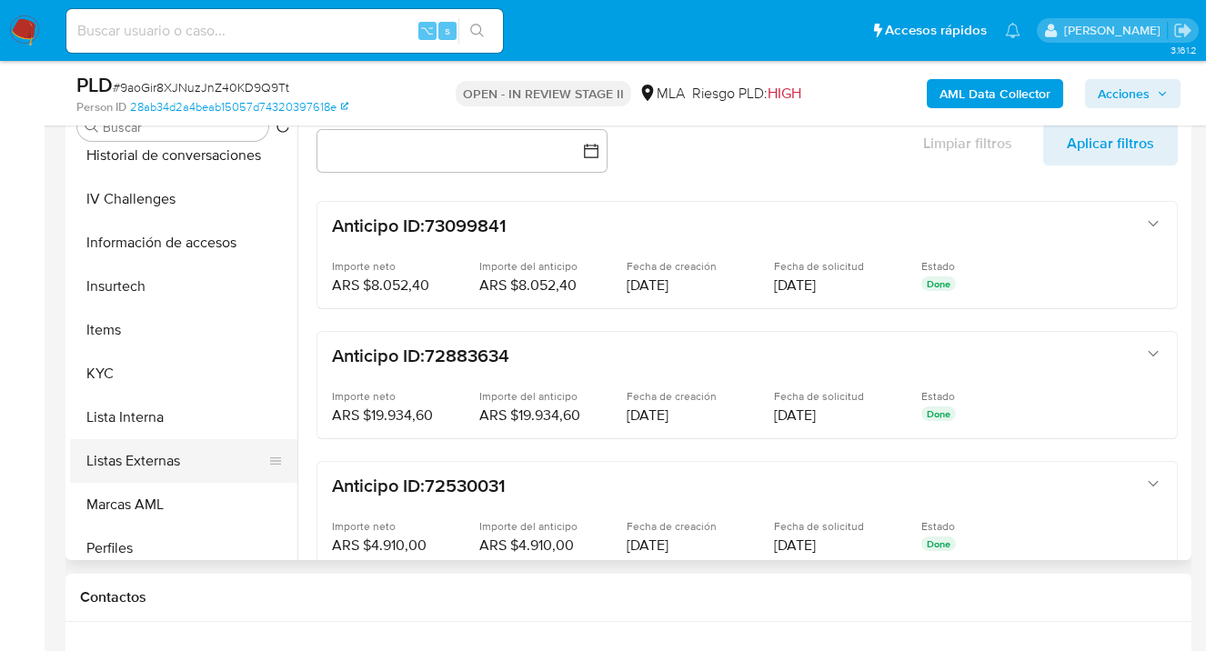
scroll to position [671, 0]
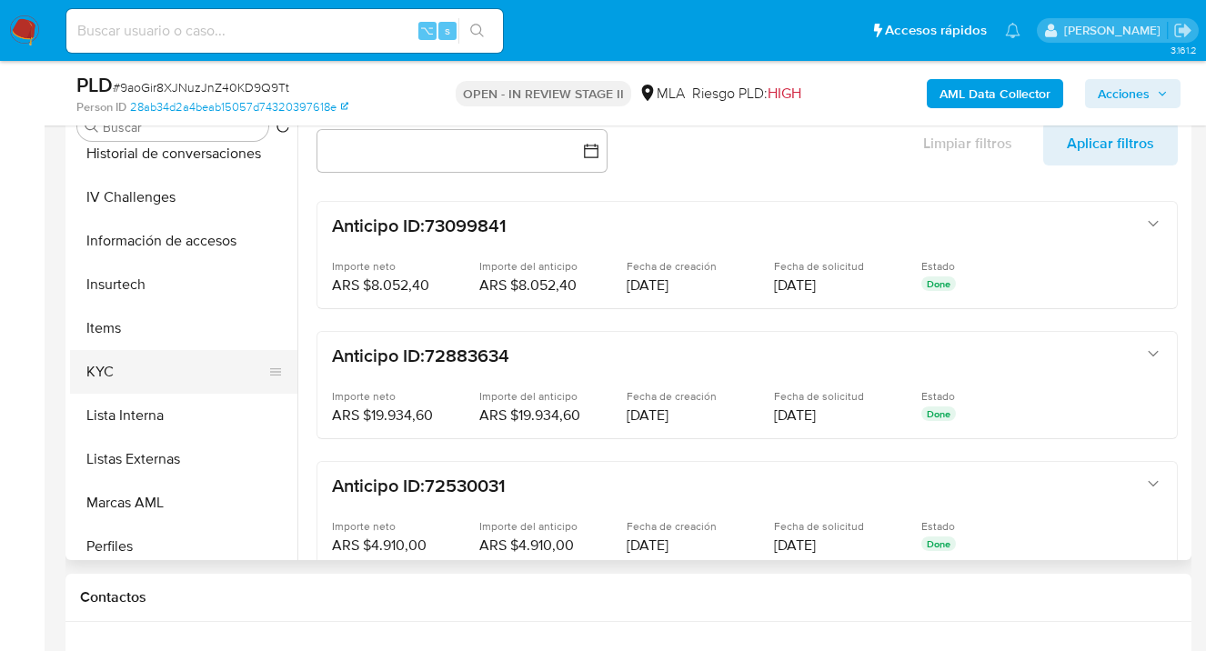
click at [218, 385] on button "KYC" at bounding box center [176, 372] width 213 height 44
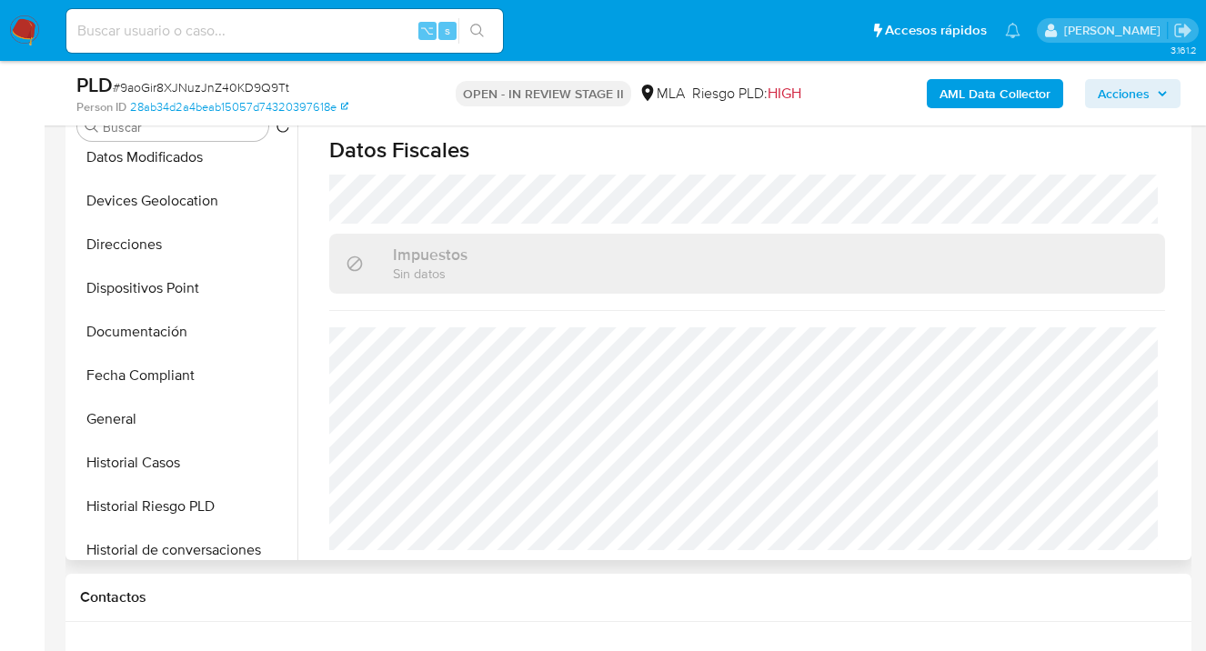
scroll to position [265, 0]
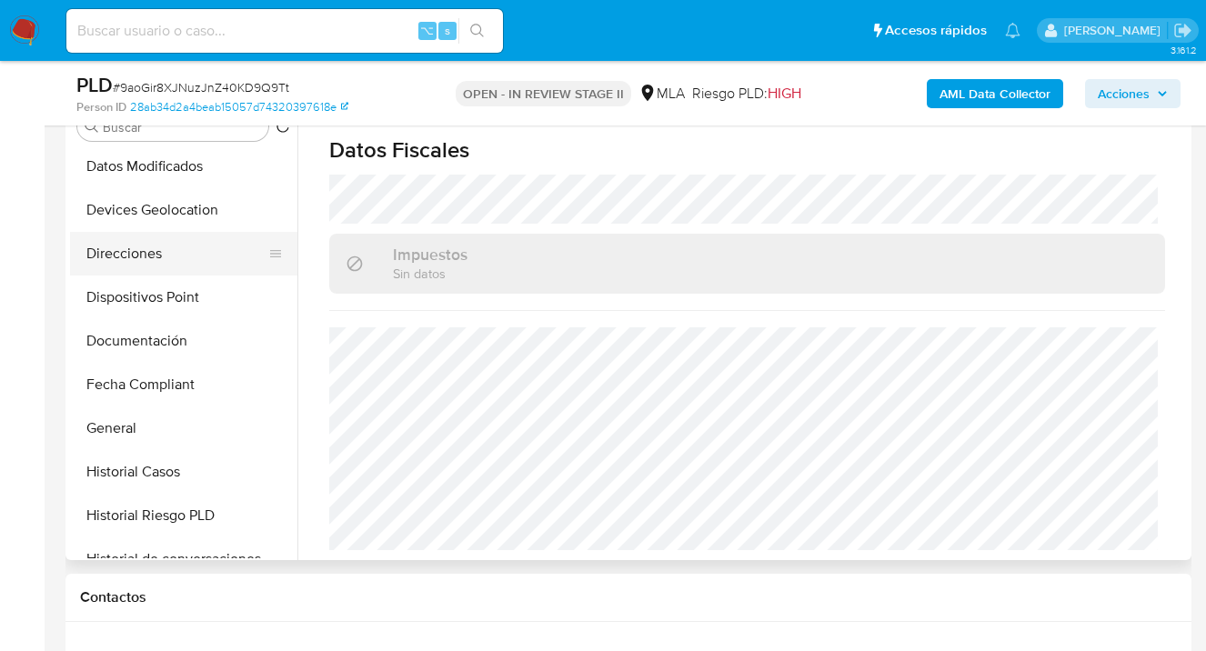
click at [189, 260] on button "Direcciones" at bounding box center [176, 254] width 213 height 44
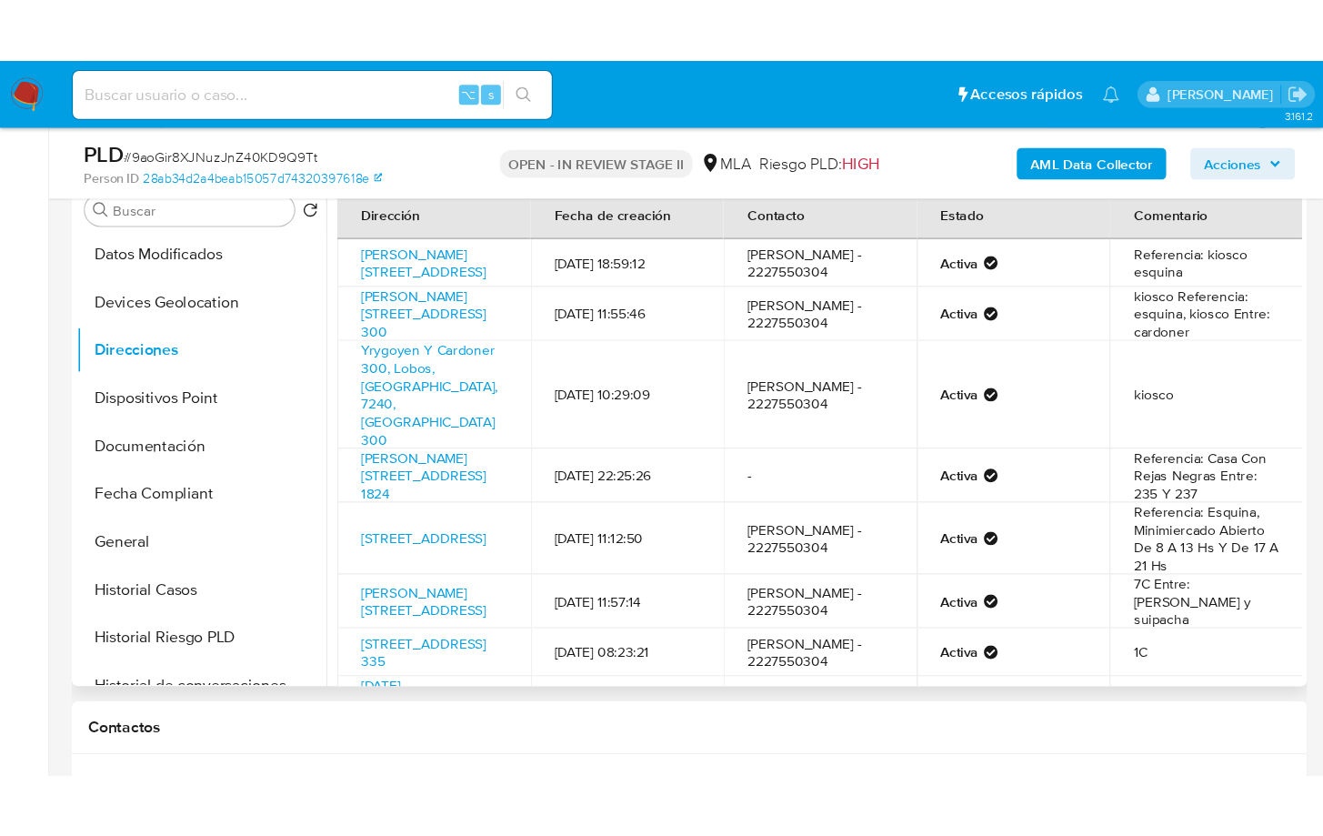
scroll to position [347, 0]
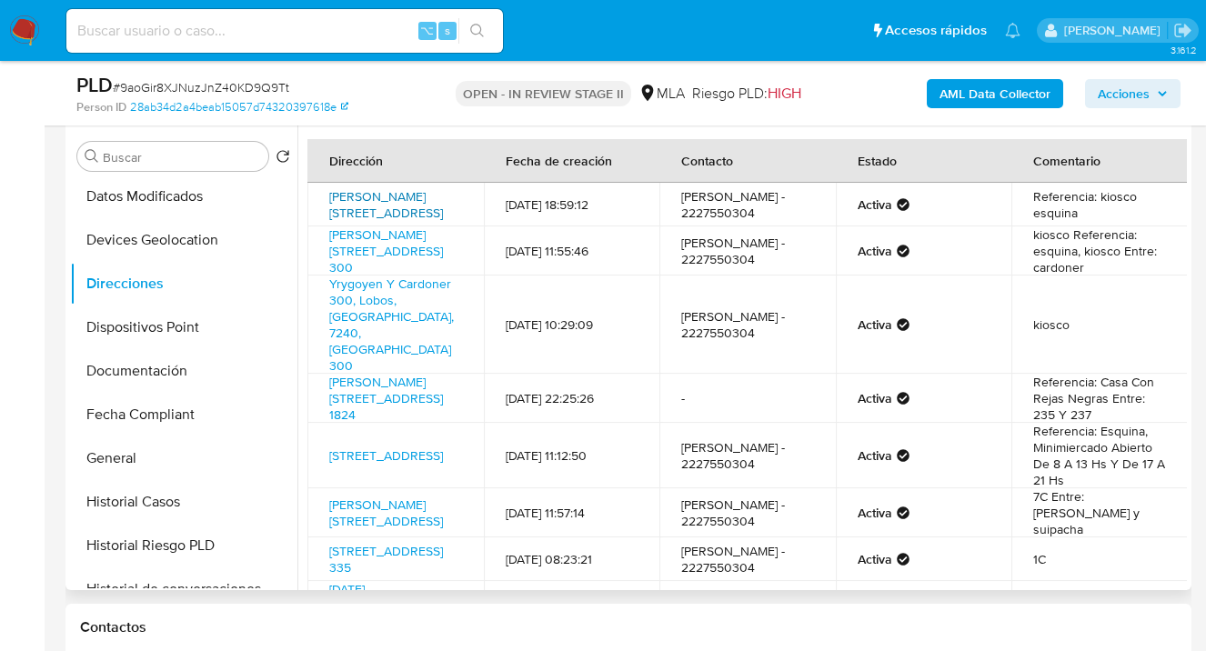
click at [383, 191] on link "Hipólito Yrigoyen 300, Lobos, Buenos Aires, 7240, Argentina 300" at bounding box center [386, 204] width 114 height 35
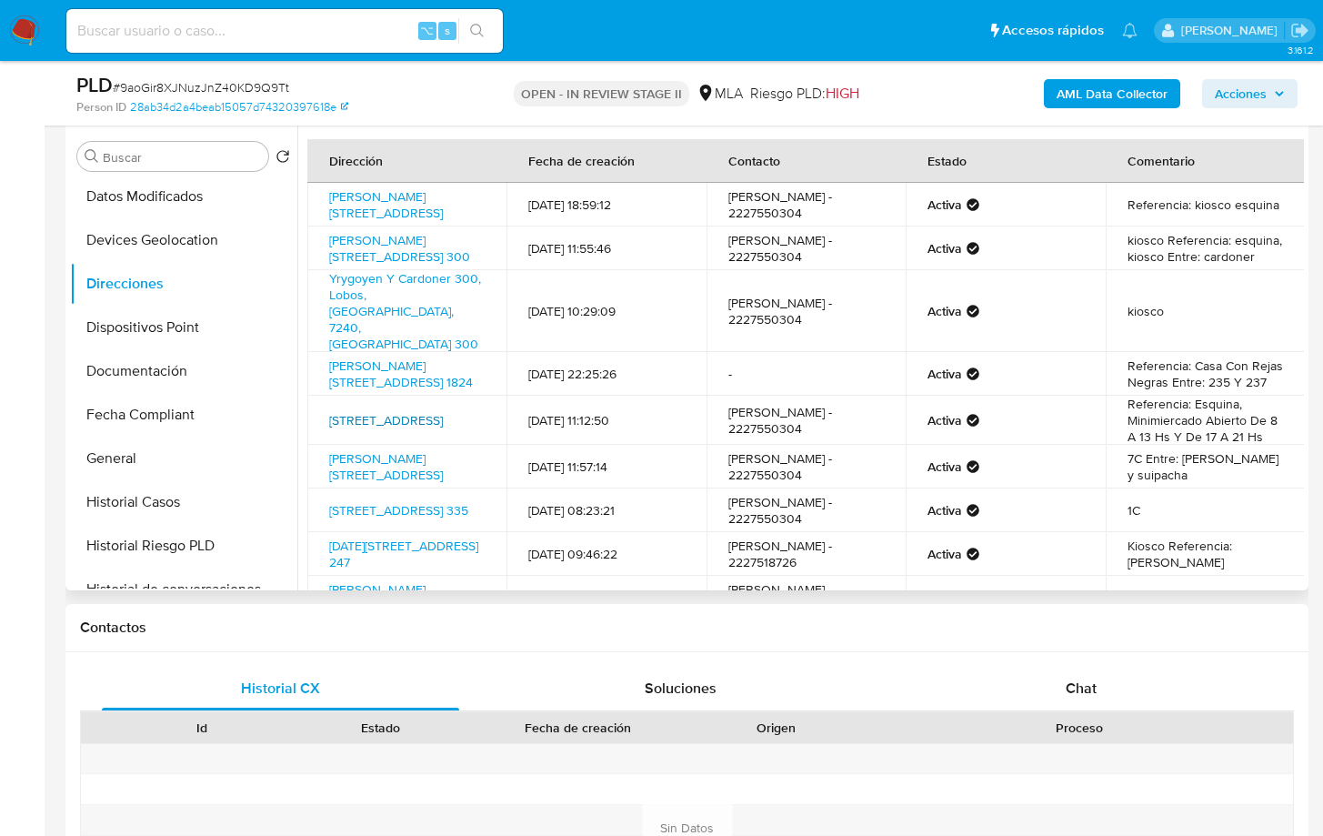
click at [360, 411] on link "Rivadavia 1100, Lobos, Buenos Aires, 7240, Argentina 1100" at bounding box center [386, 420] width 114 height 18
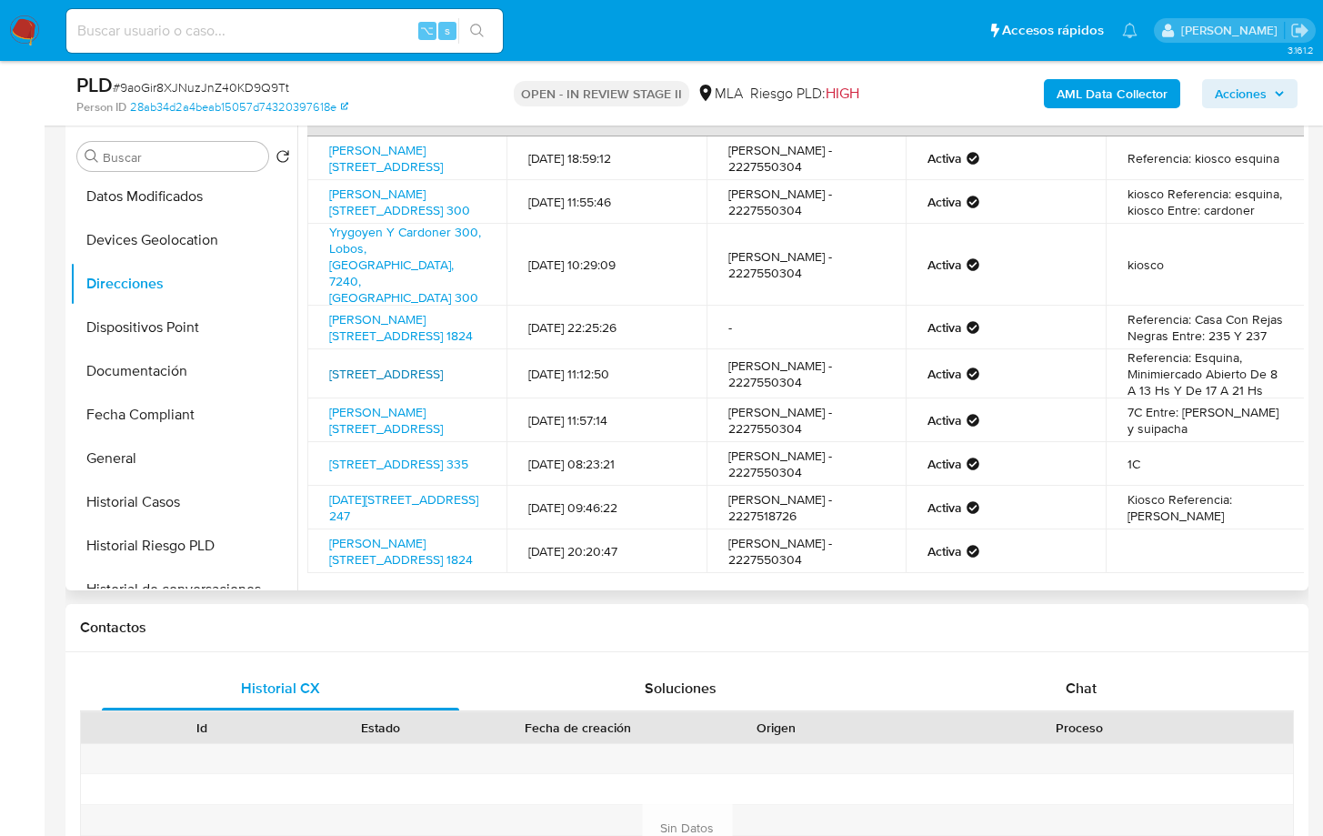
scroll to position [111, 0]
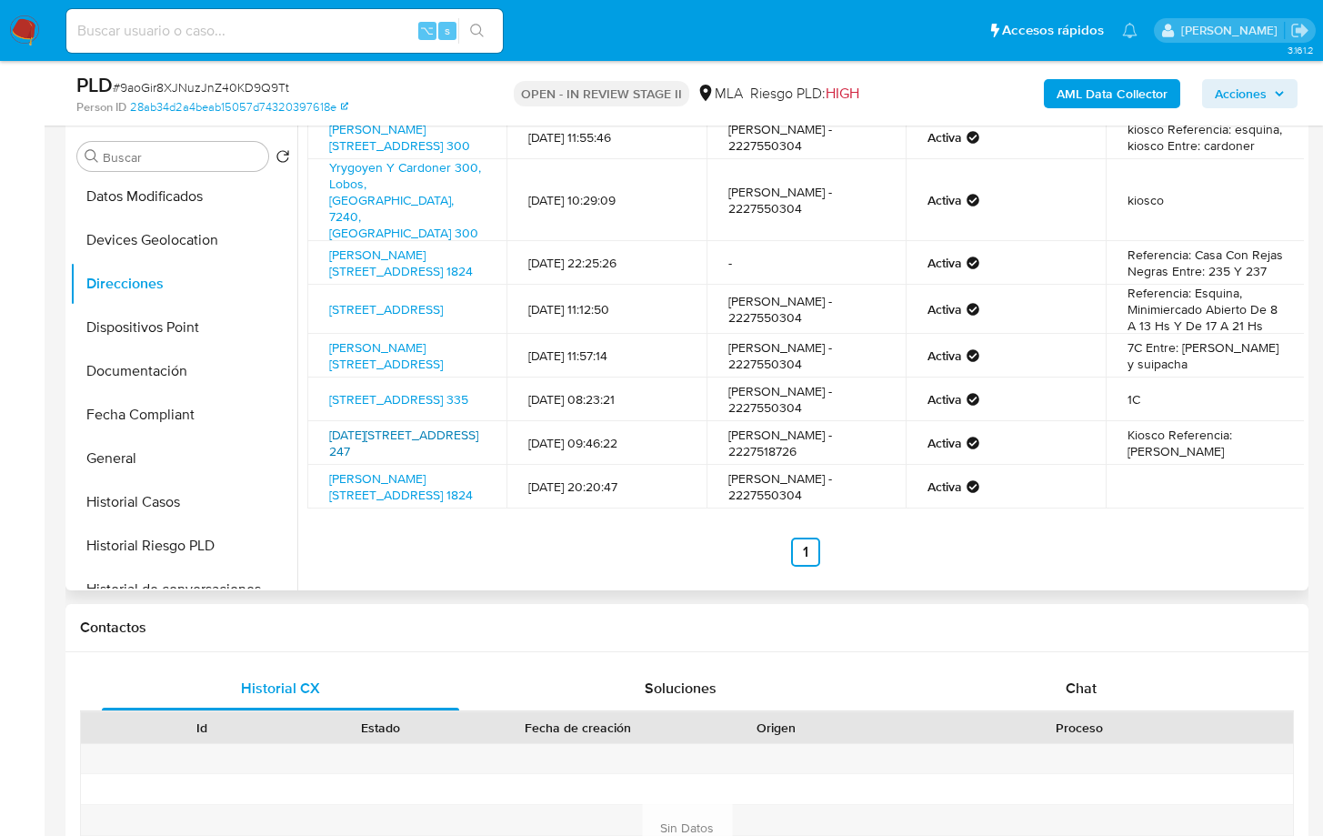
click at [360, 425] on link "9 De Julio 247, Lobos, Buenos Aires, 7240, Argentina 247" at bounding box center [403, 442] width 149 height 35
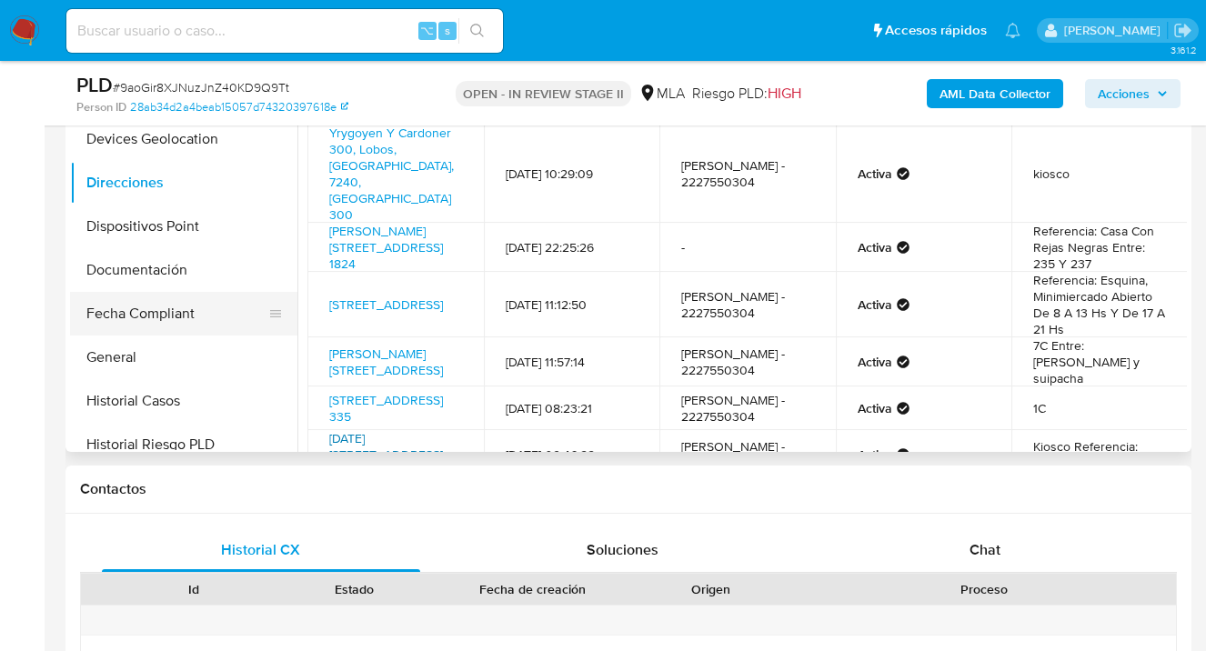
scroll to position [462, 0]
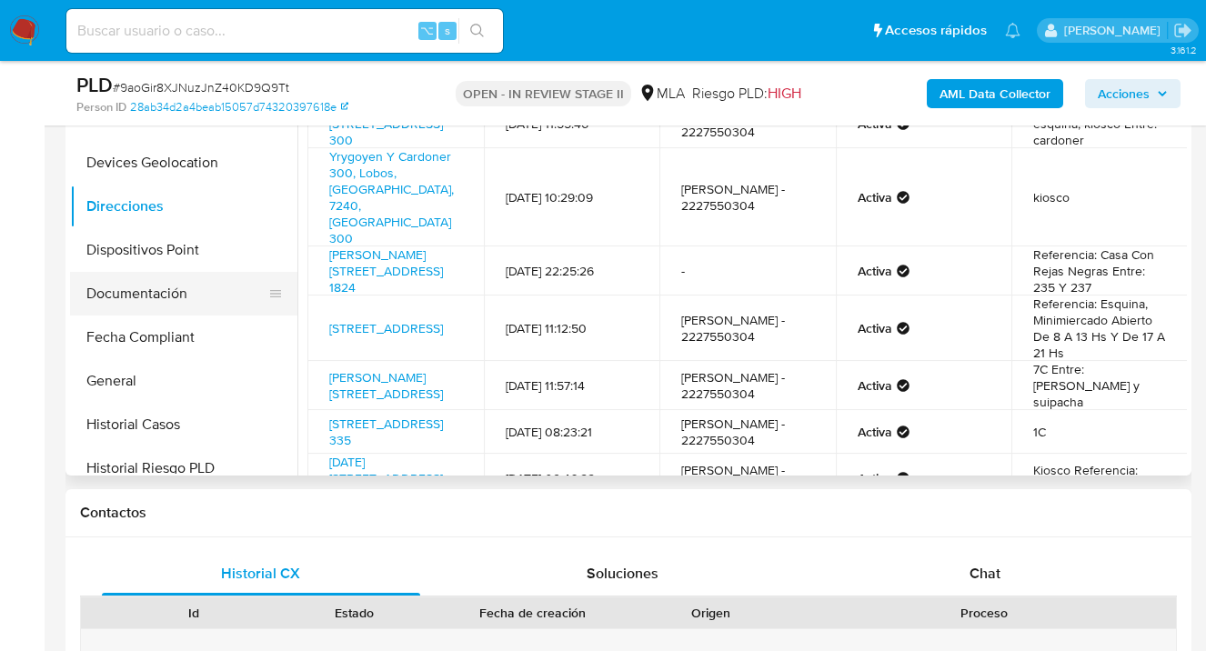
click at [157, 288] on button "Documentación" at bounding box center [176, 294] width 213 height 44
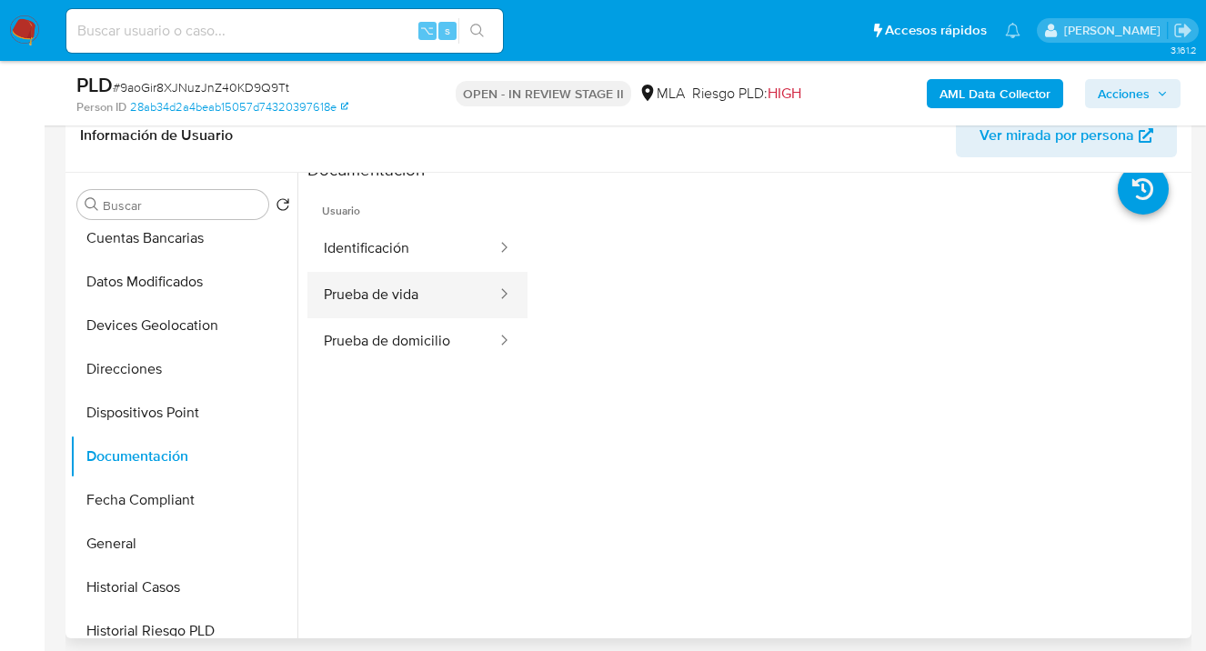
scroll to position [35, 0]
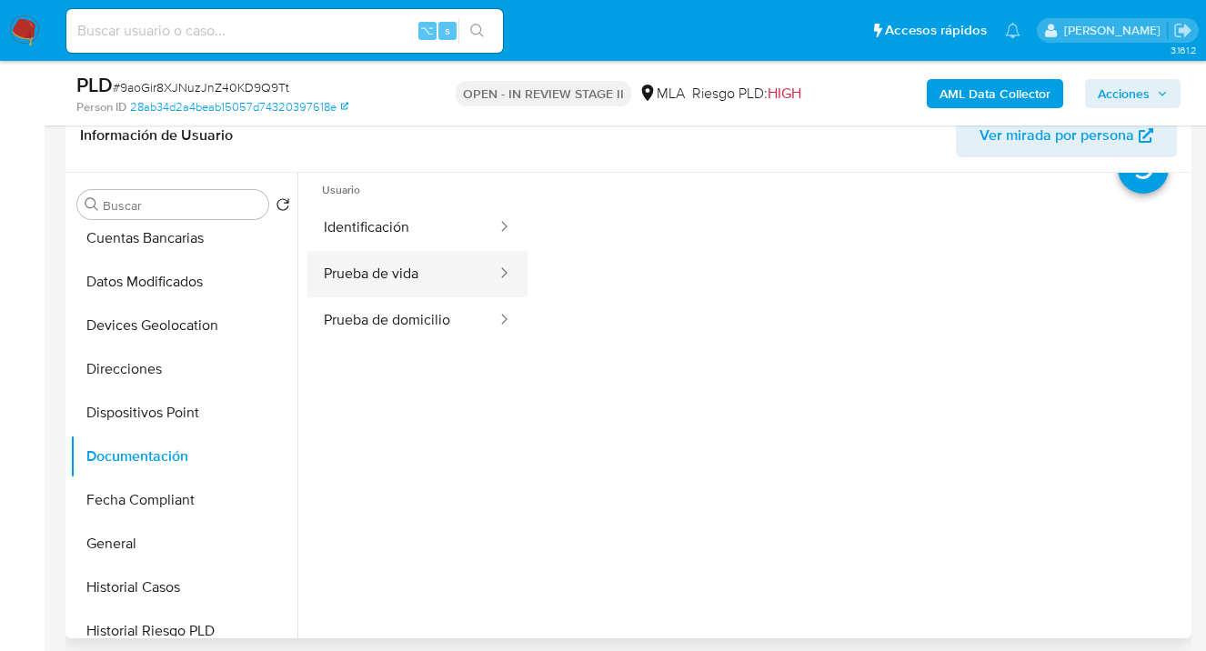
click at [395, 280] on button "Prueba de vida" at bounding box center [402, 274] width 191 height 46
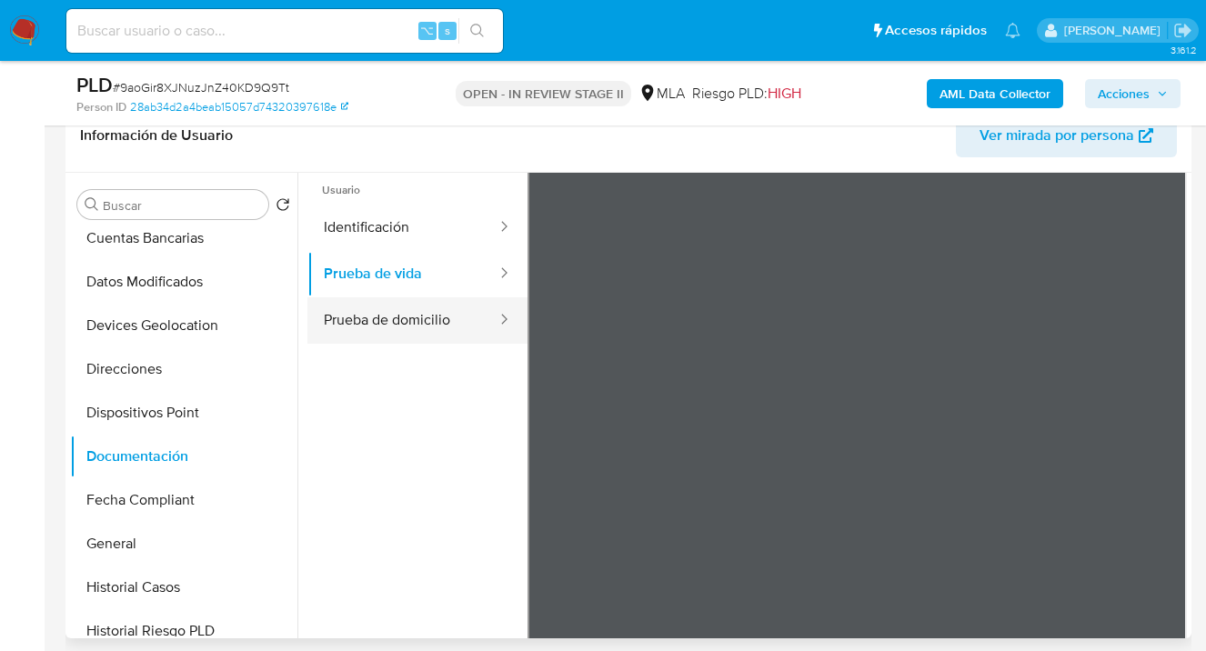
click at [419, 322] on button "Prueba de domicilio" at bounding box center [402, 320] width 191 height 46
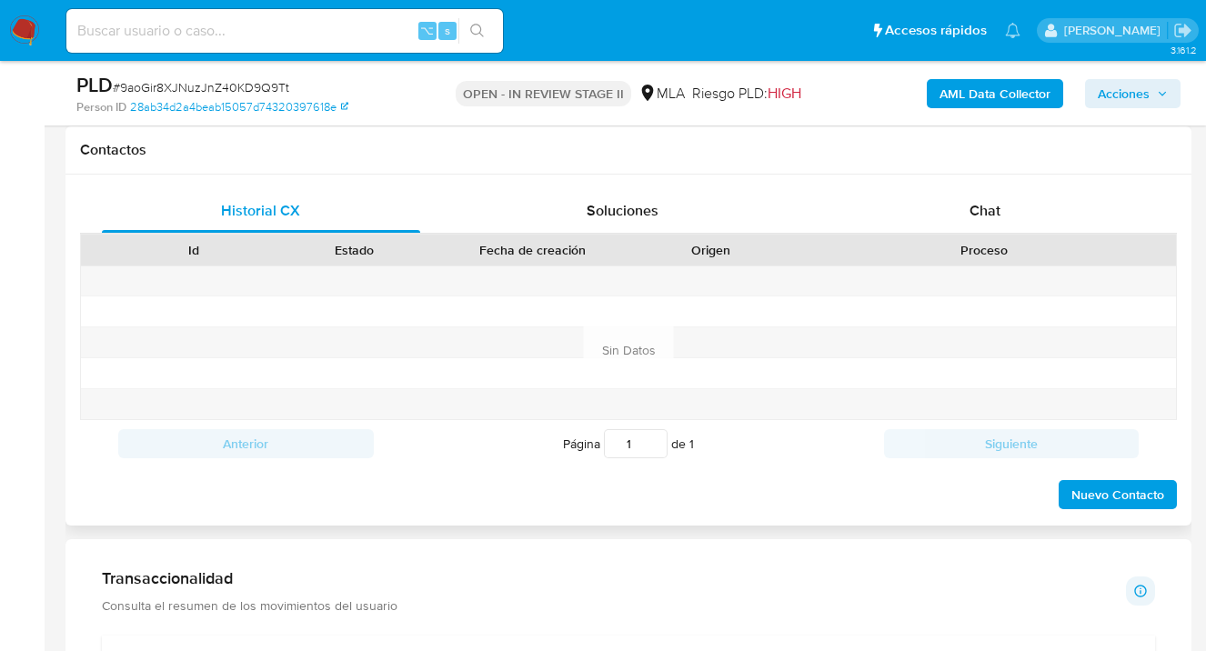
scroll to position [830, 0]
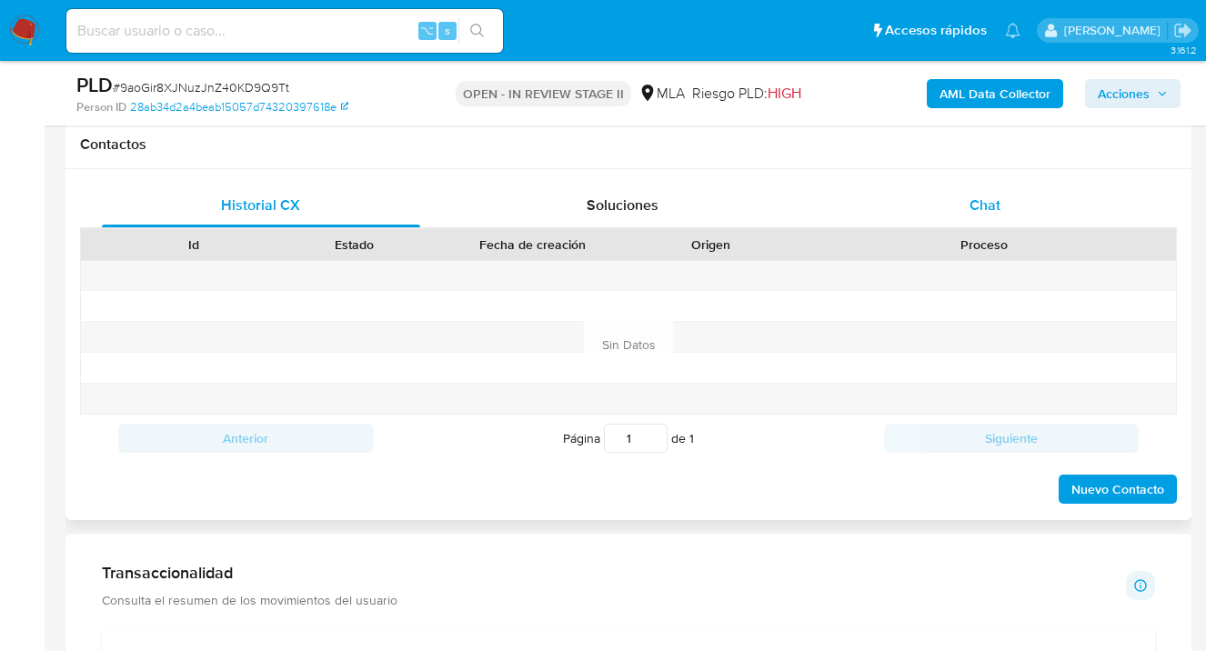
click at [987, 213] on span "Chat" at bounding box center [984, 205] width 31 height 21
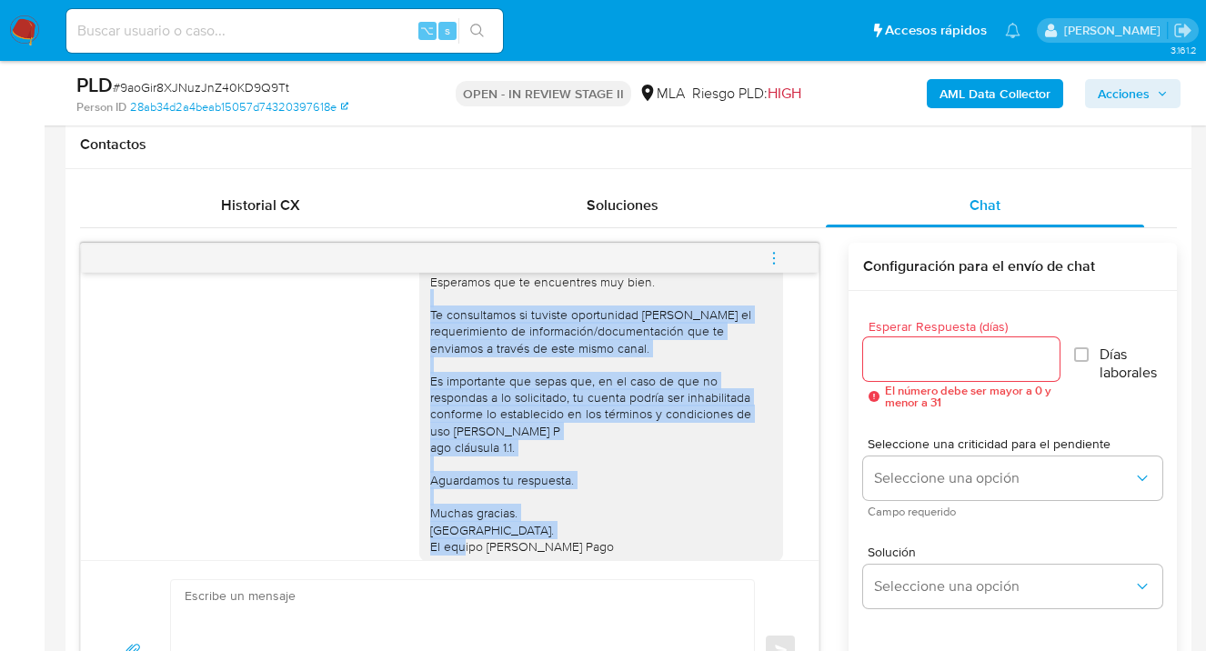
scroll to position [950, 0]
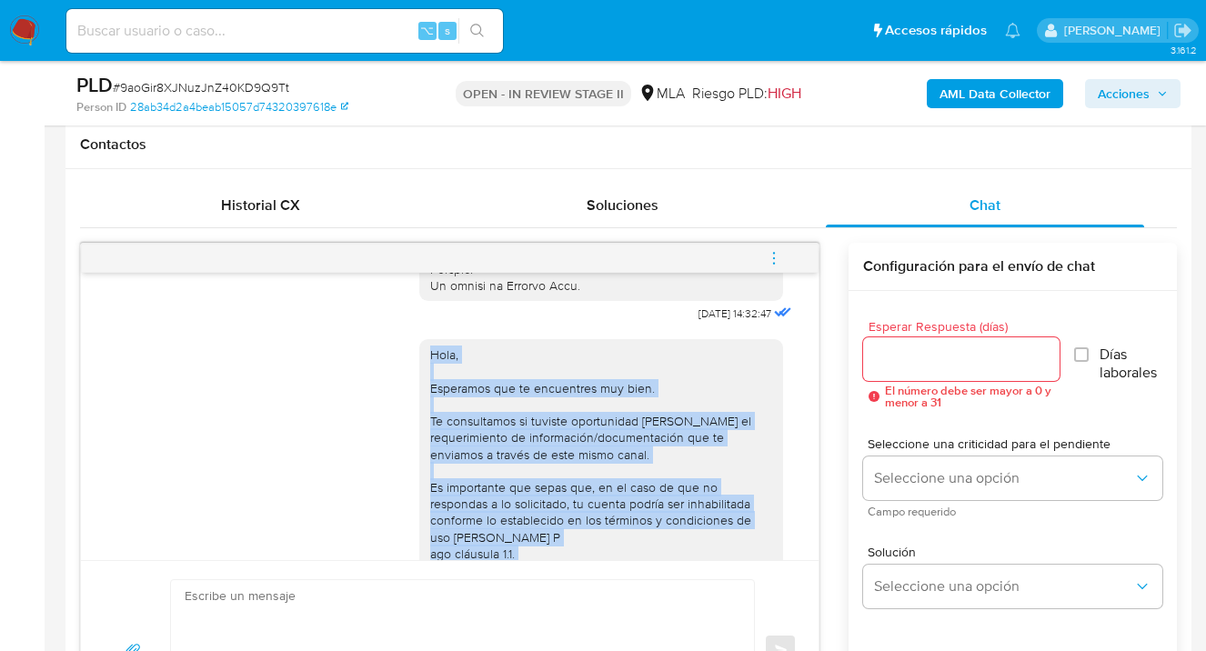
drag, startPoint x: 587, startPoint y: 536, endPoint x: 411, endPoint y: 387, distance: 231.0
click at [419, 387] on div "Hola, Esperamos que te encuentres muy bien. Te consultamos si tuviste oportunid…" at bounding box center [601, 503] width 364 height 329
copy div "Hola, Esperamos que te encuentres muy bien. Te consultamos si tuviste oportunid…"
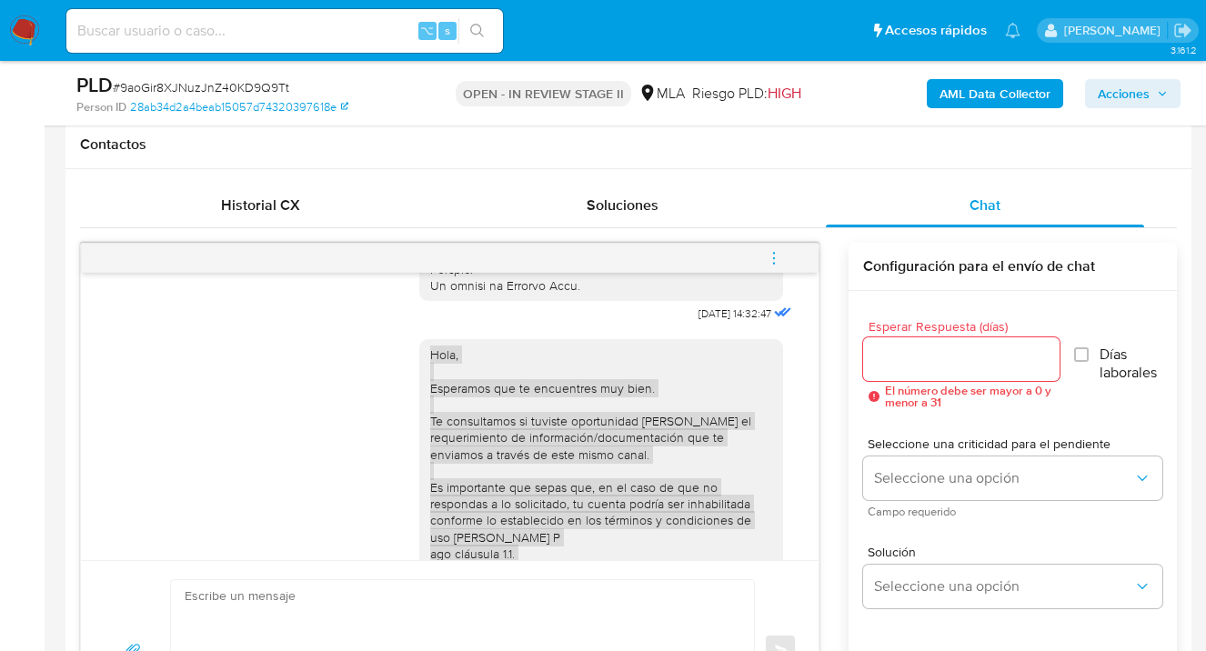
scroll to position [996, 0]
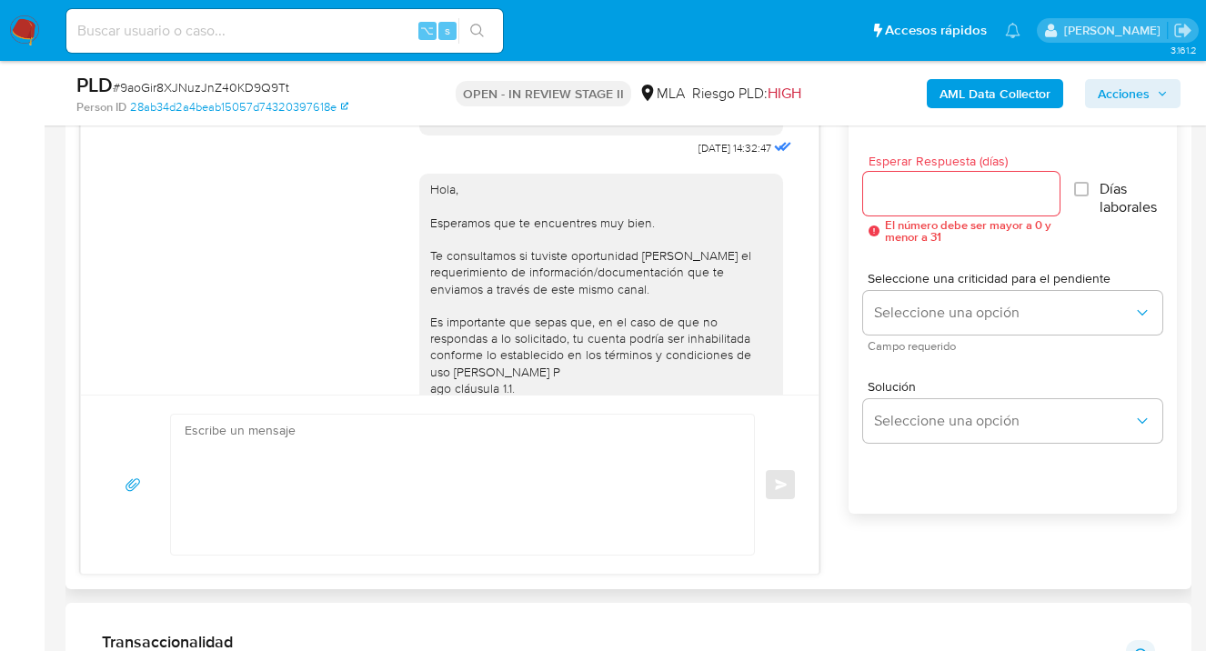
click at [408, 457] on textarea at bounding box center [458, 485] width 546 height 140
paste textarea "Hola, Esperamos que te encuentres muy bien. Te consultamos si tuviste oportunid…"
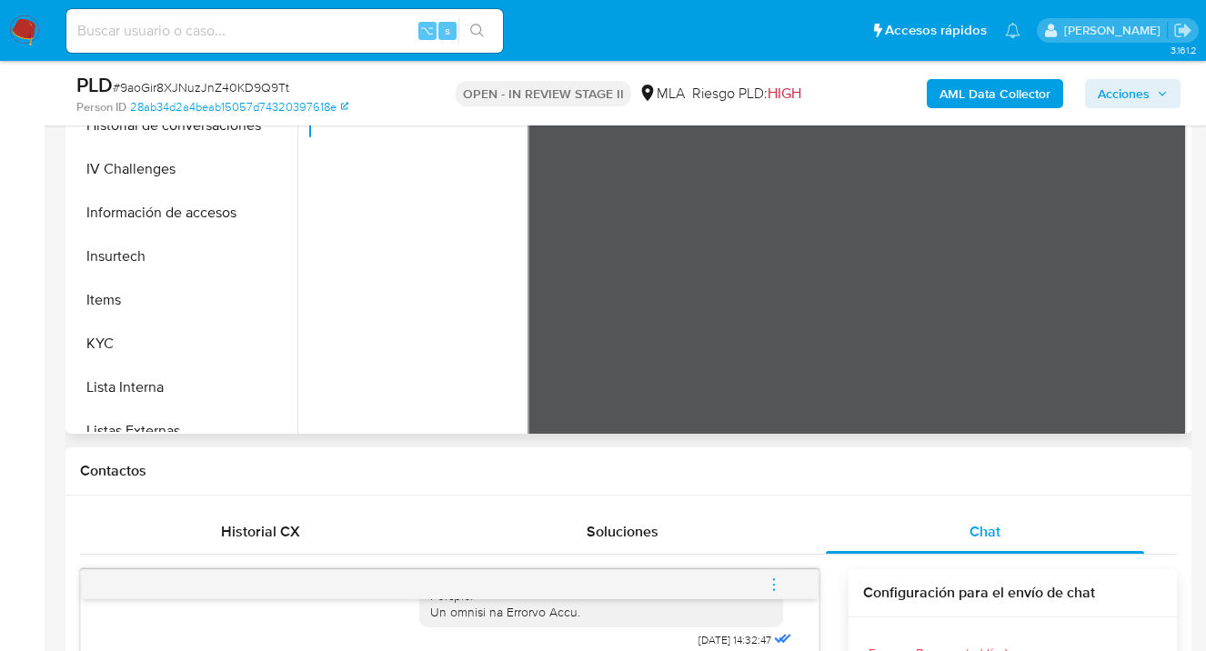
scroll to position [587, 0]
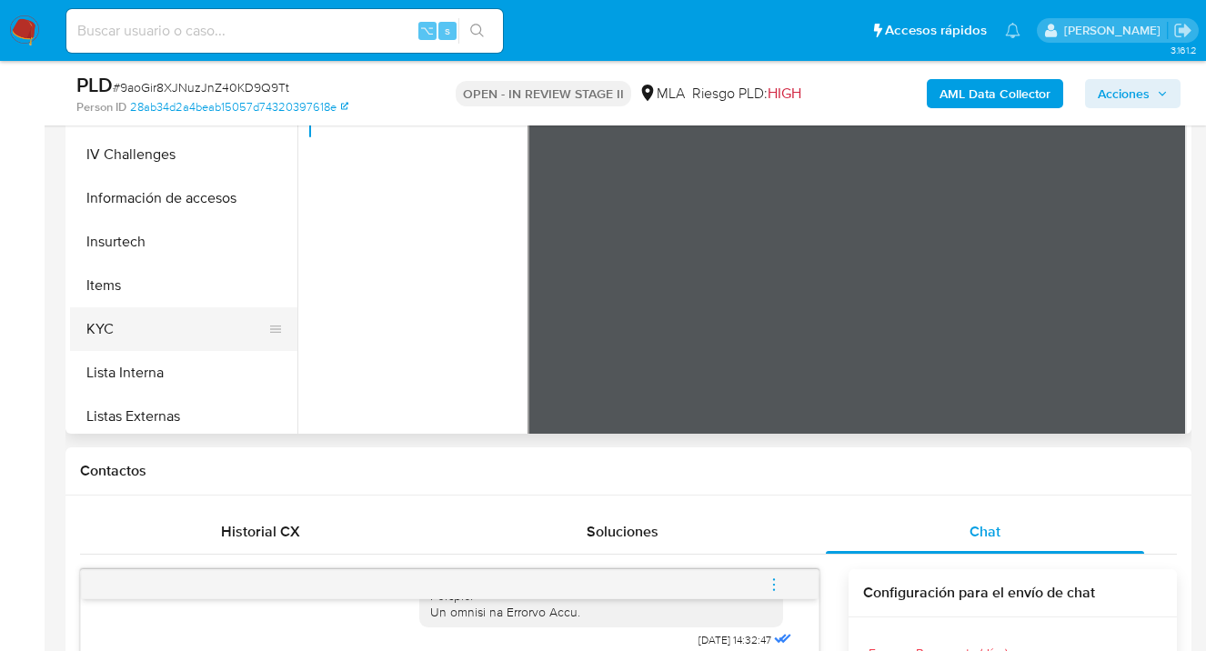
drag, startPoint x: 207, startPoint y: 335, endPoint x: 257, endPoint y: 335, distance: 50.0
click at [207, 335] on button "KYC" at bounding box center [176, 329] width 213 height 44
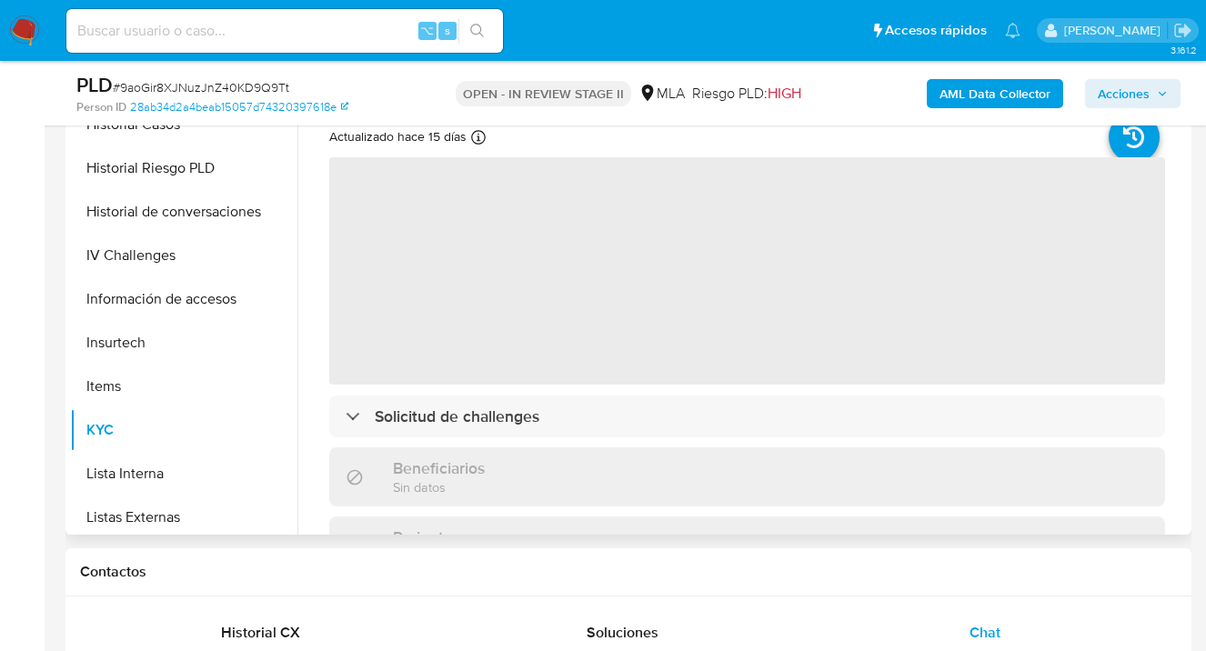
scroll to position [293, 0]
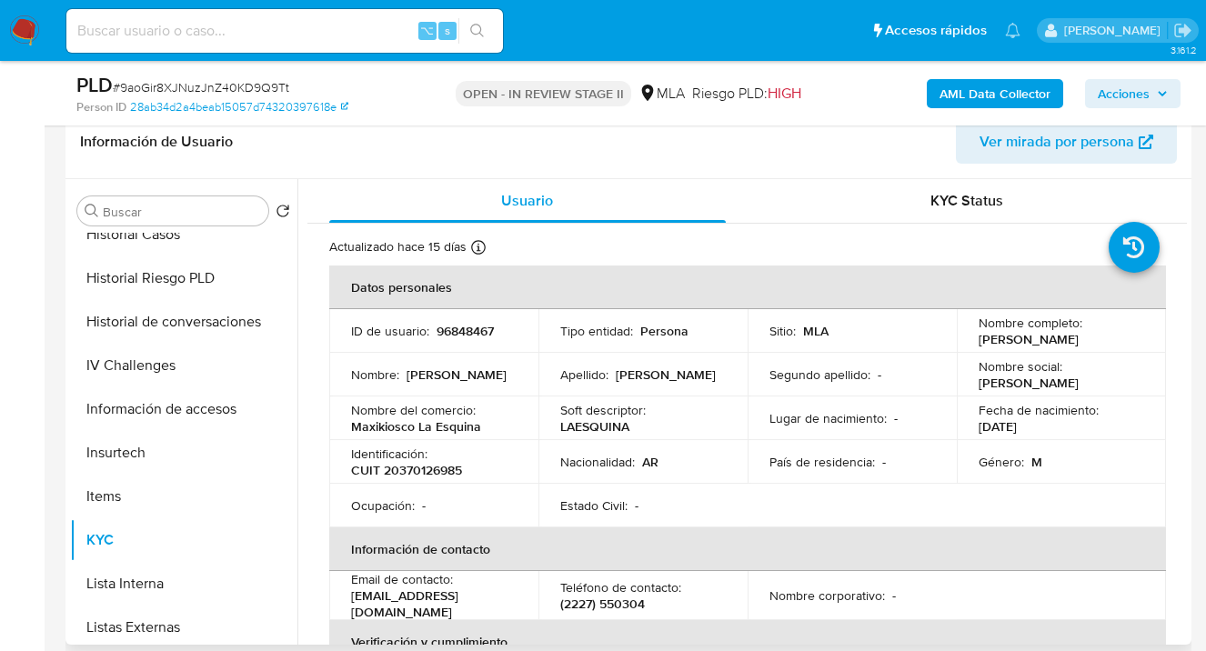
drag, startPoint x: 973, startPoint y: 336, endPoint x: 1076, endPoint y: 345, distance: 104.0
click at [1077, 345] on div "Nombre completo : Nicolas Salomone" at bounding box center [1060, 331] width 165 height 33
copy p "Nicolas Salomone"
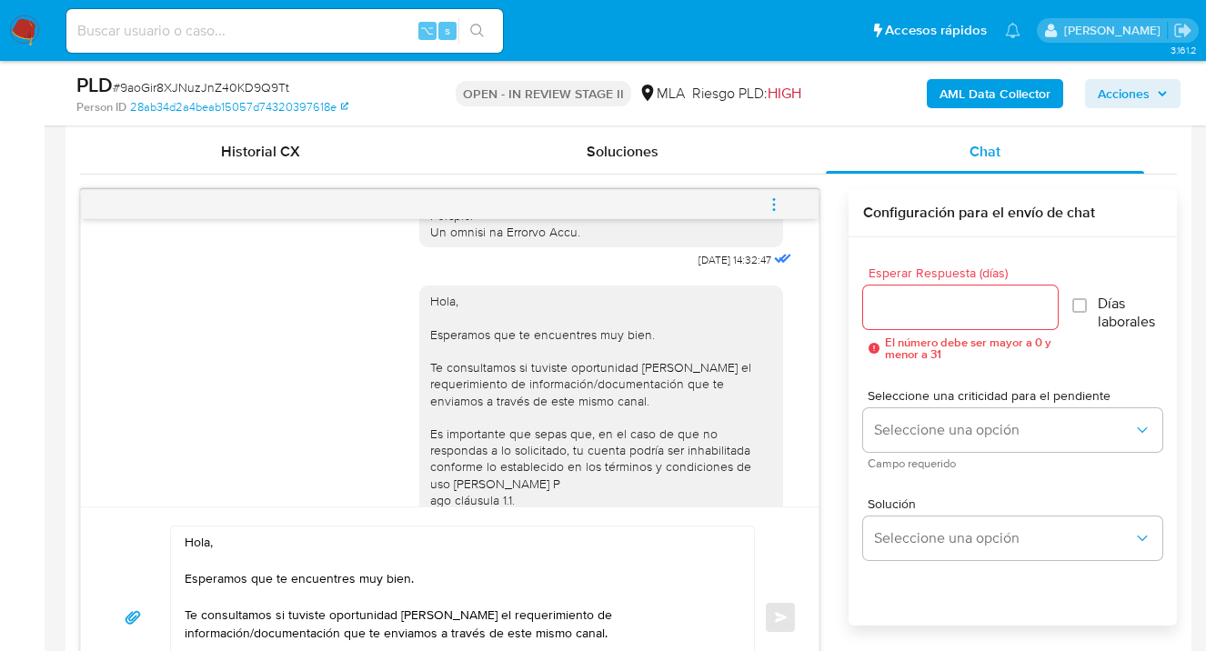
scroll to position [889, 0]
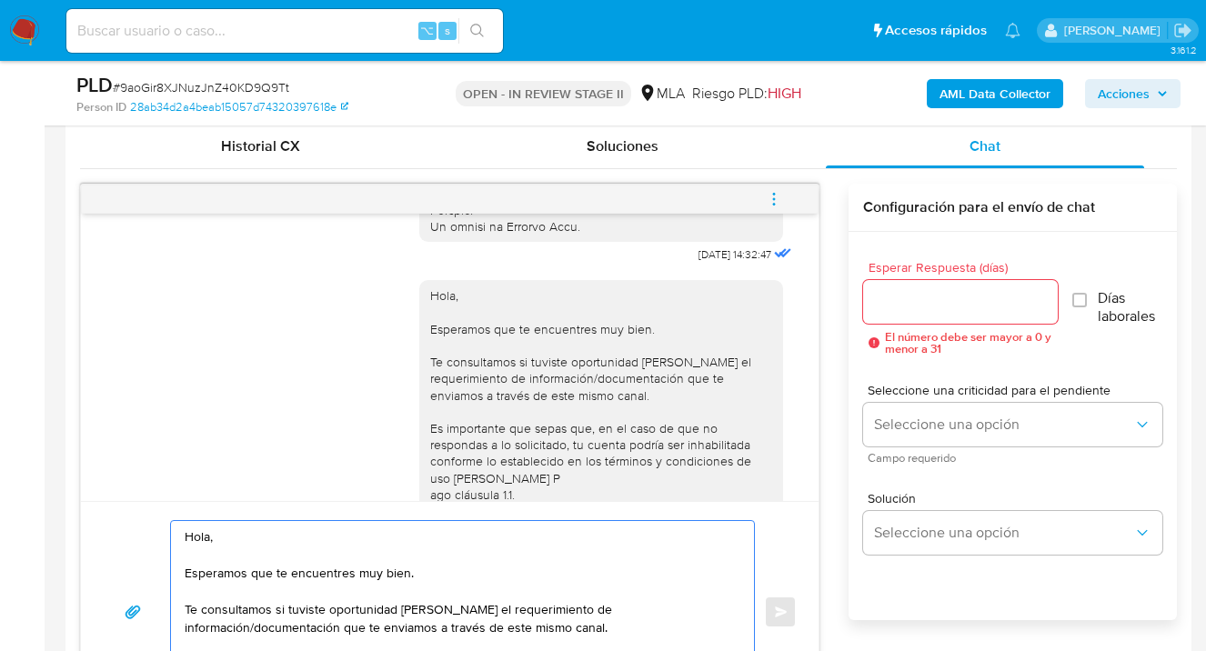
click at [233, 542] on textarea "Hola, Esperamos que te encuentres muy bien. Te consultamos si tuviste oportunid…" at bounding box center [458, 612] width 546 height 182
paste textarea "Nicolas Salomone"
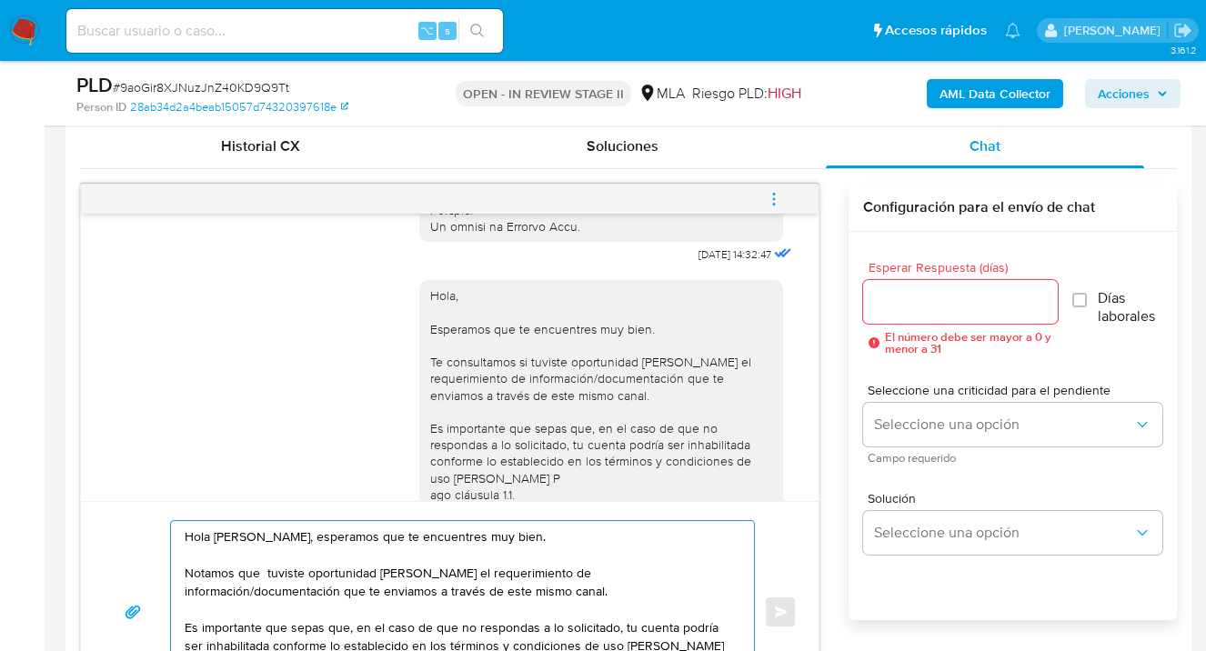
click at [430, 571] on textarea "Hola Nicolas Salomone, esperamos que te encuentres muy bien. Notamos que tuvist…" at bounding box center [458, 612] width 546 height 182
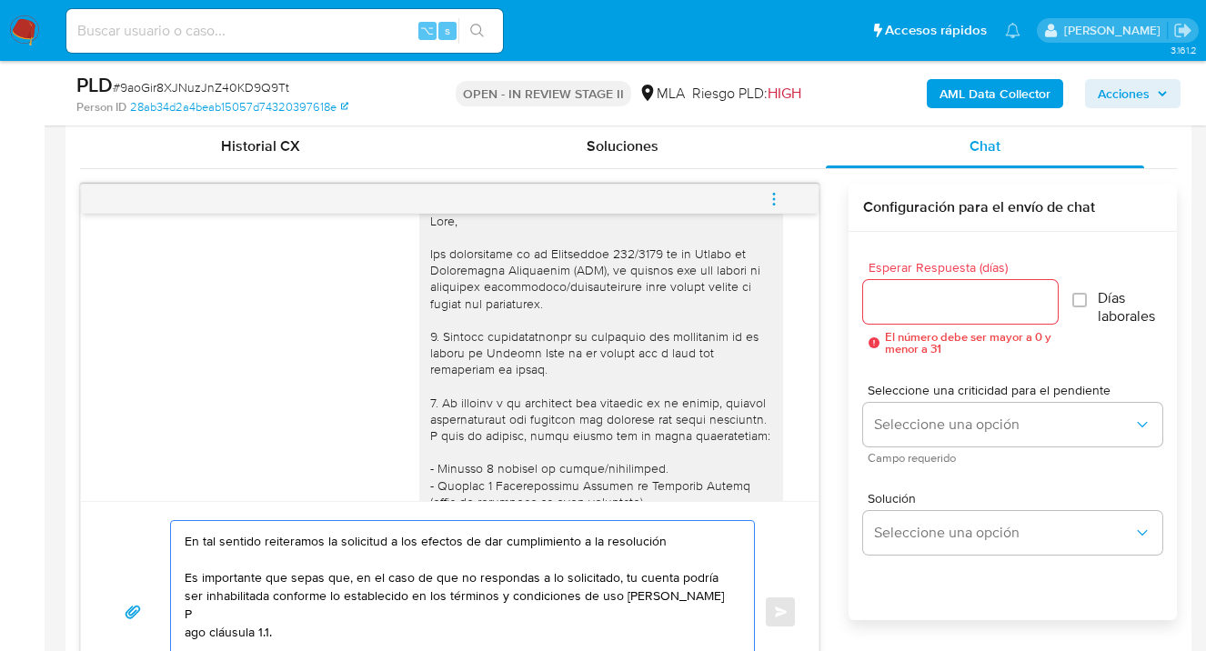
scroll to position [0, 0]
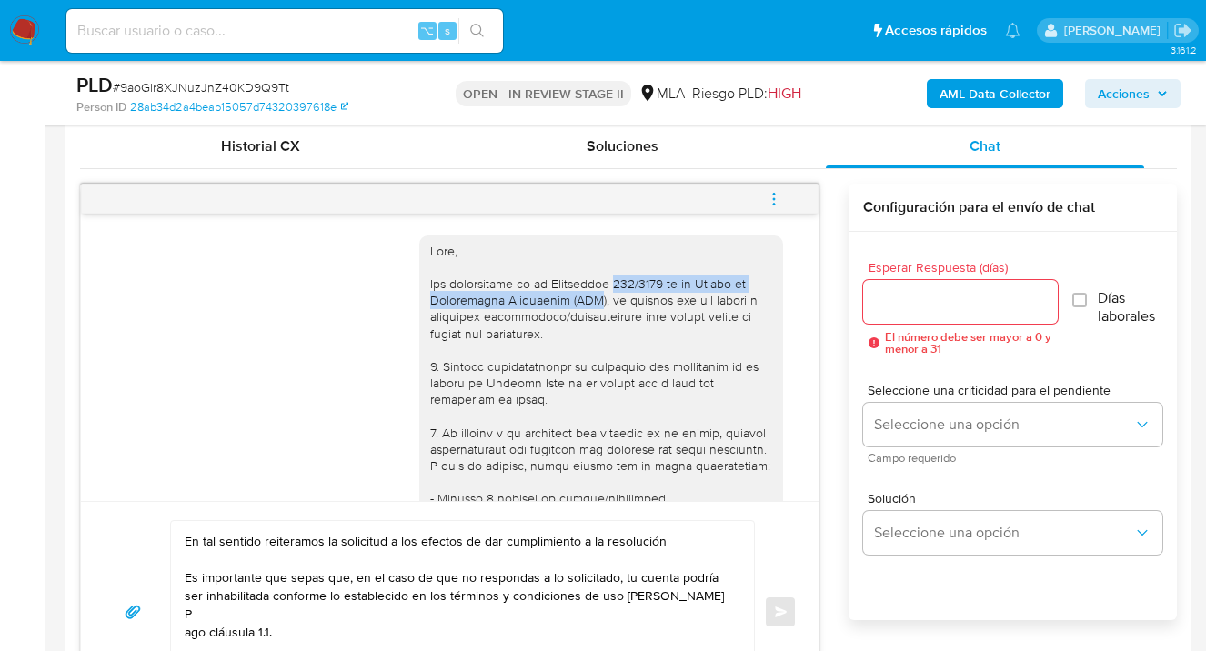
drag, startPoint x: 599, startPoint y: 285, endPoint x: 566, endPoint y: 302, distance: 37.0
copy div "200/2024 de la Unidad de Información Financiera (UIF"
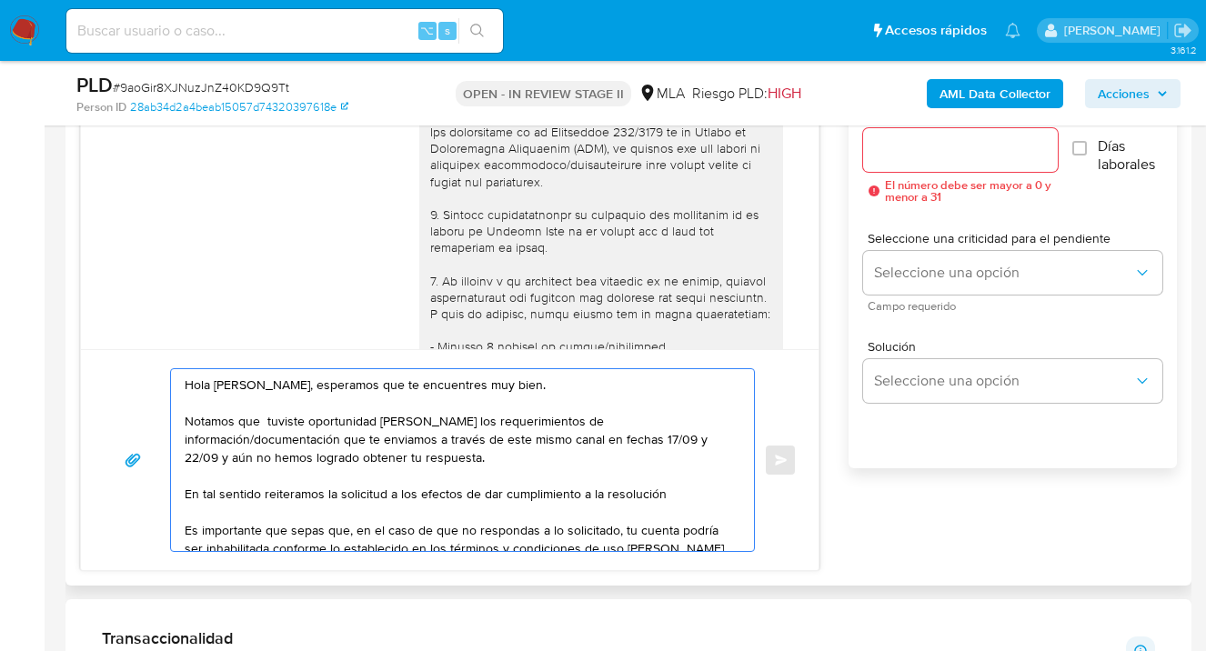
drag, startPoint x: 669, startPoint y: 497, endPoint x: 265, endPoint y: 495, distance: 403.7
click at [265, 495] on textarea "Hola Nicolas Salomone, esperamos que te encuentres muy bien. Notamos que tuvist…" at bounding box center [458, 460] width 546 height 182
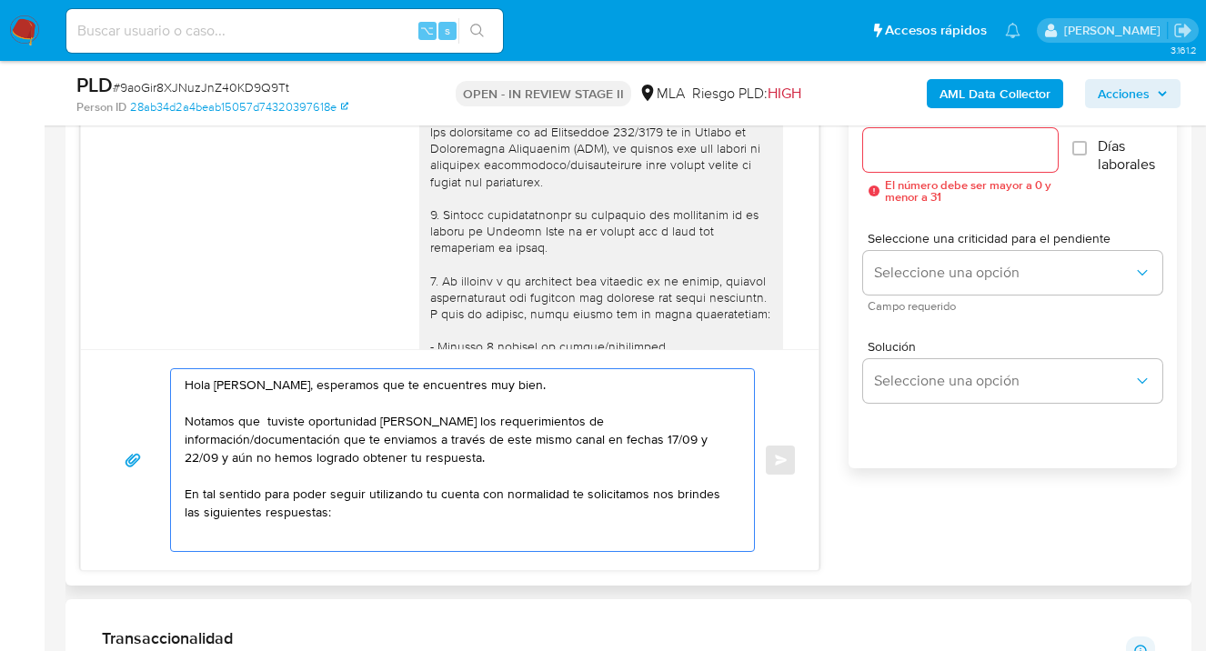
scroll to position [6, 0]
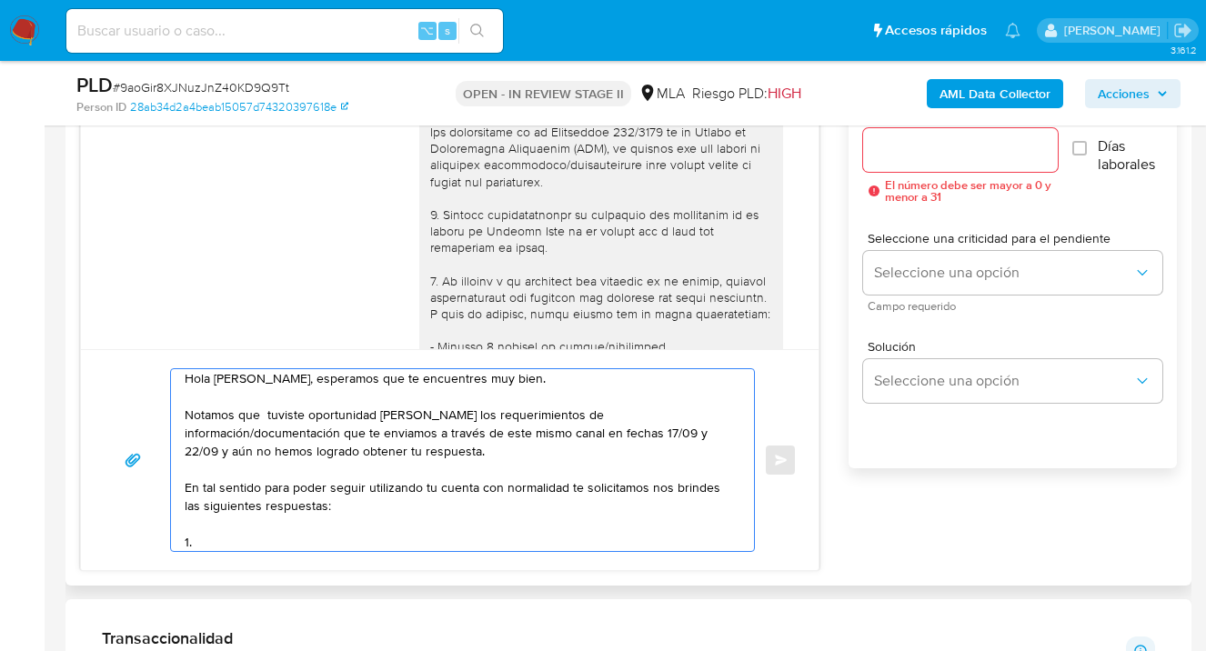
paste textarea "Descripción de la actividad: - Detalla la actividad que realizas a través de tu…"
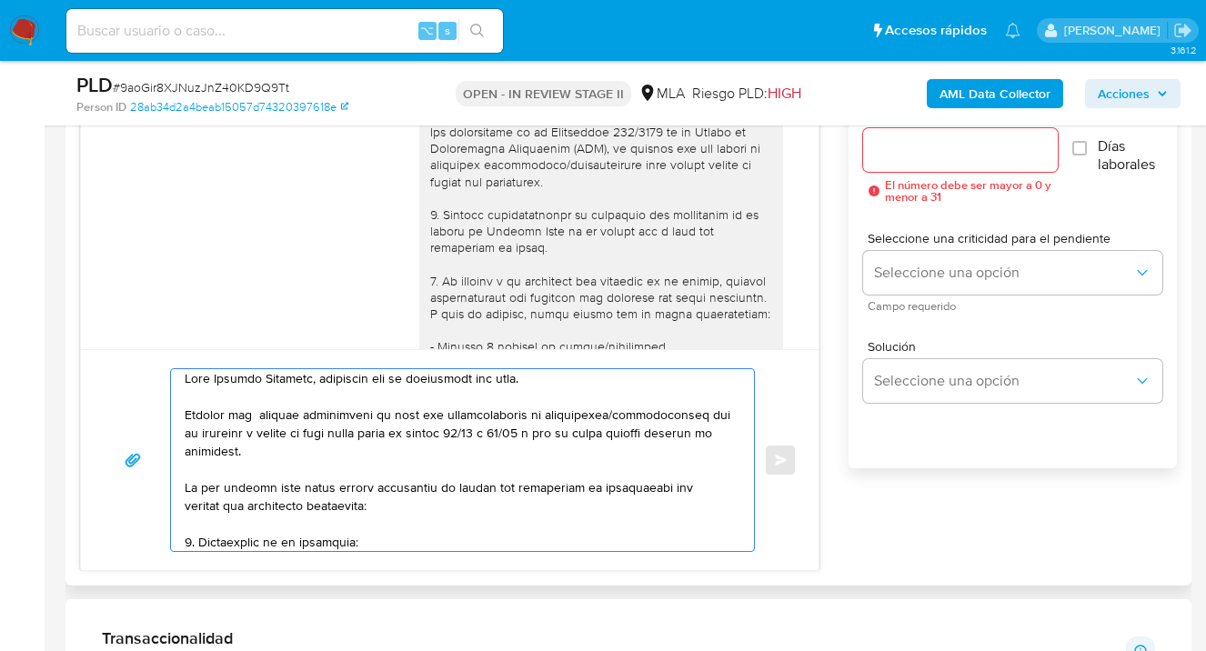
scroll to position [115, 0]
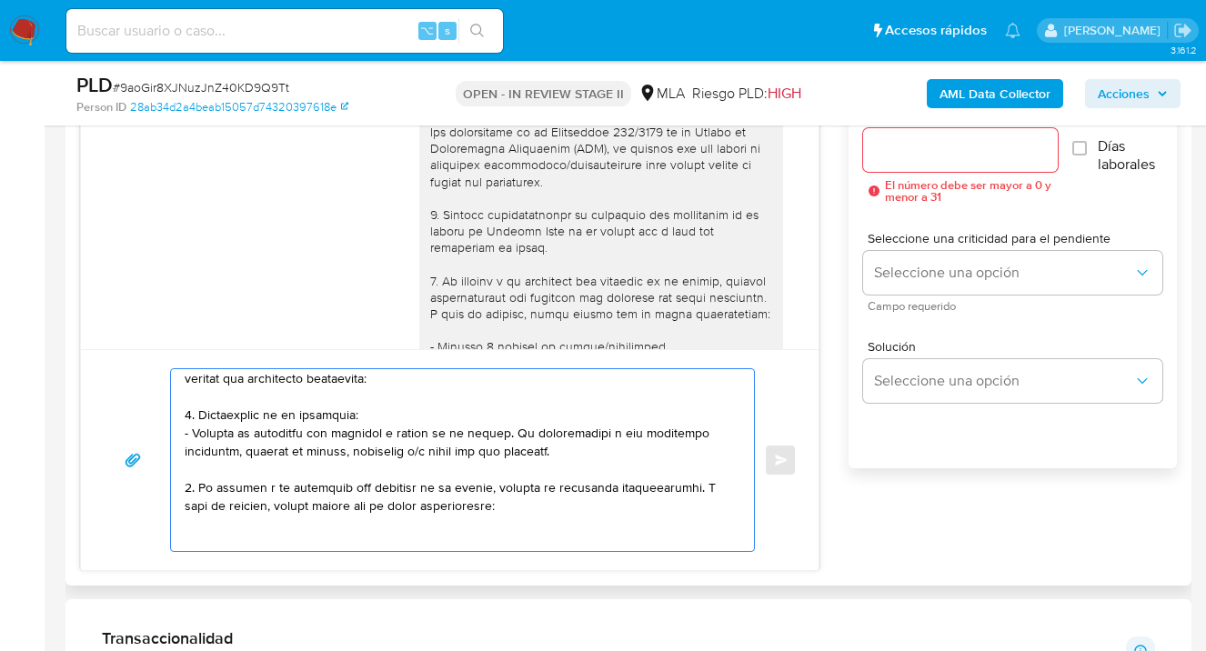
paste textarea "- Últimas 6 Declaraciones Juradas de Ingresos Brutos (donde se visualice la bas…"
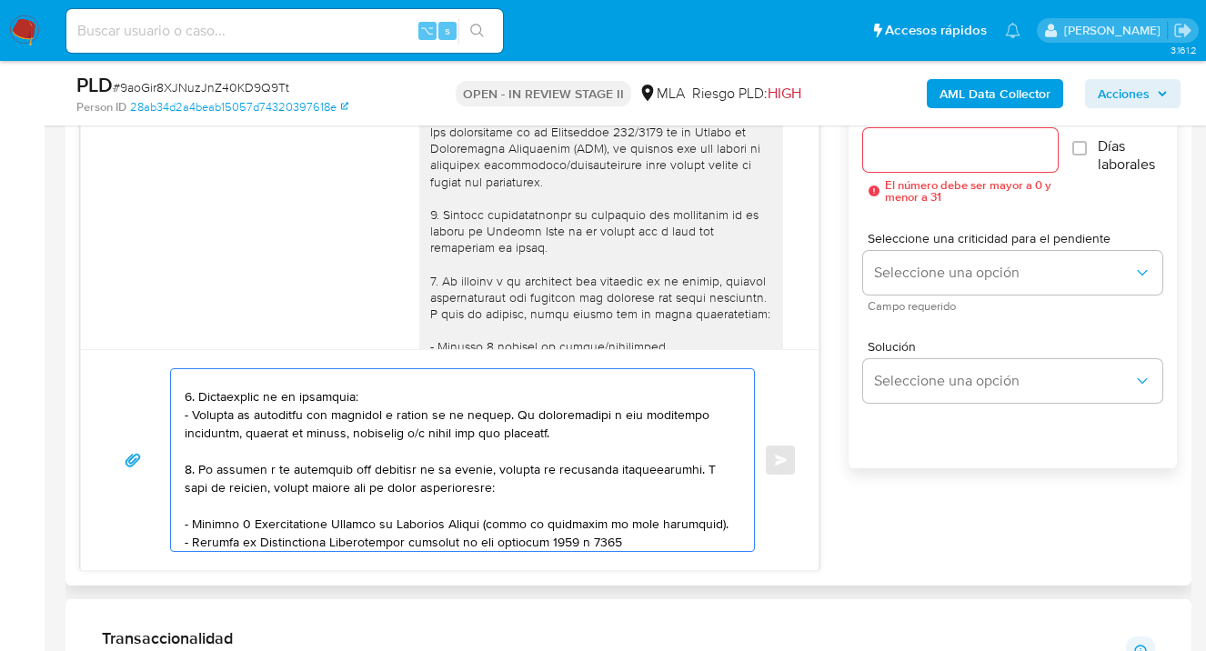
drag, startPoint x: 700, startPoint y: 524, endPoint x: 706, endPoint y: 542, distance: 19.3
click at [701, 526] on textarea at bounding box center [458, 460] width 546 height 182
click at [507, 540] on textarea at bounding box center [458, 460] width 546 height 182
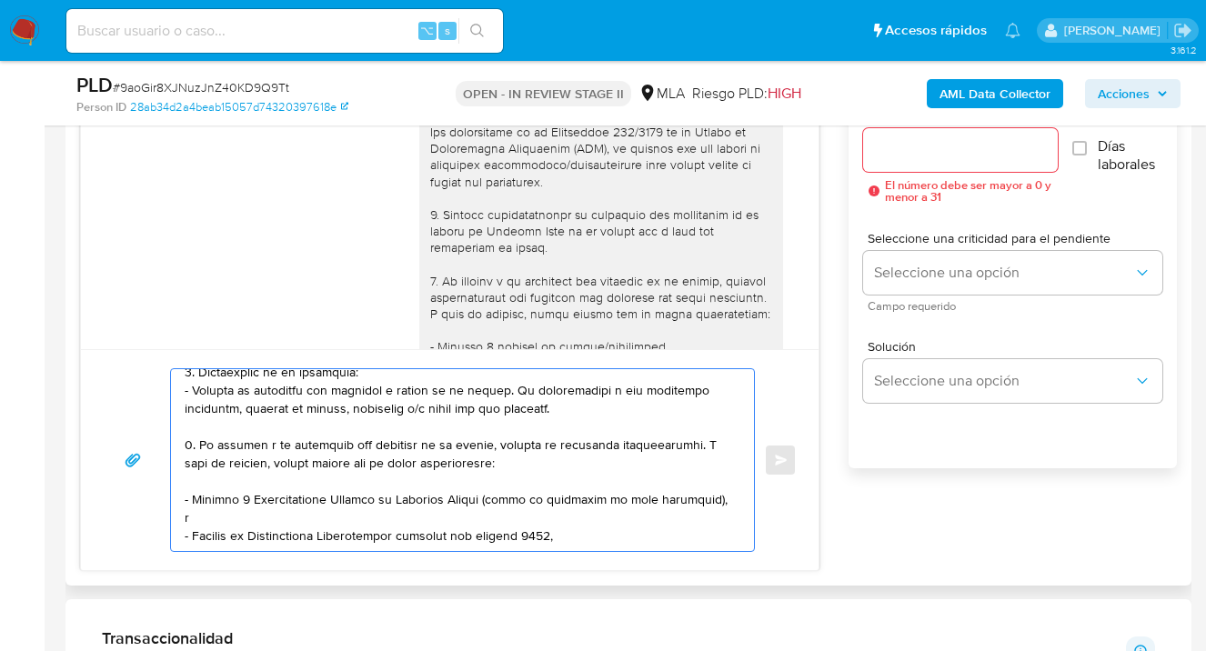
scroll to position [189, 0]
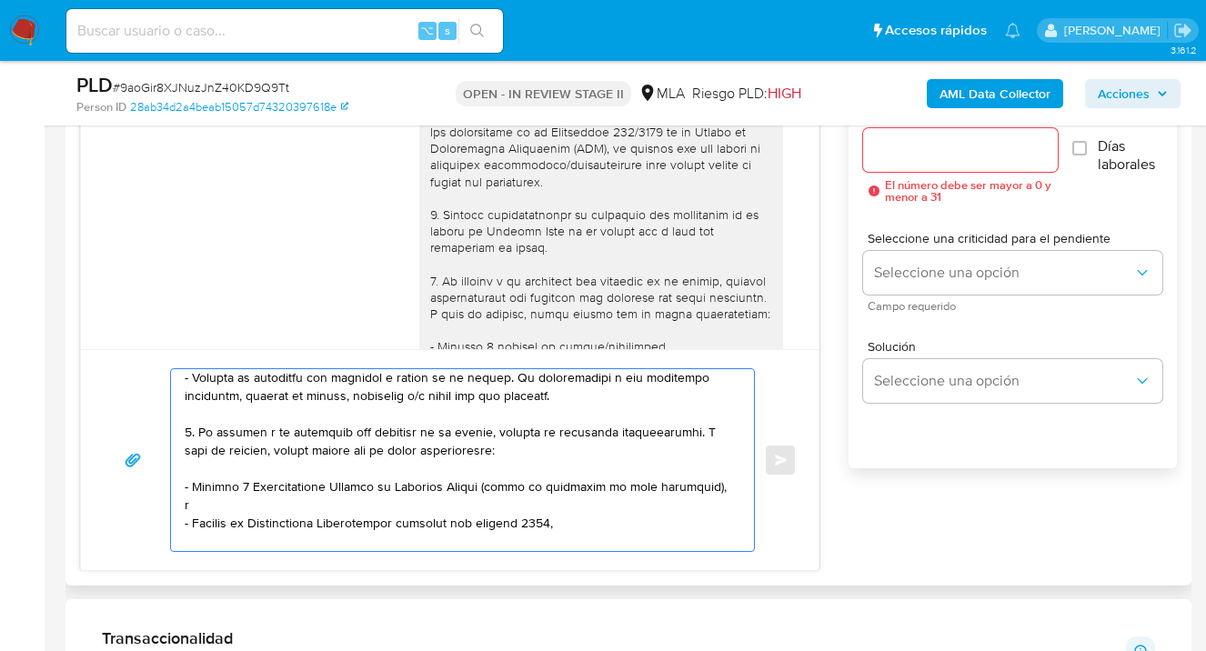
paste textarea "Tené en cuenta que, además de los ejemplos mencionados, podés adjuntar voluntar…"
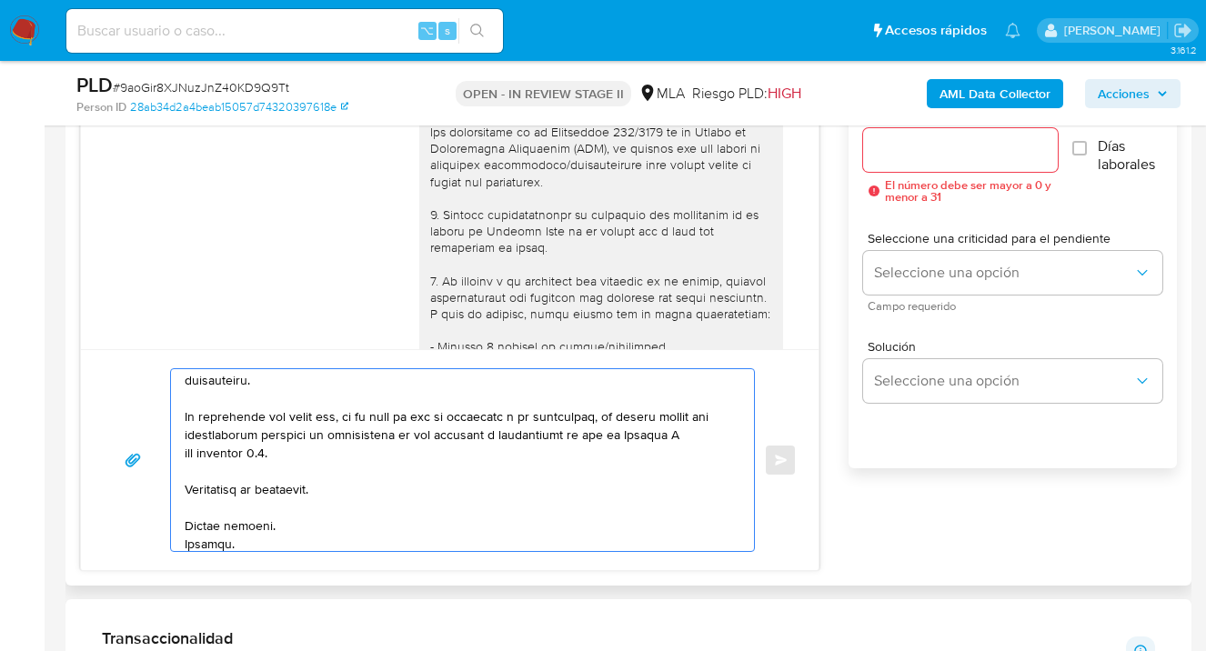
scroll to position [413, 0]
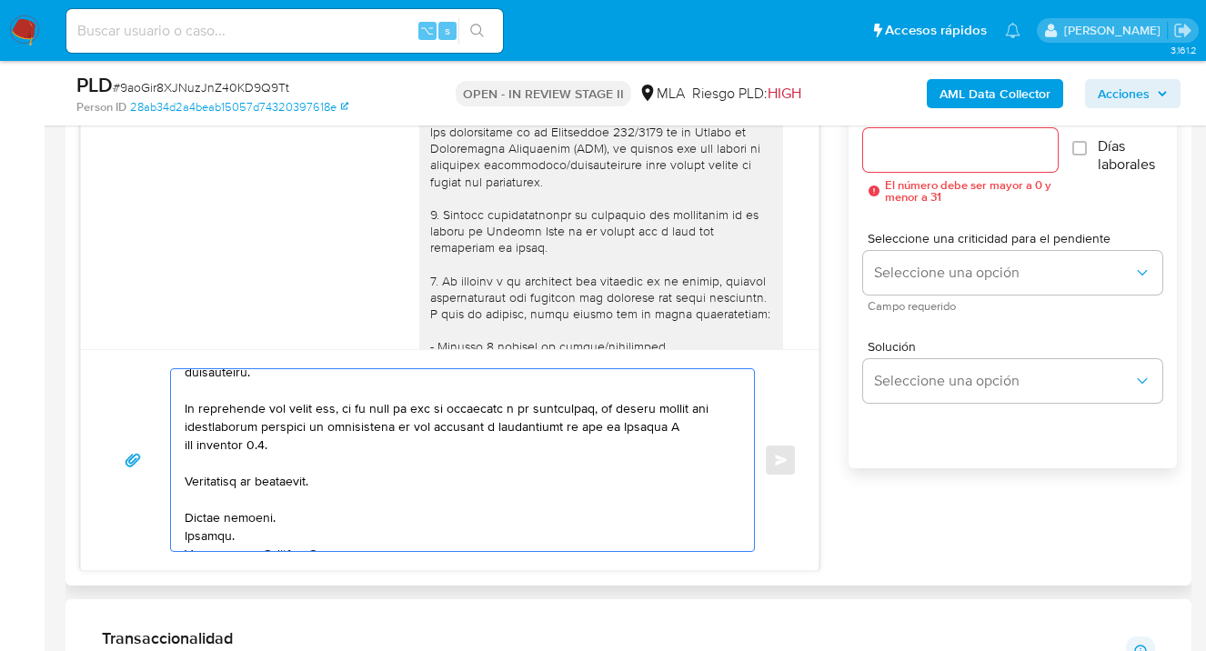
click at [345, 465] on textarea at bounding box center [458, 460] width 546 height 182
click at [269, 515] on textarea at bounding box center [458, 460] width 546 height 182
click at [187, 515] on textarea at bounding box center [458, 460] width 546 height 182
click at [332, 433] on textarea at bounding box center [458, 460] width 546 height 182
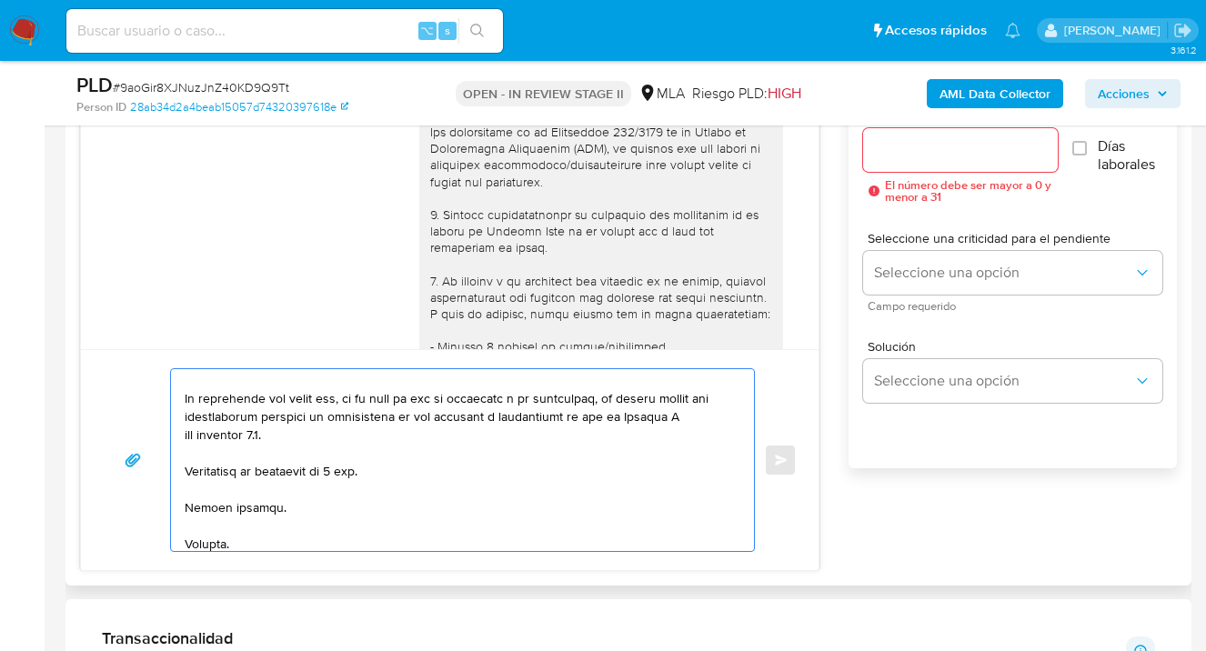
scroll to position [431, 0]
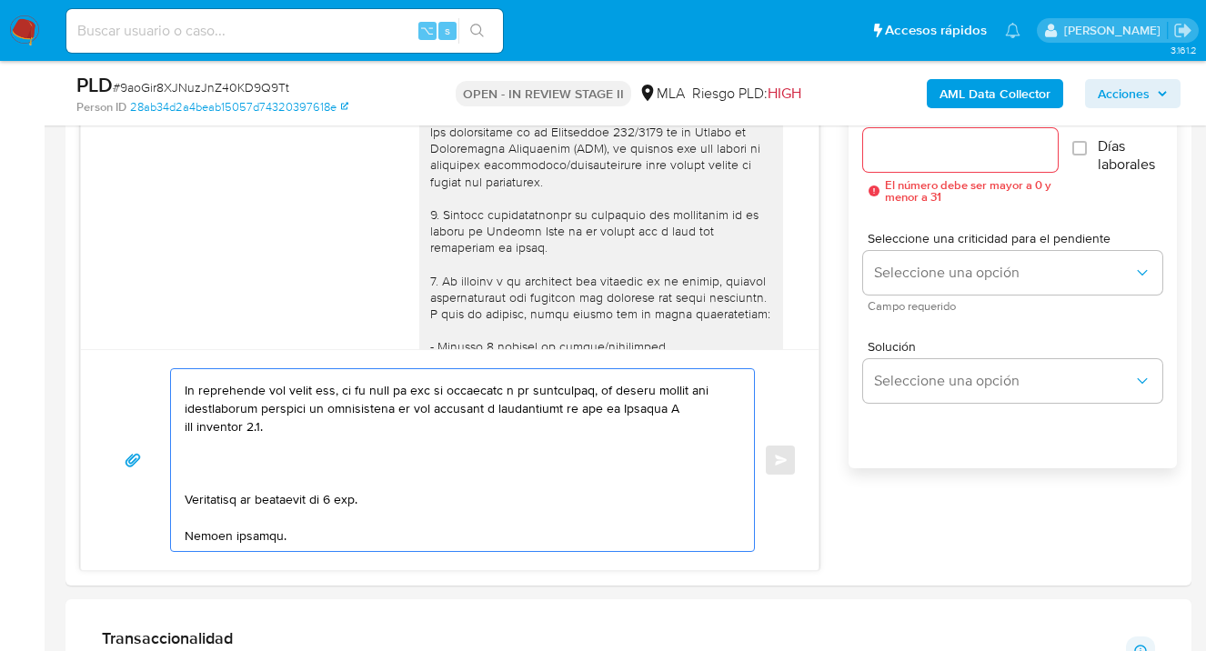
paste textarea "Formatos admitidos: PDF, JPG, JPEG, TXT, DOC, DOCX, XLS, PNG, XLSX, con un tama…"
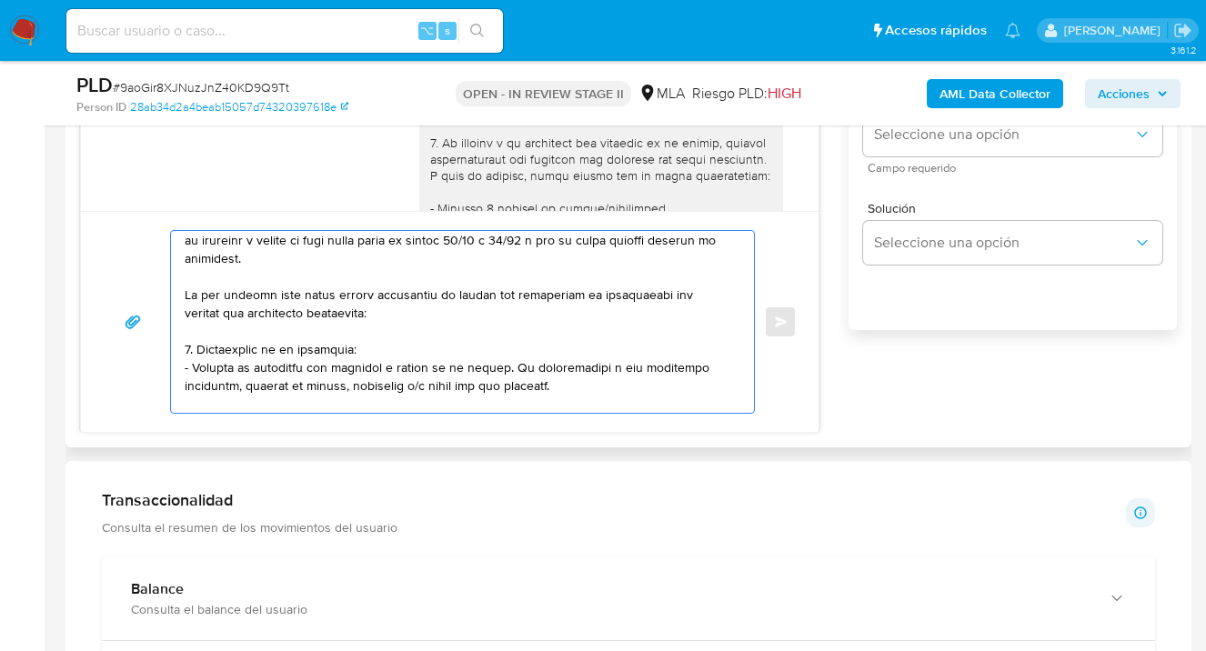
scroll to position [0, 0]
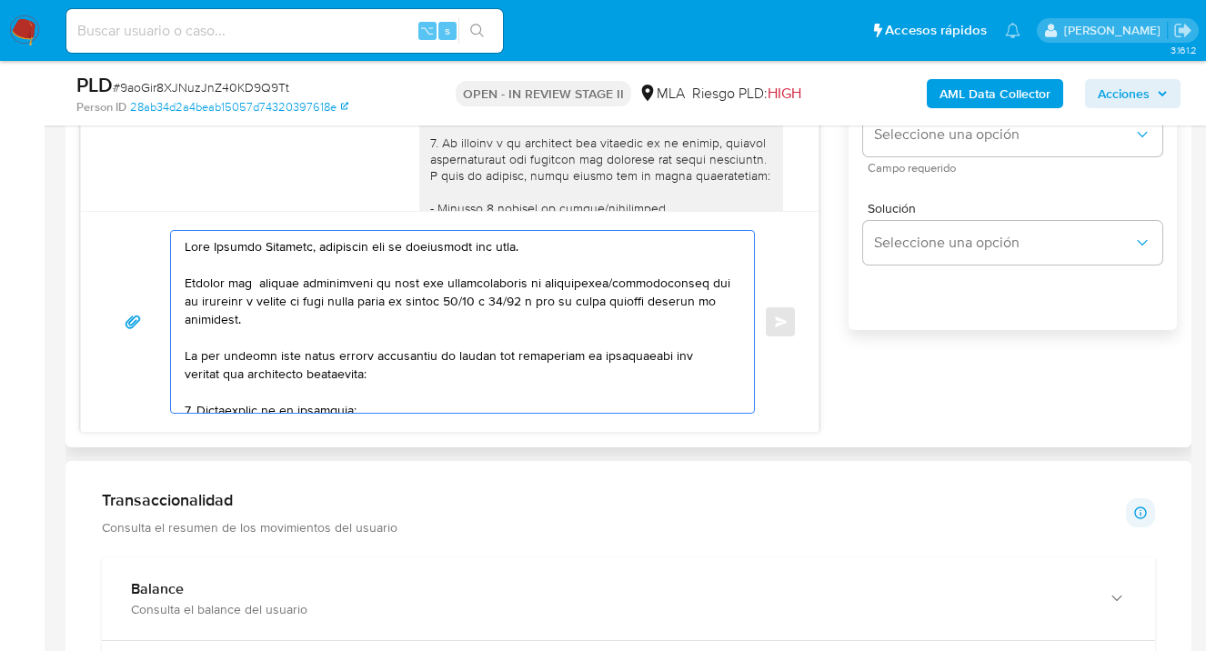
drag, startPoint x: 262, startPoint y: 288, endPoint x: 266, endPoint y: 325, distance: 37.6
click at [261, 289] on textarea at bounding box center [458, 322] width 546 height 182
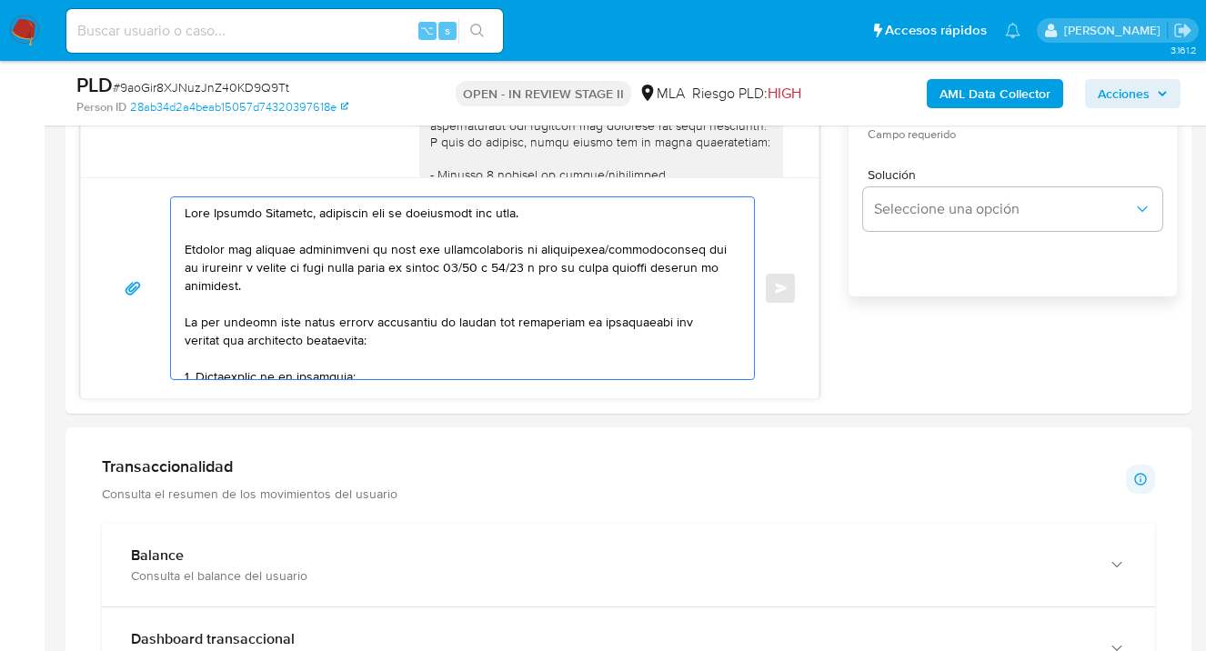
drag, startPoint x: 355, startPoint y: 365, endPoint x: 61, endPoint y: 57, distance: 425.0
click at [62, 55] on div "Pausado Ver notificaciones ⌥ s Accesos rápidos Presiona las siguientes teclas p…" at bounding box center [603, 571] width 1206 height 3568
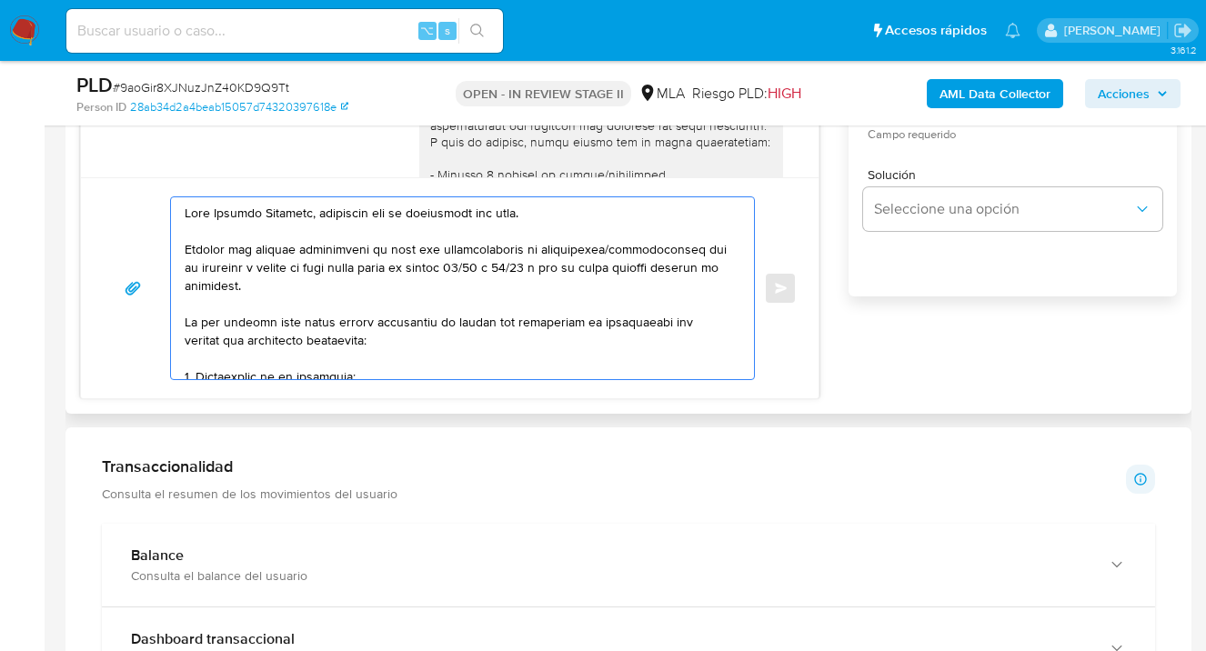
click at [405, 299] on textarea at bounding box center [458, 288] width 546 height 182
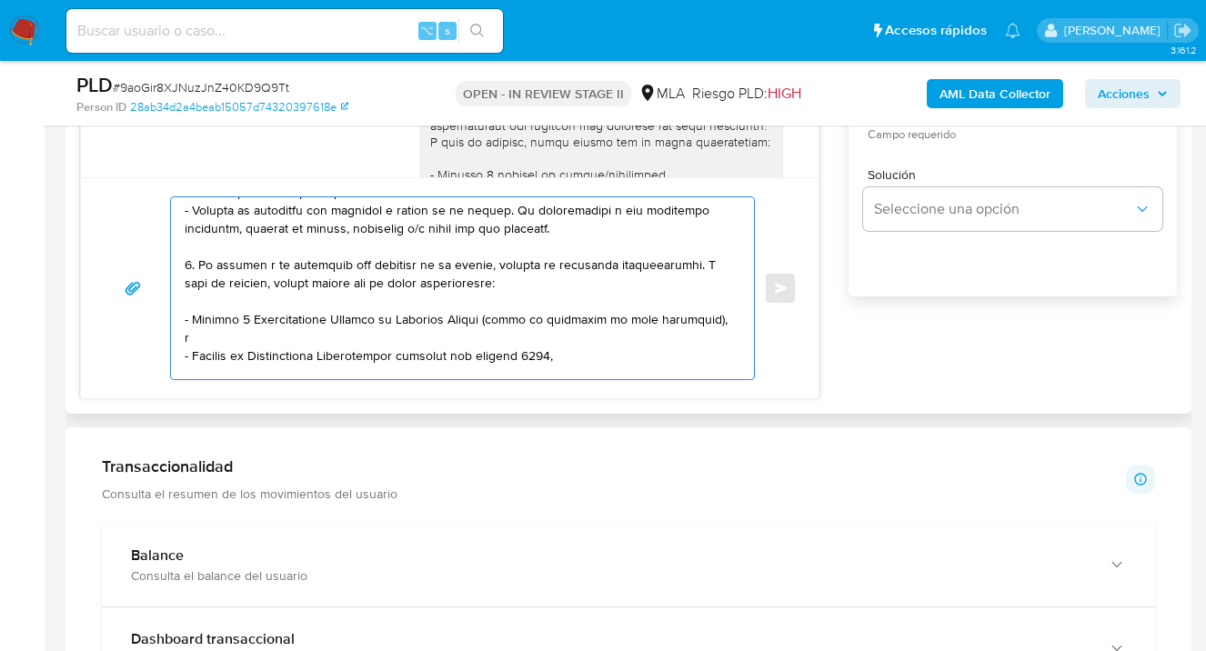
scroll to position [485, 0]
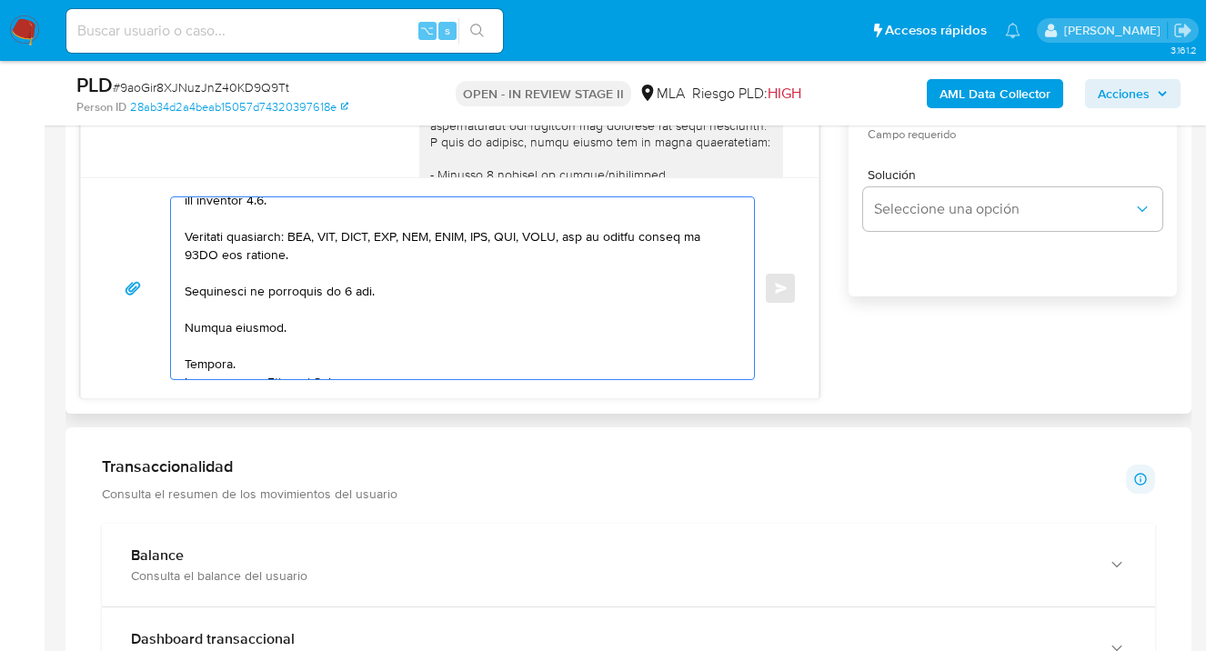
click at [352, 275] on textarea at bounding box center [458, 288] width 546 height 182
click at [377, 272] on textarea at bounding box center [458, 288] width 546 height 182
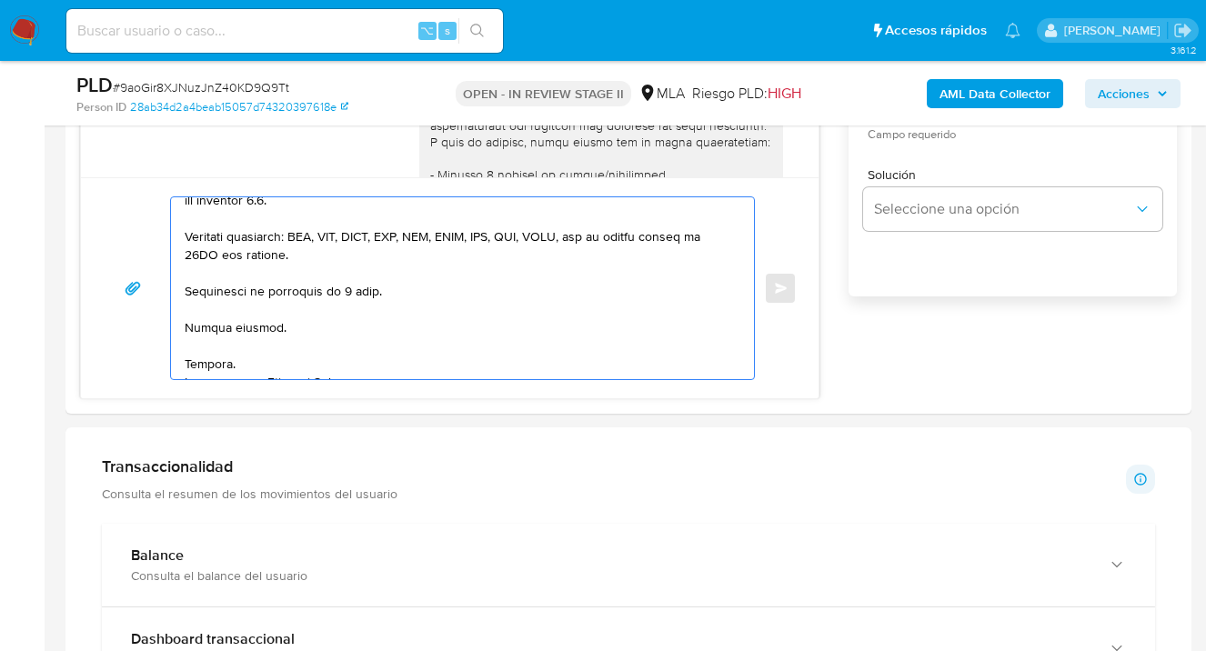
scroll to position [0, 0]
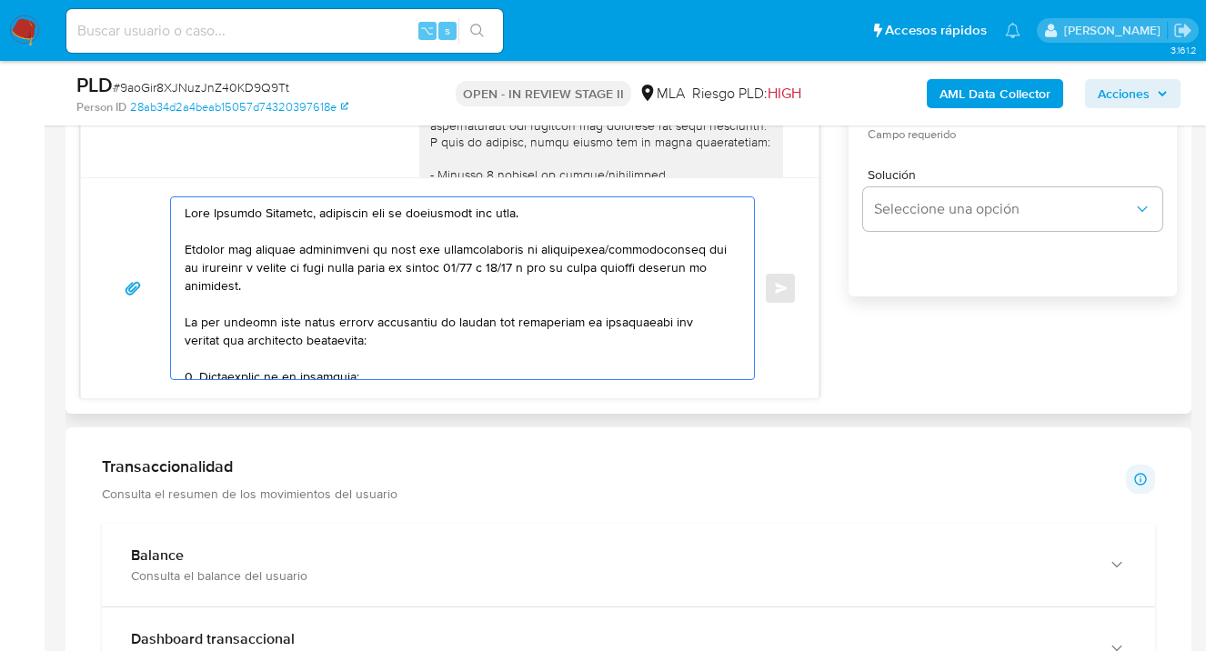
drag, startPoint x: 326, startPoint y: 355, endPoint x: 100, endPoint y: 134, distance: 316.3
click at [2, 17] on div "Pausado Ver notificaciones ⌥ s Accesos rápidos Presiona las siguientes teclas p…" at bounding box center [603, 571] width 1206 height 3568
click at [413, 328] on textarea at bounding box center [458, 288] width 546 height 182
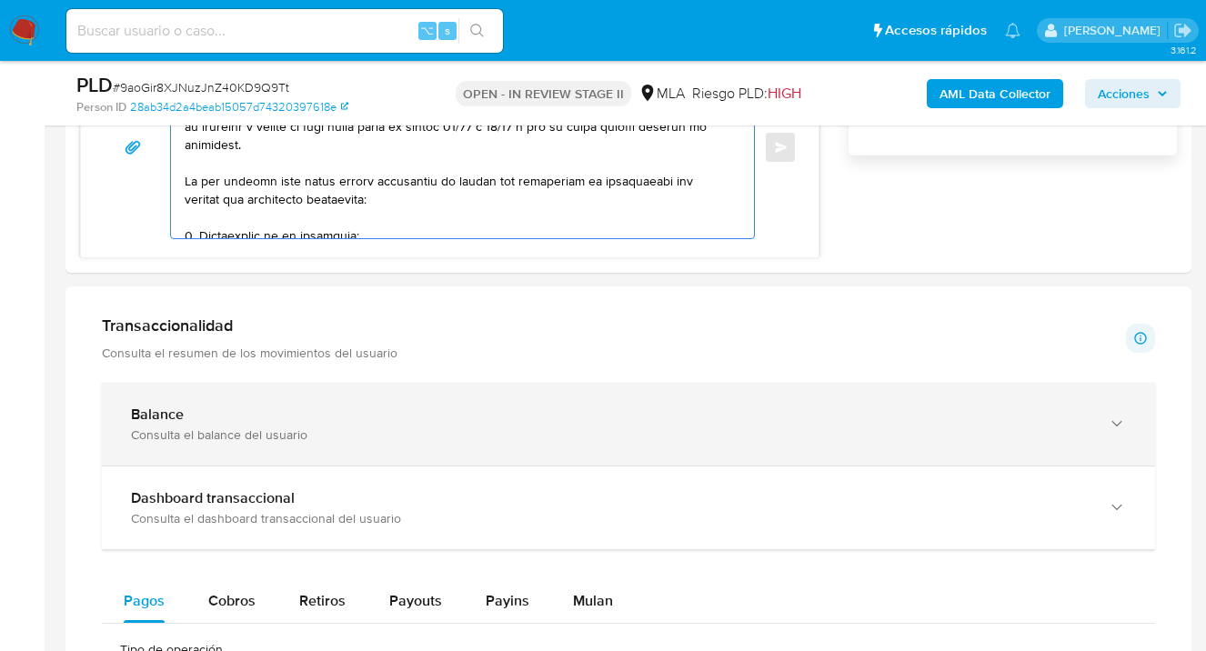
scroll to position [1355, 0]
type textarea "Hola Nicolas Salomone, esperamos que te encuentres muy bien. Notamos que tuvist…"
click at [1114, 425] on icon "button" at bounding box center [1116, 423] width 18 height 18
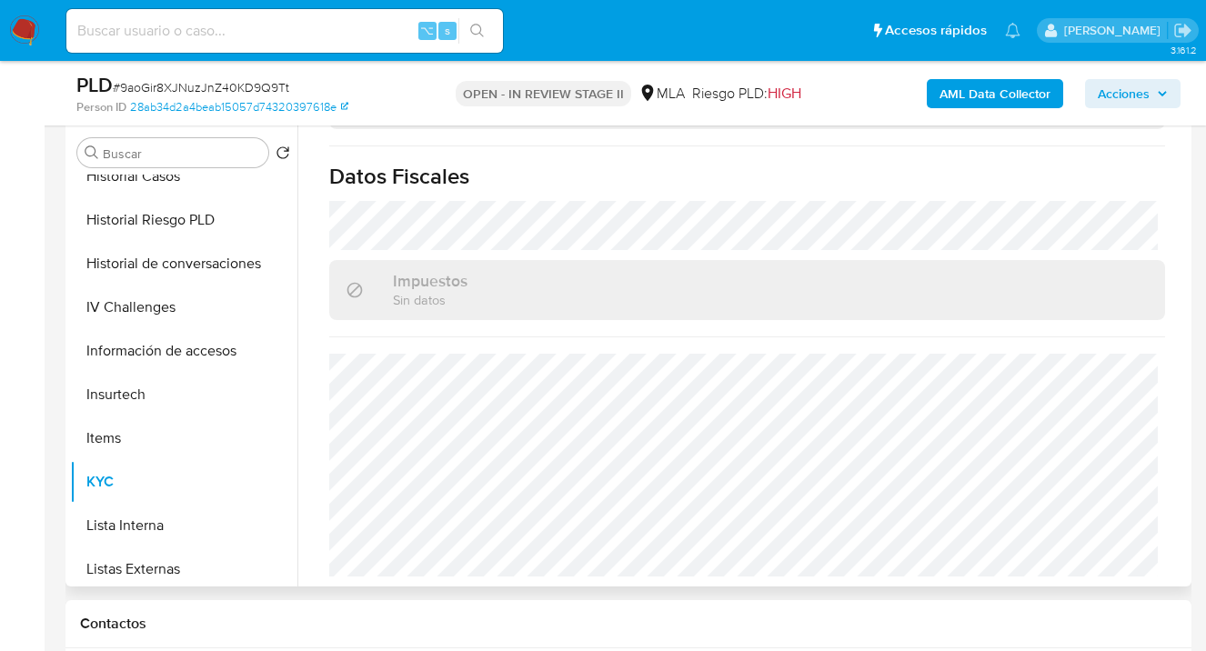
scroll to position [0, 0]
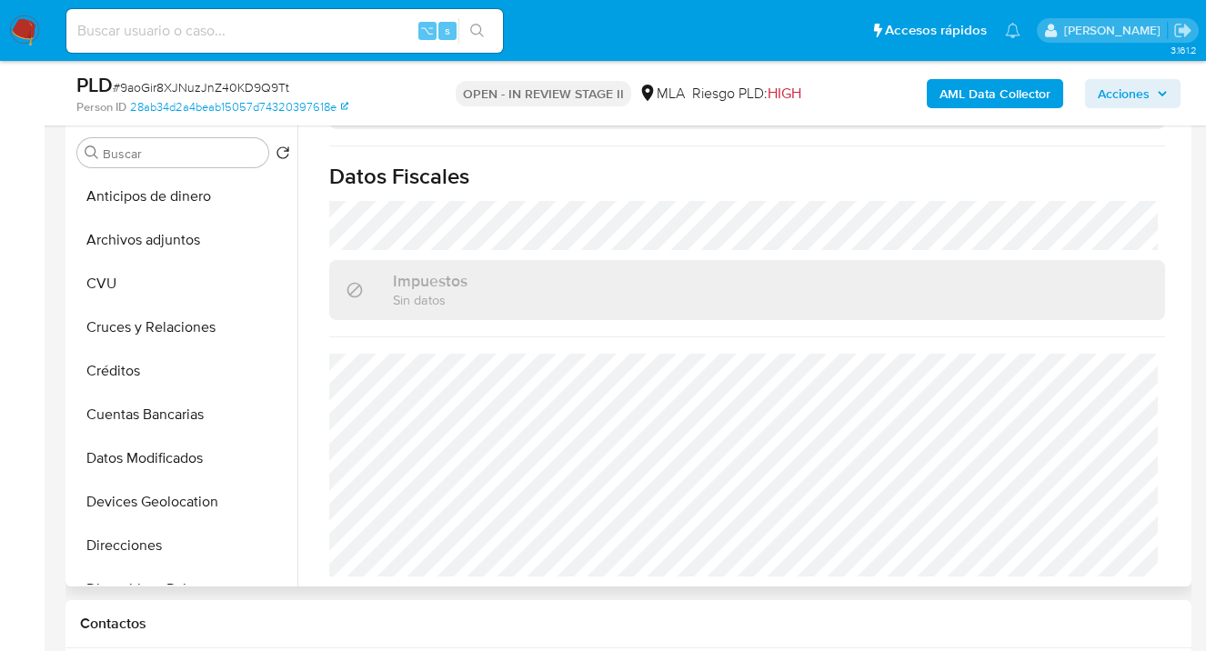
click at [194, 238] on button "Archivos adjuntos" at bounding box center [183, 240] width 227 height 44
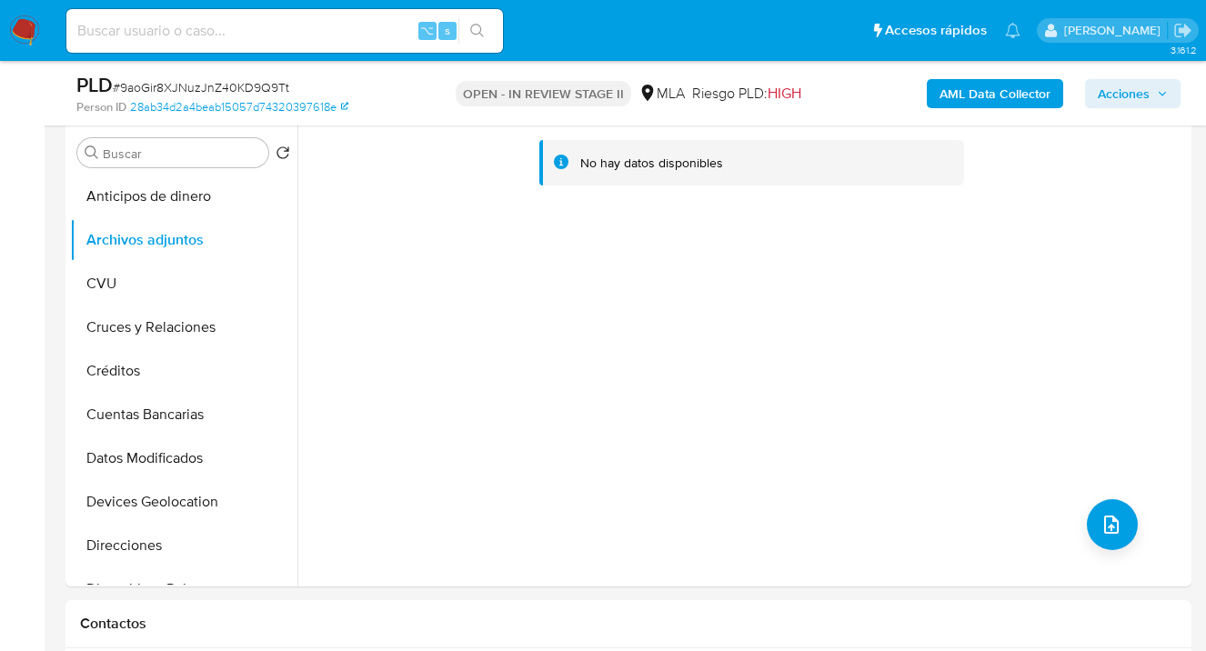
click at [962, 95] on b "AML Data Collector" at bounding box center [994, 93] width 111 height 29
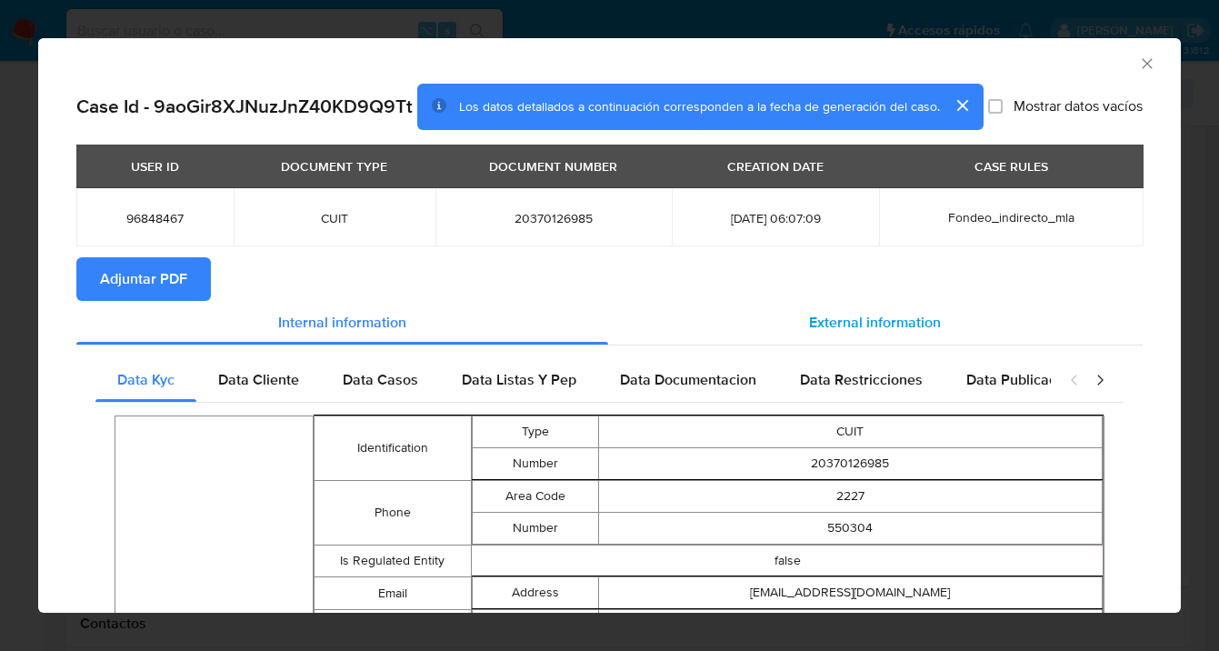
click at [838, 333] on span "External information" at bounding box center [875, 322] width 132 height 21
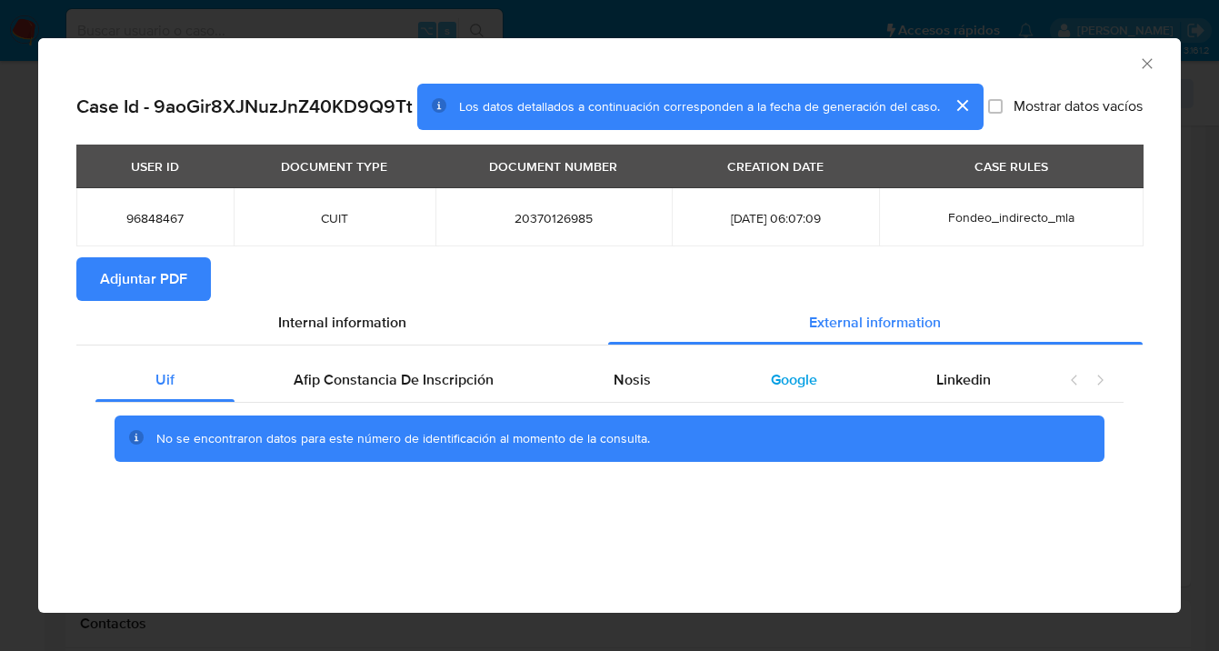
click at [785, 380] on span "Google" at bounding box center [794, 379] width 46 height 21
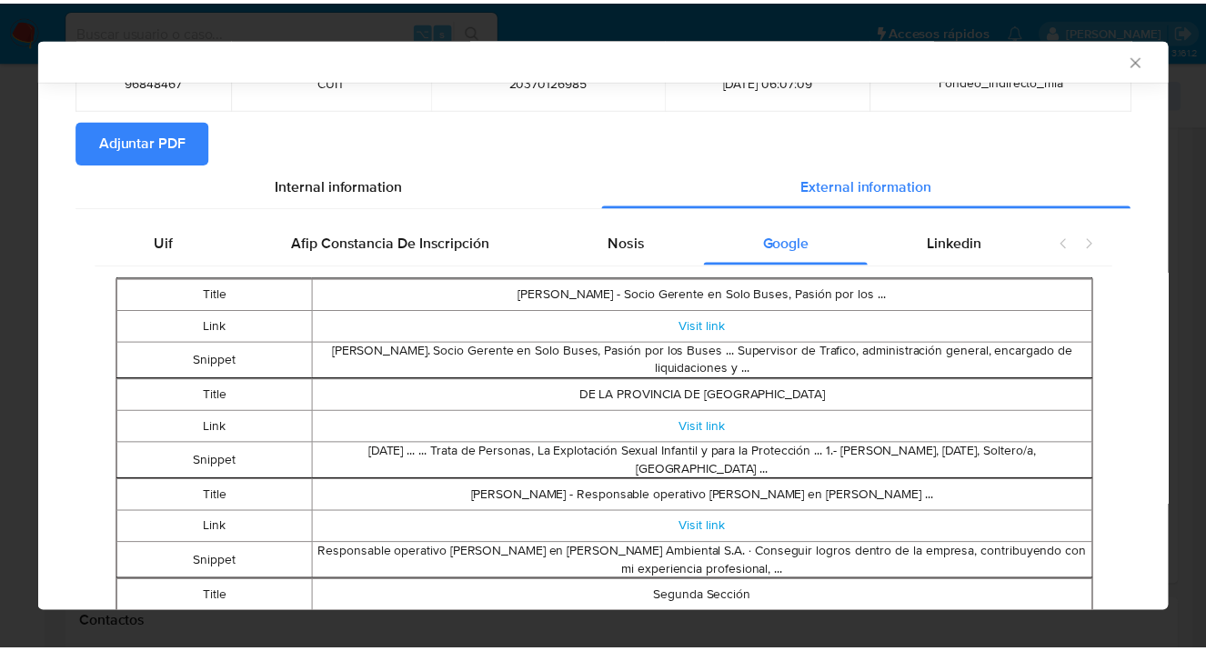
scroll to position [157, 0]
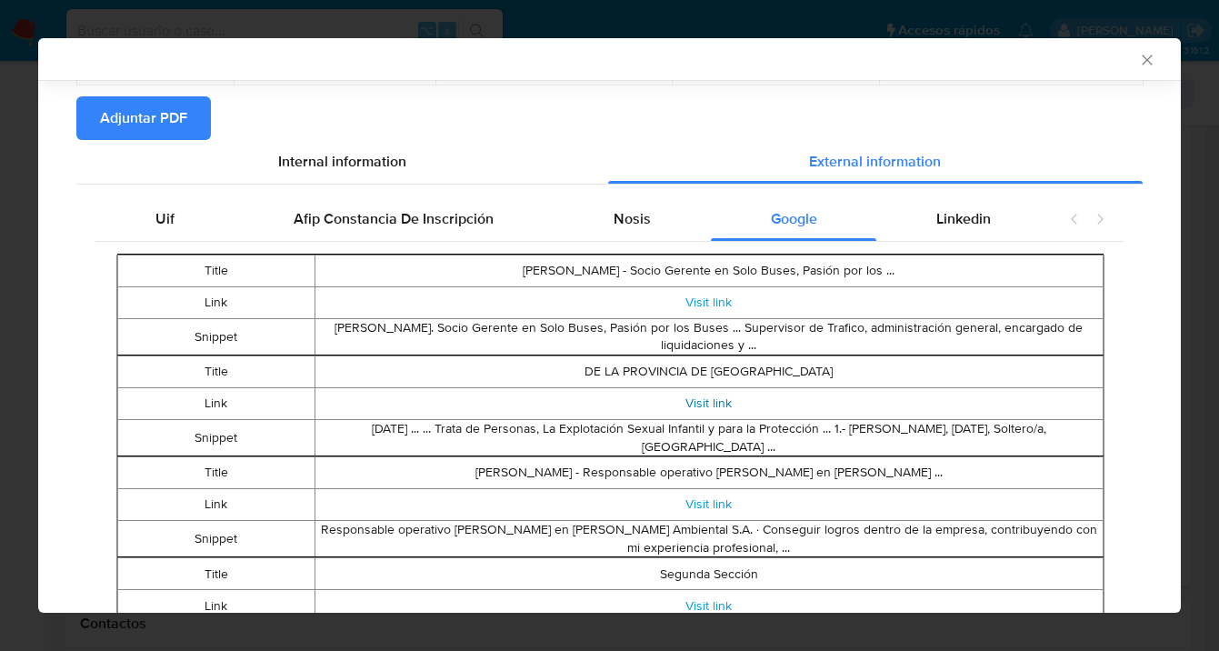
click at [707, 412] on link "Visit link" at bounding box center [709, 403] width 46 height 18
click at [146, 138] on span "Adjuntar PDF" at bounding box center [143, 118] width 87 height 40
click at [1138, 65] on icon "Cerrar ventana" at bounding box center [1147, 60] width 18 height 18
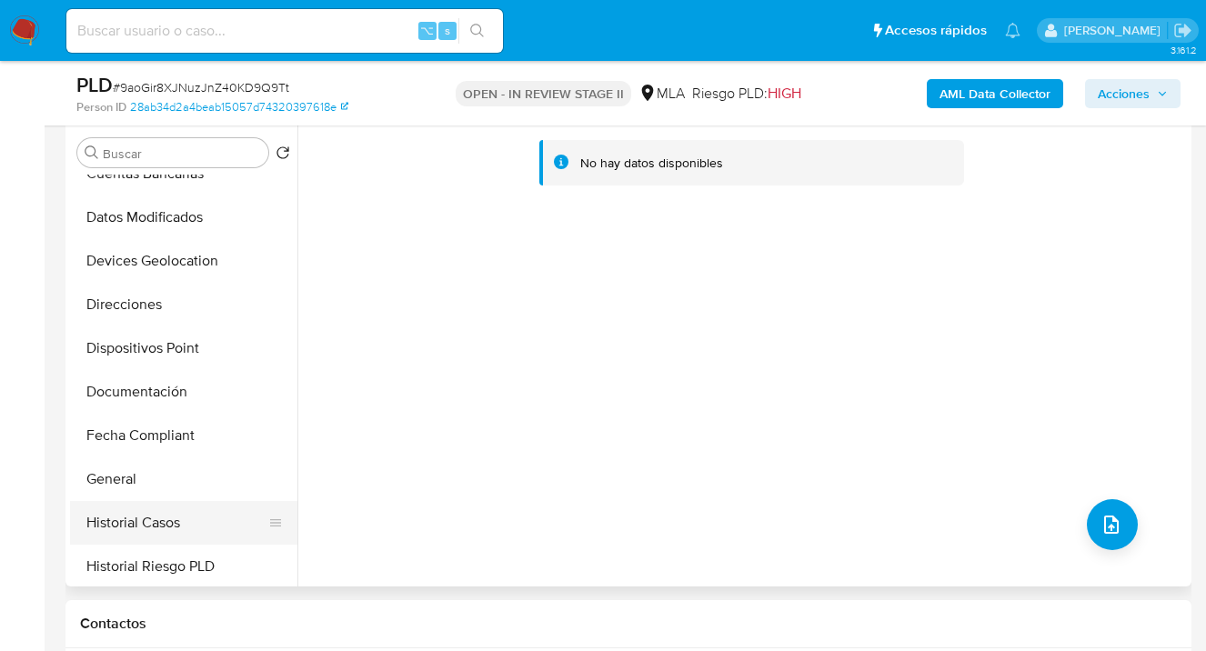
scroll to position [307, 0]
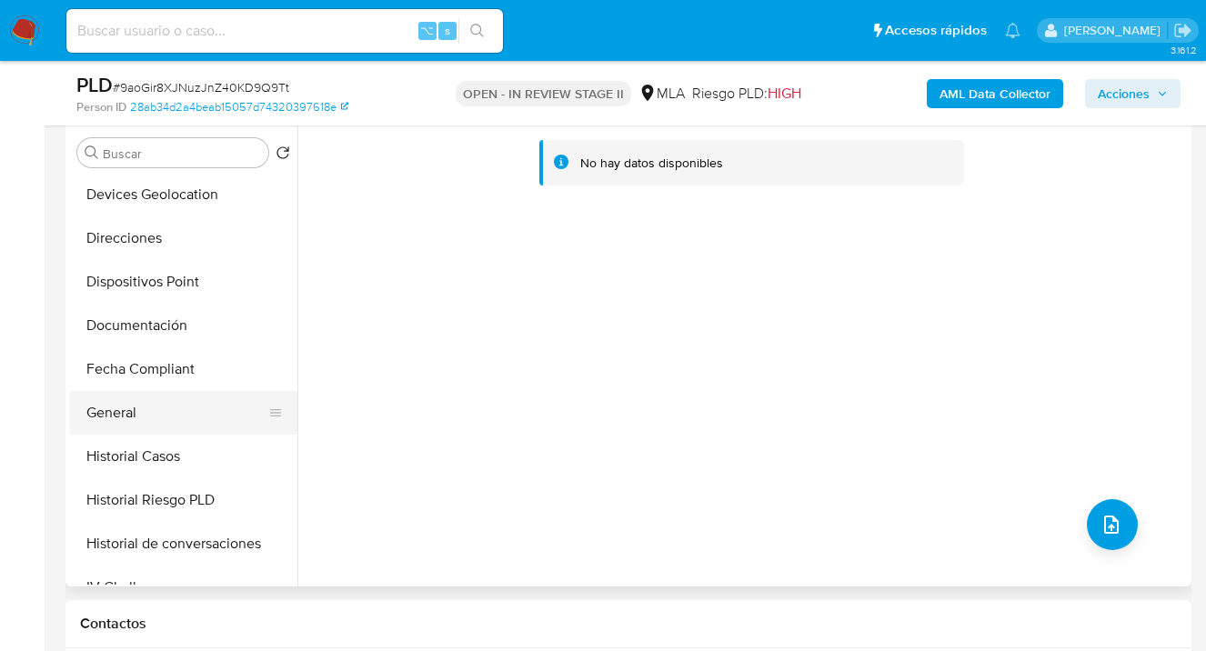
click at [195, 419] on button "General" at bounding box center [176, 413] width 213 height 44
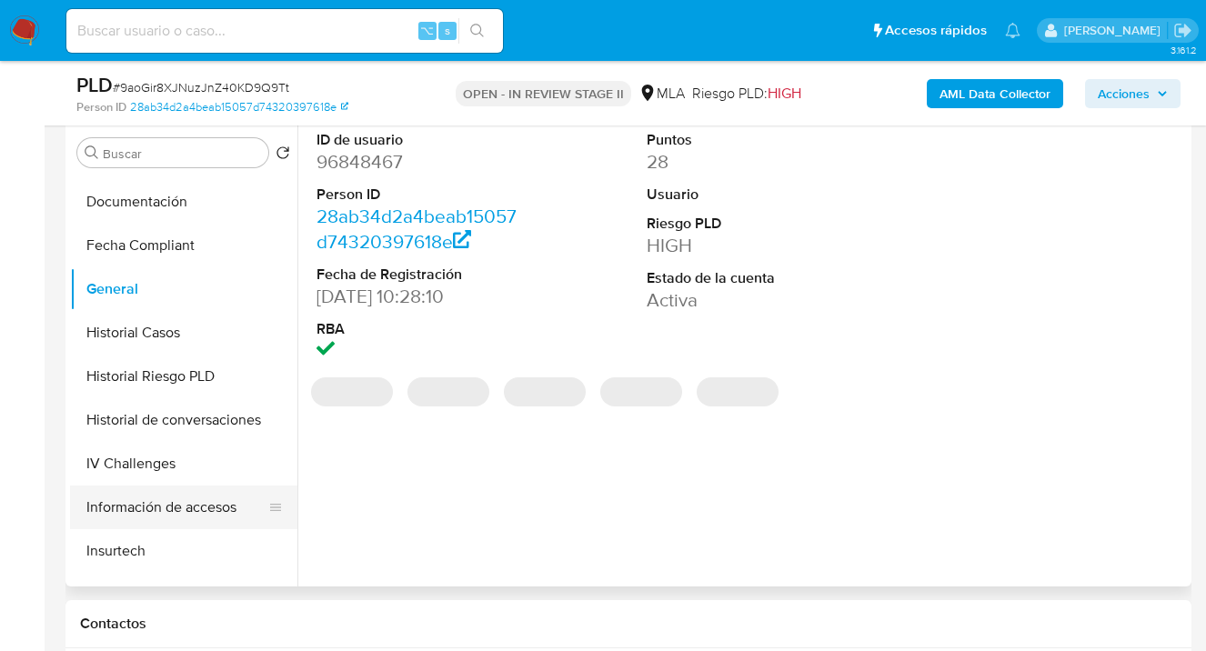
scroll to position [509, 0]
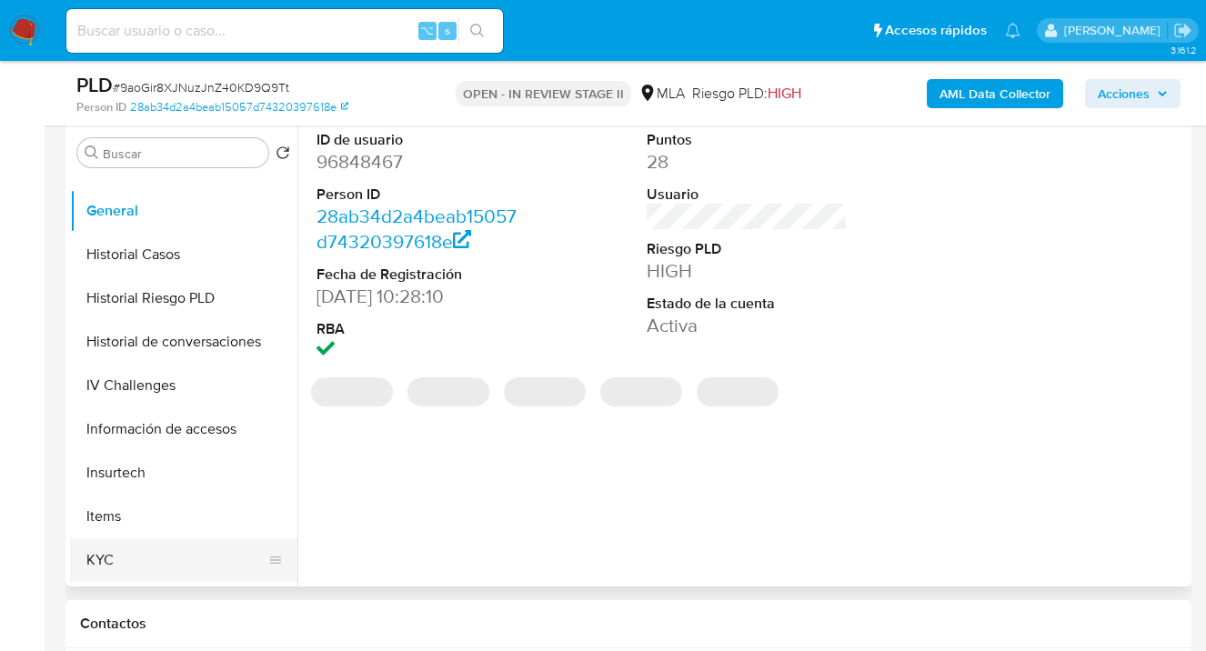
click at [163, 553] on button "KYC" at bounding box center [176, 560] width 213 height 44
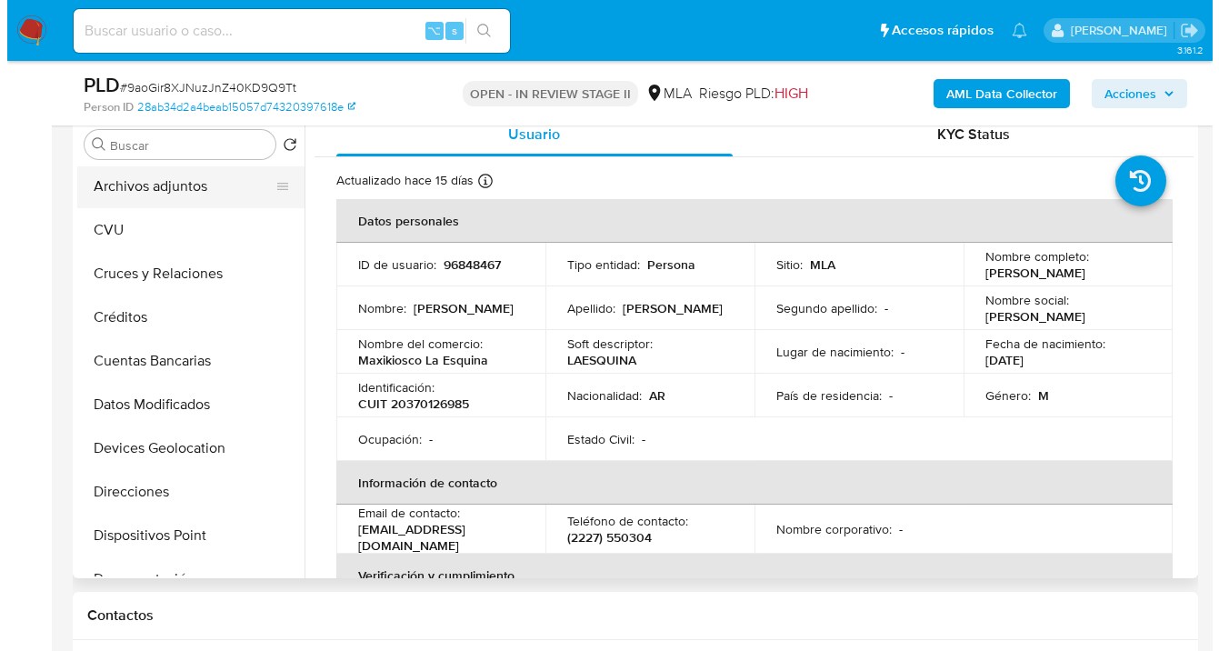
scroll to position [0, 0]
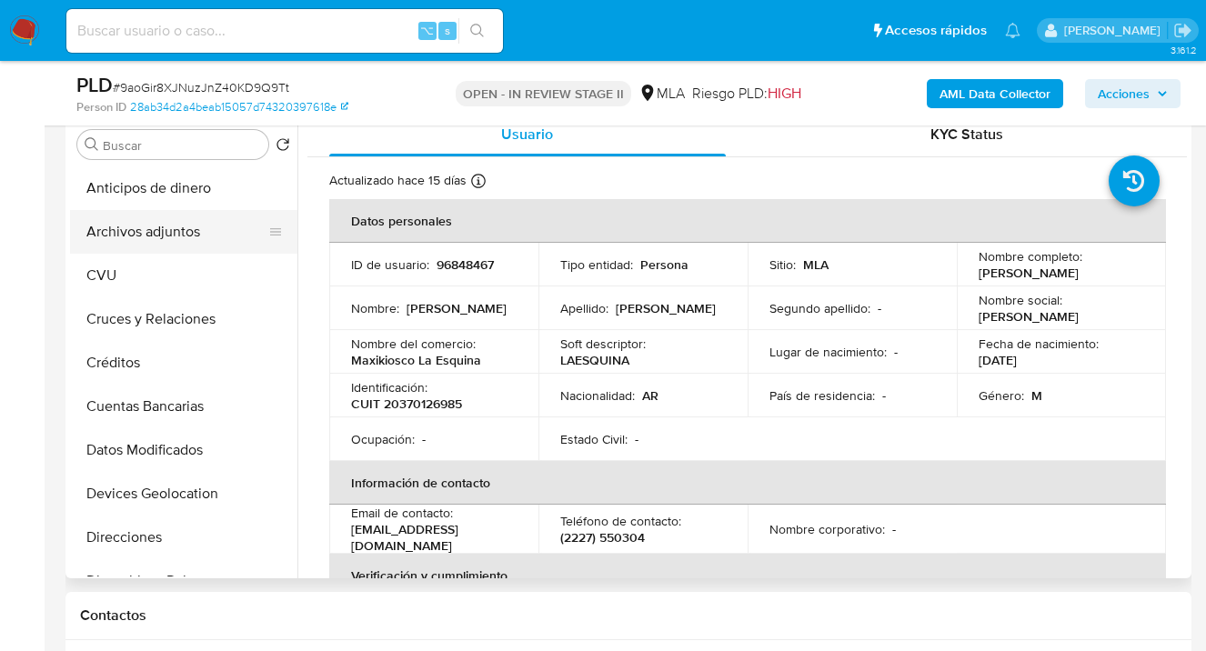
click at [182, 231] on button "Archivos adjuntos" at bounding box center [176, 232] width 213 height 44
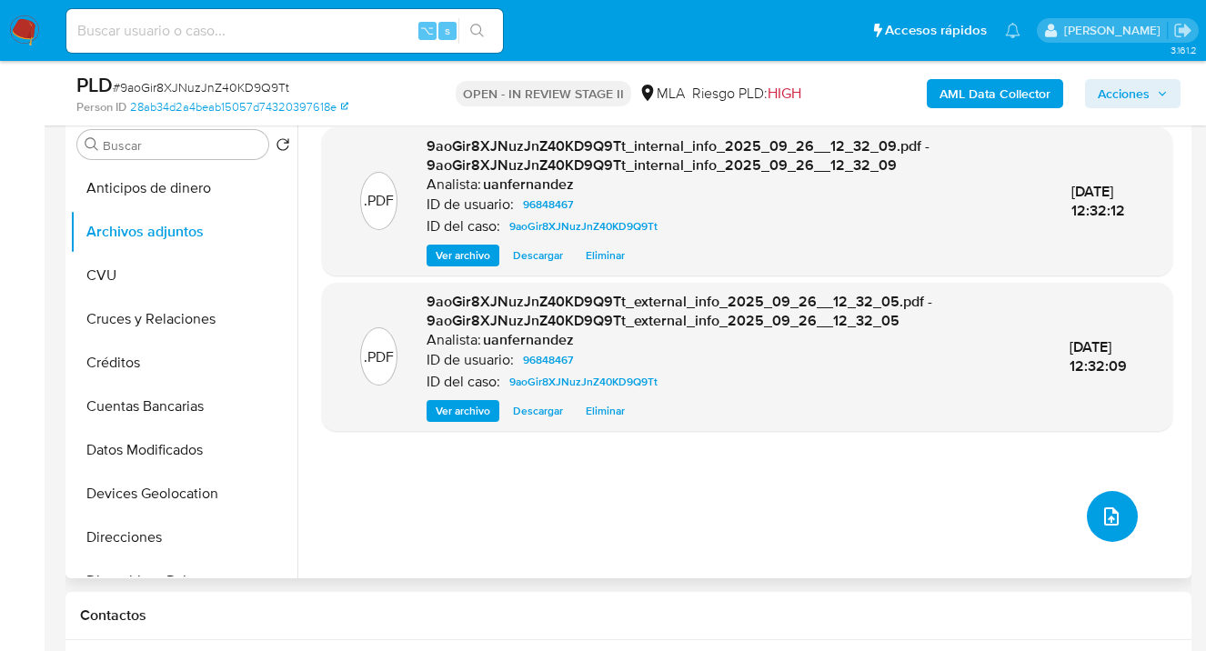
click at [1107, 520] on icon "upload-file" at bounding box center [1111, 516] width 15 height 18
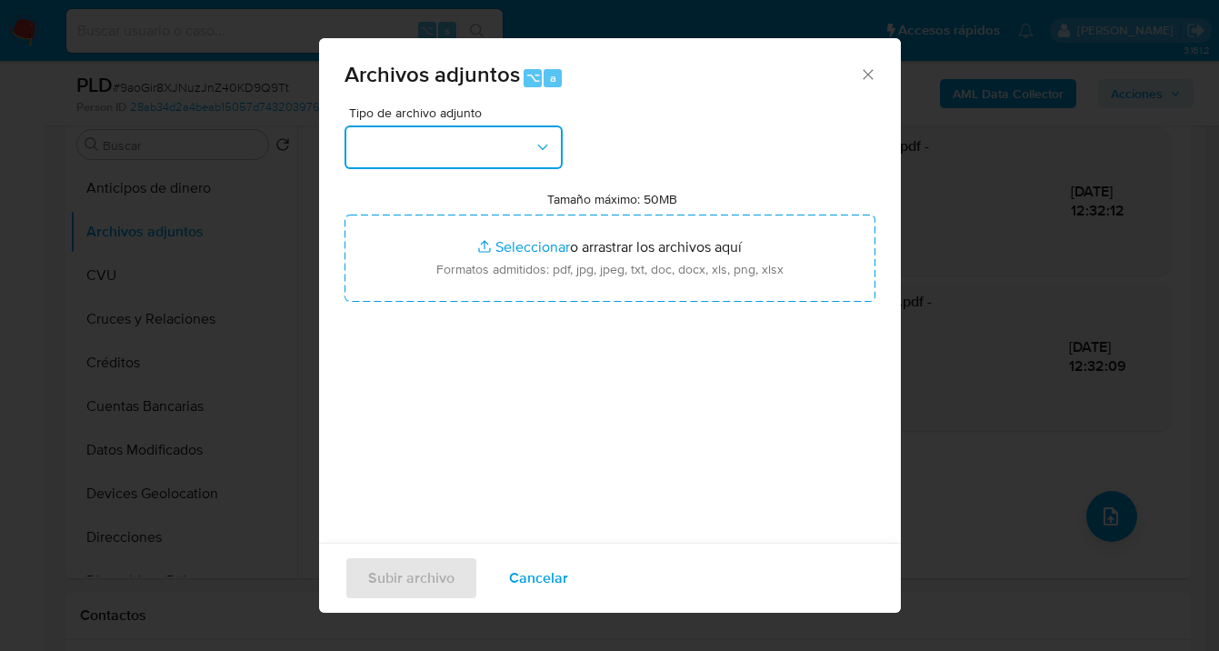
drag, startPoint x: 555, startPoint y: 150, endPoint x: 553, endPoint y: 159, distance: 9.3
click at [555, 150] on button "button" at bounding box center [454, 147] width 218 height 44
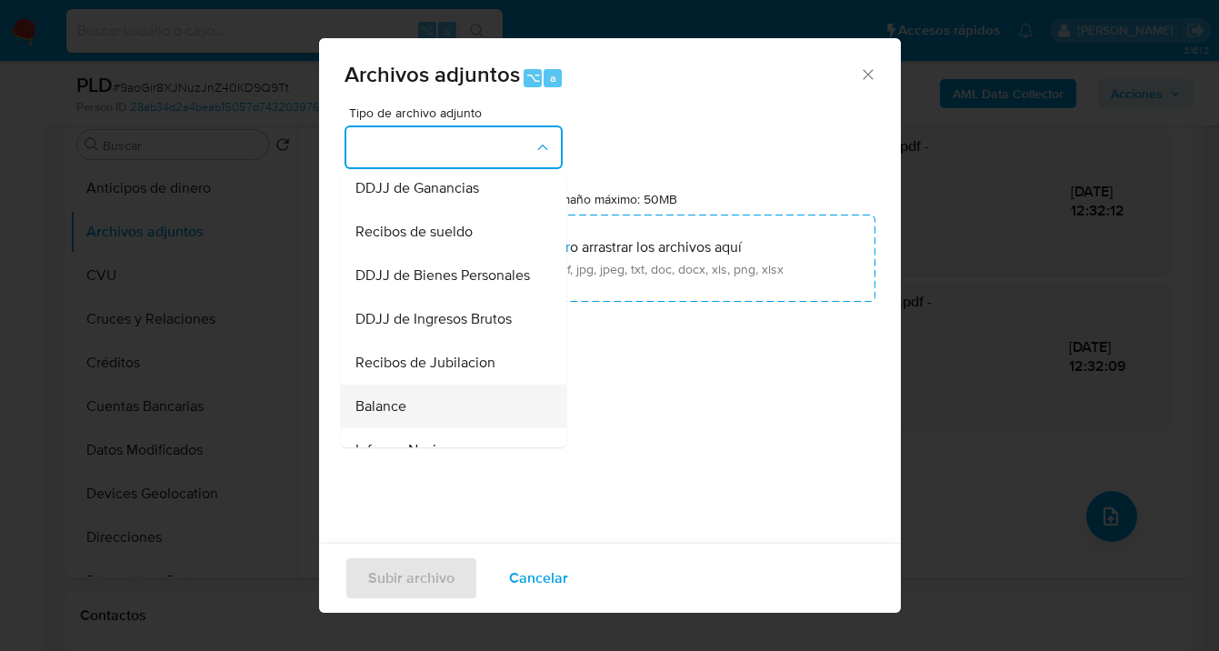
scroll to position [598, 0]
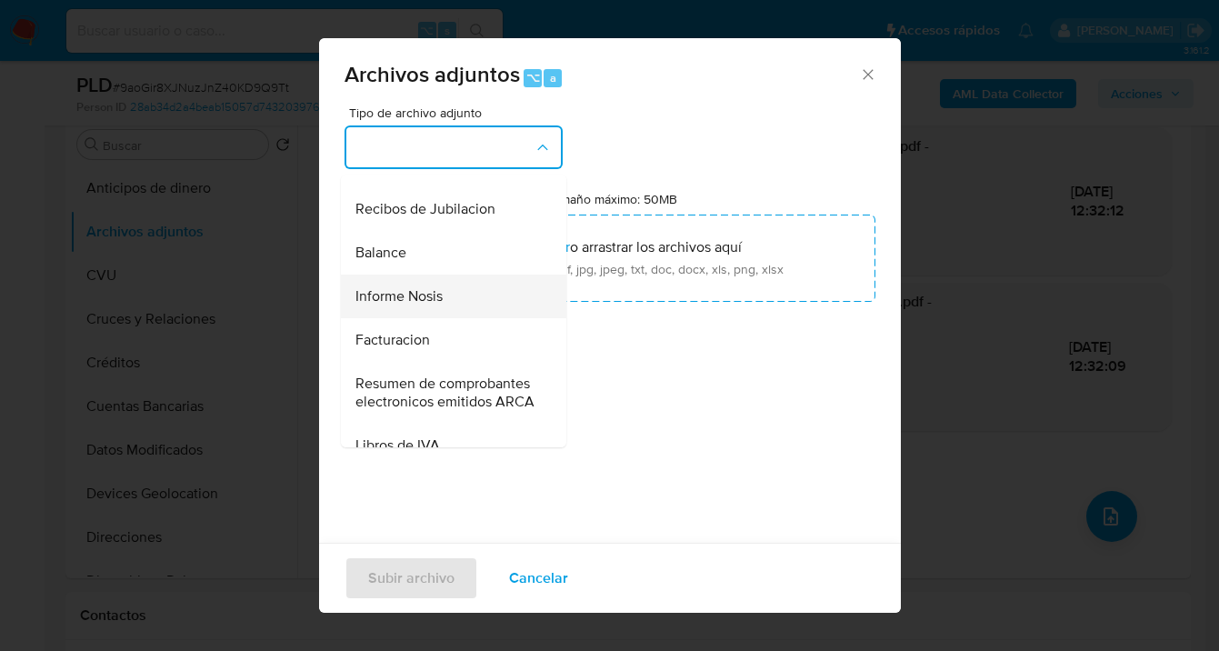
click at [457, 318] on div "Informe Nosis" at bounding box center [447, 297] width 185 height 44
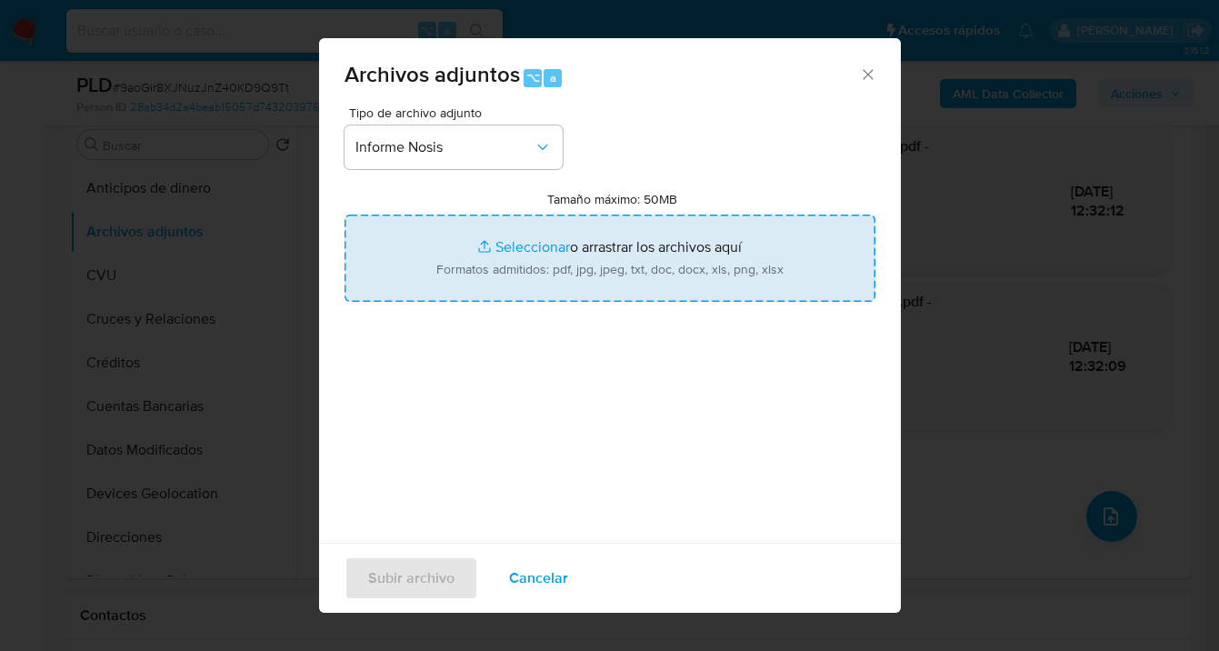
click at [660, 267] on input "Tamaño máximo: 50MB Seleccionar archivos" at bounding box center [610, 258] width 531 height 87
type input "C:\fakepath\96848467-NOSIS_Manager_InformeIndividual_20370126985_620658_2025092…"
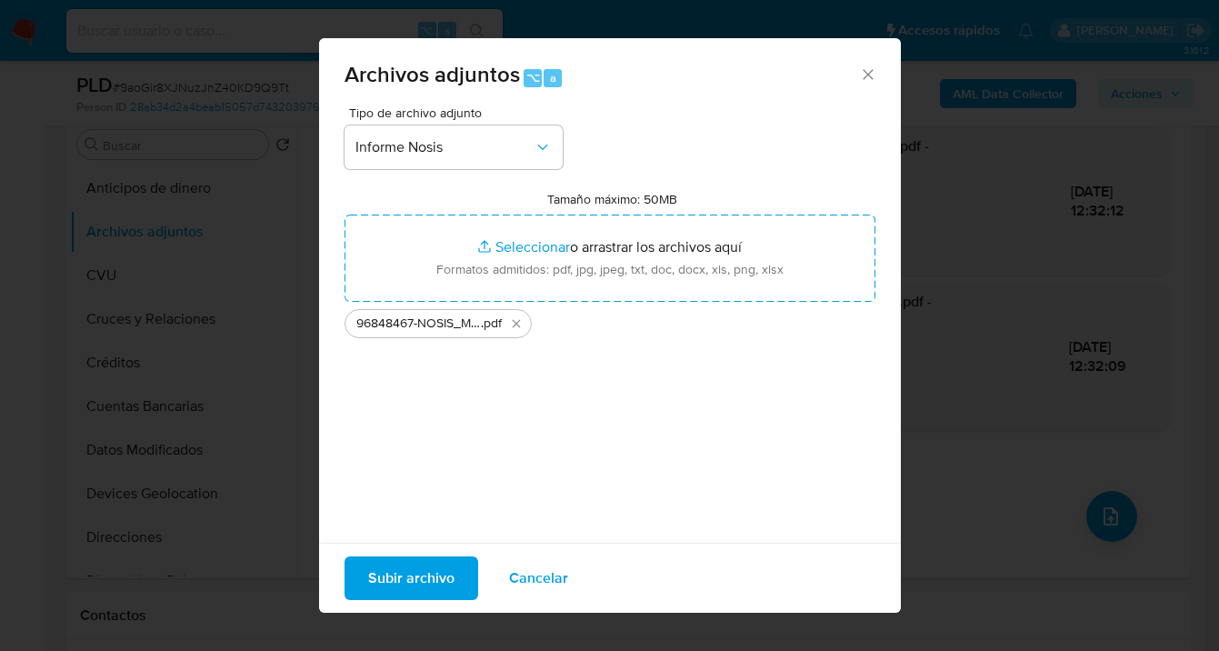
click at [398, 586] on span "Subir archivo" at bounding box center [411, 578] width 86 height 40
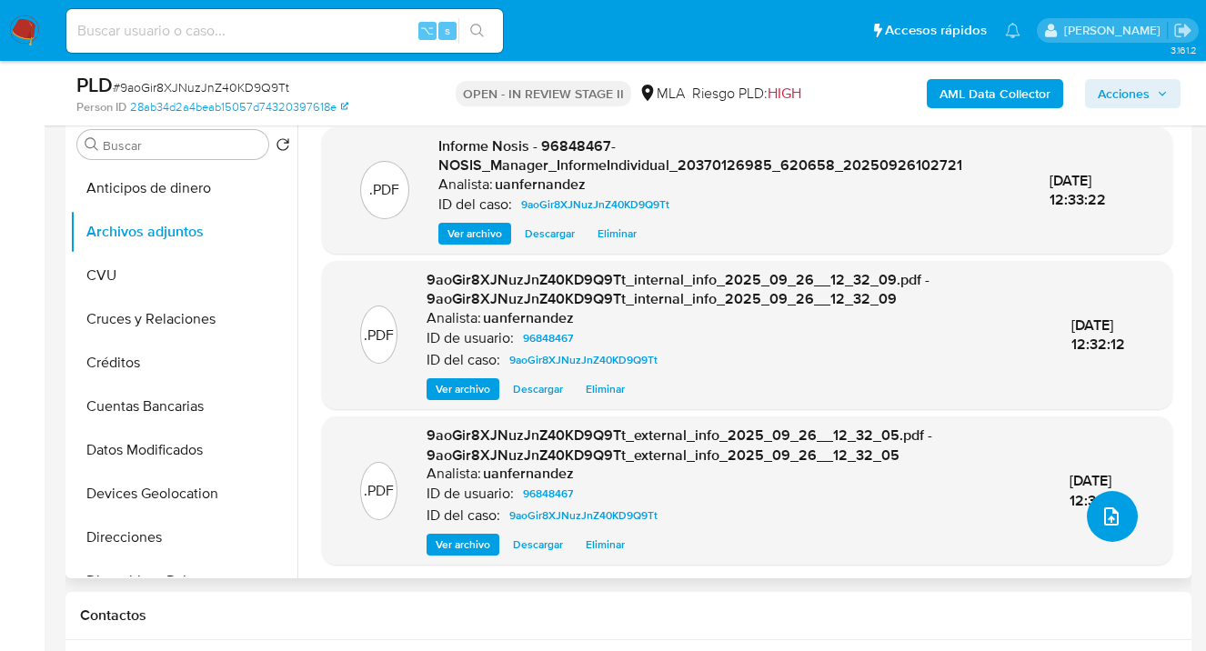
click at [1107, 517] on icon "upload-file" at bounding box center [1111, 516] width 22 height 22
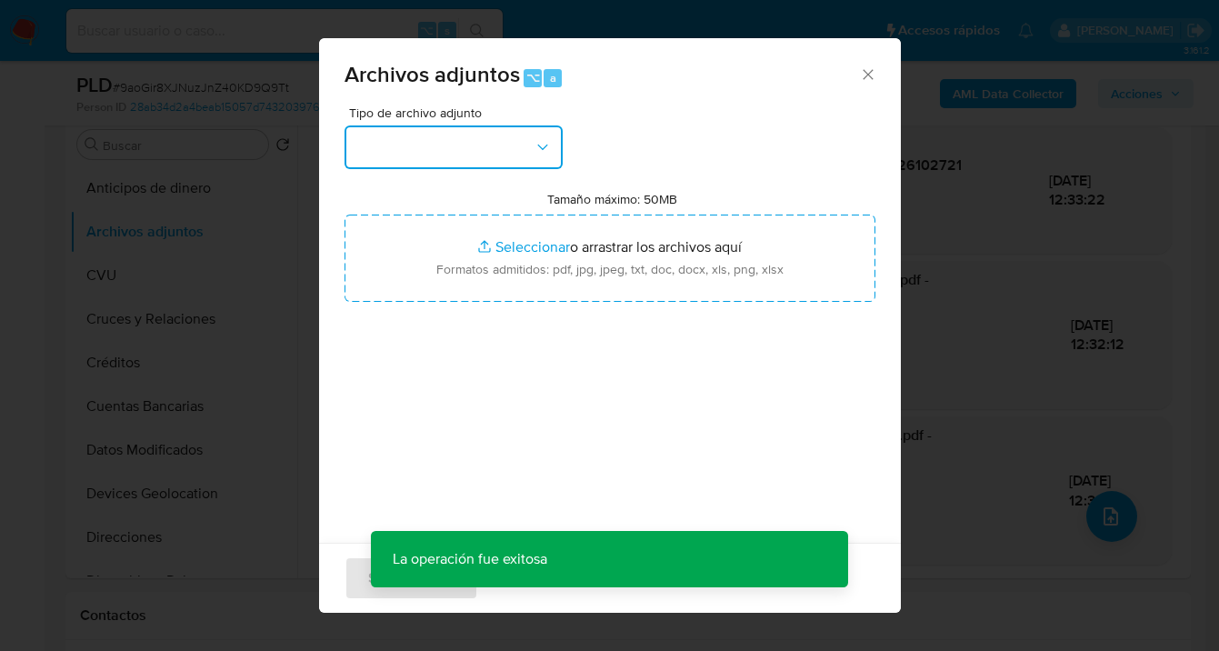
click at [535, 155] on icon "button" at bounding box center [543, 147] width 18 height 18
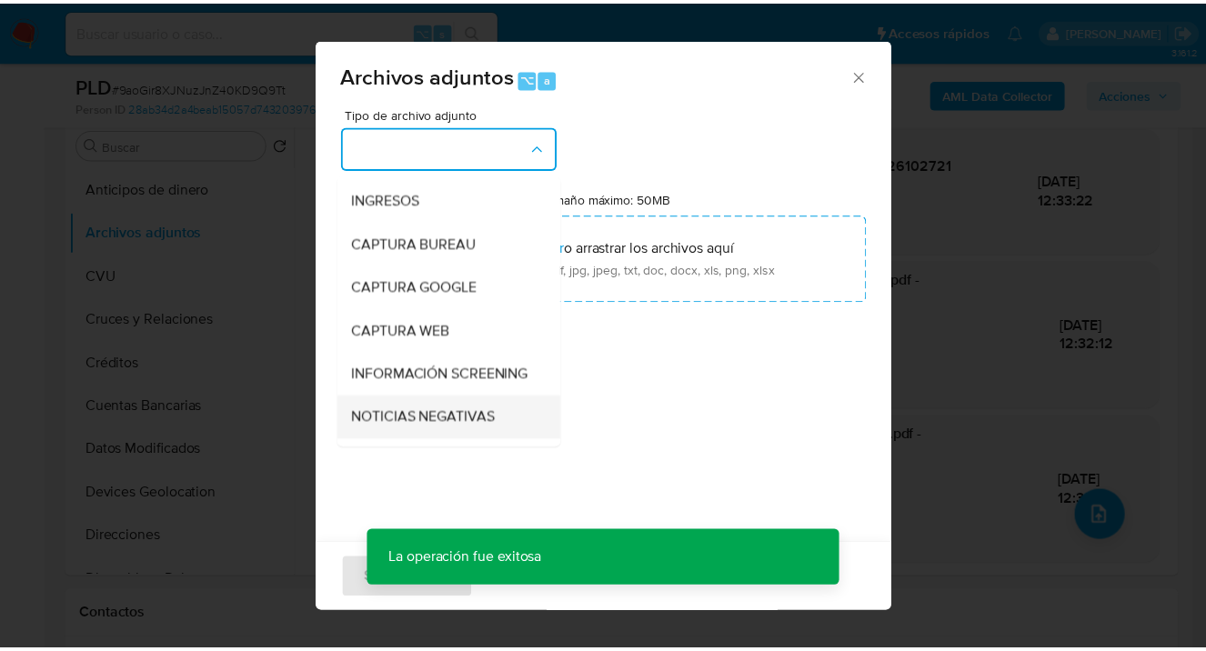
scroll to position [132, 0]
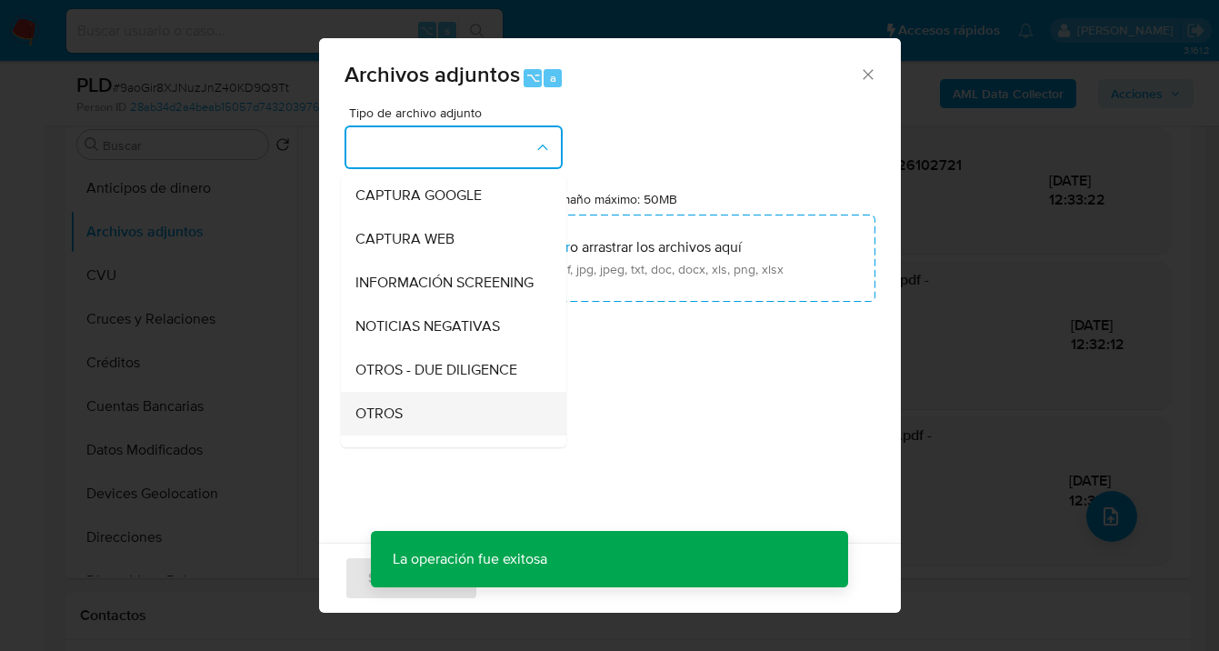
click at [434, 418] on div "OTROS" at bounding box center [447, 414] width 185 height 44
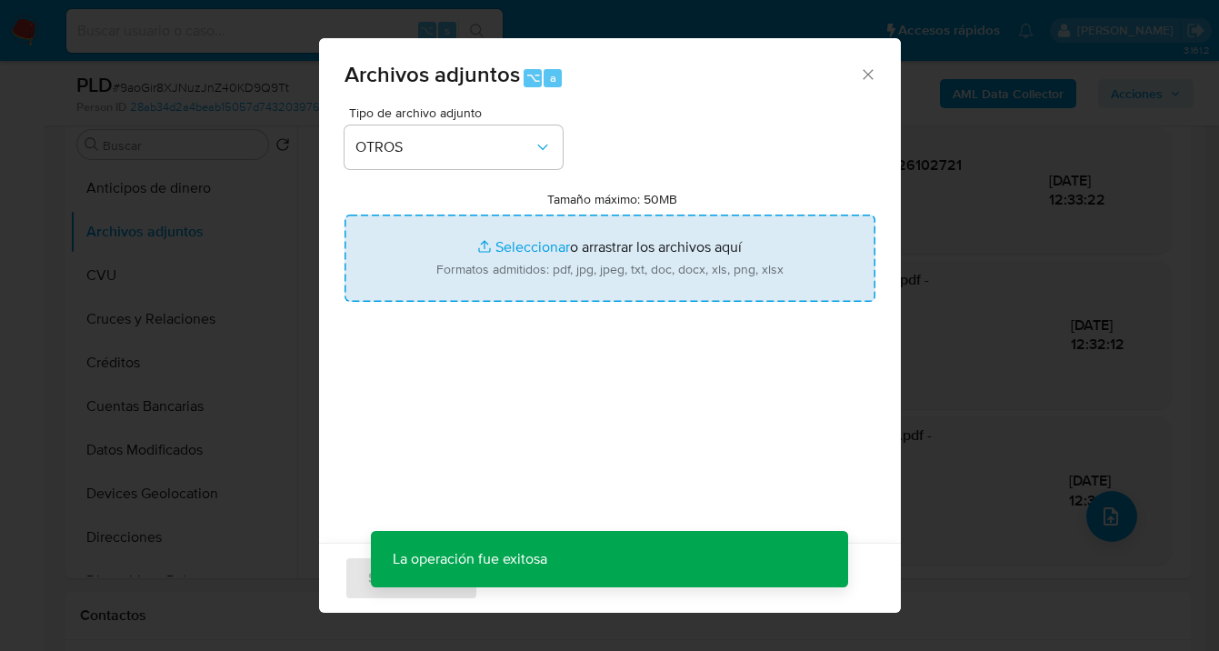
click at [541, 276] on input "Tamaño máximo: 50MB Seleccionar archivos" at bounding box center [610, 258] width 531 height 87
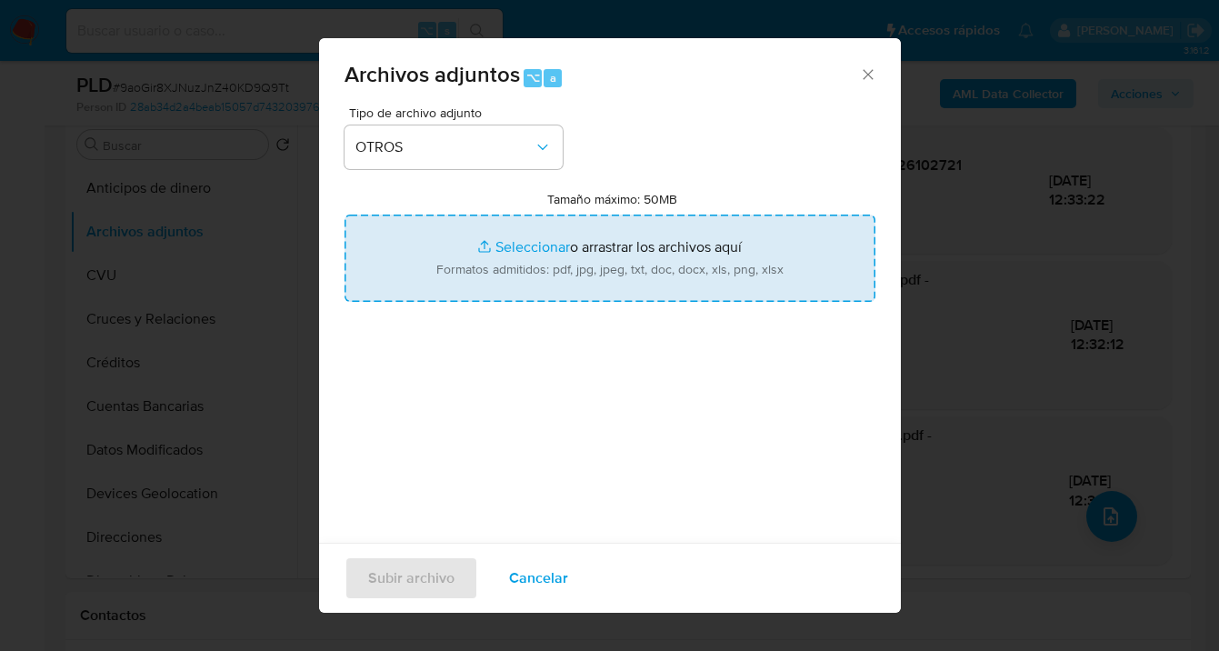
type input "C:\fakepath\96848467 Movimientos-v10_3.xlsx"
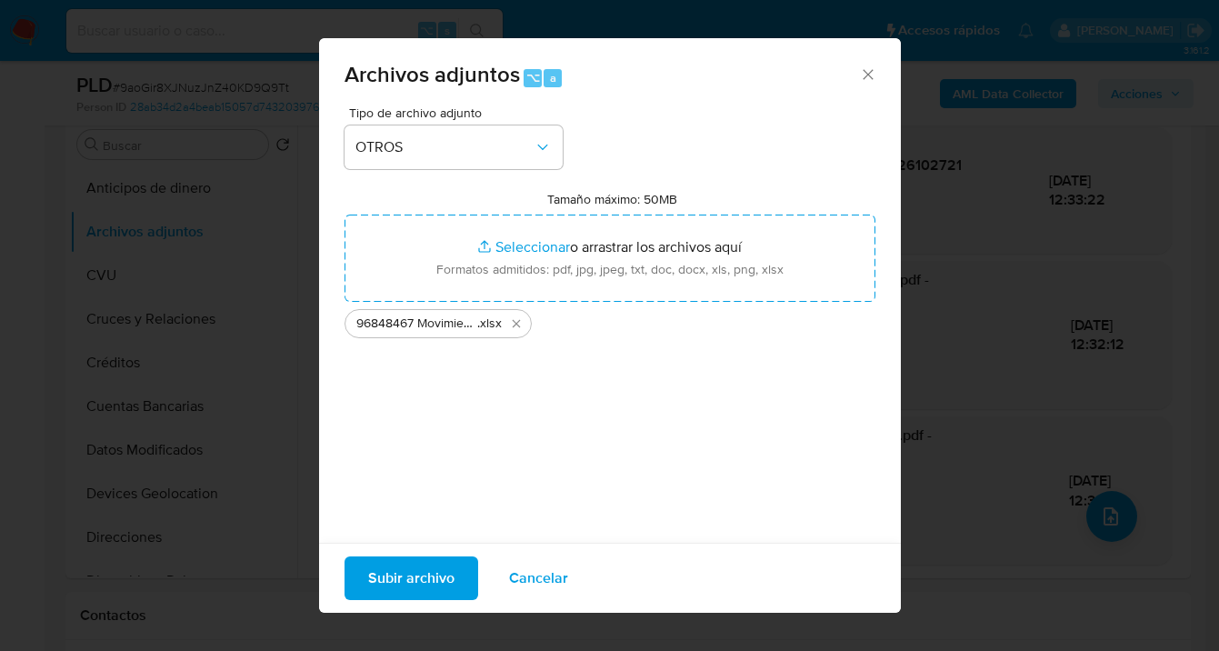
click at [395, 578] on span "Subir archivo" at bounding box center [411, 578] width 86 height 40
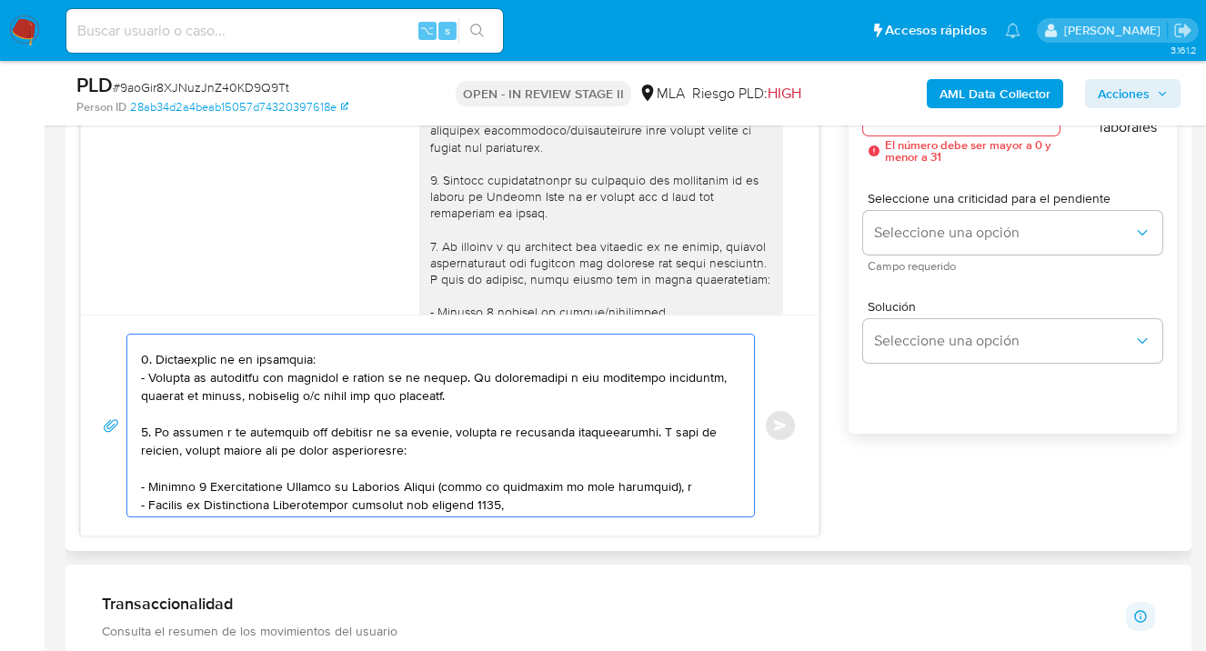
scroll to position [0, 0]
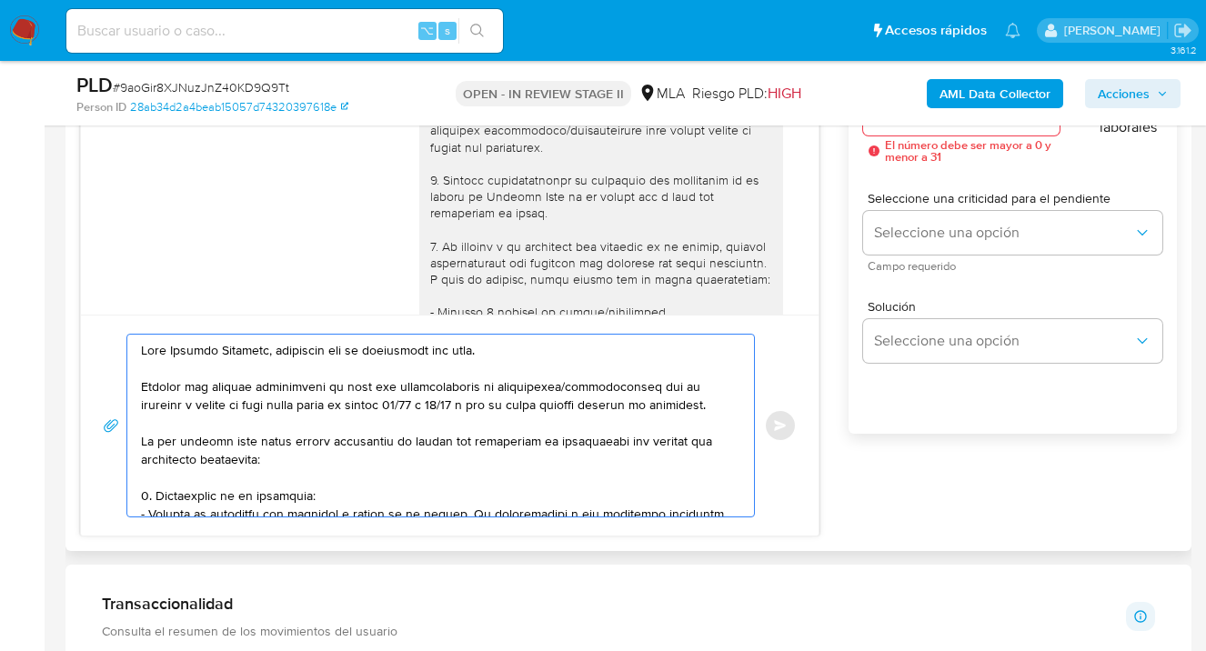
drag, startPoint x: 296, startPoint y: 491, endPoint x: 71, endPoint y: 233, distance: 342.8
click at [71, 233] on div "Historial CX Soluciones Chat Id Estado Fecha de creación Origen Proceso Anterio…" at bounding box center [628, 237] width 1126 height 627
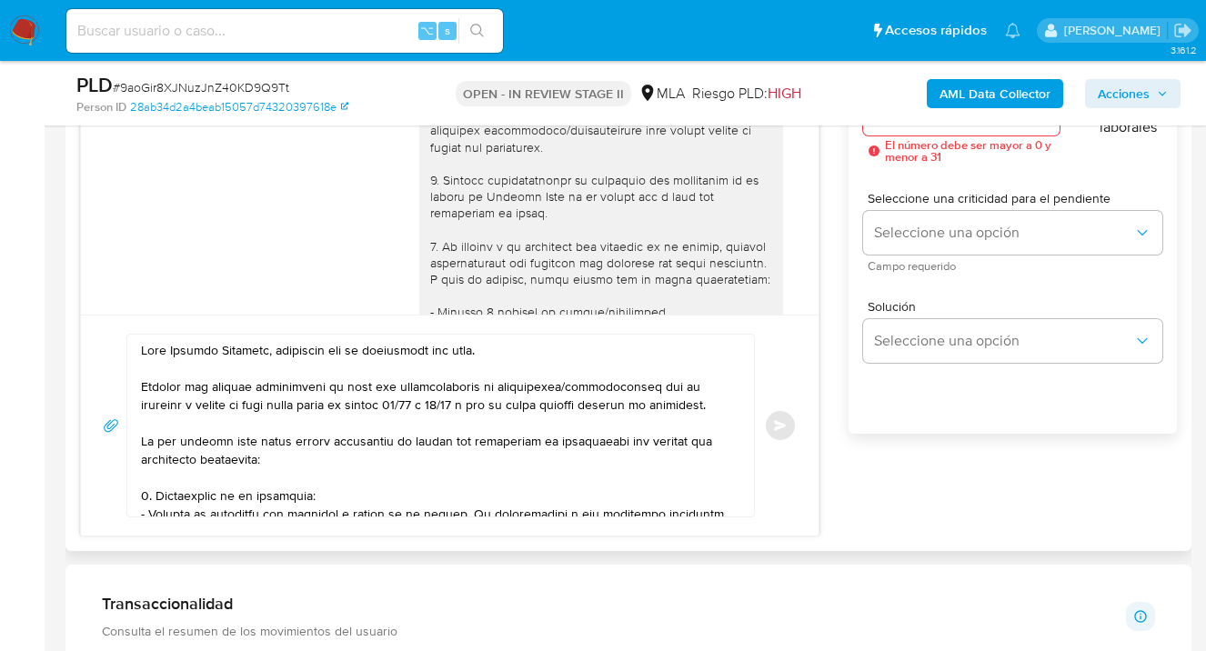
click at [951, 515] on div "17/09/2025 14:32:47 Hola, Esperamos que te encuentres muy bien. Te consultamos …" at bounding box center [628, 266] width 1096 height 539
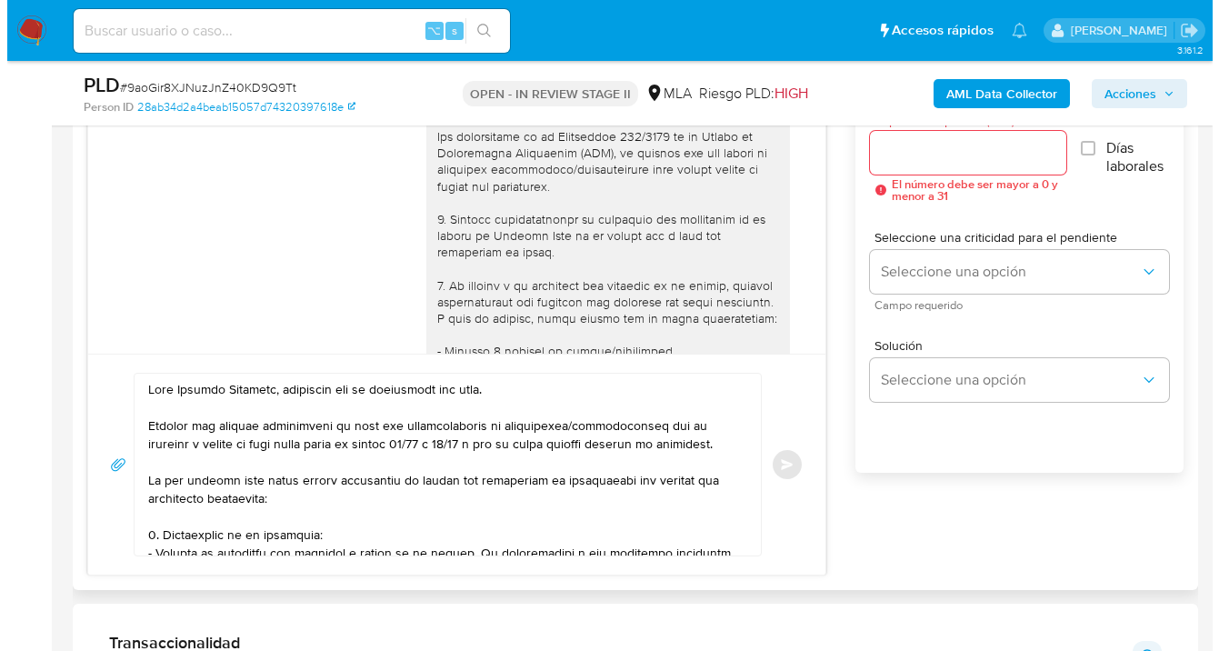
scroll to position [1025, 0]
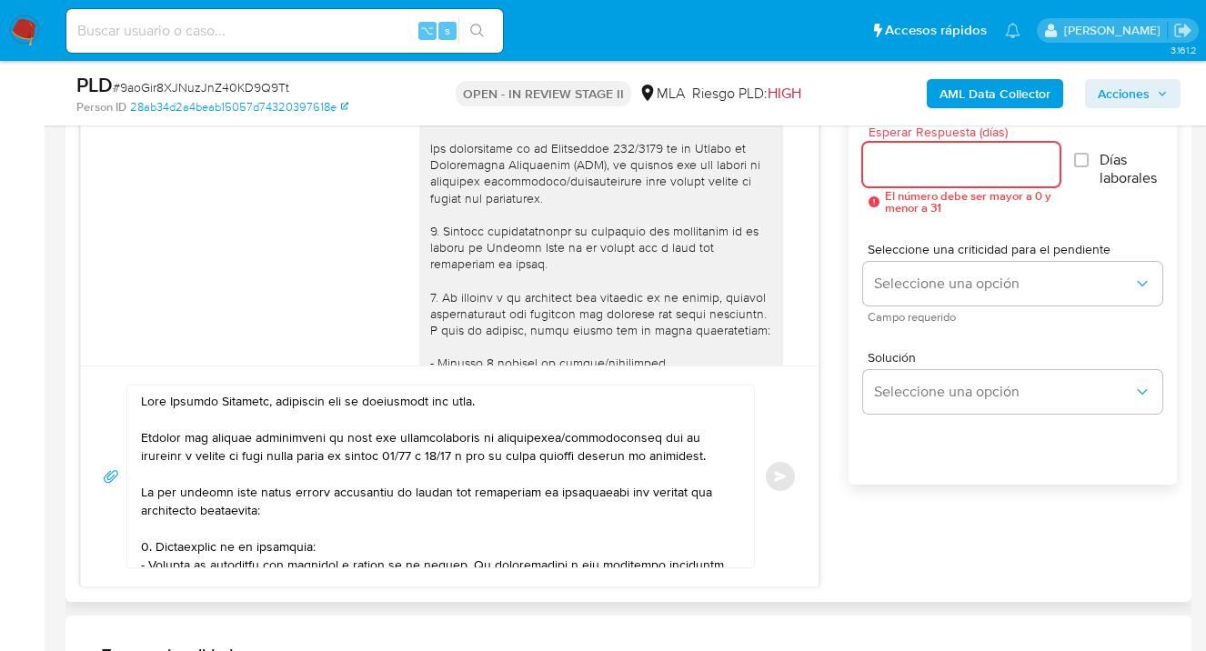
click at [932, 171] on input "Esperar Respuesta (días)" at bounding box center [961, 165] width 196 height 24
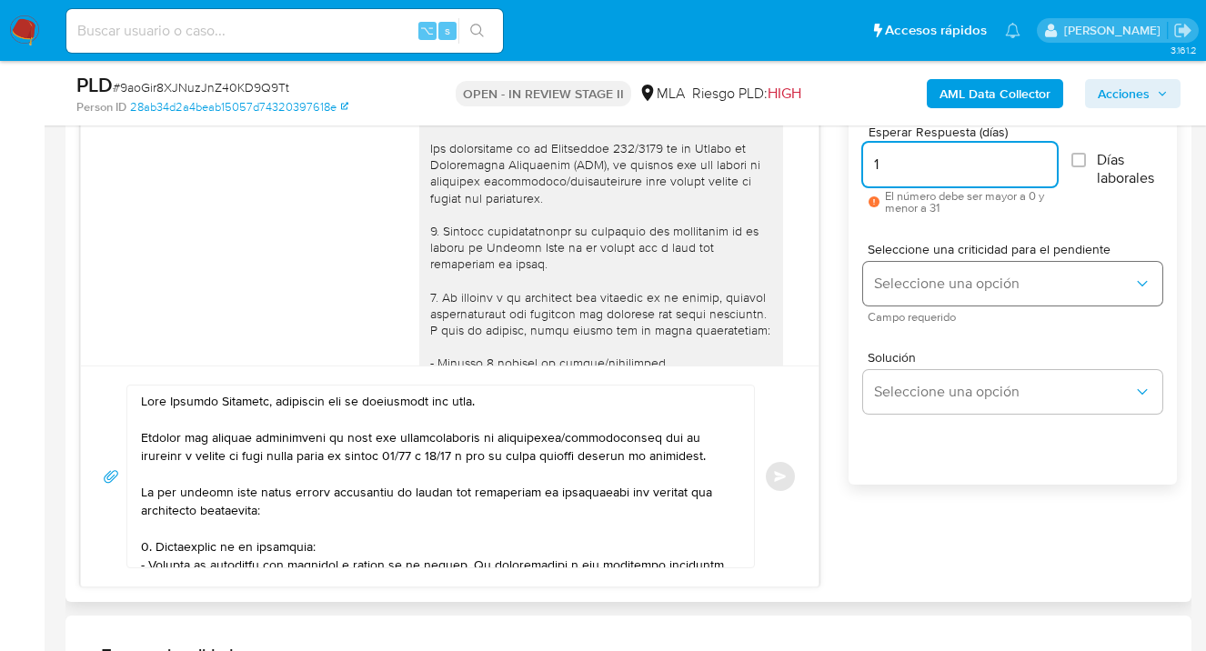
type input "1"
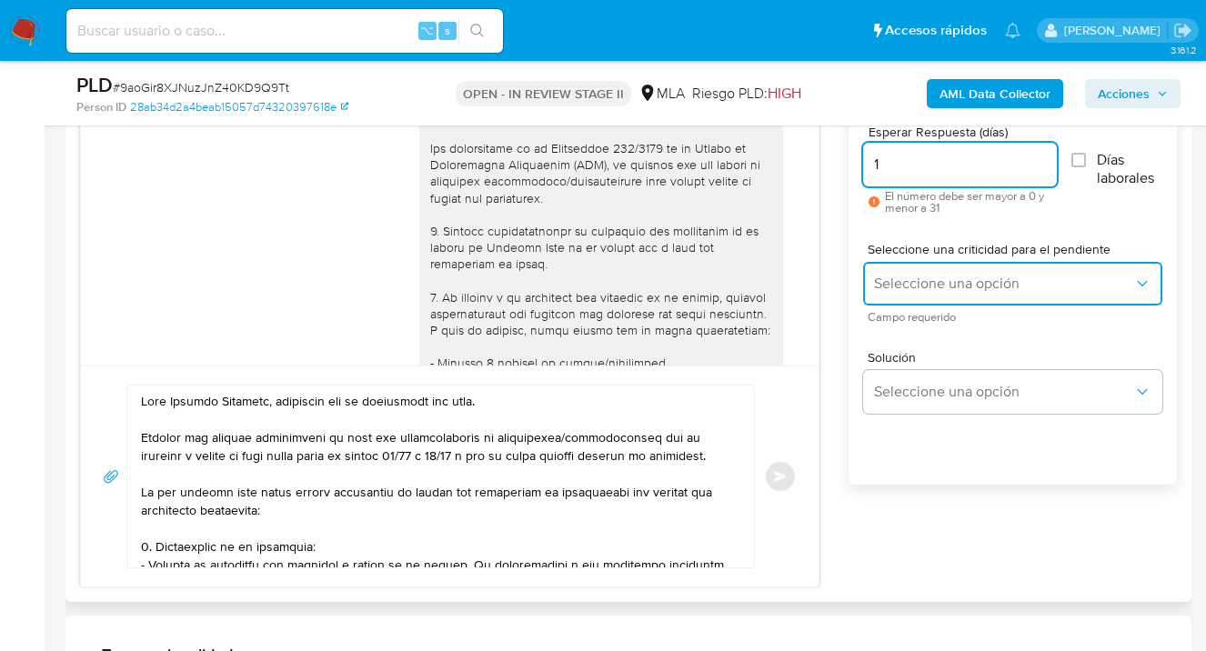
click at [918, 270] on button "Seleccione una opción" at bounding box center [1012, 284] width 299 height 44
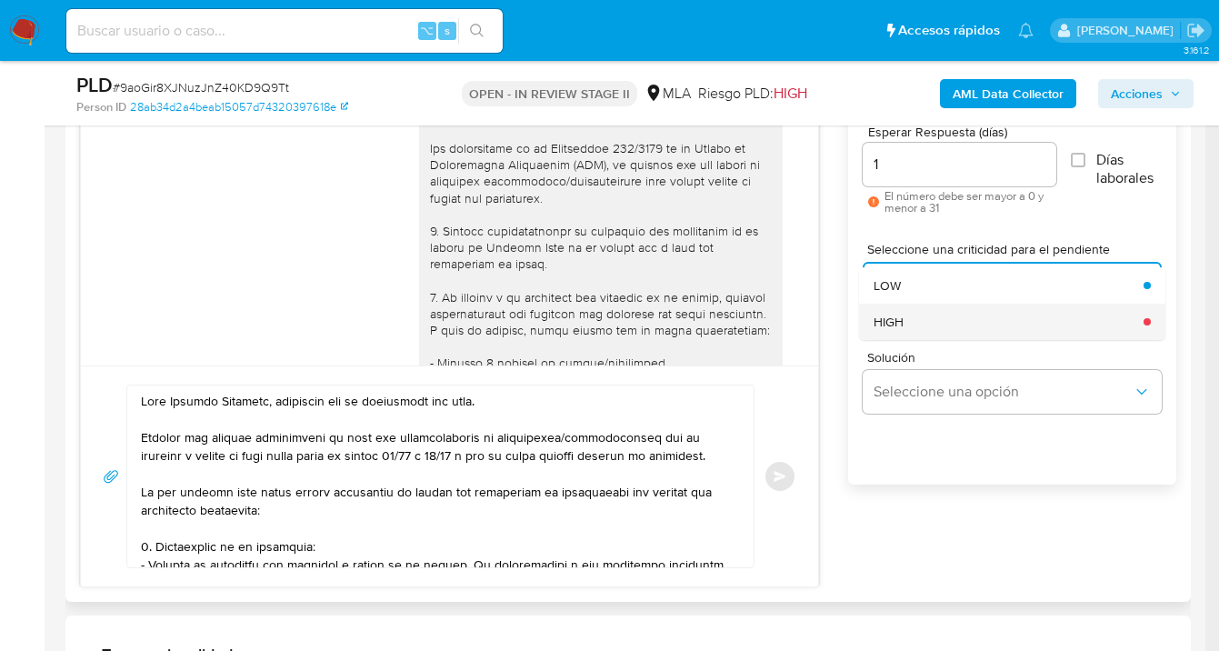
click at [926, 317] on div "HIGH" at bounding box center [1003, 322] width 259 height 36
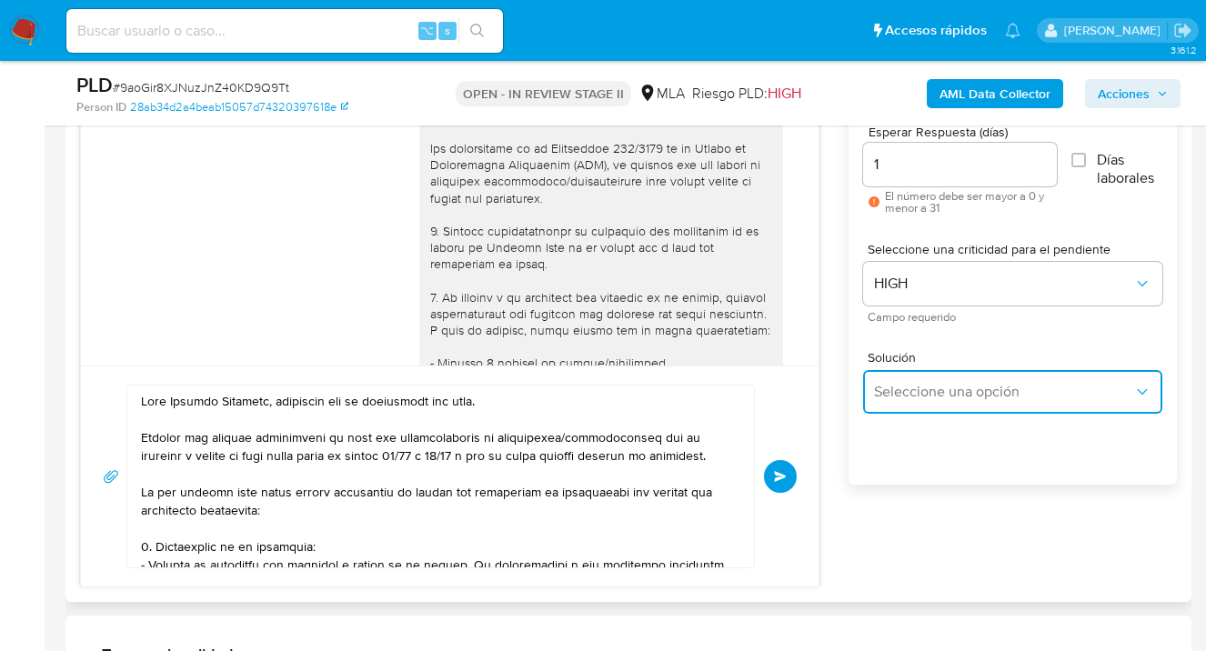
click at [923, 393] on span "Seleccione una opción" at bounding box center [1003, 392] width 259 height 18
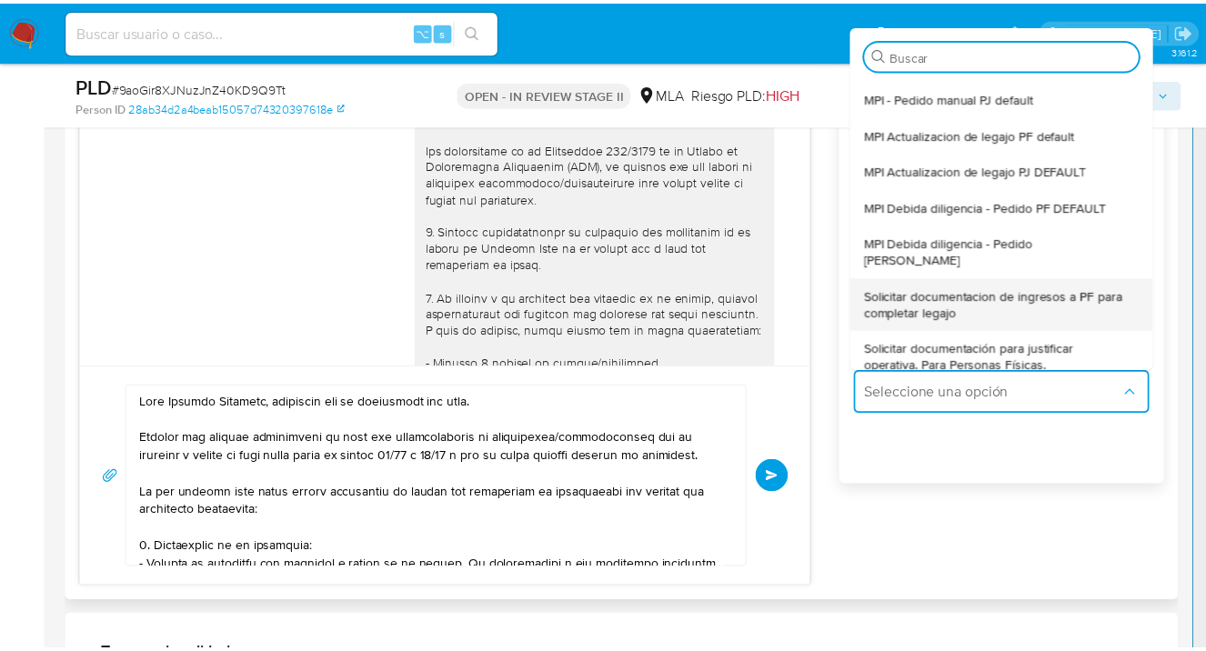
scroll to position [55, 0]
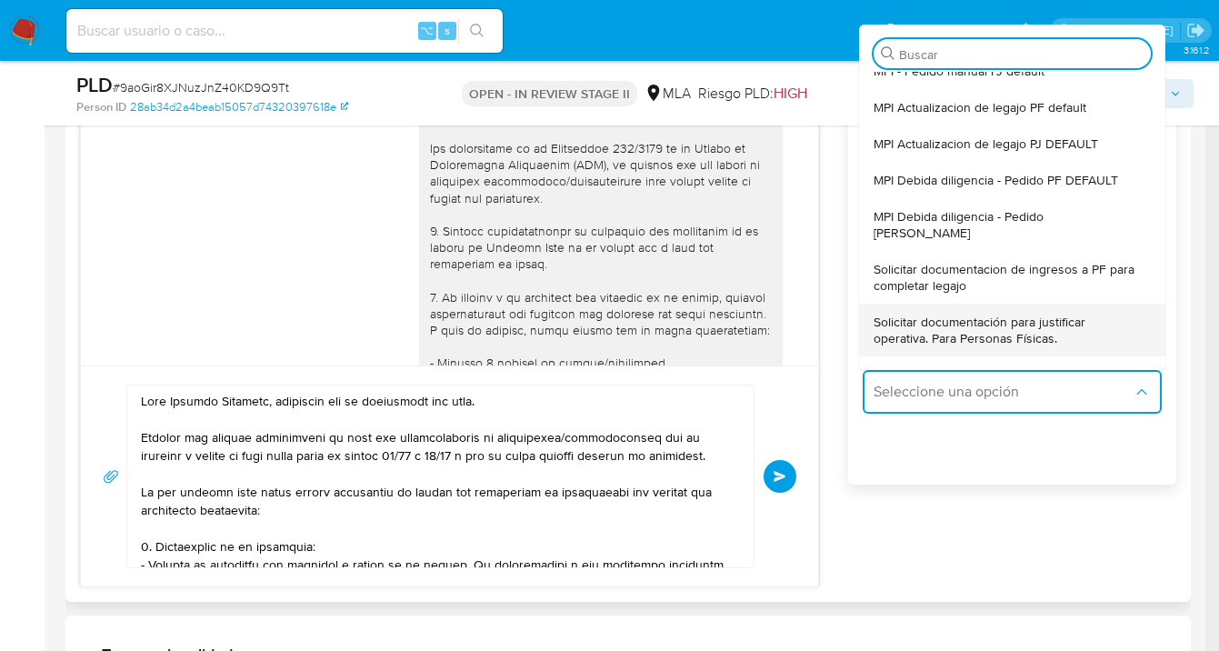
click at [965, 314] on span "Solicitar documentación para justificar operativa. Para Personas Físicas." at bounding box center [1007, 330] width 266 height 33
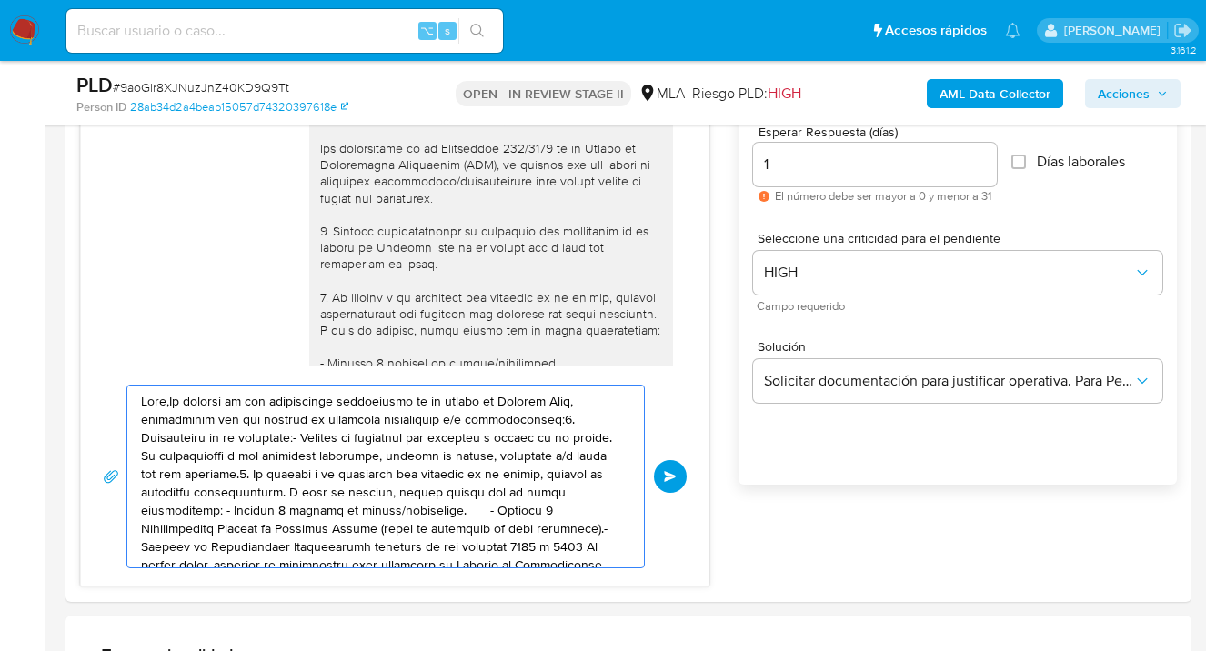
drag, startPoint x: 558, startPoint y: 545, endPoint x: 59, endPoint y: 389, distance: 522.8
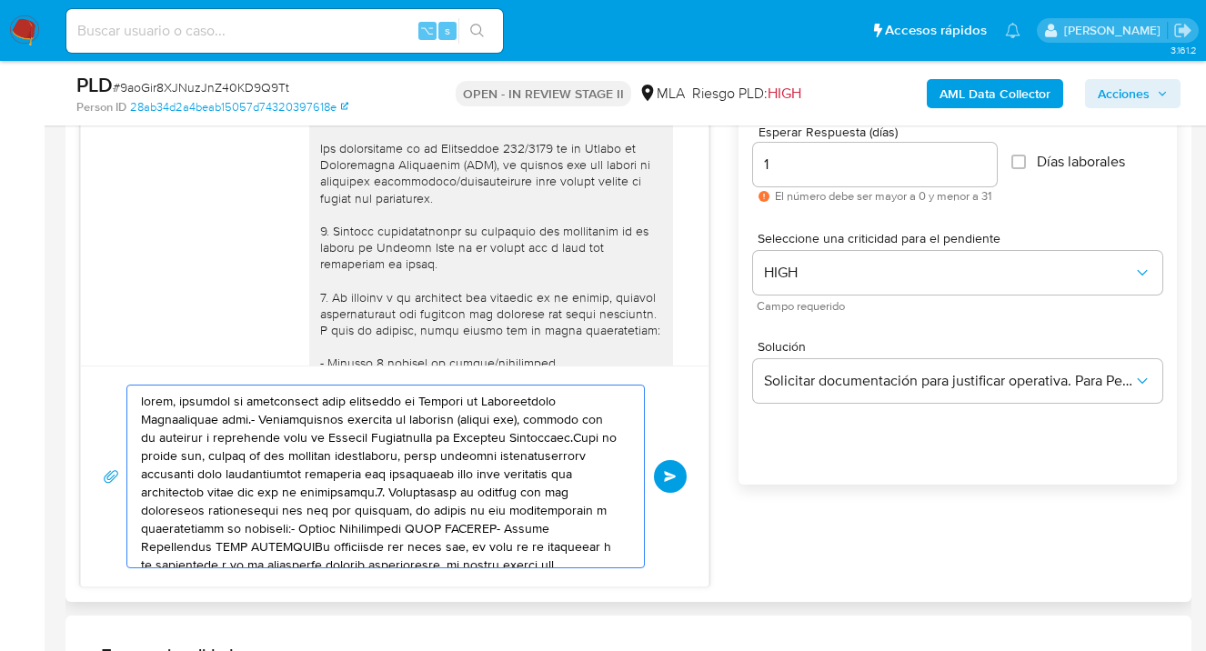
drag, startPoint x: 225, startPoint y: 447, endPoint x: 119, endPoint y: 401, distance: 116.0
click at [120, 403] on div "Enviar" at bounding box center [395, 477] width 584 height 184
type textarea "aso de no responder a lo solicitado o si lo presentado resulta insuficiente, tu…"
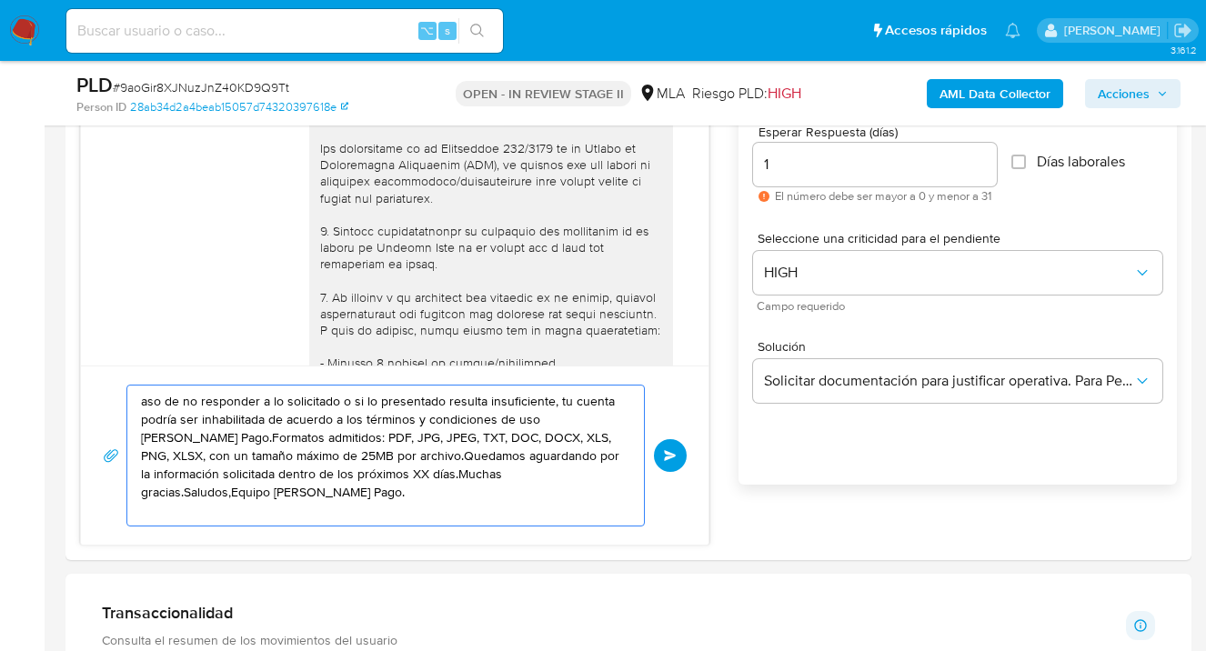
drag, startPoint x: 376, startPoint y: 478, endPoint x: 50, endPoint y: 408, distance: 333.8
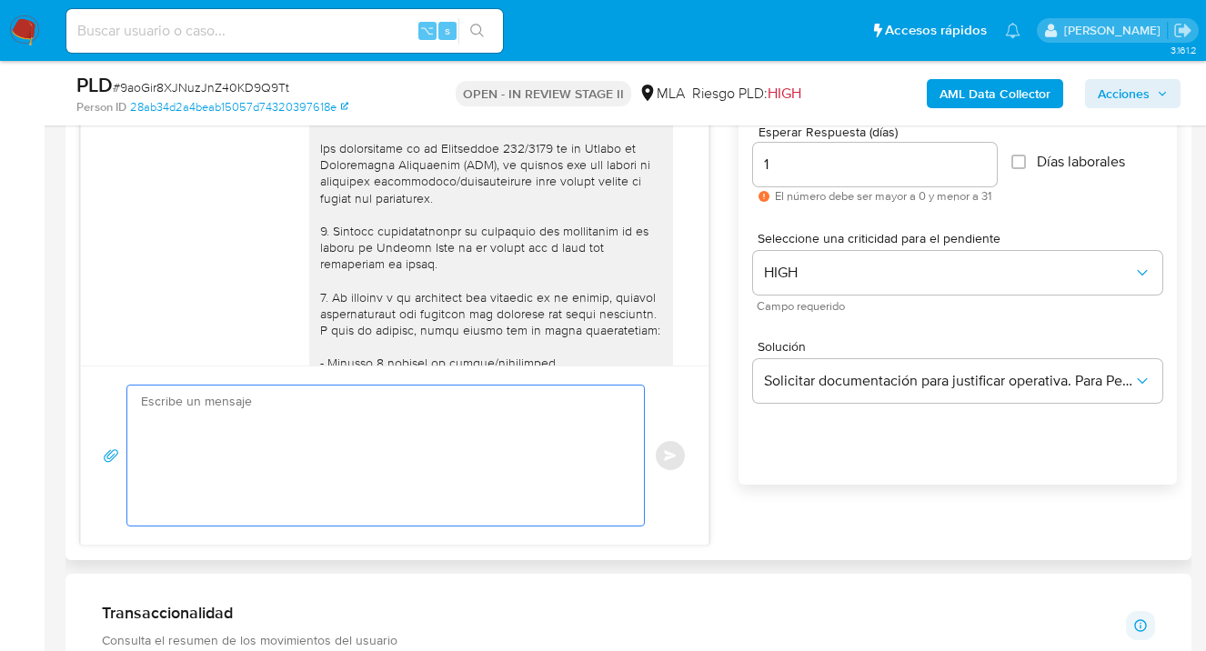
paste textarea "Hola Nicolas Salomone, esperamos que te encuentres muy bien. Notamos que tuvist…"
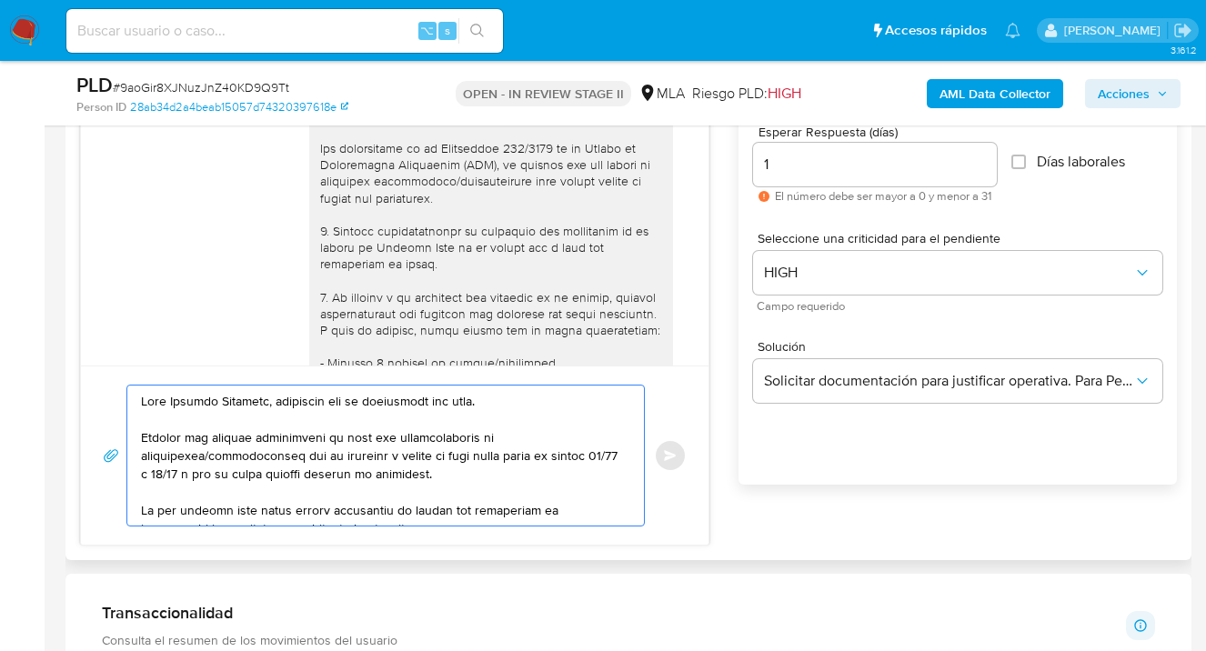
scroll to position [515, 0]
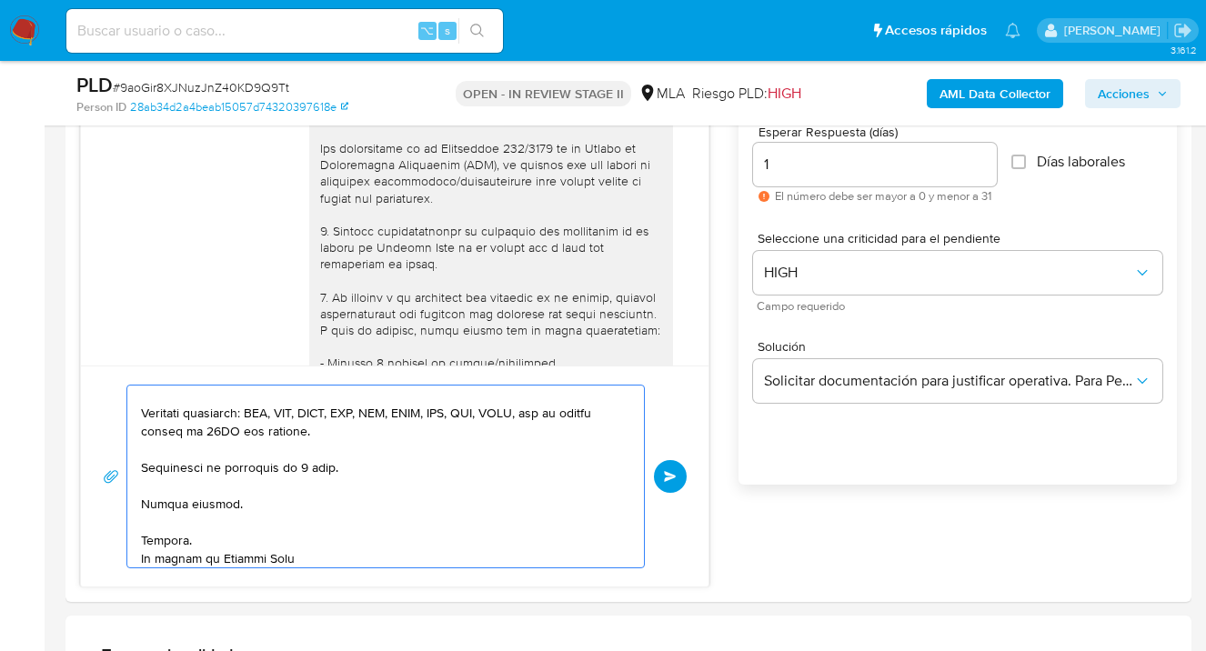
type textarea "Hola Nicolas Salomone, esperamos que te encuentres muy bien. Notamos que tuvist…"
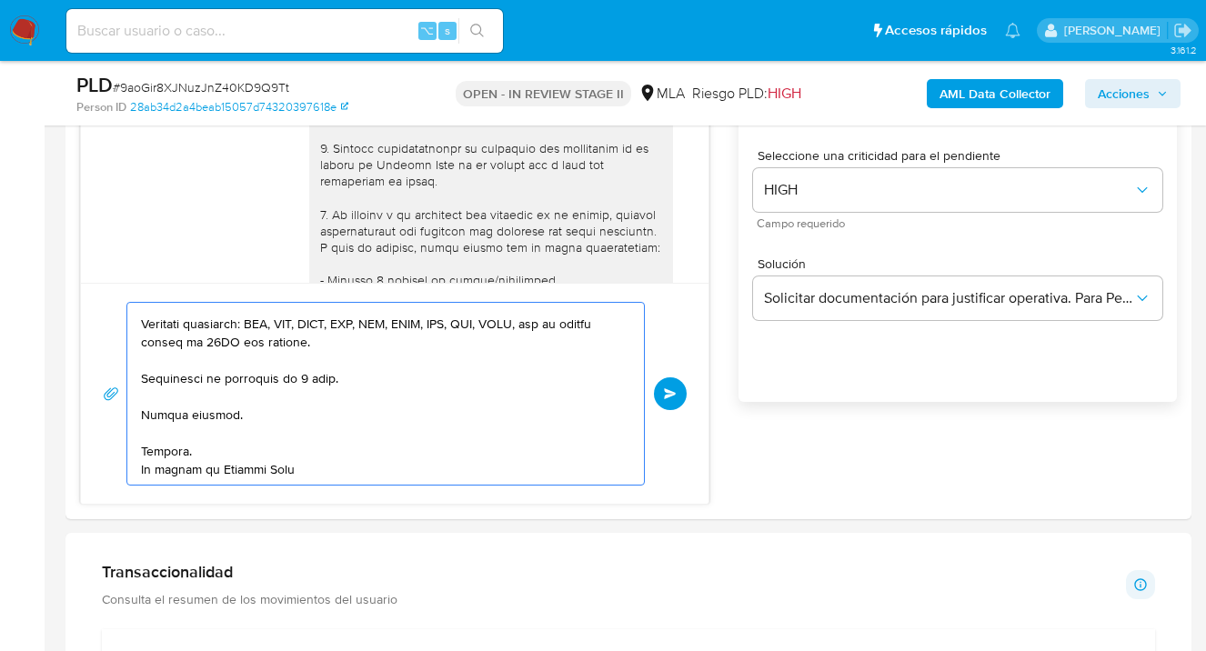
scroll to position [0, 0]
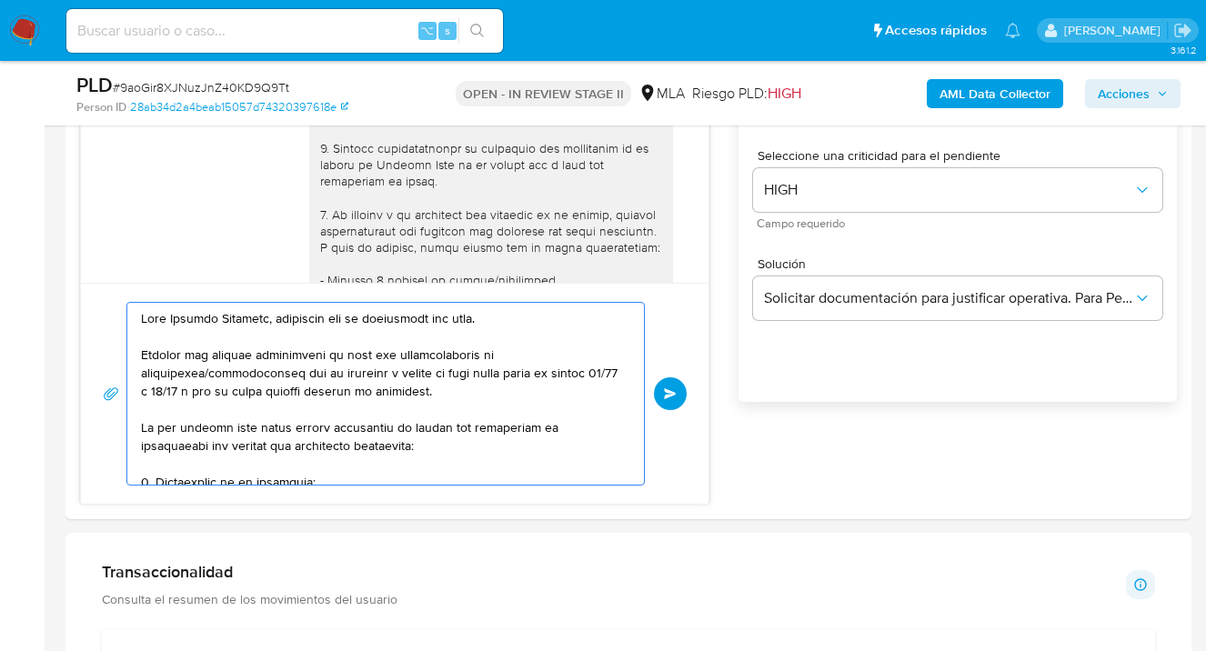
drag, startPoint x: 319, startPoint y: 474, endPoint x: -20, endPoint y: 117, distance: 492.0
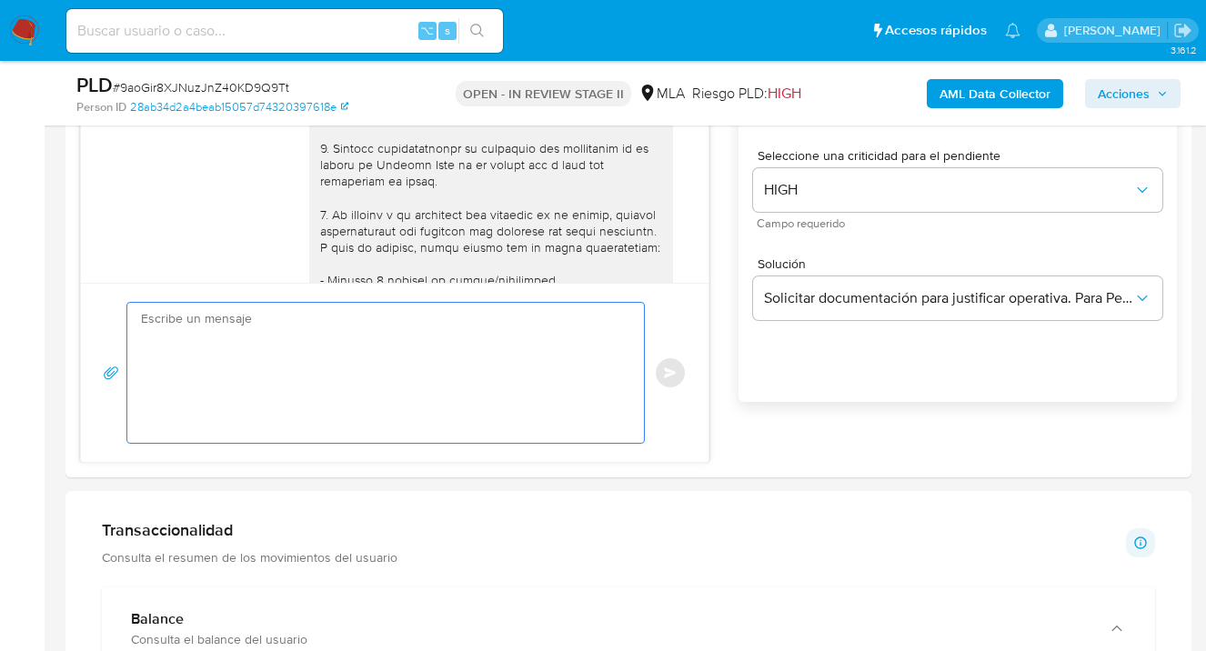
click at [806, 561] on div "Transaccionalidad Consulta el resumen de los movimientos del usuario Informació…" at bounding box center [628, 542] width 1053 height 45
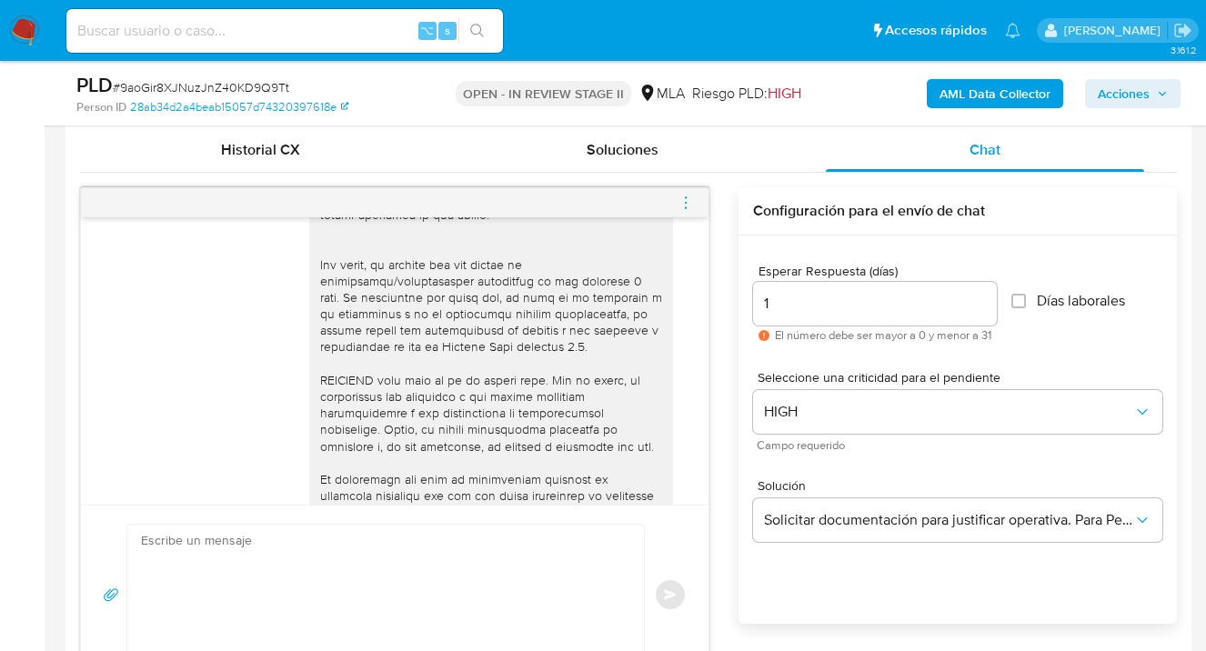
scroll to position [1143, 0]
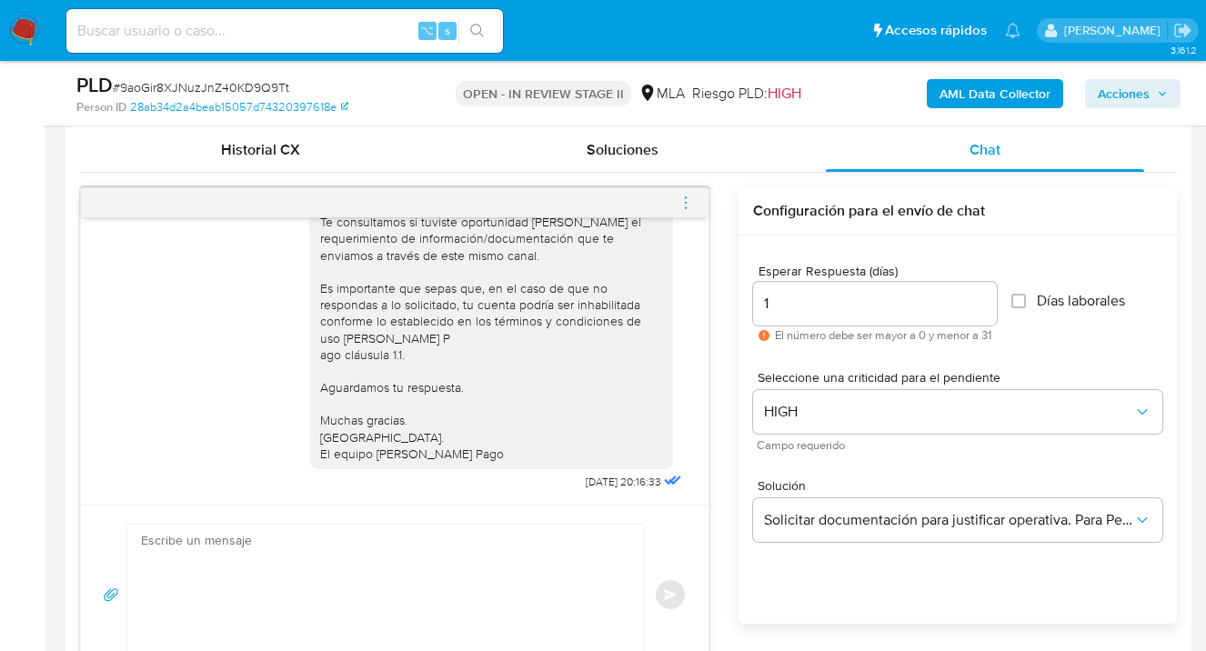
click at [685, 205] on icon "menu-action" at bounding box center [685, 203] width 16 height 16
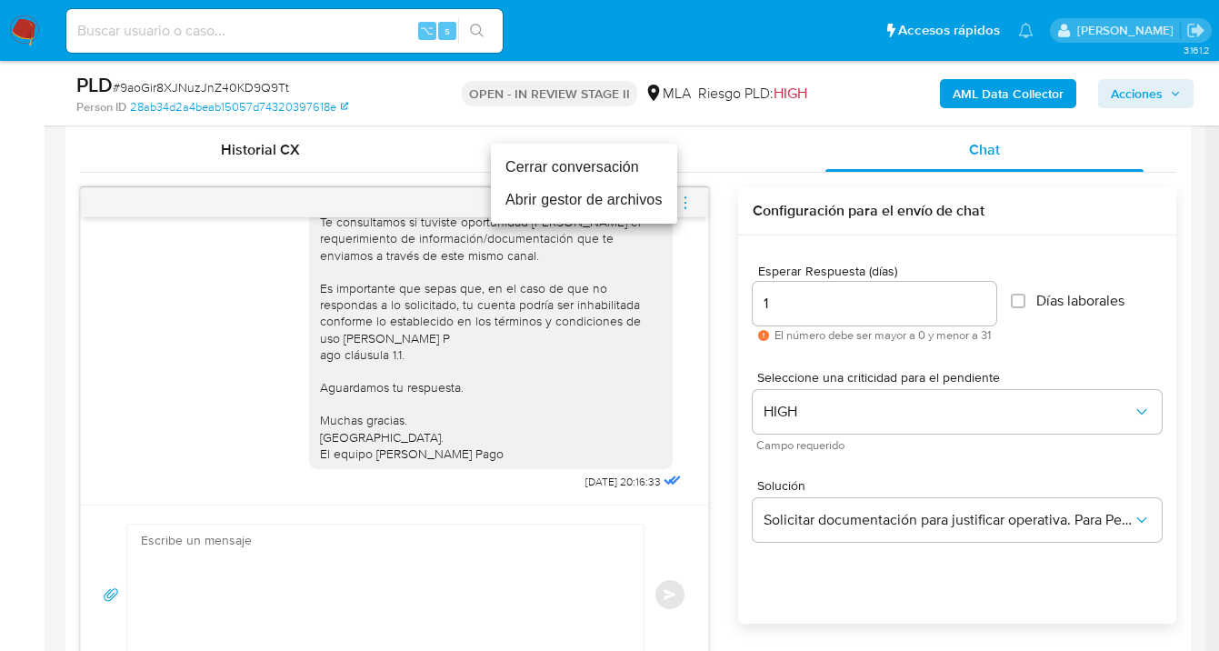
click at [610, 164] on li "Cerrar conversación" at bounding box center [584, 167] width 186 height 33
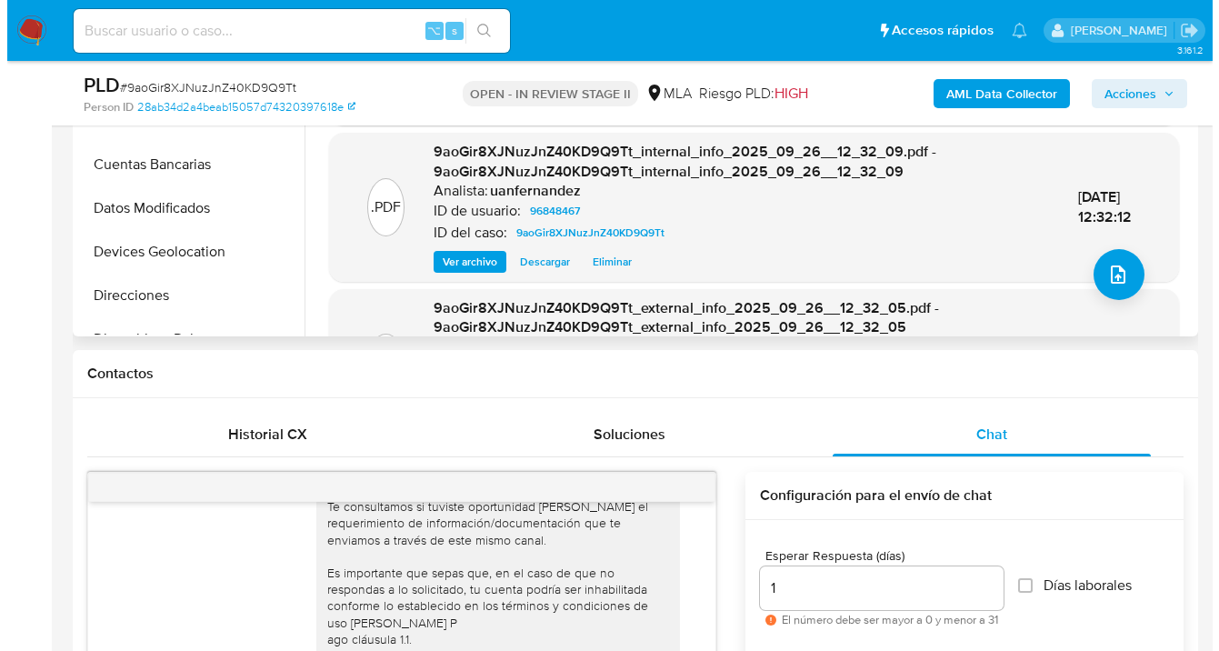
scroll to position [324, 0]
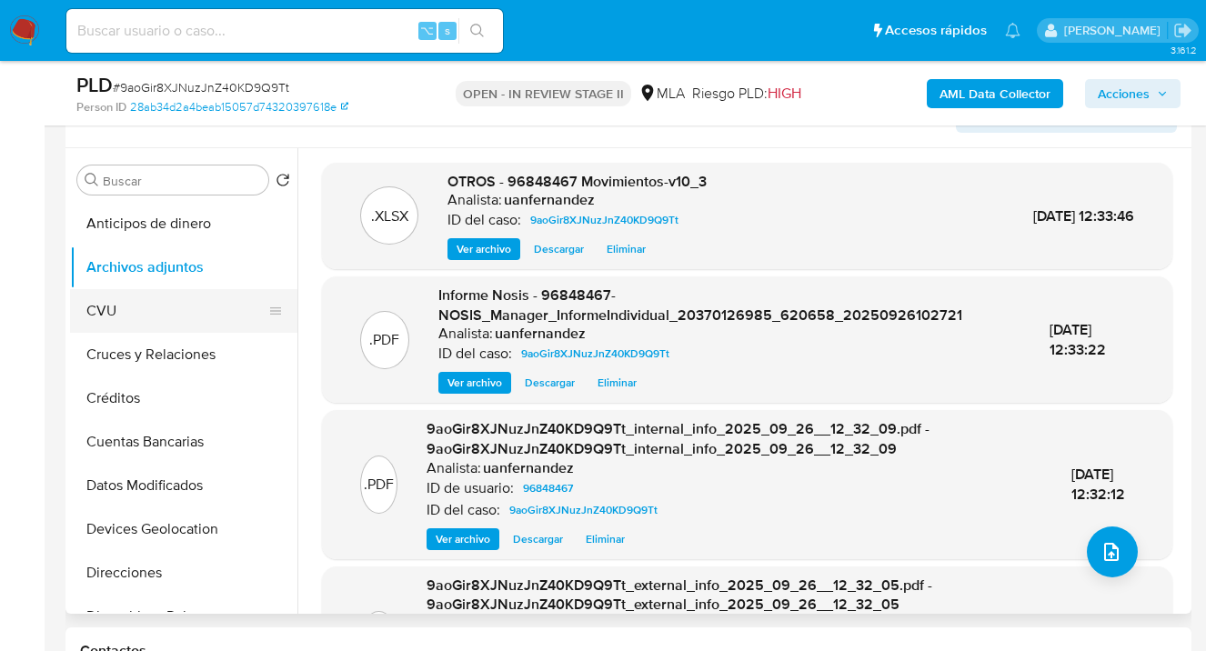
click at [204, 312] on button "CVU" at bounding box center [176, 311] width 213 height 44
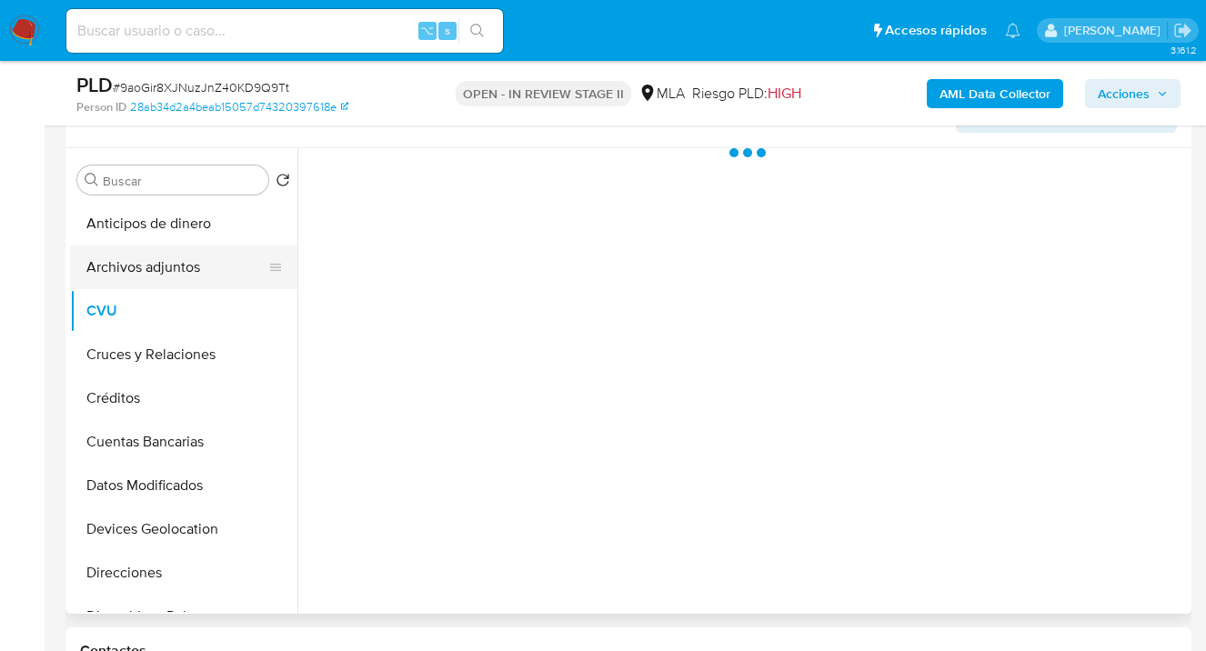
drag, startPoint x: 214, startPoint y: 268, endPoint x: 234, endPoint y: 267, distance: 20.0
click at [214, 268] on button "Archivos adjuntos" at bounding box center [176, 267] width 213 height 44
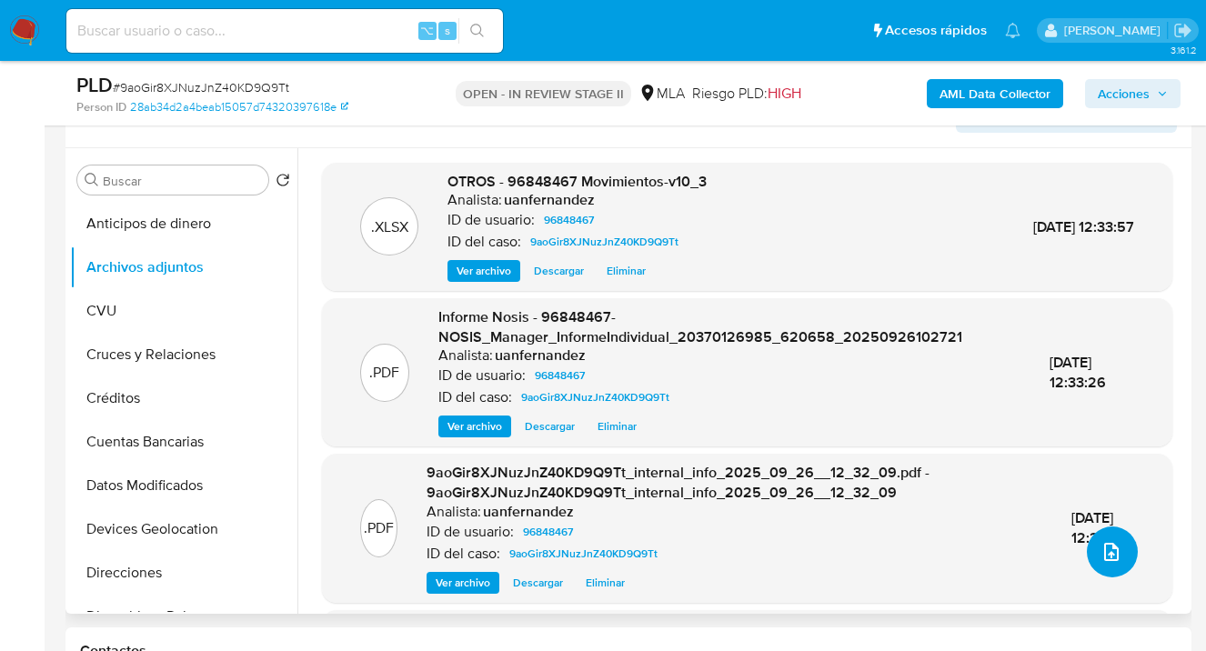
click at [1100, 549] on icon "upload-file" at bounding box center [1111, 552] width 22 height 22
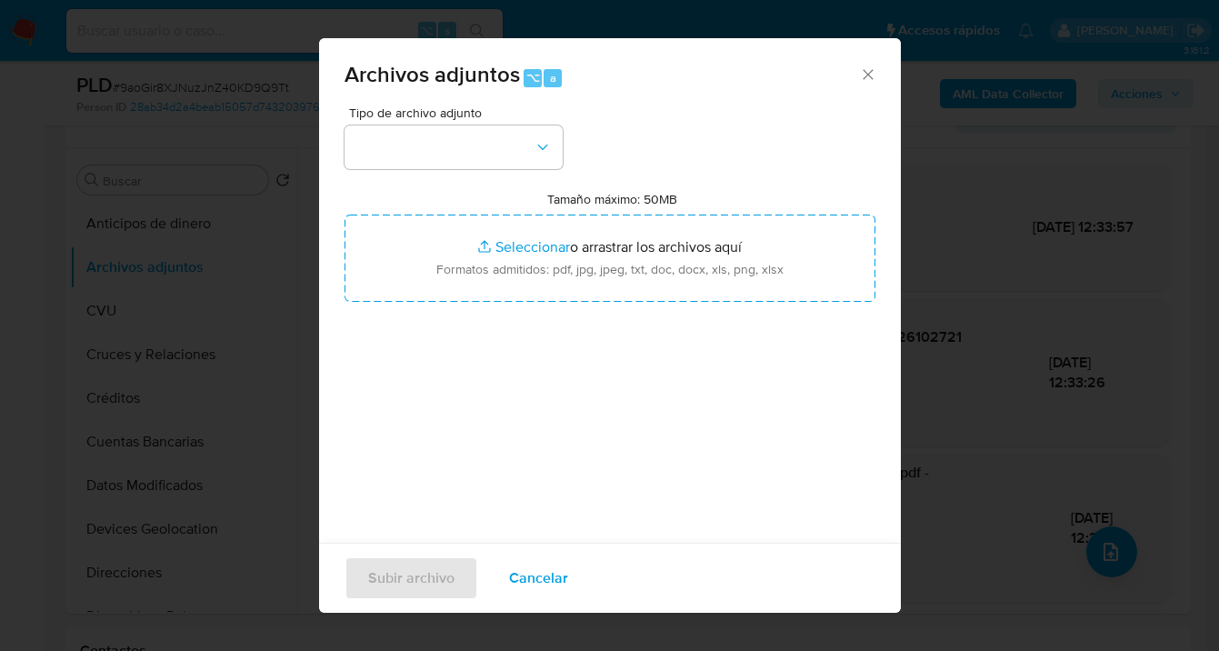
click at [867, 70] on div "Archivos adjuntos ⌥ a" at bounding box center [610, 72] width 582 height 68
click at [863, 75] on icon "Cerrar" at bounding box center [868, 74] width 10 height 10
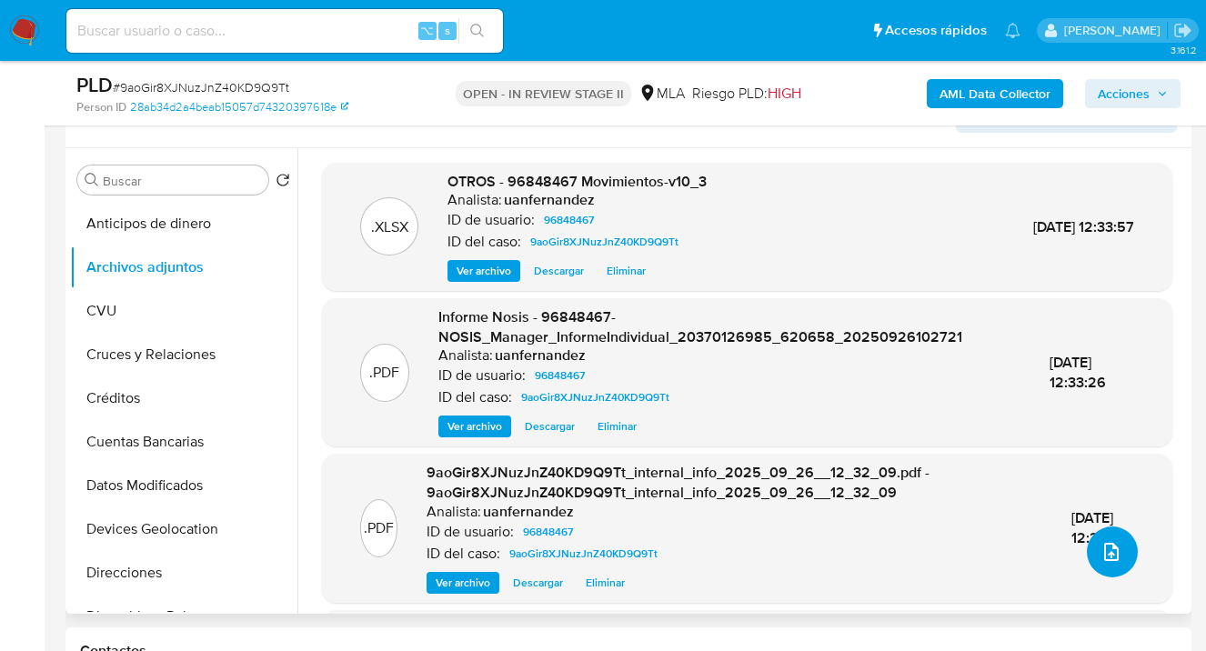
click at [1106, 548] on icon "upload-file" at bounding box center [1111, 552] width 15 height 18
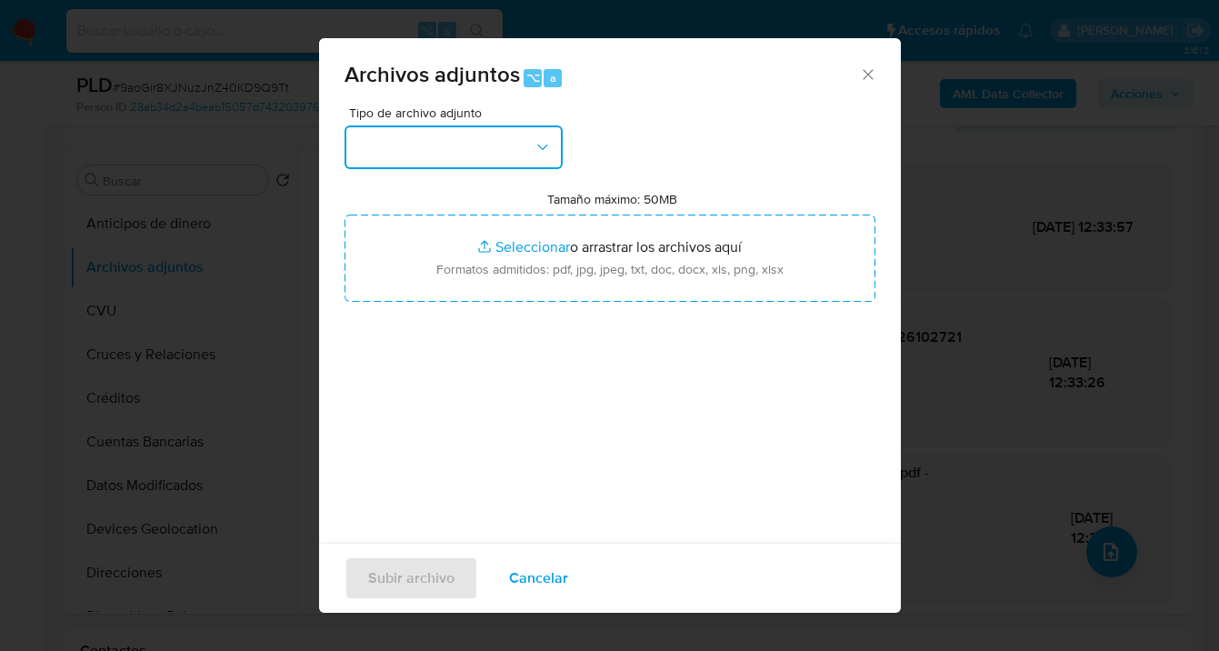
click at [542, 152] on icon "button" at bounding box center [543, 147] width 18 height 18
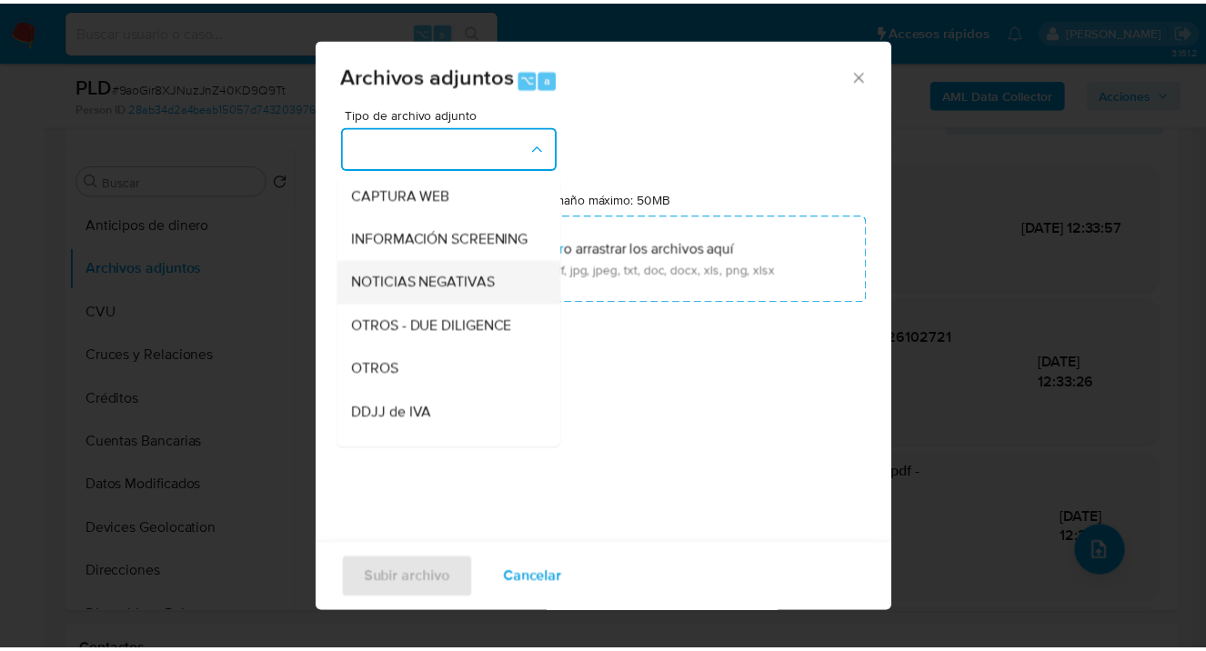
scroll to position [177, 0]
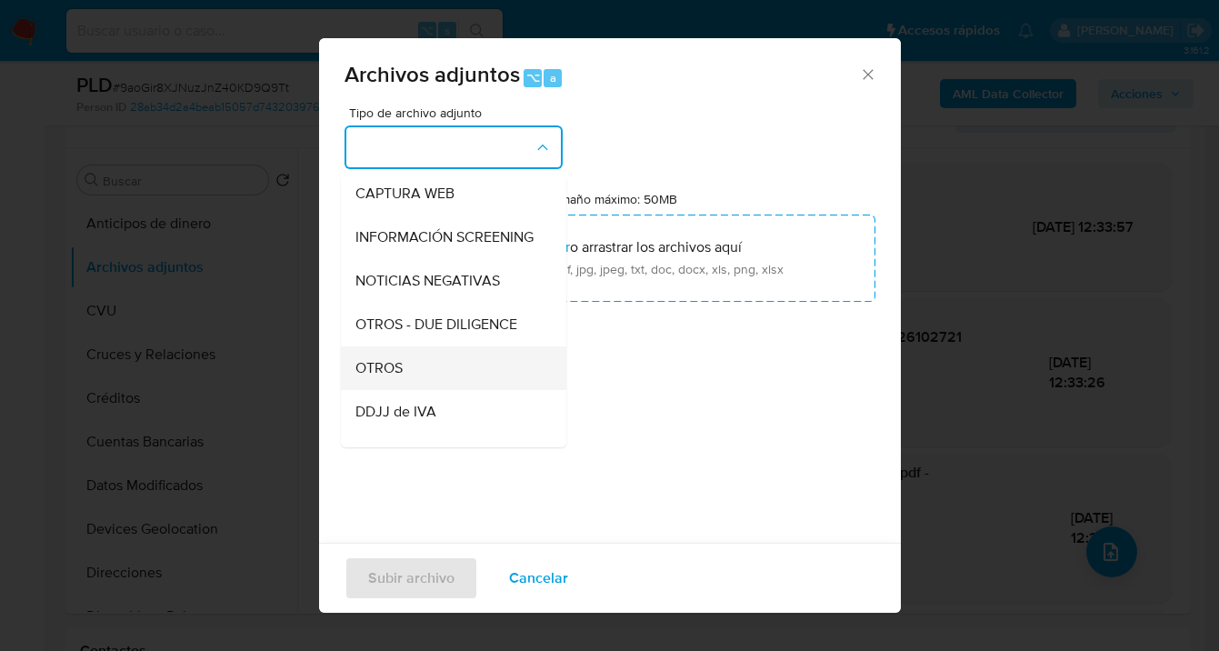
click at [423, 381] on div "OTROS" at bounding box center [447, 368] width 185 height 44
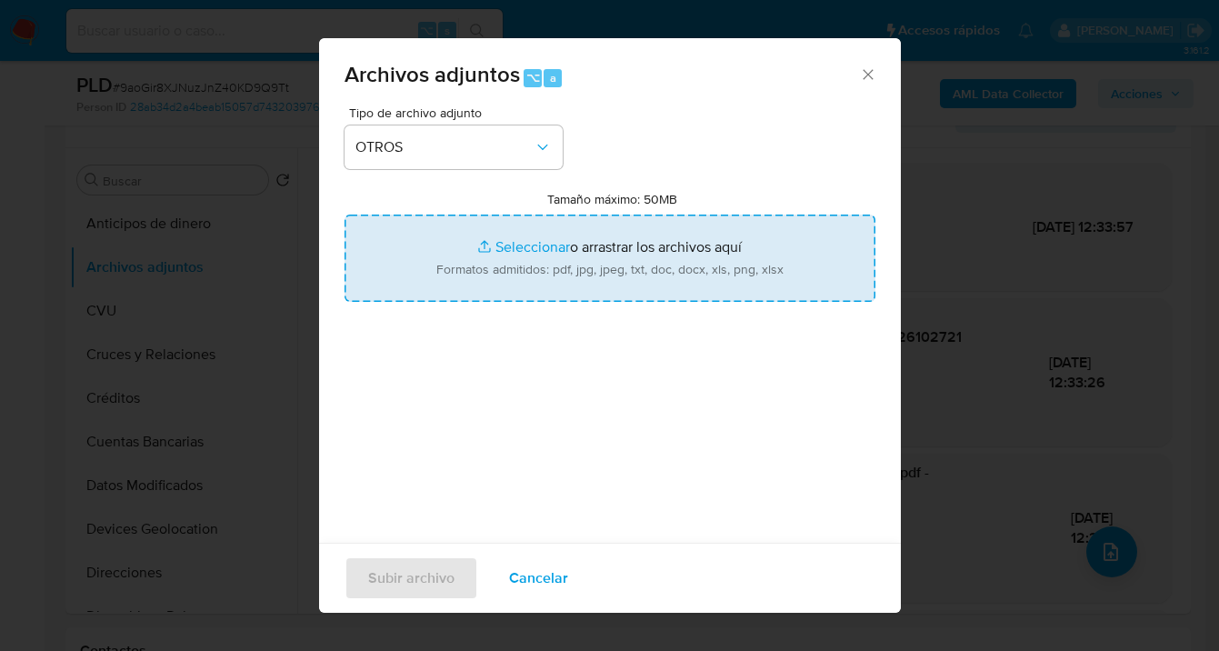
click at [608, 237] on input "Tamaño máximo: 50MB Seleccionar archivos" at bounding box center [610, 258] width 531 height 87
type input "C:\fakepath\96848467 analisis no roi Caselog 9aoGir8XJNuzJnZ40KD9Q9Tt_2025_09_1…"
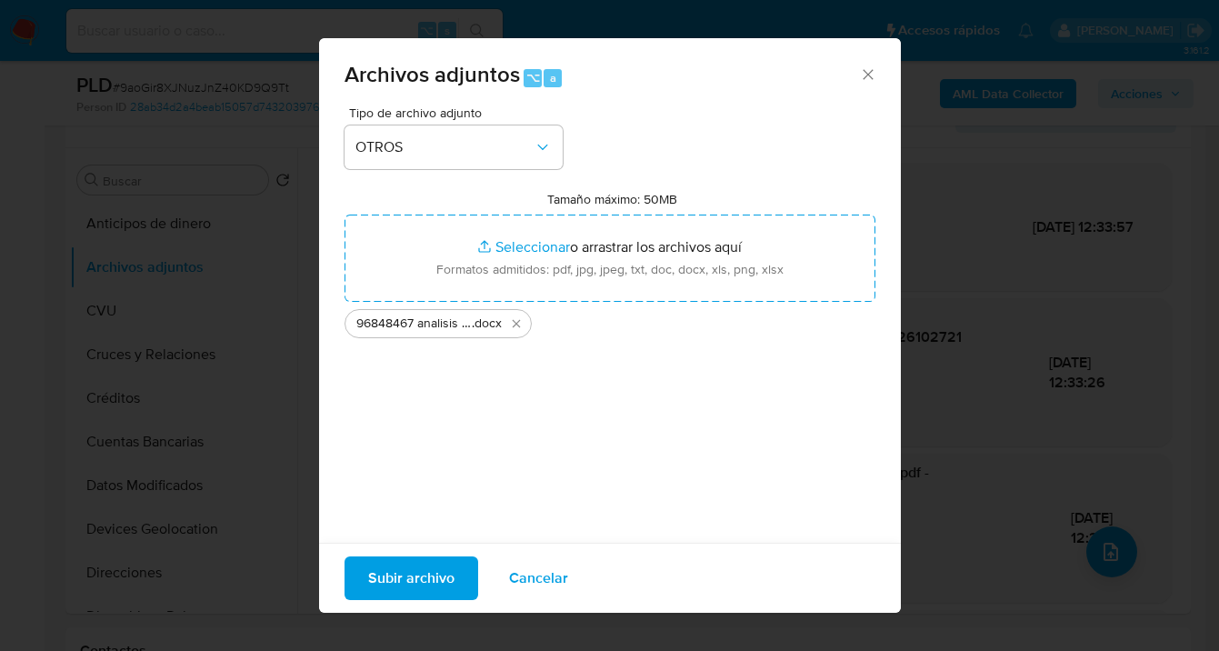
click at [418, 575] on span "Subir archivo" at bounding box center [411, 578] width 86 height 40
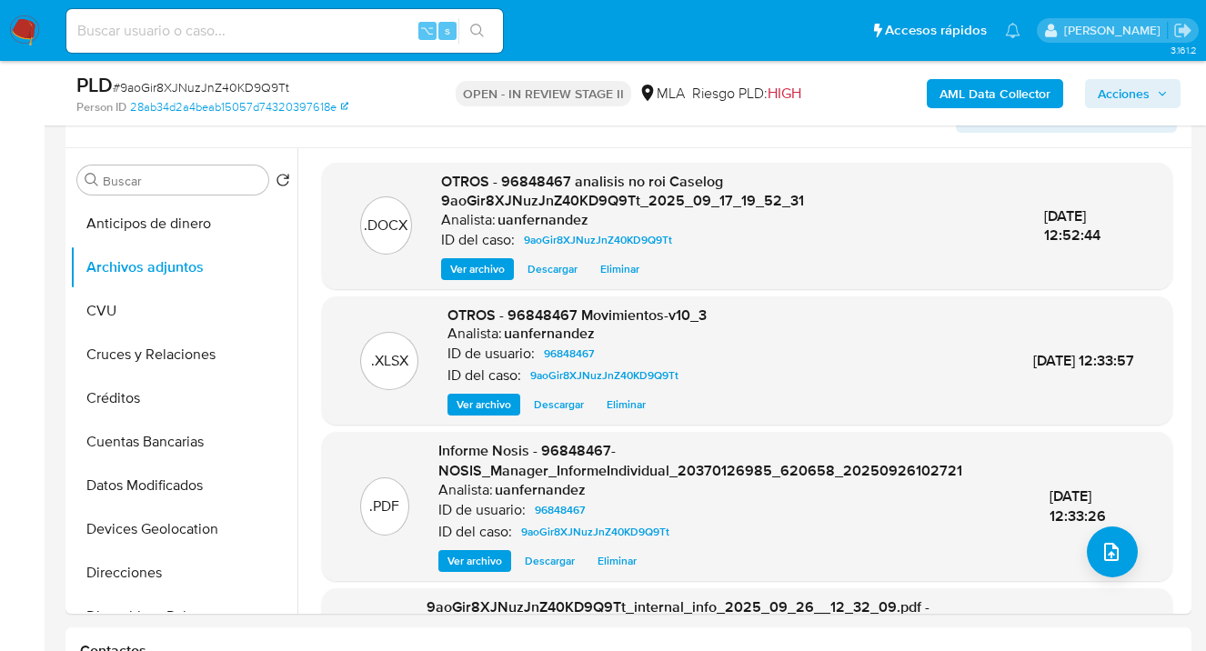
click at [1127, 87] on span "Acciones" at bounding box center [1123, 93] width 52 height 29
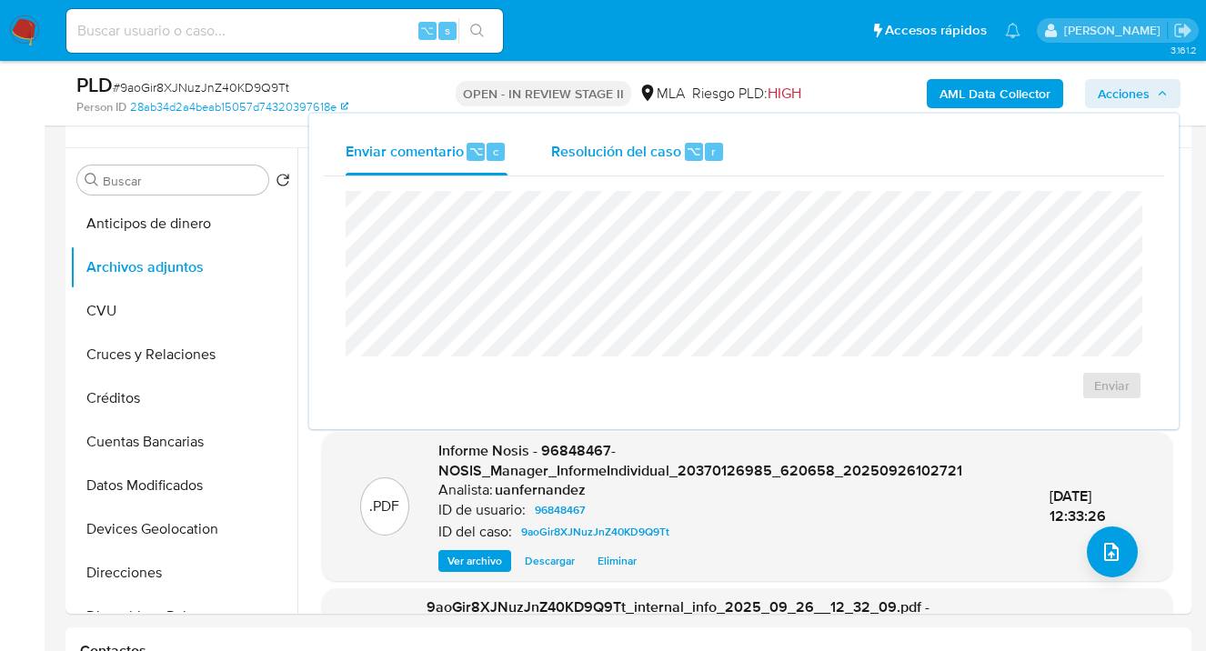
click at [616, 148] on span "Resolución del caso" at bounding box center [616, 150] width 130 height 21
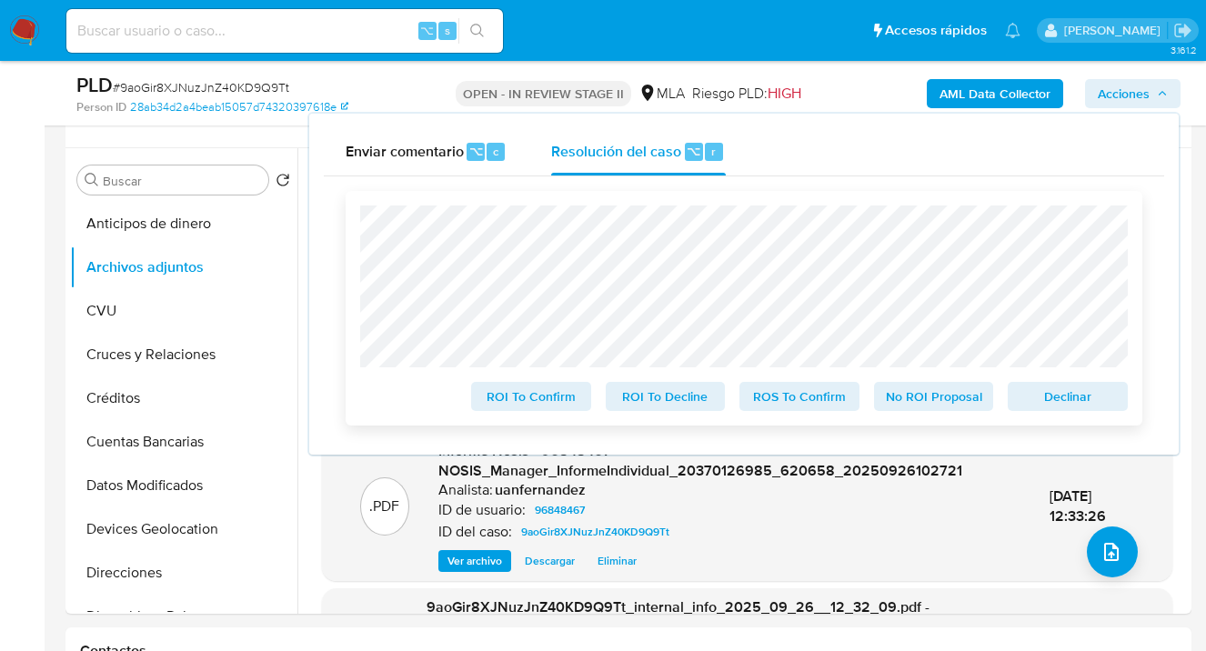
click at [924, 399] on span "No ROI Proposal" at bounding box center [933, 396] width 95 height 25
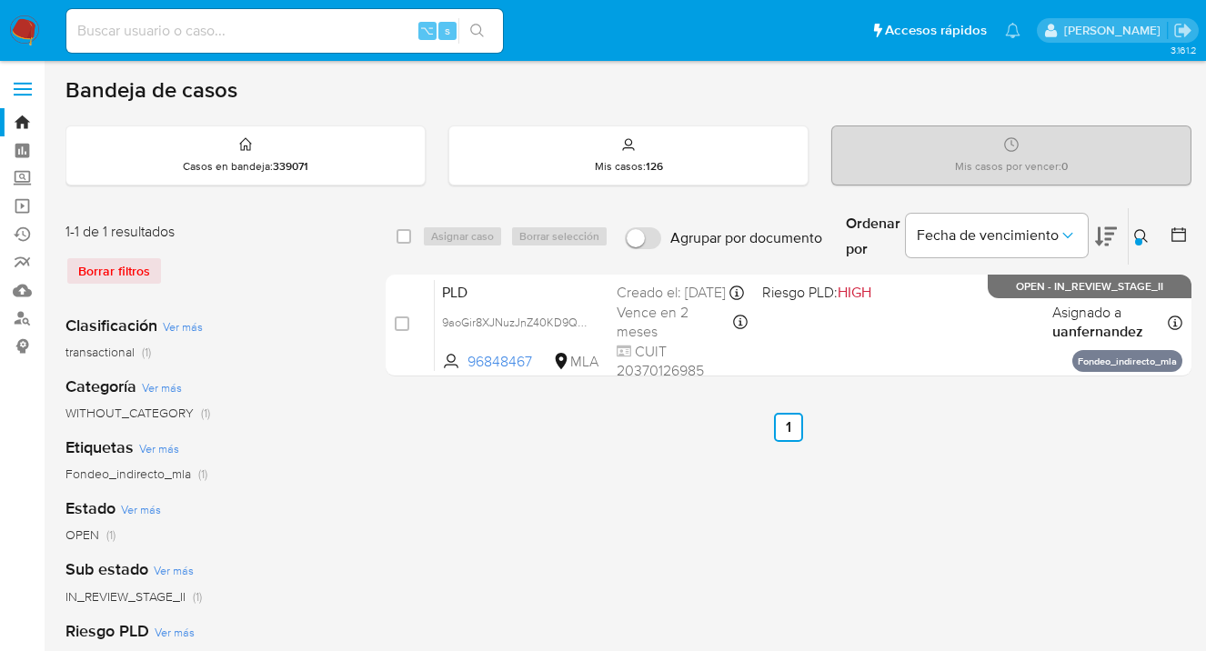
drag, startPoint x: 1148, startPoint y: 235, endPoint x: 1091, endPoint y: 273, distance: 68.8
click at [1148, 235] on button at bounding box center [1143, 236] width 30 height 22
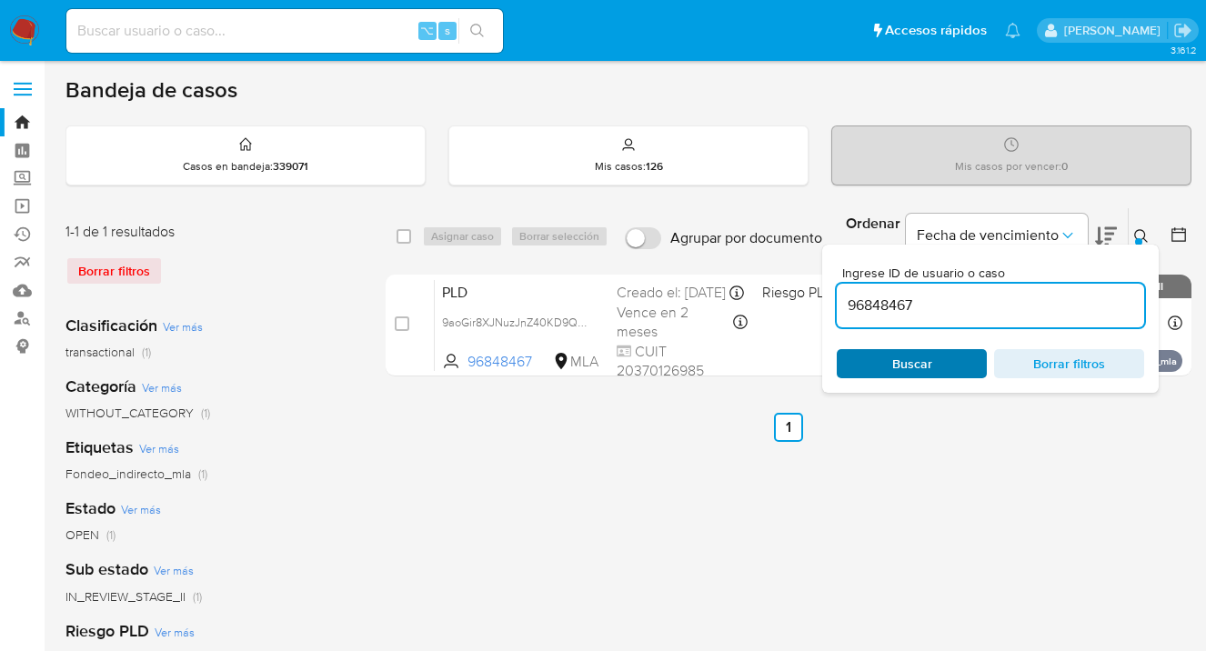
click at [955, 357] on span "Buscar" at bounding box center [911, 363] width 125 height 25
click at [1140, 233] on icon at bounding box center [1141, 236] width 15 height 15
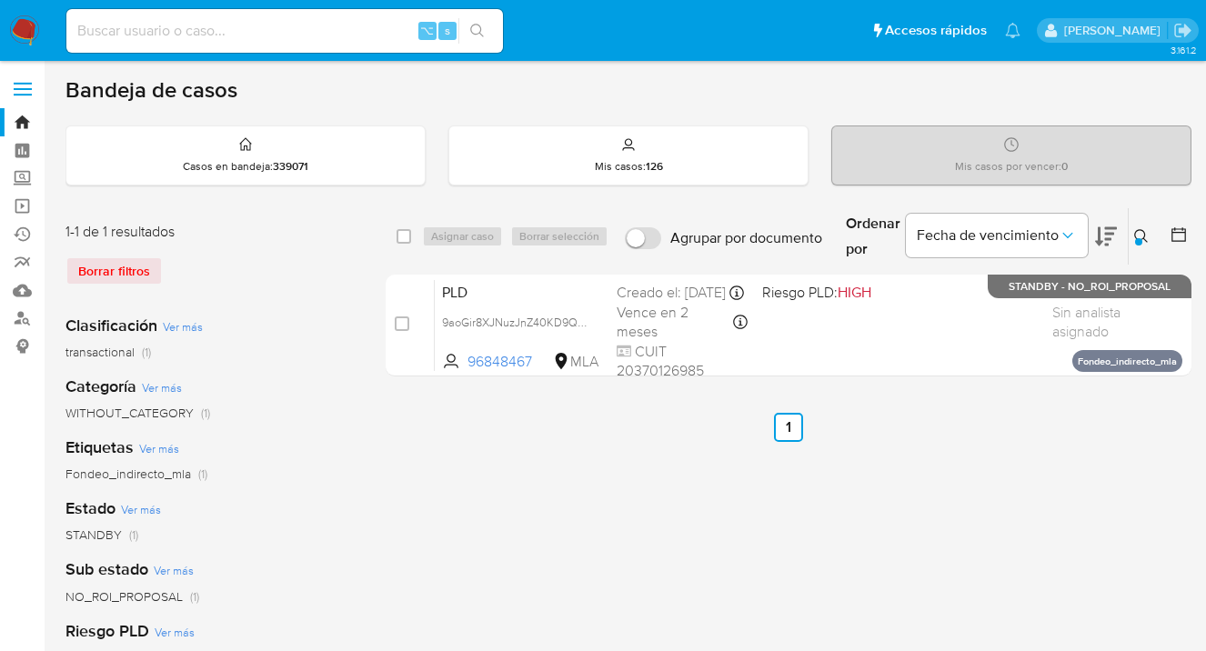
click at [1137, 235] on icon at bounding box center [1141, 236] width 15 height 15
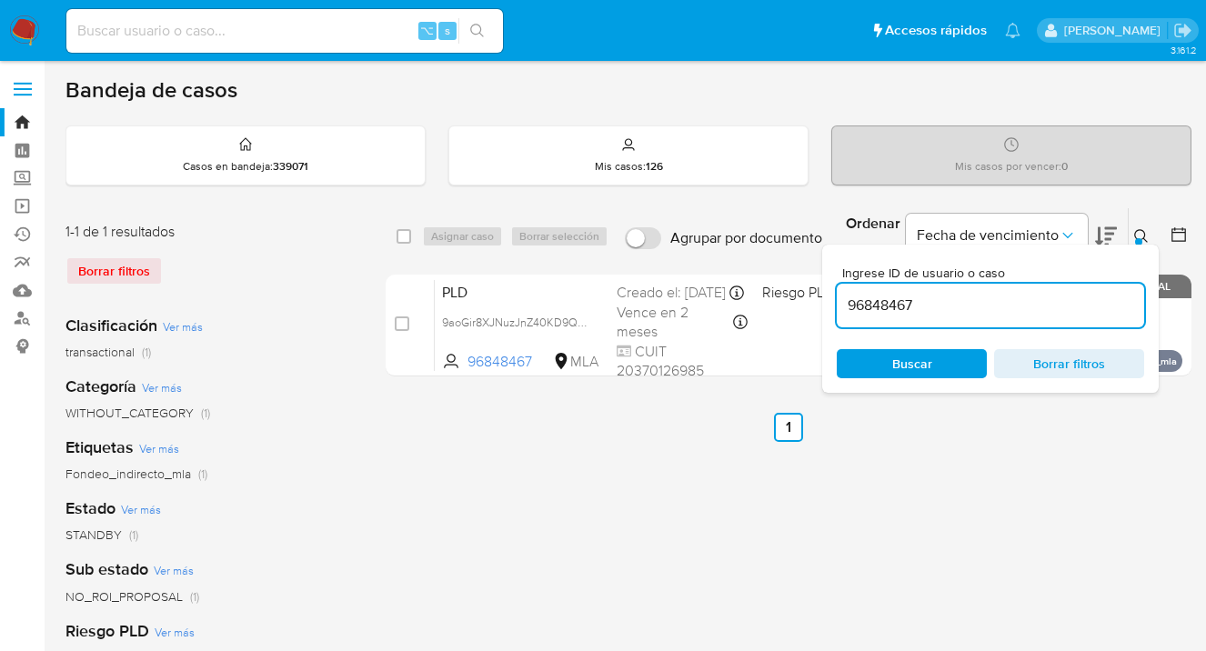
drag, startPoint x: 918, startPoint y: 308, endPoint x: 856, endPoint y: 294, distance: 64.4
click at [856, 294] on input "96848467" at bounding box center [989, 306] width 307 height 24
type input "2580424204"
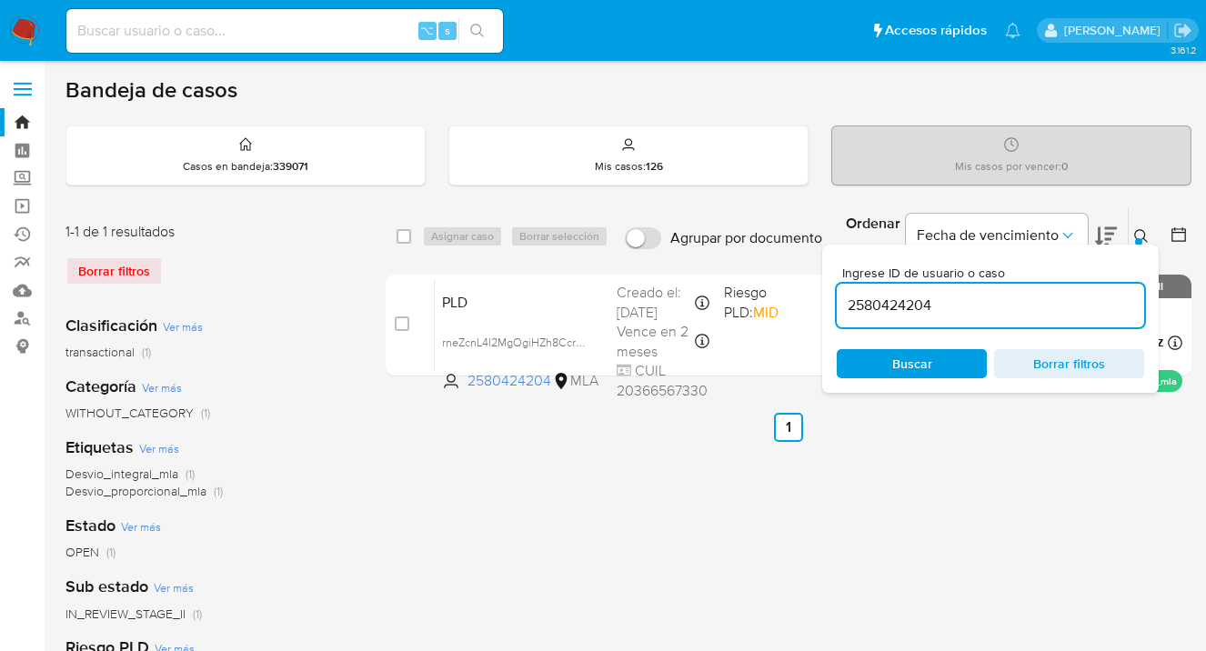
drag, startPoint x: 1140, startPoint y: 233, endPoint x: 1125, endPoint y: 235, distance: 15.6
click at [1140, 232] on icon at bounding box center [1141, 236] width 15 height 15
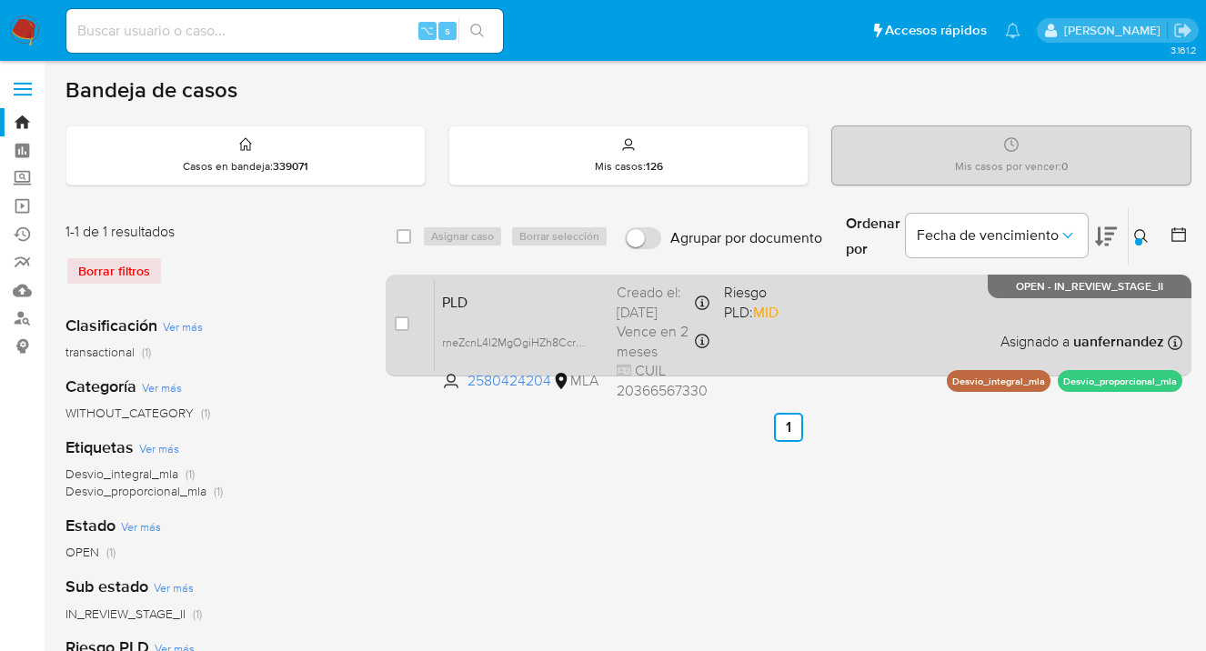
click at [868, 330] on div "PLD rneZcnL4l2MgOgiHZh8Ccr7m 2580424204 MLA Riesgo PLD: MID Creado el: [DATE] C…" at bounding box center [808, 325] width 747 height 92
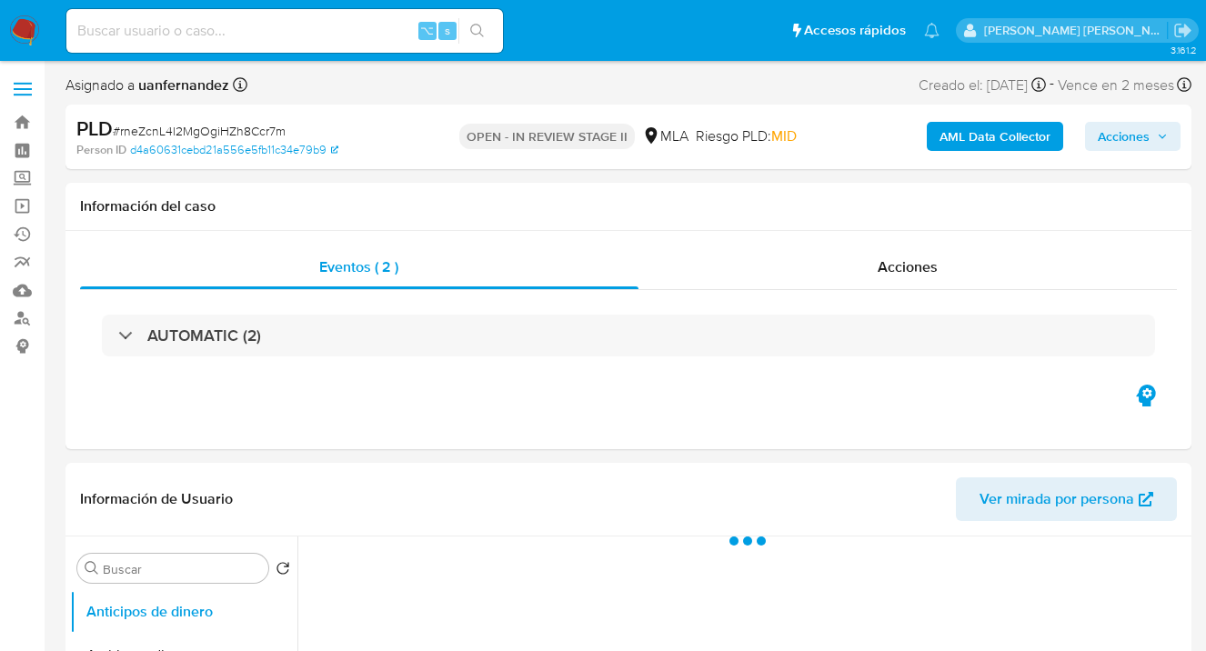
select select "10"
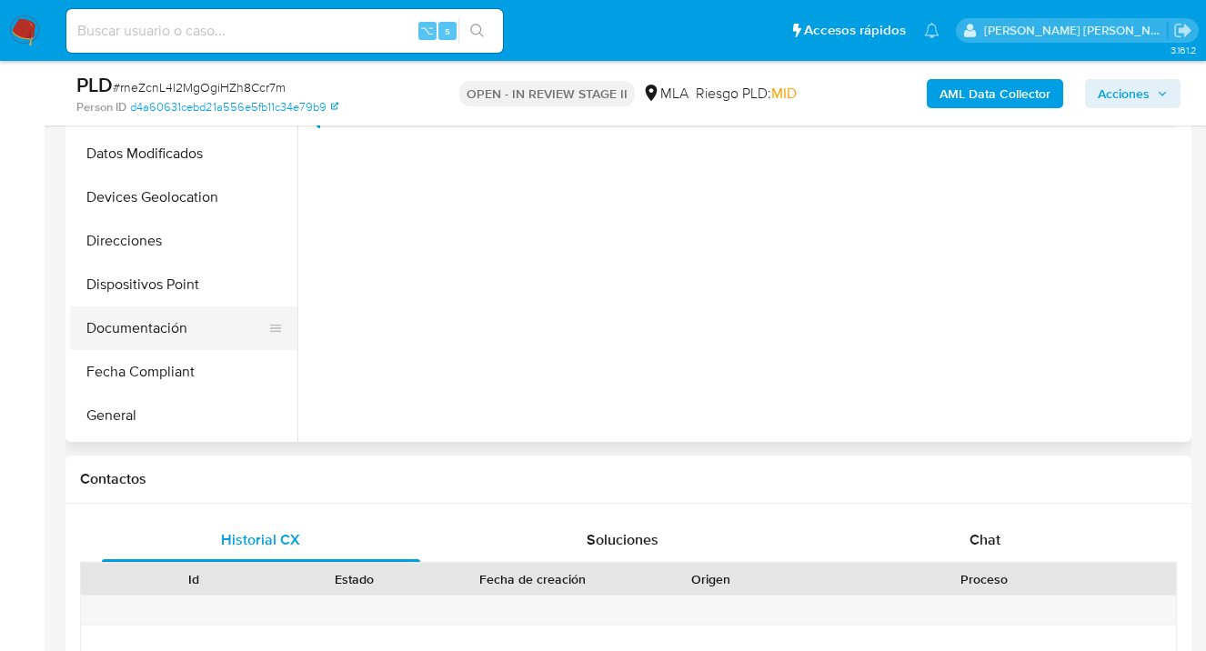
scroll to position [175, 0]
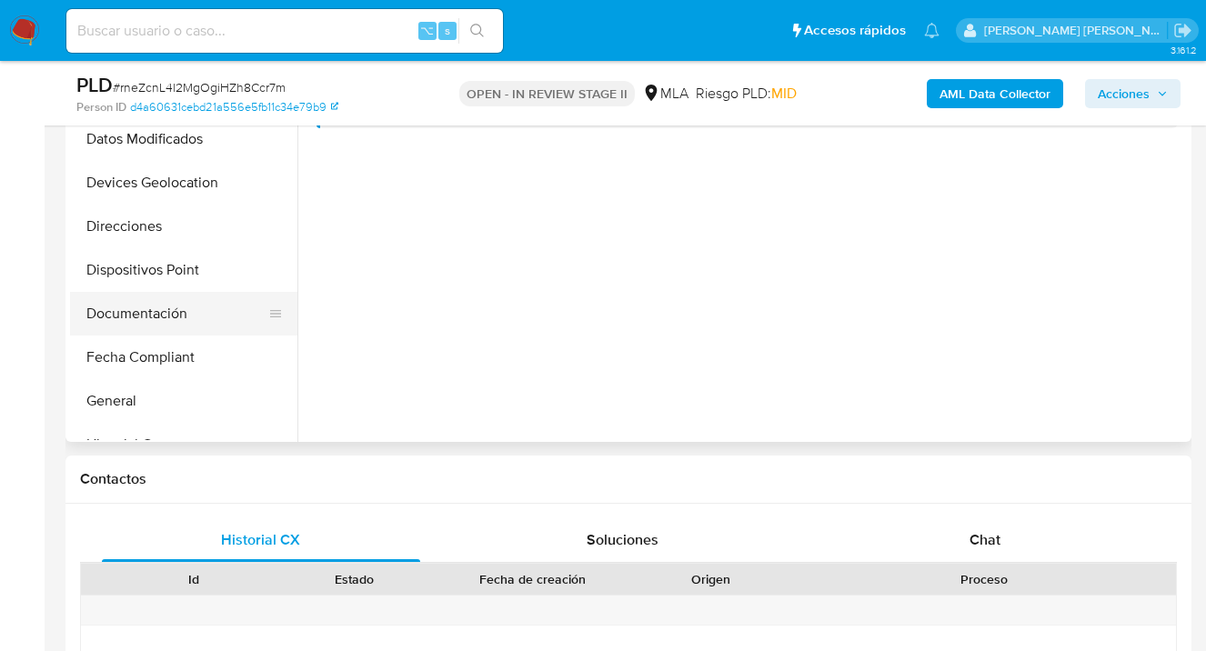
click at [202, 315] on button "Documentación" at bounding box center [176, 314] width 213 height 44
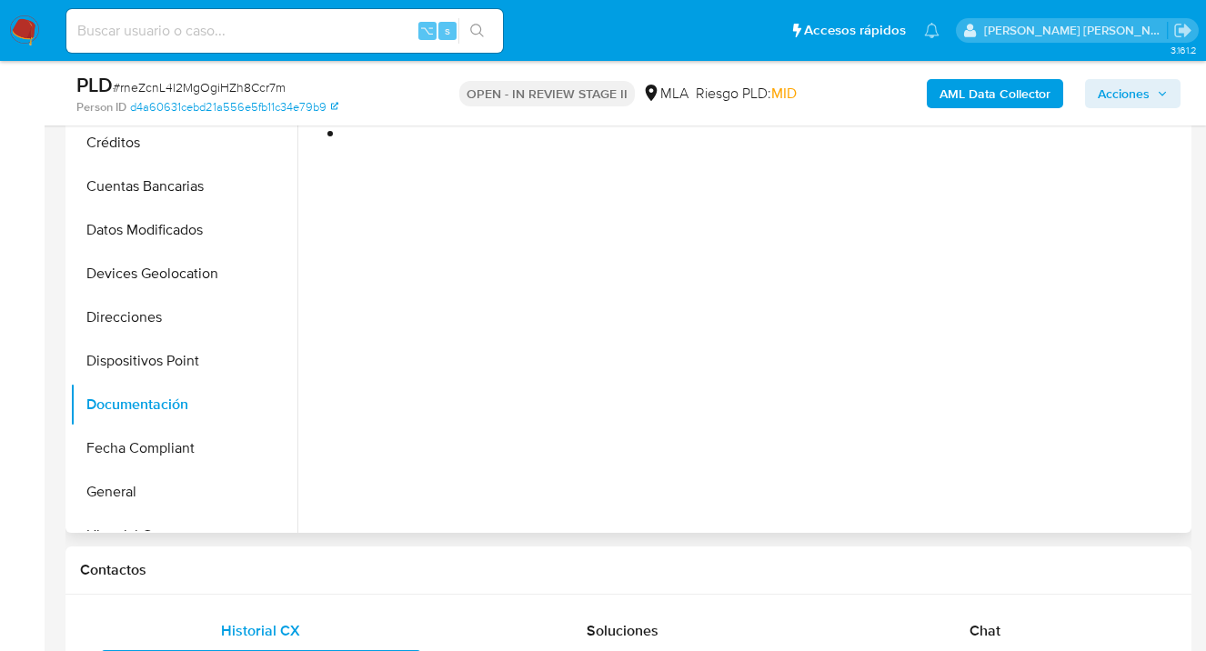
scroll to position [385, 0]
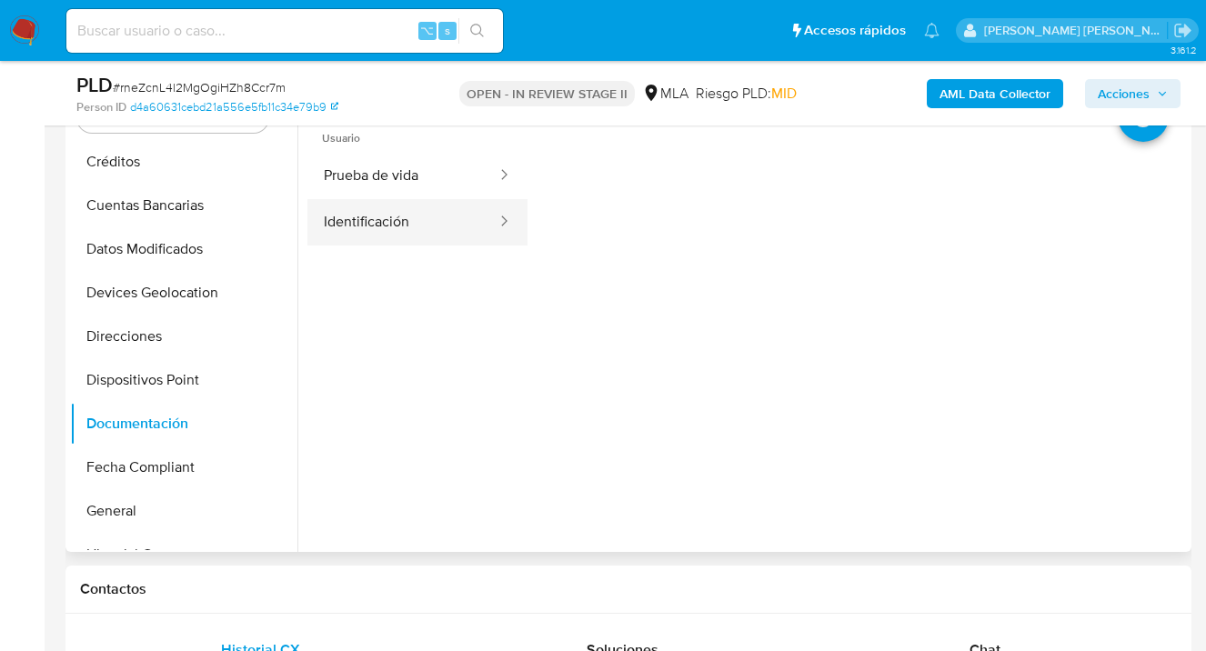
drag, startPoint x: 409, startPoint y: 209, endPoint x: 495, endPoint y: 222, distance: 86.4
click at [410, 209] on button "Identificación" at bounding box center [402, 222] width 191 height 46
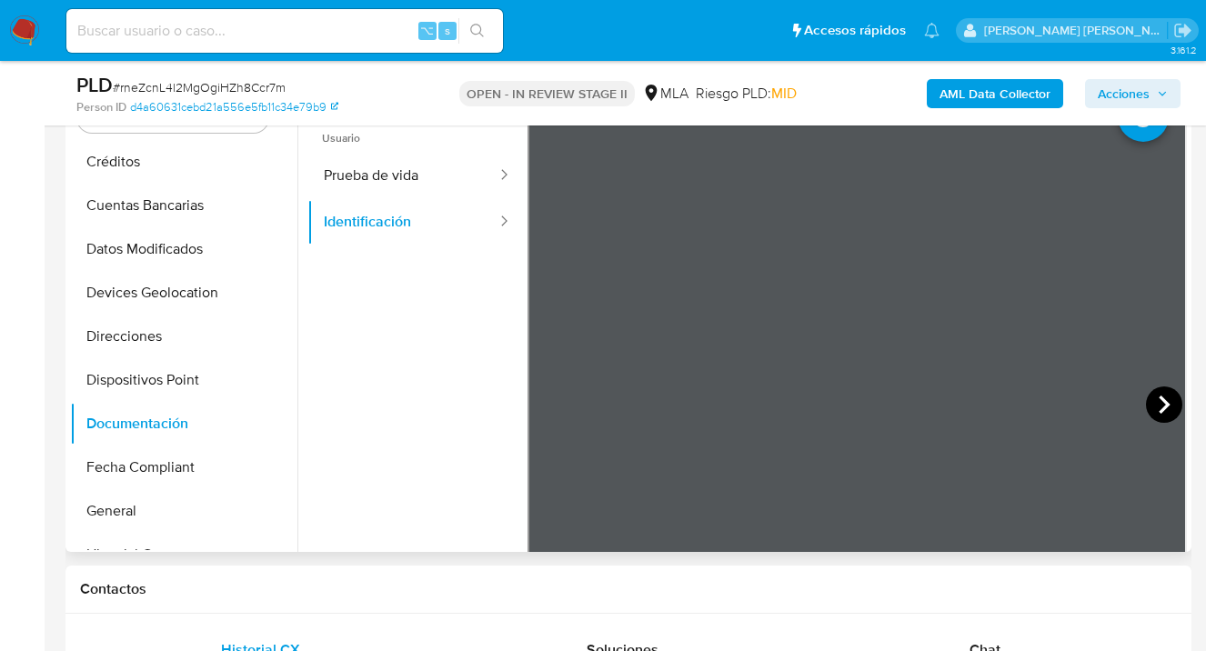
click at [1157, 403] on icon at bounding box center [1164, 404] width 36 height 36
click at [401, 184] on button "Prueba de vida" at bounding box center [402, 176] width 191 height 46
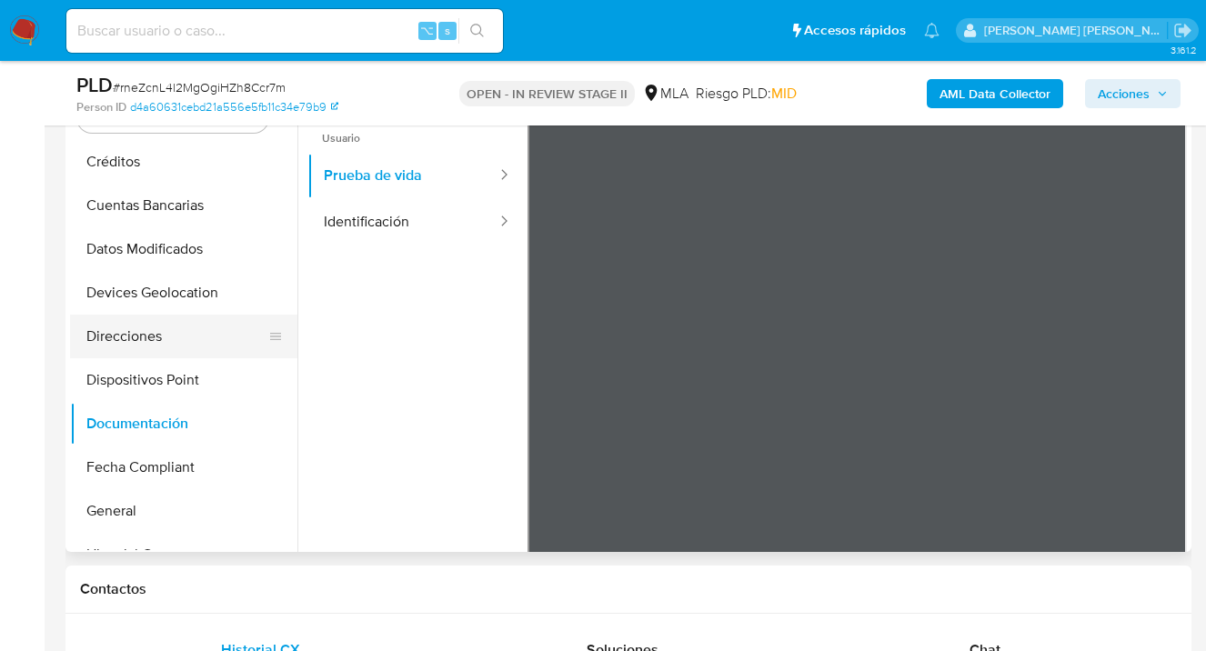
click at [186, 324] on button "Direcciones" at bounding box center [176, 337] width 213 height 44
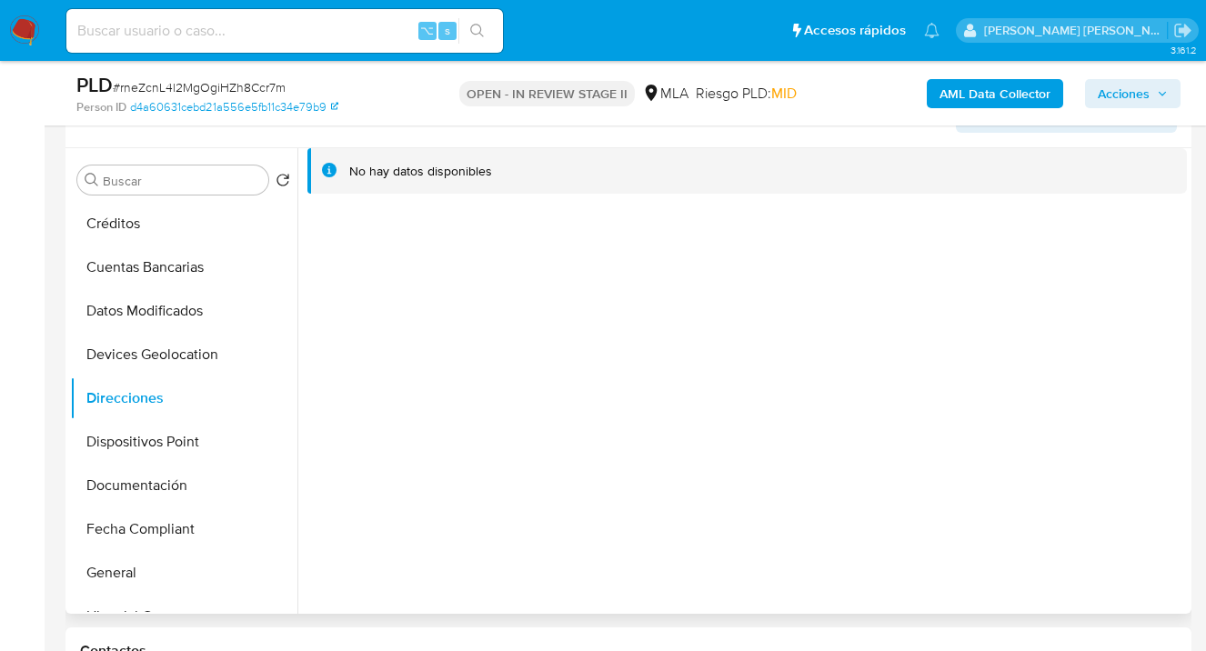
scroll to position [370, 0]
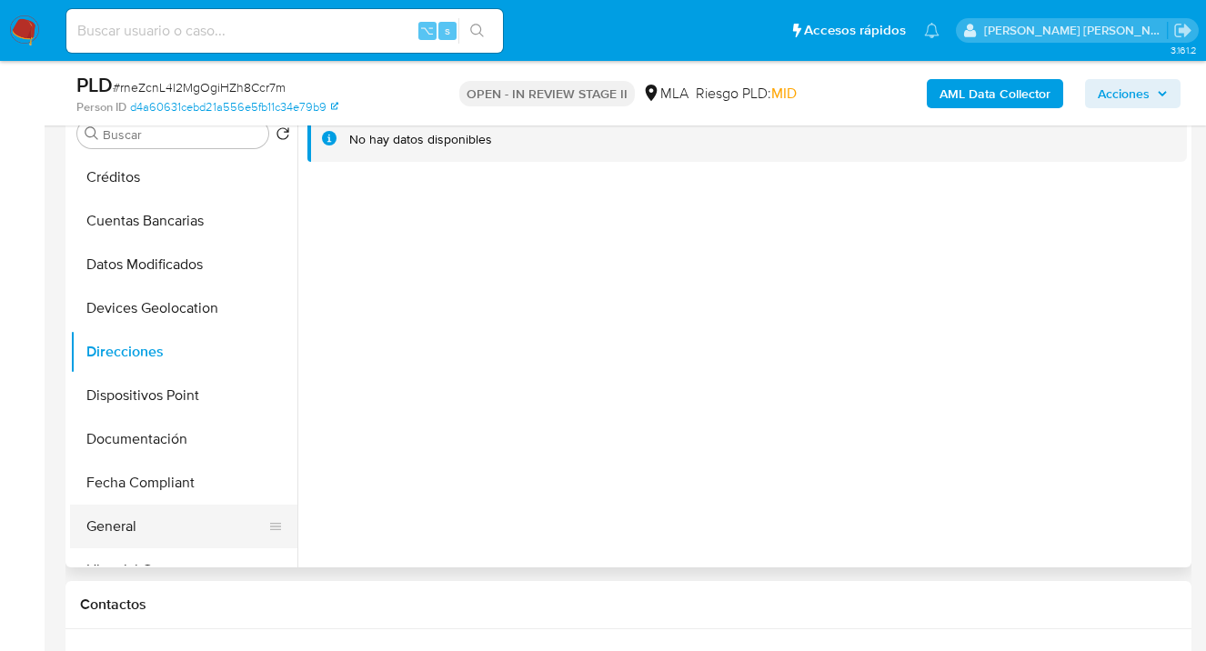
click at [164, 522] on button "General" at bounding box center [176, 527] width 213 height 44
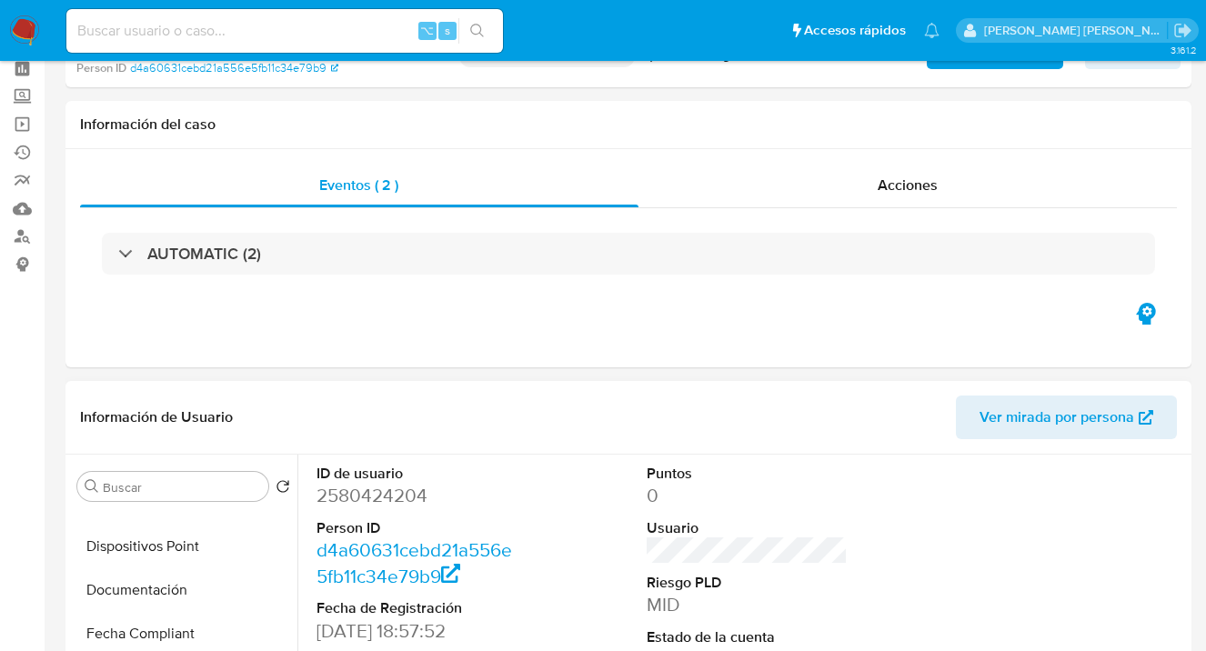
scroll to position [172, 0]
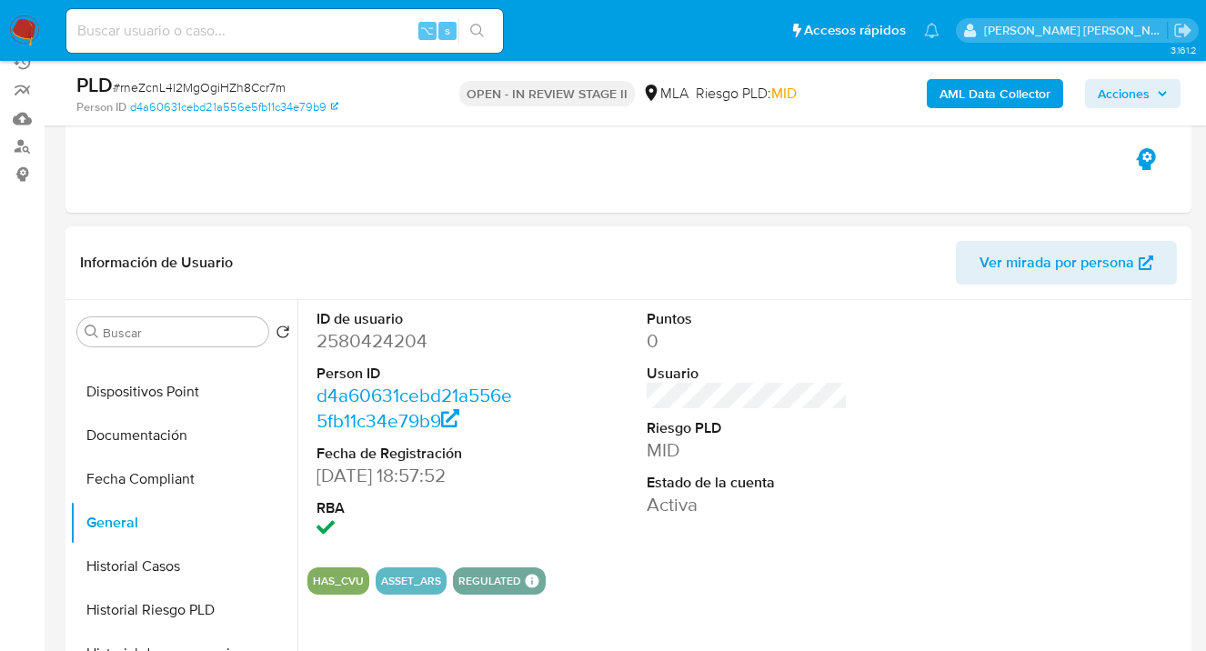
click at [1057, 268] on span "Ver mirada por persona" at bounding box center [1056, 263] width 155 height 44
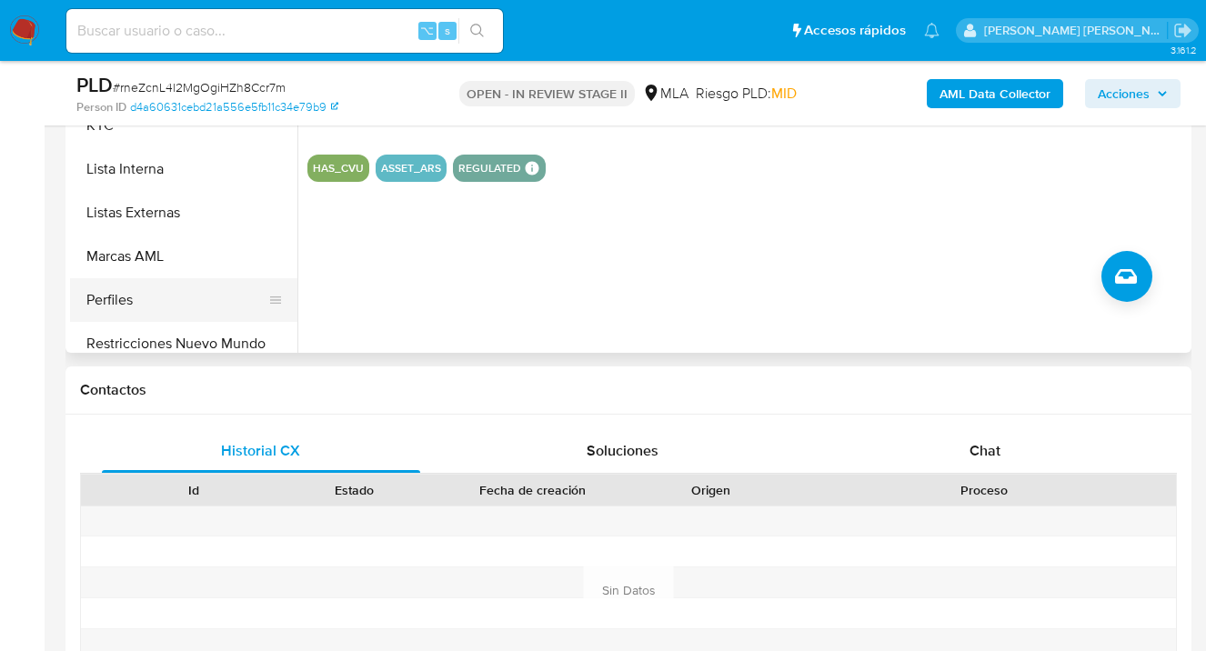
scroll to position [560, 0]
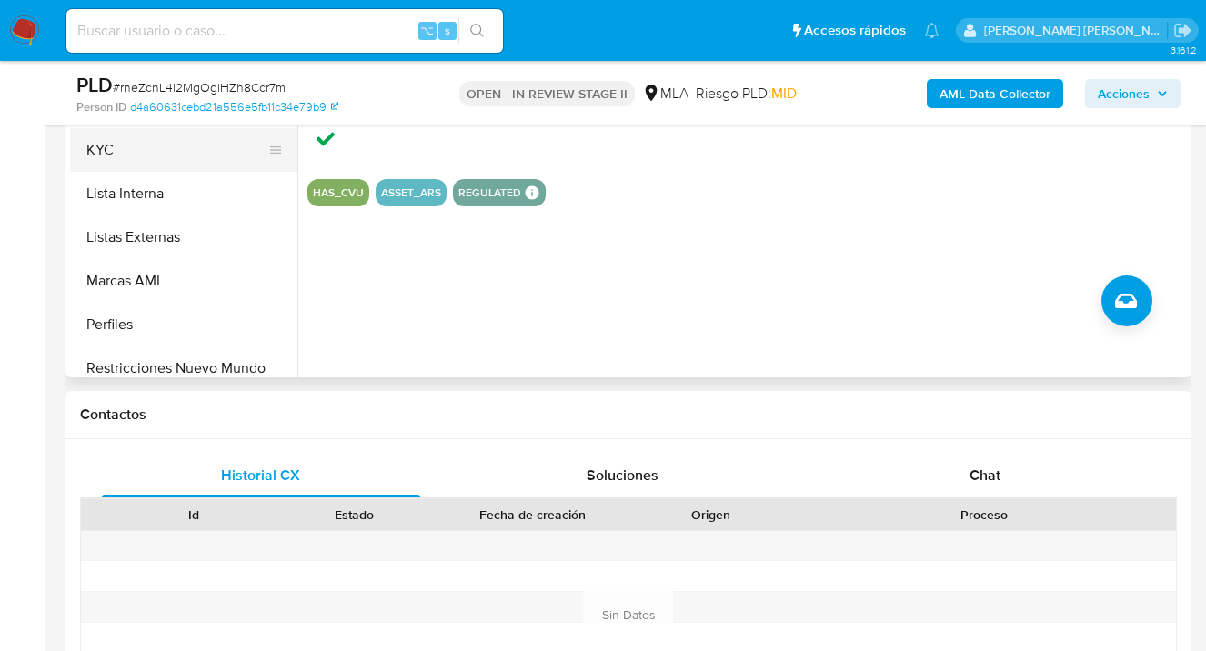
click at [118, 143] on button "KYC" at bounding box center [176, 150] width 213 height 44
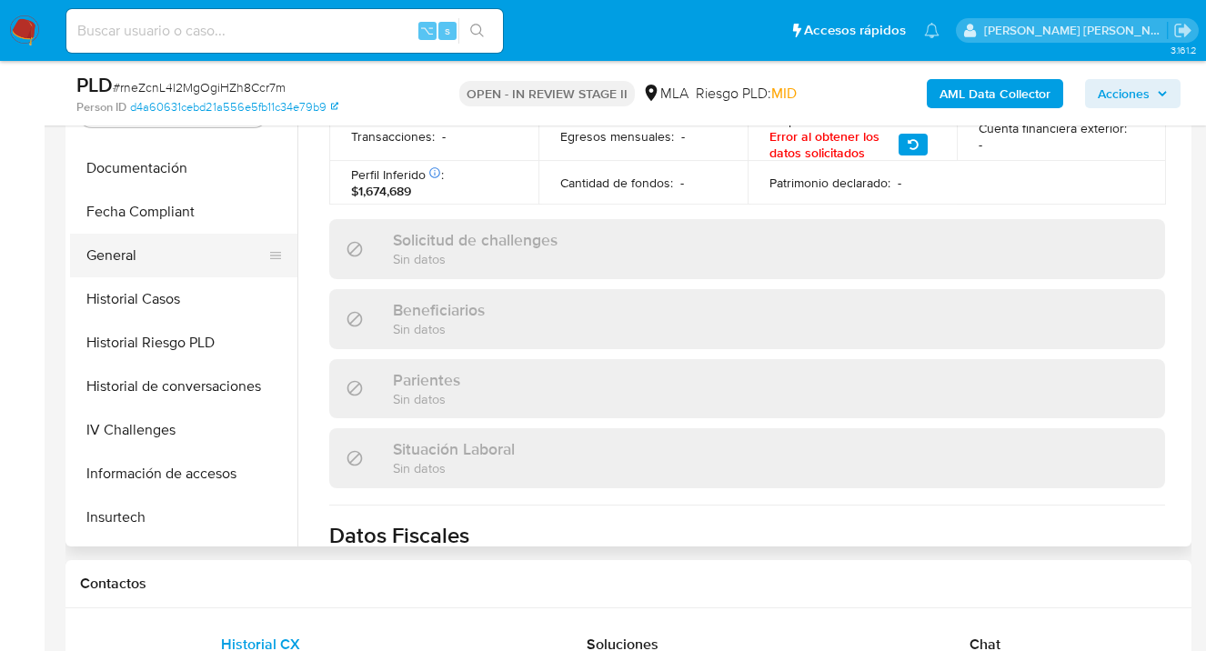
scroll to position [423, 0]
click at [188, 265] on button "General" at bounding box center [176, 257] width 213 height 44
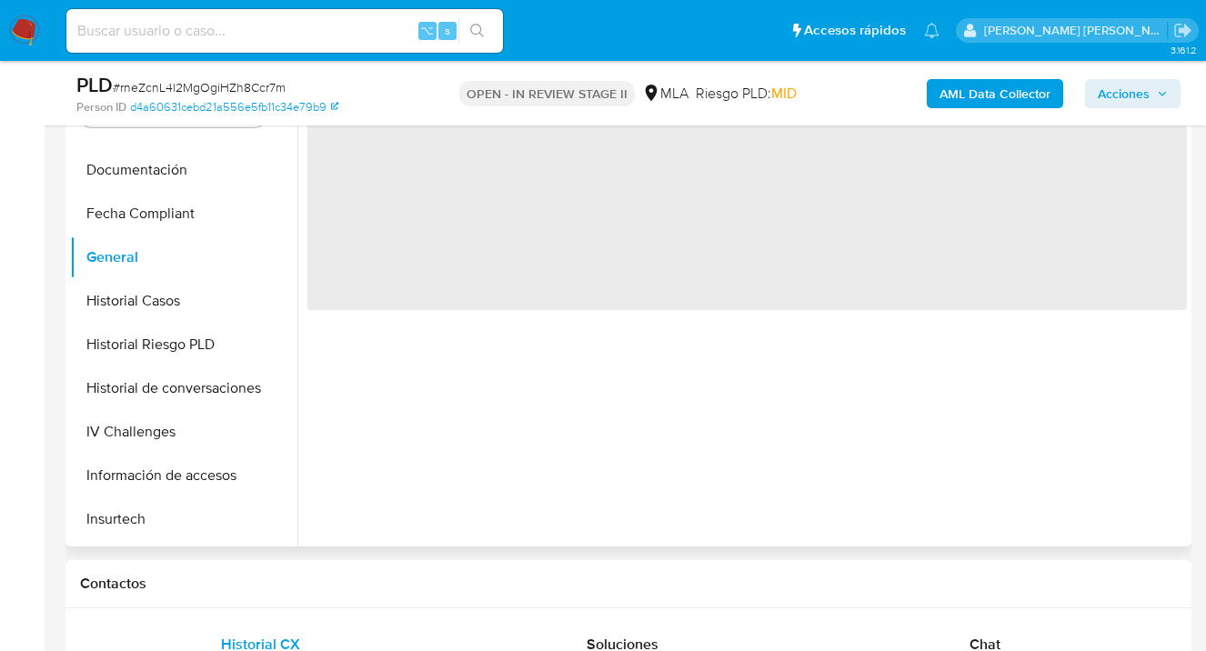
scroll to position [0, 0]
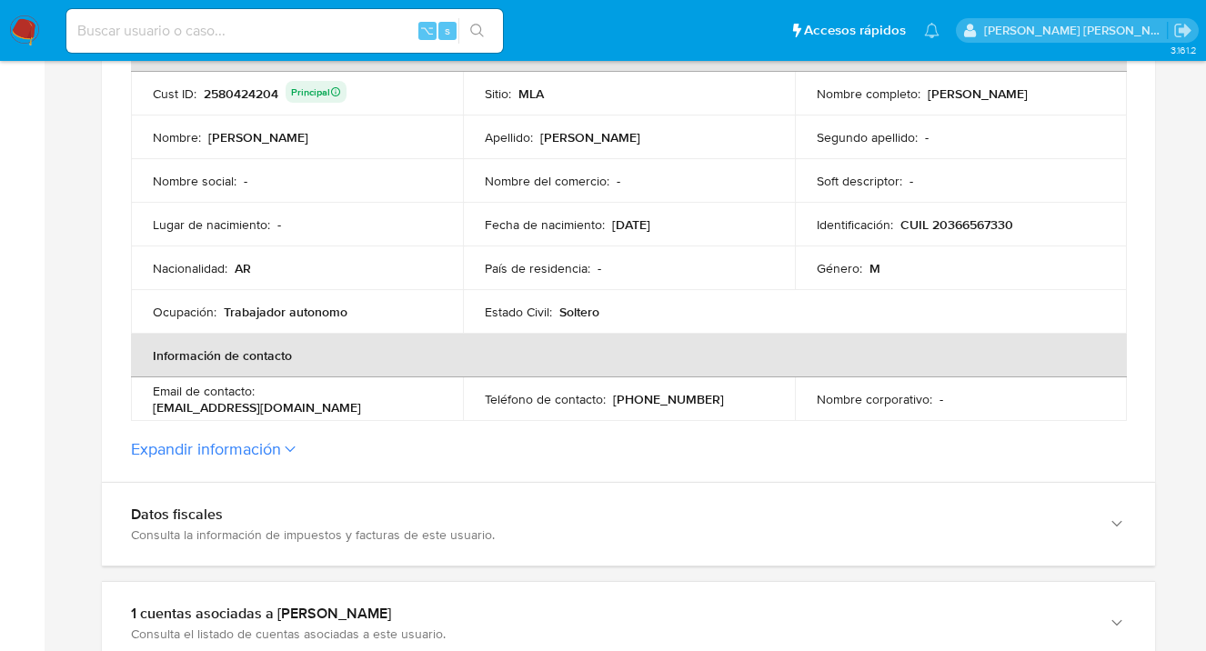
scroll to position [245, 0]
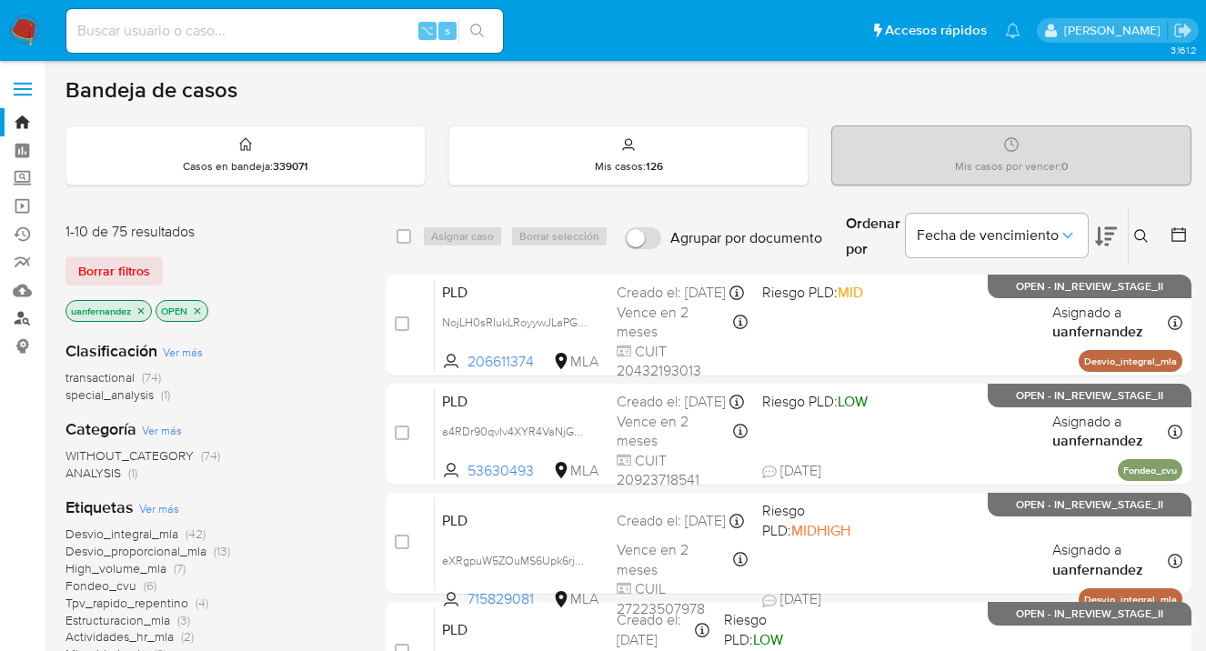
click at [22, 313] on link "Buscador de personas" at bounding box center [108, 319] width 216 height 28
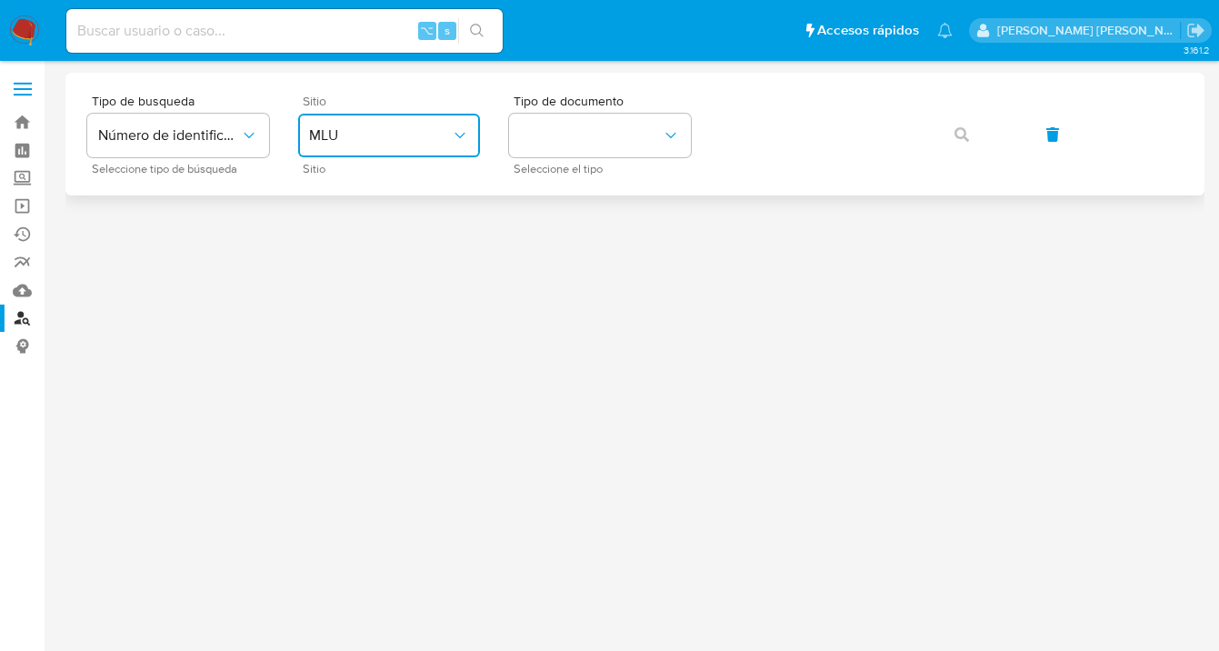
drag, startPoint x: 453, startPoint y: 144, endPoint x: 446, endPoint y: 155, distance: 12.6
click at [451, 144] on icon "site_id" at bounding box center [460, 135] width 18 height 18
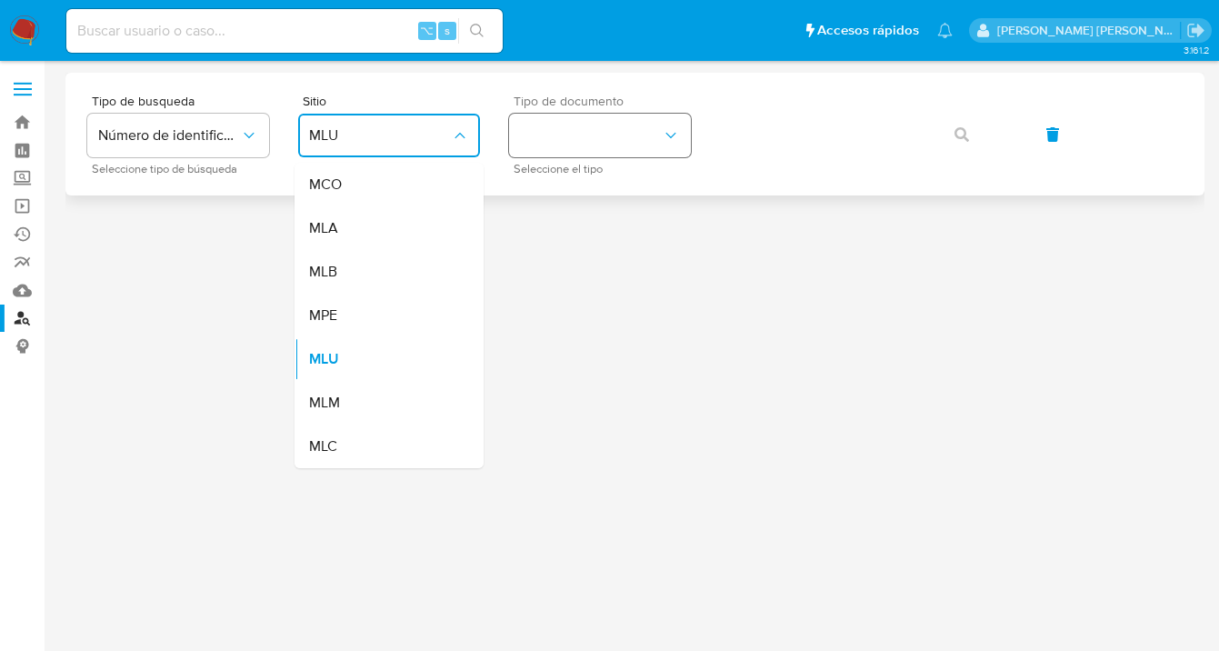
drag, startPoint x: 428, startPoint y: 217, endPoint x: 581, endPoint y: 151, distance: 166.5
click at [428, 217] on div "MLA" at bounding box center [383, 228] width 149 height 44
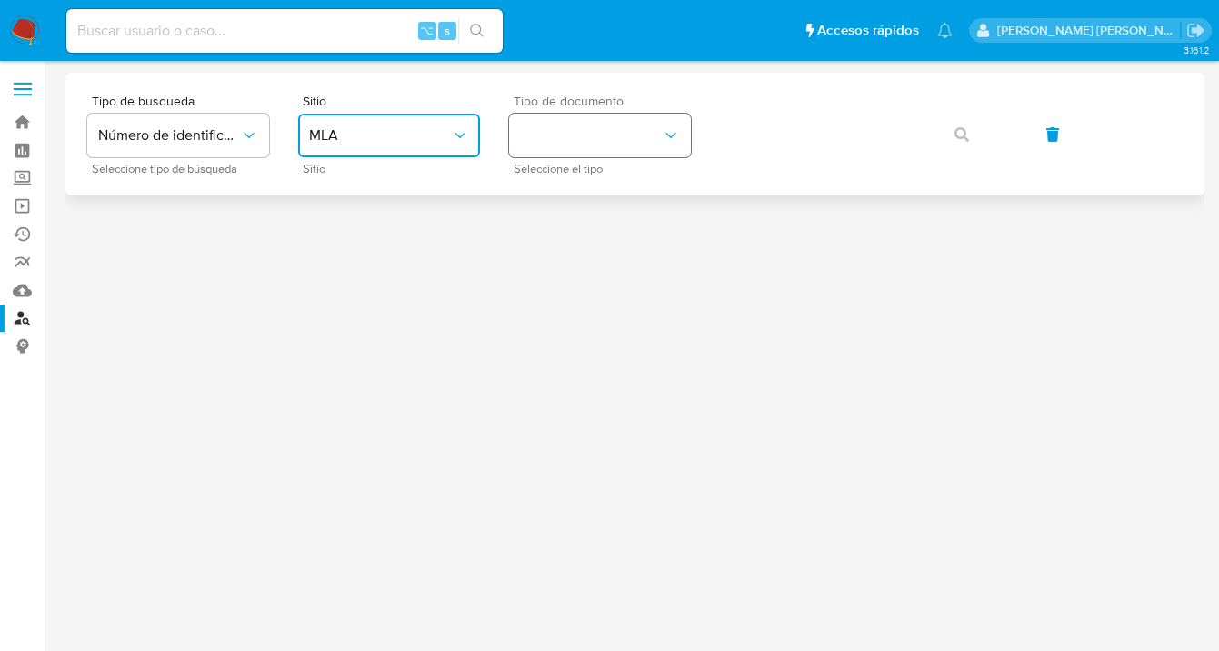
click at [590, 141] on button "identificationType" at bounding box center [600, 136] width 182 height 44
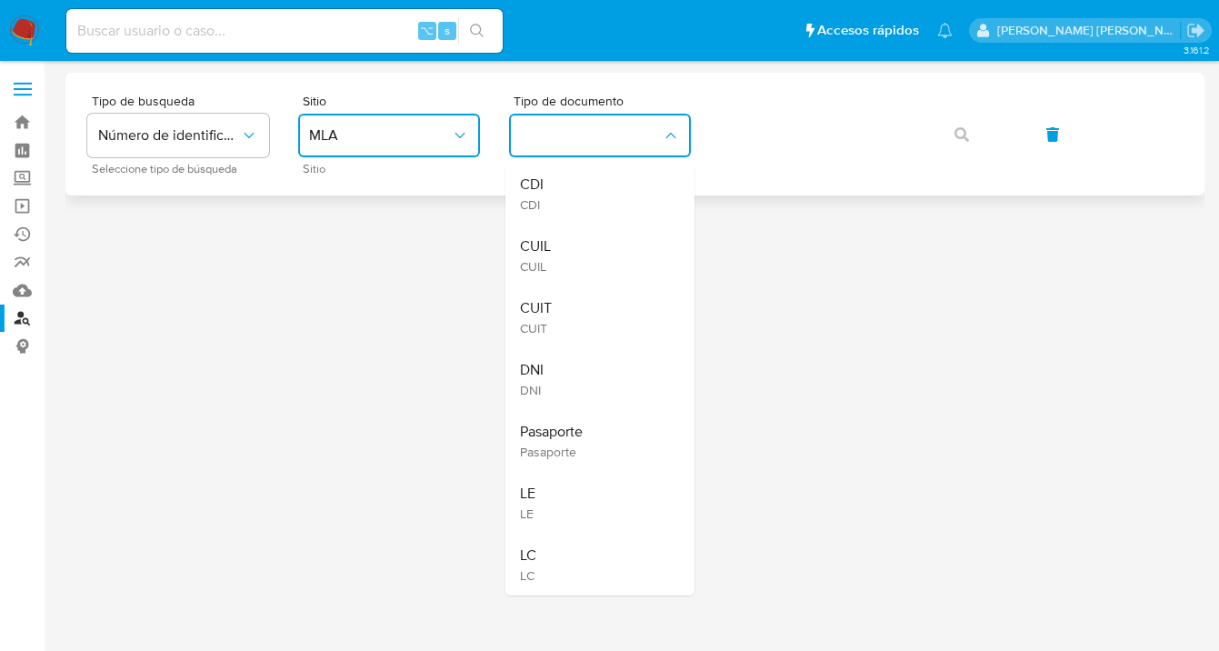
drag, startPoint x: 595, startPoint y: 253, endPoint x: 747, endPoint y: 178, distance: 170.0
click at [596, 252] on div "CUIL CUIL" at bounding box center [594, 256] width 149 height 62
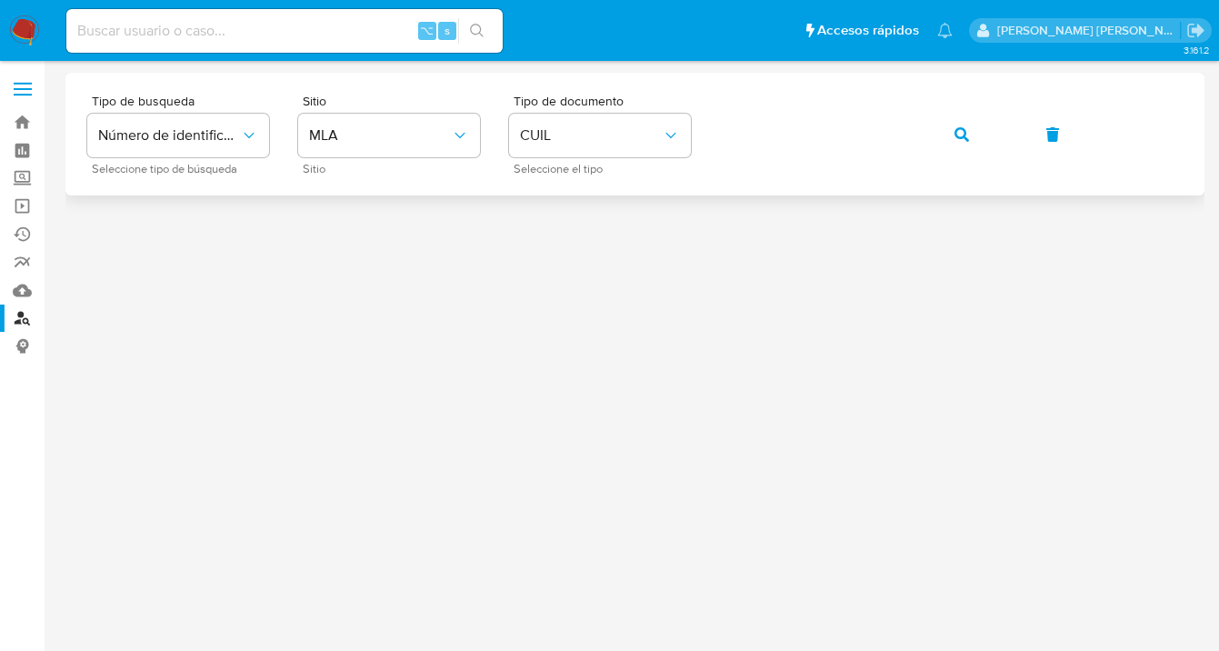
click at [962, 138] on icon "button" at bounding box center [962, 134] width 15 height 15
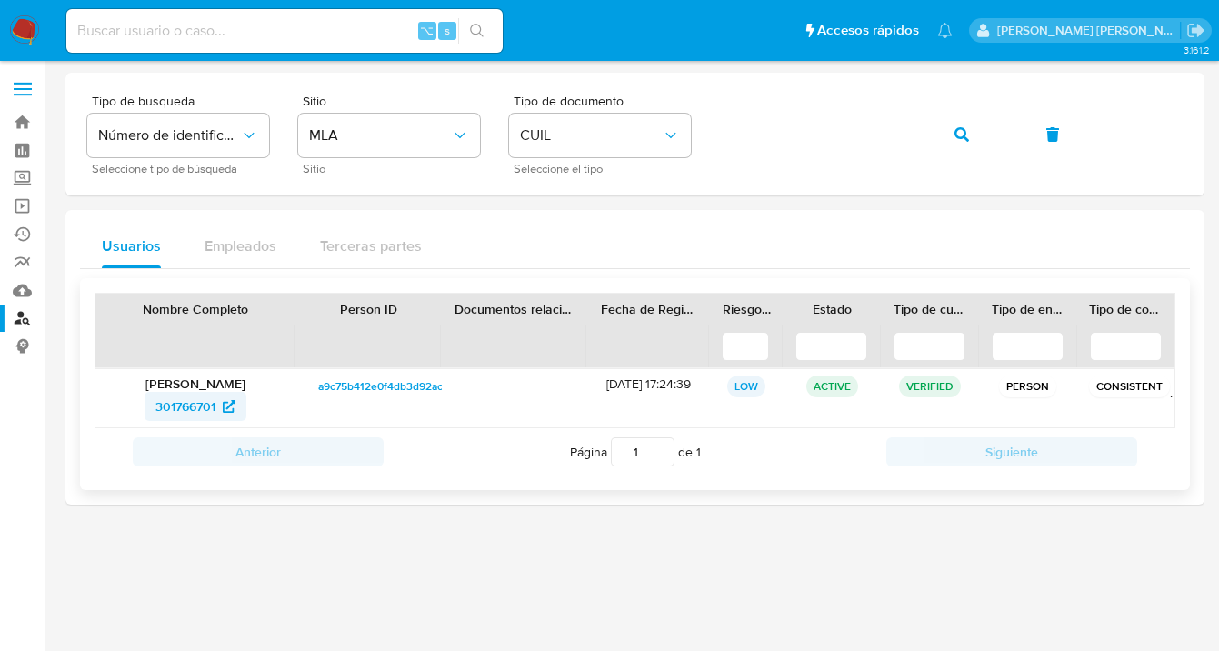
click at [180, 408] on span "301766701" at bounding box center [185, 406] width 60 height 29
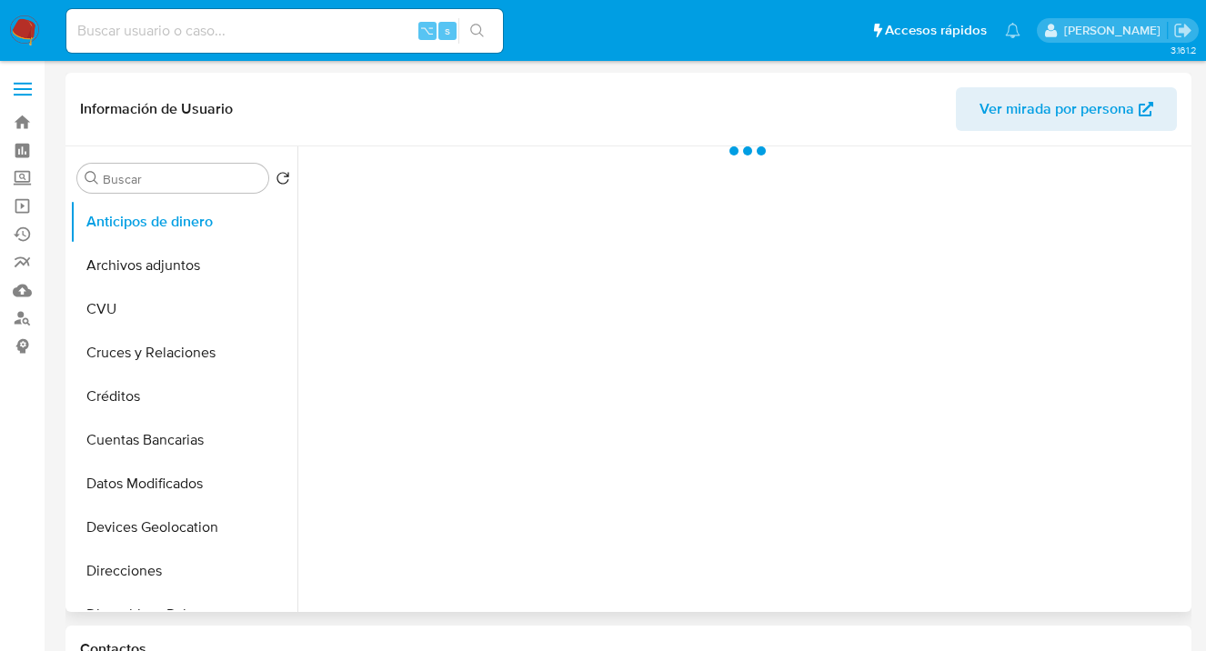
select select "10"
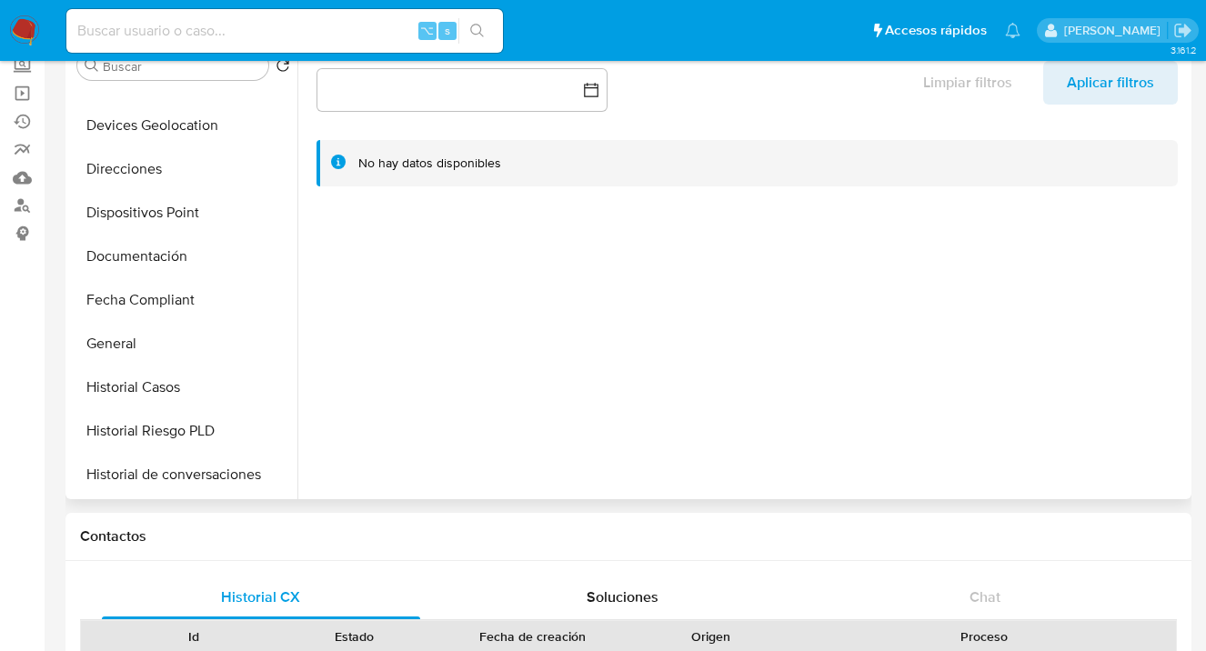
scroll to position [280, 0]
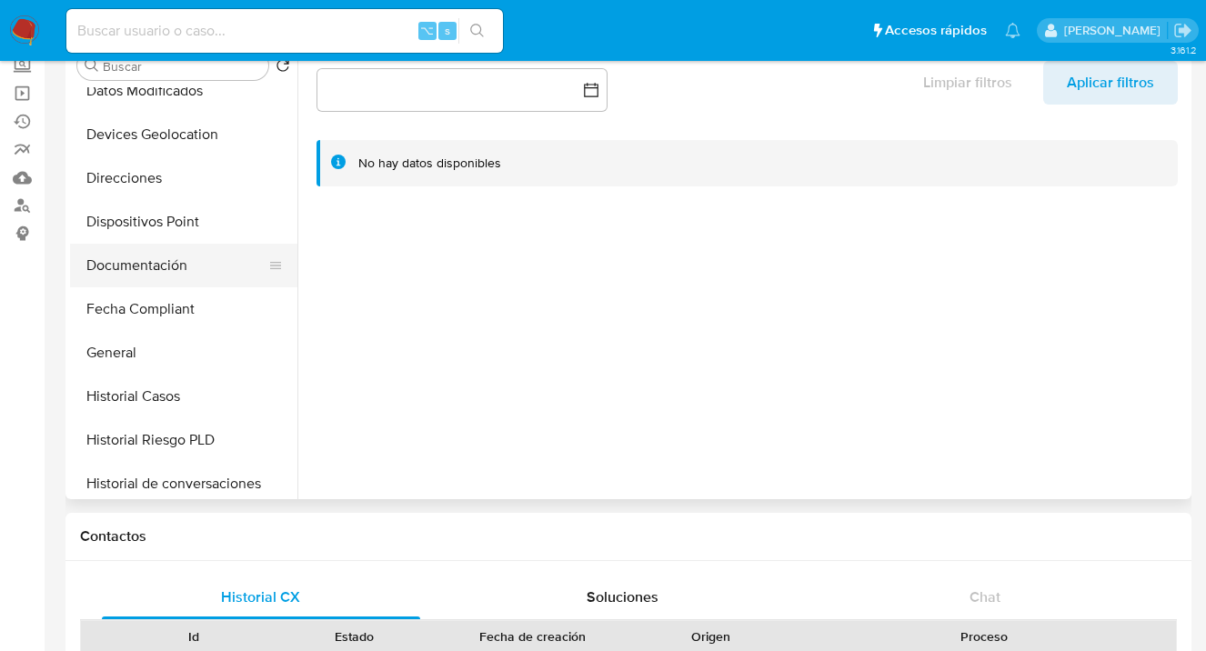
drag, startPoint x: 178, startPoint y: 263, endPoint x: 203, endPoint y: 256, distance: 25.4
click at [179, 264] on button "Documentación" at bounding box center [176, 266] width 213 height 44
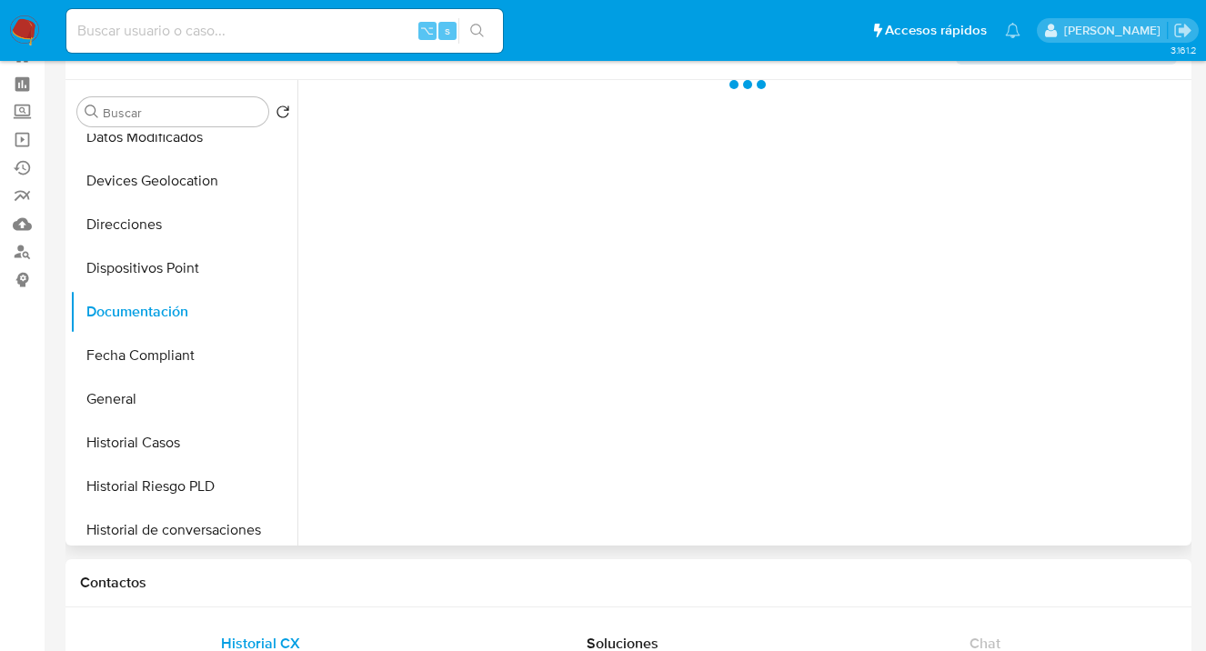
scroll to position [0, 0]
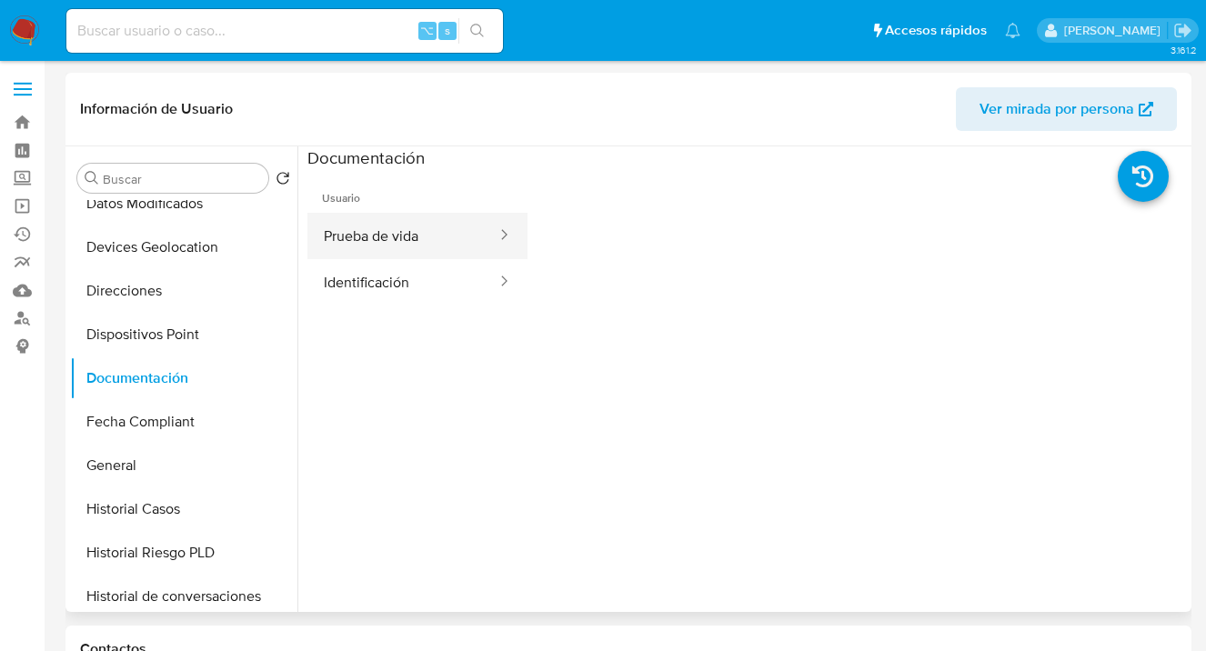
drag, startPoint x: 414, startPoint y: 245, endPoint x: 499, endPoint y: 247, distance: 85.5
click at [414, 245] on button "Prueba de vida" at bounding box center [402, 236] width 191 height 46
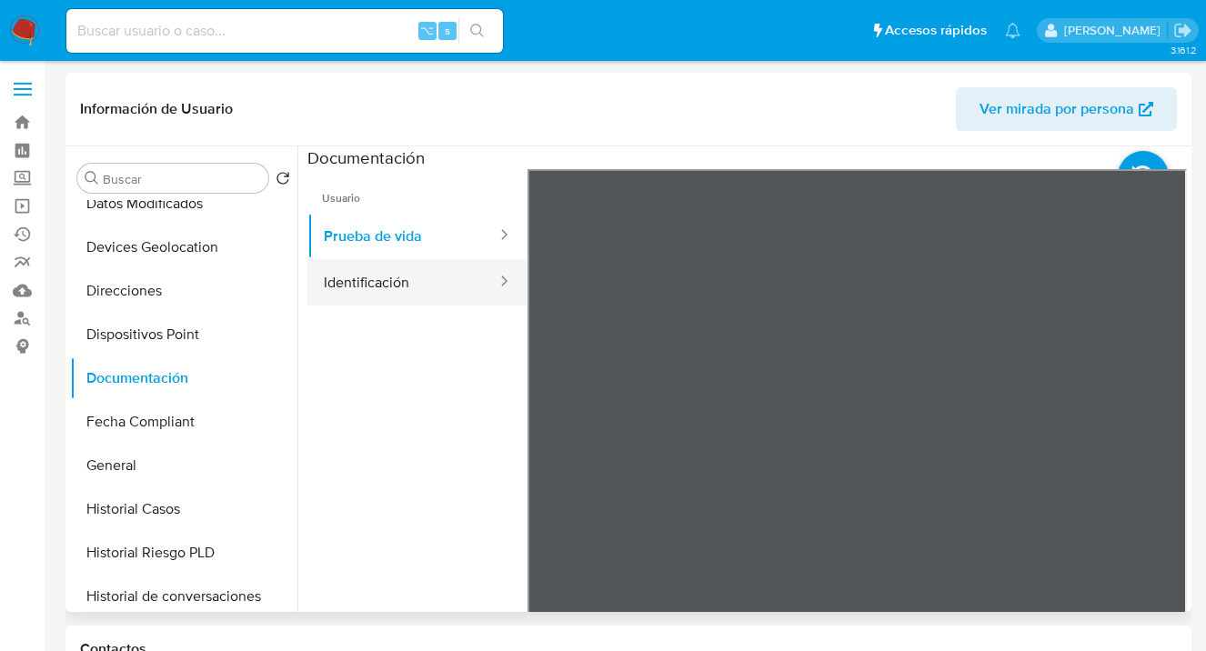
drag, startPoint x: 378, startPoint y: 285, endPoint x: 398, endPoint y: 287, distance: 20.1
click at [379, 285] on button "Identificación" at bounding box center [402, 282] width 191 height 46
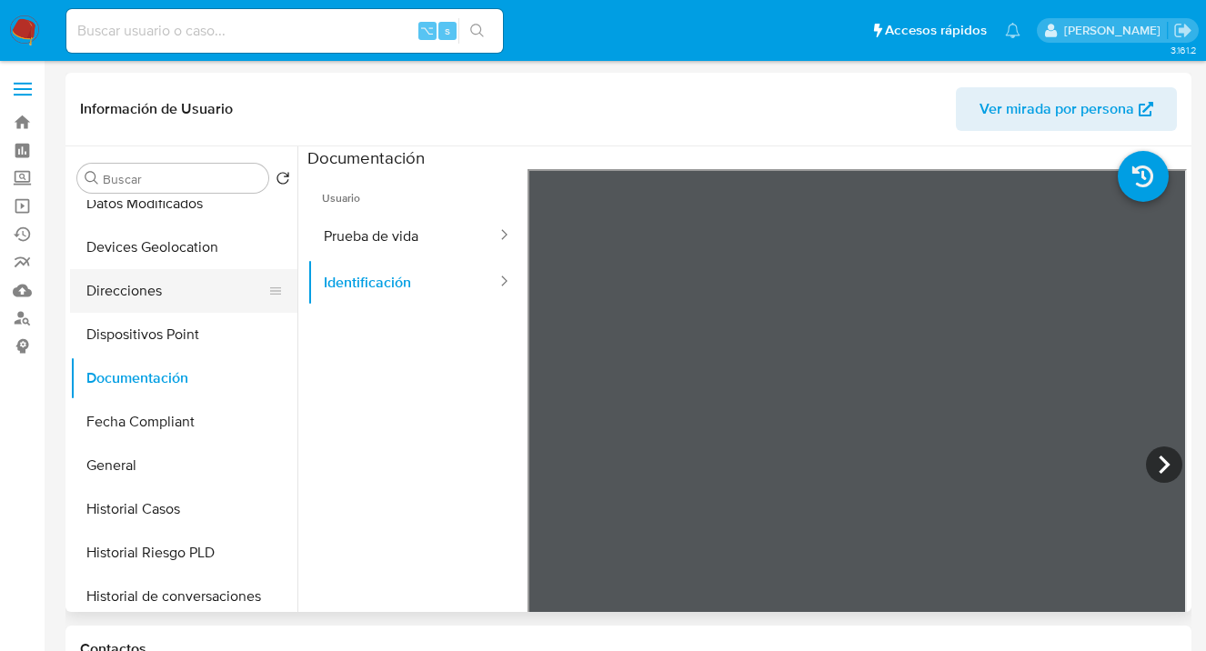
click at [180, 289] on button "Direcciones" at bounding box center [176, 291] width 213 height 44
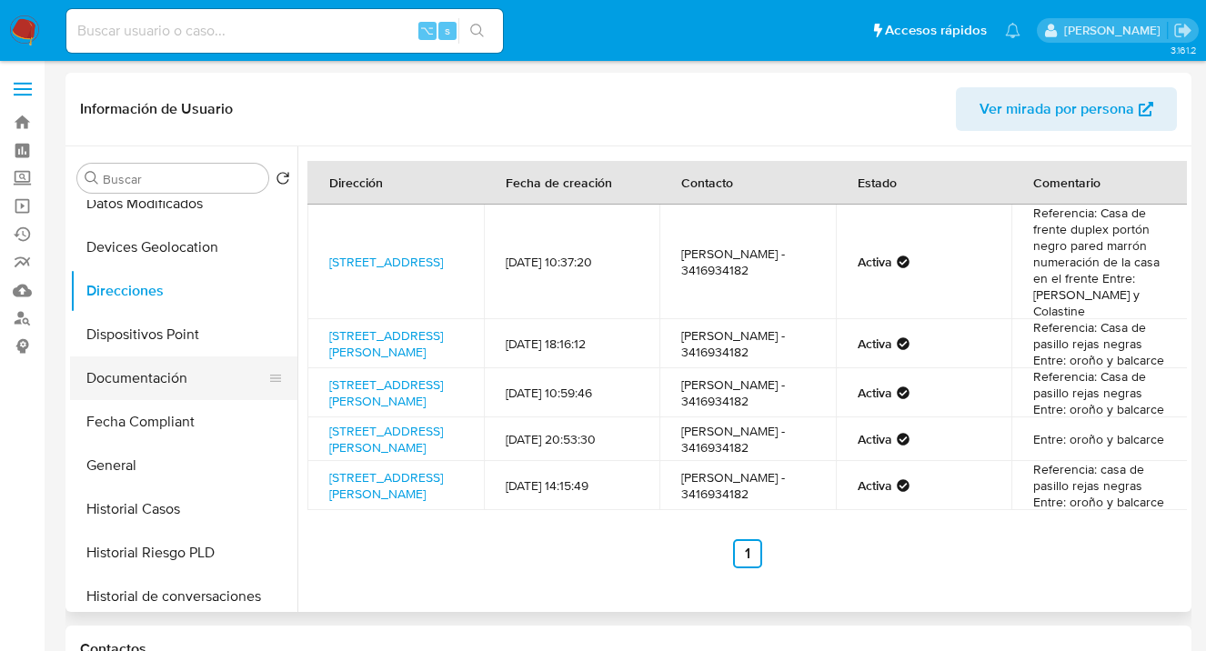
click at [202, 377] on button "Documentación" at bounding box center [176, 378] width 213 height 44
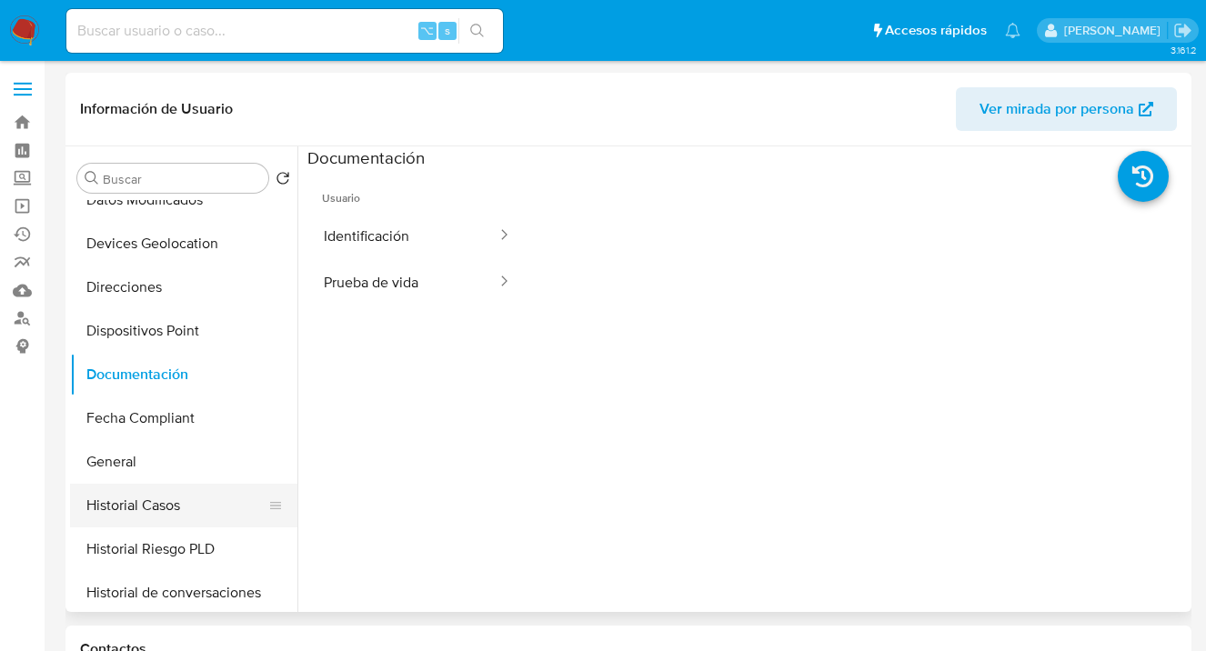
scroll to position [284, 0]
click at [182, 488] on button "Historial Casos" at bounding box center [176, 506] width 213 height 44
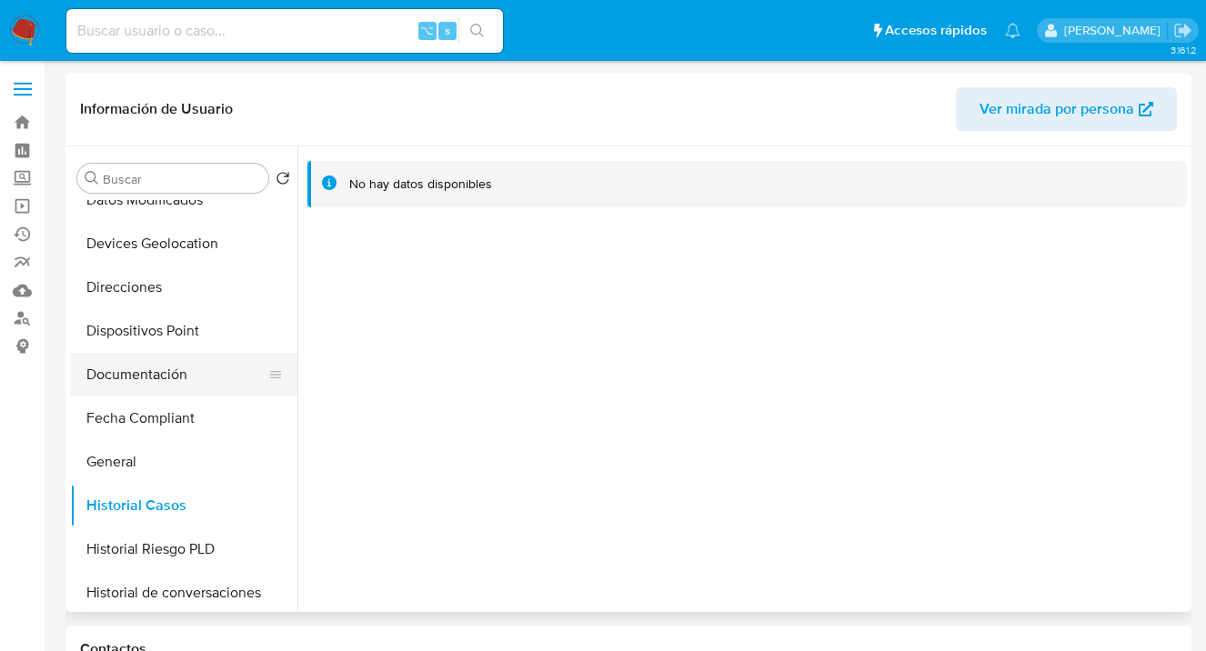
drag, startPoint x: 181, startPoint y: 377, endPoint x: 197, endPoint y: 374, distance: 16.8
click at [182, 378] on button "Documentación" at bounding box center [176, 375] width 213 height 44
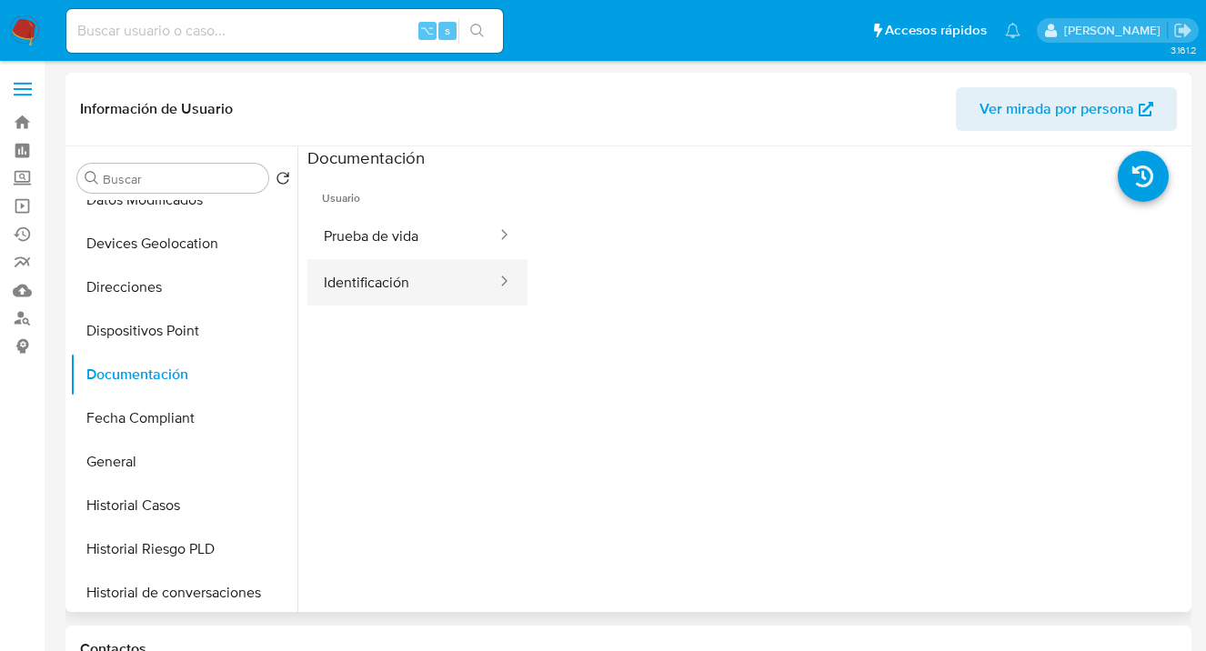
drag, startPoint x: 362, startPoint y: 281, endPoint x: 446, endPoint y: 284, distance: 84.6
click at [365, 280] on button "Identificación" at bounding box center [402, 282] width 191 height 46
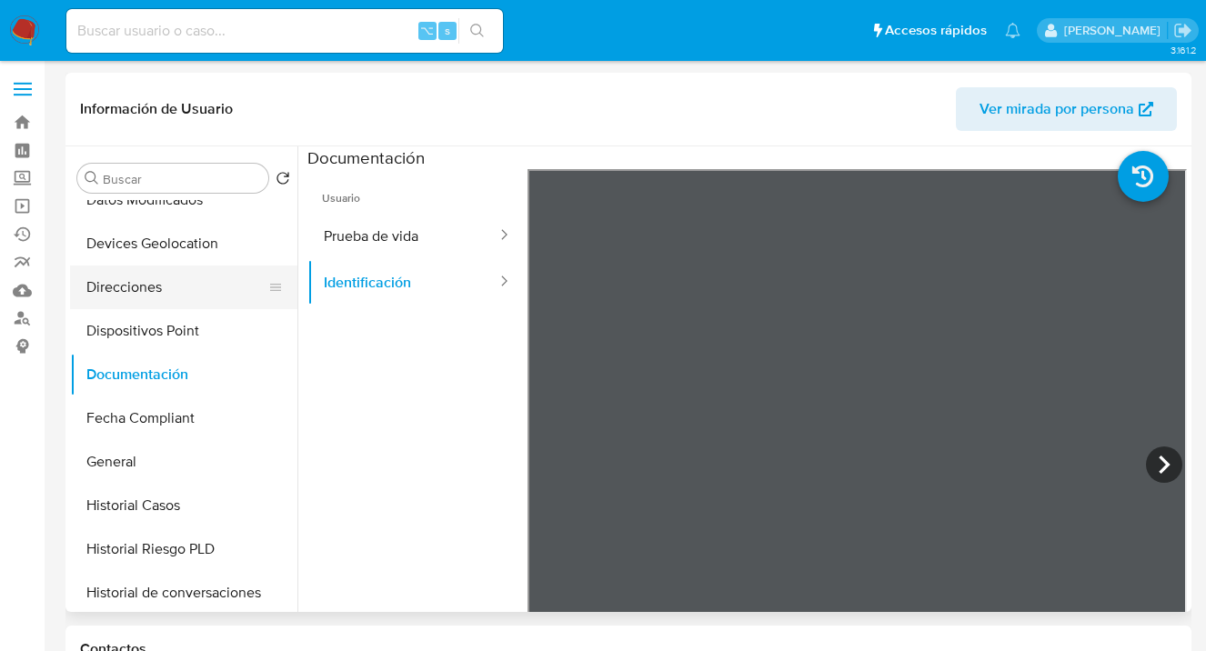
click at [195, 287] on button "Direcciones" at bounding box center [176, 287] width 213 height 44
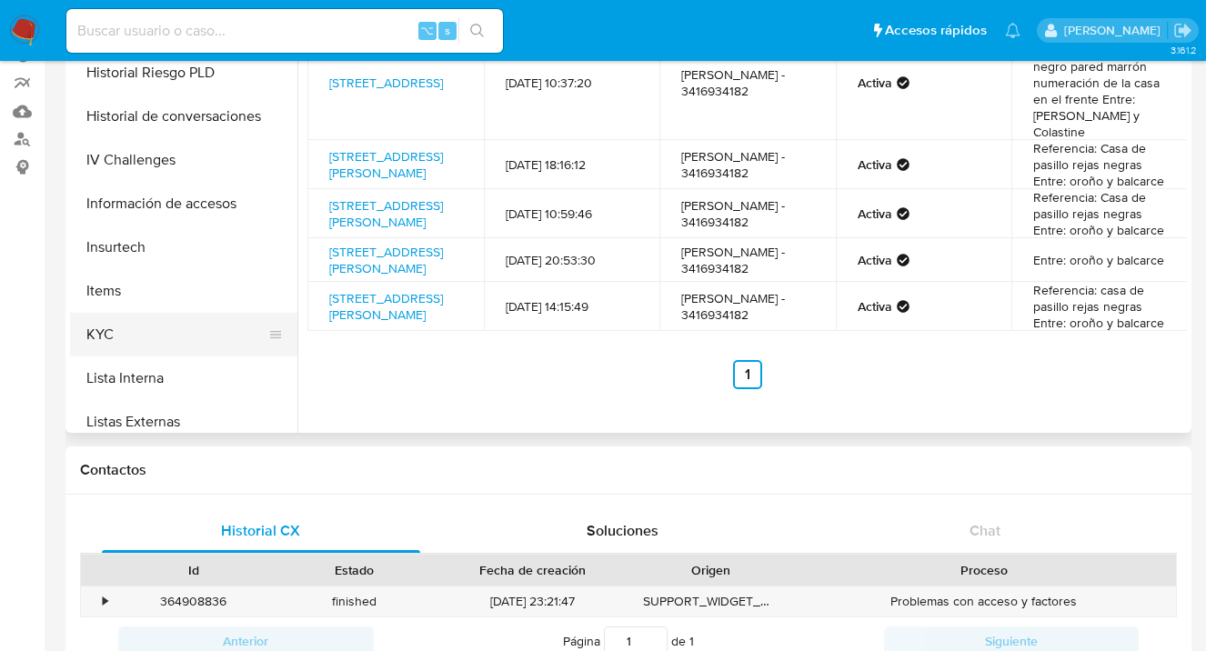
scroll to position [586, 0]
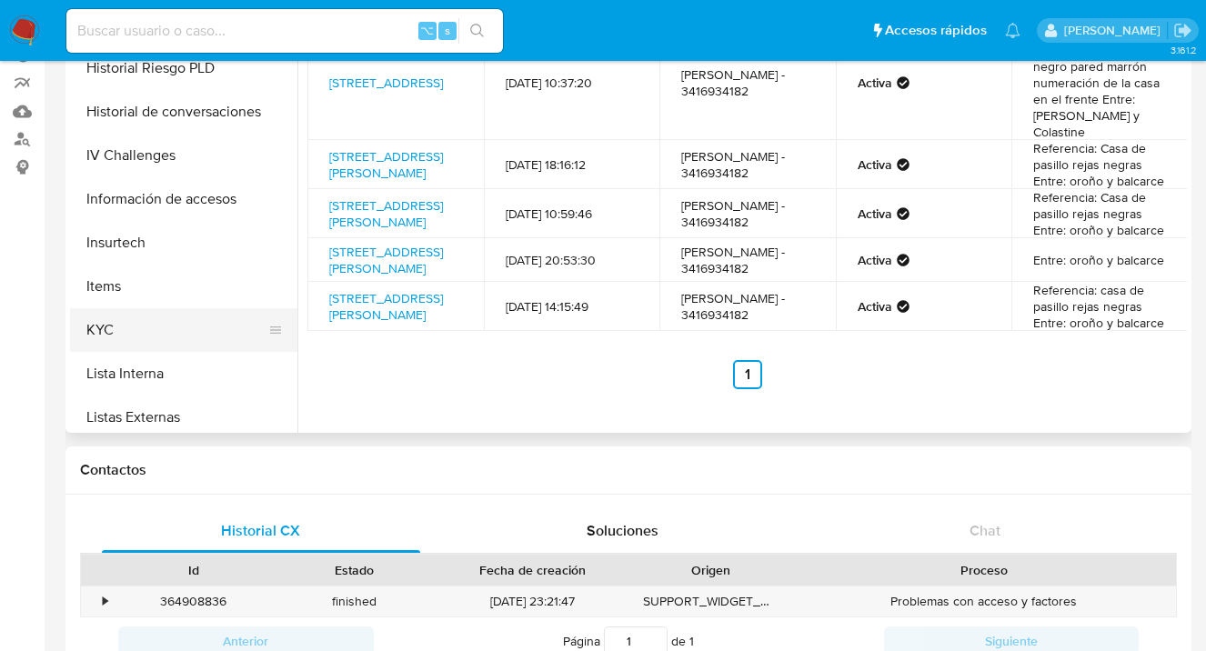
click at [161, 348] on button "KYC" at bounding box center [176, 330] width 213 height 44
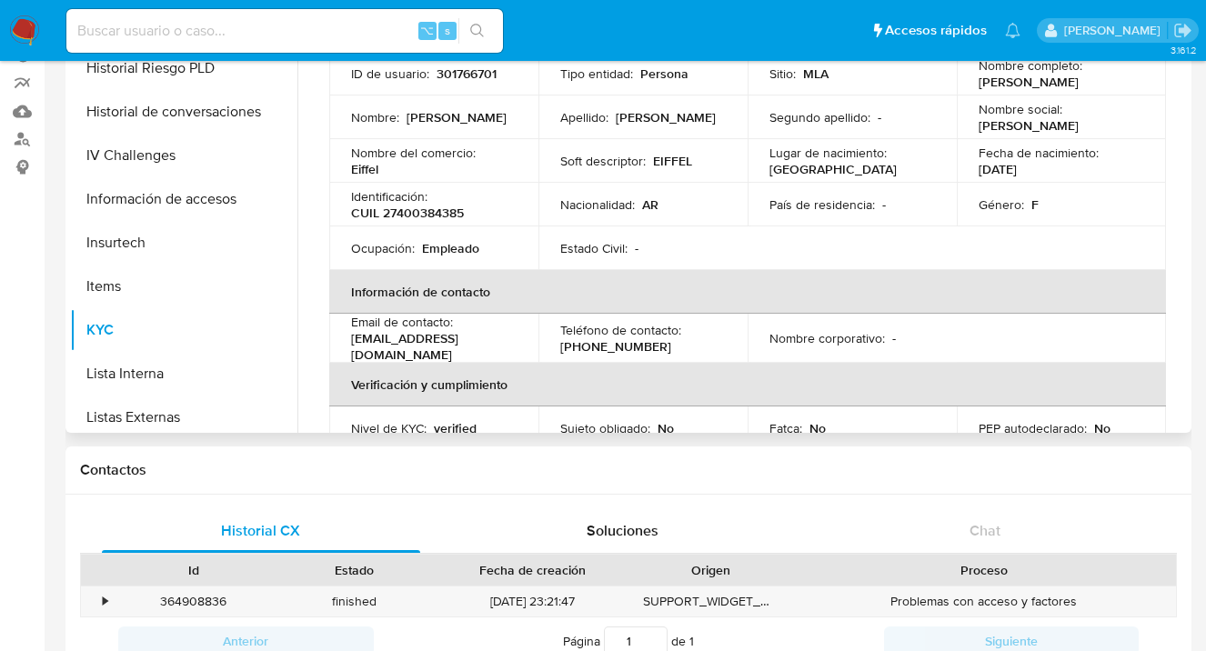
scroll to position [0, 0]
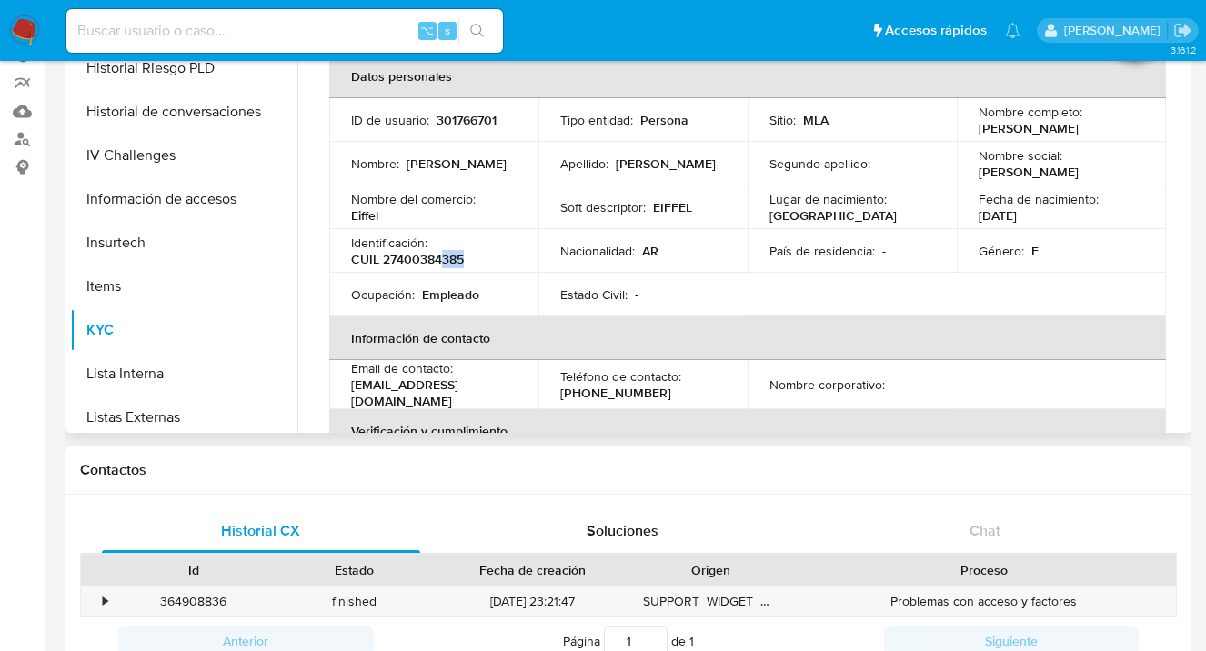
drag, startPoint x: 466, startPoint y: 260, endPoint x: 440, endPoint y: 257, distance: 26.5
click at [439, 259] on div "Identificación : CUIL 27400384385" at bounding box center [433, 251] width 165 height 33
click at [477, 262] on div "Identificación : CUIL 27400384385" at bounding box center [433, 251] width 165 height 33
drag, startPoint x: 471, startPoint y: 254, endPoint x: 384, endPoint y: 262, distance: 87.7
click at [384, 262] on div "Identificación : CUIL 27400384385" at bounding box center [433, 251] width 165 height 33
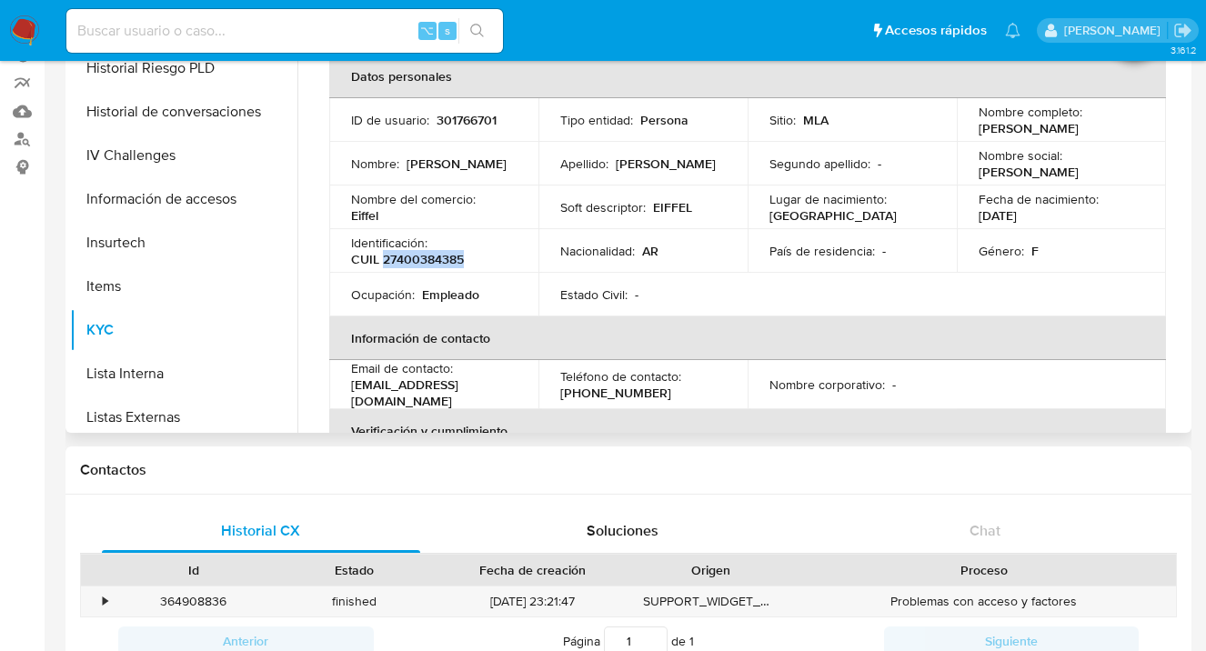
copy p "27400384385"
